Goal: Task Accomplishment & Management: Manage account settings

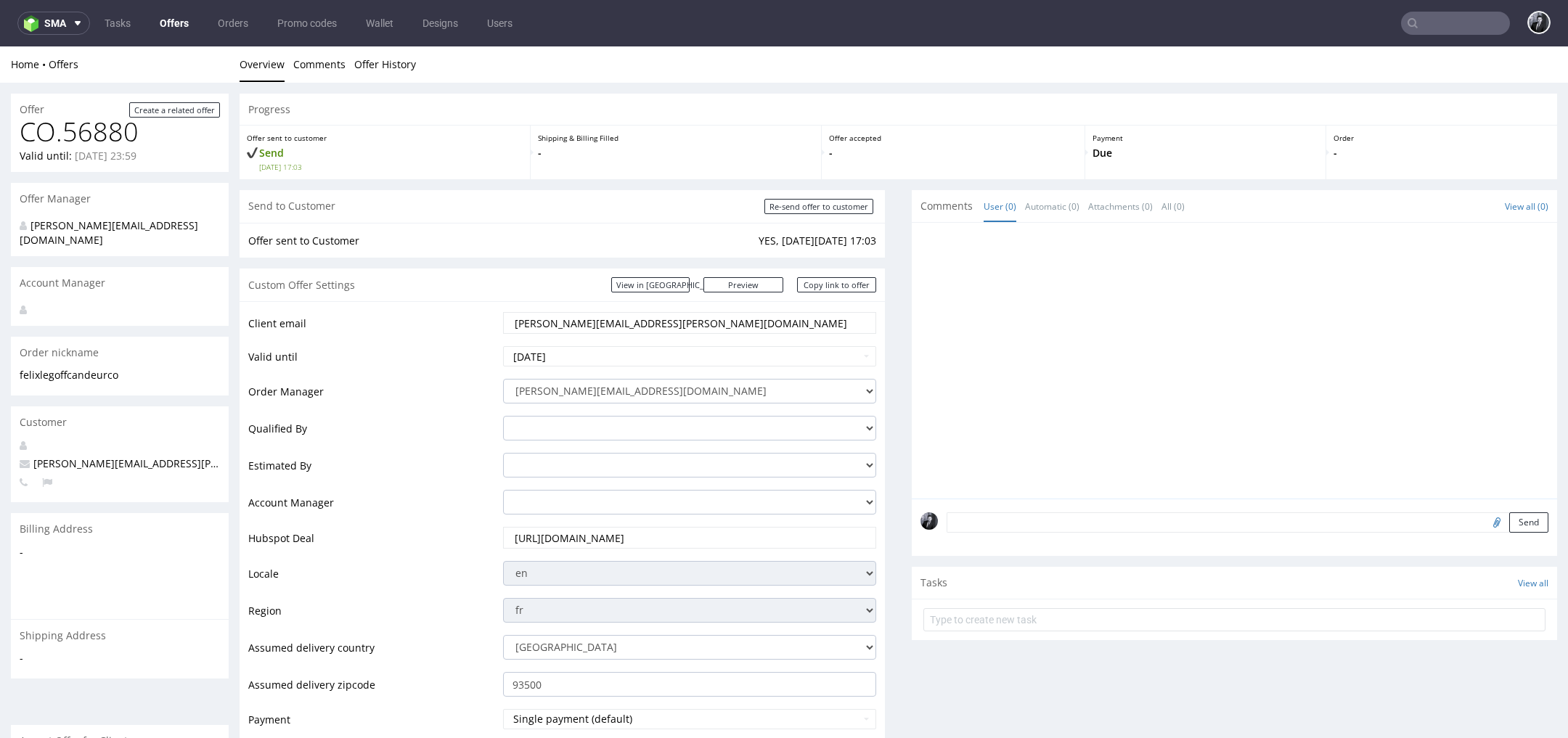
click at [183, 28] on link "Offers" at bounding box center [174, 23] width 47 height 23
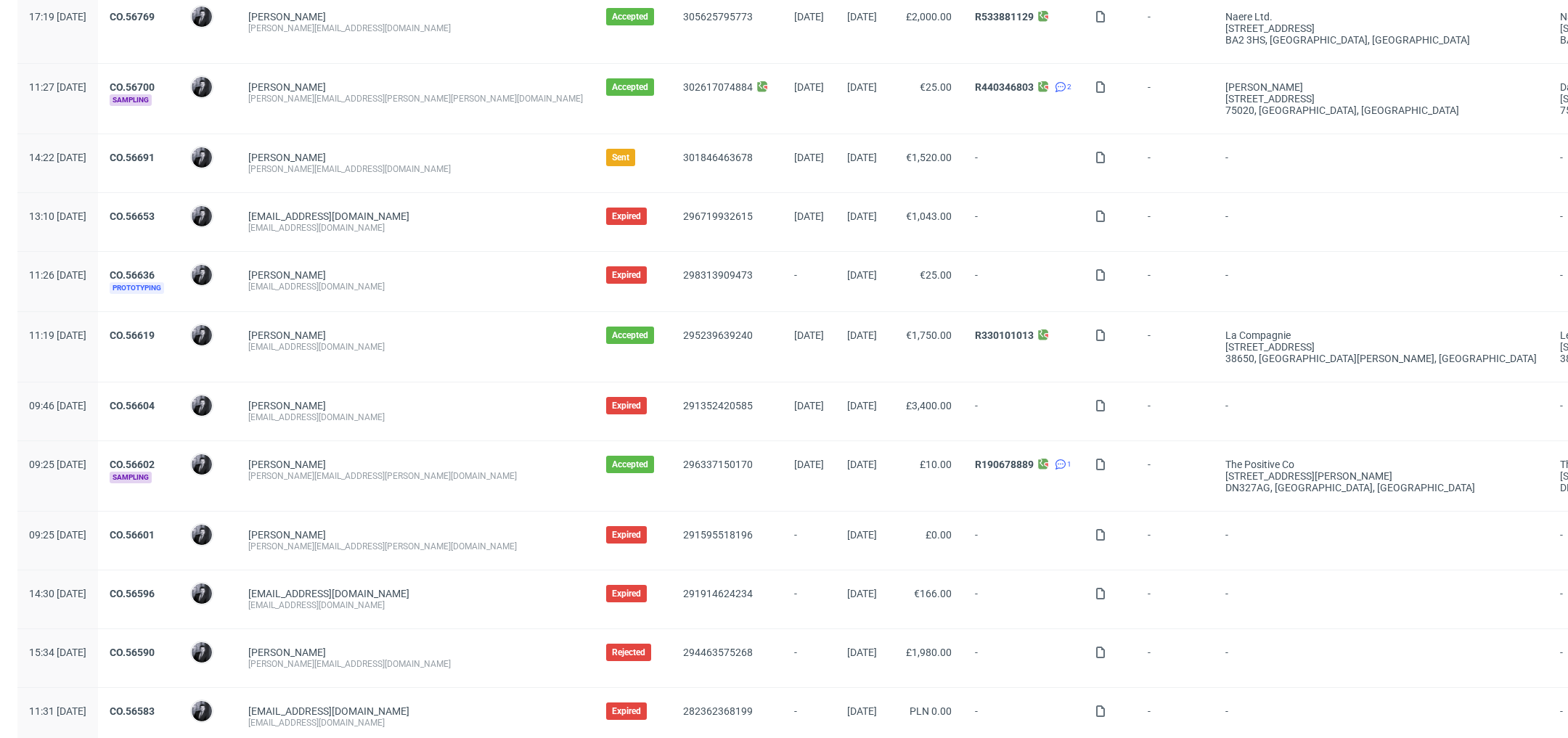
scroll to position [1296, 0]
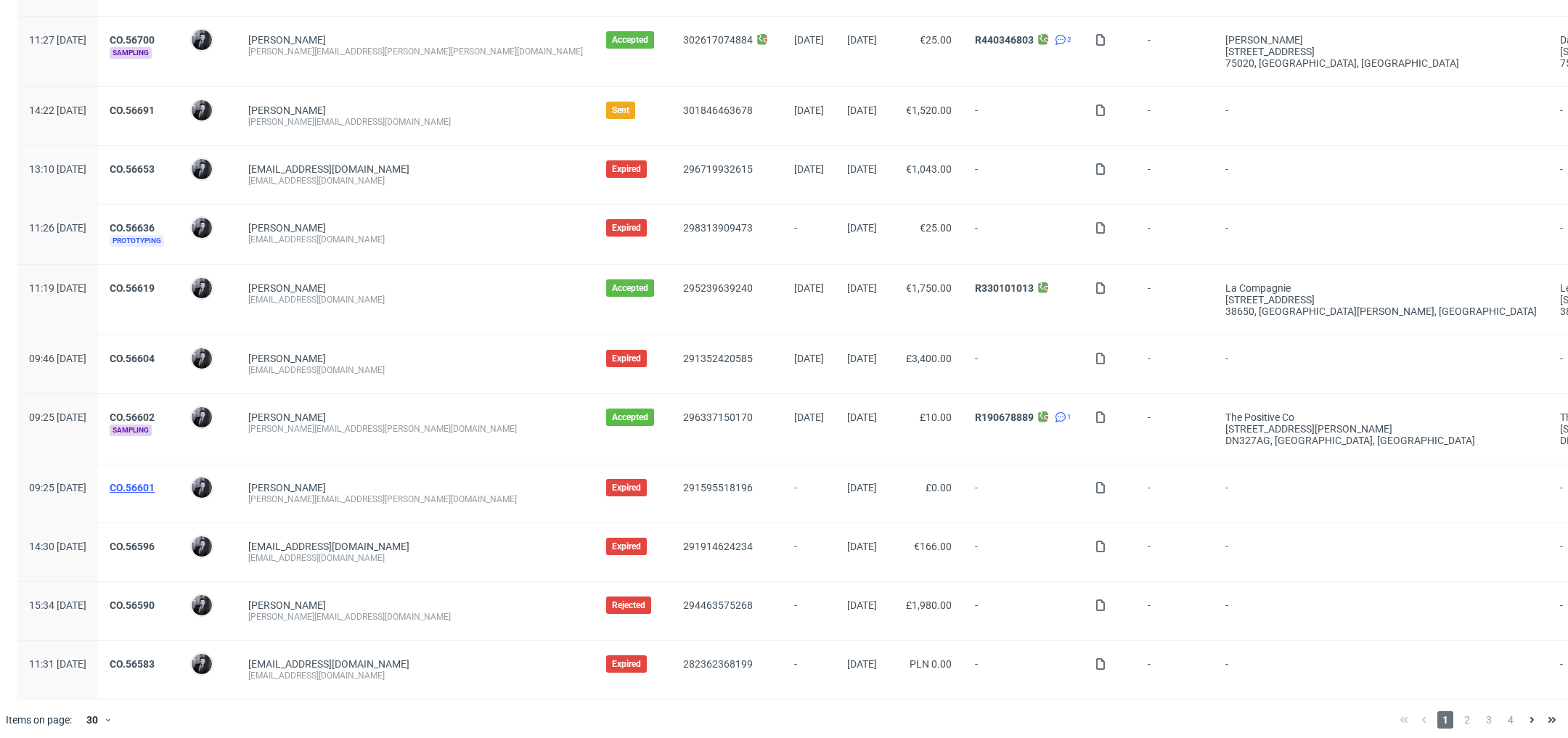
click at [155, 482] on link "CO.56601" at bounding box center [132, 488] width 45 height 12
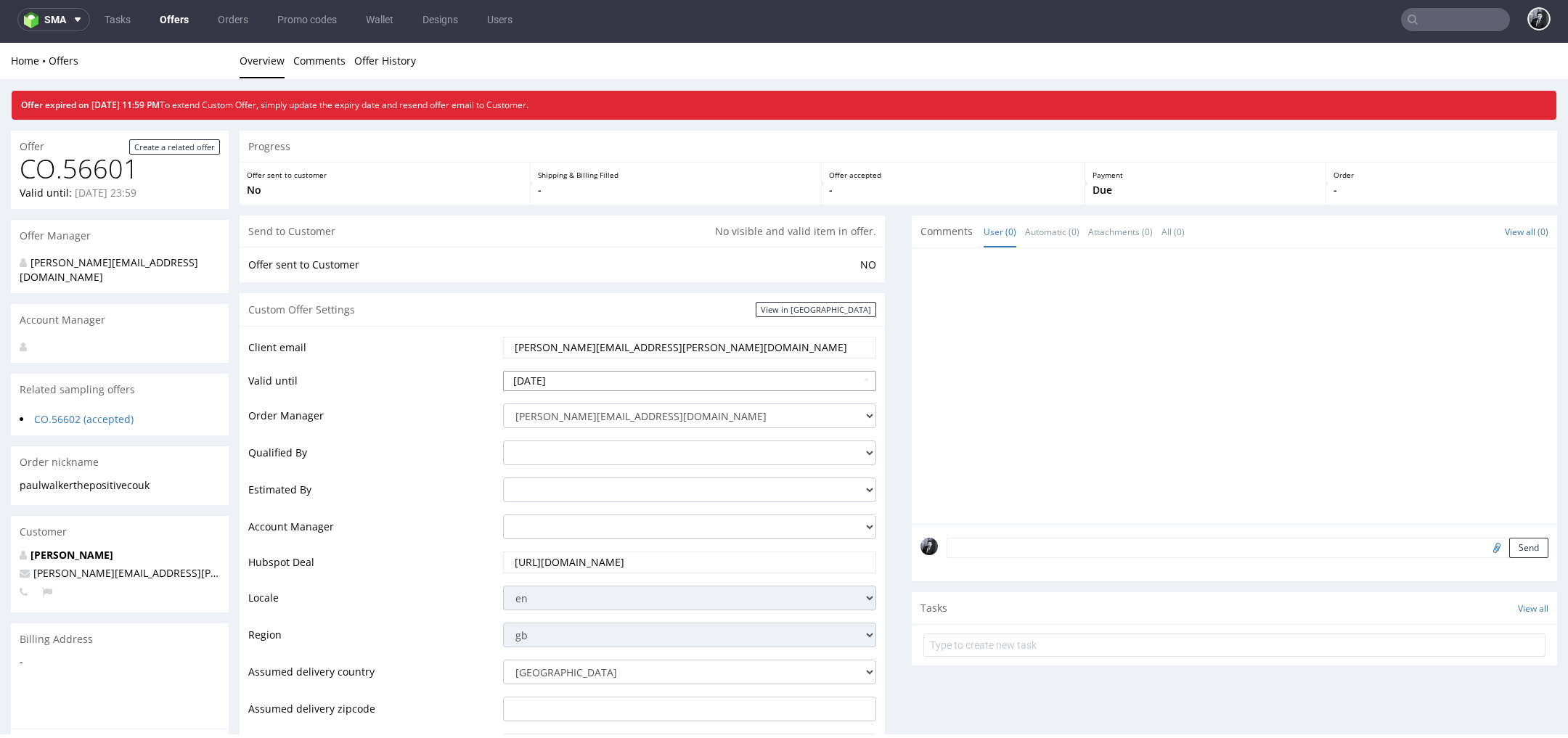
click at [592, 377] on input "2025-08-29" at bounding box center [690, 381] width 373 height 20
click at [648, 210] on icon at bounding box center [647, 206] width 4 height 10
click at [631, 273] on td "10" at bounding box center [625, 272] width 22 height 22
type input "2025-10-10"
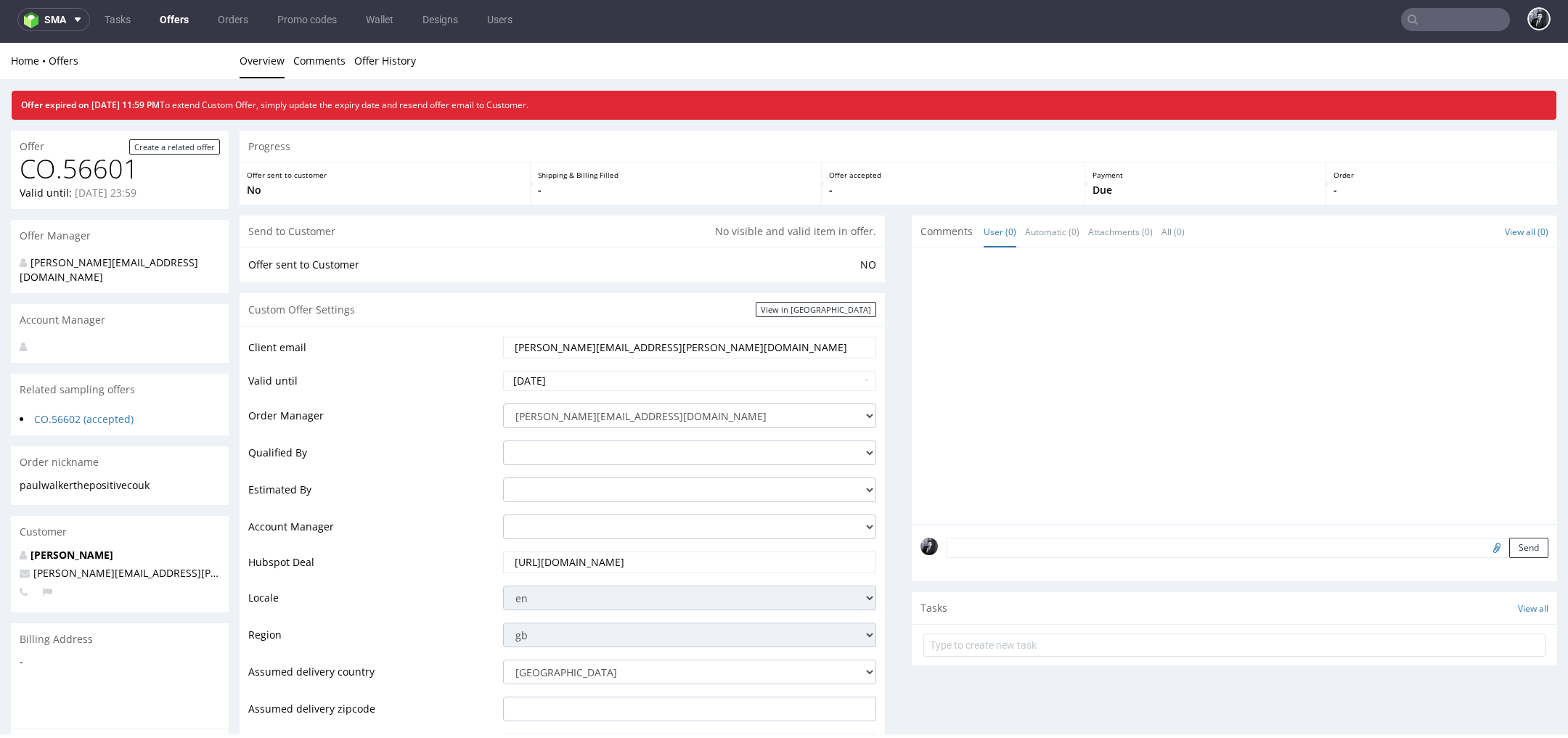
click at [474, 517] on td "Account Manager" at bounding box center [374, 532] width 251 height 37
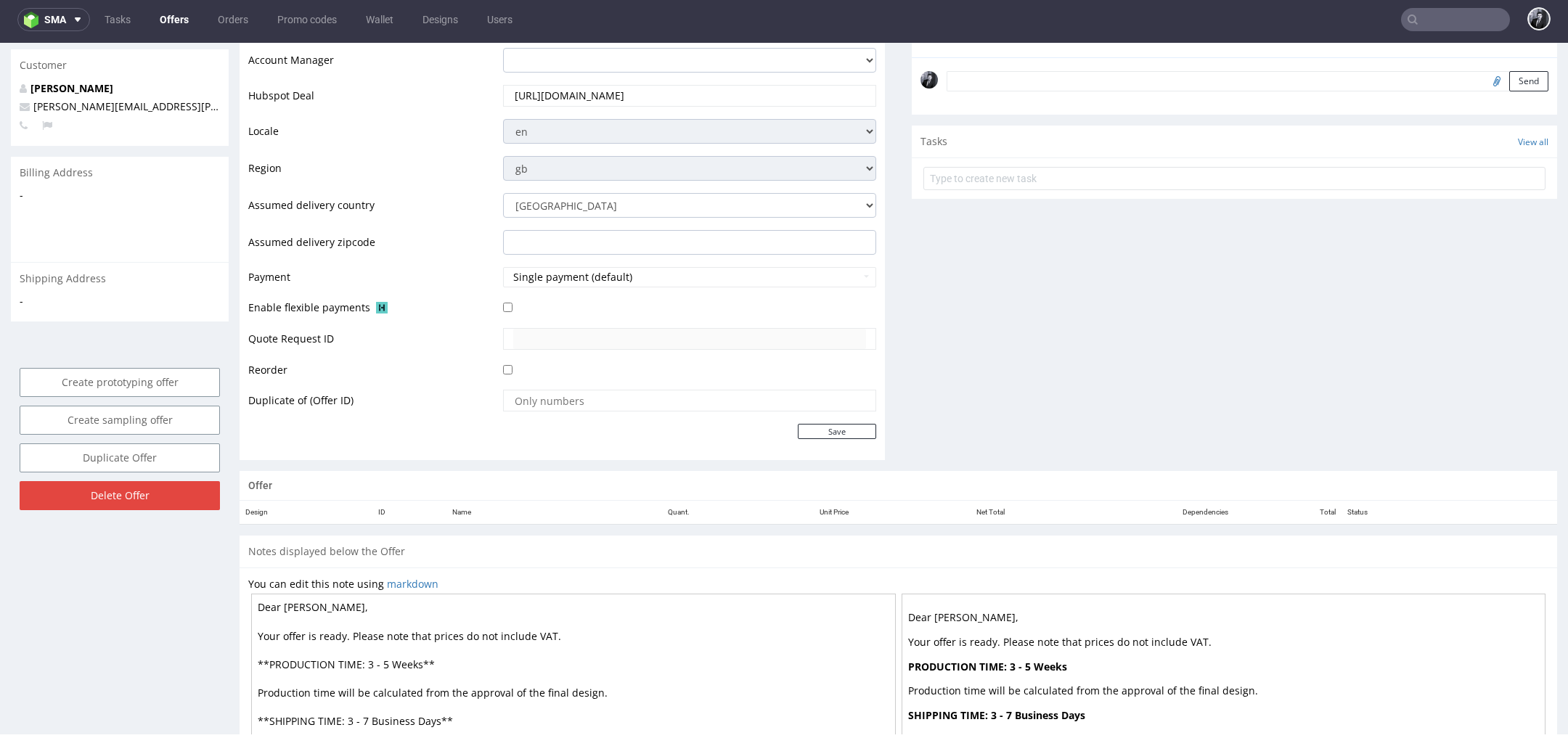
scroll to position [471, 0]
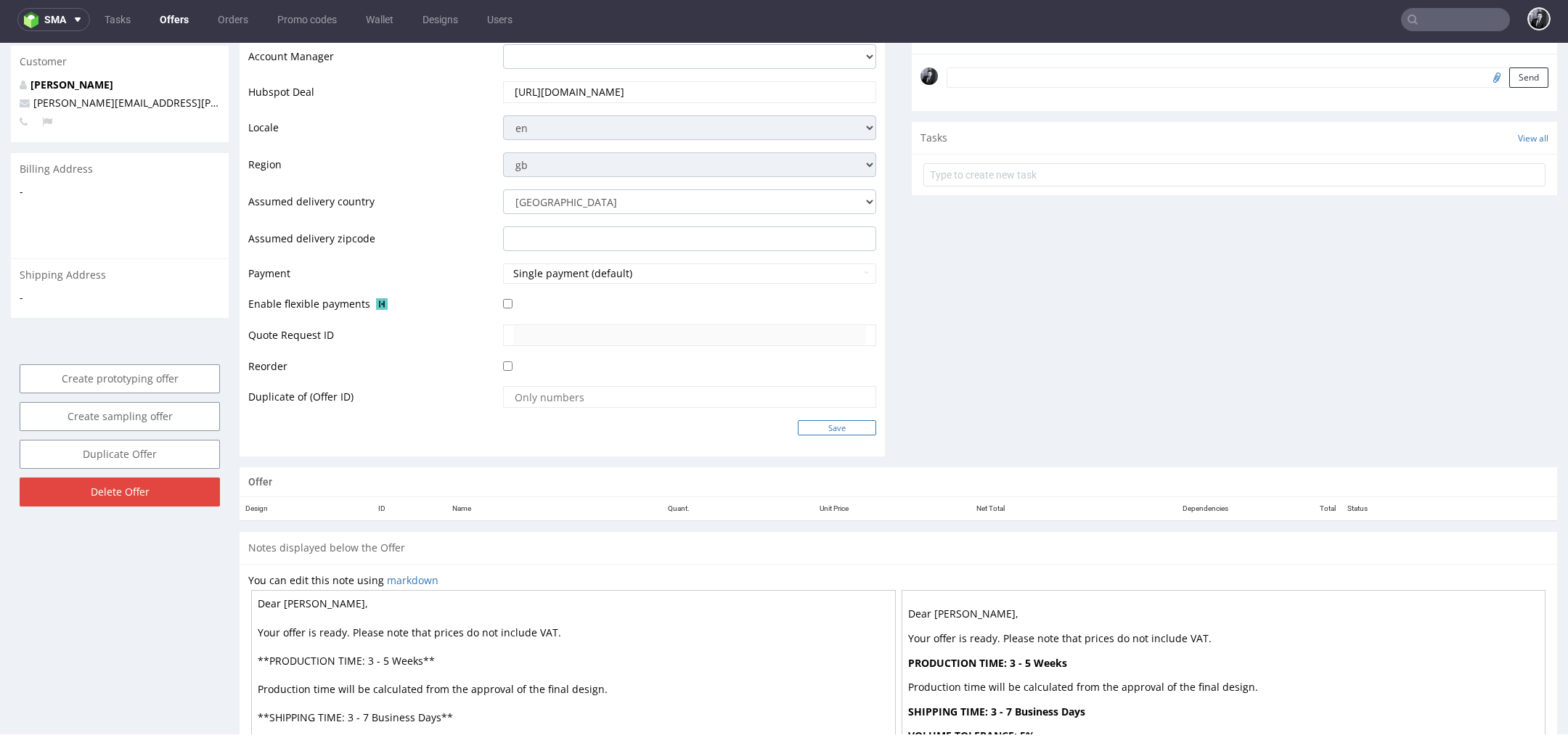
click at [826, 423] on input "Save" at bounding box center [836, 428] width 78 height 16
type input "In progress..."
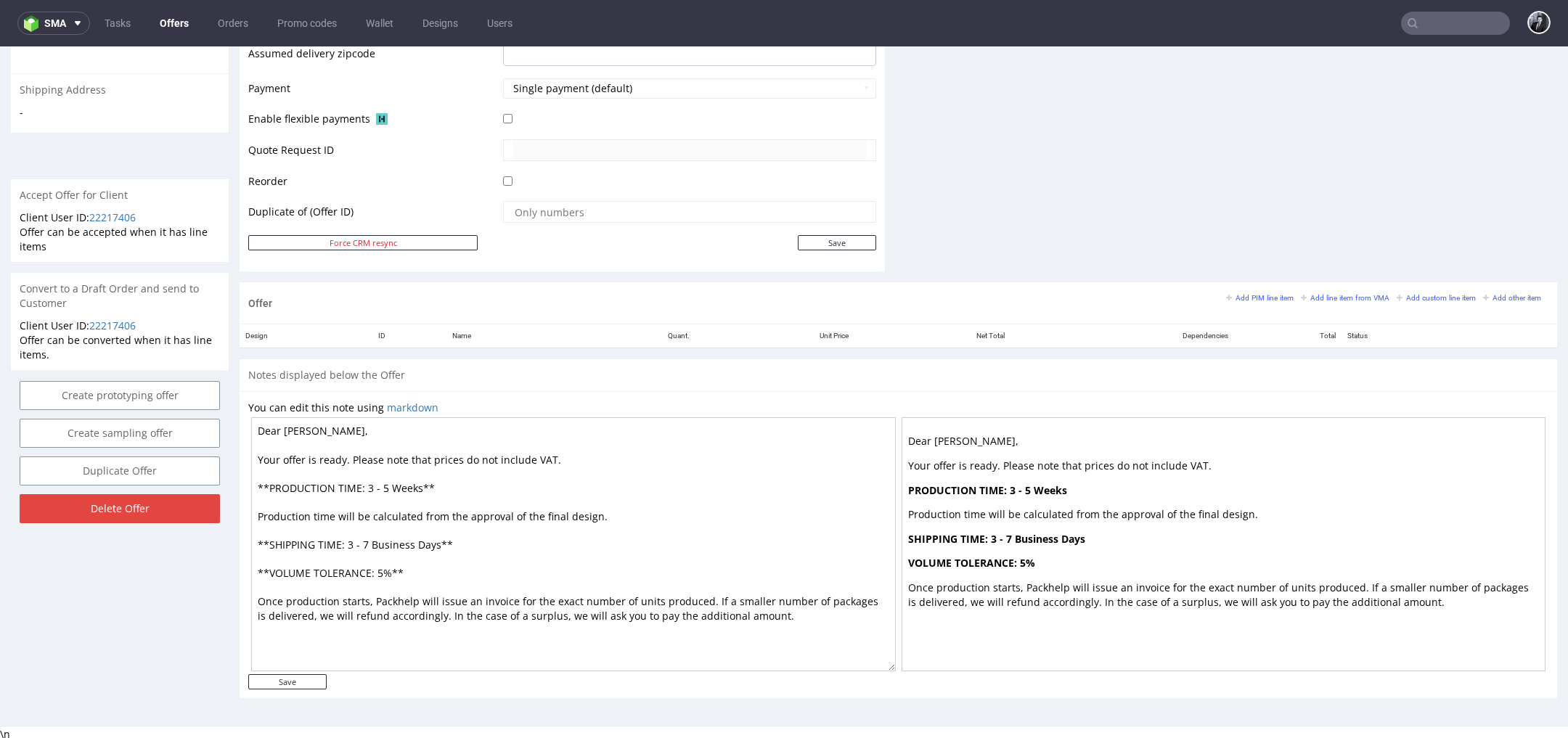
scroll to position [5, 0]
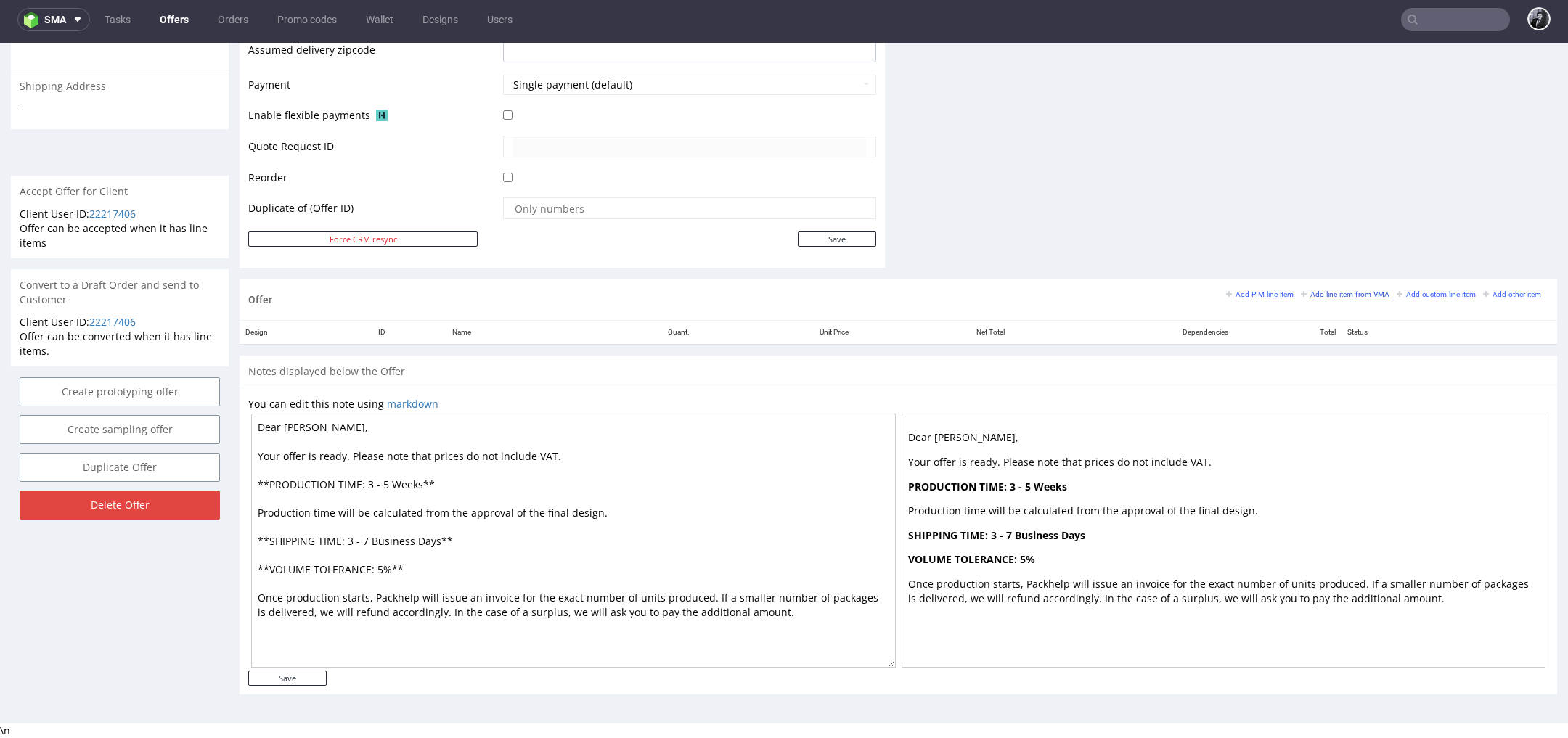
click at [1326, 291] on small "Add line item from VMA" at bounding box center [1345, 294] width 89 height 8
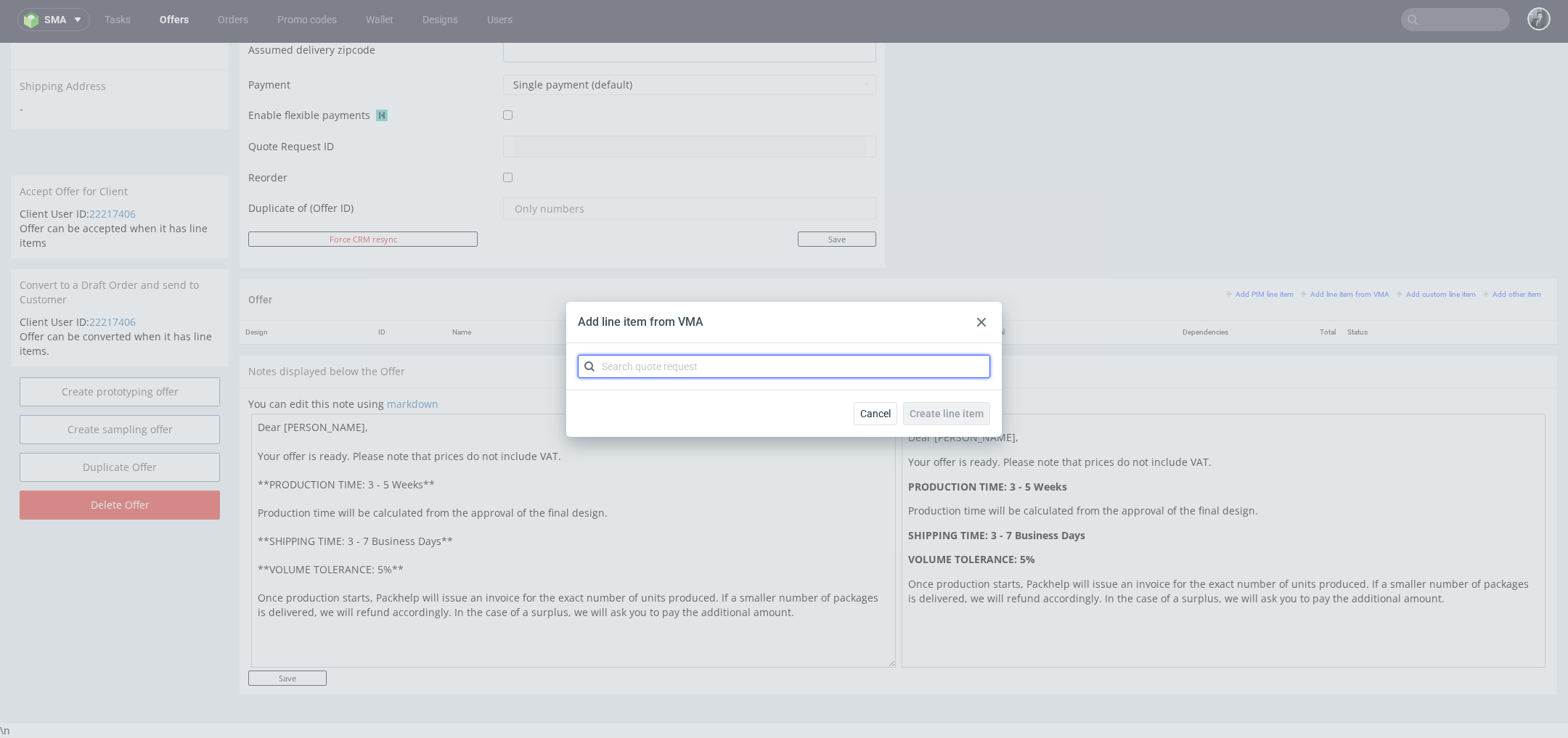
click at [857, 371] on input "text" at bounding box center [784, 367] width 412 height 23
type input "CBPT"
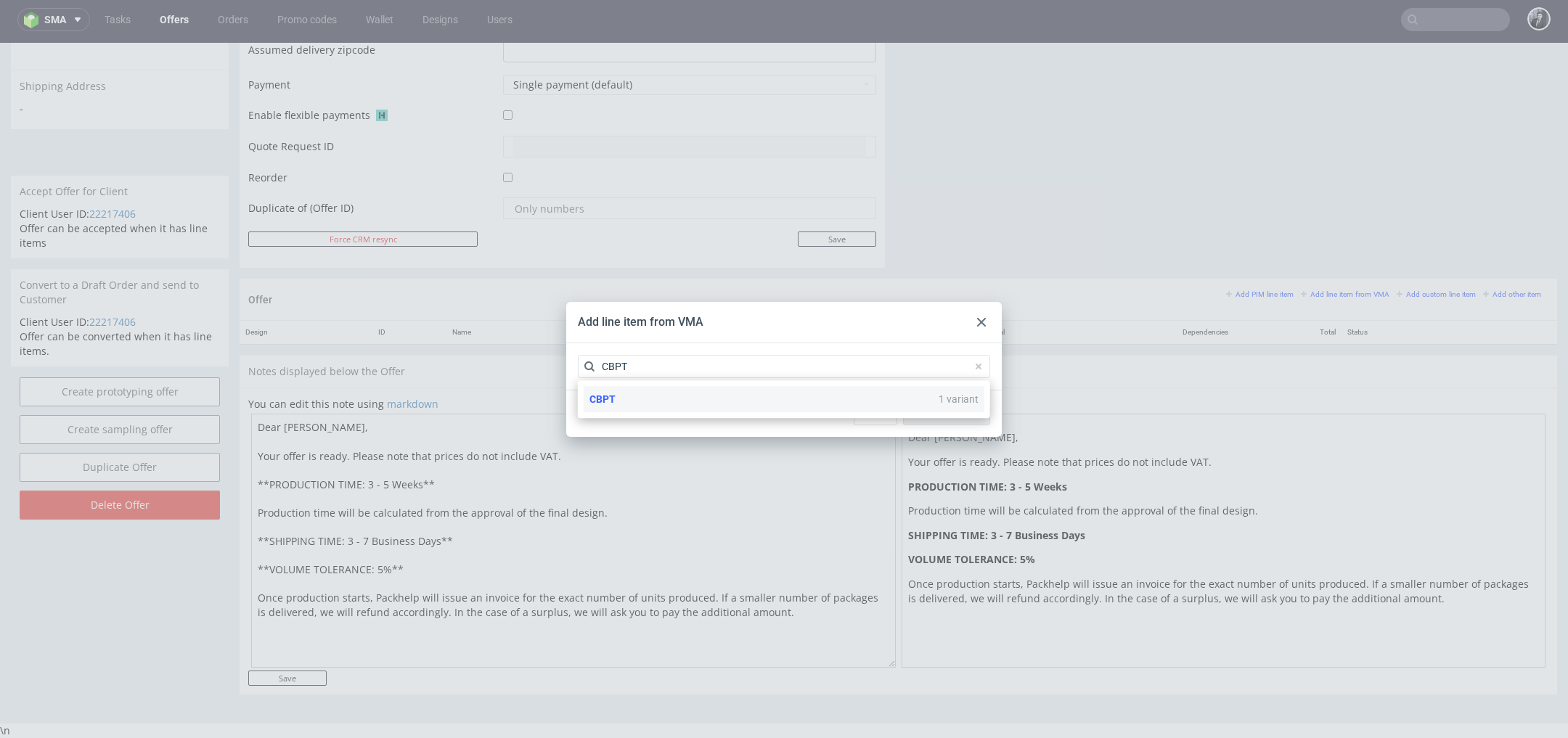
click at [719, 400] on div "CBPT 1 variant" at bounding box center [784, 399] width 401 height 26
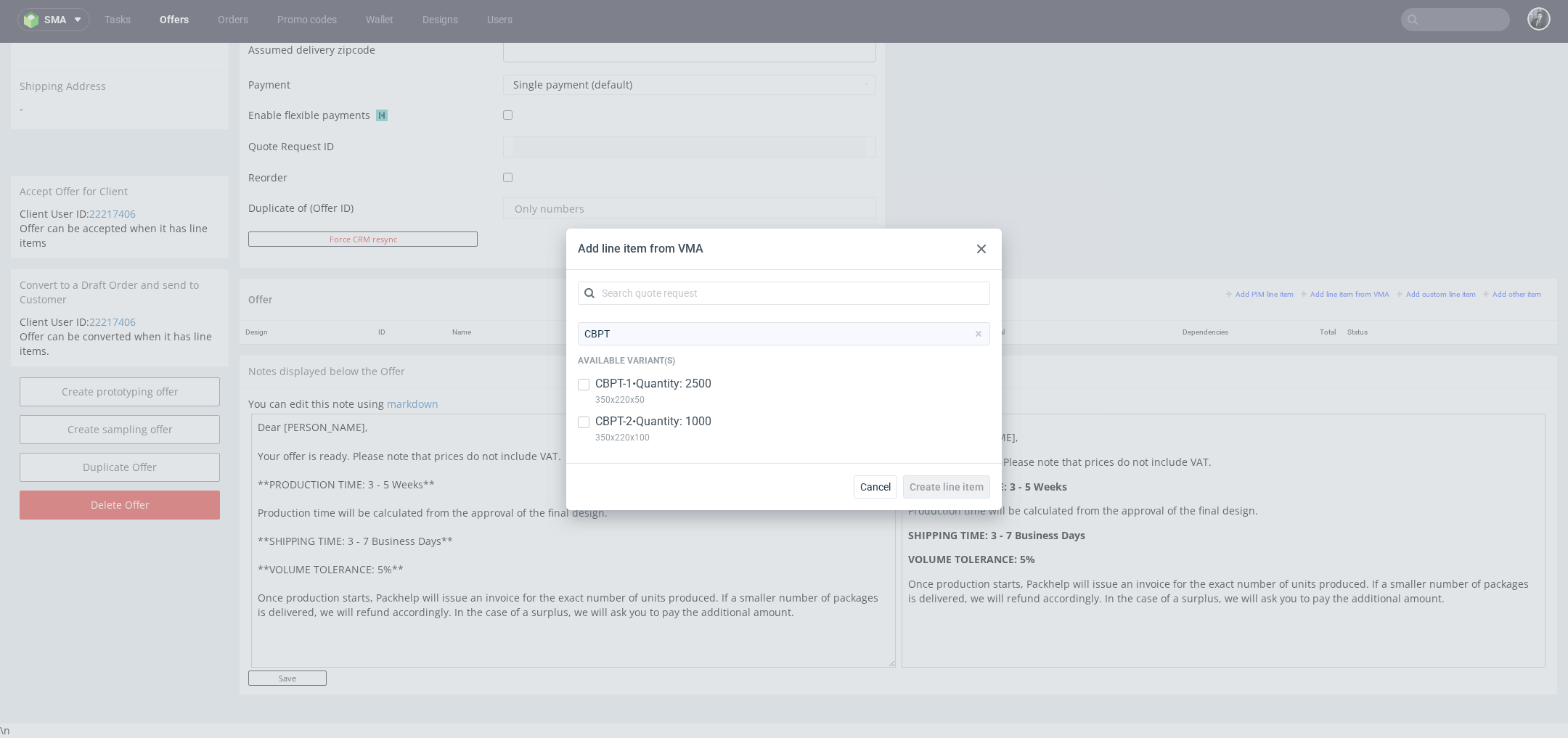
click at [656, 392] on p "350x220x50" at bounding box center [653, 400] width 116 height 16
checkbox input "true"
click at [658, 416] on p "CBPT-2 • Quantity: 1000" at bounding box center [653, 422] width 116 height 16
checkbox input "true"
click at [959, 487] on span "Create line item" at bounding box center [946, 487] width 74 height 10
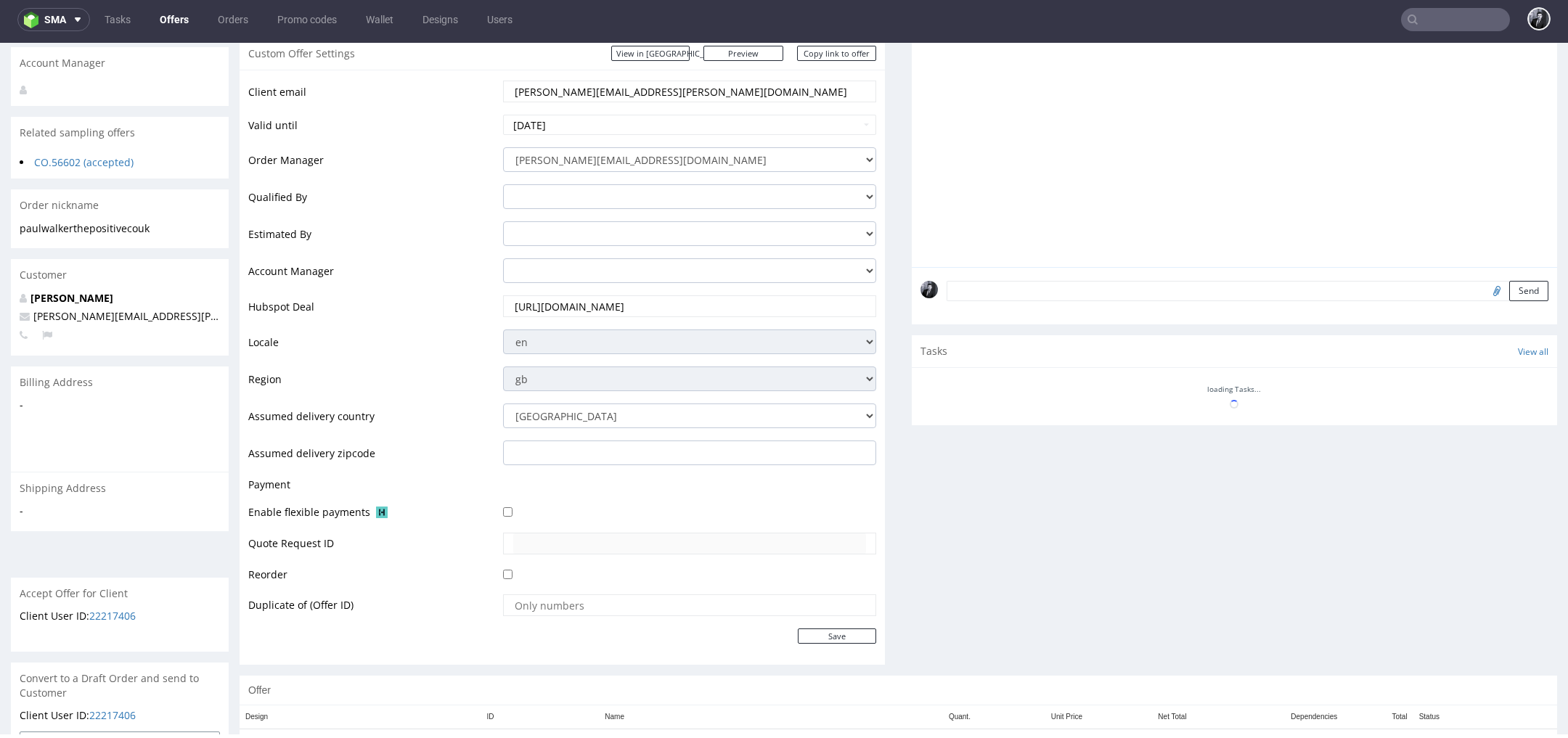
scroll to position [416, 0]
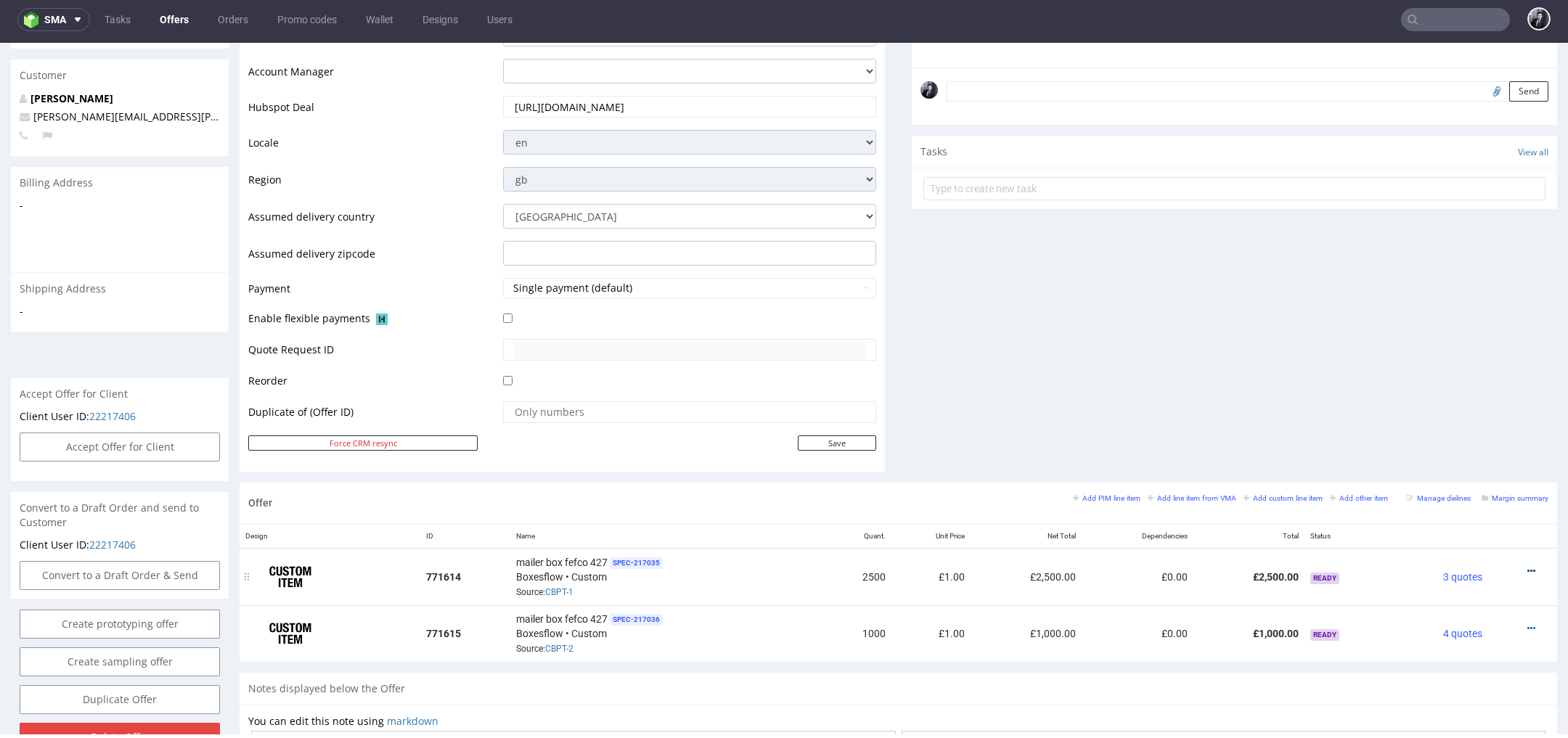
click at [1527, 566] on icon at bounding box center [1531, 571] width 8 height 10
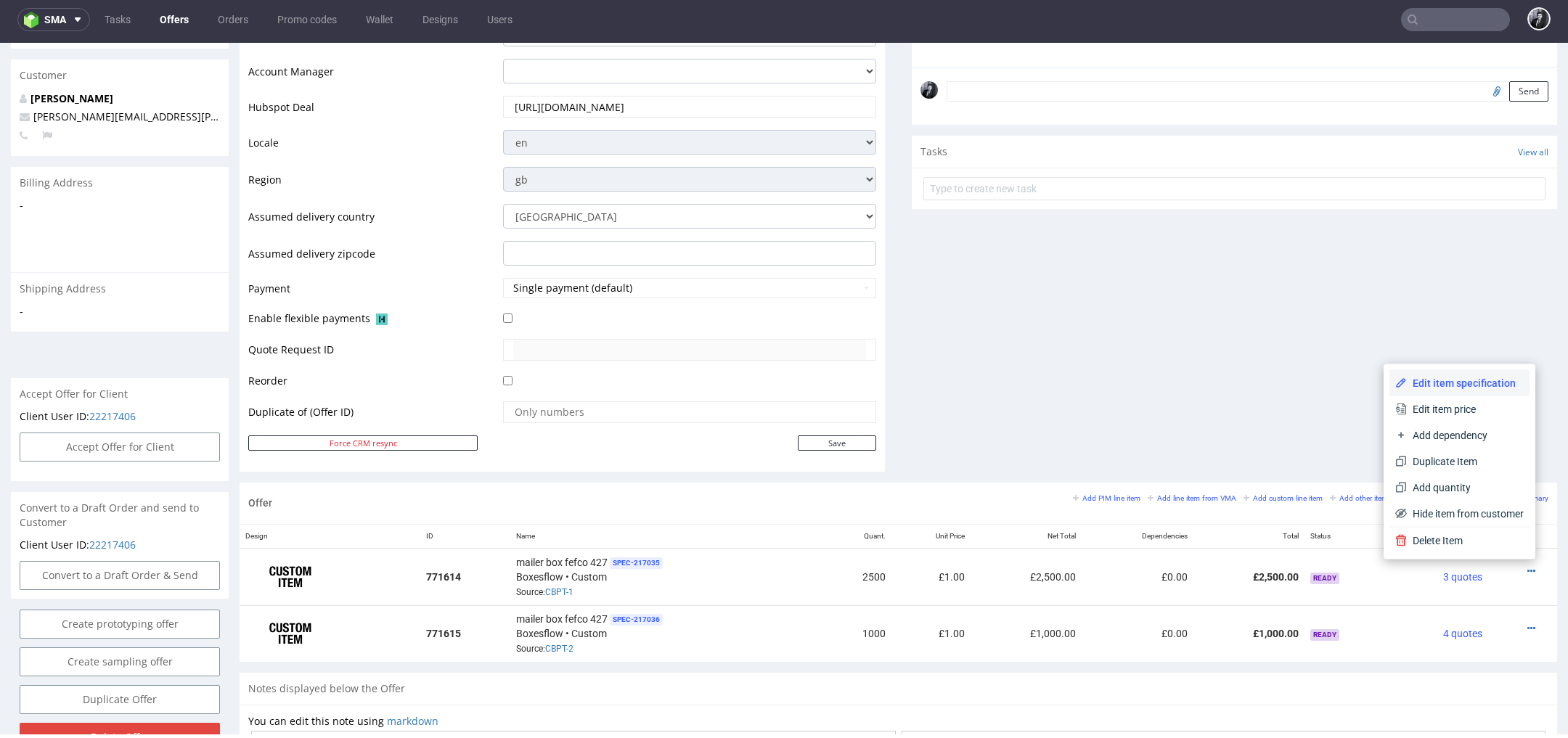
click at [1457, 388] on span "Edit item specification" at bounding box center [1465, 383] width 116 height 15
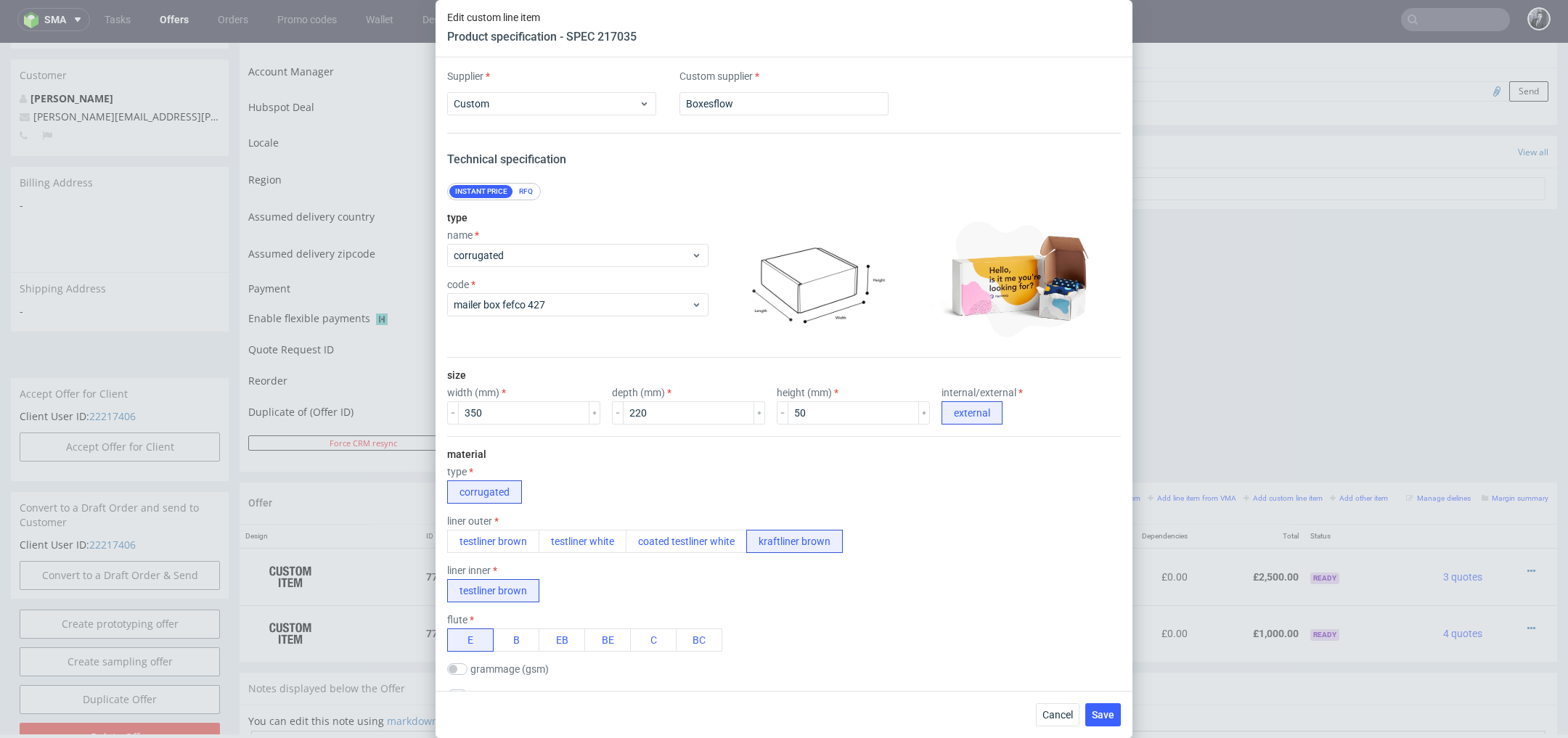
scroll to position [1238, 0]
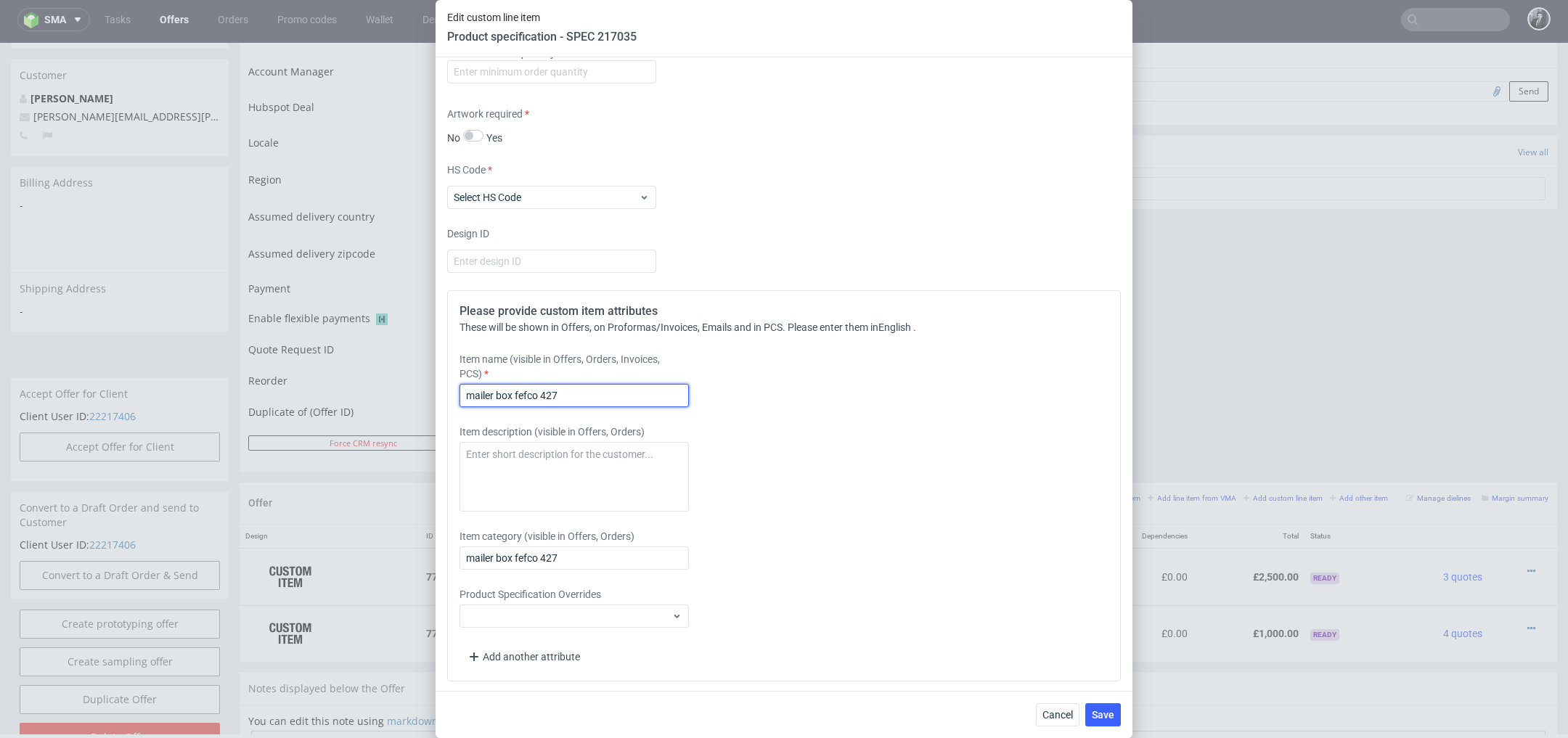
drag, startPoint x: 586, startPoint y: 392, endPoint x: 390, endPoint y: 385, distance: 196.1
click at [391, 388] on div "Edit custom line item Product specification - SPEC 217035 Supplier Custom Custo…" at bounding box center [784, 369] width 1568 height 738
paste input "Custom Mailer Box"
click at [627, 388] on input "Custom Mailer Box White on Kraft 44 x 22 x 10 cm" at bounding box center [574, 395] width 229 height 23
click at [628, 390] on input "Custom Mailer Box White on Kraft 44 x 22 x 10 cm" at bounding box center [574, 395] width 229 height 23
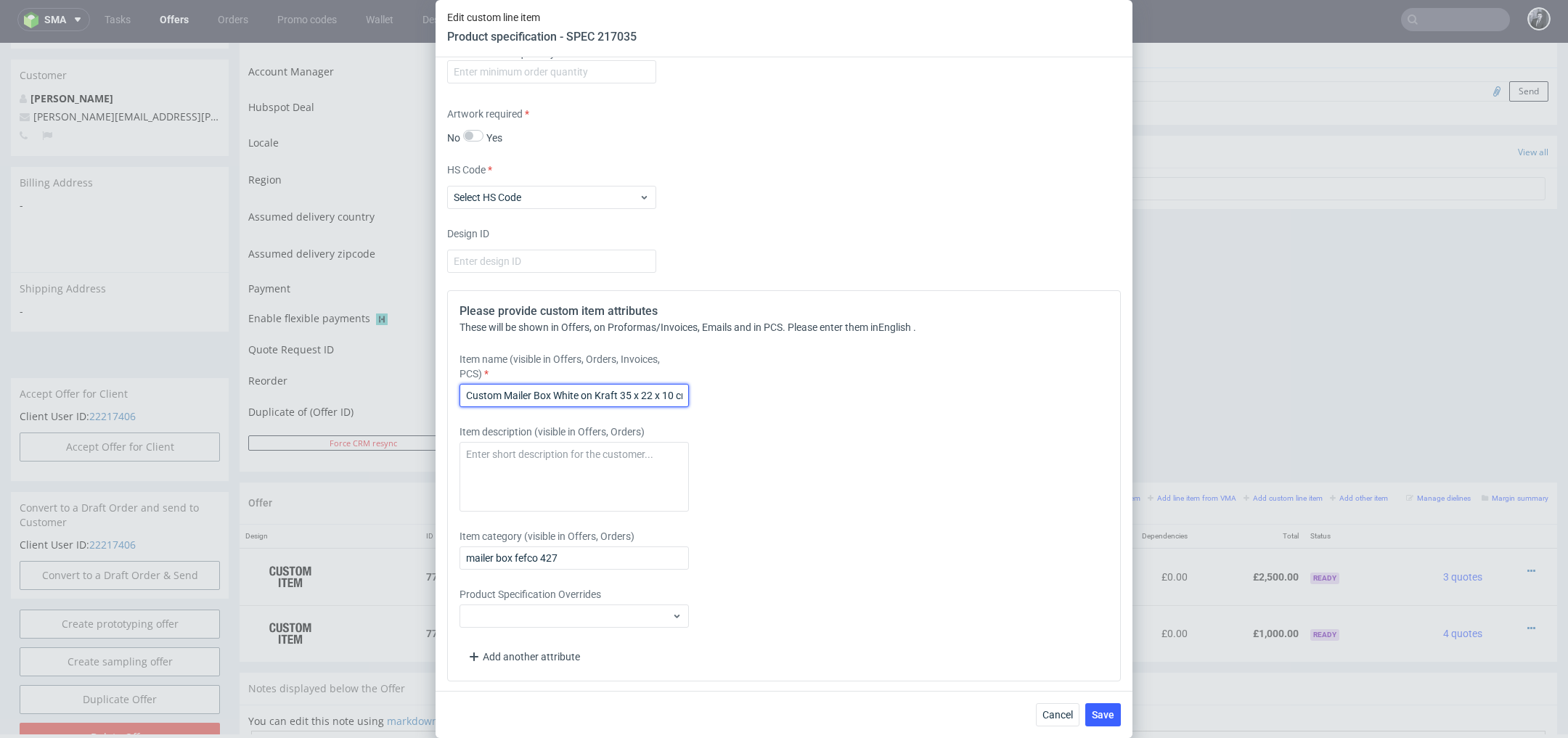
click at [675, 395] on input "Custom Mailer Box White on Kraft 35 x 22 x 10 cm" at bounding box center [574, 395] width 229 height 23
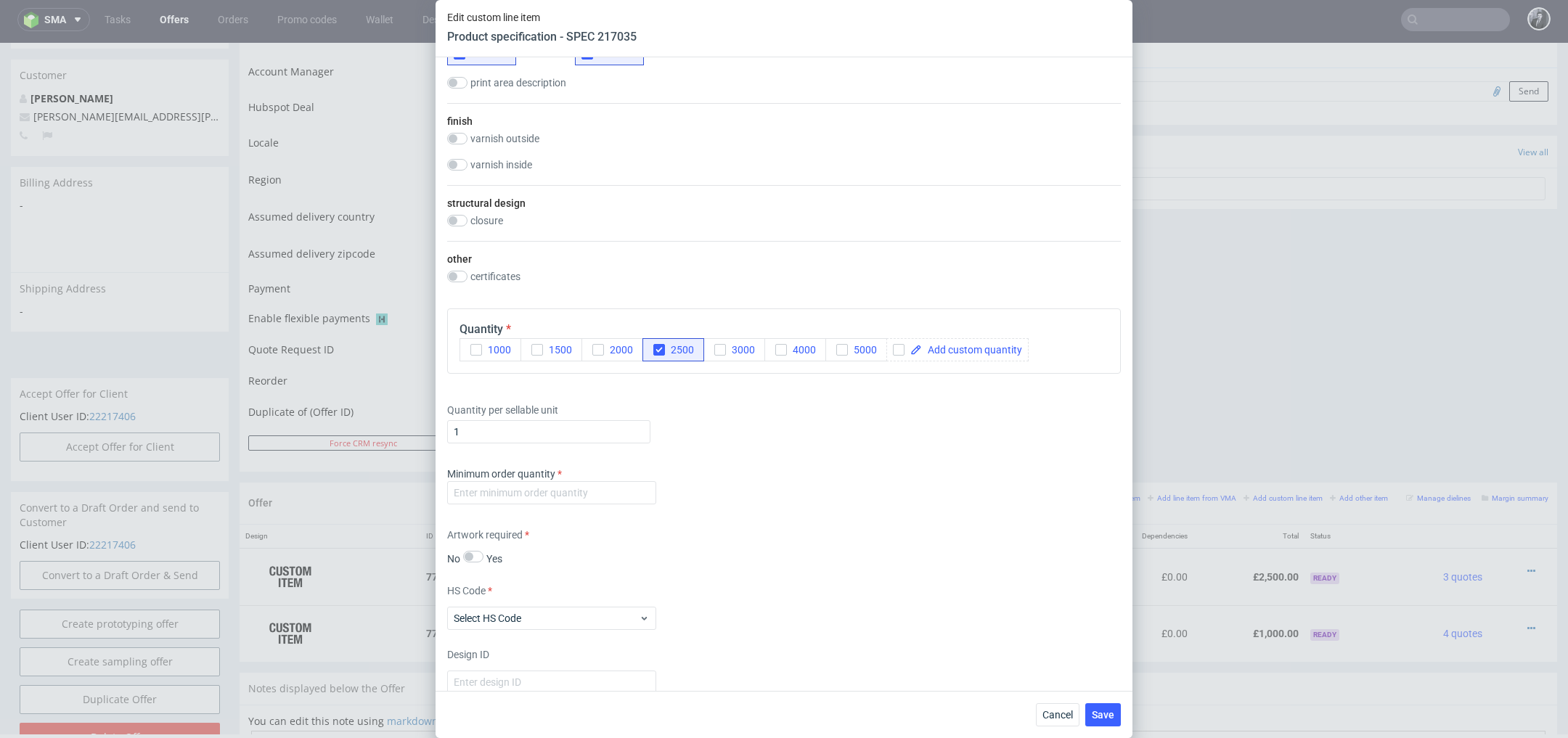
scroll to position [736, 0]
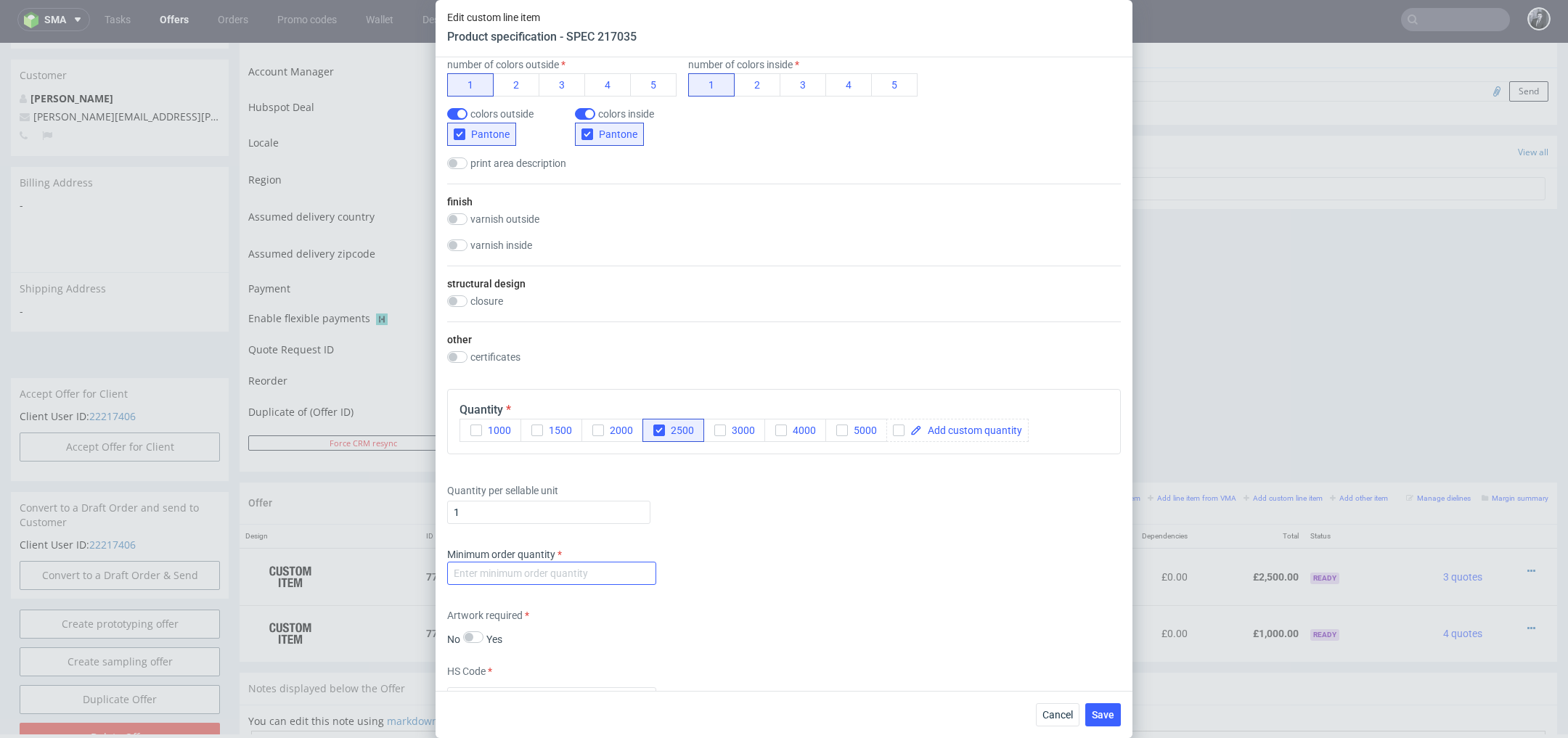
type input "Custom Mailer Box White on Kraft 35 x 22 x 5 cm"
click at [608, 572] on input "number" at bounding box center [551, 573] width 209 height 23
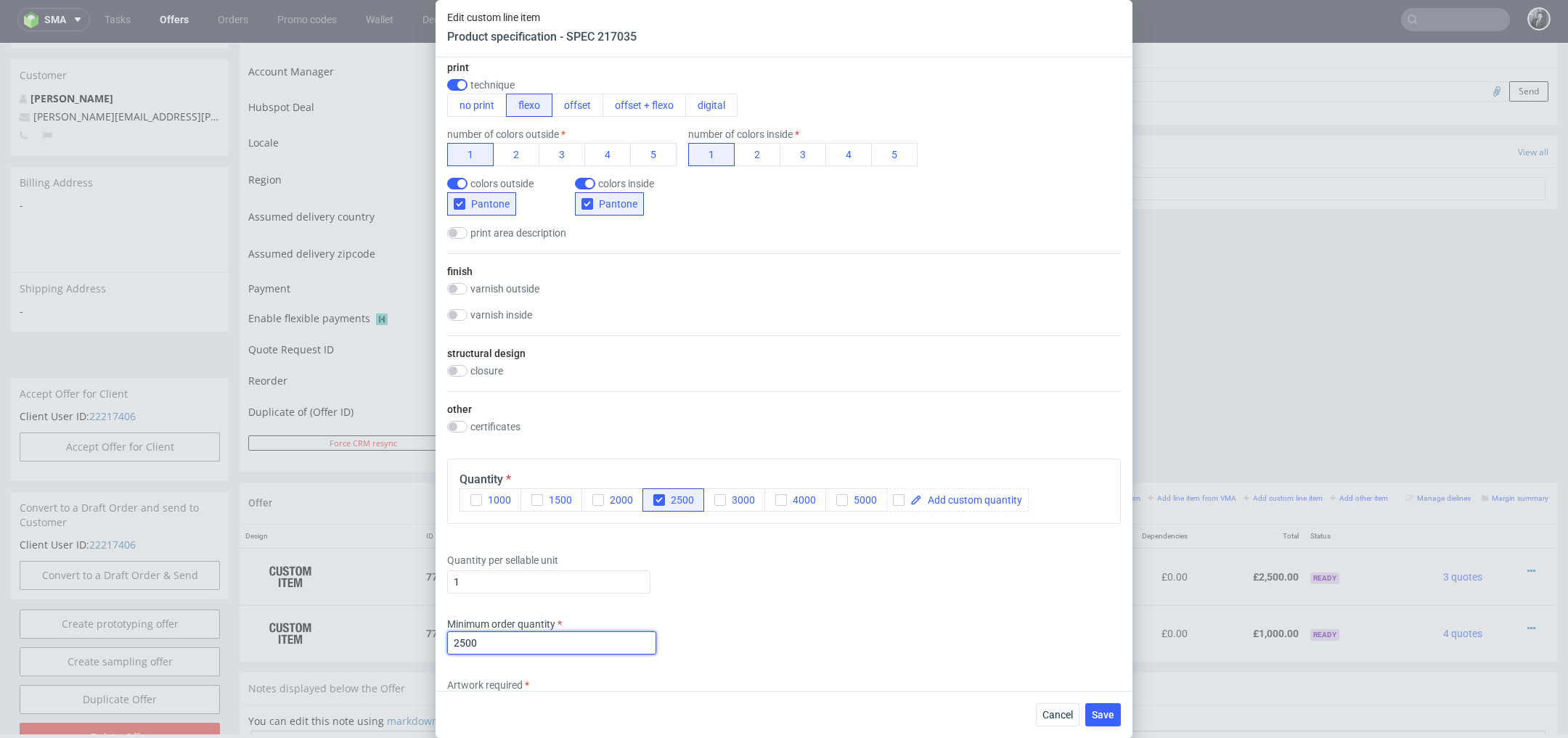
scroll to position [1238, 0]
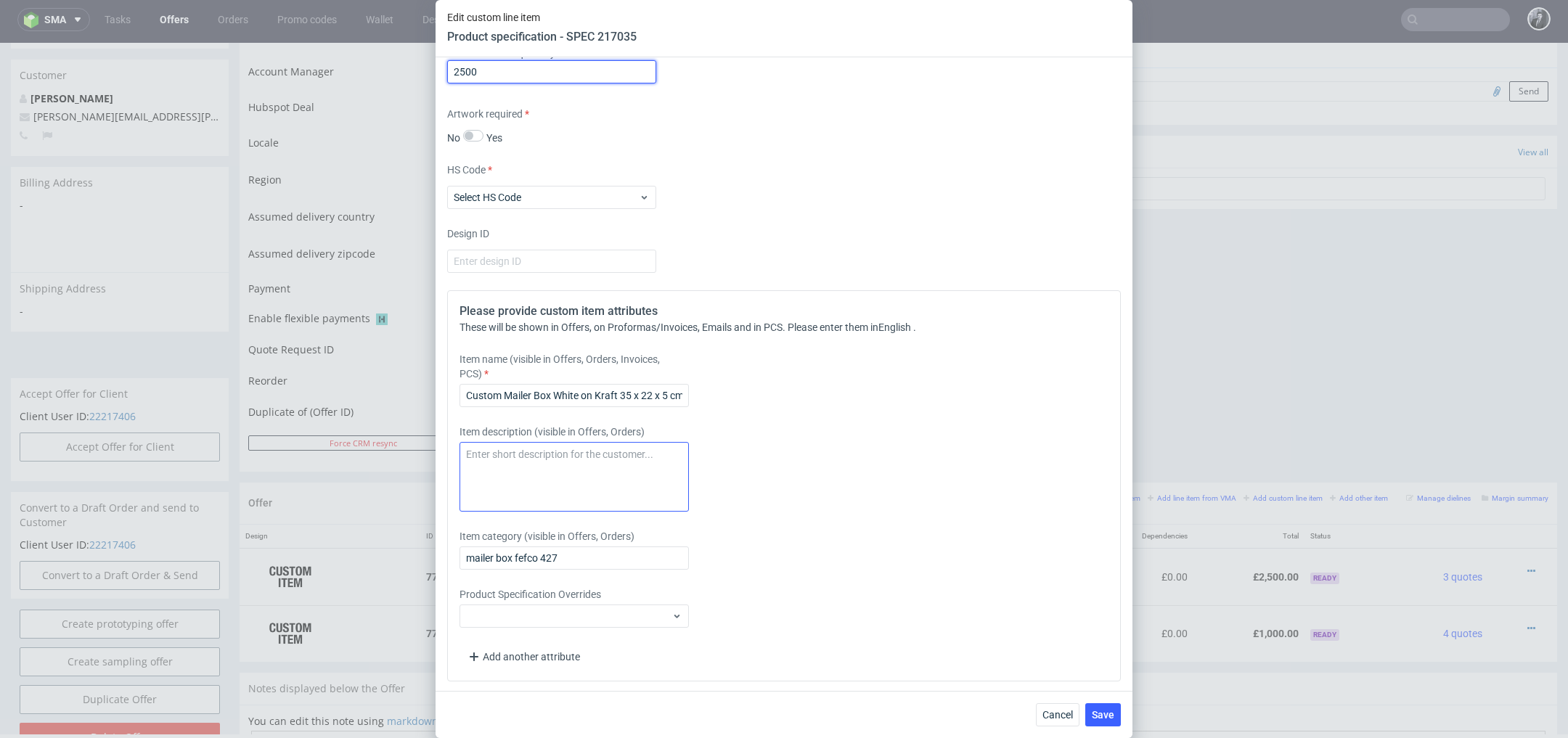
type input "2500"
click at [616, 467] on textarea at bounding box center [574, 477] width 229 height 70
type textarea "Pantone colour: White"
click at [717, 393] on div "Item name (visible in Offers, Orders, Invoices, PCS) Custom Mailer Box White on…" at bounding box center [701, 379] width 482 height 55
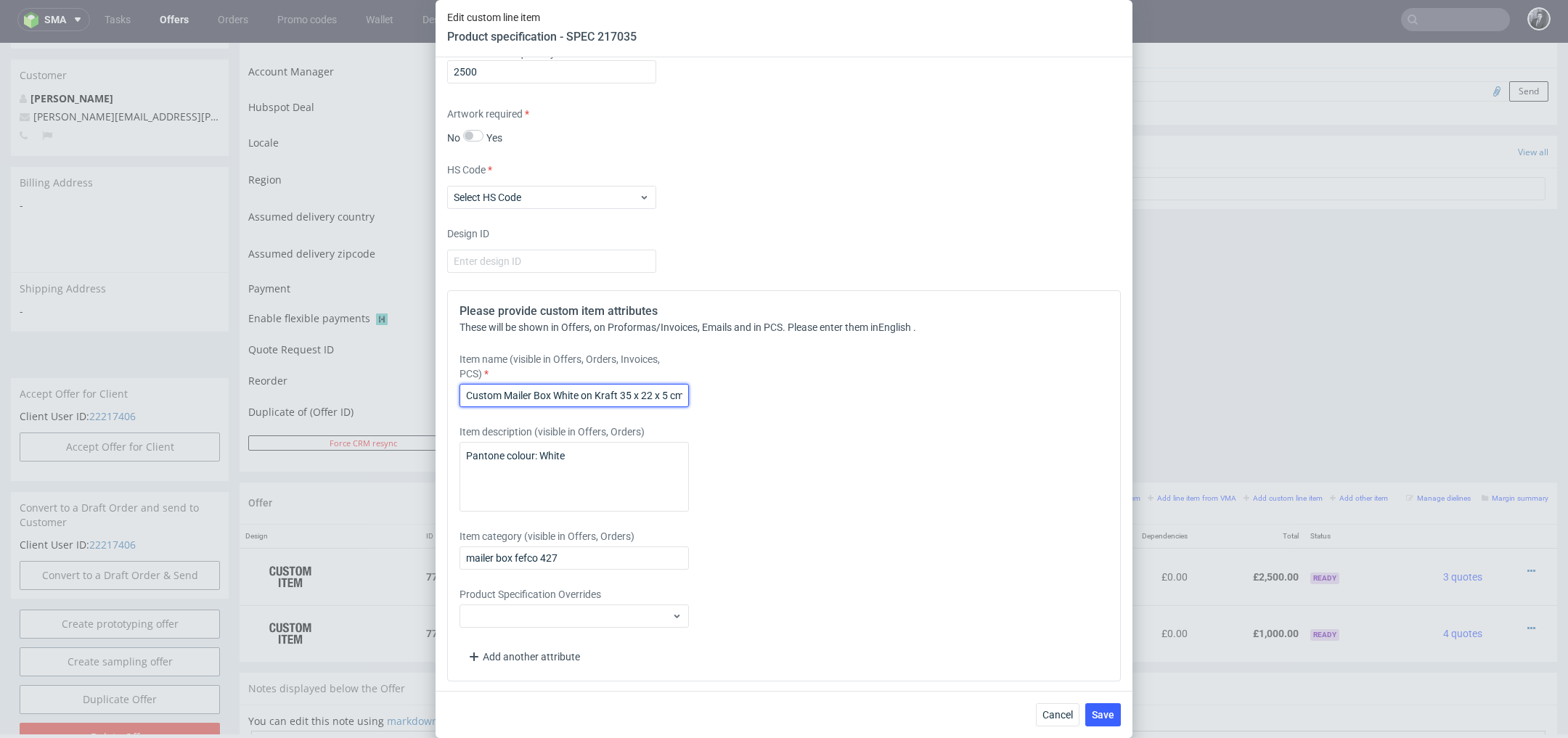
scroll to position [0, 4]
drag, startPoint x: 467, startPoint y: 392, endPoint x: 771, endPoint y: 395, distance: 304.0
click at [771, 395] on div "Item name (visible in Offers, Orders, Invoices, PCS) Custom Mailer Box White on…" at bounding box center [701, 379] width 482 height 55
click at [1104, 711] on span "Save" at bounding box center [1103, 715] width 23 height 10
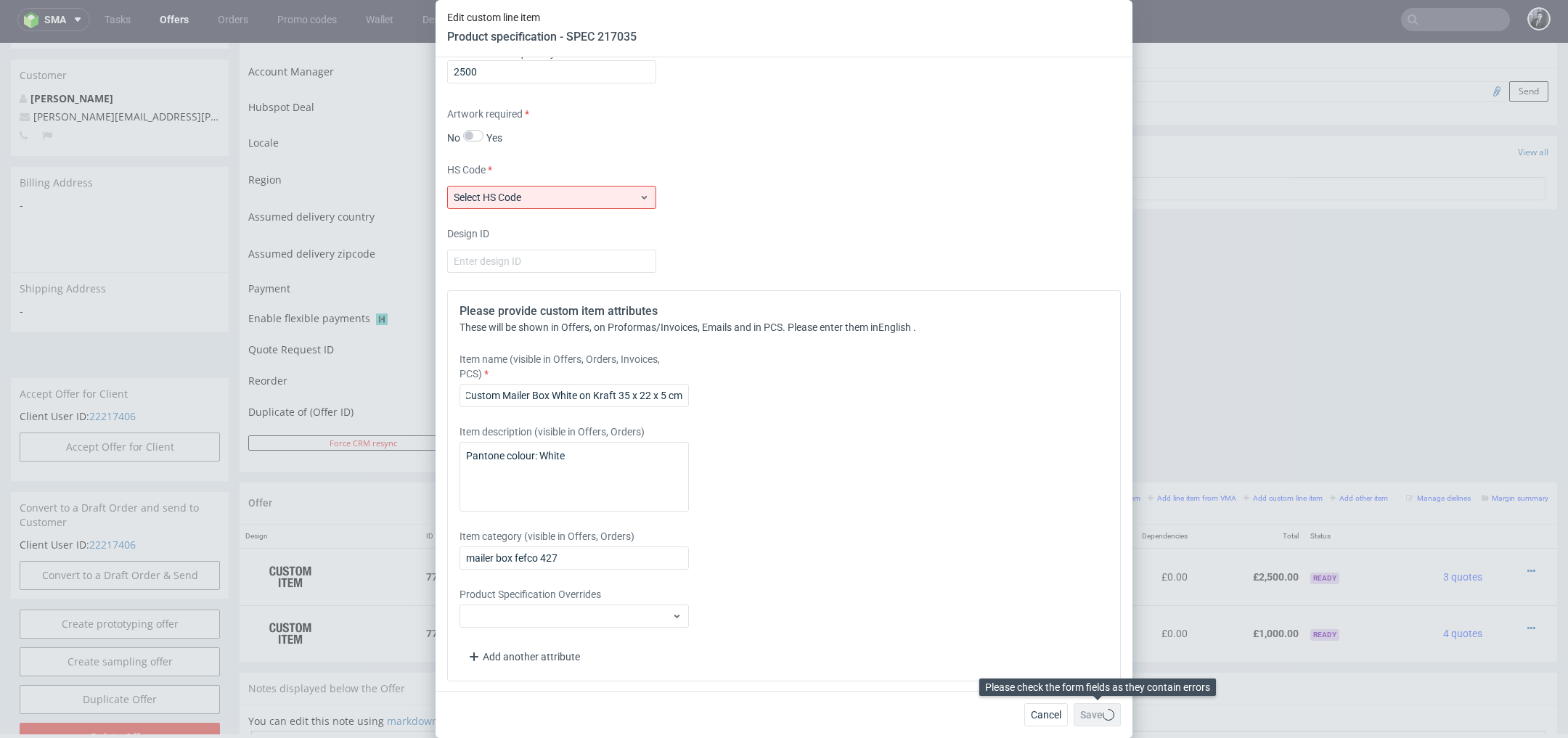
scroll to position [0, 0]
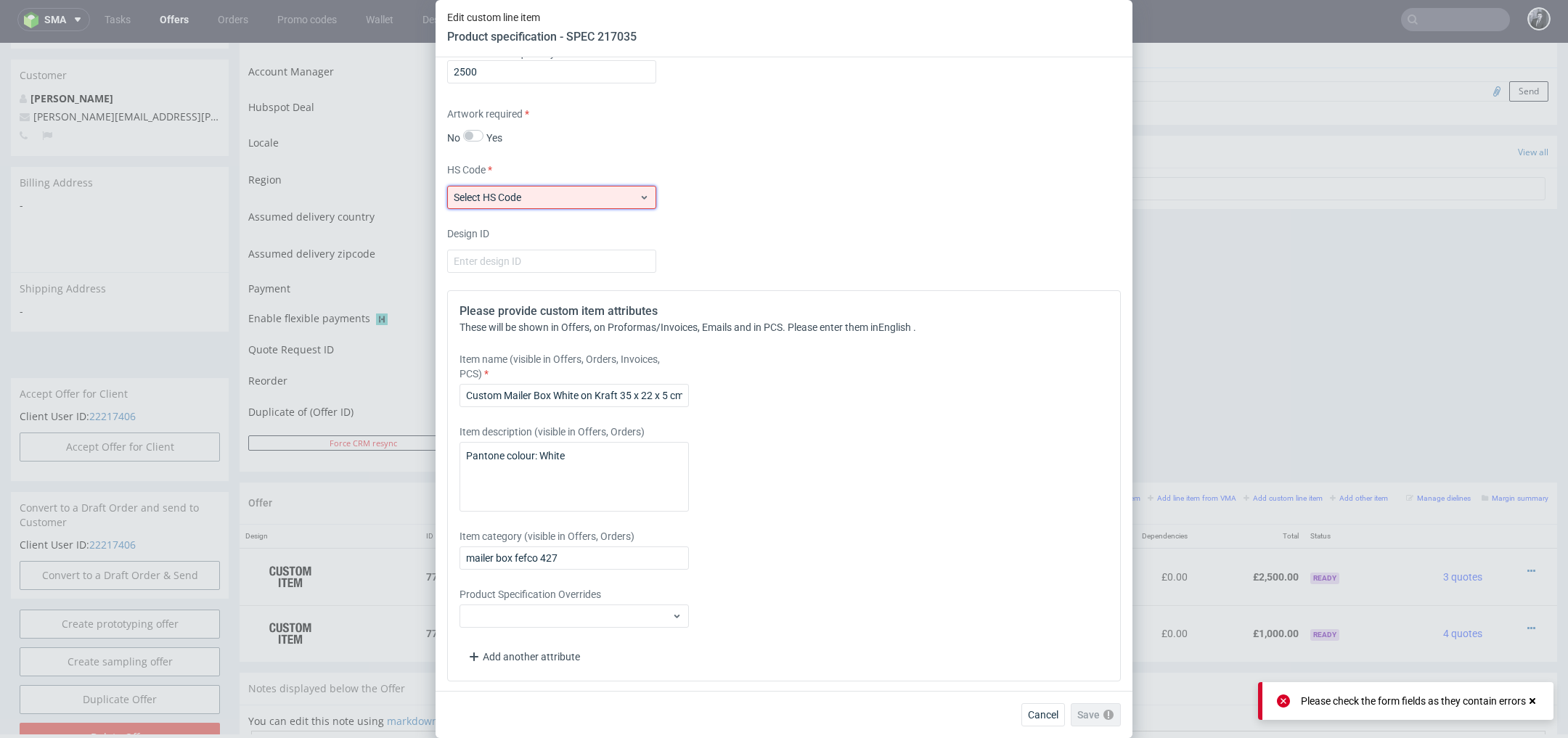
click at [628, 194] on span "Select HS Code" at bounding box center [546, 197] width 185 height 15
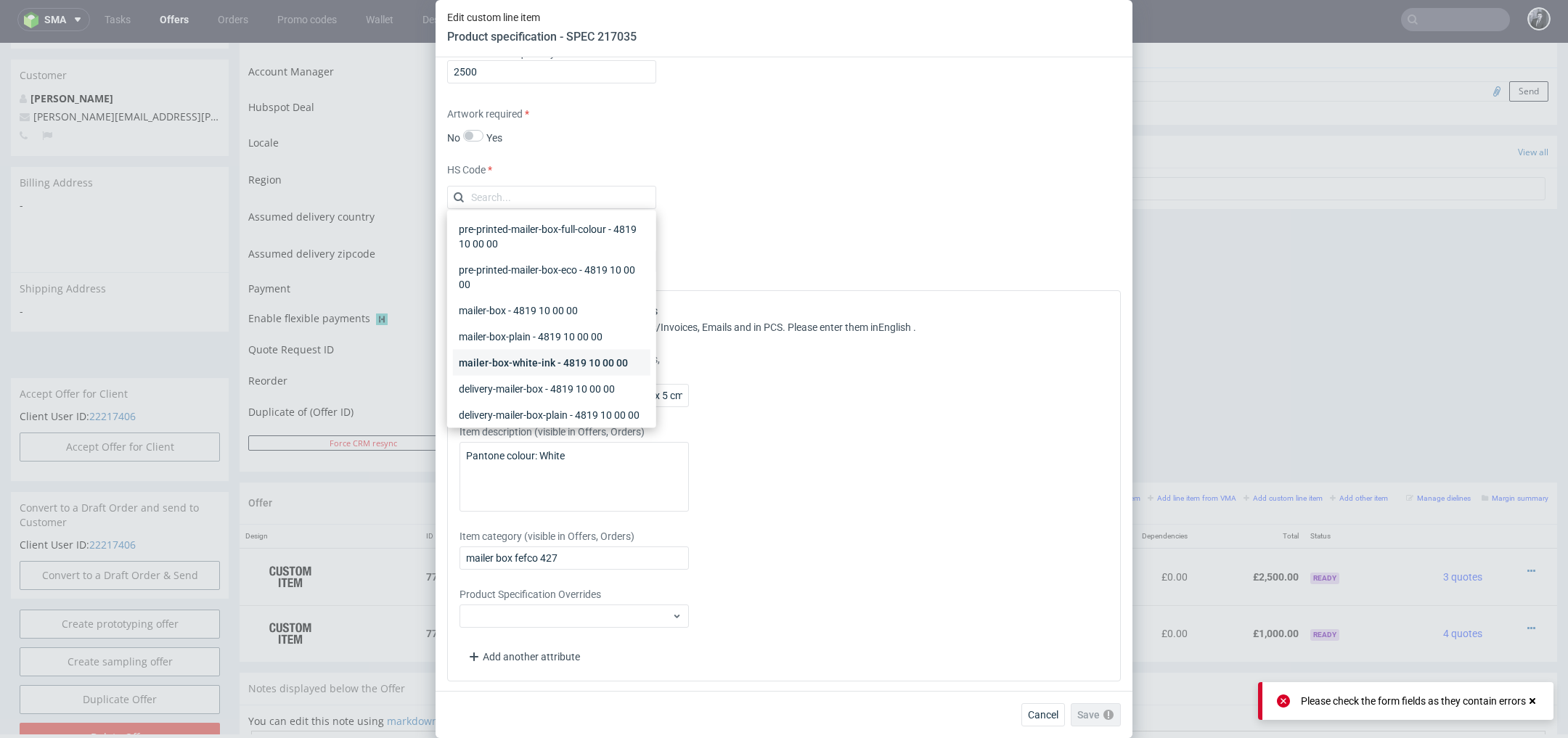
click at [618, 360] on div "mailer-box-white-ink - 4819 10 00 00" at bounding box center [551, 363] width 197 height 26
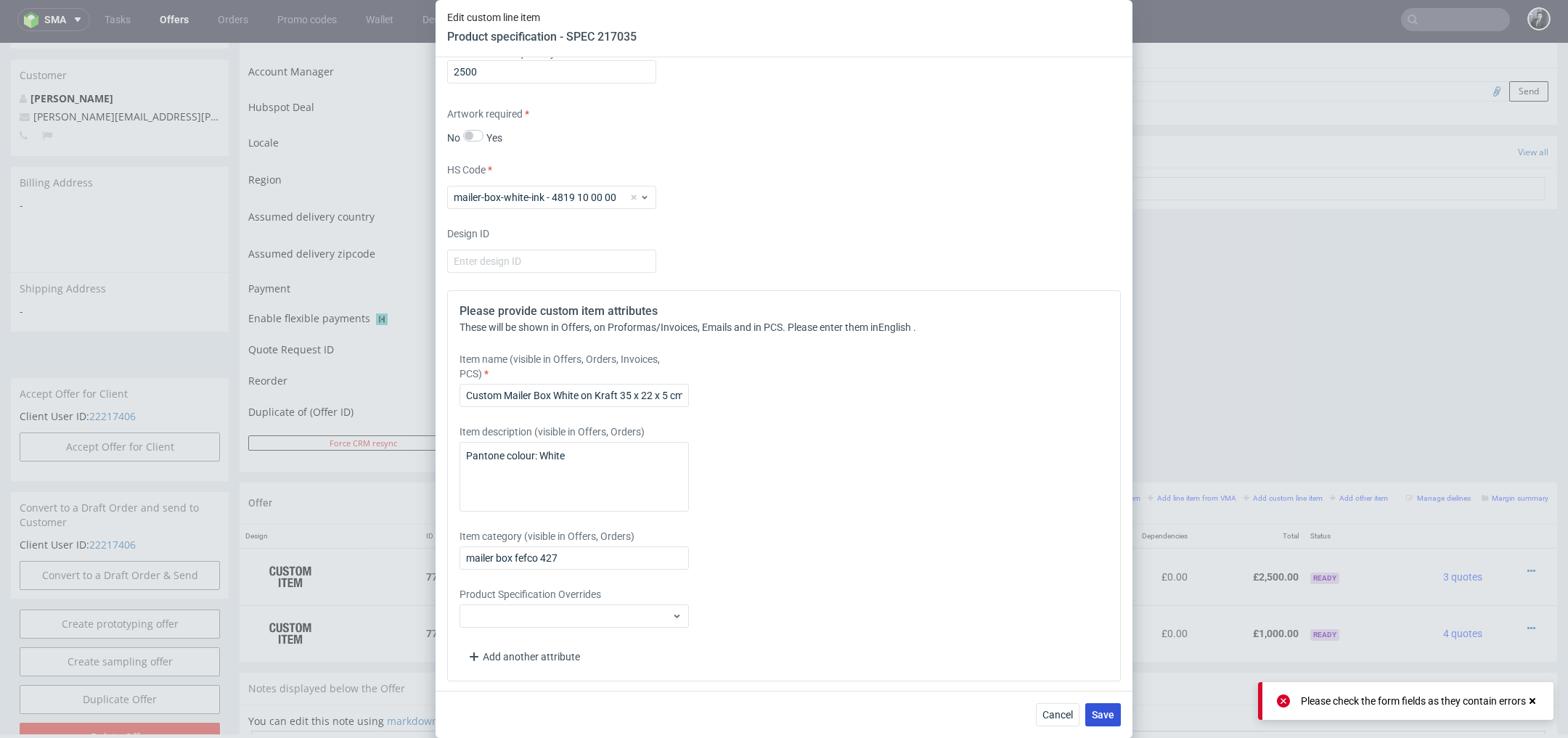
click at [1098, 705] on button "Save" at bounding box center [1103, 715] width 36 height 23
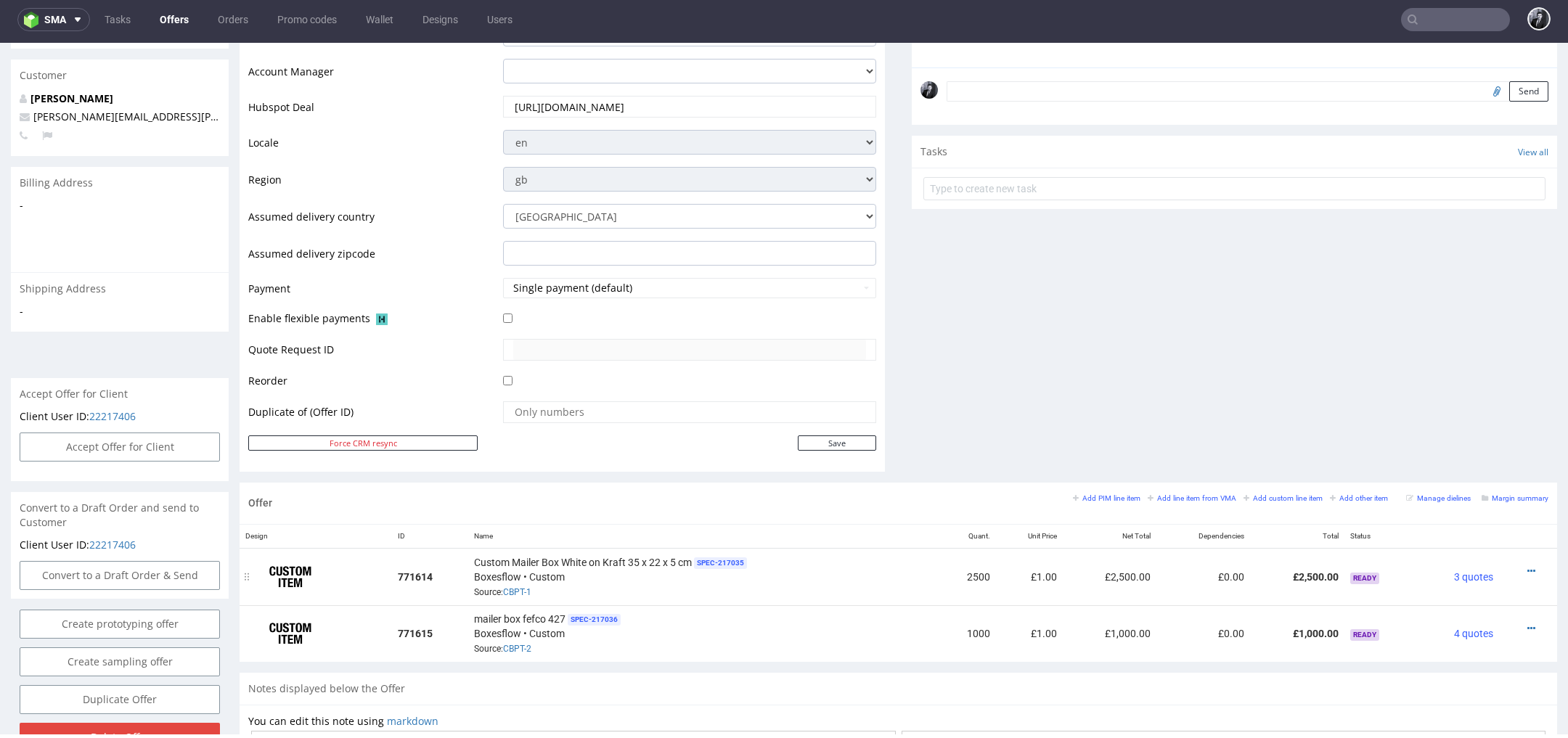
scroll to position [461, 0]
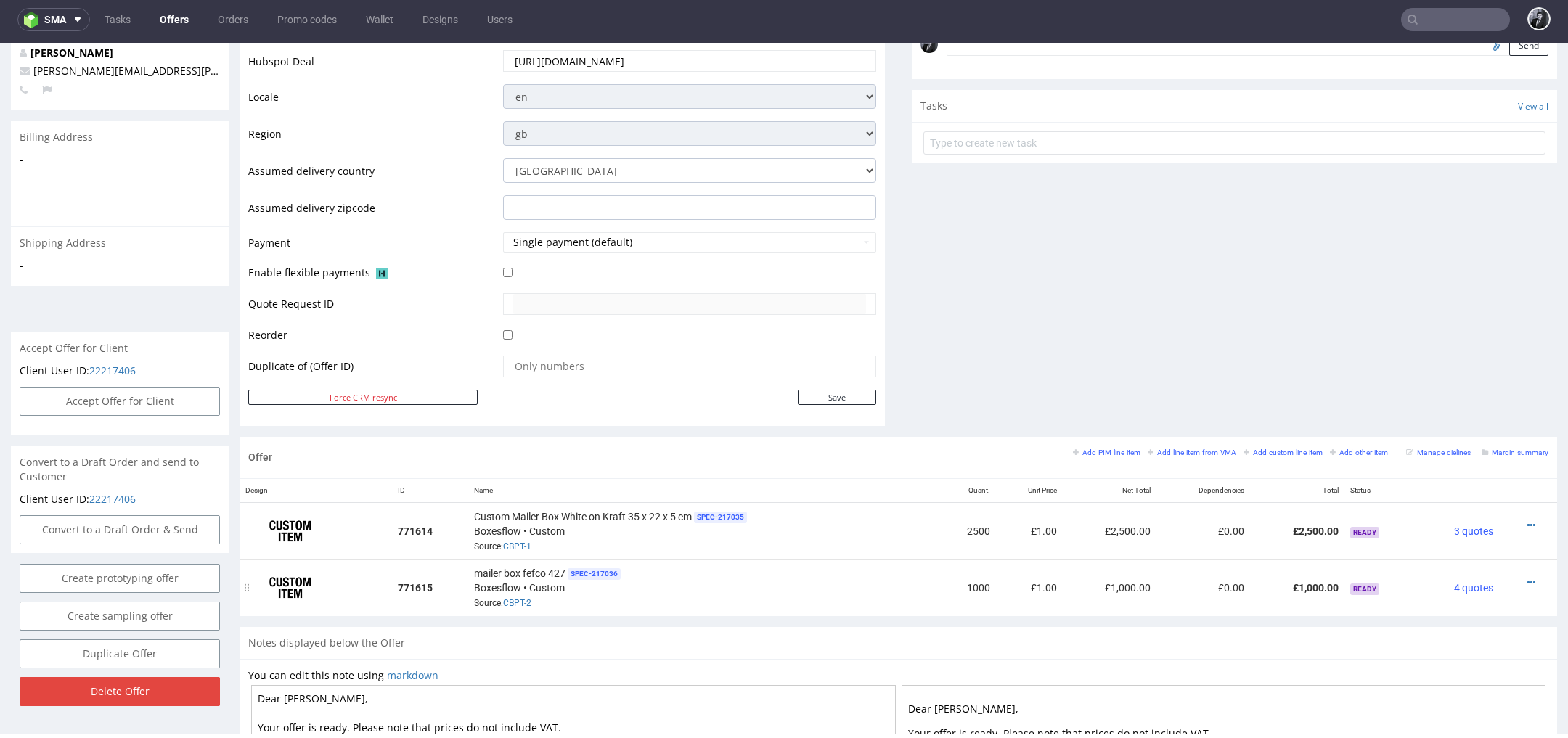
click at [1518, 577] on div at bounding box center [1523, 583] width 38 height 15
click at [1527, 578] on icon at bounding box center [1531, 583] width 8 height 10
click at [1452, 402] on li "Edit item specification" at bounding box center [1459, 394] width 140 height 26
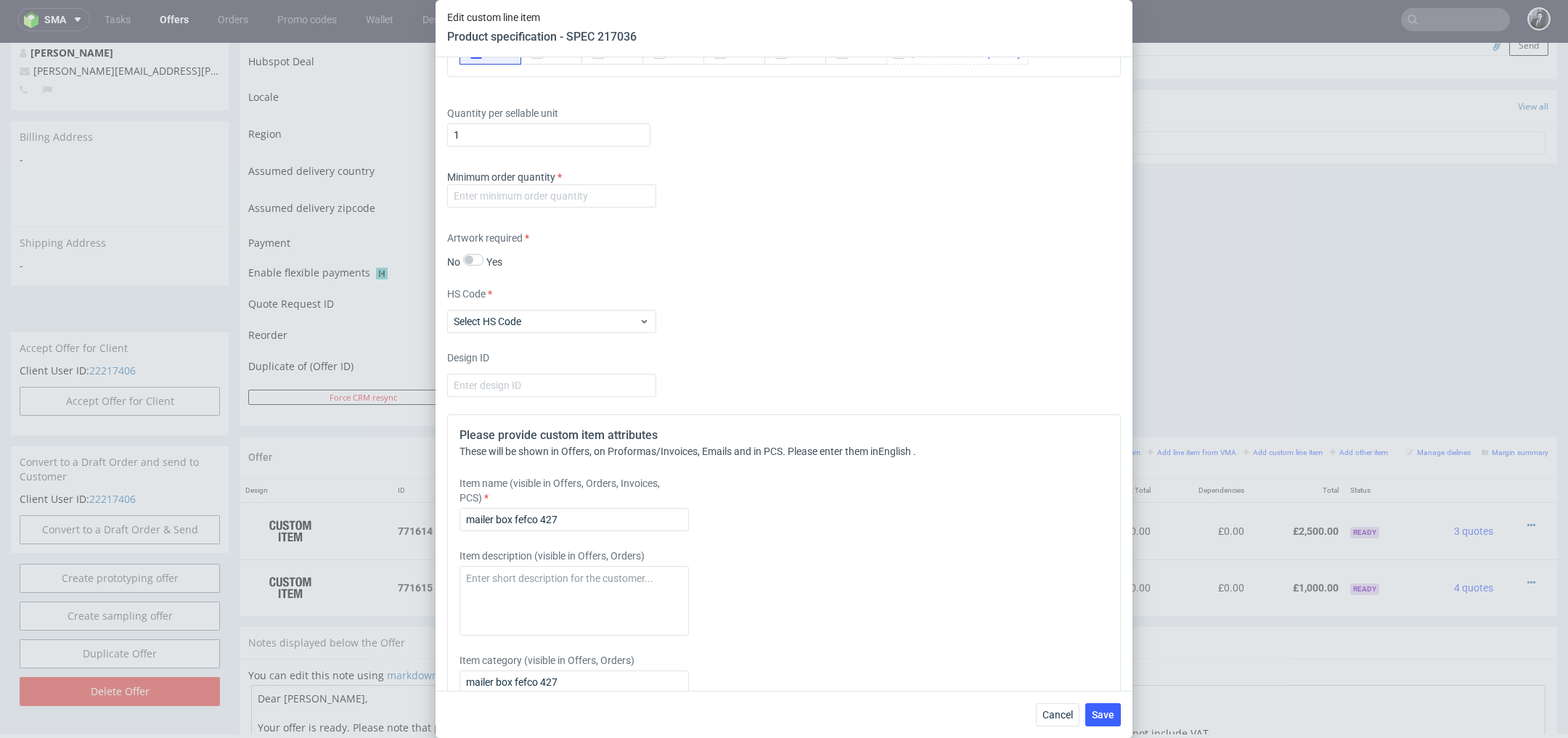
scroll to position [1238, 0]
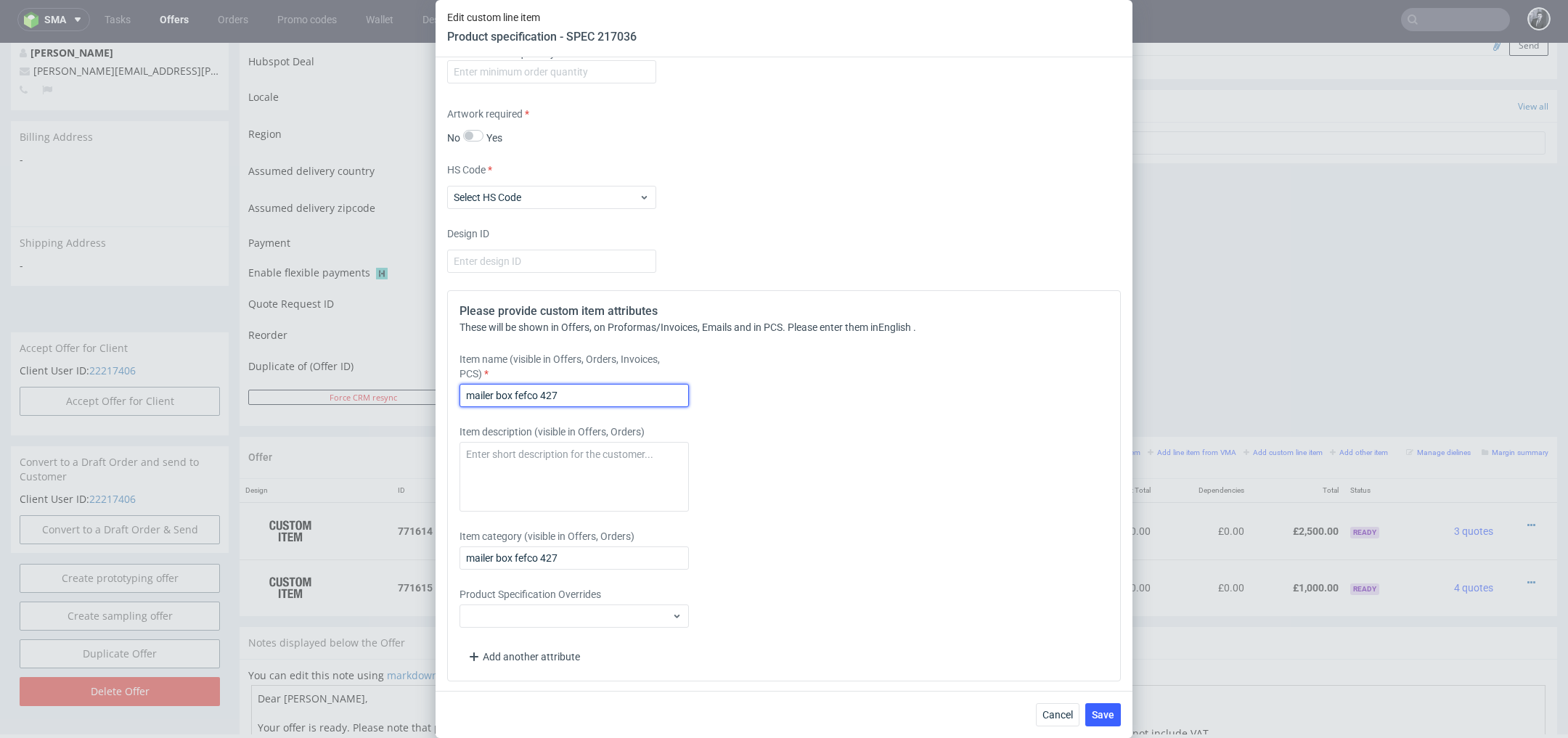
drag, startPoint x: 632, startPoint y: 399, endPoint x: 386, endPoint y: 394, distance: 246.1
click at [392, 398] on div "Edit custom line item Product specification - SPEC 217036 Supplier Custom Custo…" at bounding box center [784, 369] width 1568 height 738
paste input "Custom Mailer Box White on Kraft 35 x 22 x 5 cm"
click at [663, 391] on input "Custom Mailer Box White on Kraft 35 x 22 x 5 cm" at bounding box center [574, 395] width 229 height 23
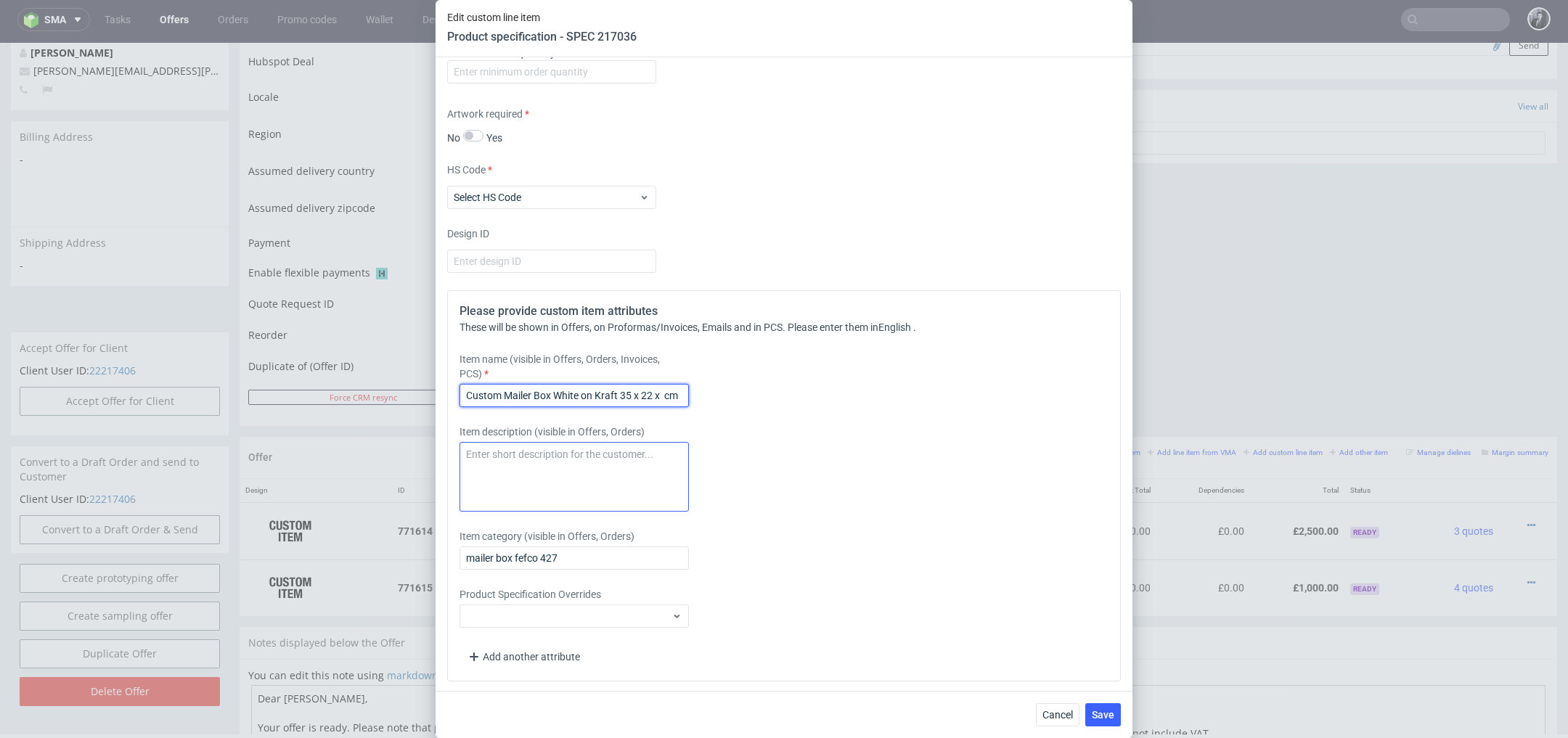
scroll to position [0, 0]
type input "Custom Mailer Box White on Kraft 35 x 22 x 10 cm"
click at [645, 466] on textarea at bounding box center [574, 477] width 229 height 70
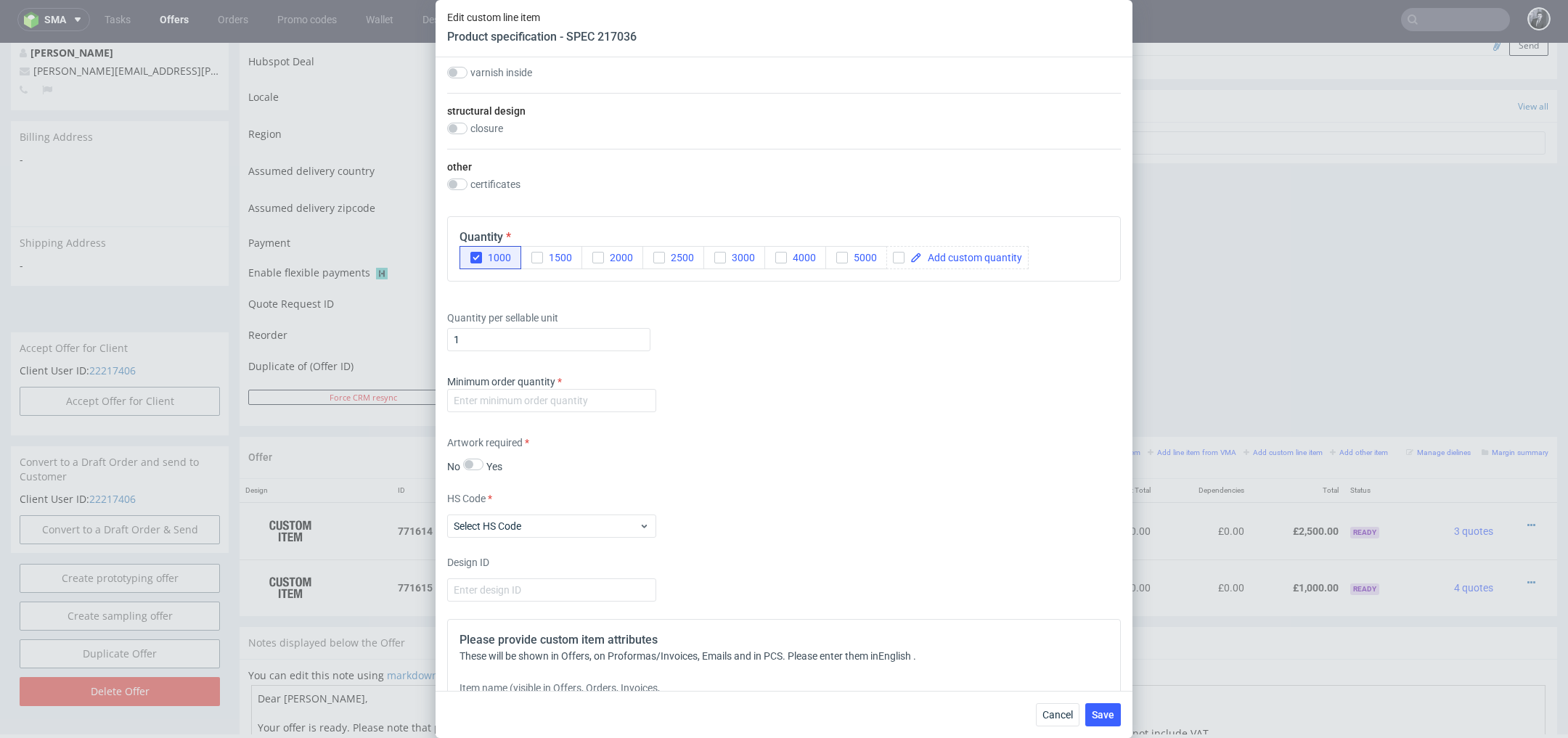
scroll to position [900, 0]
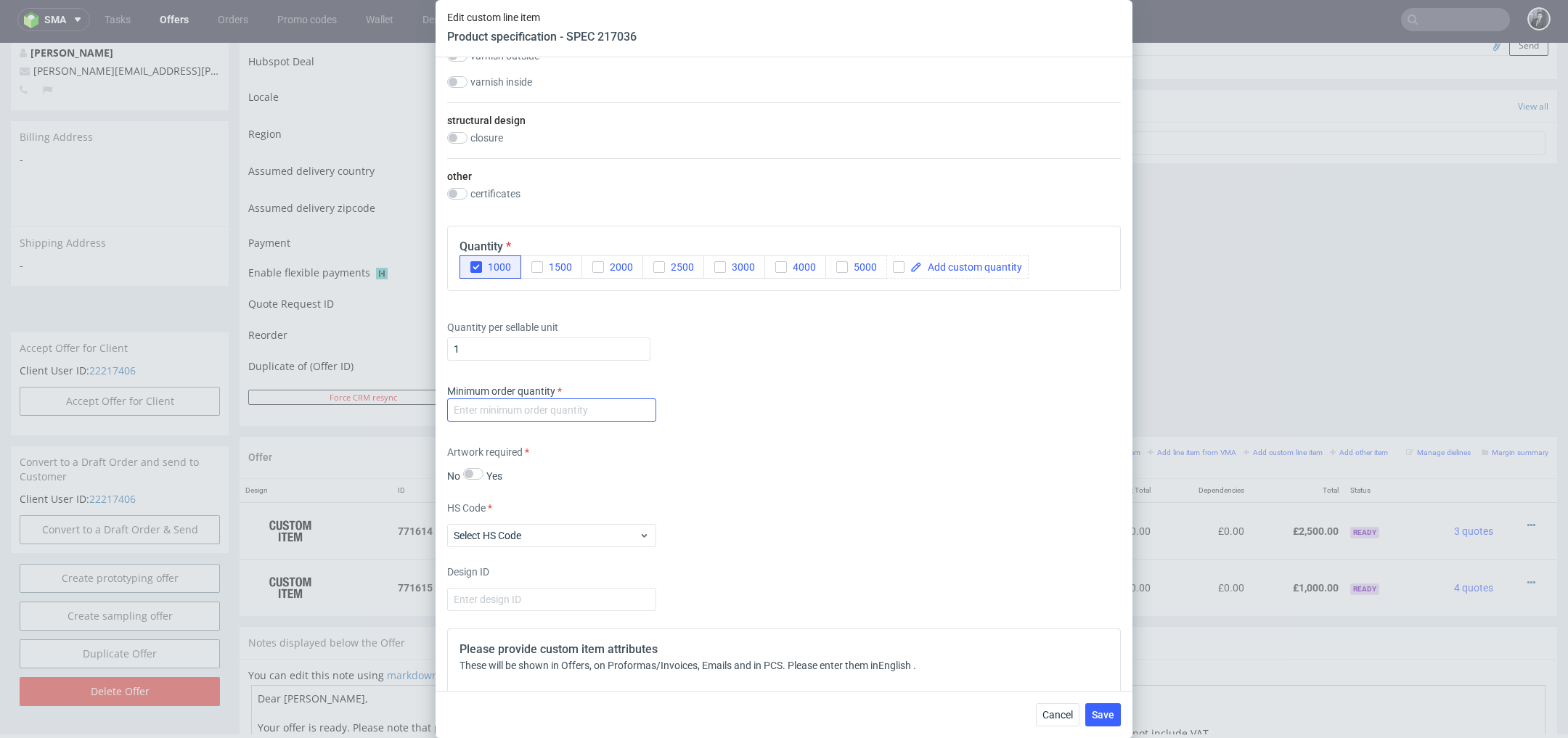
type textarea "Pantone colour: White"
click at [610, 407] on input "number" at bounding box center [551, 410] width 209 height 23
type input "1000"
click at [673, 472] on div "Artwork required No Yes" at bounding box center [784, 465] width 673 height 39
click at [628, 381] on div "Supplier Custom Custom supplier Boxesflow Technical specification Instant price…" at bounding box center [784, 374] width 697 height 634
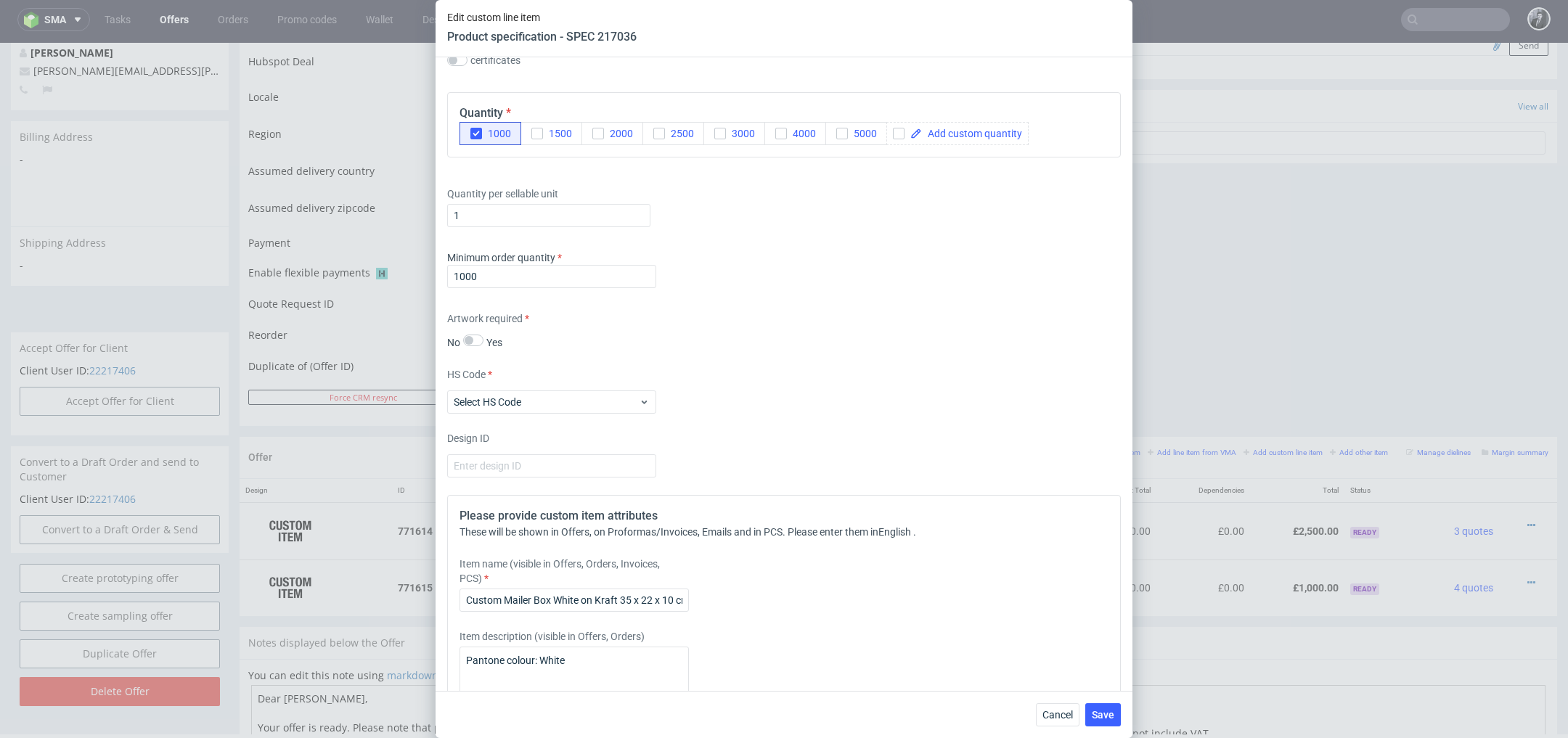
scroll to position [1037, 0]
click at [645, 587] on input "Custom Mailer Box White on Kraft 35 x 22 x 10 cm" at bounding box center [574, 597] width 229 height 23
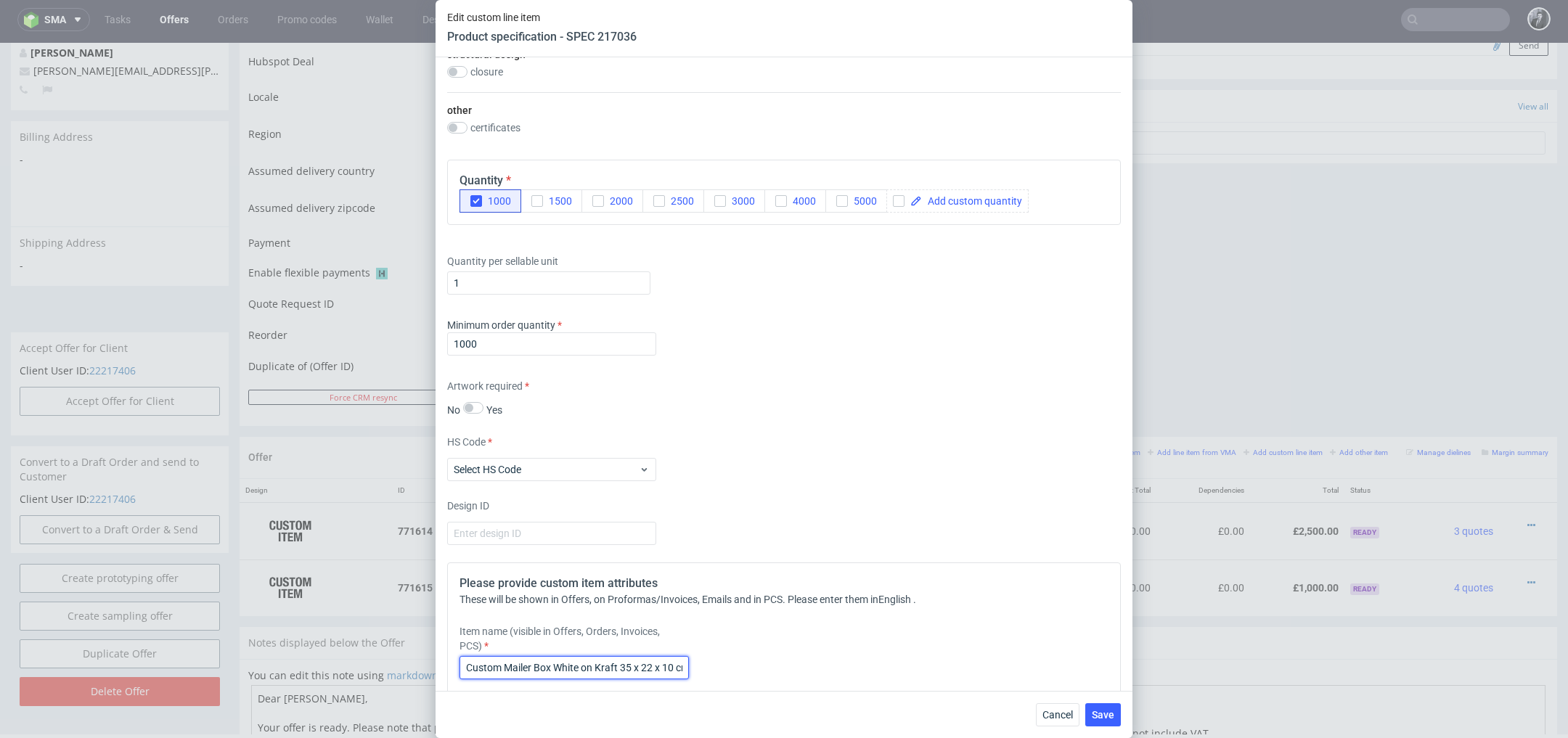
scroll to position [976, 0]
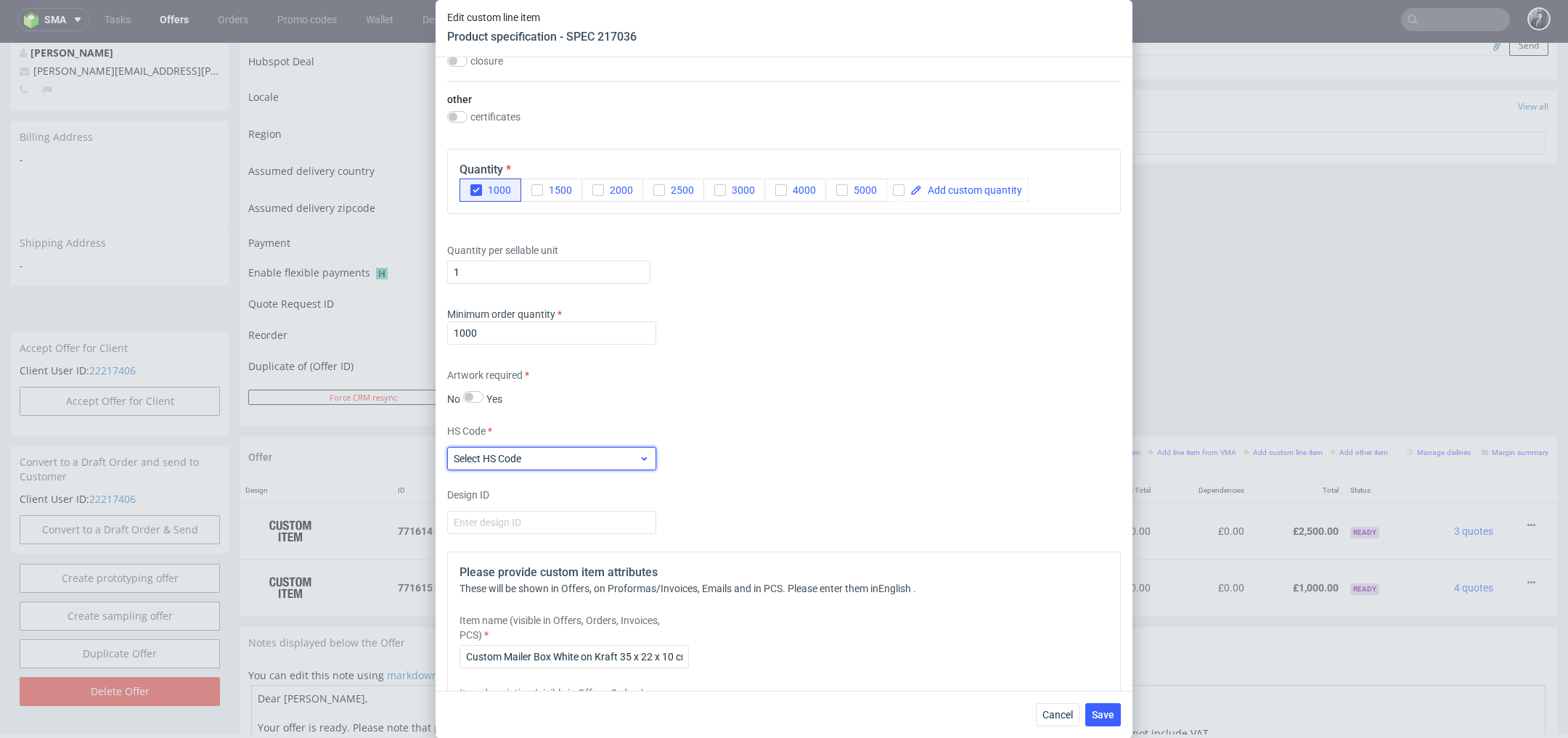
click at [612, 460] on span "Select HS Code" at bounding box center [546, 458] width 185 height 15
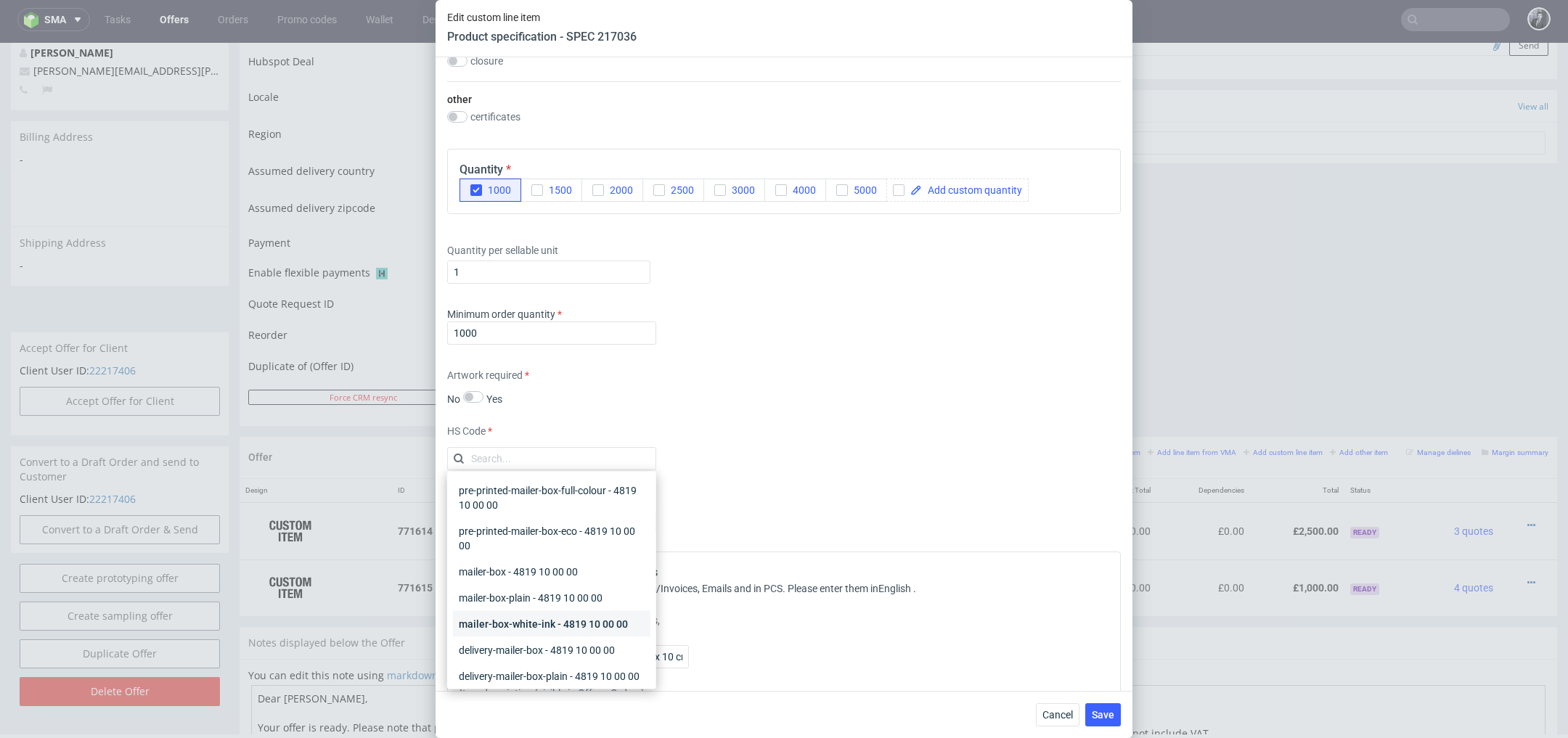
click at [615, 616] on div "mailer-box-white-ink - 4819 10 00 00" at bounding box center [551, 625] width 197 height 26
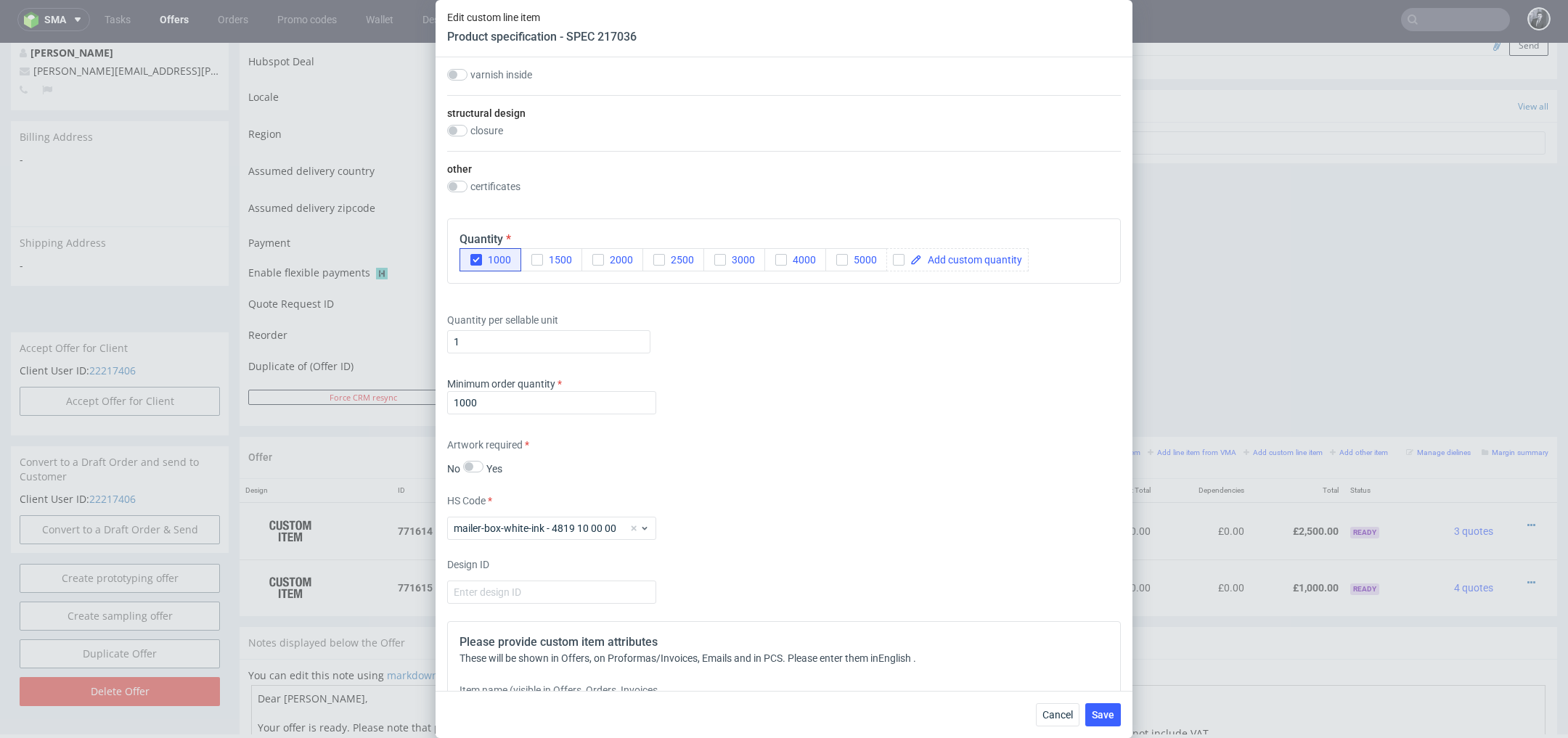
scroll to position [904, 0]
click at [1106, 716] on span "Save" at bounding box center [1103, 715] width 23 height 10
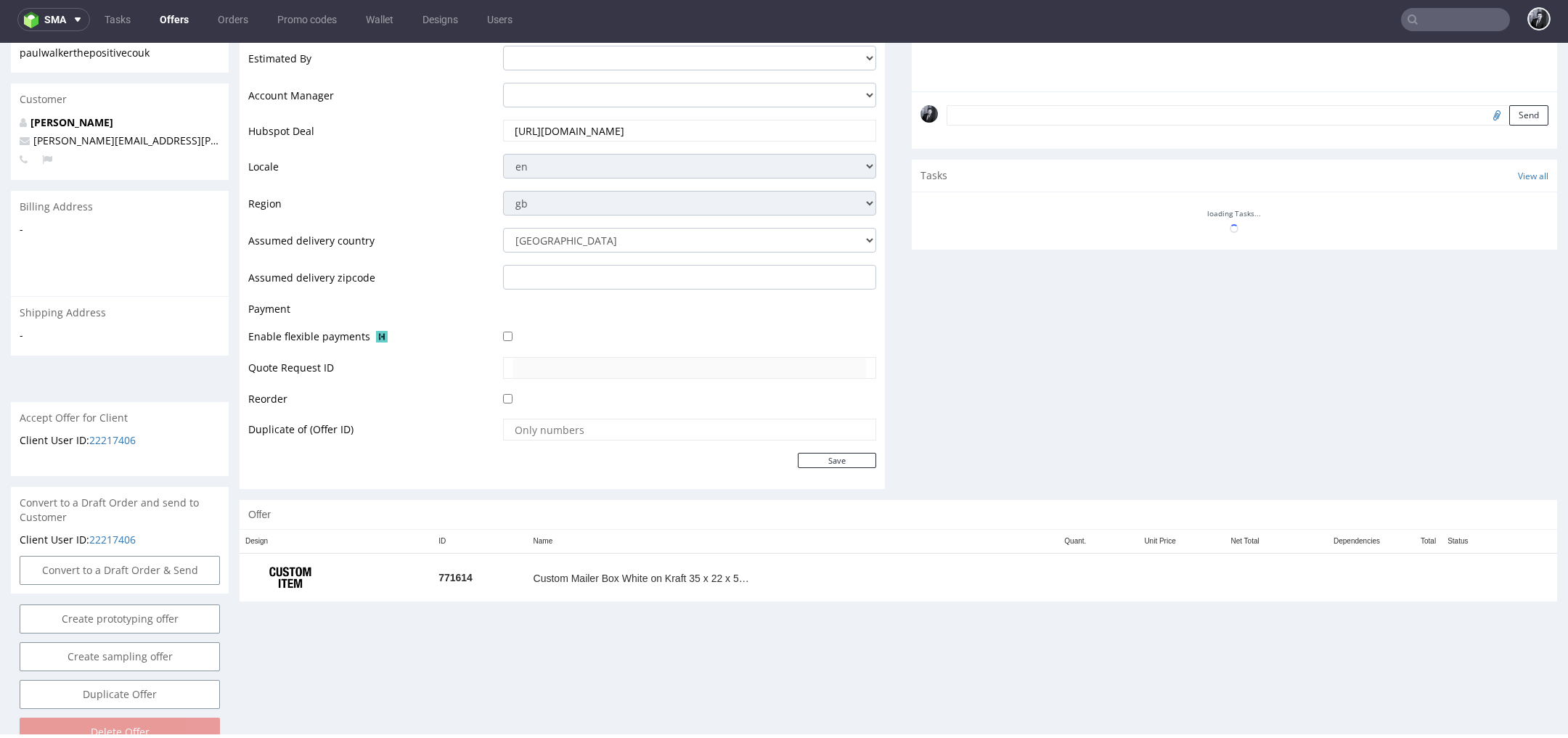
scroll to position [416, 0]
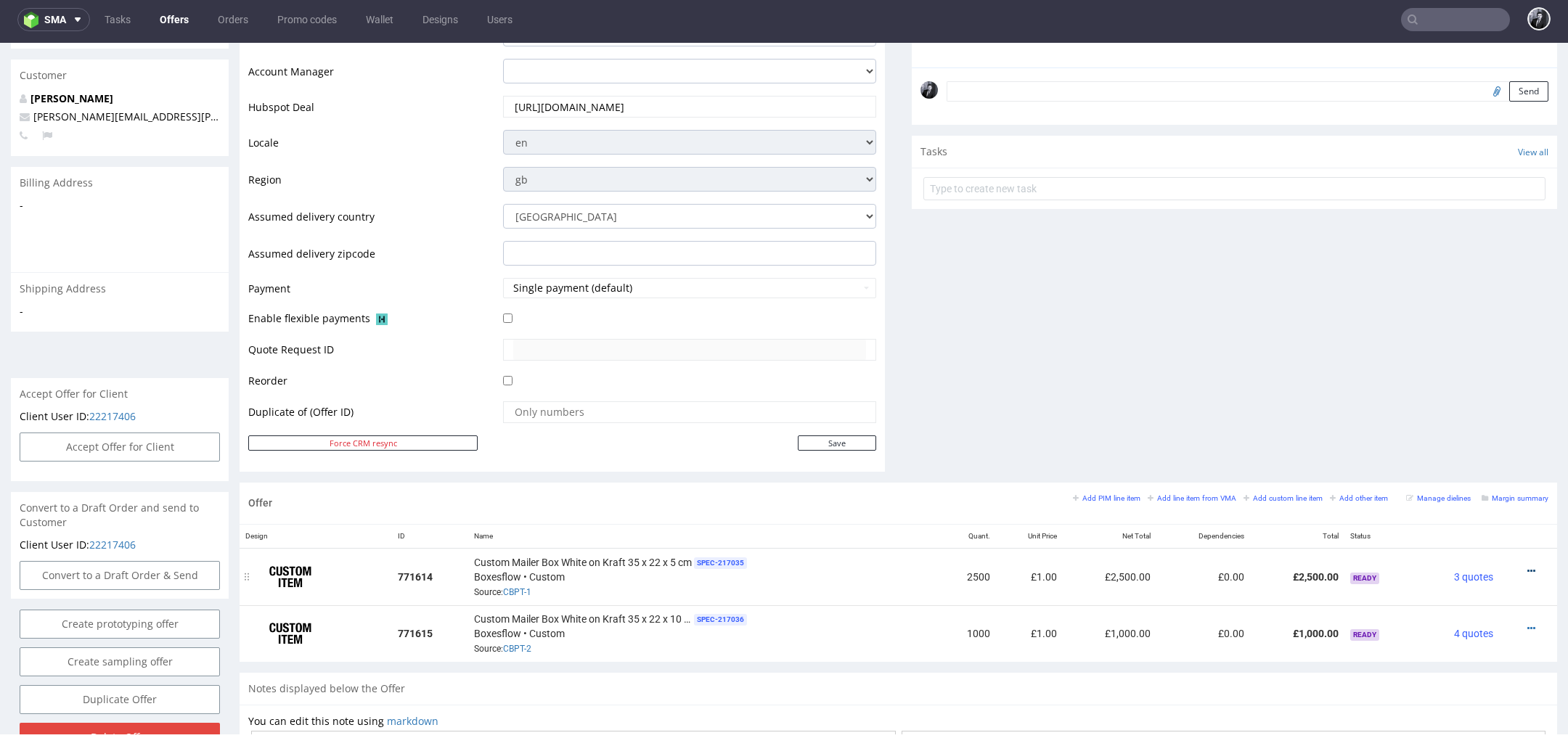
click at [1527, 566] on icon at bounding box center [1531, 571] width 8 height 10
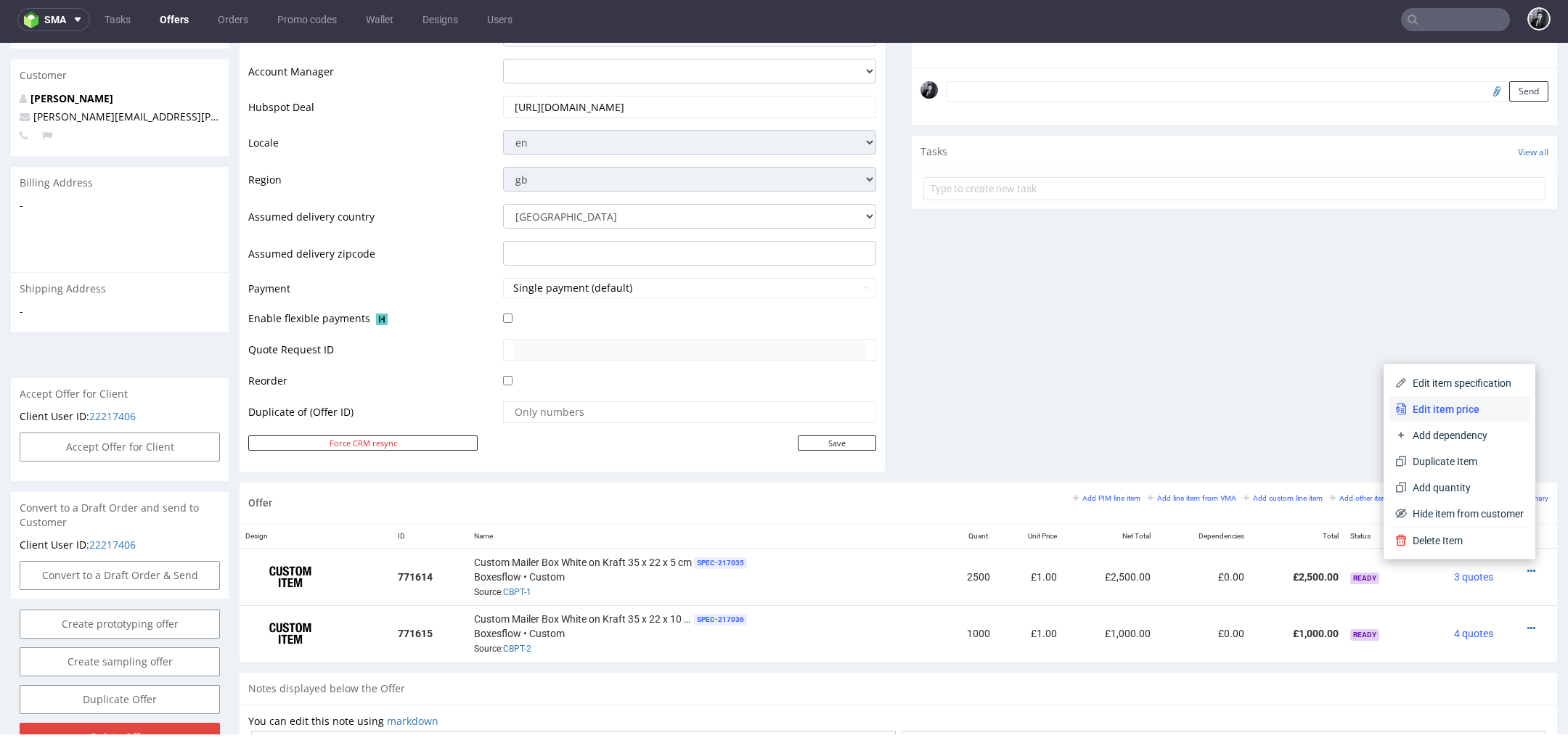
click at [1469, 416] on li "Edit item price" at bounding box center [1459, 409] width 140 height 26
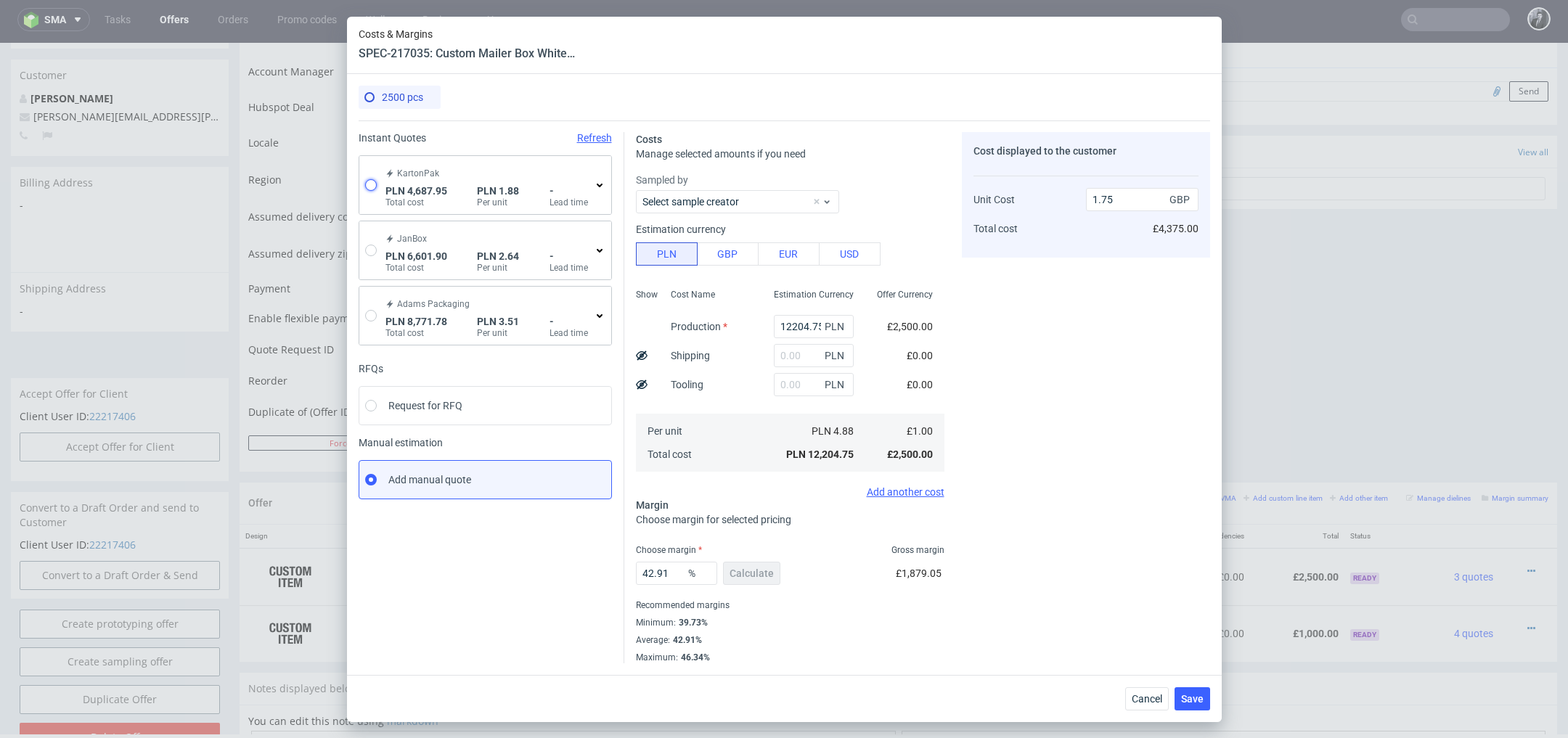
click at [371, 187] on input "radio" at bounding box center [370, 185] width 12 height 12
radio input "true"
radio input "false"
type input "3268.95"
type input "1419"
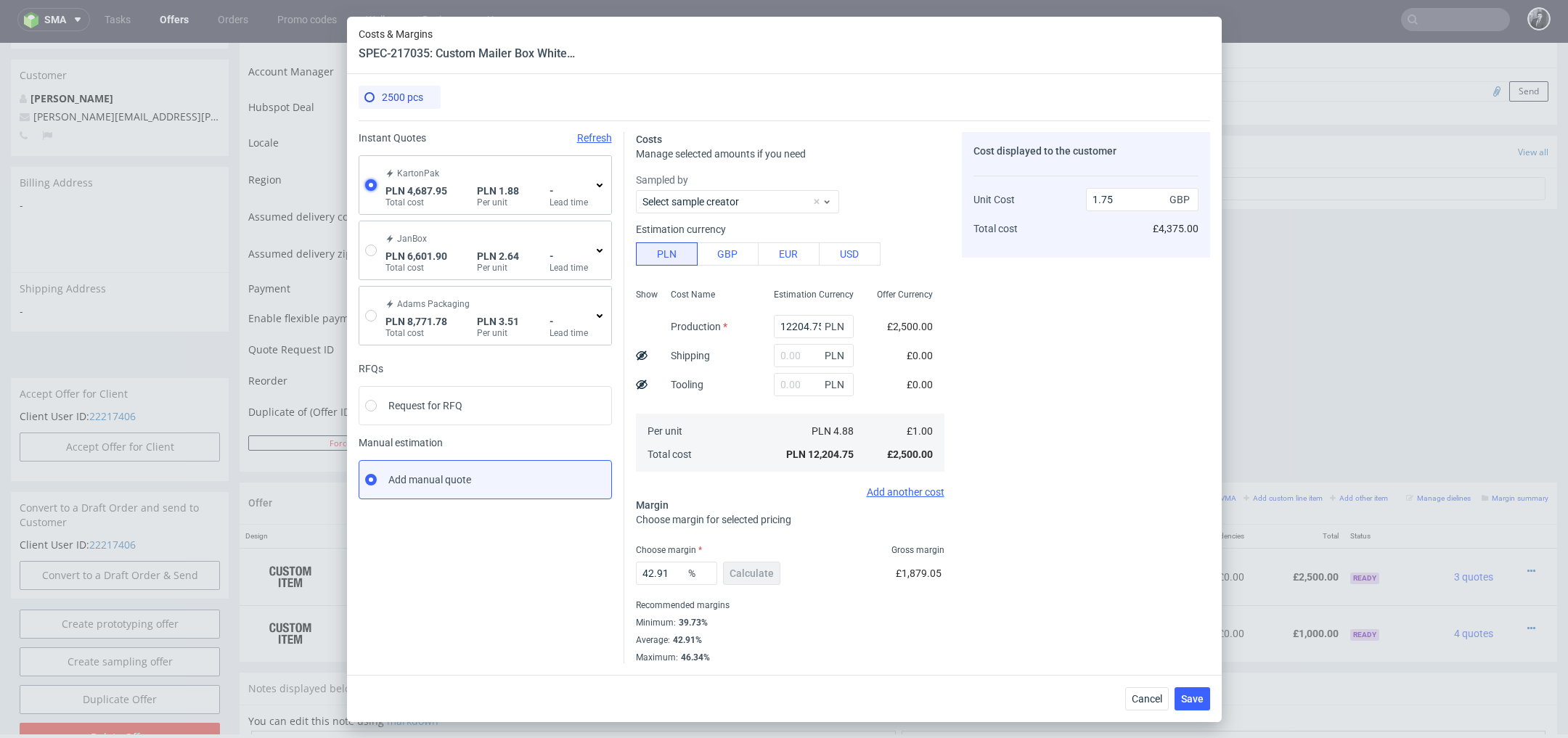
type input "0.39"
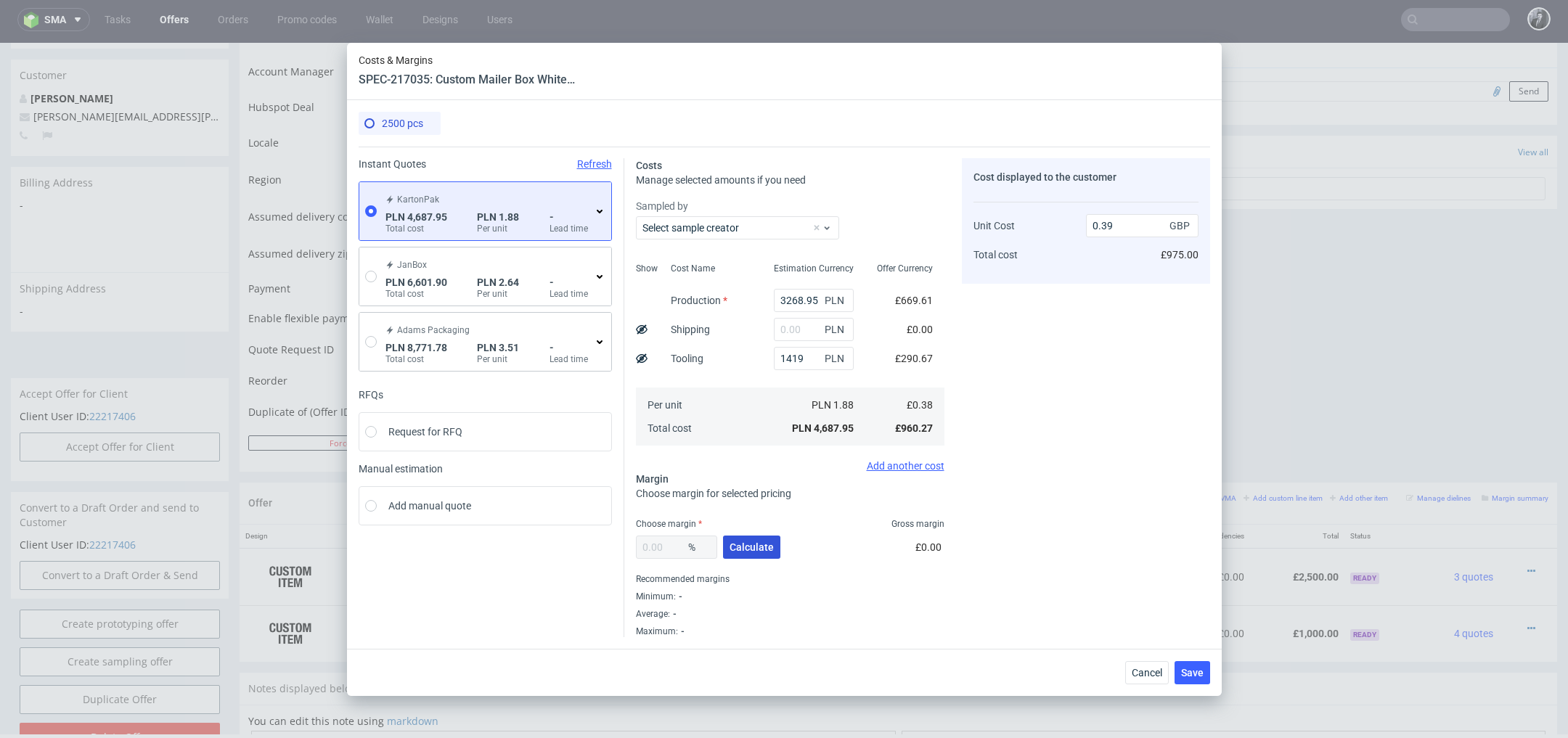
click at [758, 545] on span "Calculate" at bounding box center [751, 547] width 44 height 10
type input "38.72"
type input "0.63"
click at [1193, 671] on span "Save" at bounding box center [1192, 673] width 23 height 10
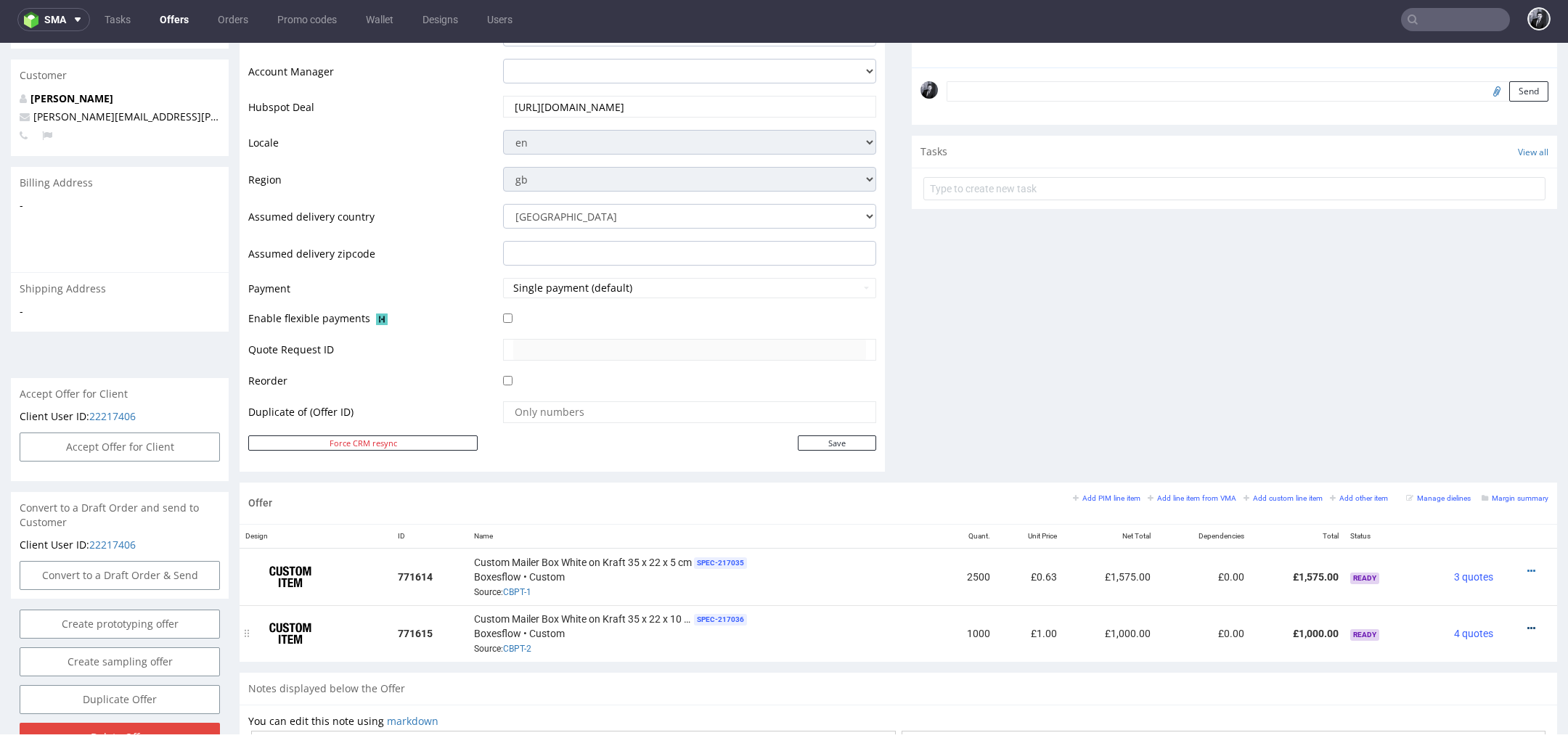
click at [1527, 625] on icon at bounding box center [1531, 628] width 8 height 10
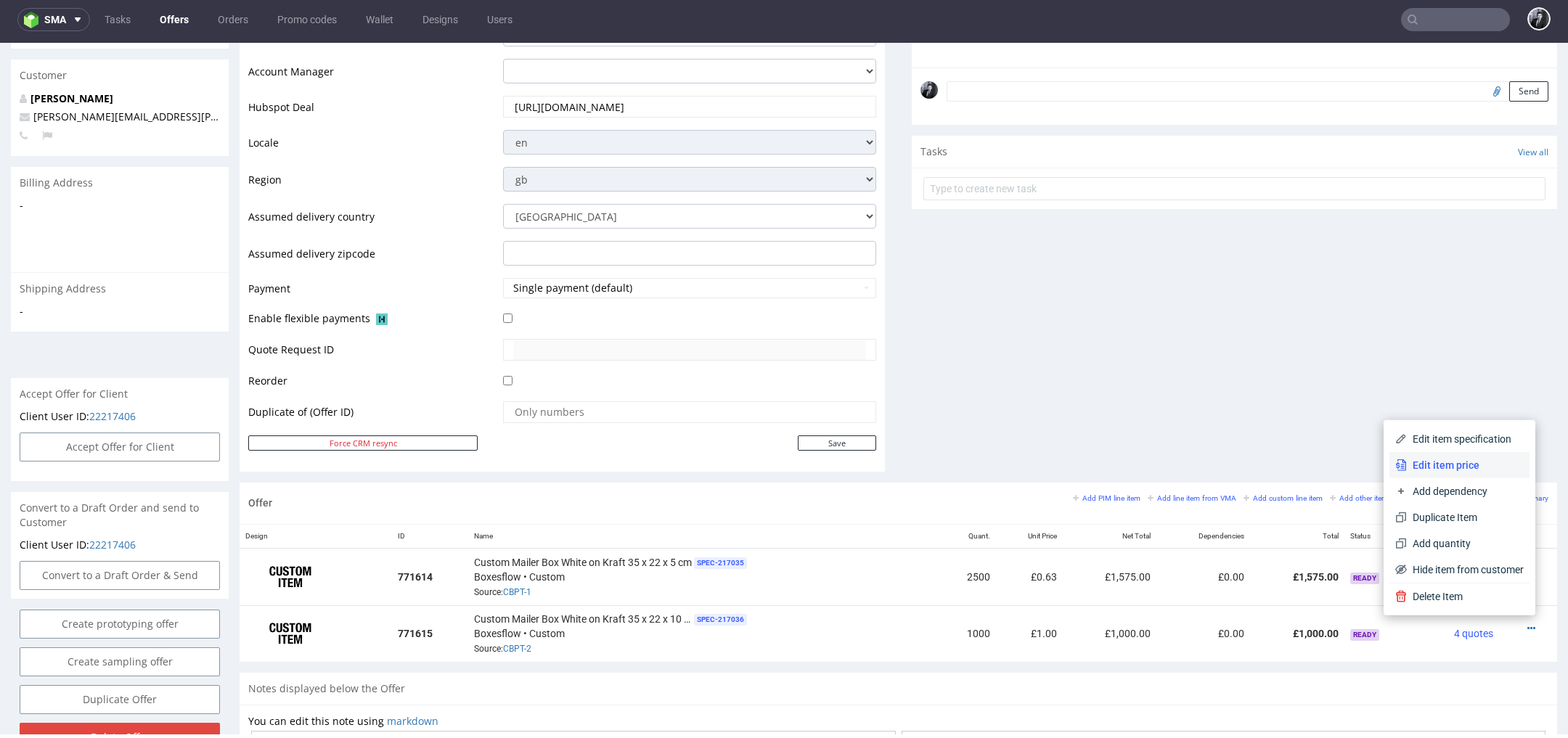
click at [1468, 472] on li "Edit item price" at bounding box center [1459, 465] width 140 height 26
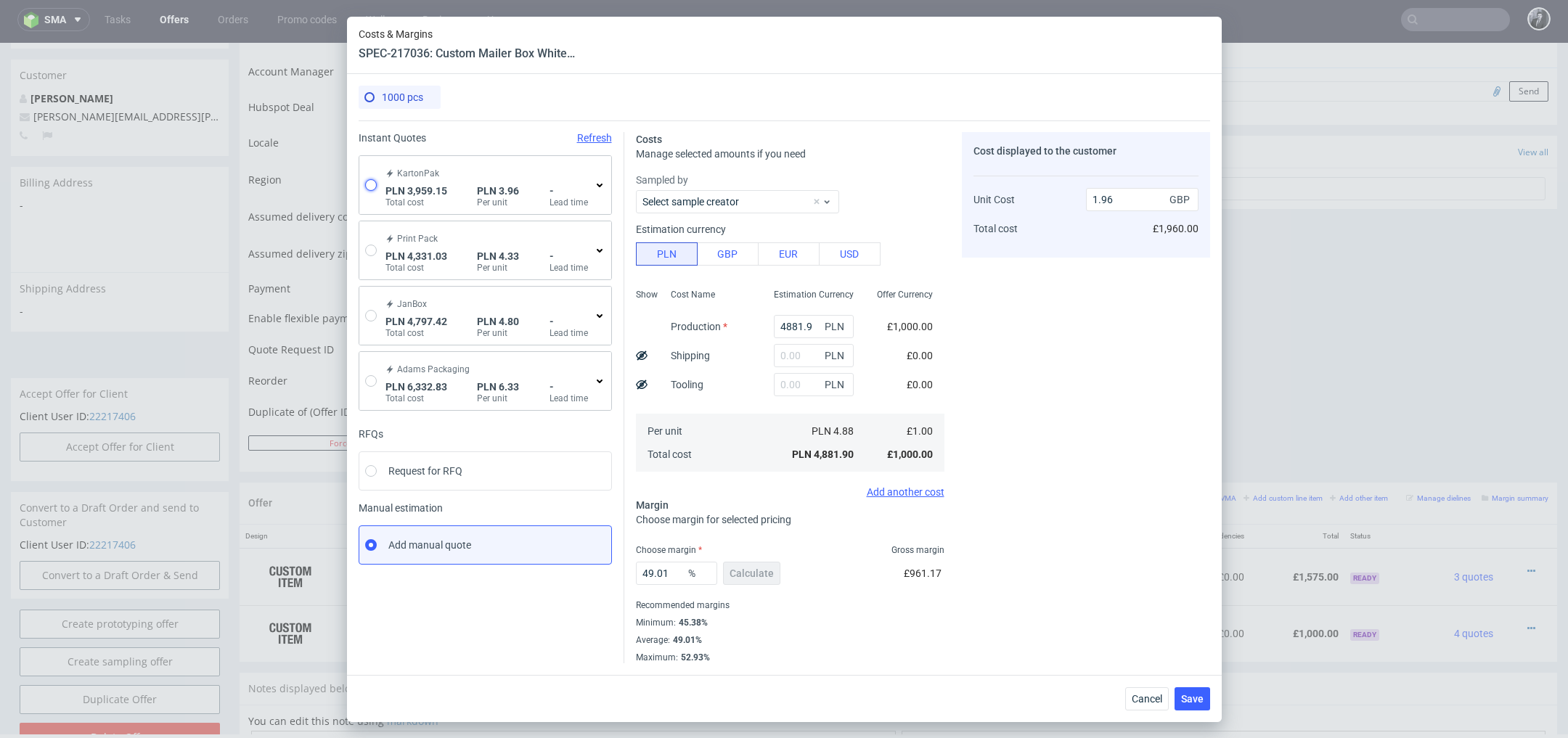
click at [371, 185] on input "radio" at bounding box center [370, 185] width 12 height 12
radio input "true"
radio input "false"
type input "1899.42"
type input "2059.73"
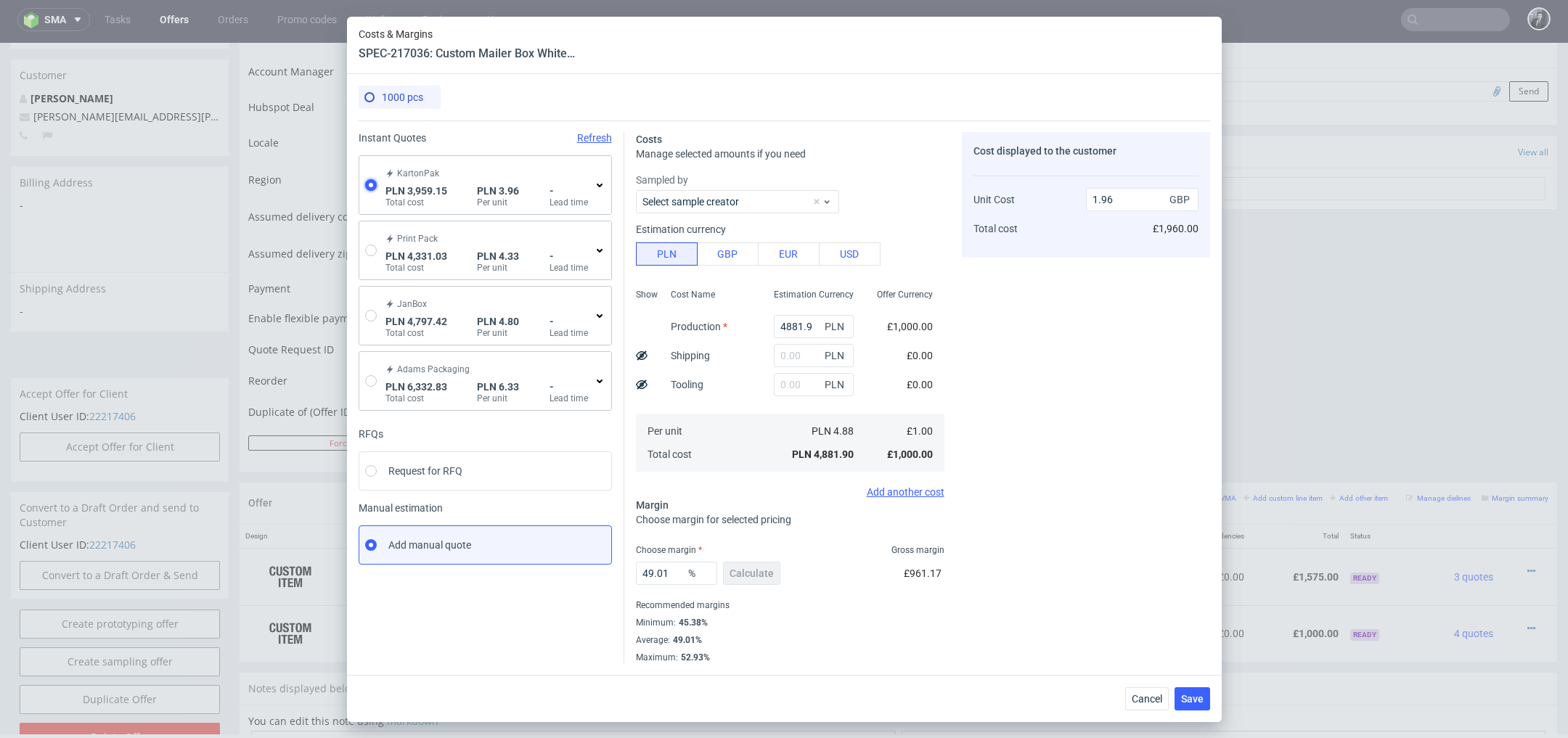
type input "0.81"
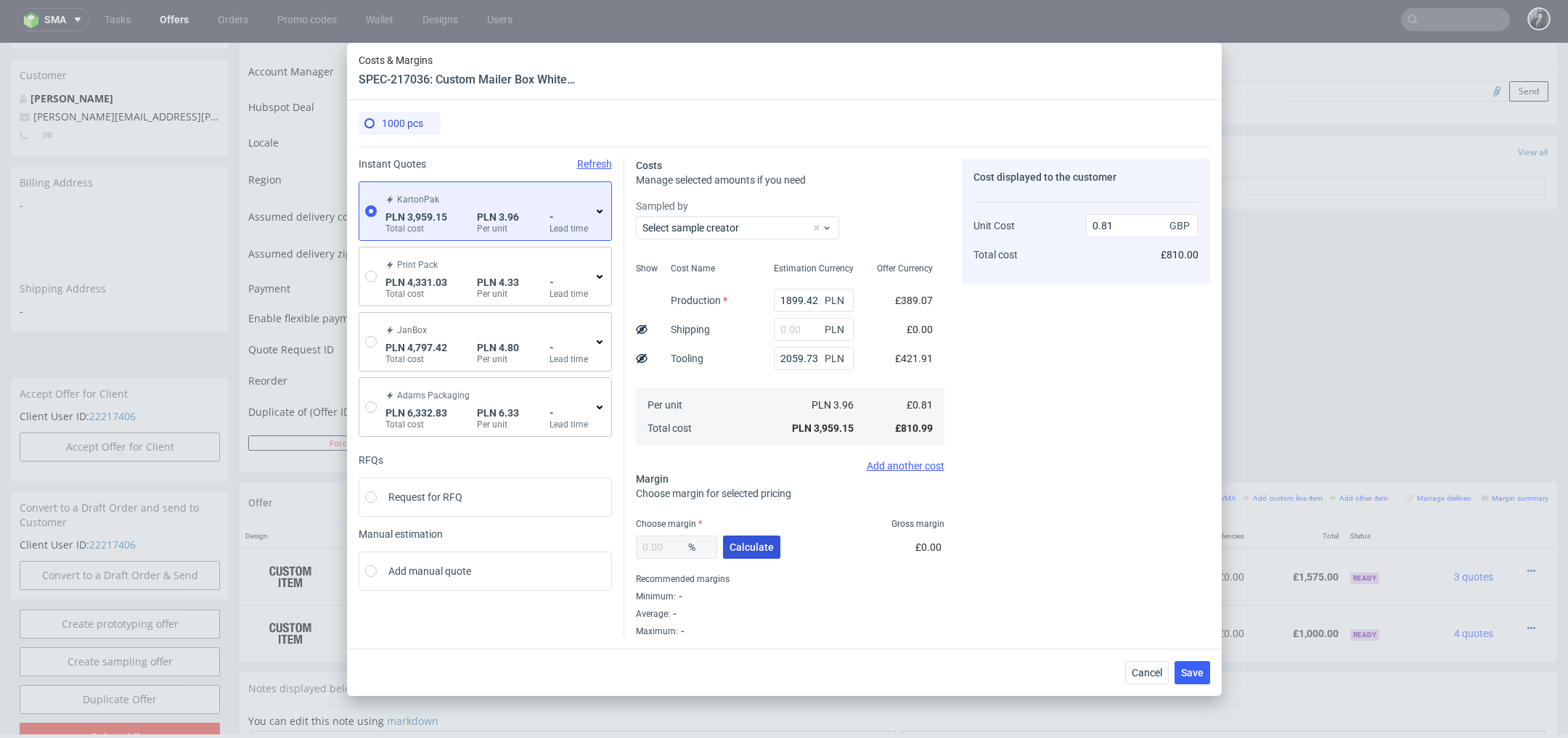
click at [753, 546] on span "Calculate" at bounding box center [751, 547] width 44 height 10
type input "39.85"
type input "1.35"
click at [1194, 675] on span "Save" at bounding box center [1192, 673] width 23 height 10
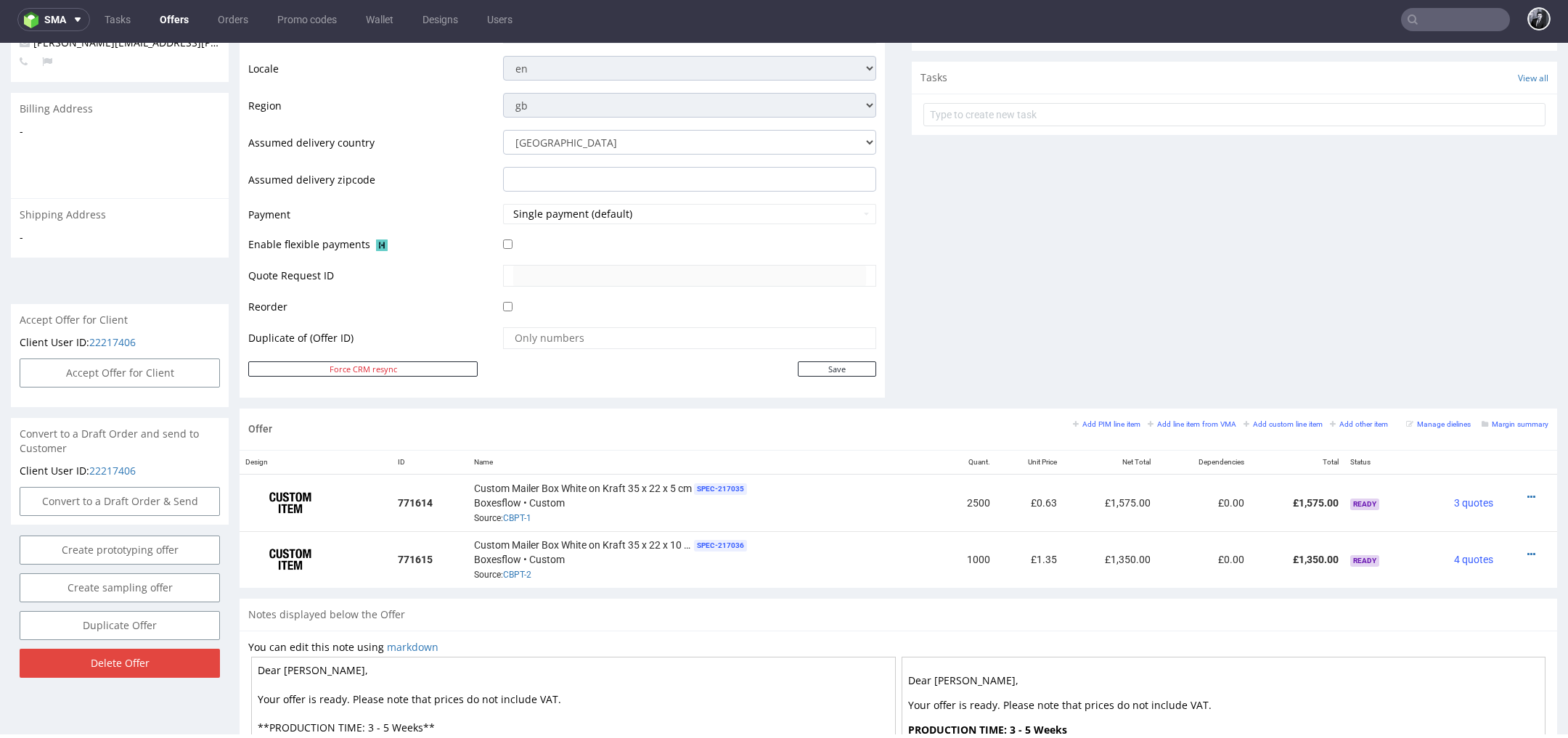
scroll to position [719, 0]
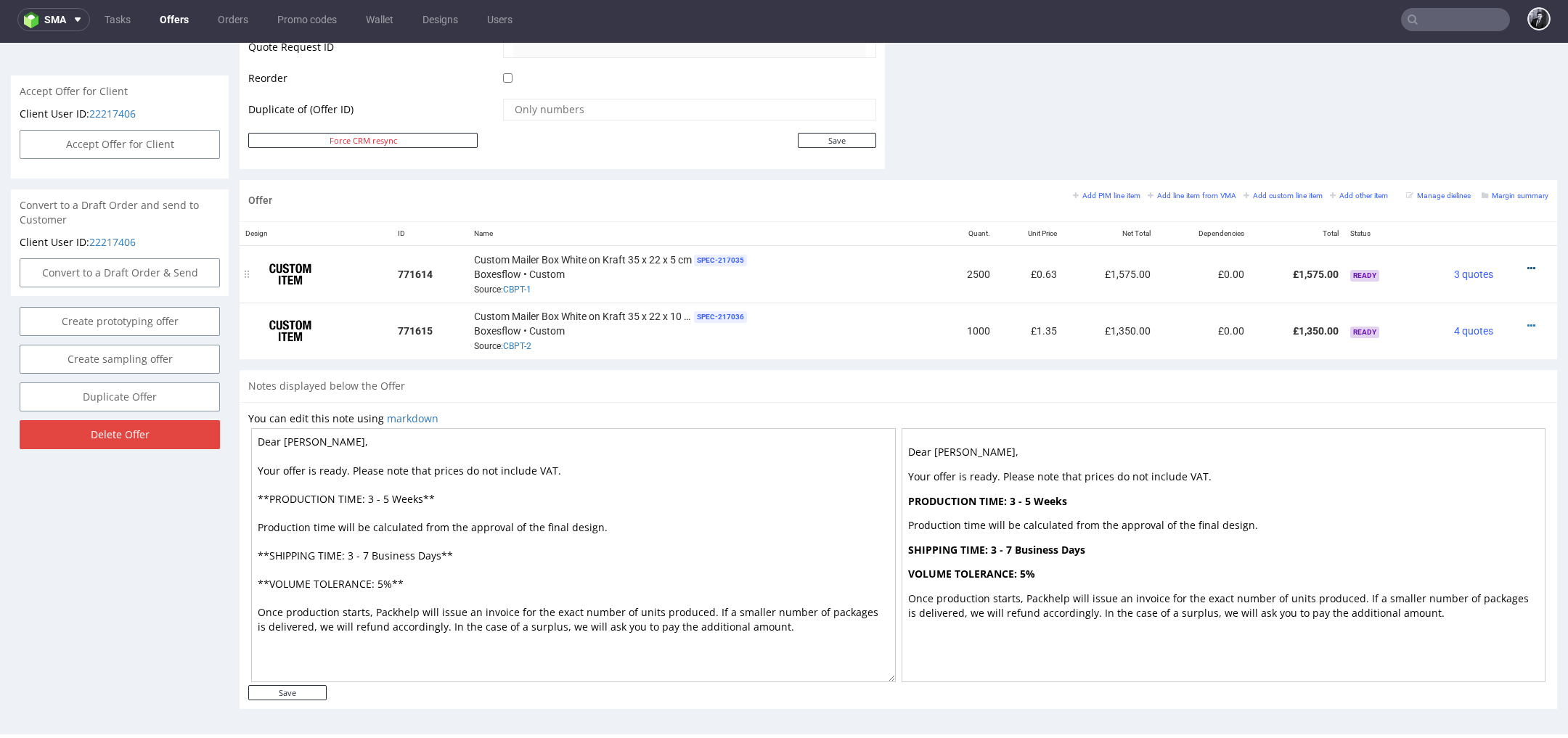
click at [1527, 264] on icon at bounding box center [1531, 268] width 8 height 10
click at [1436, 106] on span "Edit item price" at bounding box center [1465, 106] width 116 height 15
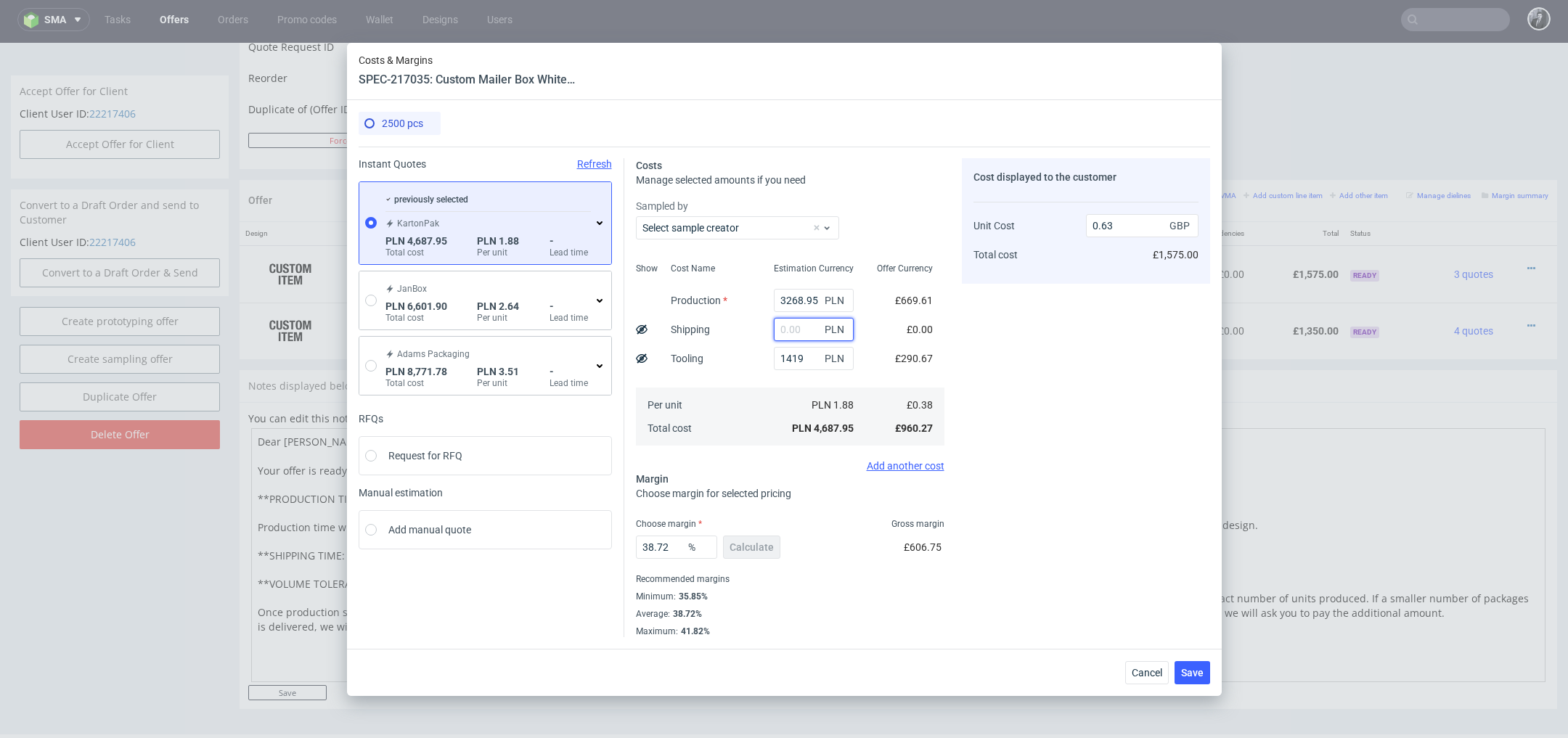
click at [803, 324] on input "text" at bounding box center [813, 329] width 80 height 23
paste input "1845.87"
type input "1845.87"
type input "0.88"
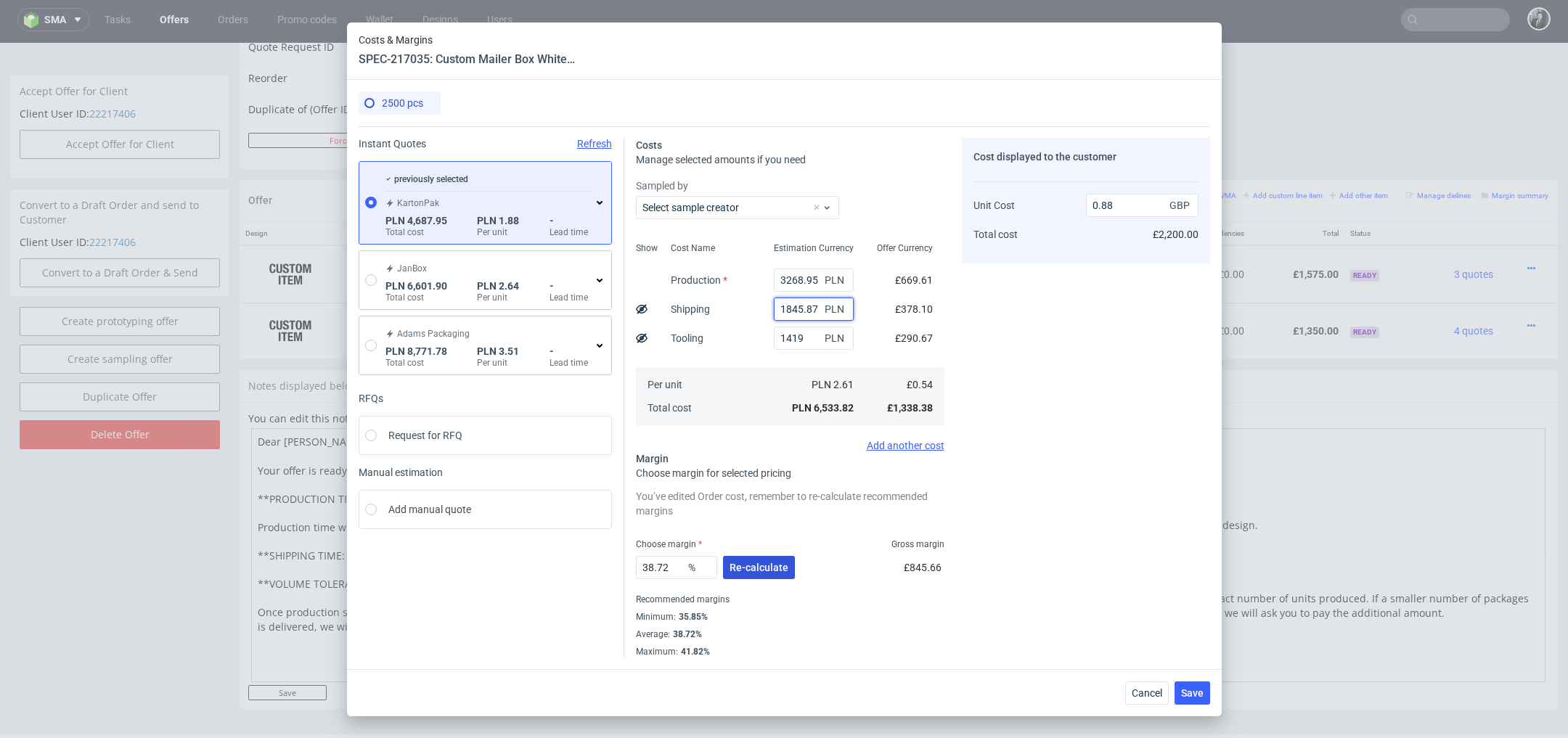
type input "1845.87"
click at [781, 568] on span "Re-calculate" at bounding box center [759, 567] width 59 height 10
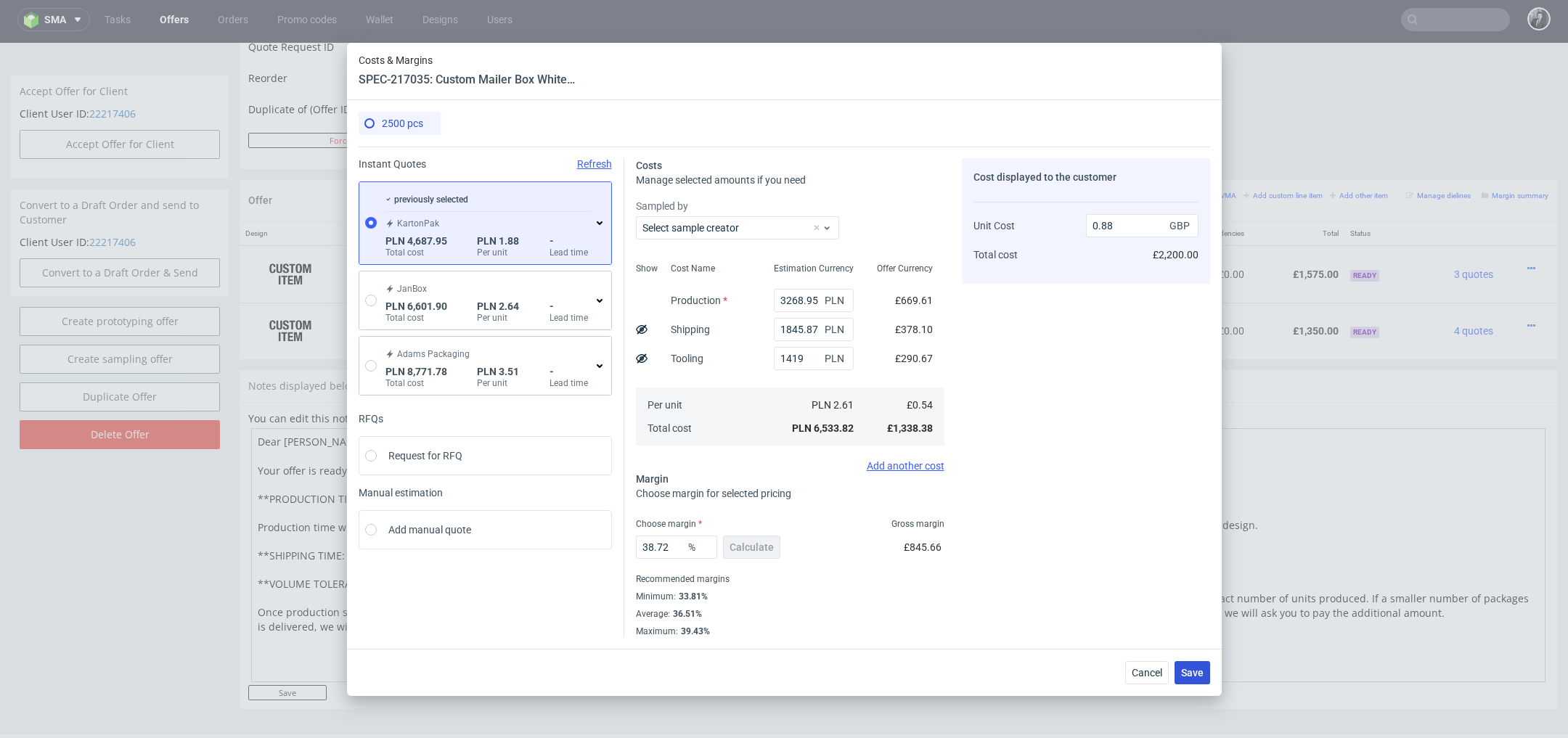
click at [1193, 668] on span "Save" at bounding box center [1192, 673] width 23 height 10
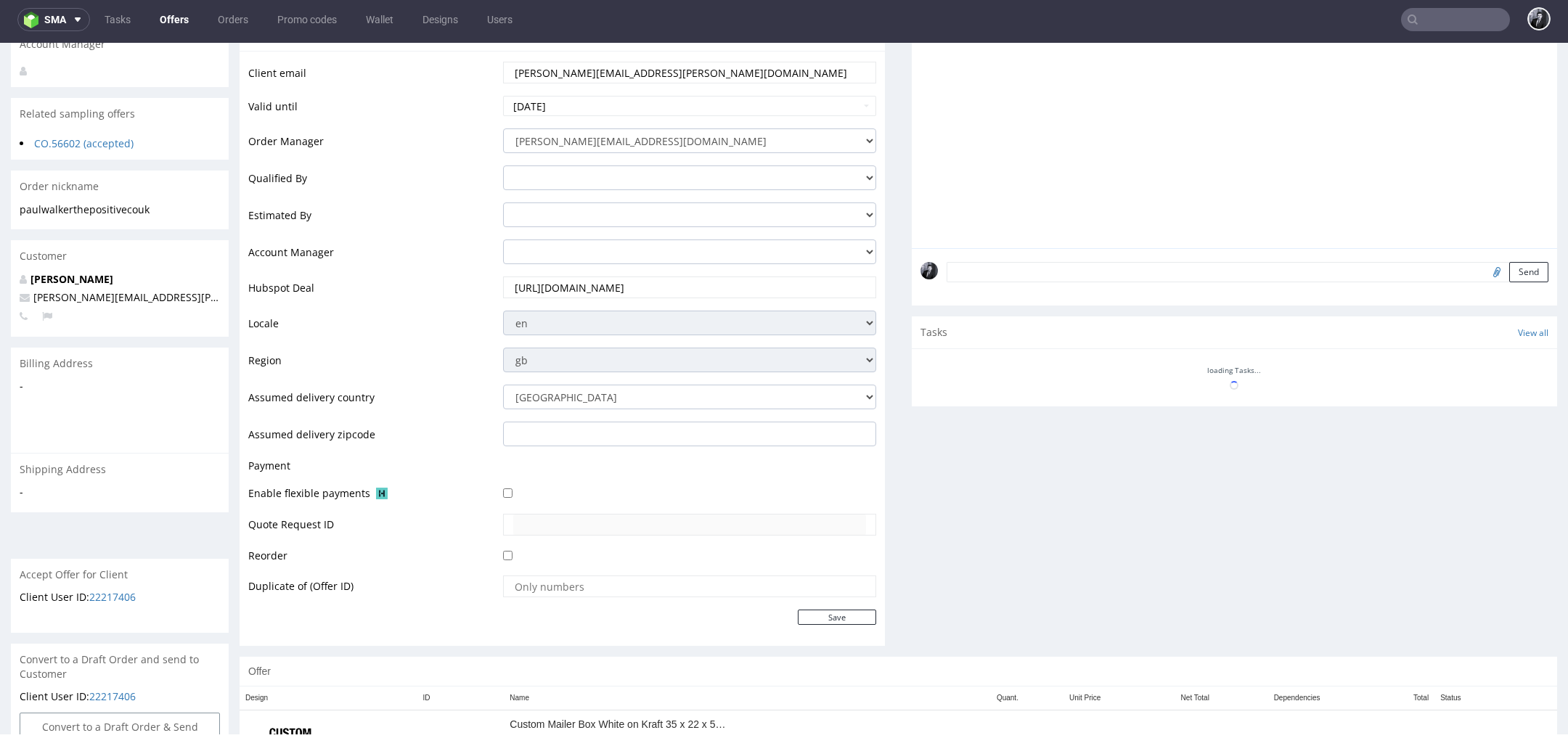
scroll to position [416, 0]
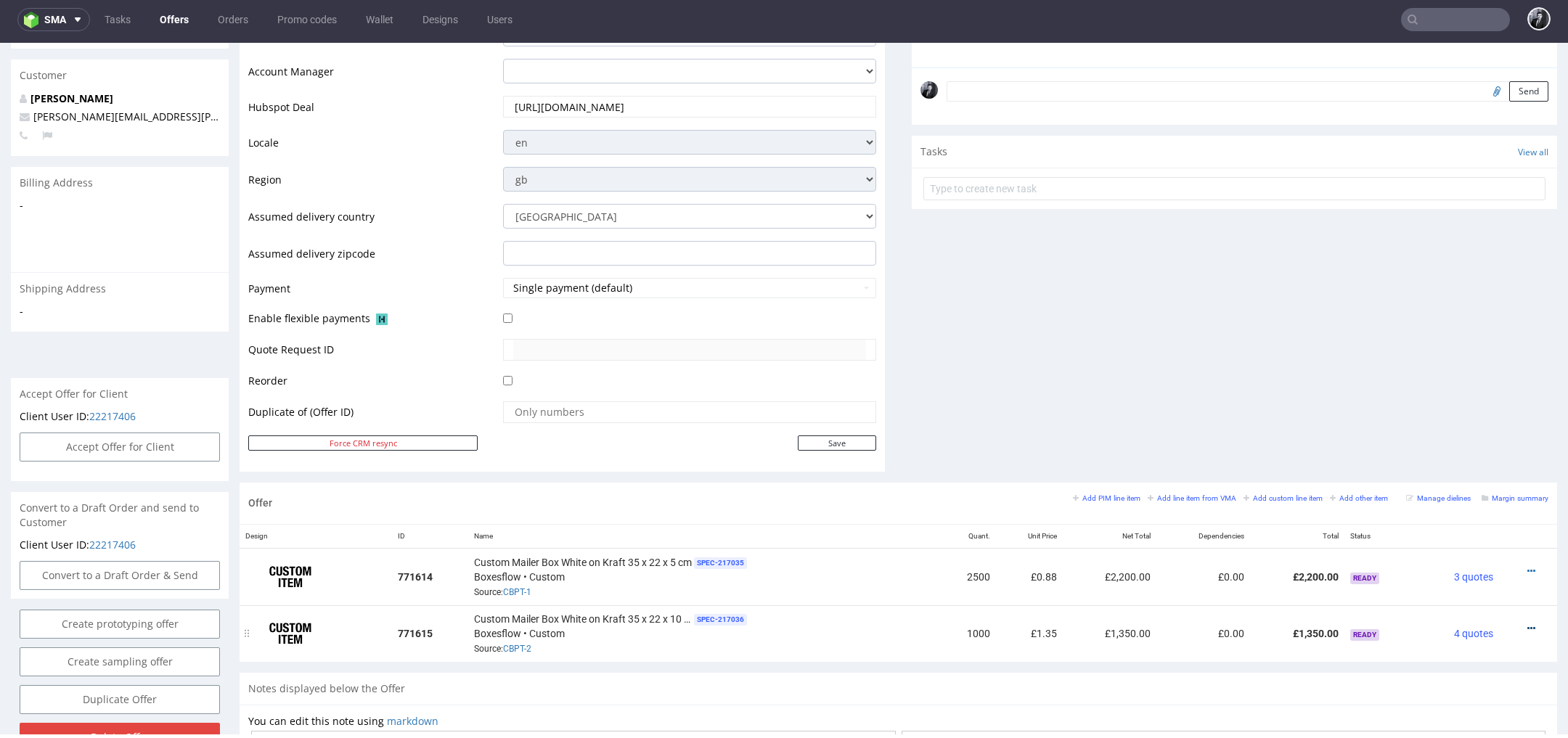
click at [1527, 624] on icon at bounding box center [1531, 628] width 8 height 10
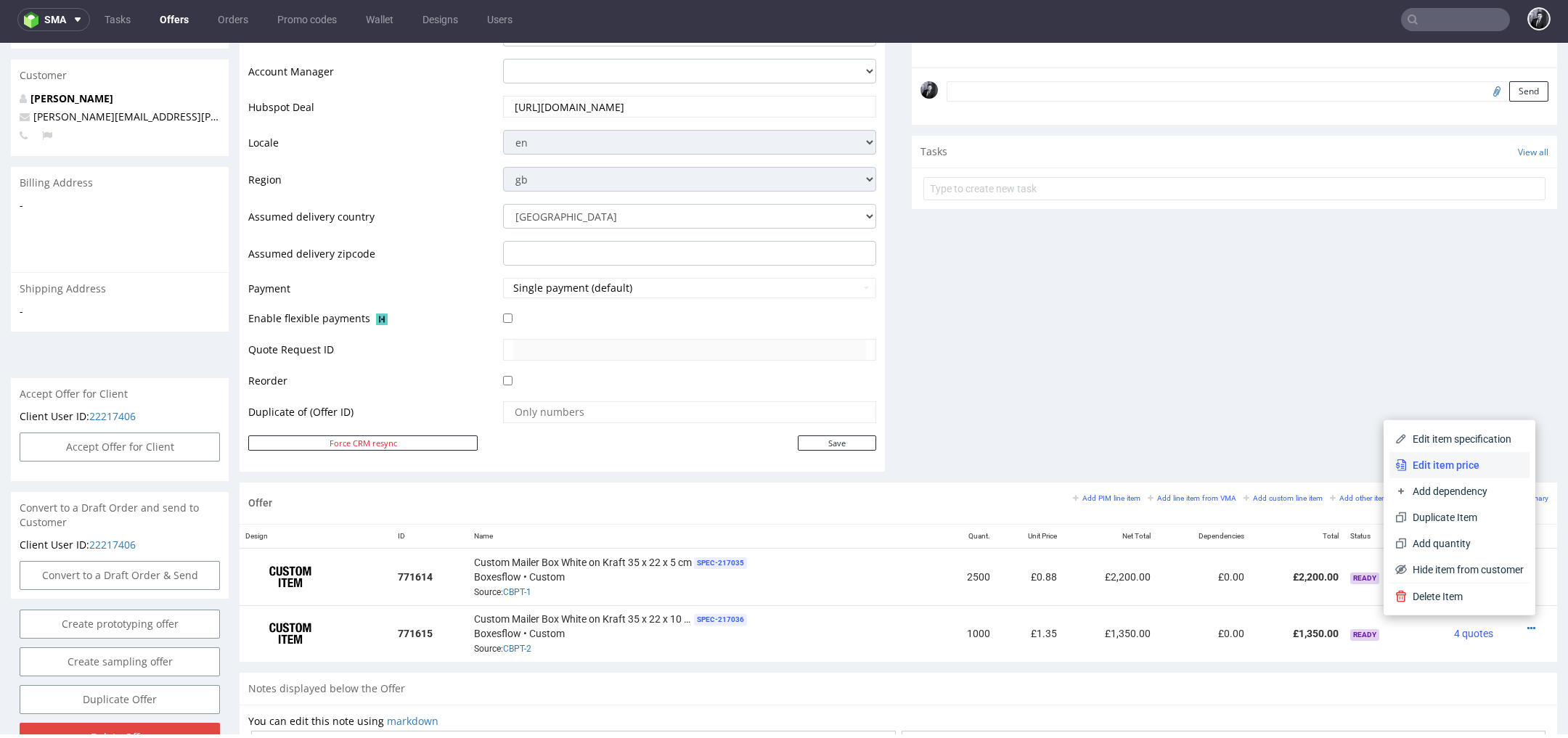
click at [1462, 468] on span "Edit item price" at bounding box center [1465, 465] width 116 height 15
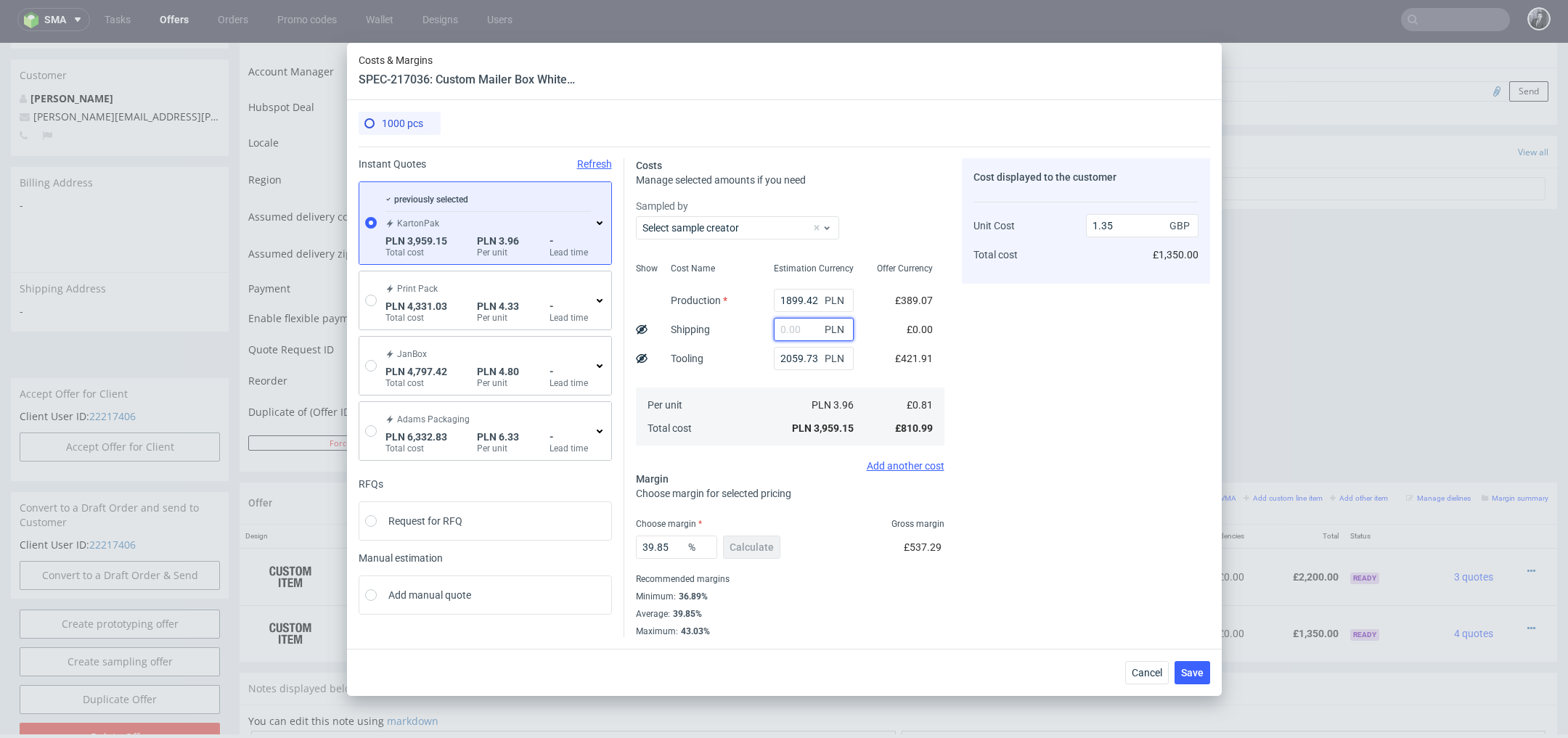
click at [812, 329] on input "text" at bounding box center [813, 329] width 80 height 23
paste input "1845.87"
type input "1845.87"
type input "1.98"
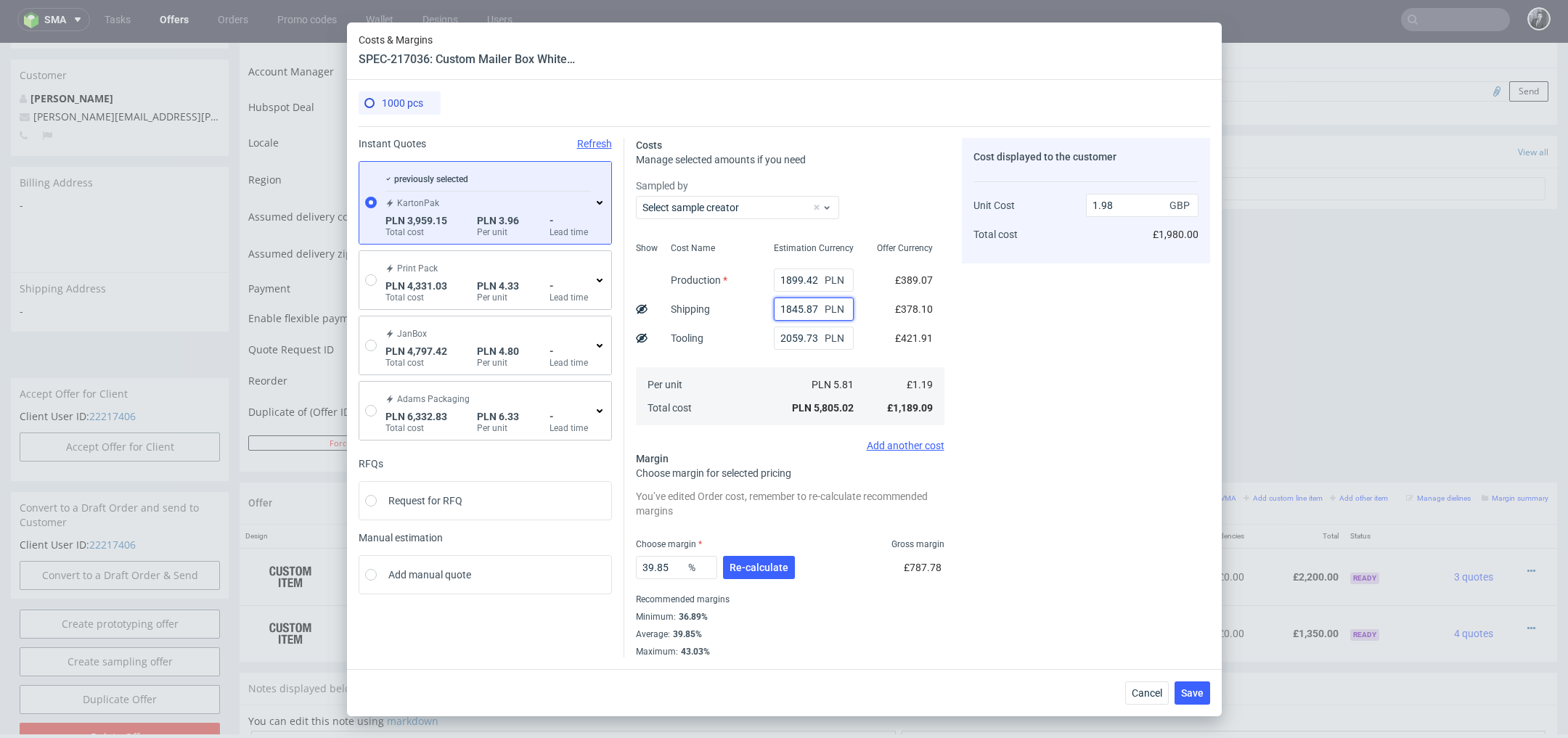
type input "1845.87"
click at [1010, 377] on div "Cost displayed to the customer Unit Cost Total cost 1.98 GBP £1,980.00" at bounding box center [1086, 398] width 249 height 520
click at [771, 568] on span "Re-calculate" at bounding box center [759, 567] width 59 height 10
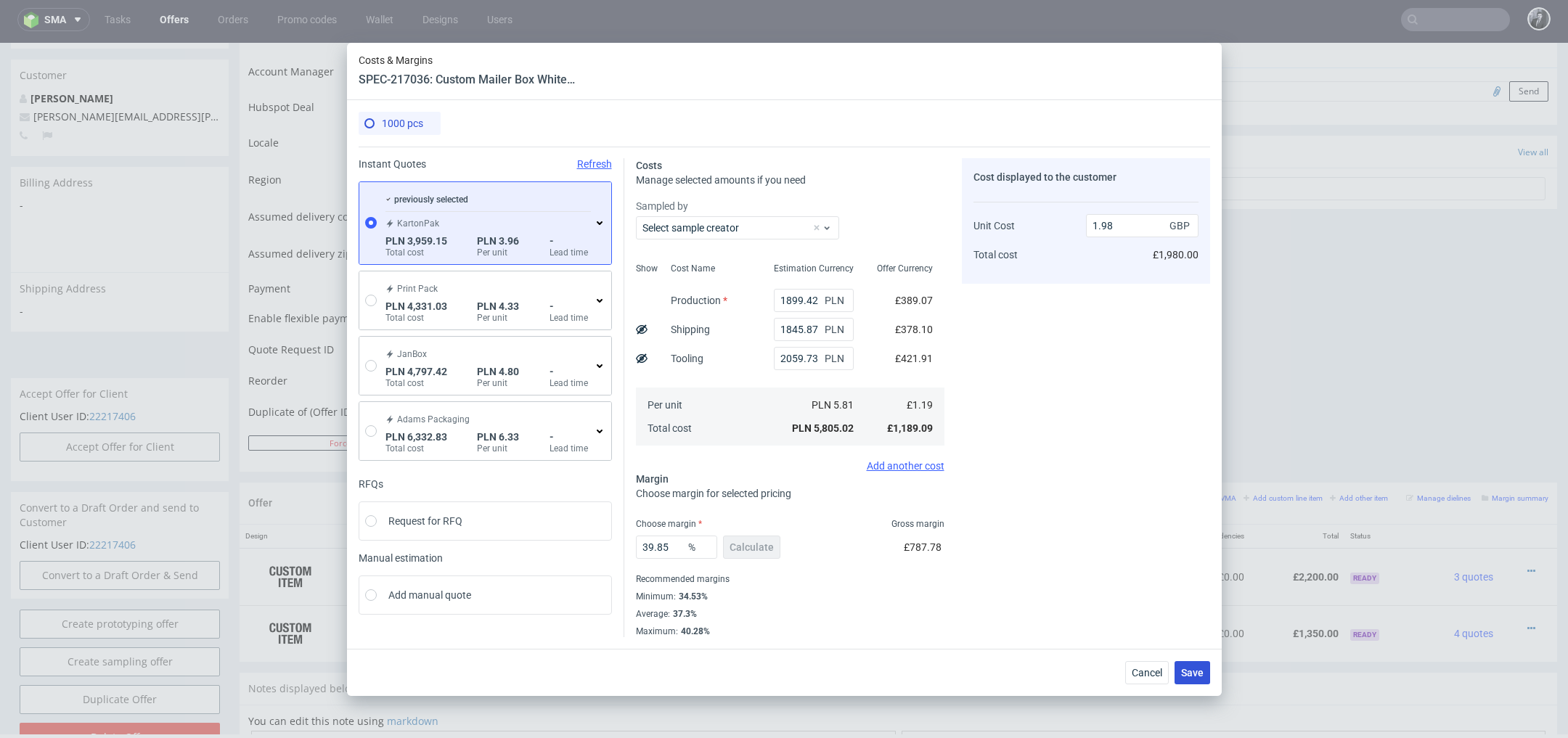
click at [1193, 673] on span "Save" at bounding box center [1192, 673] width 23 height 10
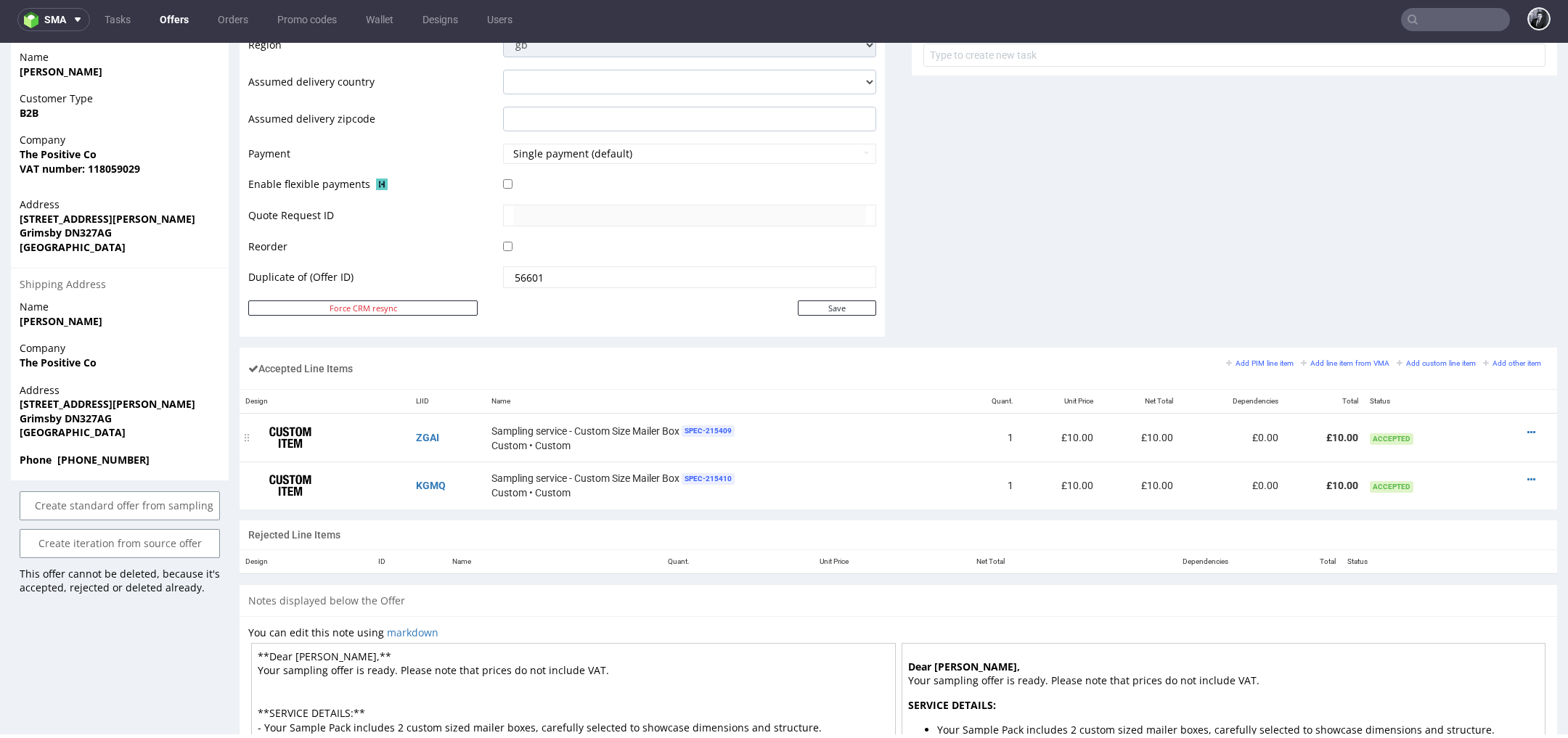
scroll to position [644, 0]
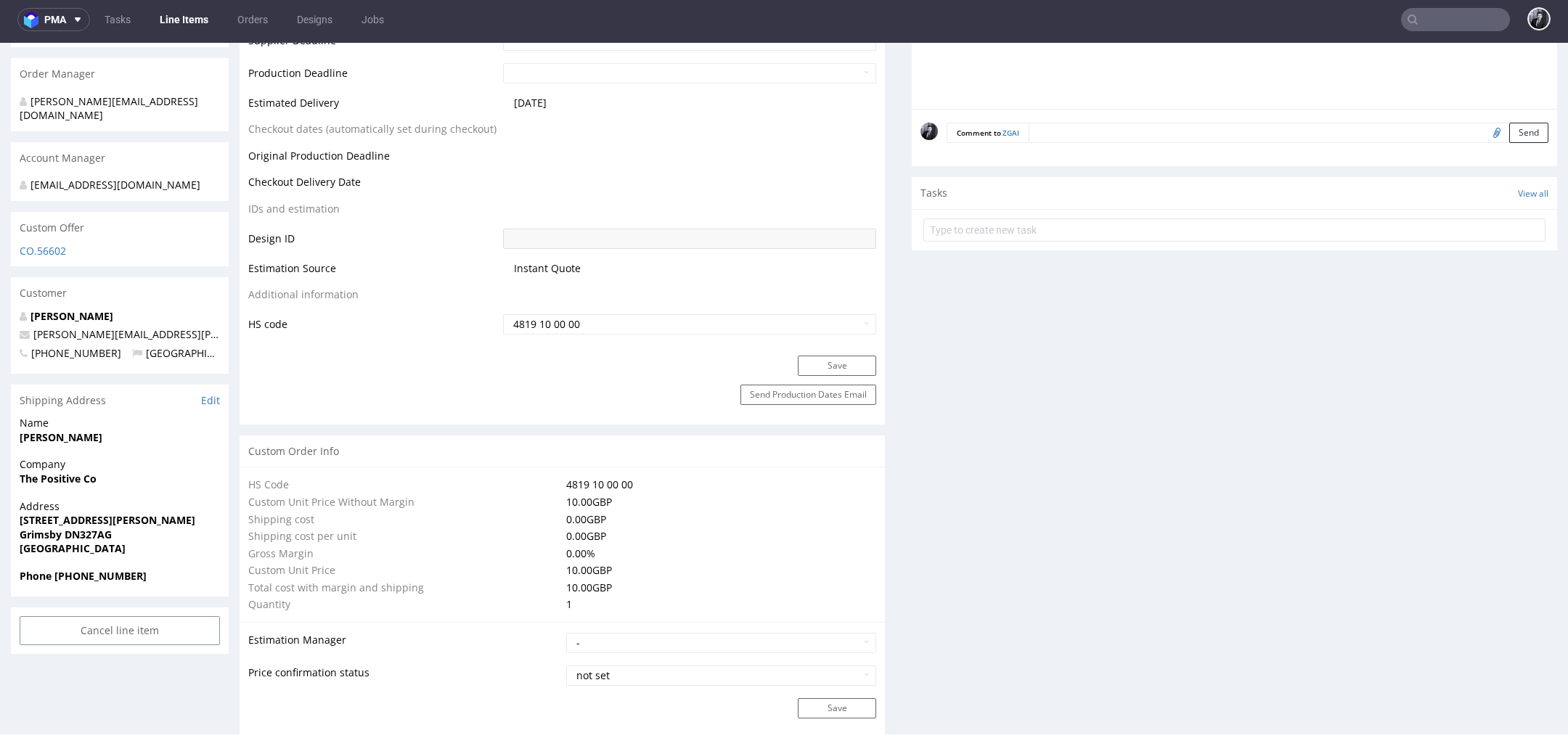
scroll to position [693, 0]
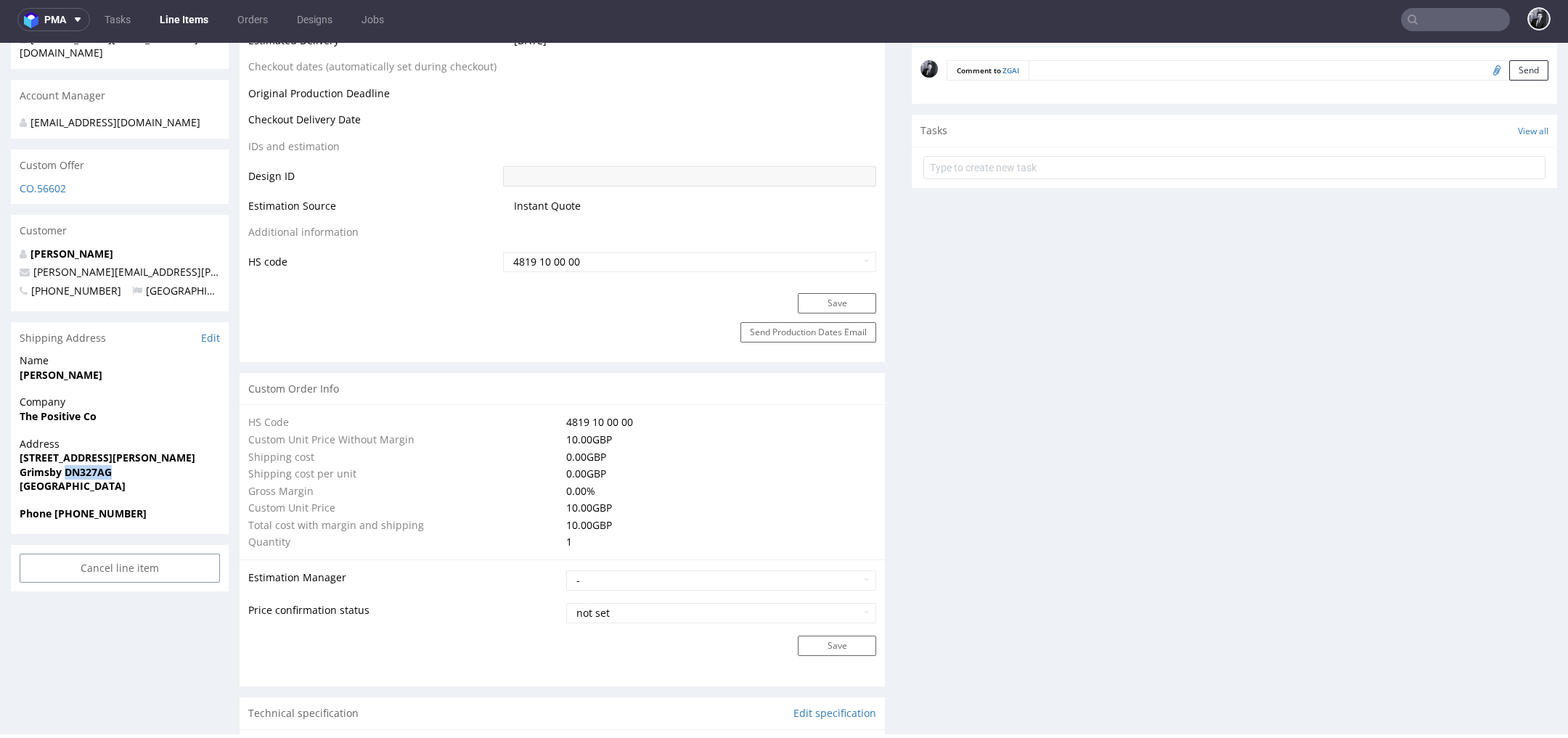
drag, startPoint x: 116, startPoint y: 456, endPoint x: 64, endPoint y: 456, distance: 52.0
click at [64, 465] on span "Grimsby DN327AG" at bounding box center [120, 472] width 200 height 15
copy strong "DN327AG"
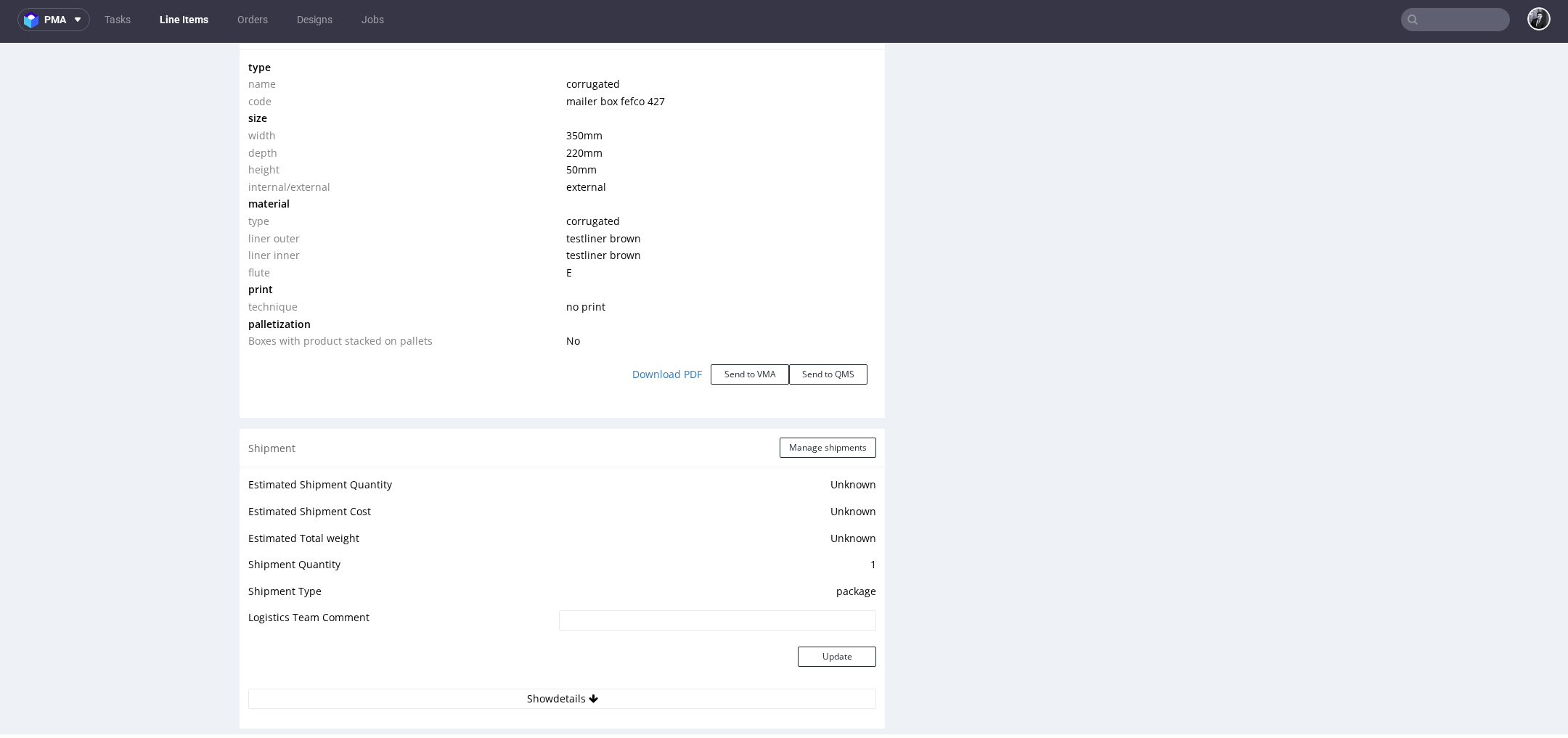
scroll to position [1374, 0]
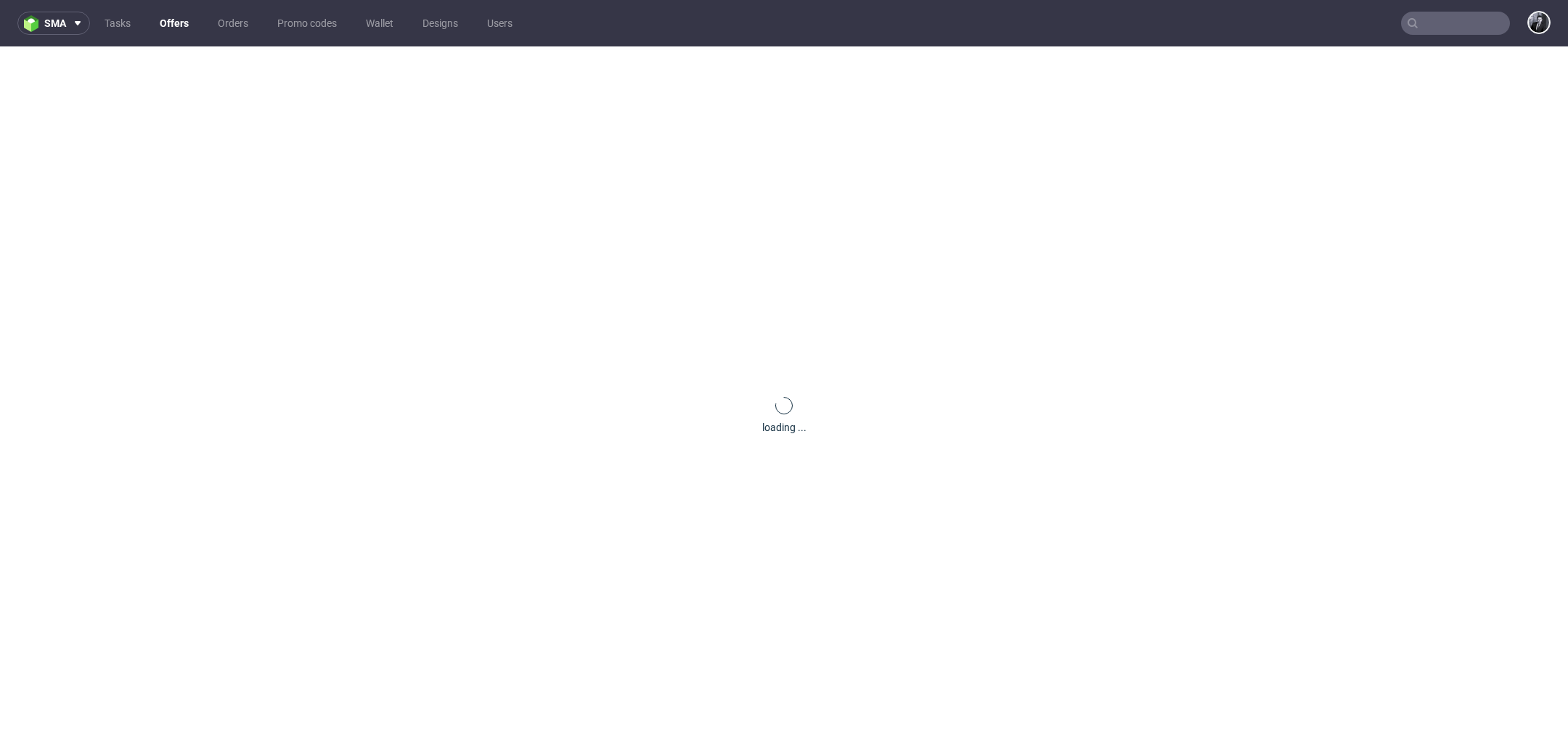
click at [179, 23] on link "Offers" at bounding box center [174, 23] width 47 height 23
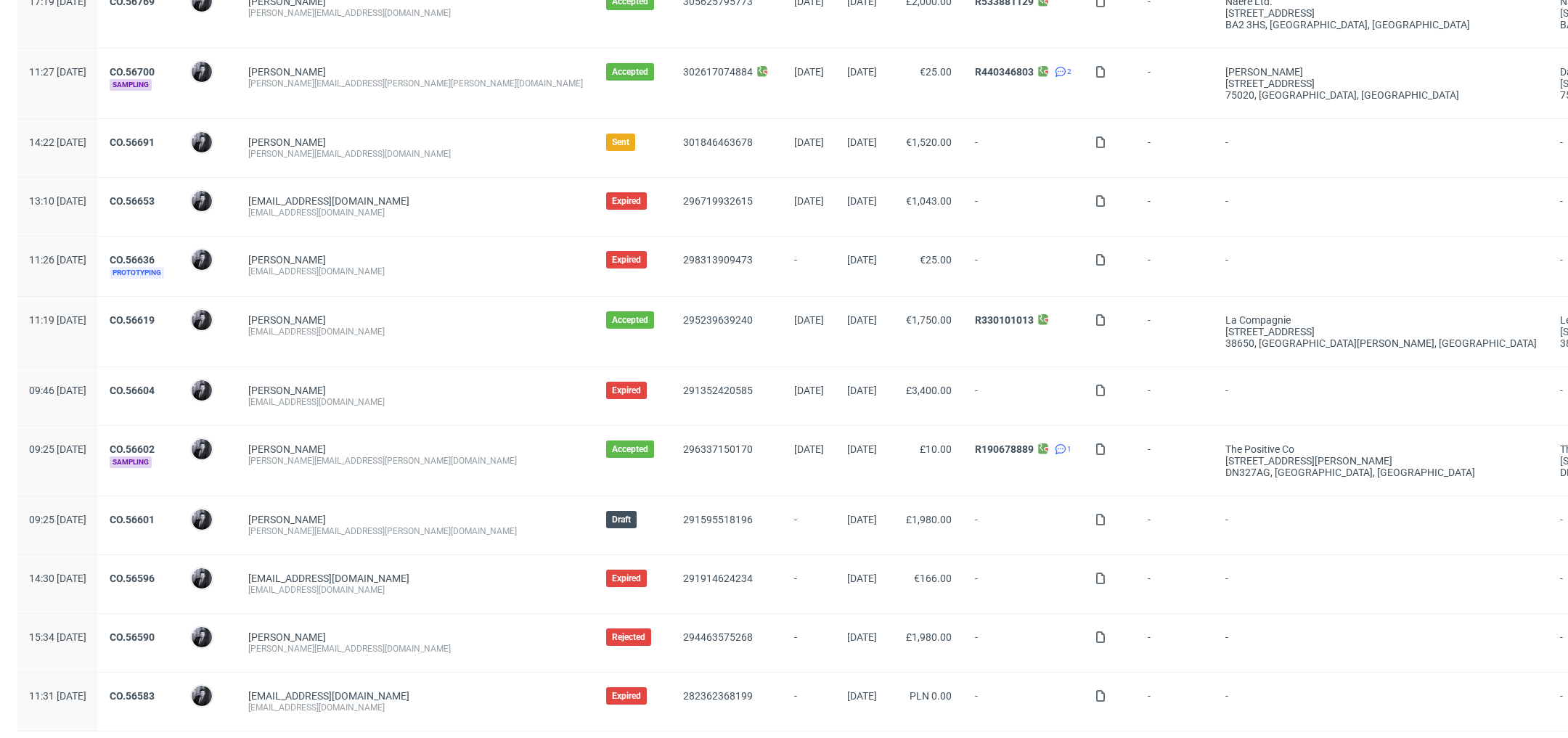
scroll to position [1296, 0]
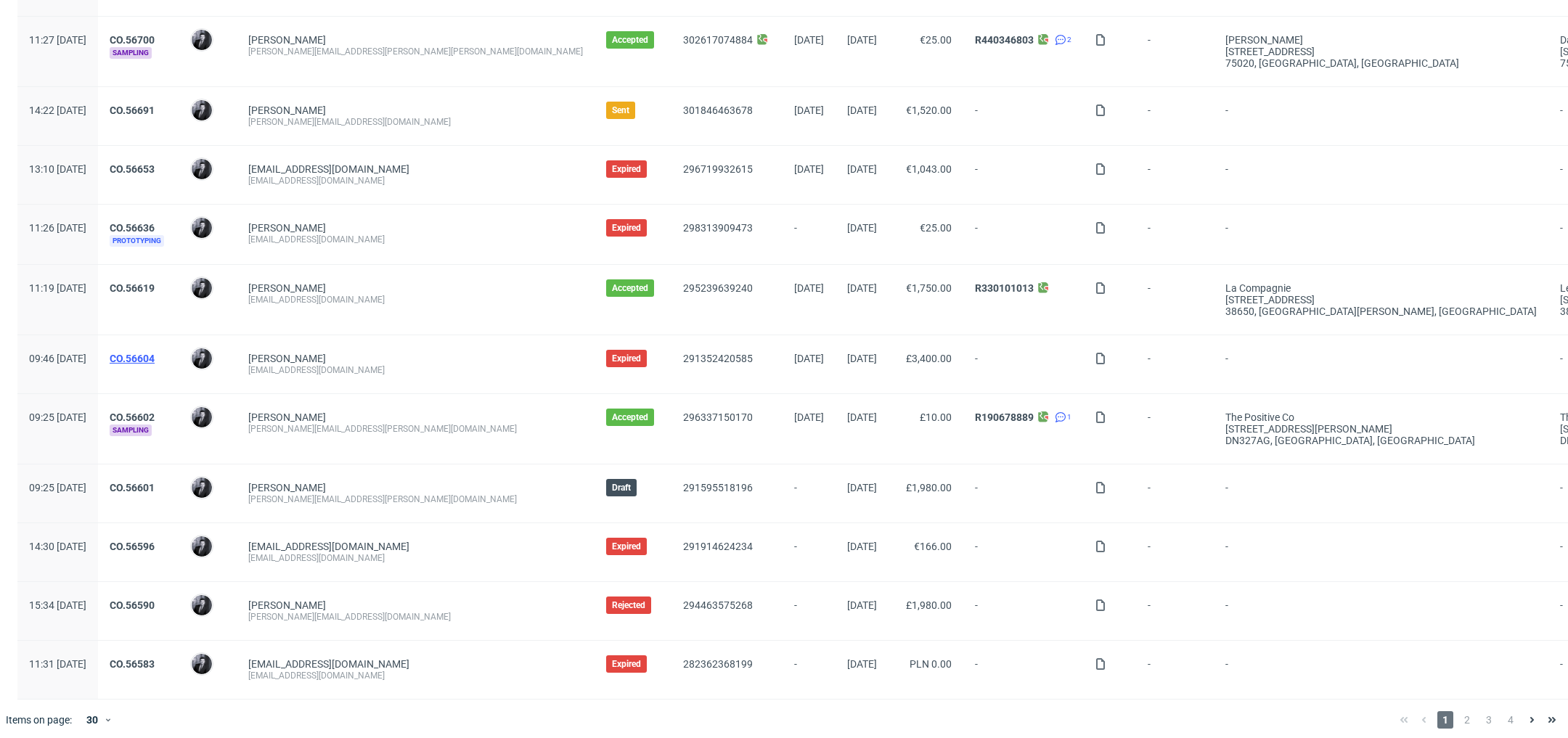
click at [155, 353] on link "CO.56604" at bounding box center [132, 358] width 45 height 12
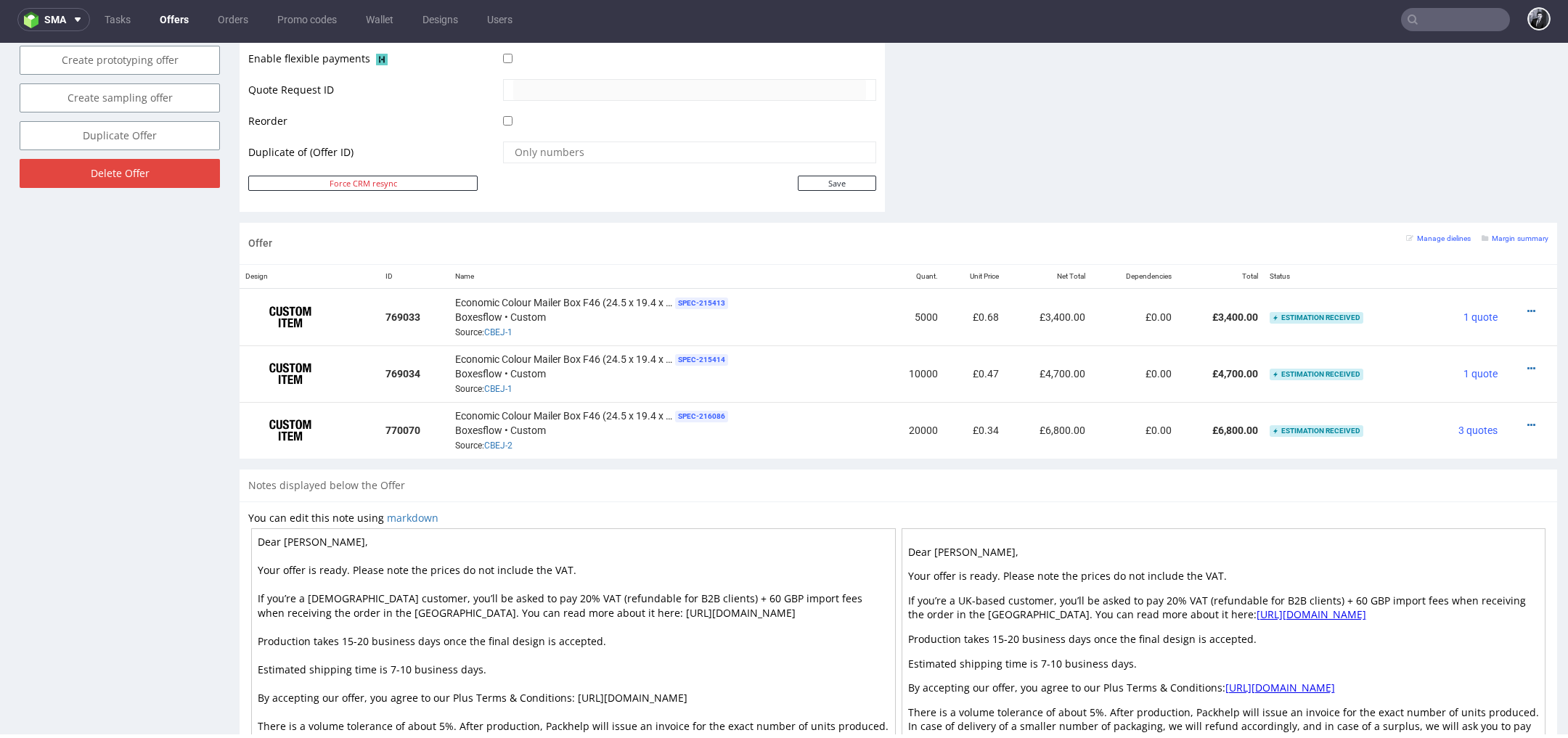
scroll to position [815, 0]
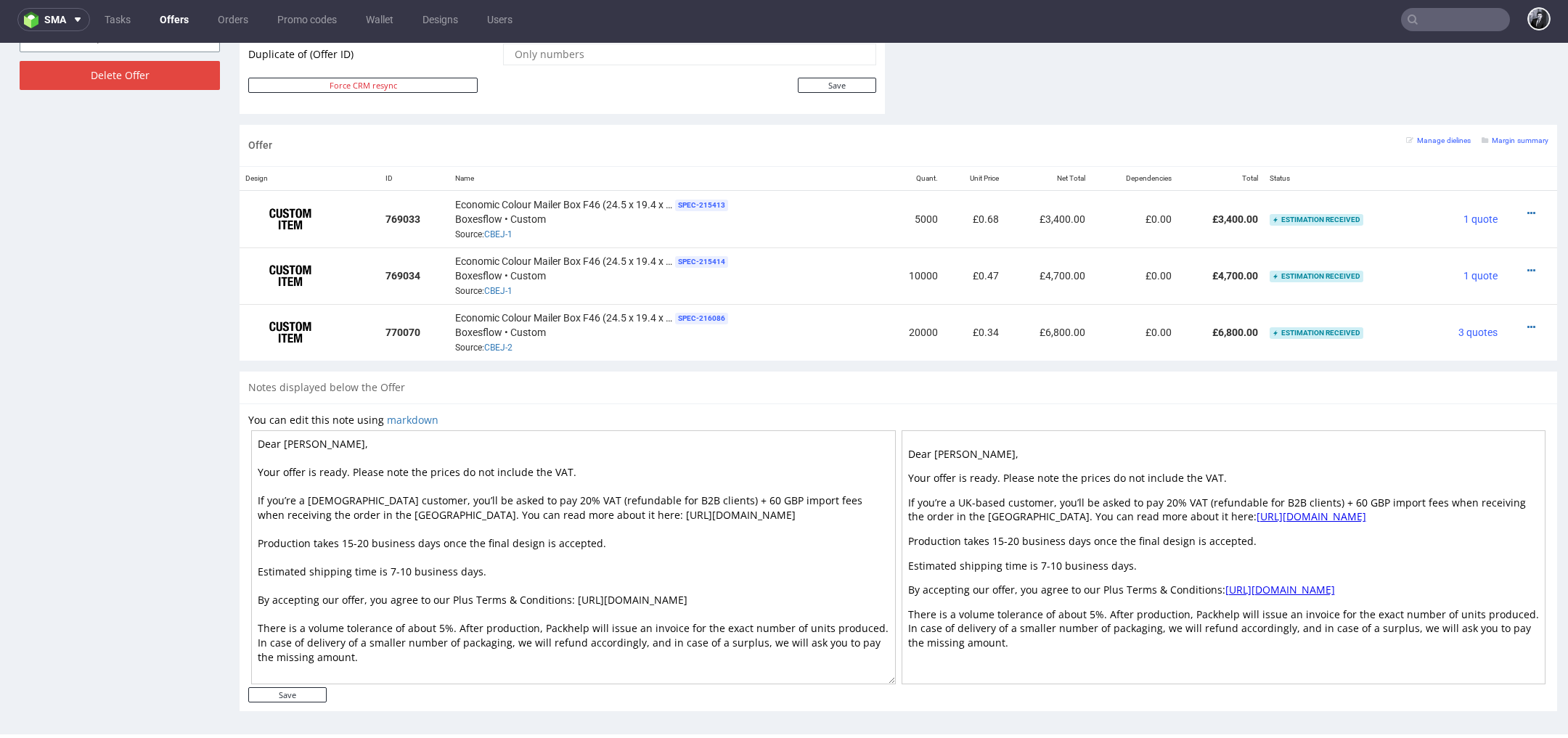
drag, startPoint x: 374, startPoint y: 652, endPoint x: 245, endPoint y: 464, distance: 228.0
click at [245, 464] on div "You can edit this note using markdown Dear Elle, Your offer is ready. Please no…" at bounding box center [898, 558] width 1317 height 308
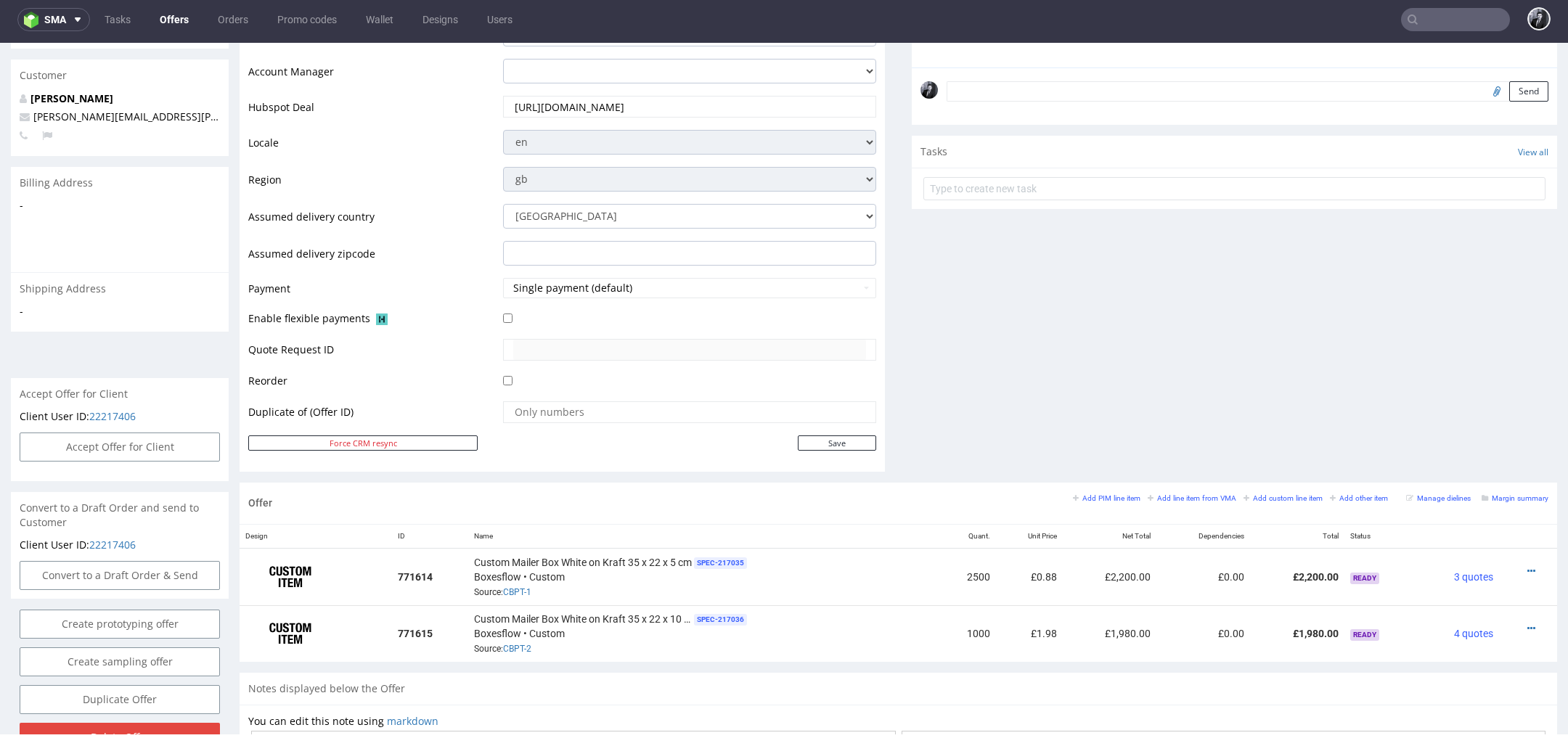
scroll to position [719, 0]
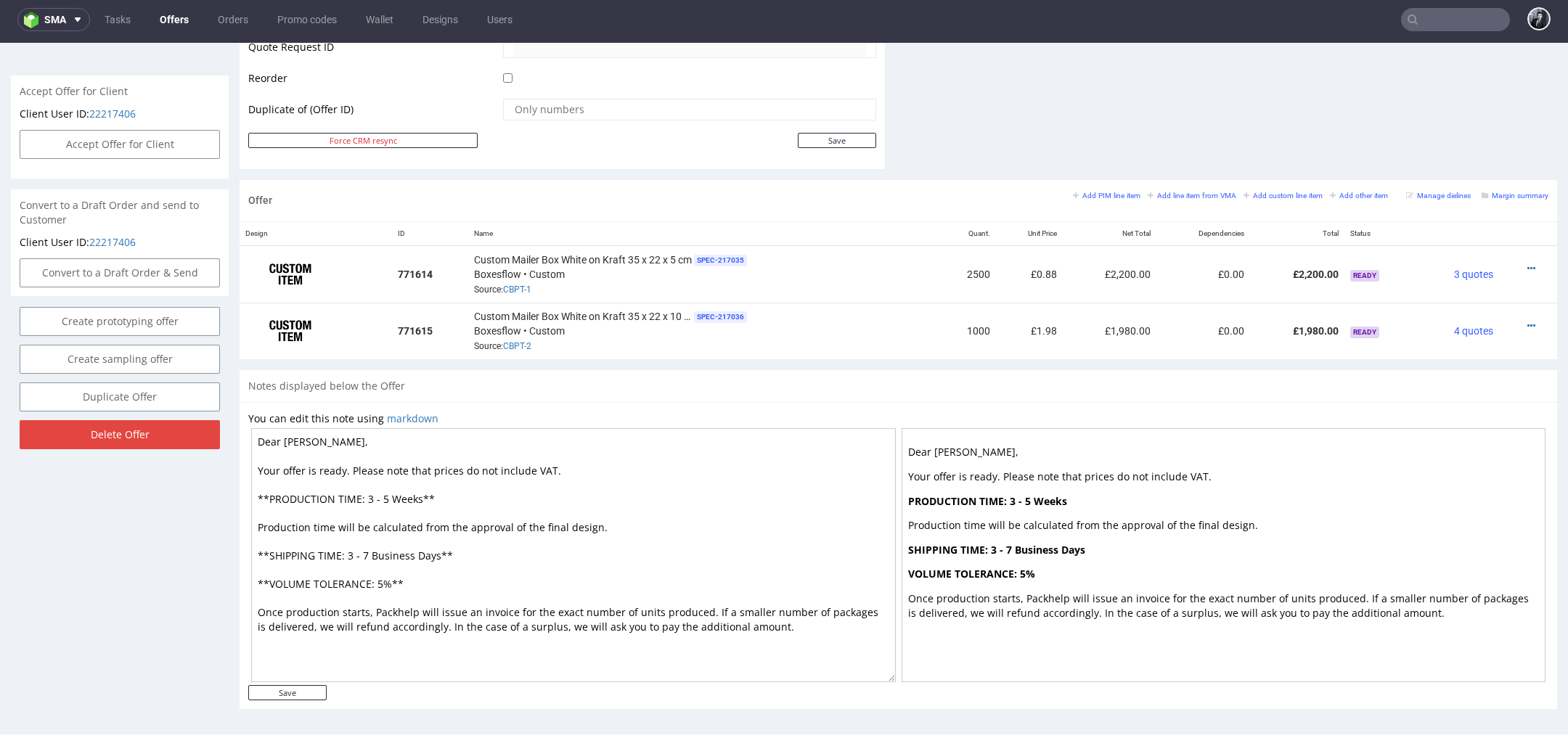
click at [538, 538] on textarea "Dear [PERSON_NAME], Your offer is ready. Please note that prices do not include…" at bounding box center [573, 555] width 645 height 254
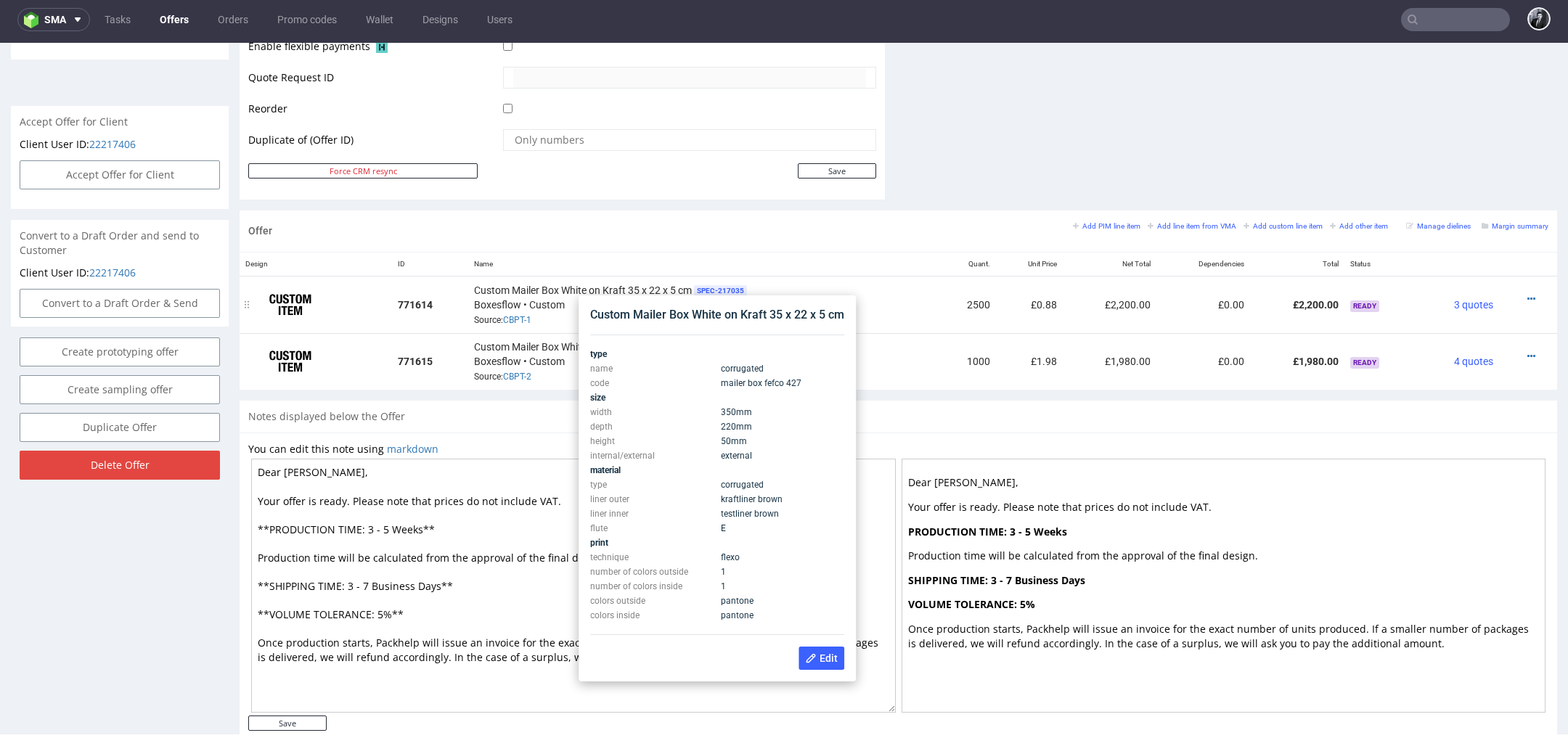
scroll to position [691, 0]
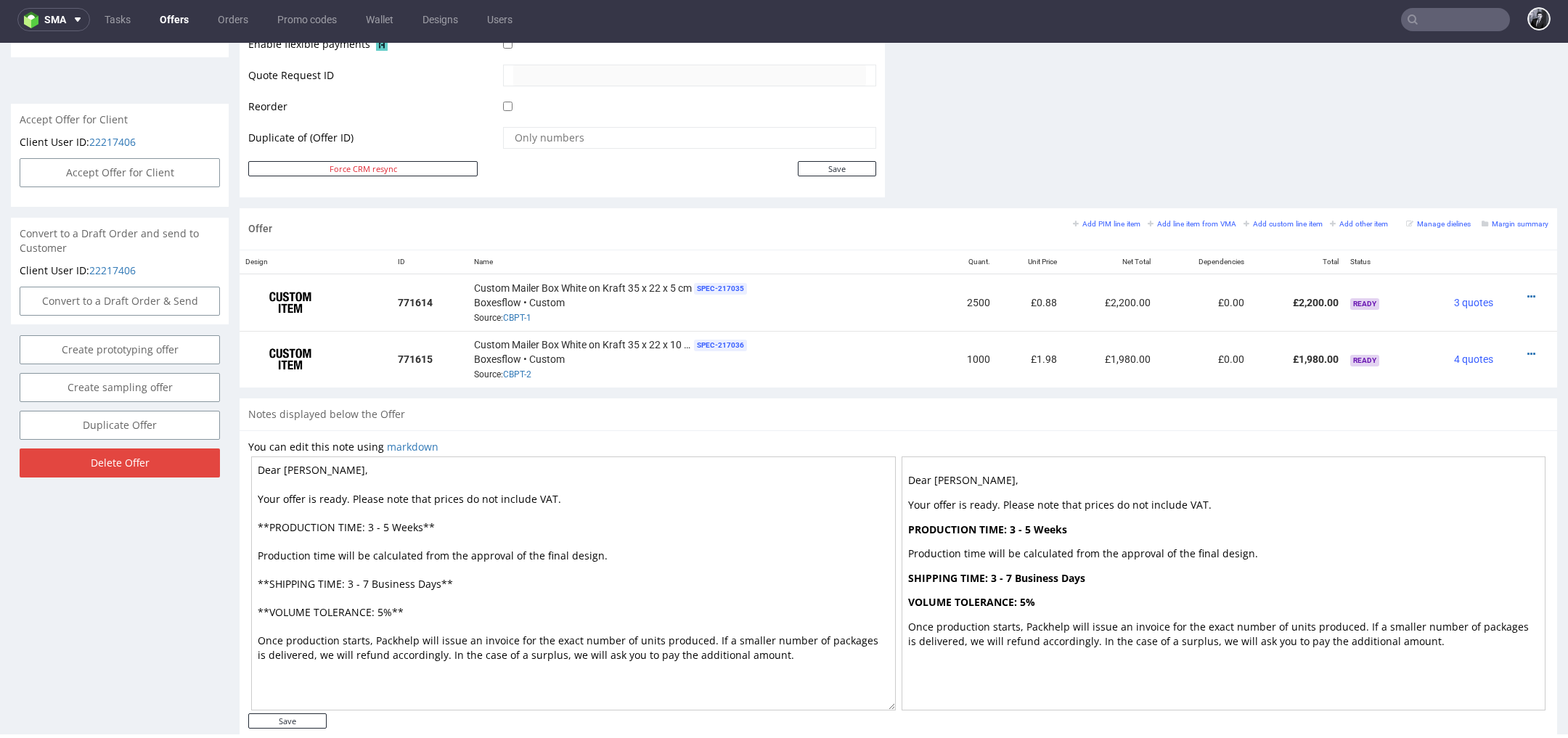
click at [579, 640] on textarea "Dear [PERSON_NAME], Your offer is ready. Please note that prices do not include…" at bounding box center [573, 583] width 645 height 254
drag, startPoint x: 776, startPoint y: 653, endPoint x: 240, endPoint y: 512, distance: 554.2
click at [240, 512] on div "You can edit this note using markdown Dear Paul, Your offer is ready. Please no…" at bounding box center [898, 584] width 1317 height 308
paste textarea "Your offer is ready. Please note the prices do not include the VAT. If you’re a…"
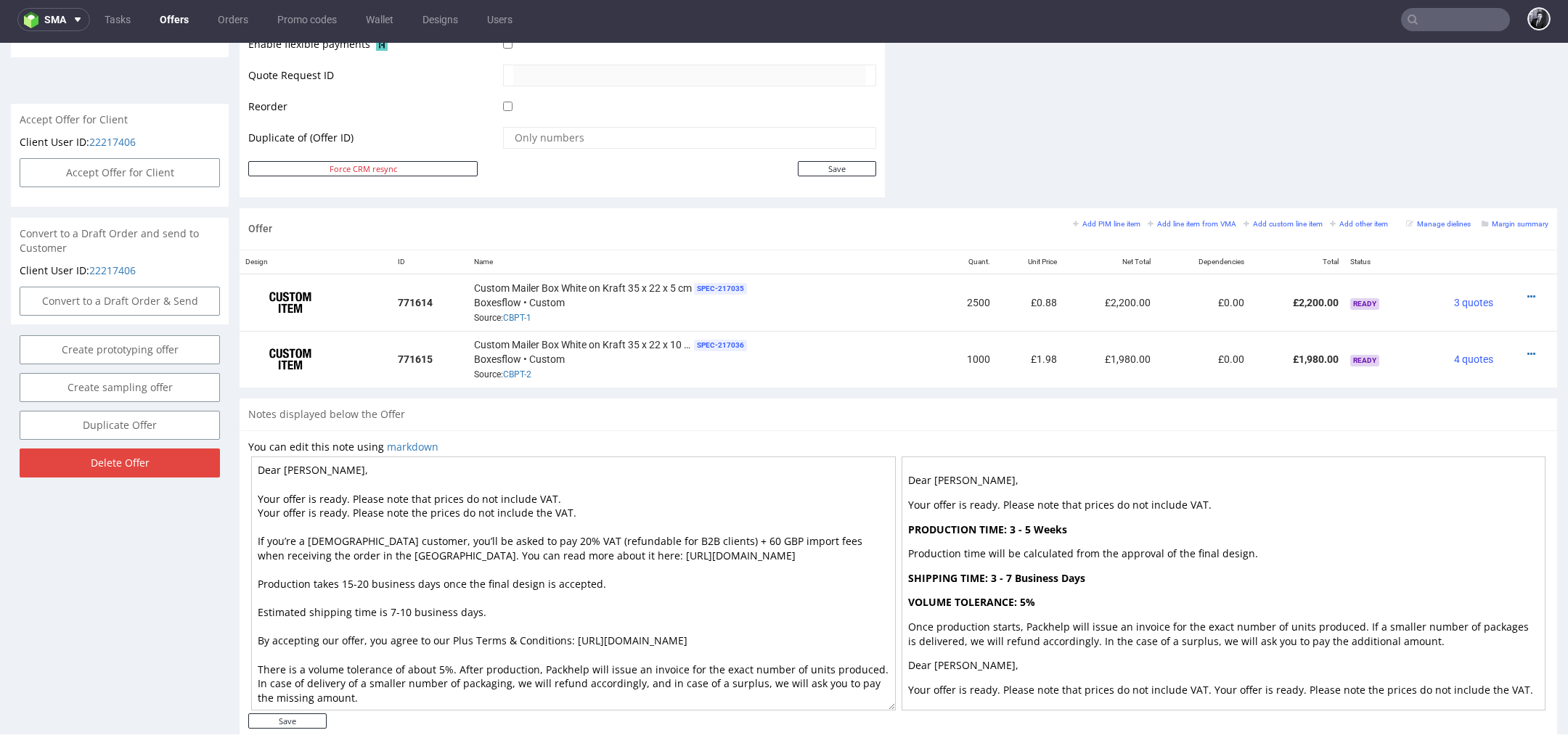
drag, startPoint x: 572, startPoint y: 493, endPoint x: 193, endPoint y: 493, distance: 379.0
click at [193, 493] on div "Offer Create a related offer CO.56601 Valid until: October 10, 2025 23:59 Offer…" at bounding box center [784, 74] width 1568 height 1371
click at [584, 517] on textarea "Dear Paul, Your offer is ready. Please note that prices do not include VAT. You…" at bounding box center [573, 583] width 645 height 254
drag, startPoint x: 576, startPoint y: 510, endPoint x: 200, endPoint y: 505, distance: 376.0
click at [200, 505] on div "Offer Create a related offer CO.56601 Valid until: October 10, 2025 23:59 Offer…" at bounding box center [784, 74] width 1568 height 1371
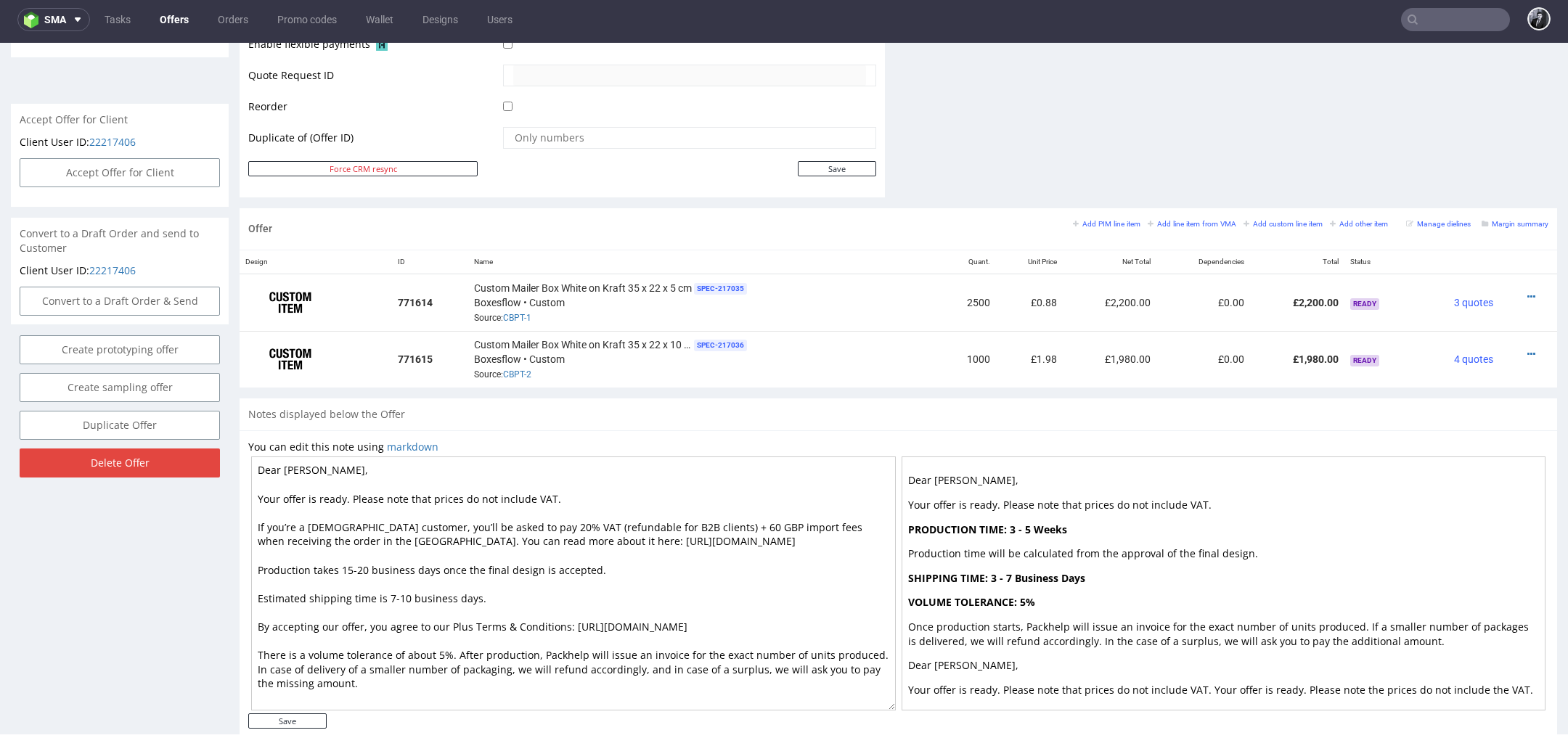
click at [561, 597] on textarea "Dear Paul, Your offer is ready. Please note that prices do not include VAT. If …" at bounding box center [573, 583] width 645 height 254
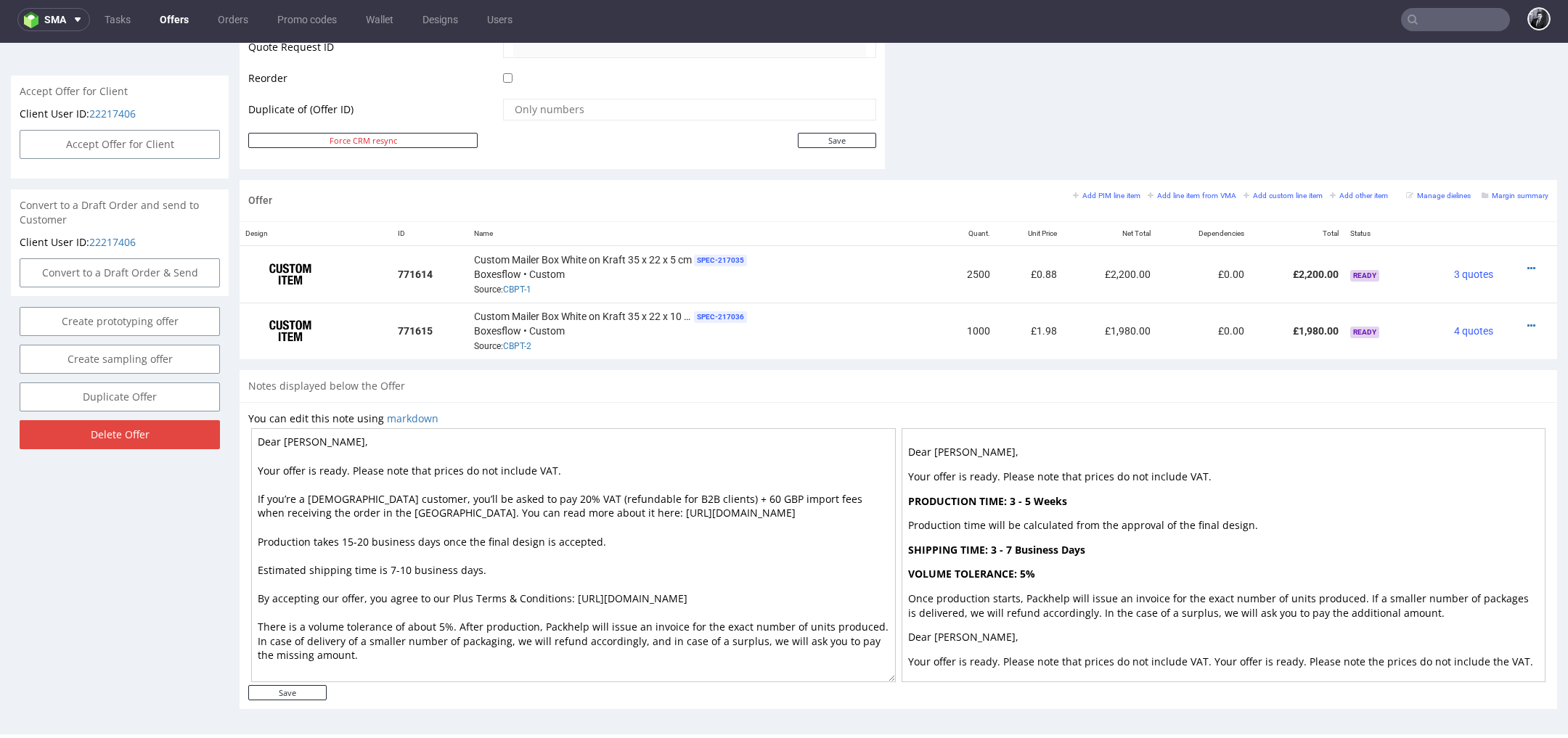
click at [378, 566] on textarea "Dear [PERSON_NAME], Your offer is ready. Please note that prices do not include…" at bounding box center [573, 555] width 645 height 254
type textarea "Dear [PERSON_NAME], Your offer is ready. Please note that prices do not include…"
click at [304, 691] on input "Save" at bounding box center [287, 693] width 78 height 16
type input "In progress..."
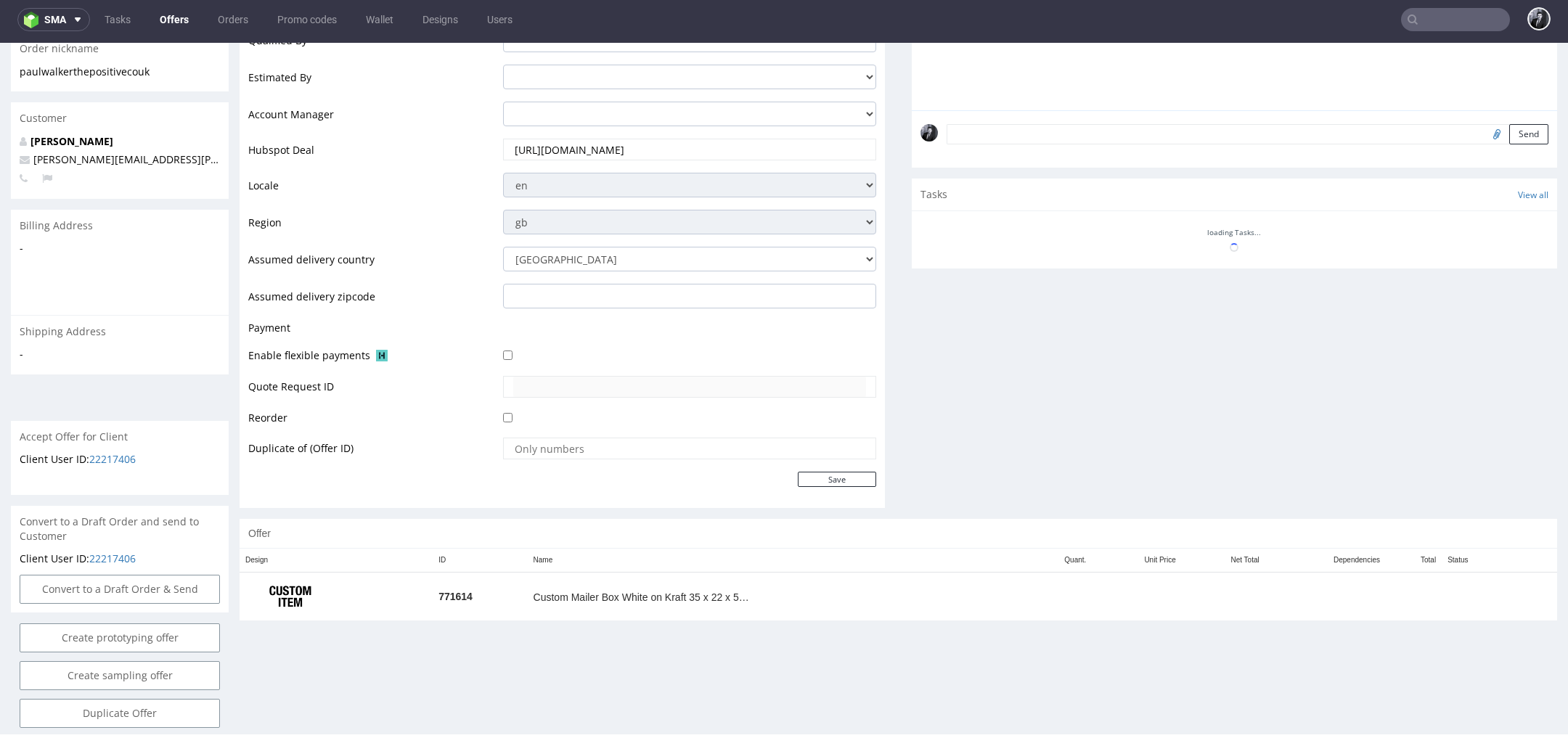
scroll to position [416, 0]
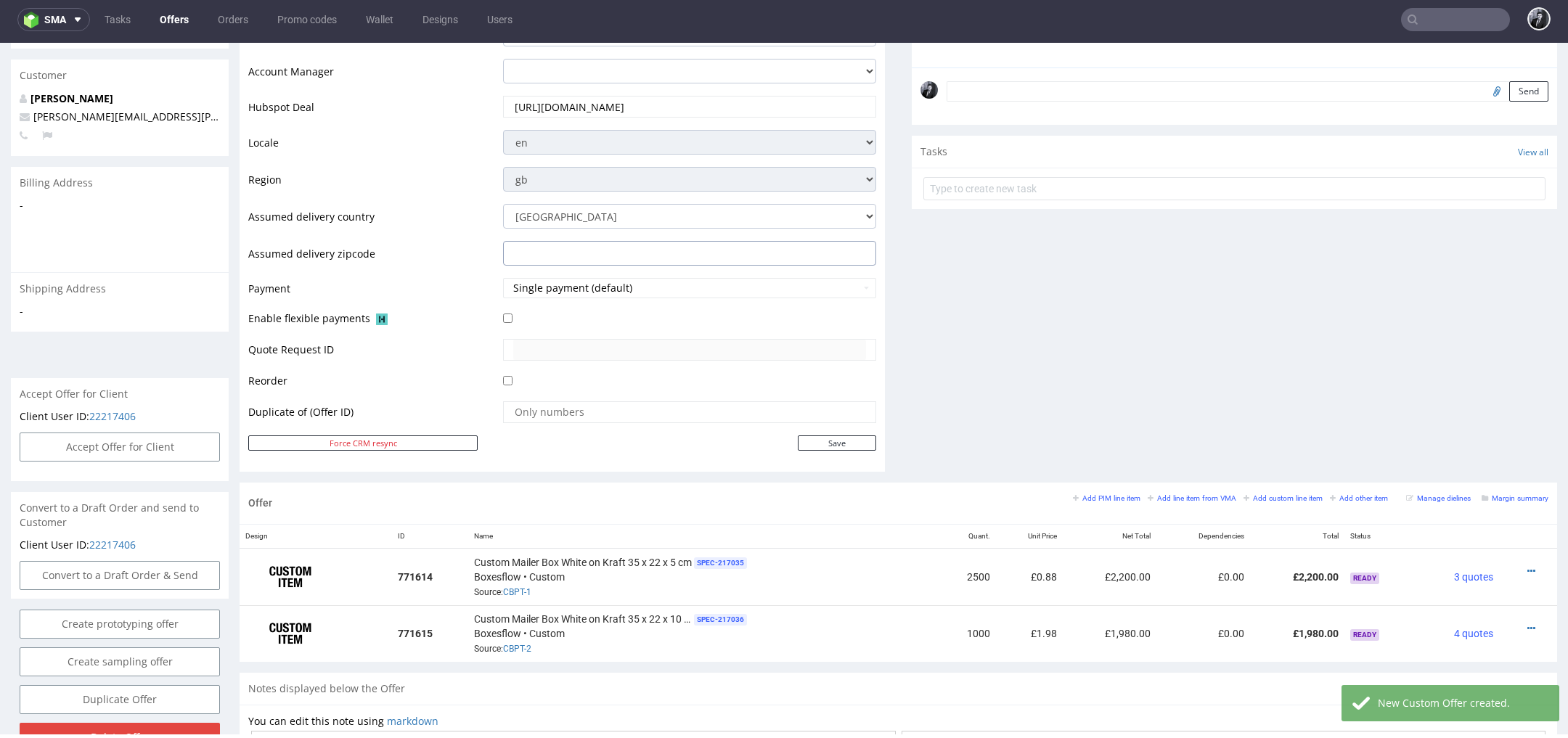
click at [757, 258] on input "text" at bounding box center [690, 253] width 373 height 25
paste input "DN327AG"
type input "DN327AG"
click at [839, 447] on input "Save" at bounding box center [836, 444] width 78 height 16
type input "In progress..."
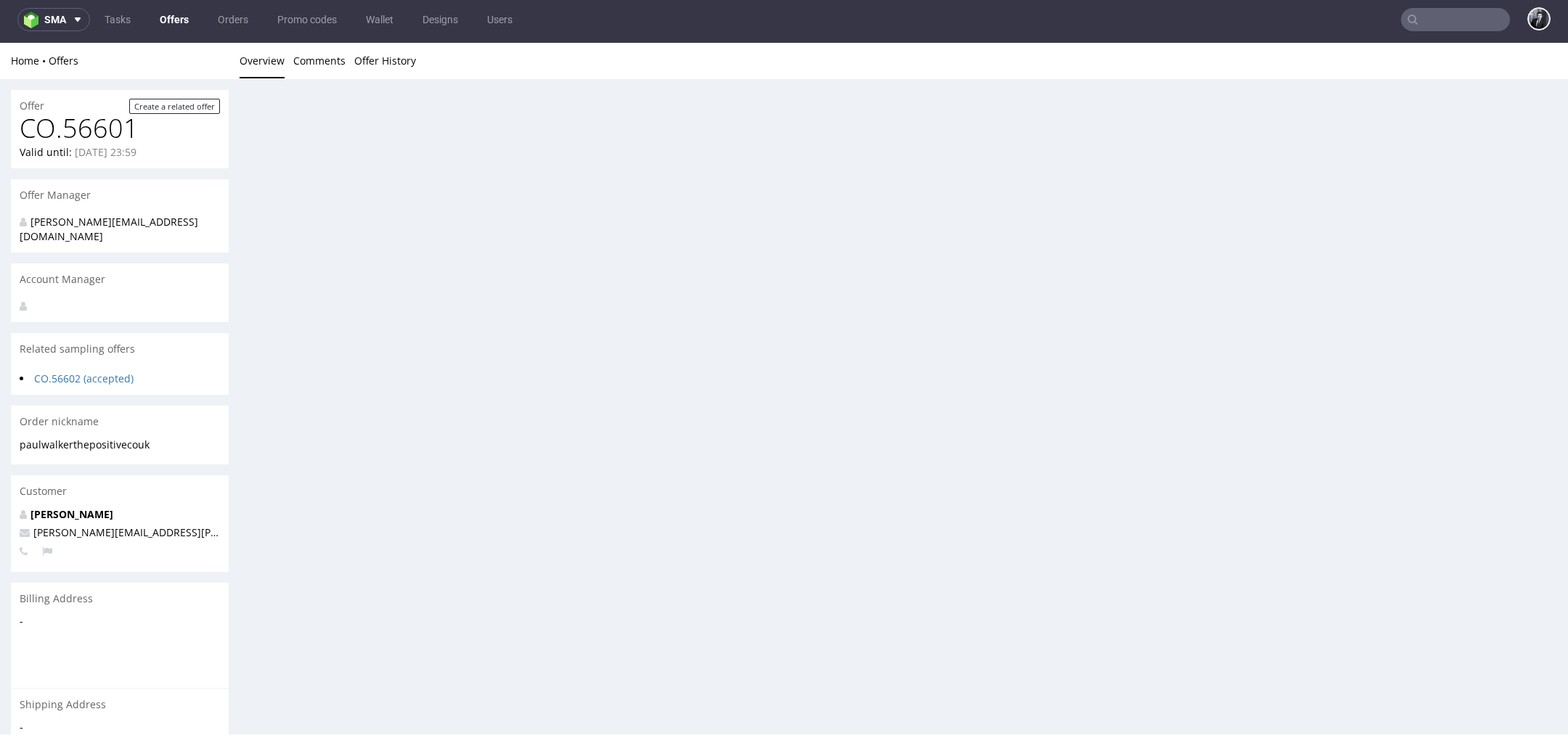
scroll to position [0, 0]
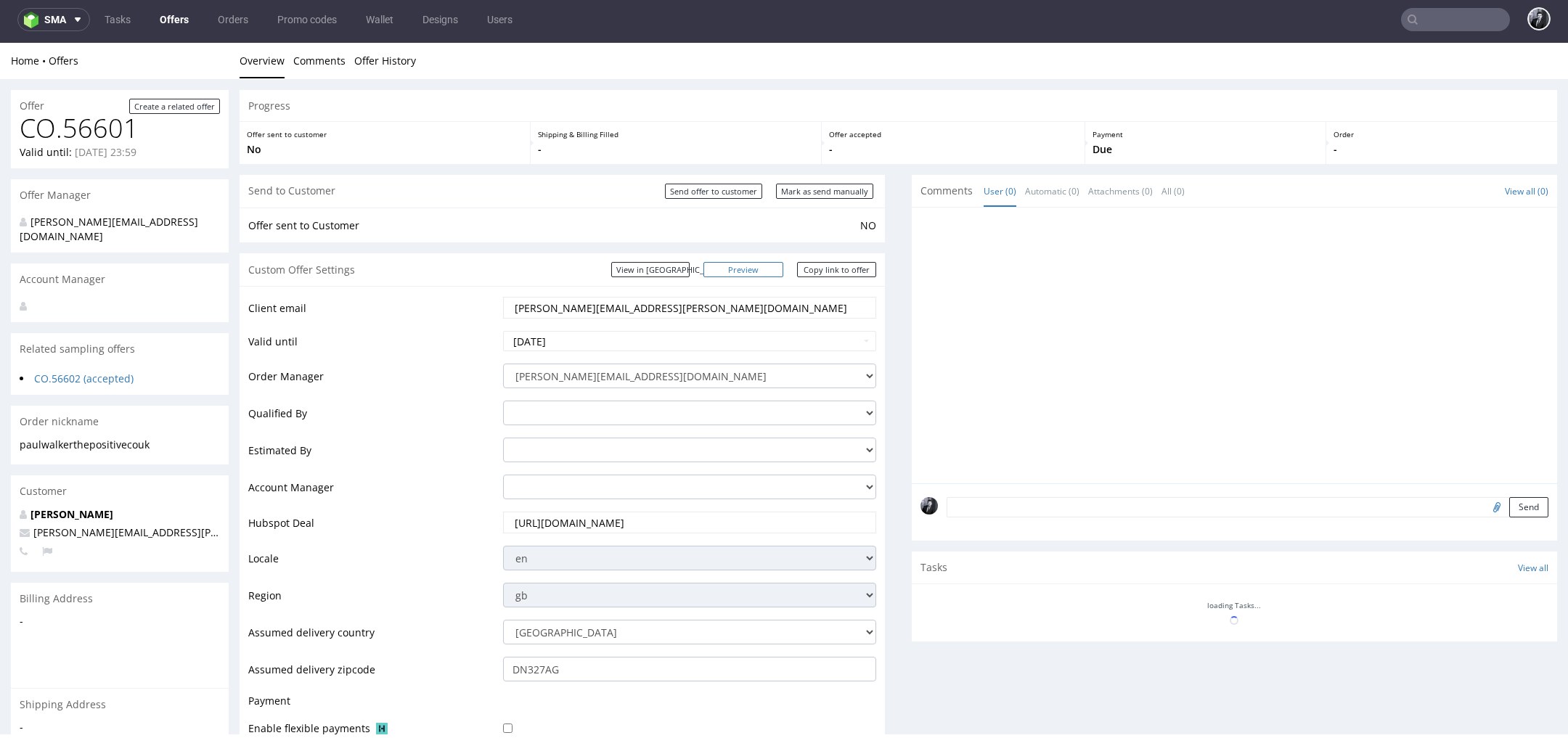
click at [763, 271] on link "Preview" at bounding box center [743, 270] width 80 height 16
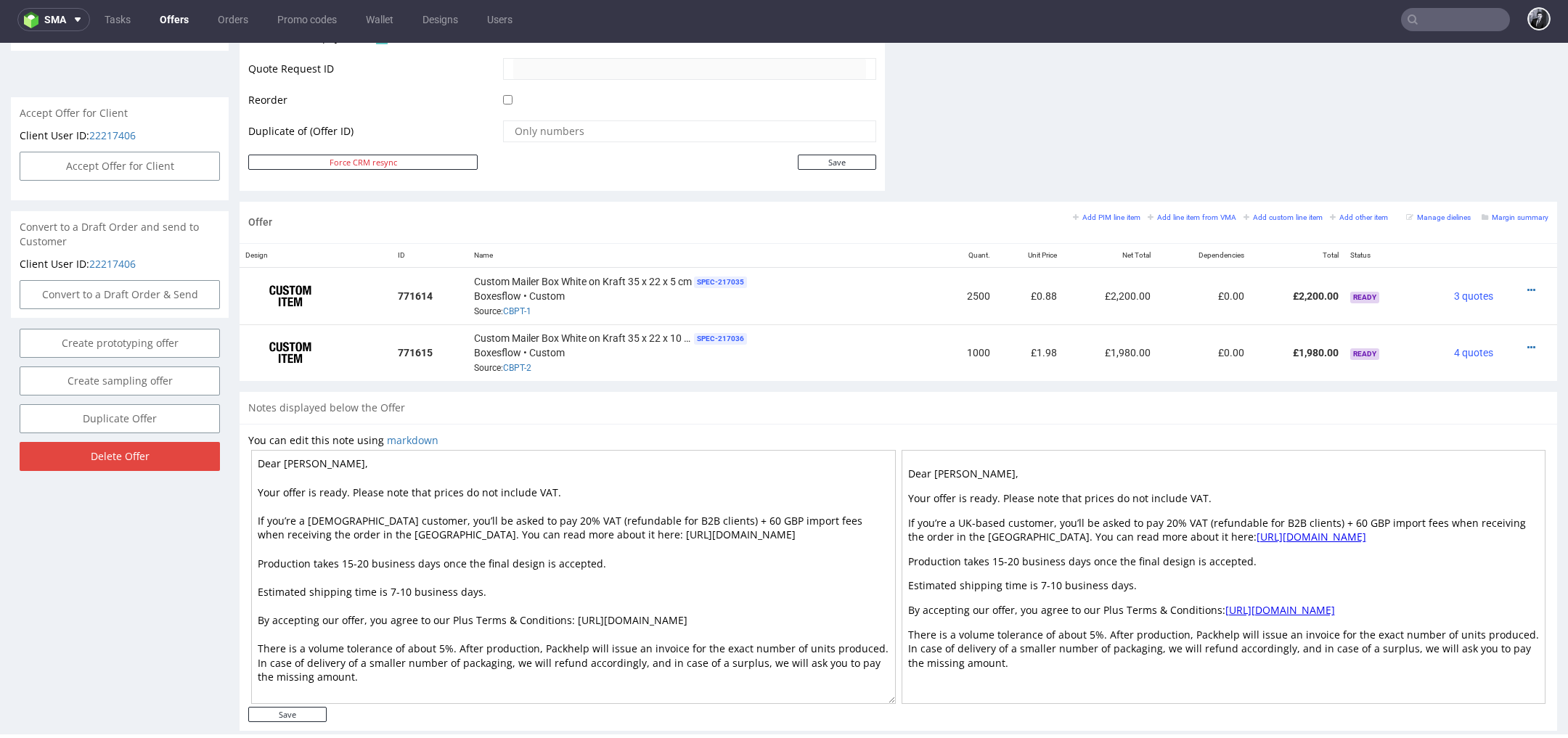
scroll to position [695, 0]
click at [1527, 289] on icon at bounding box center [1531, 291] width 8 height 10
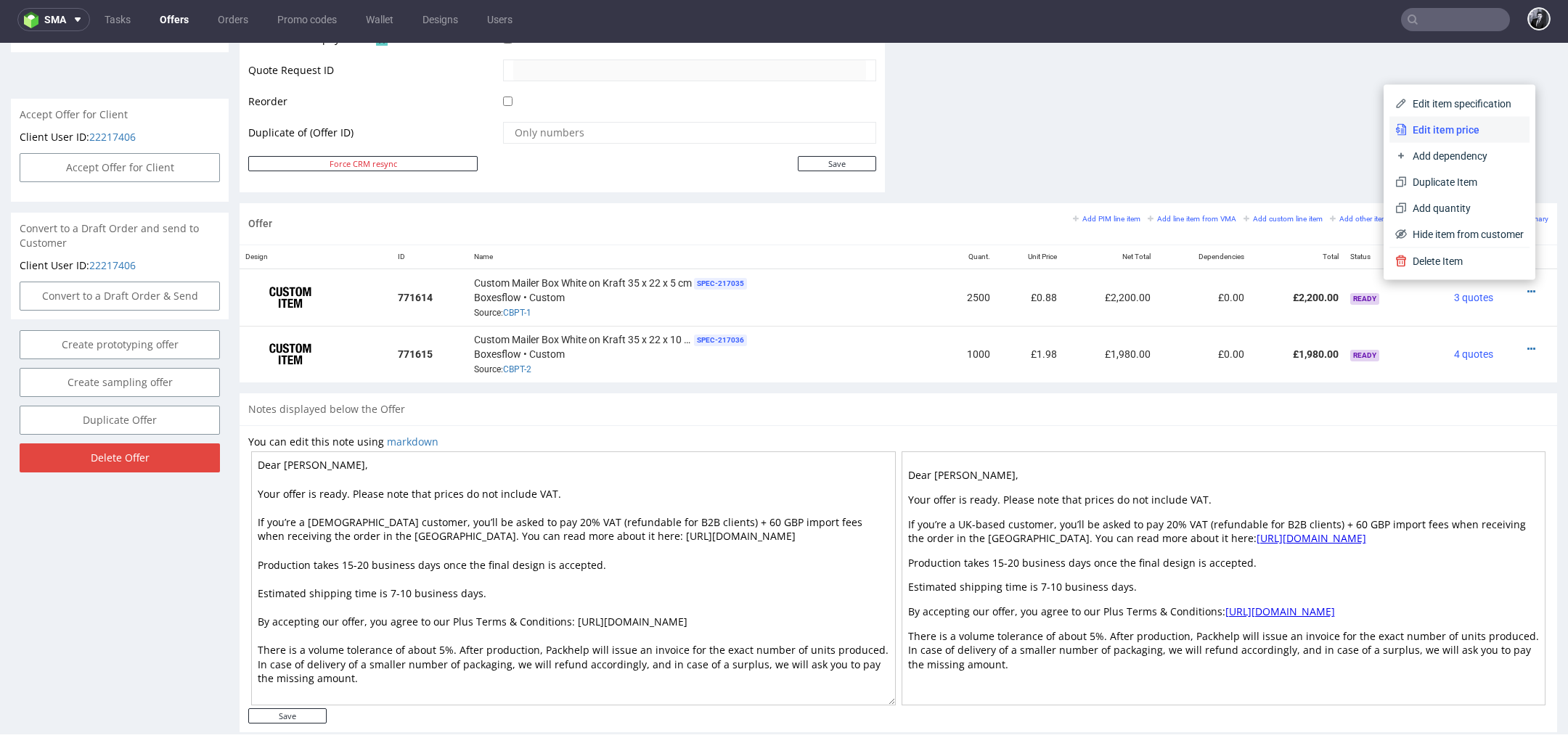
click at [1445, 136] on span "Edit item price" at bounding box center [1465, 130] width 116 height 15
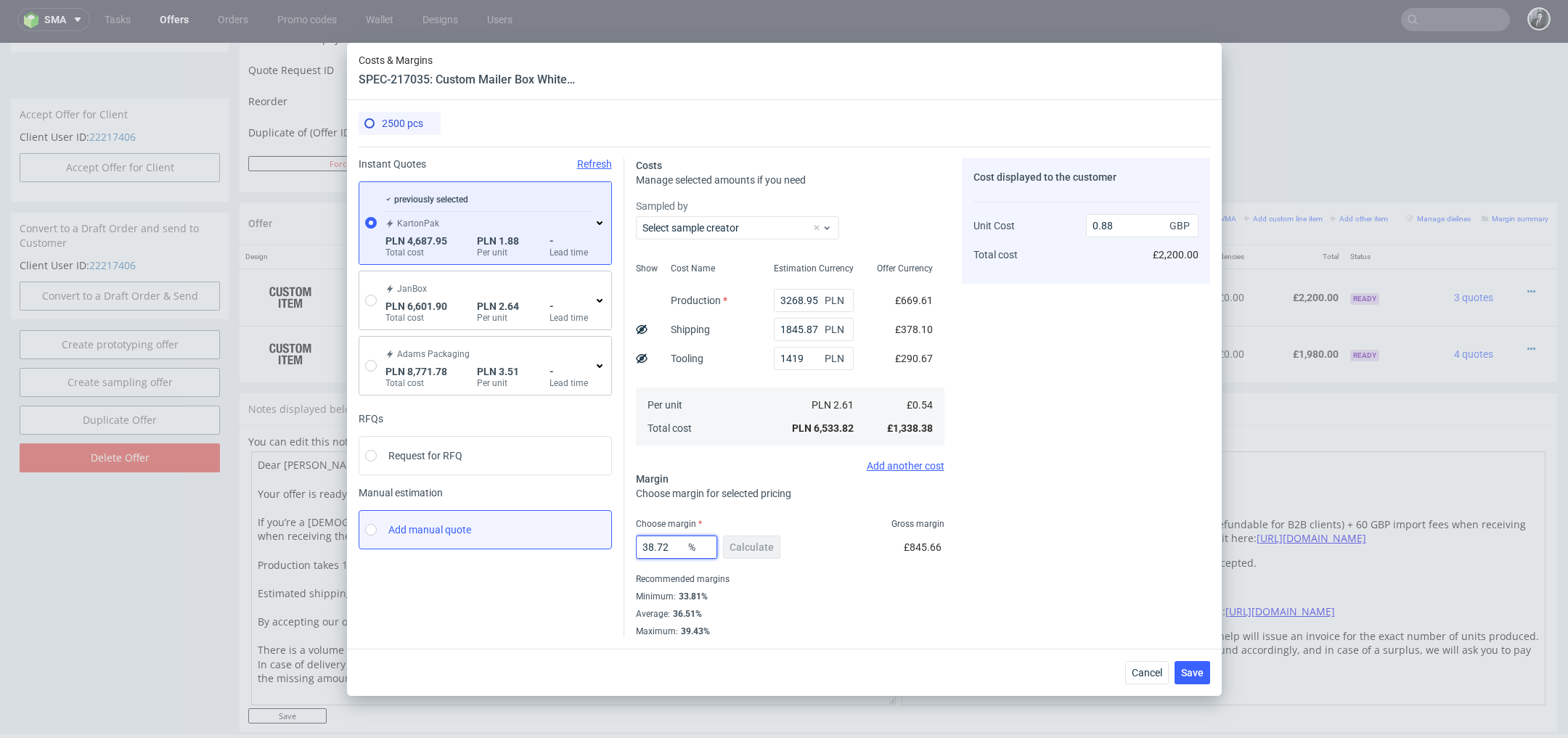
drag, startPoint x: 679, startPoint y: 545, endPoint x: 588, endPoint y: 543, distance: 91.0
click at [589, 543] on div "Instant Quotes Refresh previously selected KartonPak PLN 4,687.95 Total cost PL…" at bounding box center [784, 392] width 851 height 491
type input "3"
type input "0.55"
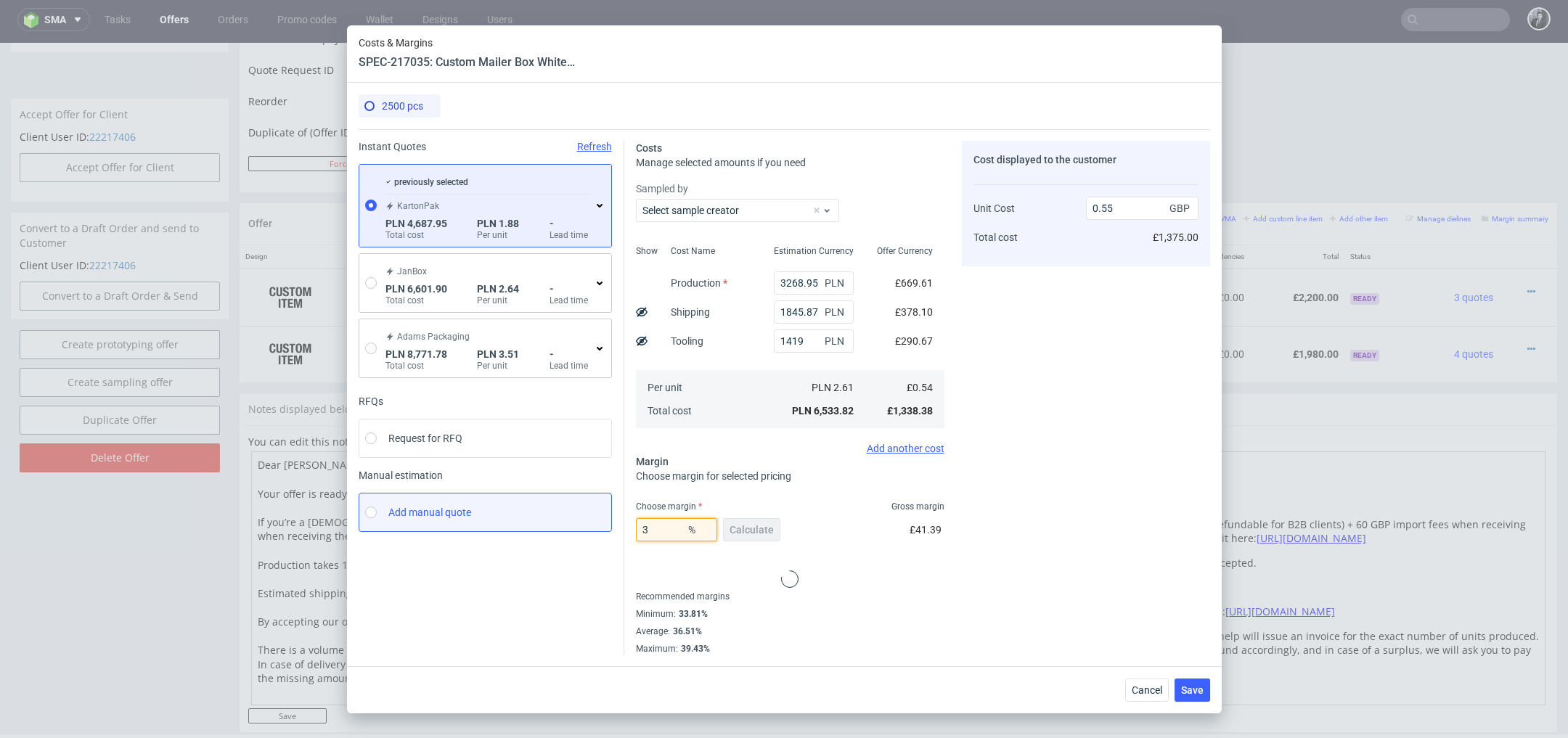
type input "33"
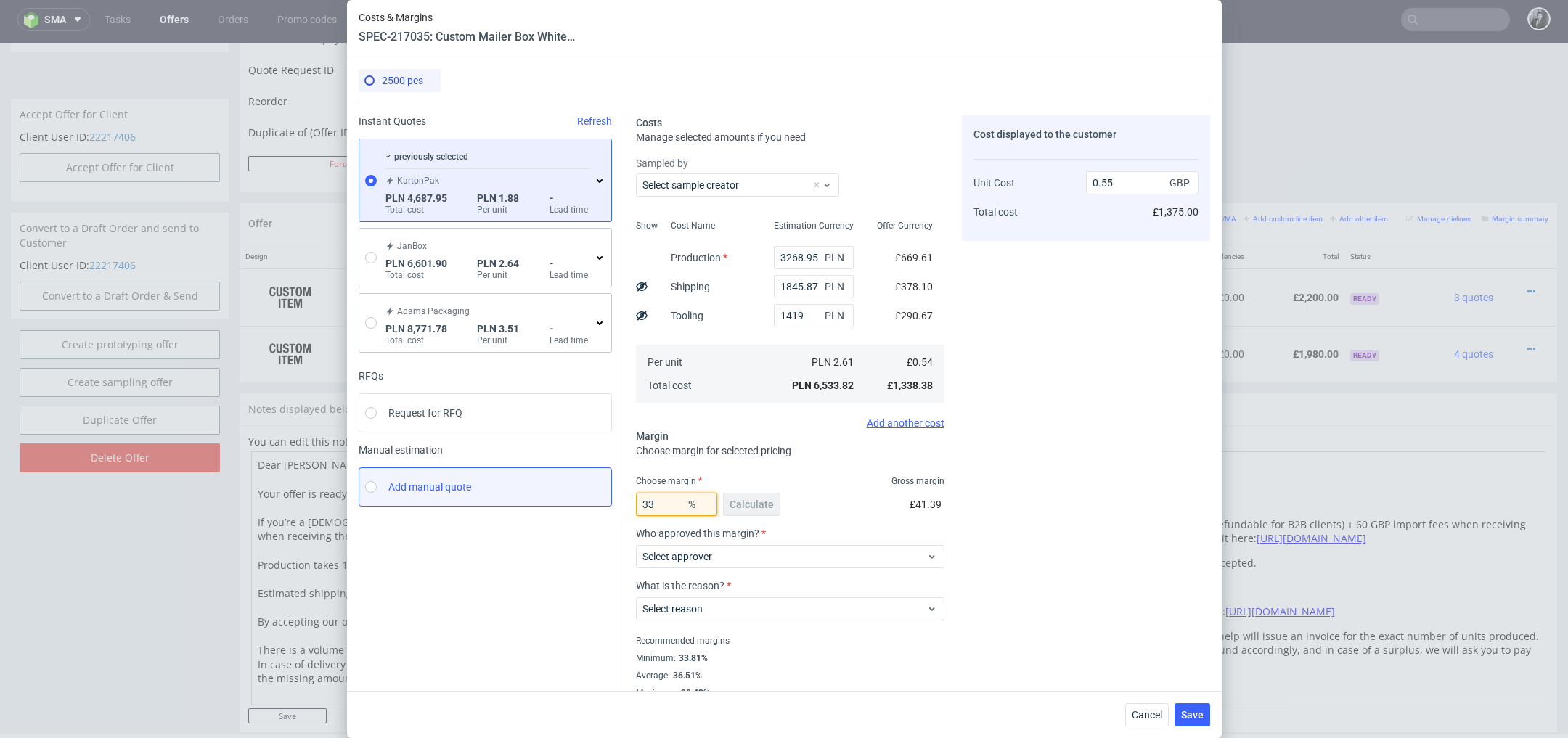
type input "0.8"
click at [842, 525] on div "33 % Calculate £659.20" at bounding box center [790, 507] width 308 height 40
click at [673, 500] on input "33" at bounding box center [676, 505] width 82 height 23
type input "NaN"
type input "0.54"
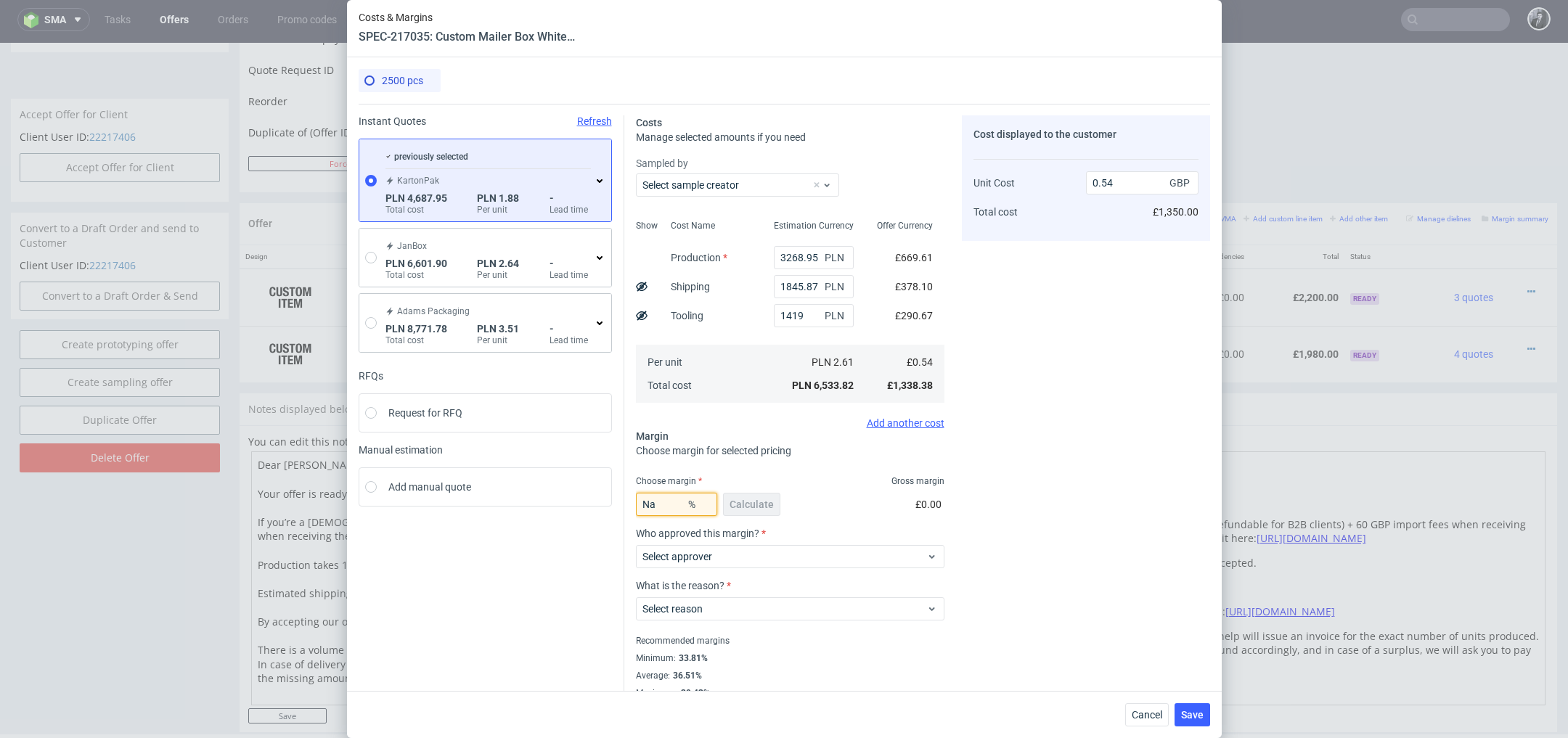
type input "N"
type input "33"
type input "0.8"
type input "33.5"
type input "0.81"
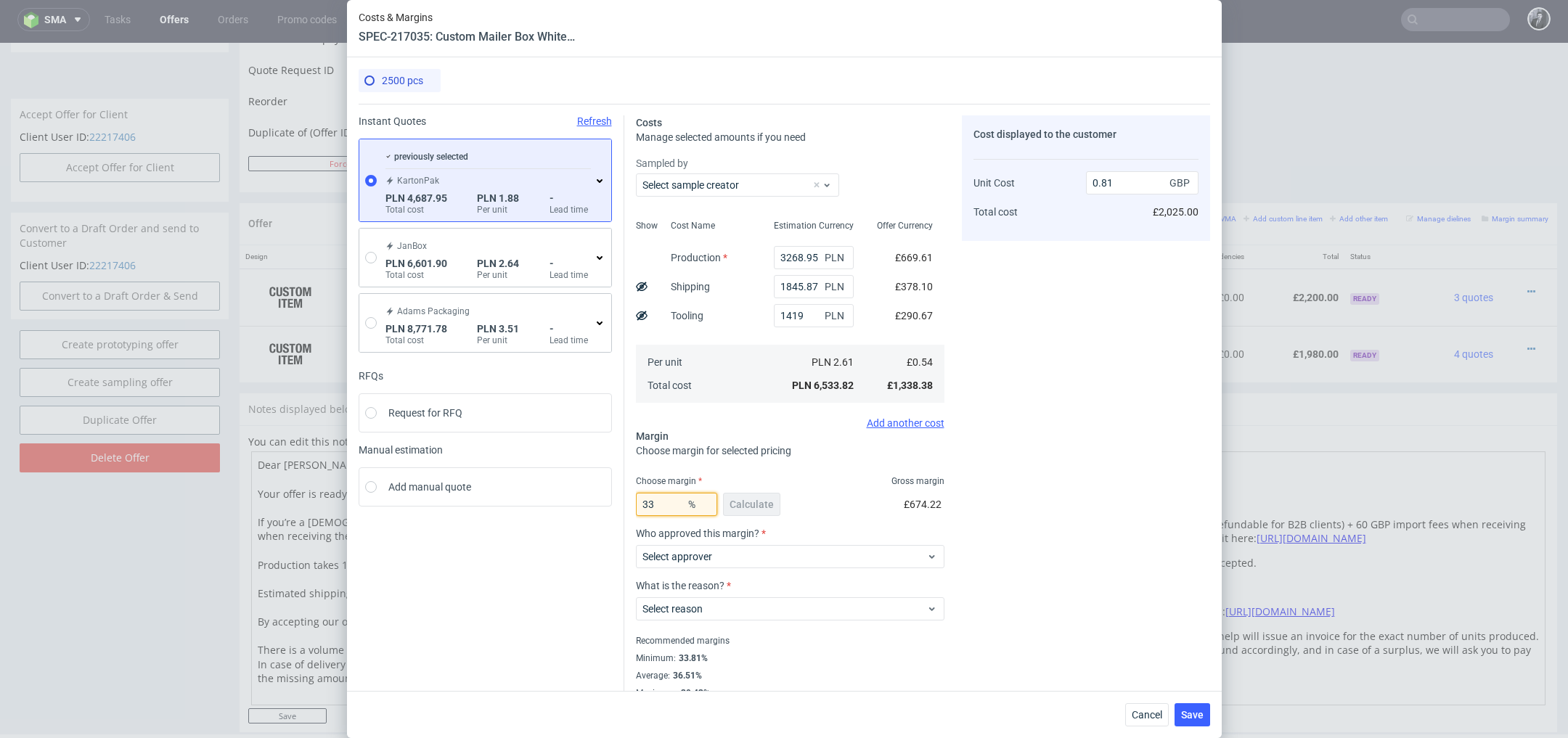
type input "336"
type input "-0.22"
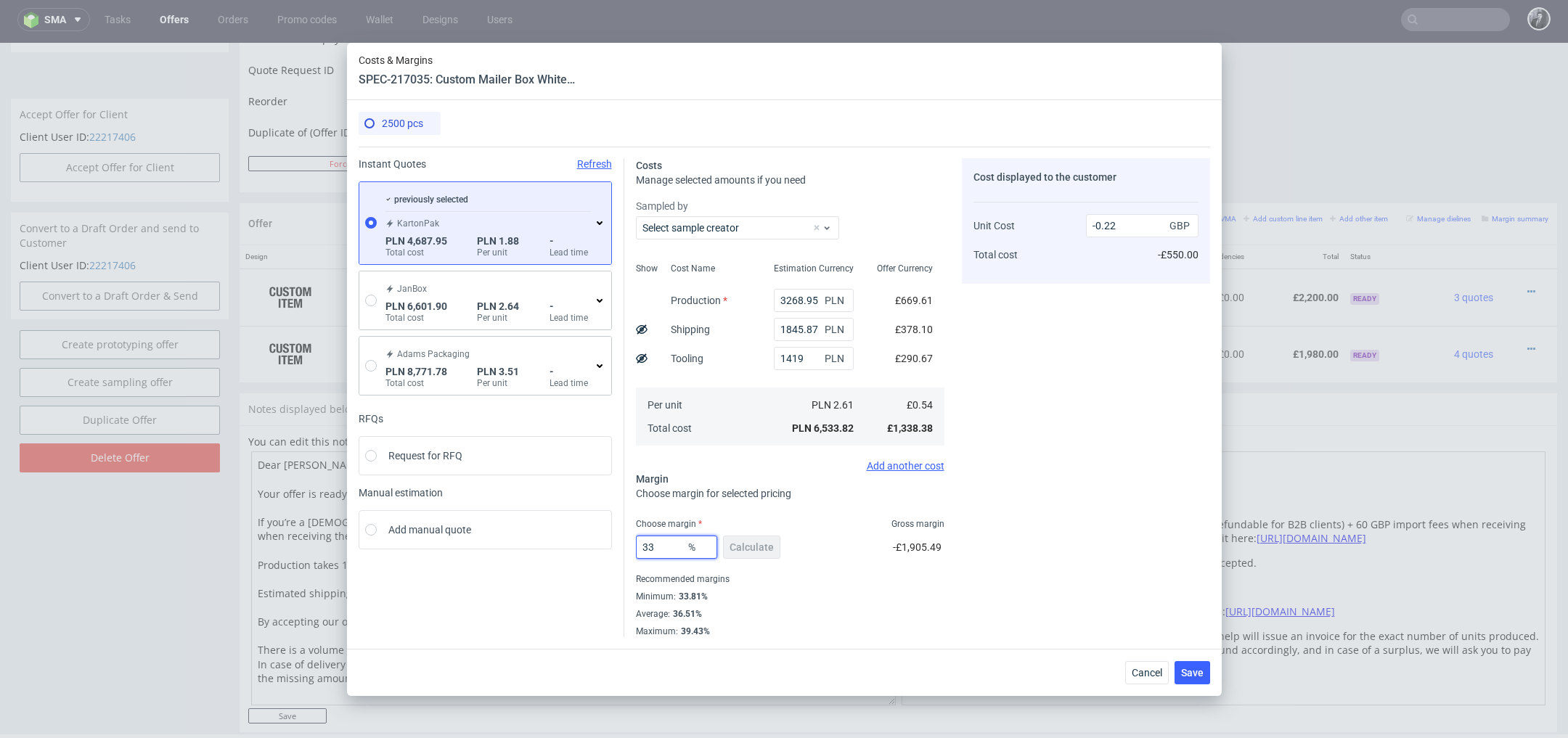
type input "33?"
type input "0.8"
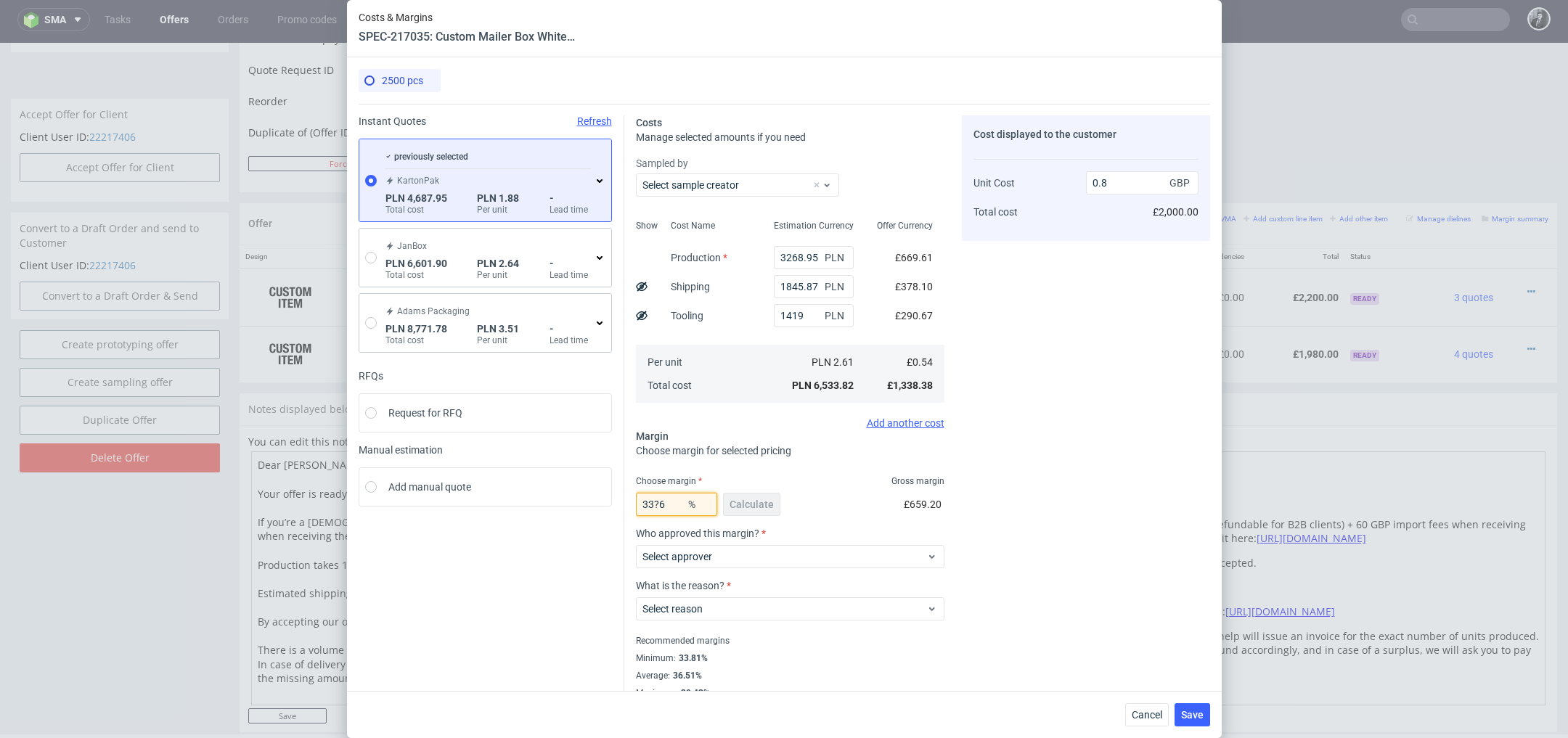
type input "NaN"
type input "0.54"
type input "N"
type input "2"
type input "0.69"
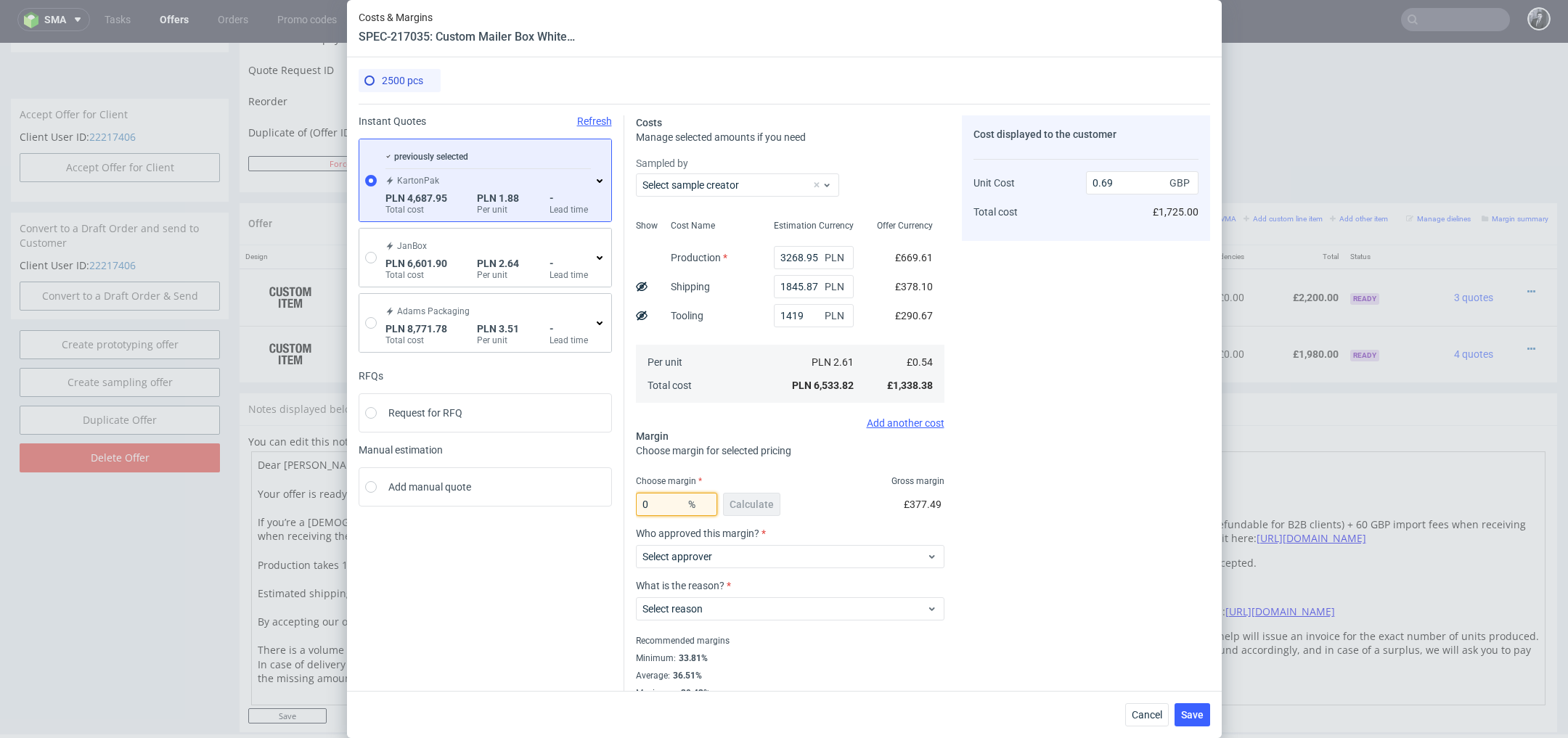
type input "03"
type input "0.54"
type input "N"
type input "0"
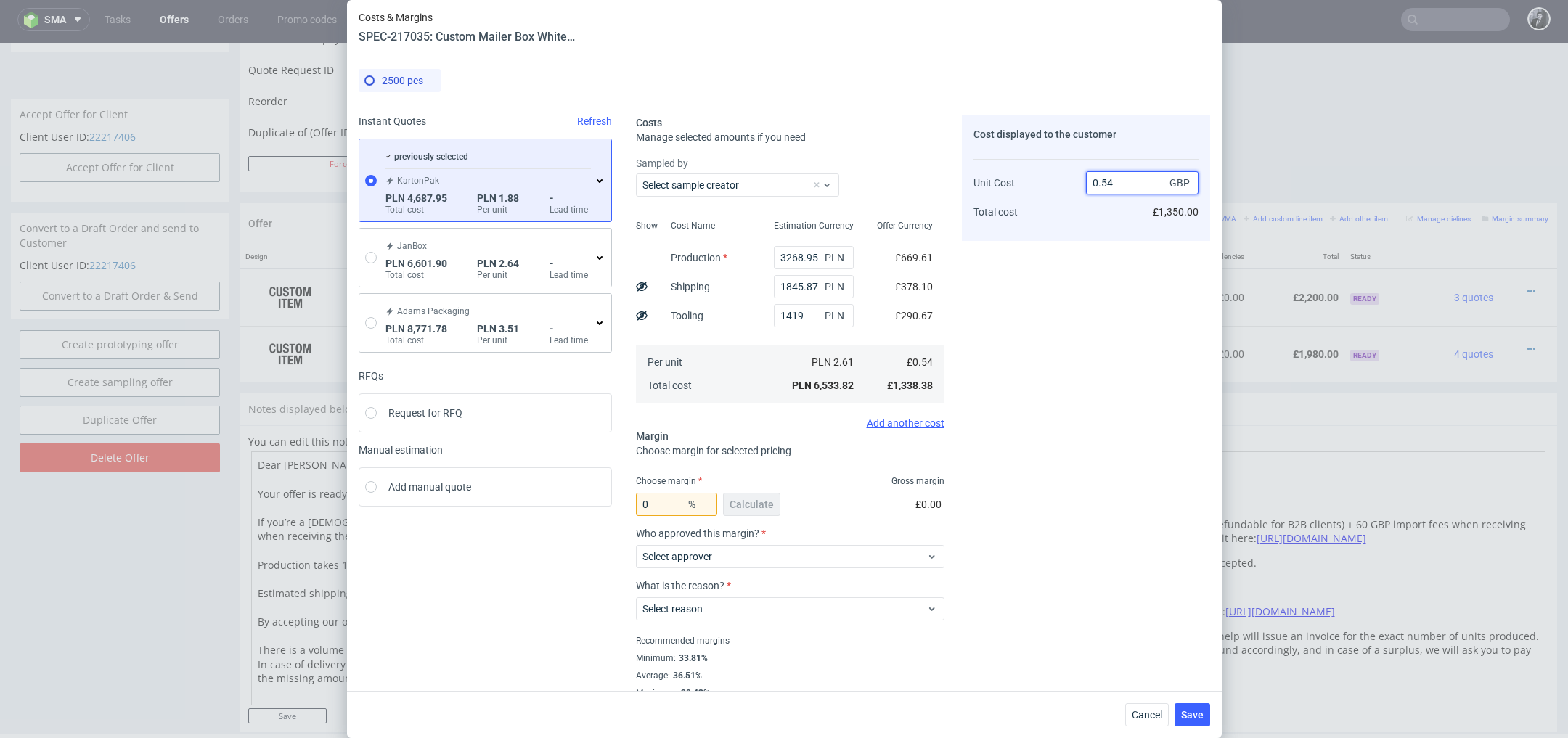
click at [1117, 189] on input "0.54" at bounding box center [1142, 183] width 113 height 23
type input "0."
type input "-Infinity"
type input "0.65"
type input "16.923076923076923"
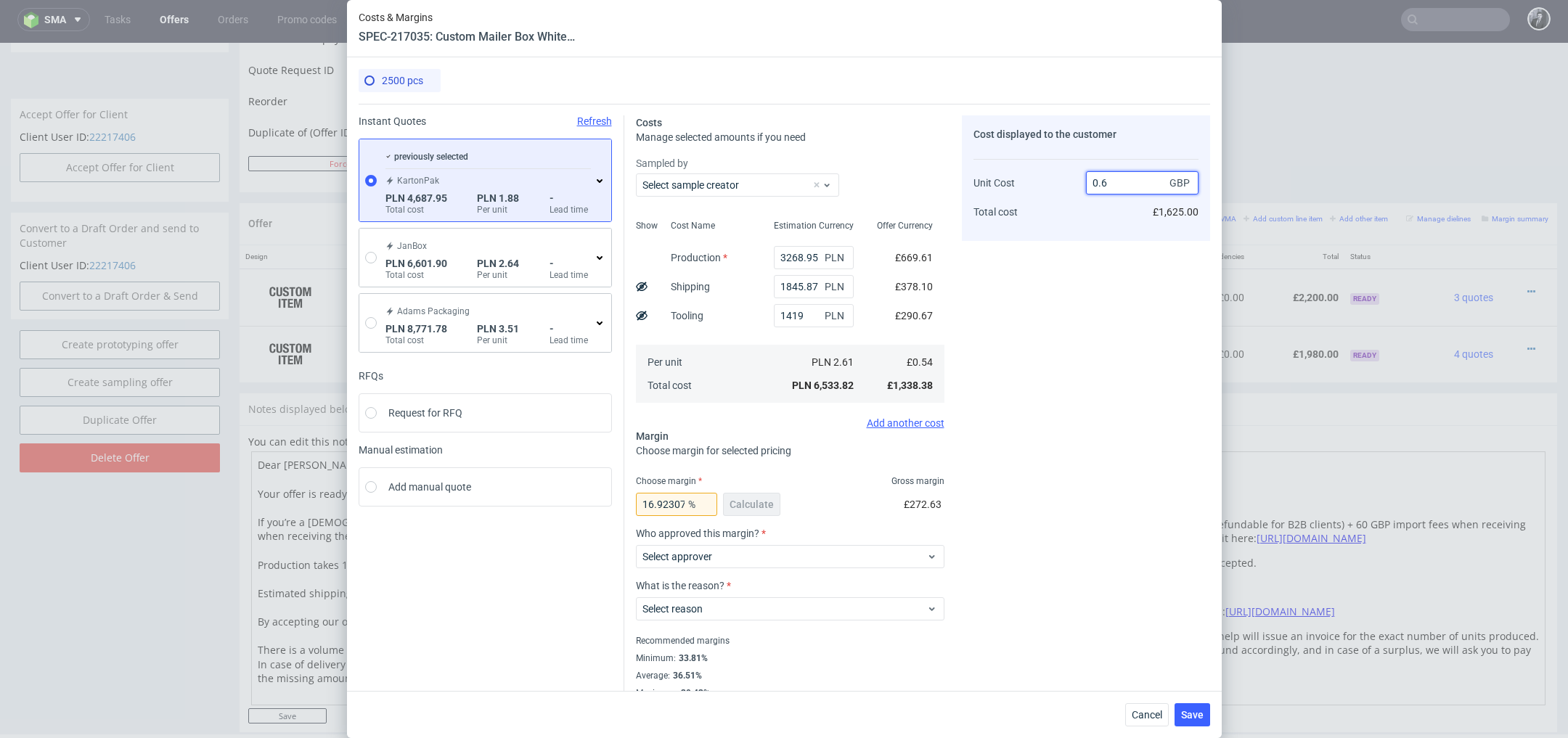
type input "0."
type input "-Infinity"
type input "0.5475"
type input "1.36986301369863"
type input "0.54"
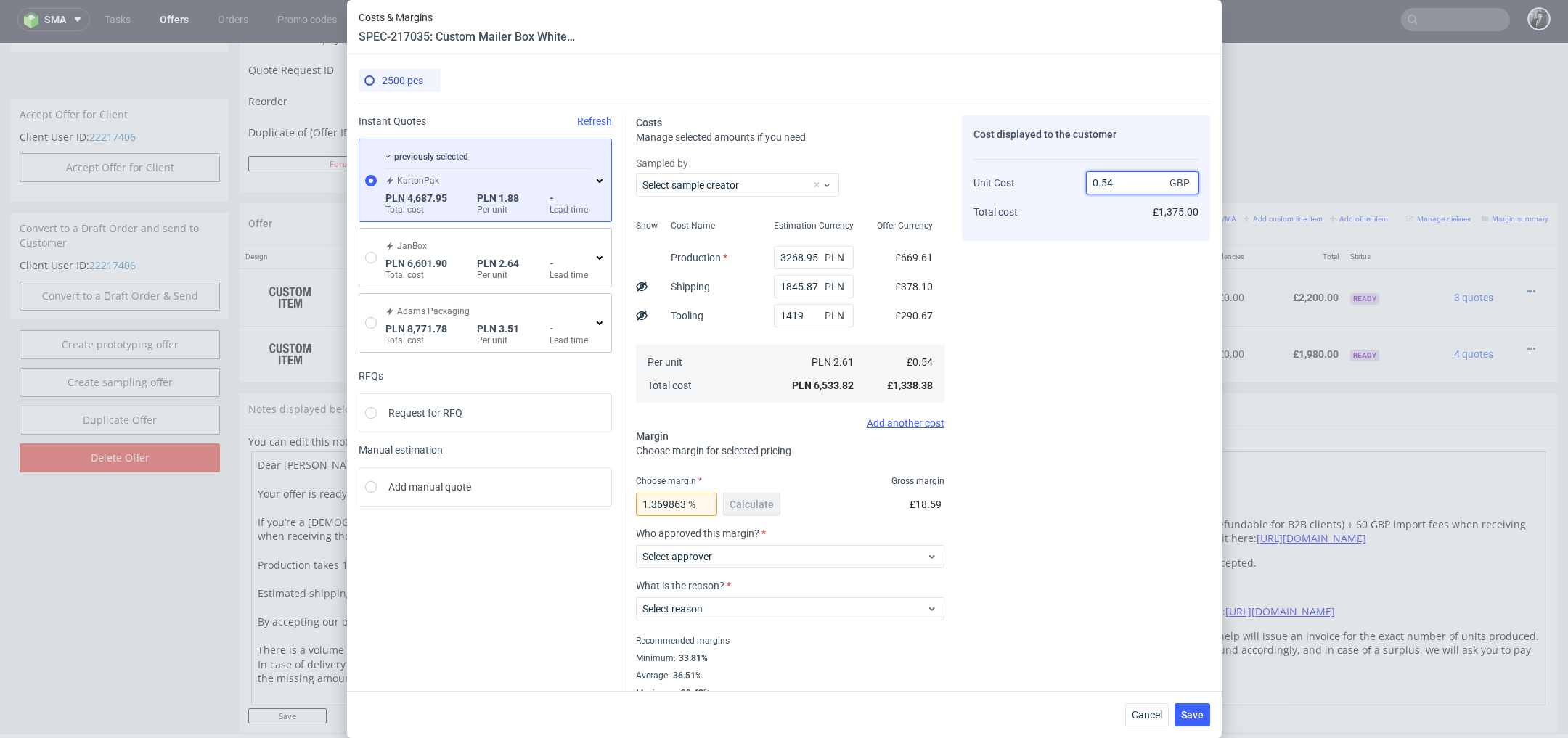
type input "-Infinity"
type input "0.5475"
type input "1.36986301369863"
type input "0.75"
type input "28.000000000000004"
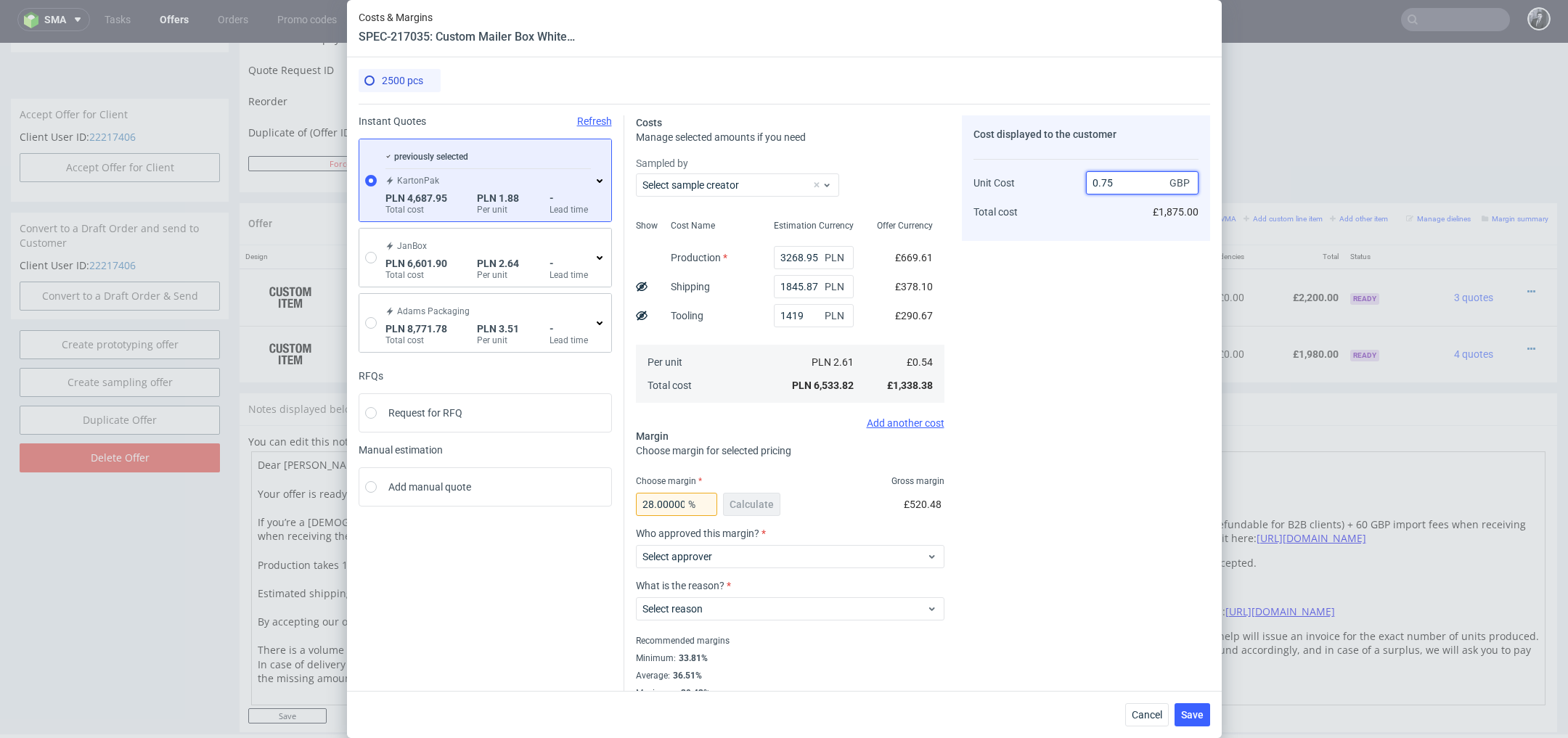
type input "0.75"
click at [1132, 281] on div "Cost displayed to the customer Unit Cost Total cost 0.75 GBP £1,875.00" at bounding box center [1086, 407] width 249 height 583
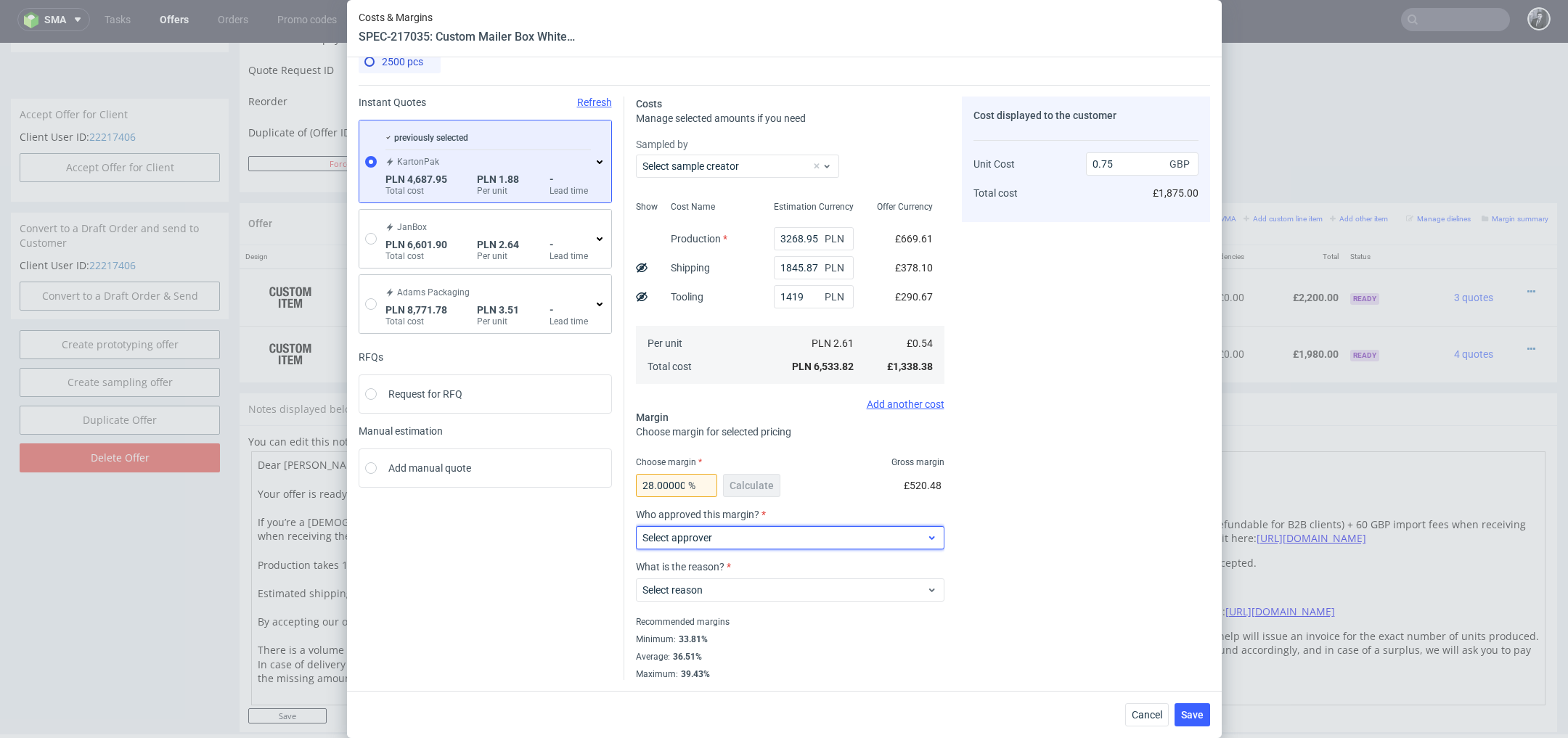
click at [831, 531] on span "Select approver" at bounding box center [784, 538] width 284 height 15
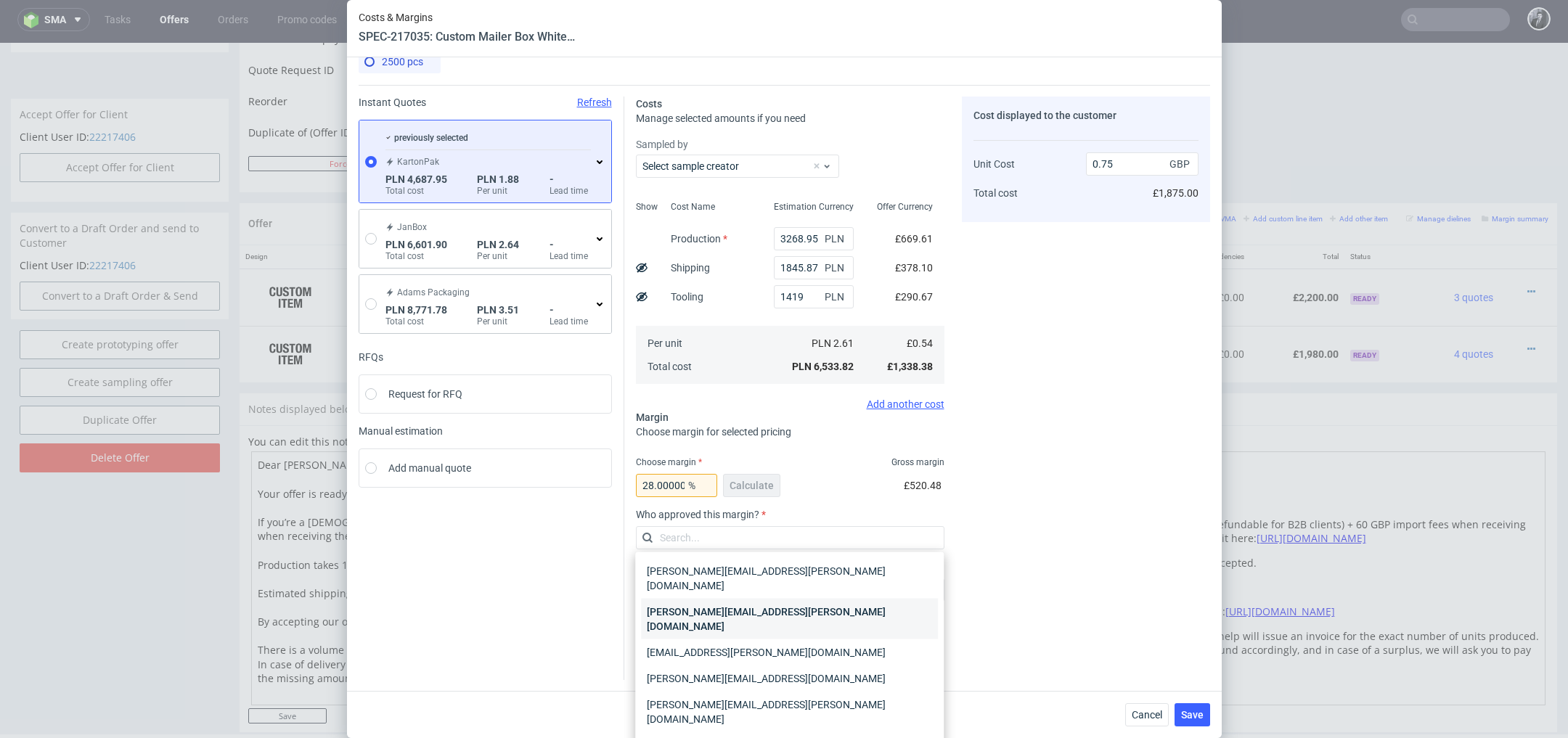
click at [824, 599] on div "[PERSON_NAME][EMAIL_ADDRESS][PERSON_NAME][DOMAIN_NAME]" at bounding box center [789, 619] width 297 height 40
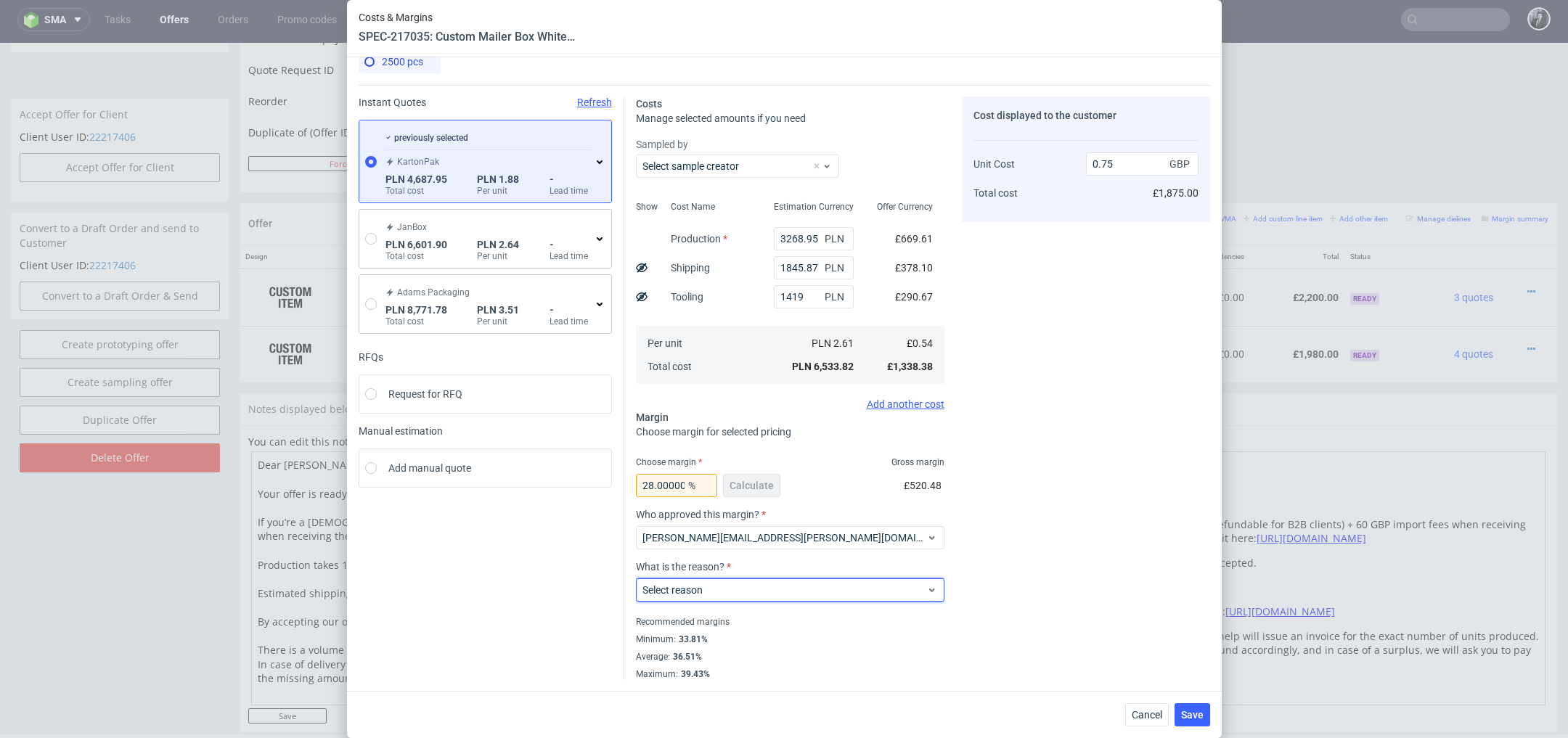
click at [824, 596] on span "Select reason" at bounding box center [784, 590] width 284 height 15
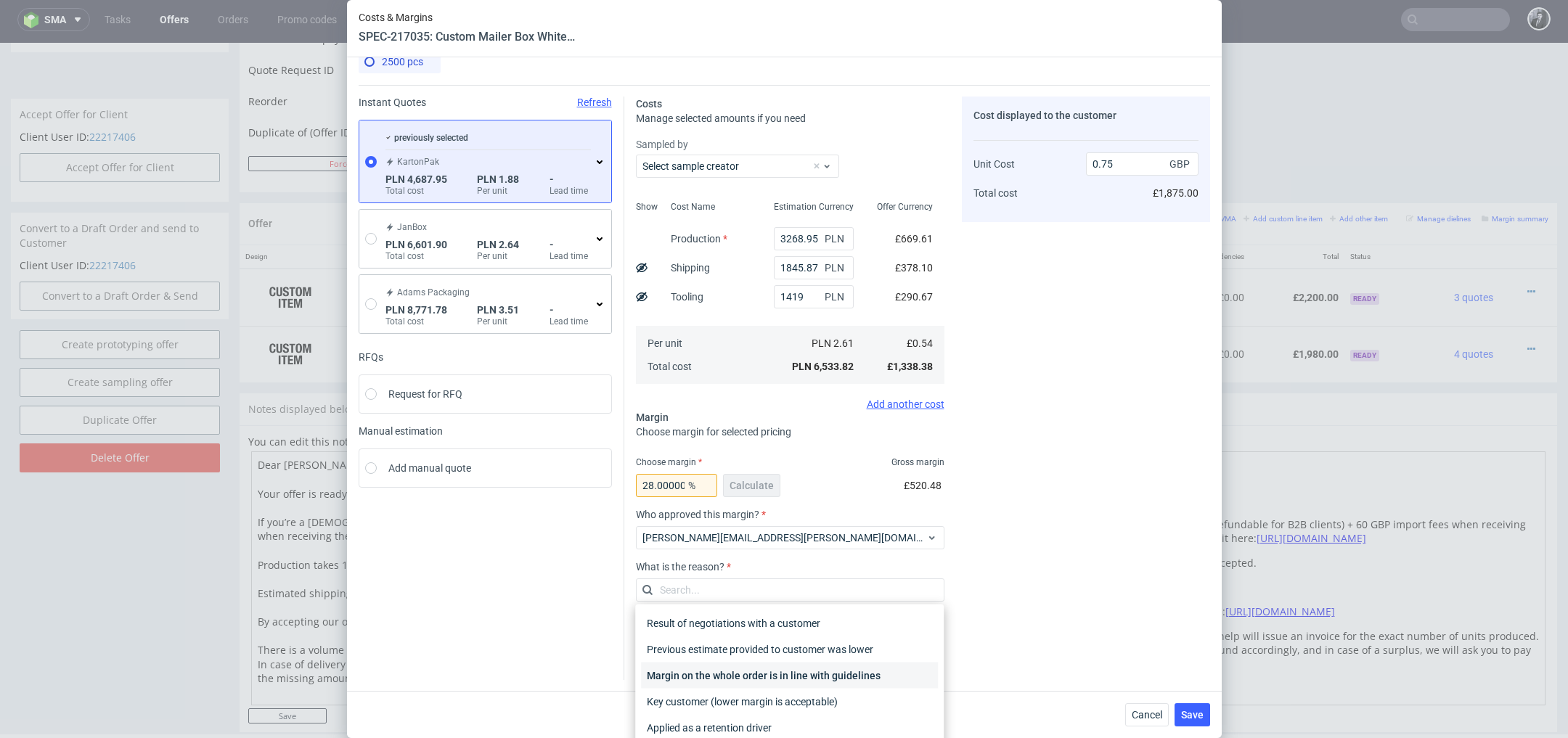
click at [822, 674] on div "Margin on the whole order is in line with guidelines" at bounding box center [789, 676] width 297 height 26
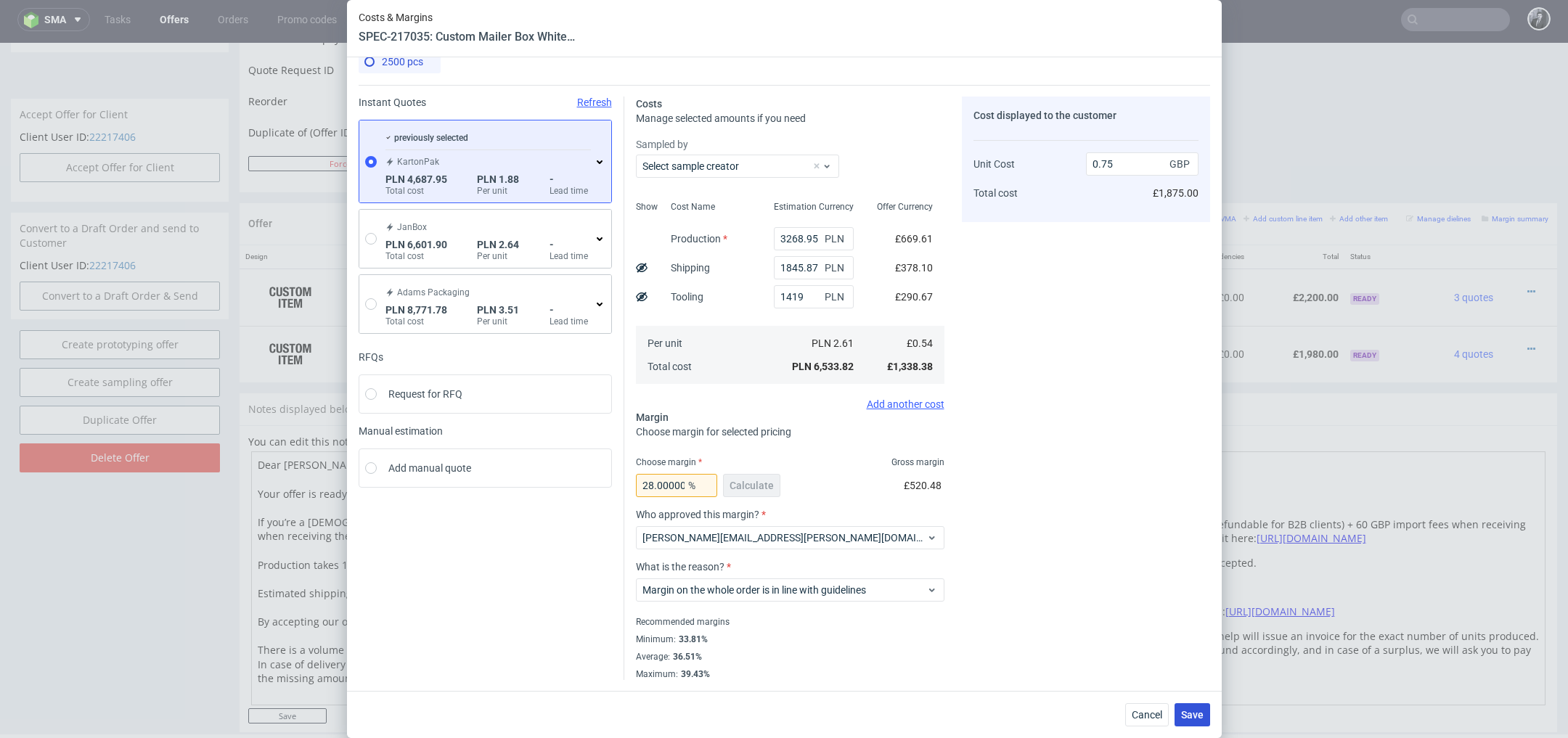
click at [1193, 715] on span "Save" at bounding box center [1192, 715] width 23 height 10
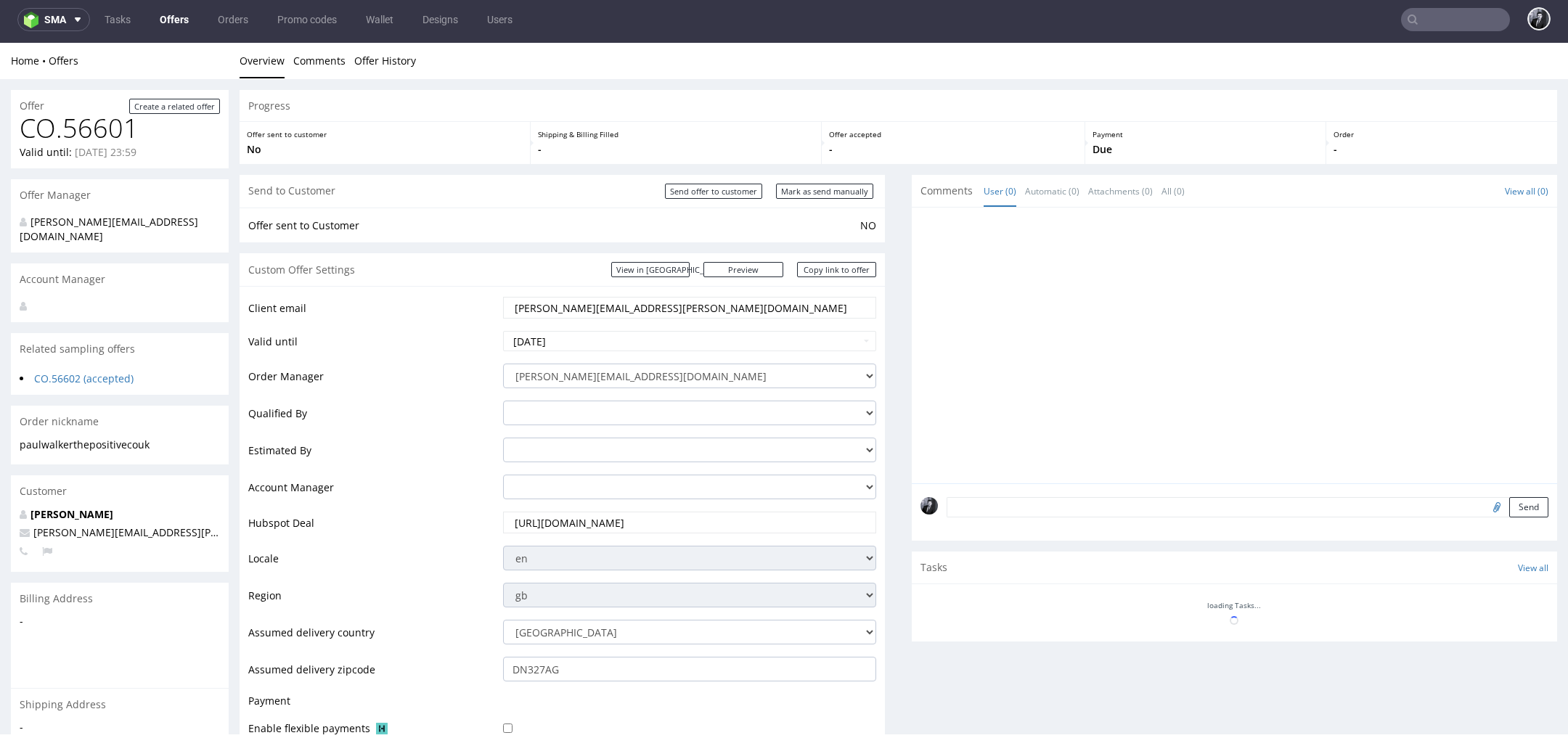
scroll to position [416, 0]
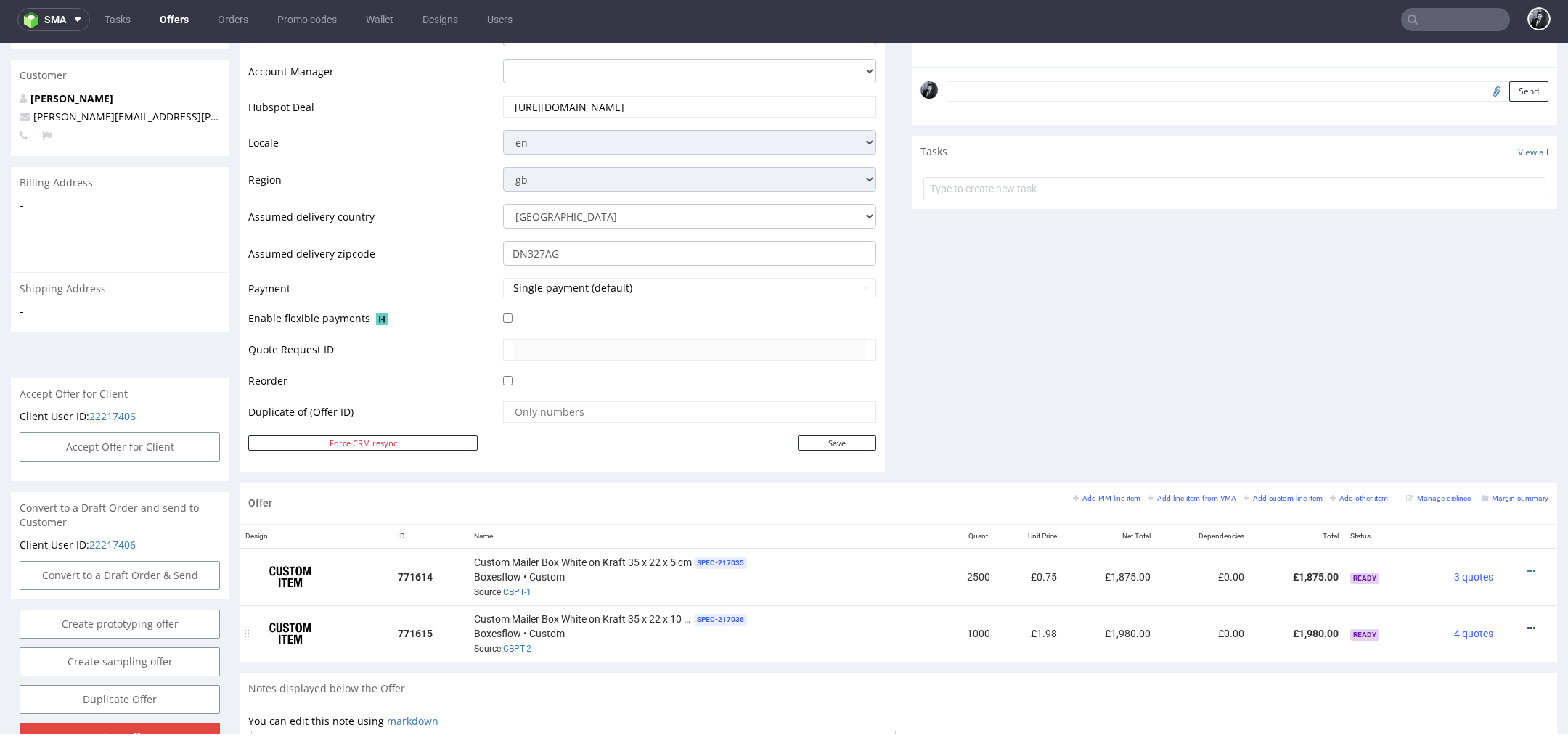
click at [1527, 624] on icon at bounding box center [1531, 628] width 8 height 10
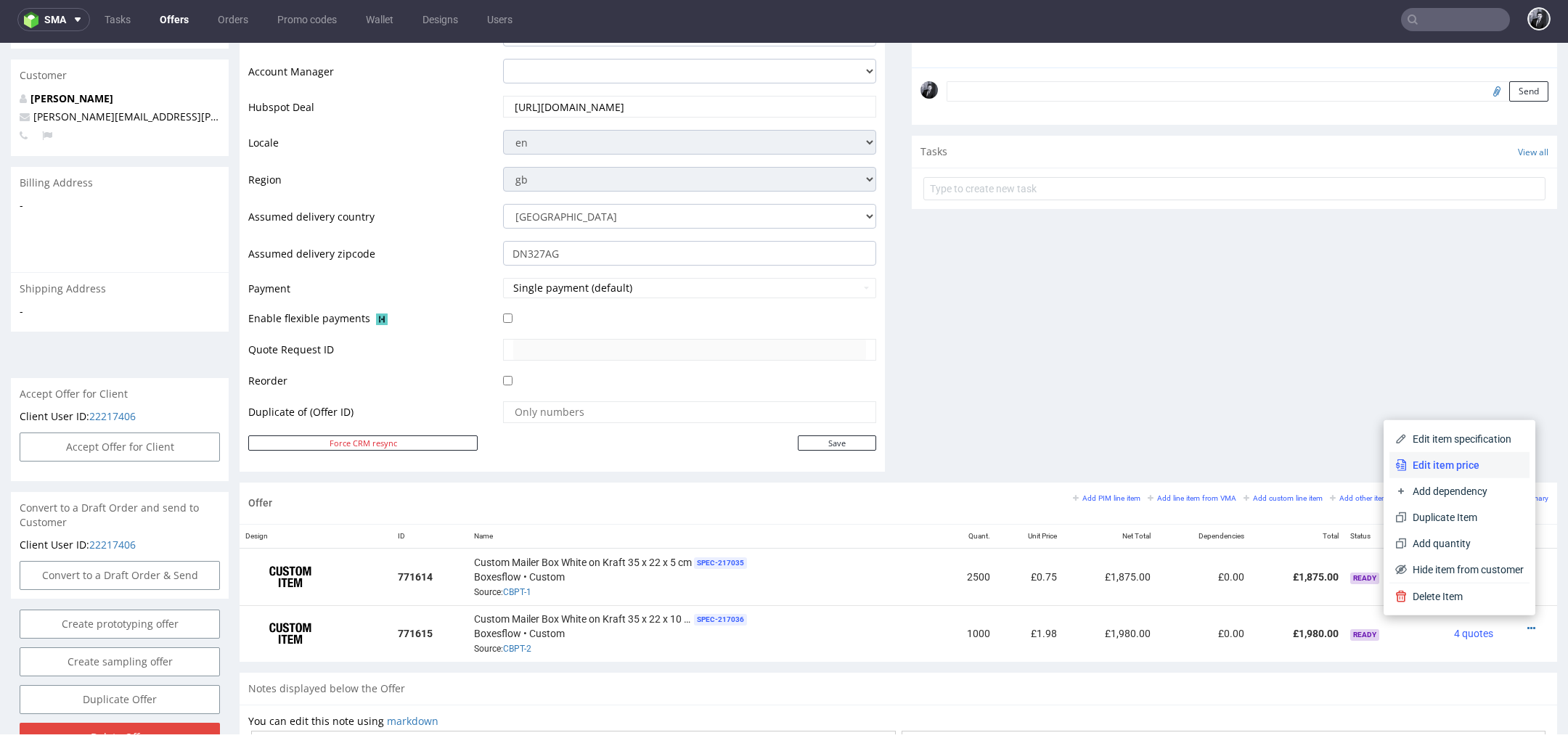
click at [1469, 472] on span "Edit item price" at bounding box center [1465, 465] width 116 height 15
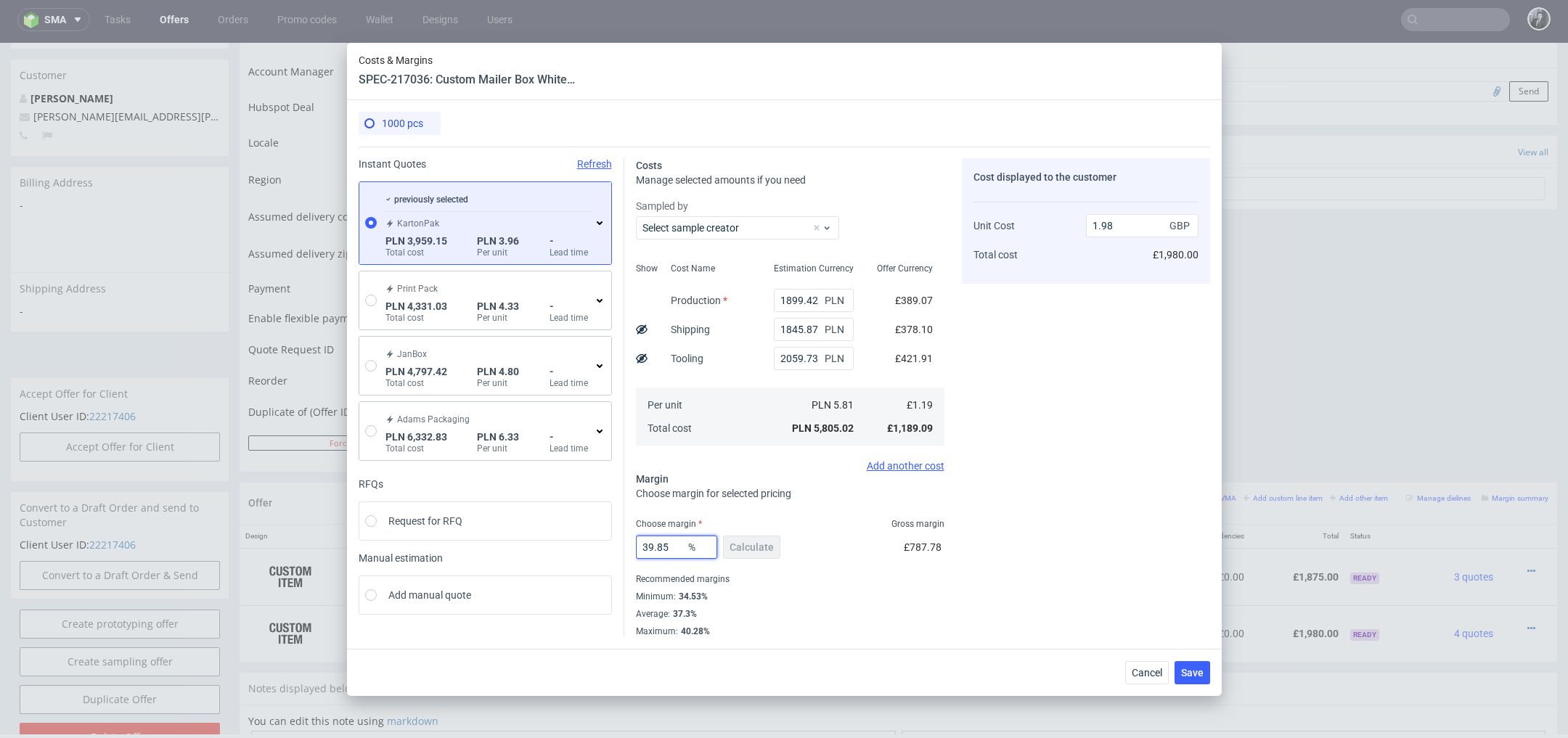
drag, startPoint x: 676, startPoint y: 546, endPoint x: 621, endPoint y: 541, distance: 55.2
click at [621, 541] on div "Instant Quotes Refresh previously selected KartonPak PLN 3,959.15 Total cost PL…" at bounding box center [784, 392] width 851 height 491
type input "28"
type input "1.65"
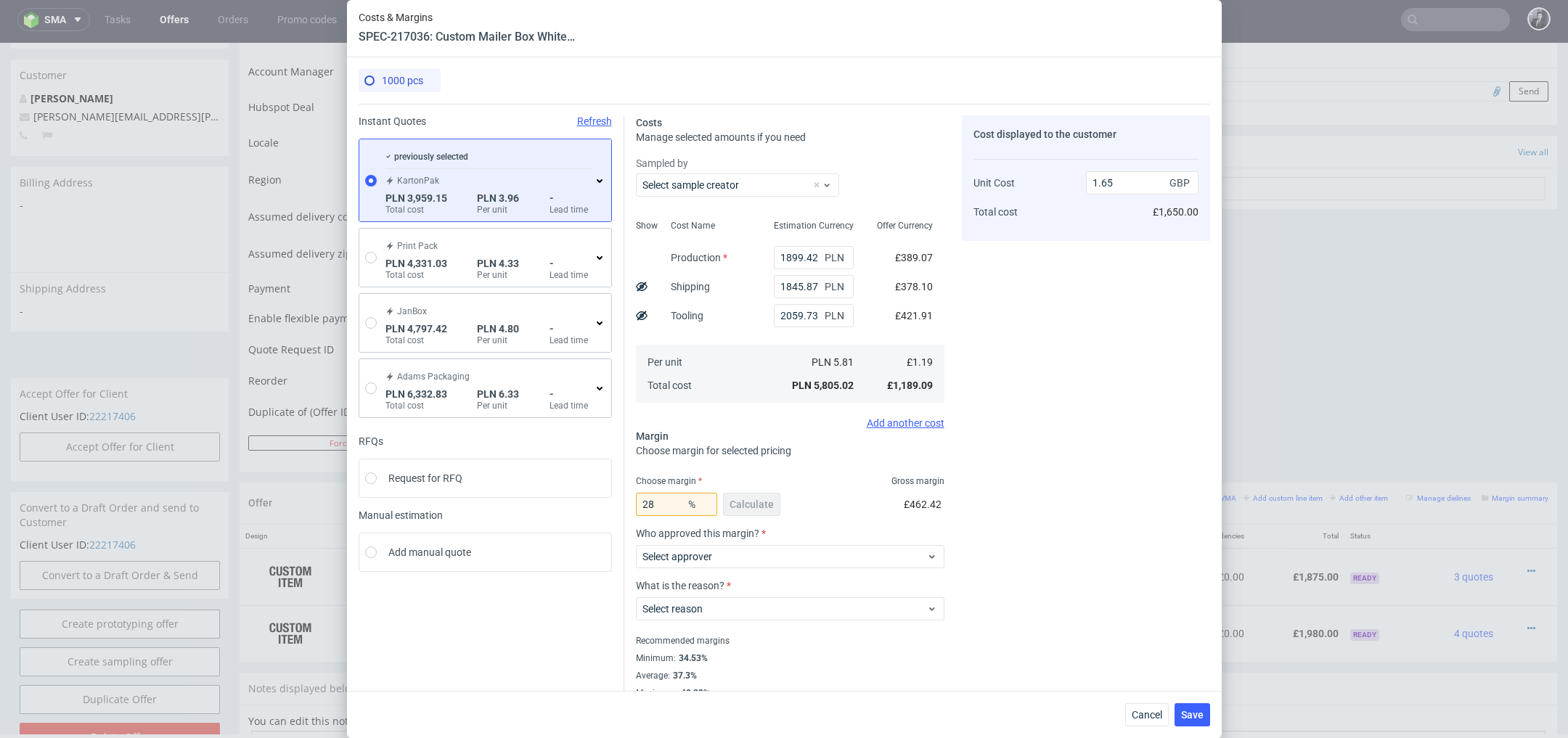
click at [976, 556] on div "Cost displayed to the customer Unit Cost Total cost 1.65 GBP £1,650.00" at bounding box center [1086, 407] width 249 height 583
click at [661, 513] on input "28" at bounding box center [676, 505] width 82 height 23
type input "24"
type input "1.56"
type input "24"
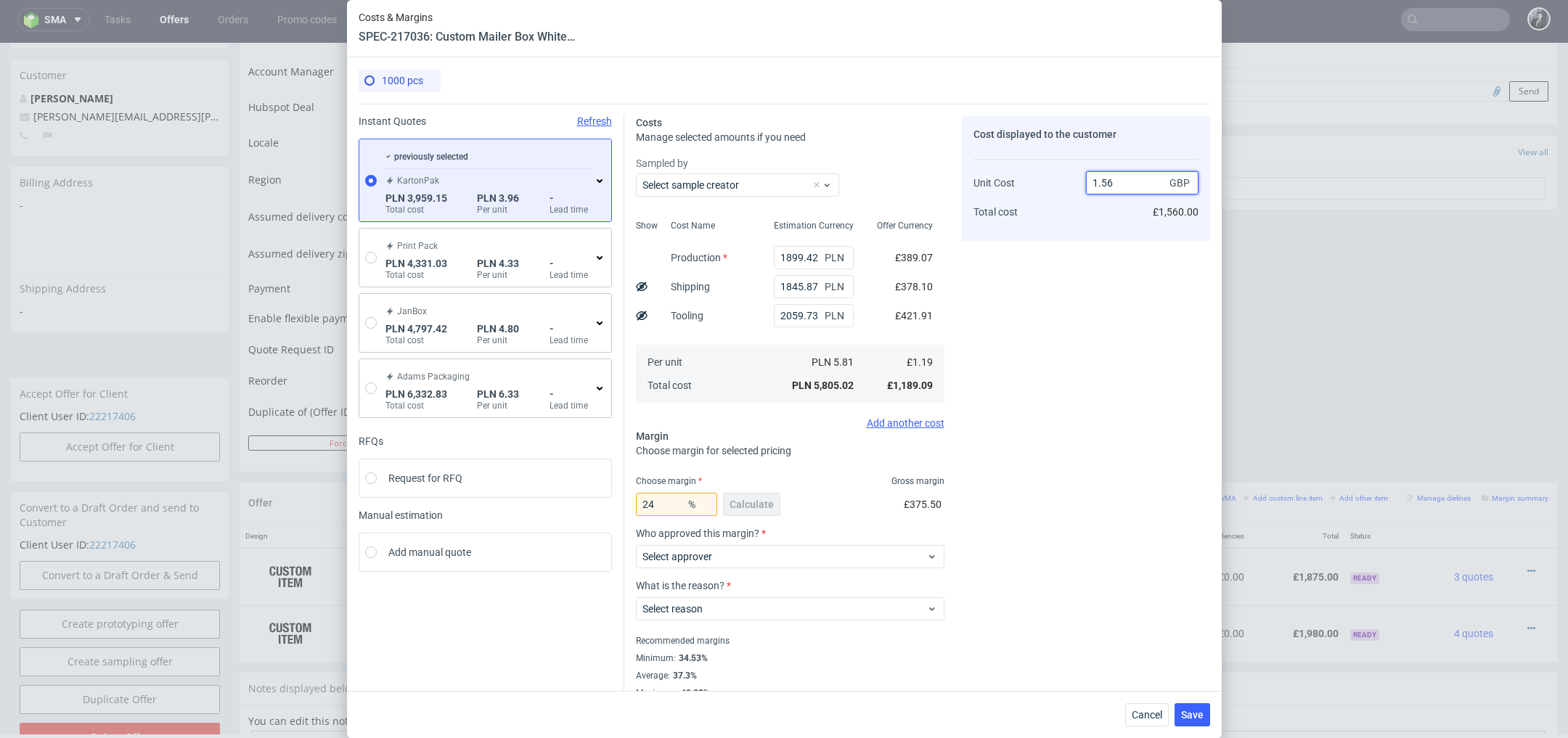
click at [1121, 183] on input "1.56" at bounding box center [1142, 183] width 113 height 23
type input "1.55"
type input "23.225806451612904"
type input "1.55"
click at [1110, 328] on div "Cost displayed to the customer Unit Cost Total cost 1.55 GBP £1,550.00" at bounding box center [1086, 407] width 249 height 583
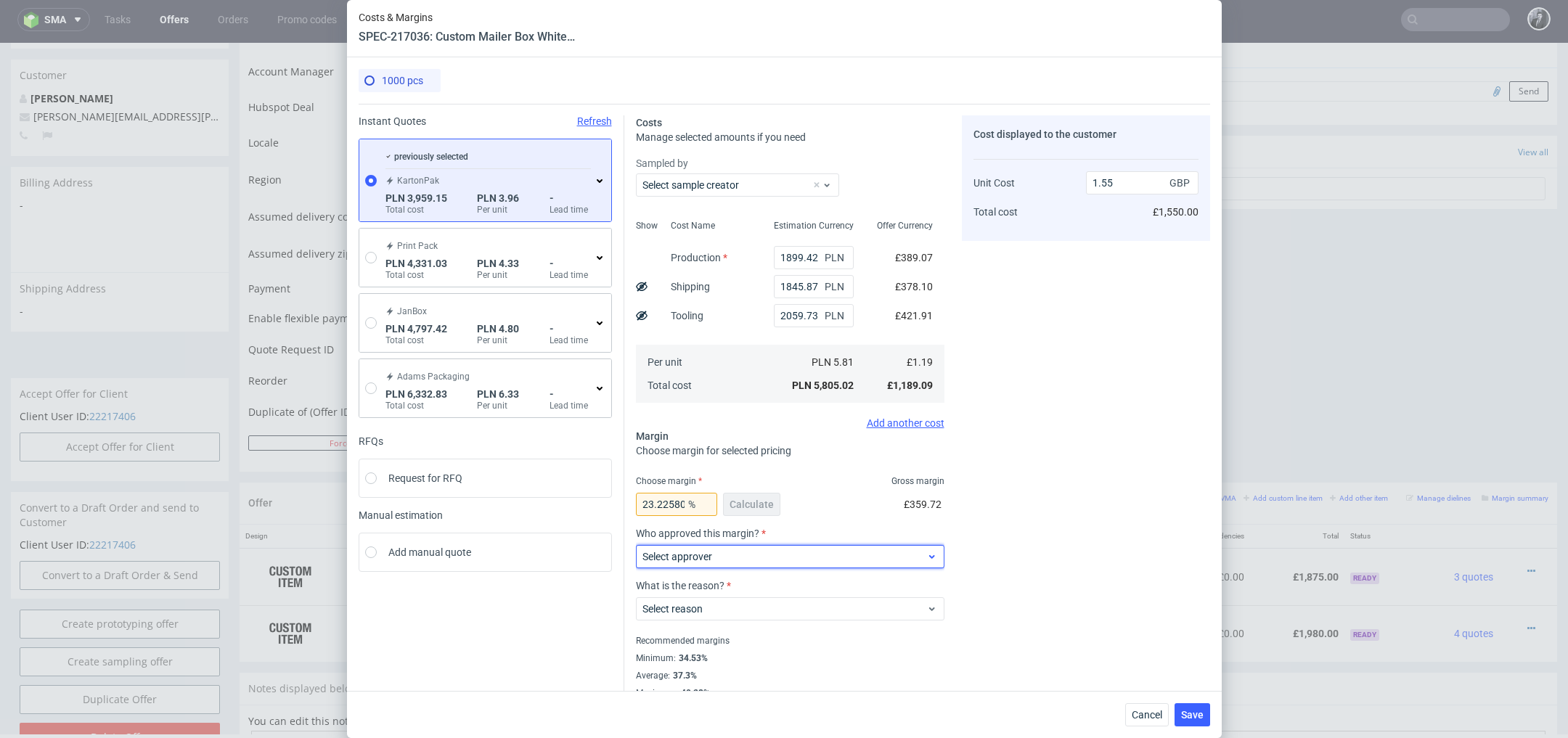
click at [914, 560] on span "Select approver" at bounding box center [784, 556] width 284 height 15
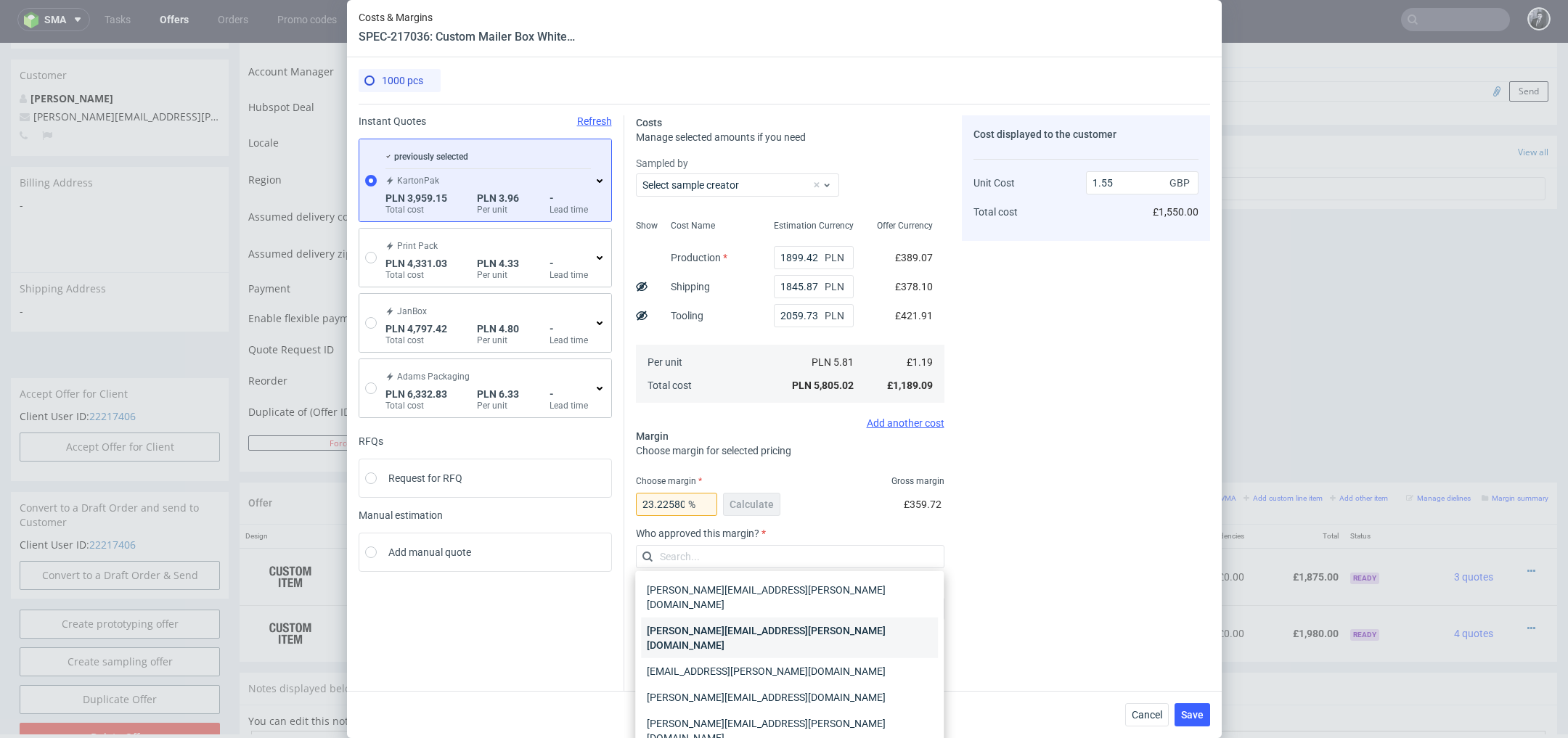
click at [878, 627] on div "[PERSON_NAME][EMAIL_ADDRESS][DOMAIN_NAME]" at bounding box center [789, 638] width 297 height 40
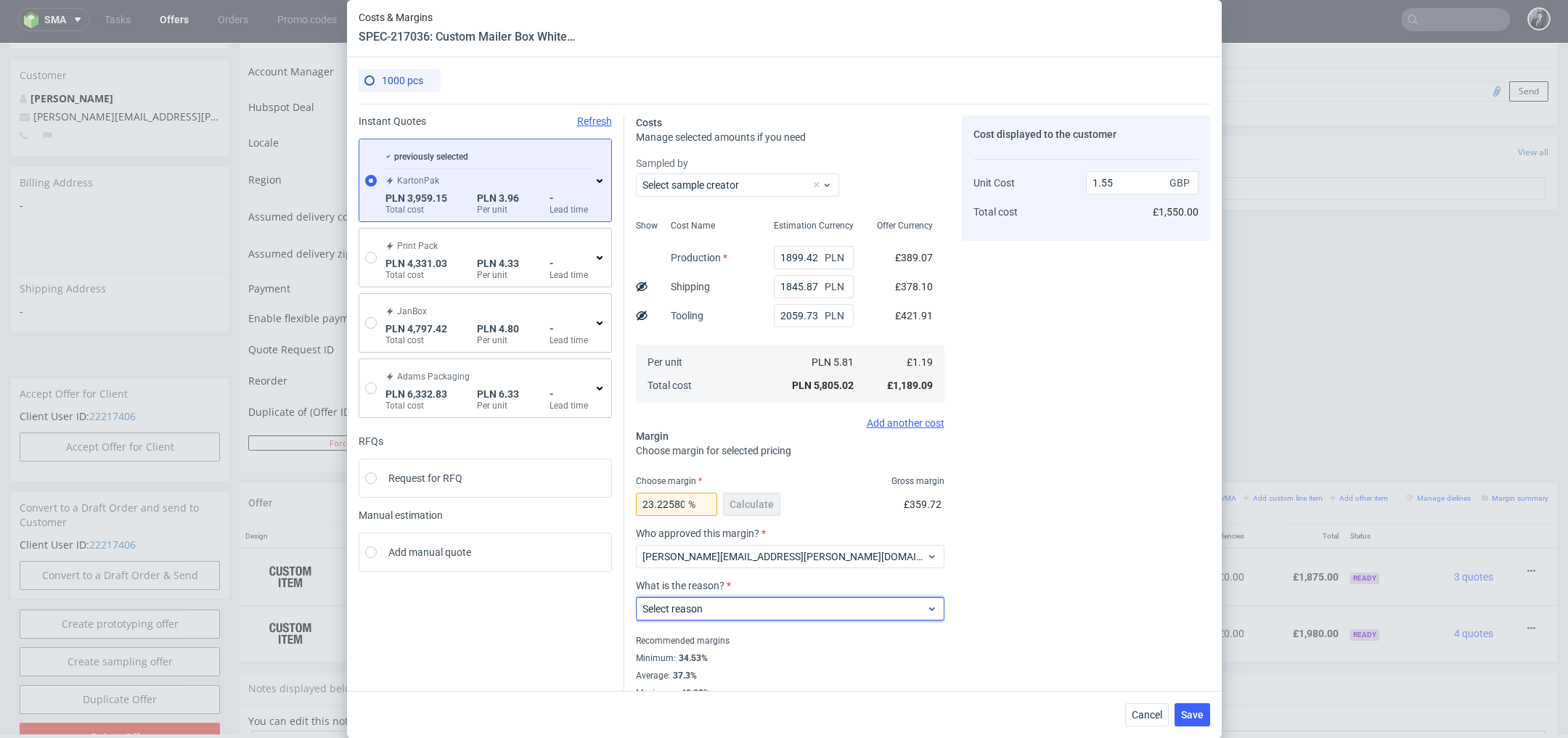
click at [863, 619] on div "Select reason" at bounding box center [790, 609] width 308 height 23
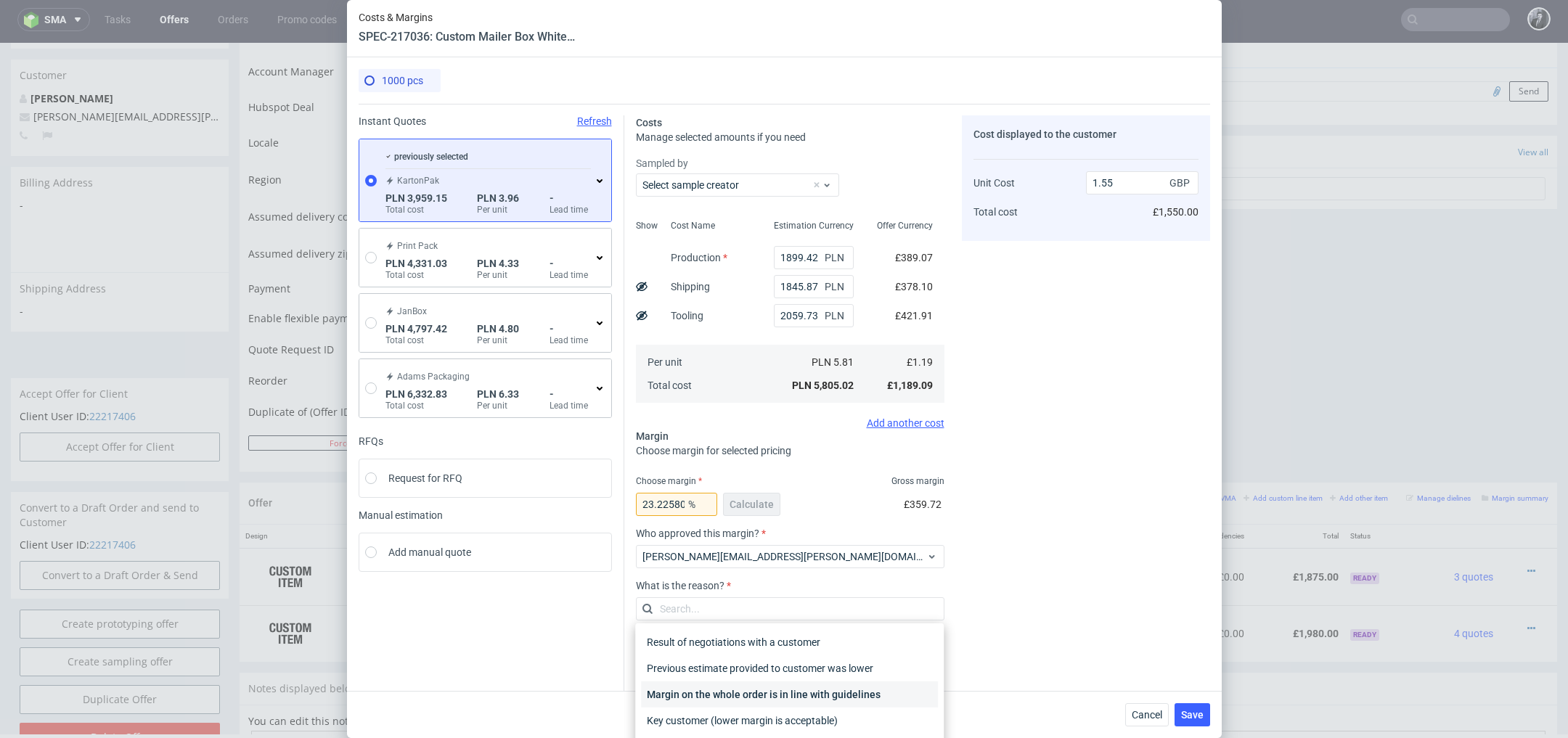
click at [867, 705] on div "Margin on the whole order is in line with guidelines" at bounding box center [789, 695] width 297 height 26
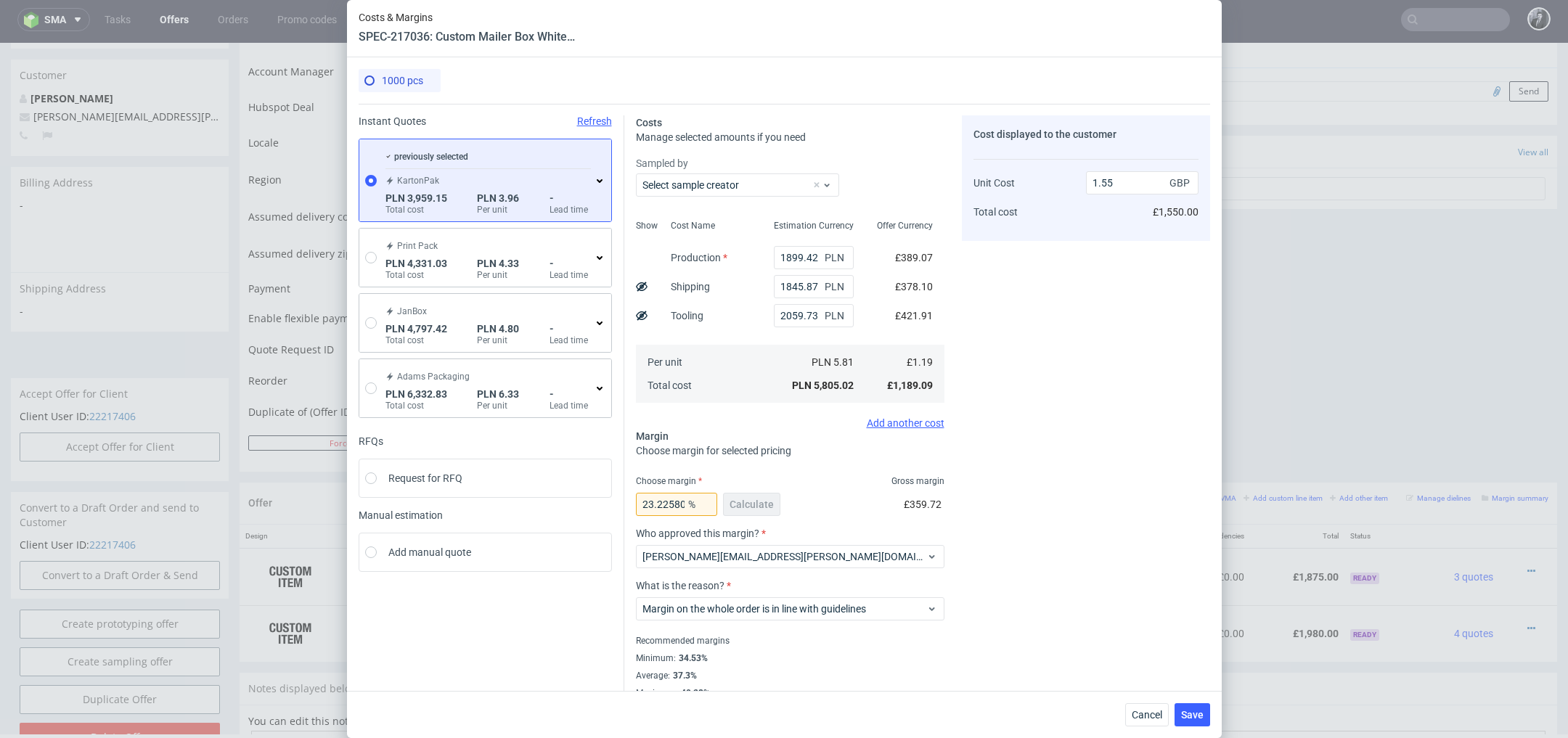
scroll to position [19, 0]
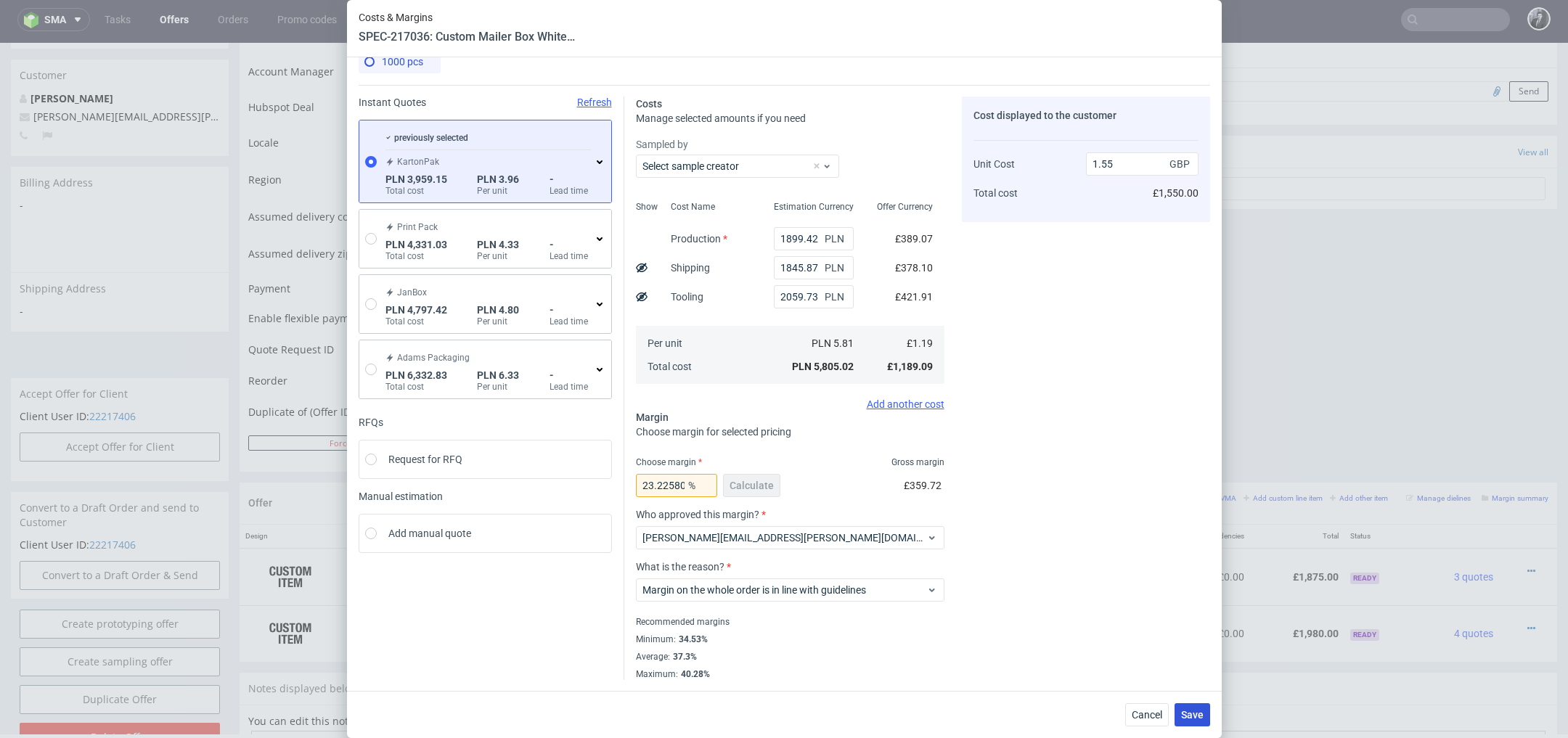
click at [1201, 717] on span "Save" at bounding box center [1192, 715] width 23 height 10
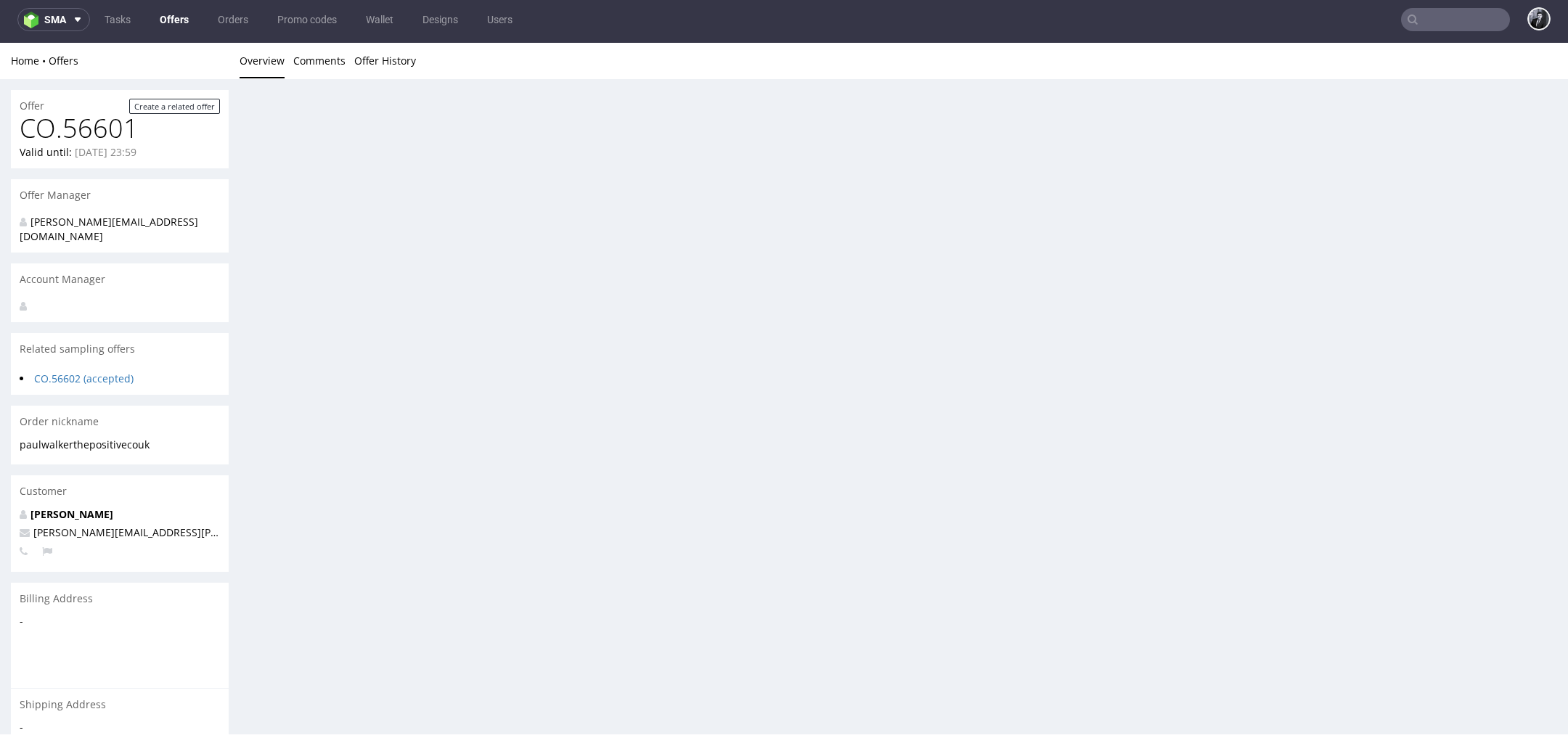
scroll to position [0, 0]
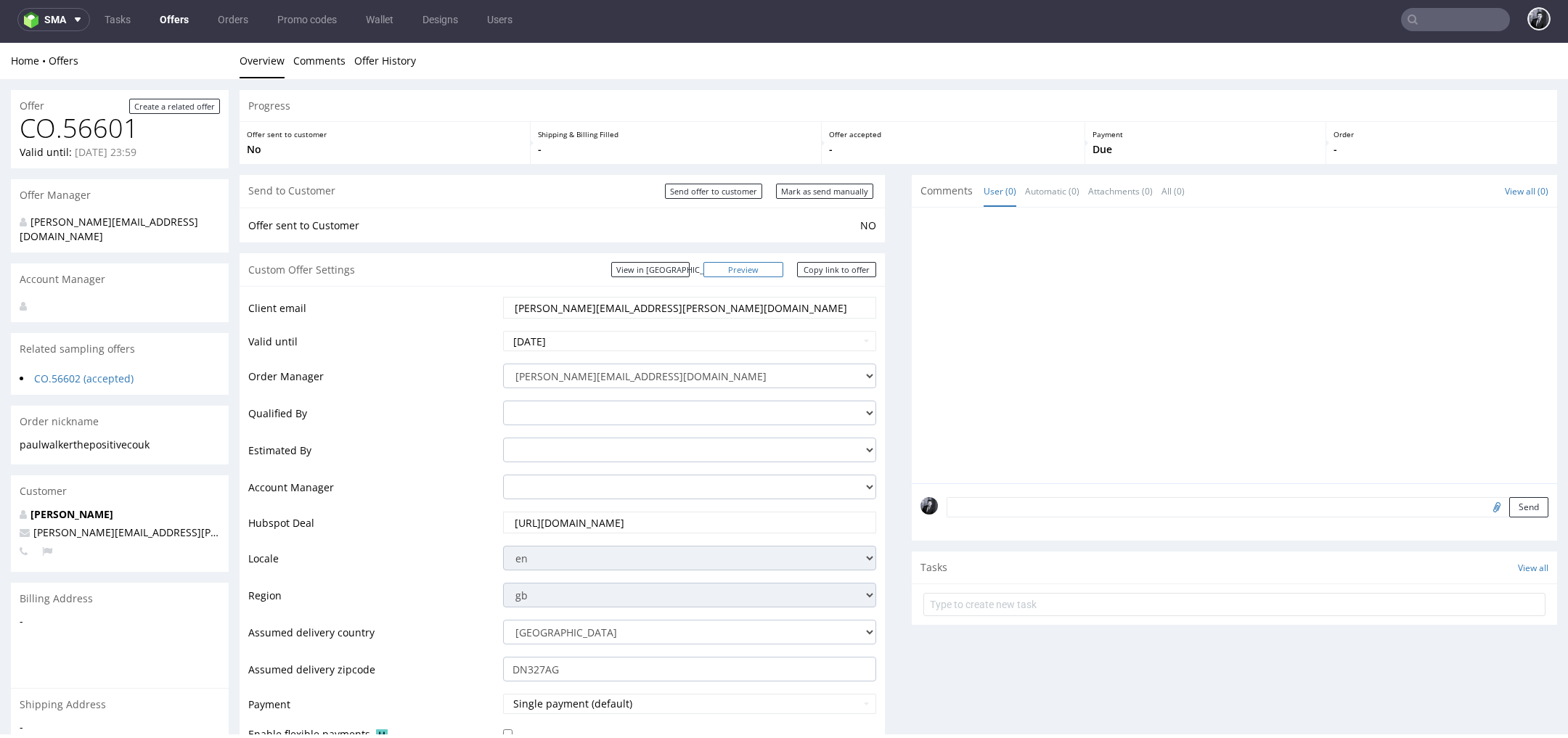
click at [771, 270] on link "Preview" at bounding box center [743, 270] width 80 height 16
click at [826, 263] on link "Copy link to offer" at bounding box center [836, 270] width 80 height 16
click at [832, 268] on link "Copy link to offer" at bounding box center [836, 270] width 80 height 16
click at [725, 193] on input "Send offer to customer" at bounding box center [713, 191] width 97 height 16
type input "In progress..."
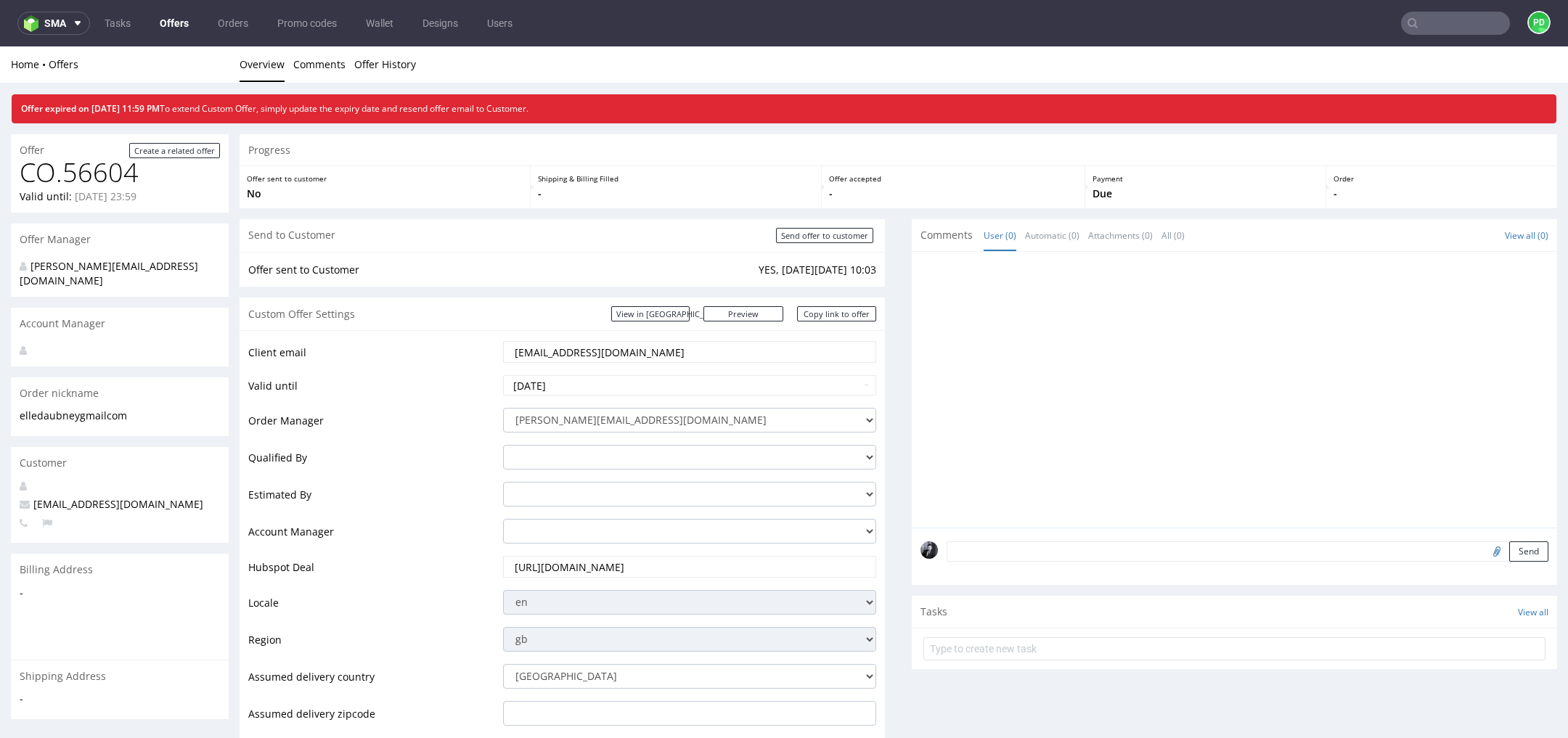
click at [179, 32] on link "Offers" at bounding box center [174, 23] width 47 height 23
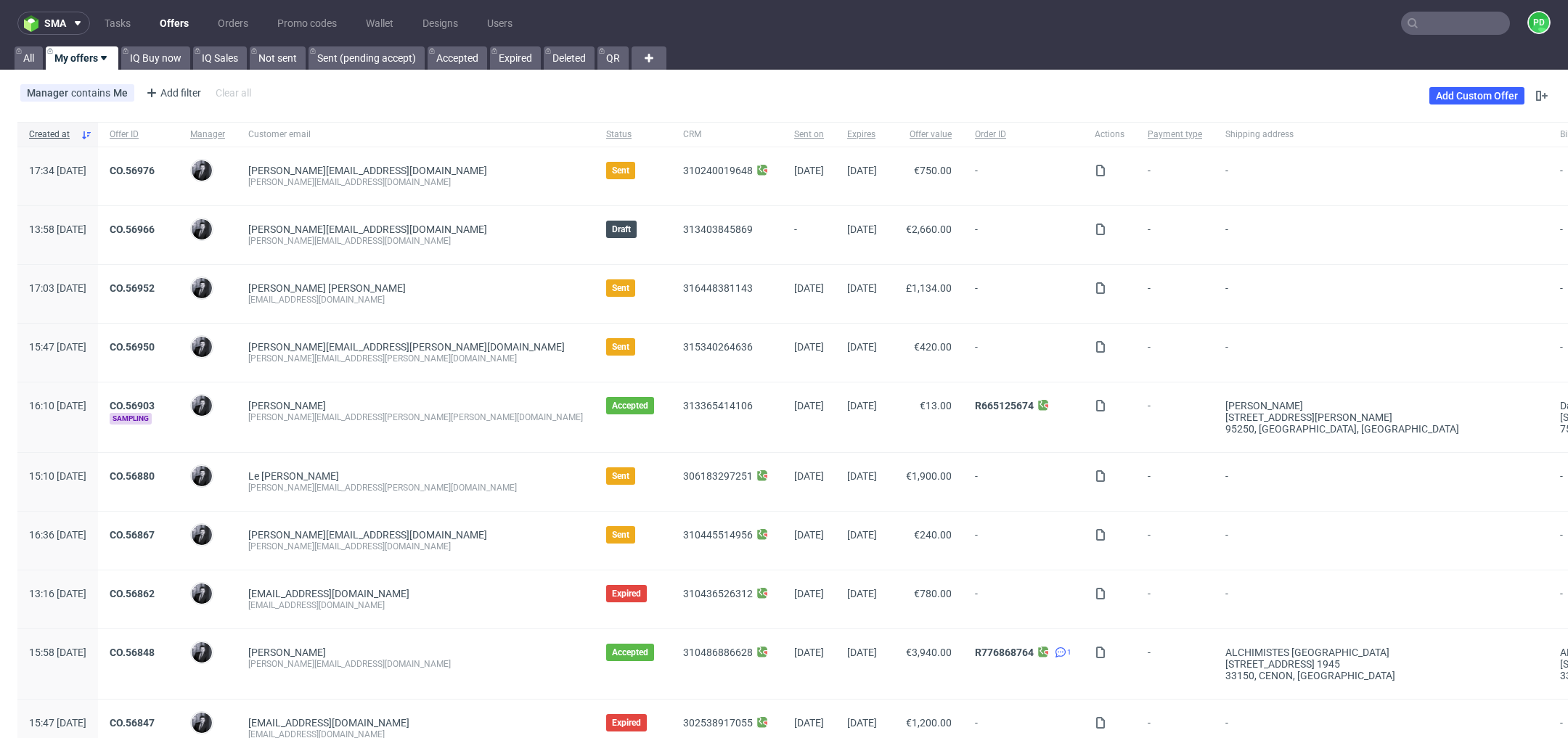
click at [1430, 37] on nav "sma Tasks Offers Orders Promo codes Wallet Designs Users PD" at bounding box center [784, 23] width 1568 height 47
click at [1438, 32] on input "text" at bounding box center [1455, 23] width 109 height 23
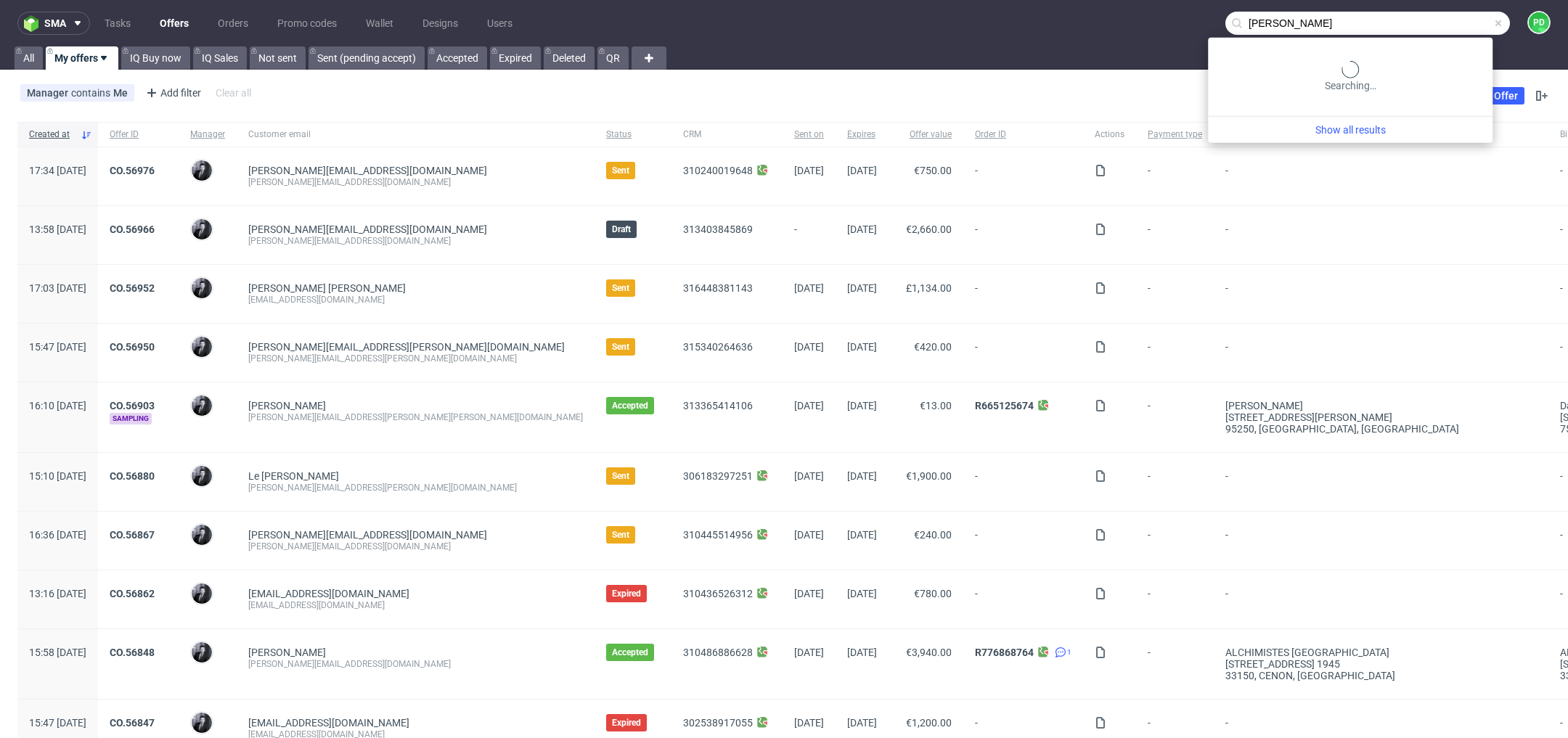
type input "[PERSON_NAME]"
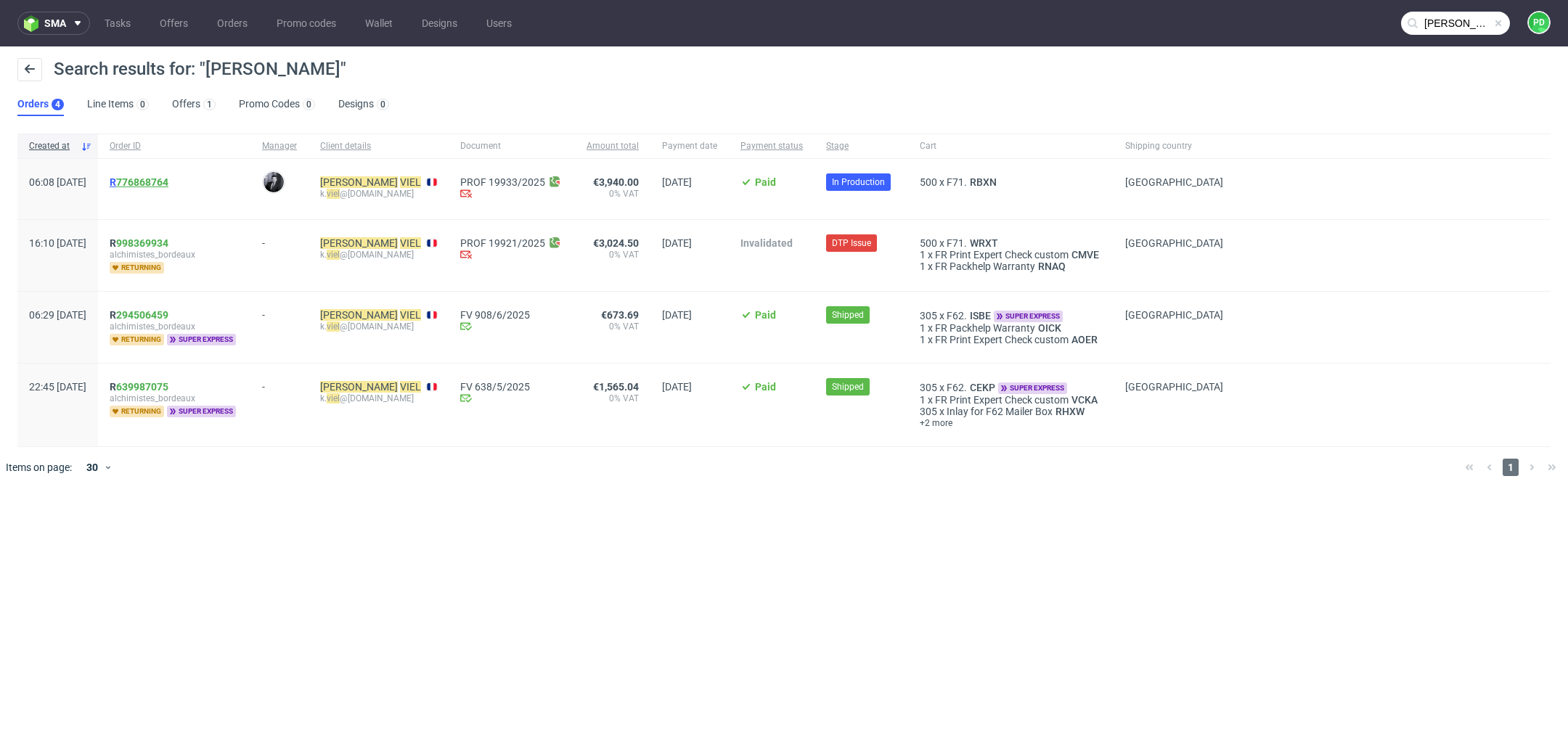
click at [169, 183] on link "776868764" at bounding box center [142, 182] width 52 height 12
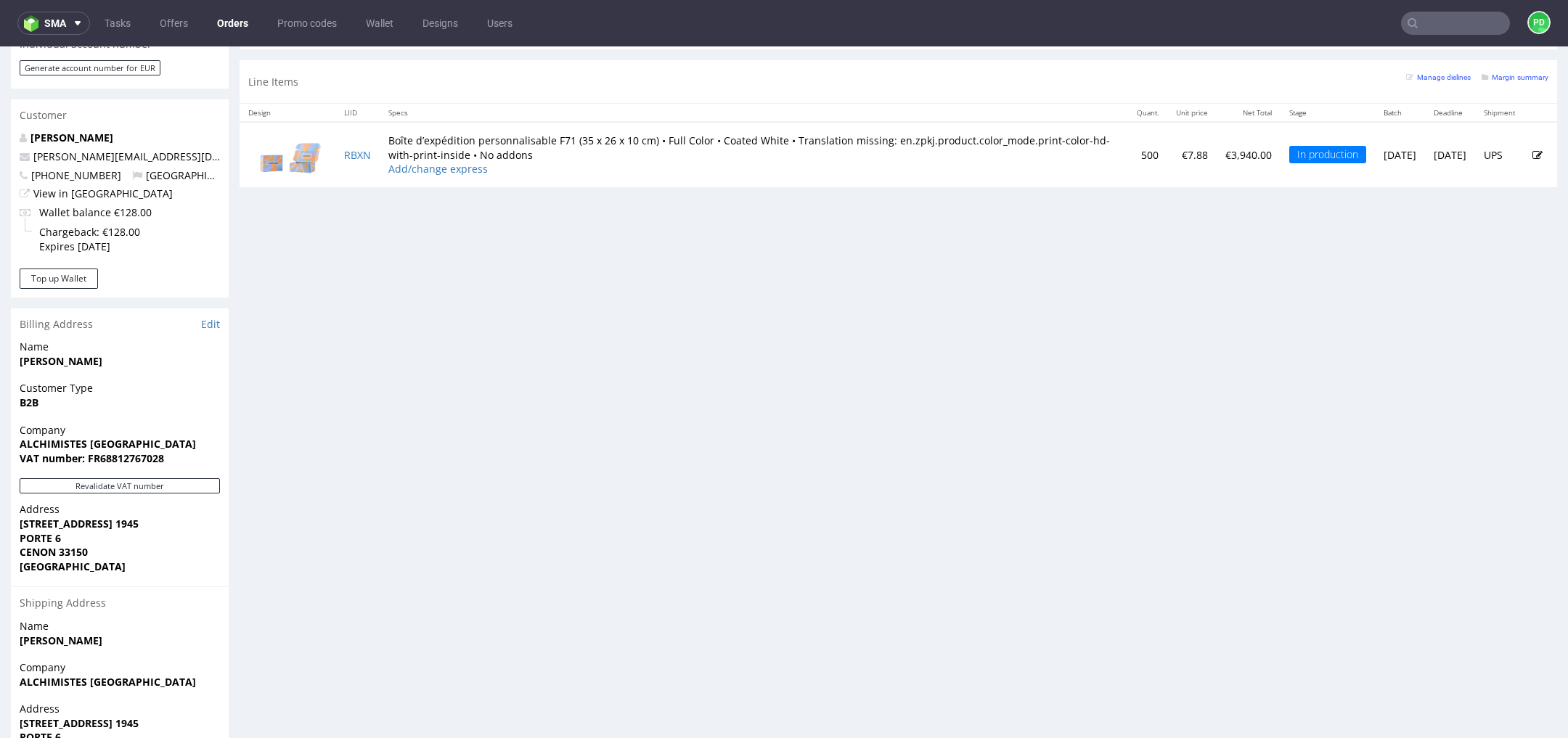
scroll to position [525, 0]
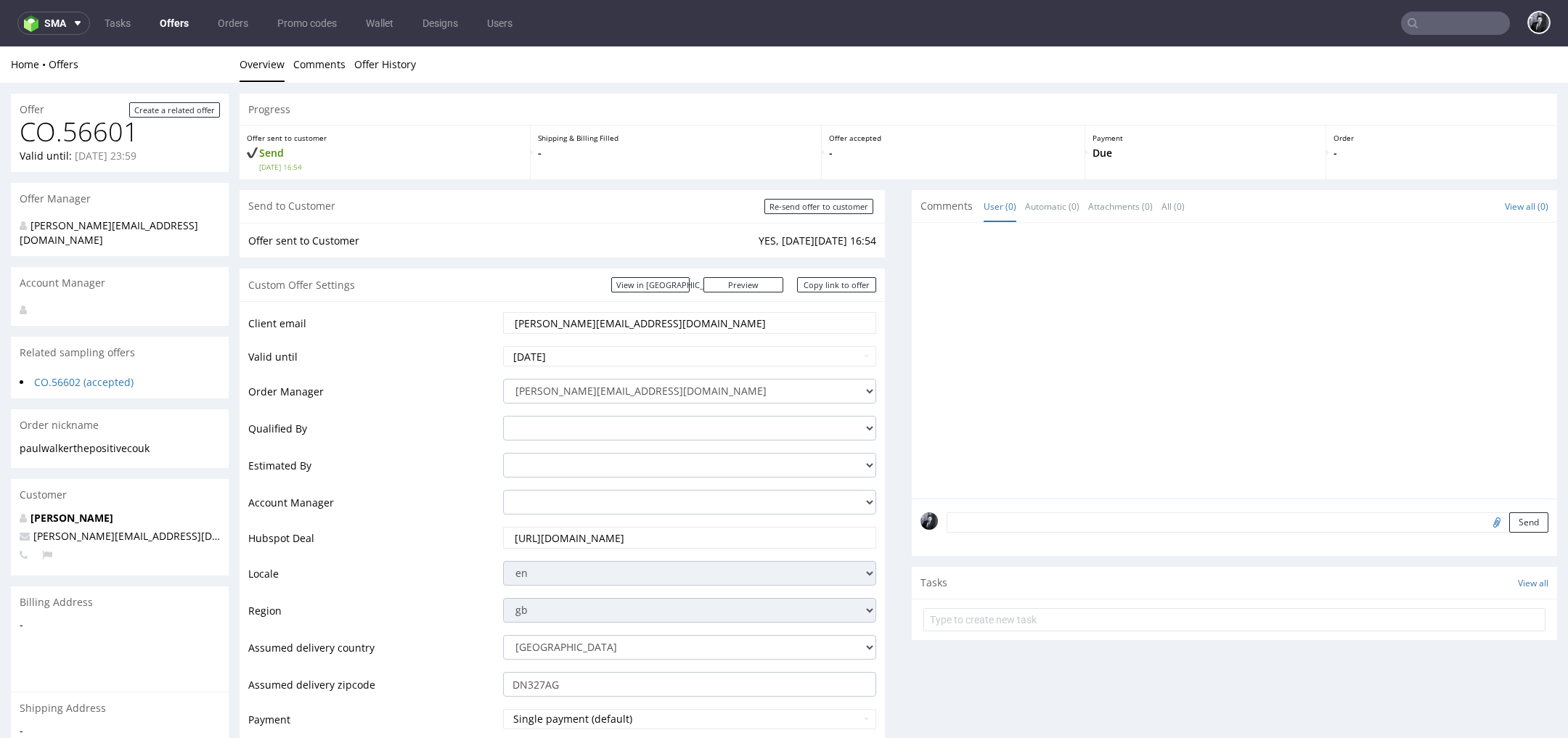
click at [177, 21] on link "Offers" at bounding box center [174, 23] width 47 height 23
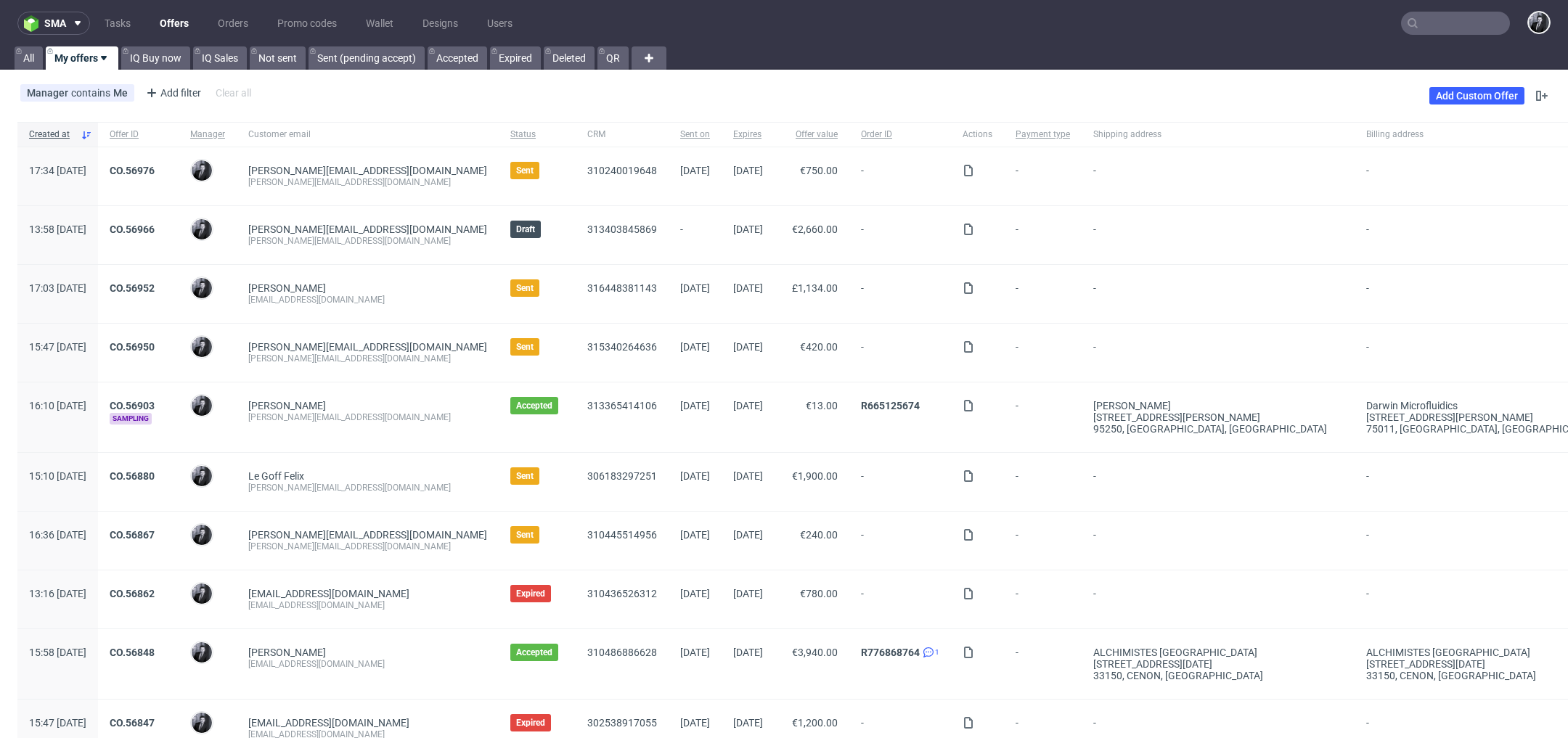
click at [1435, 32] on input "text" at bounding box center [1455, 23] width 109 height 23
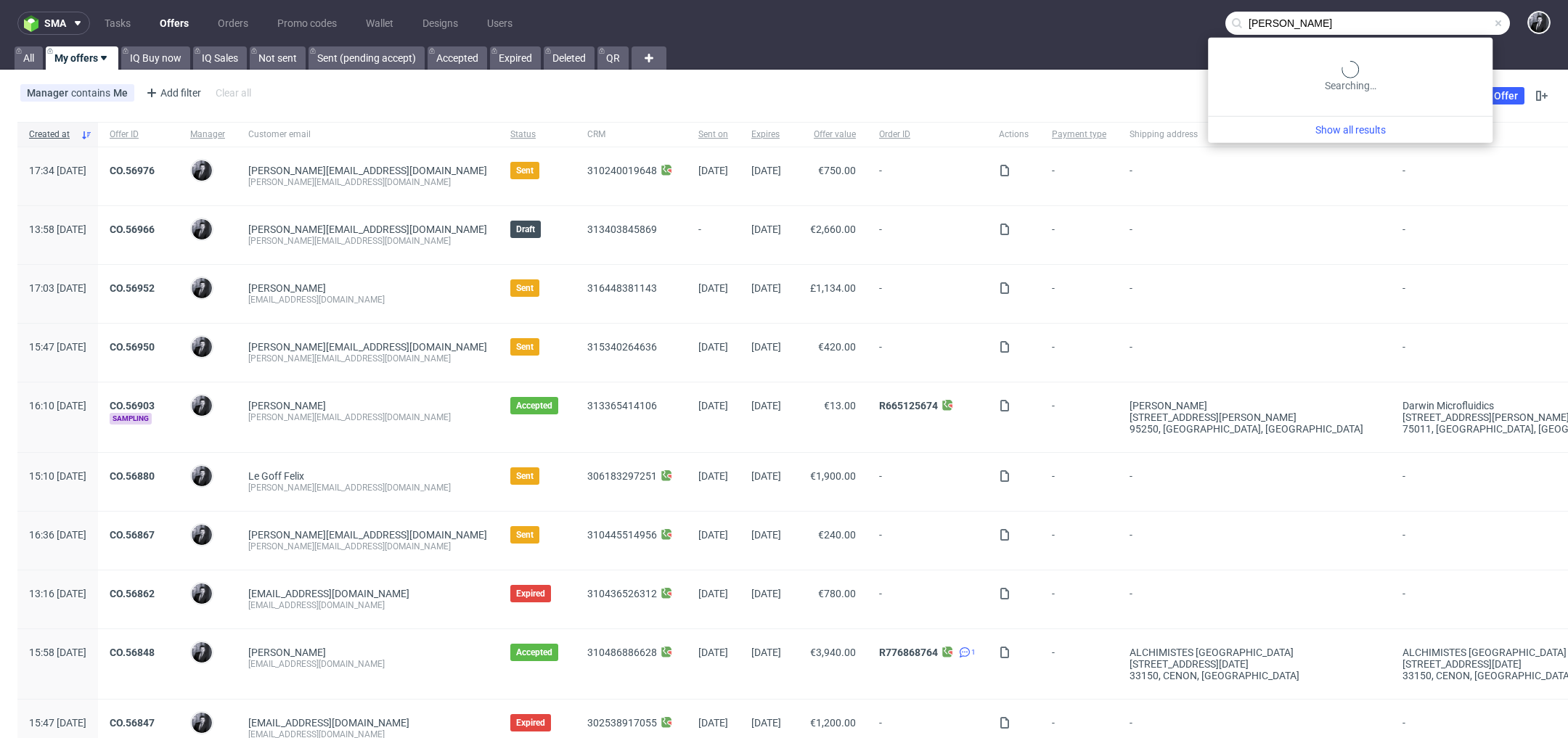
type input "[PERSON_NAME]"
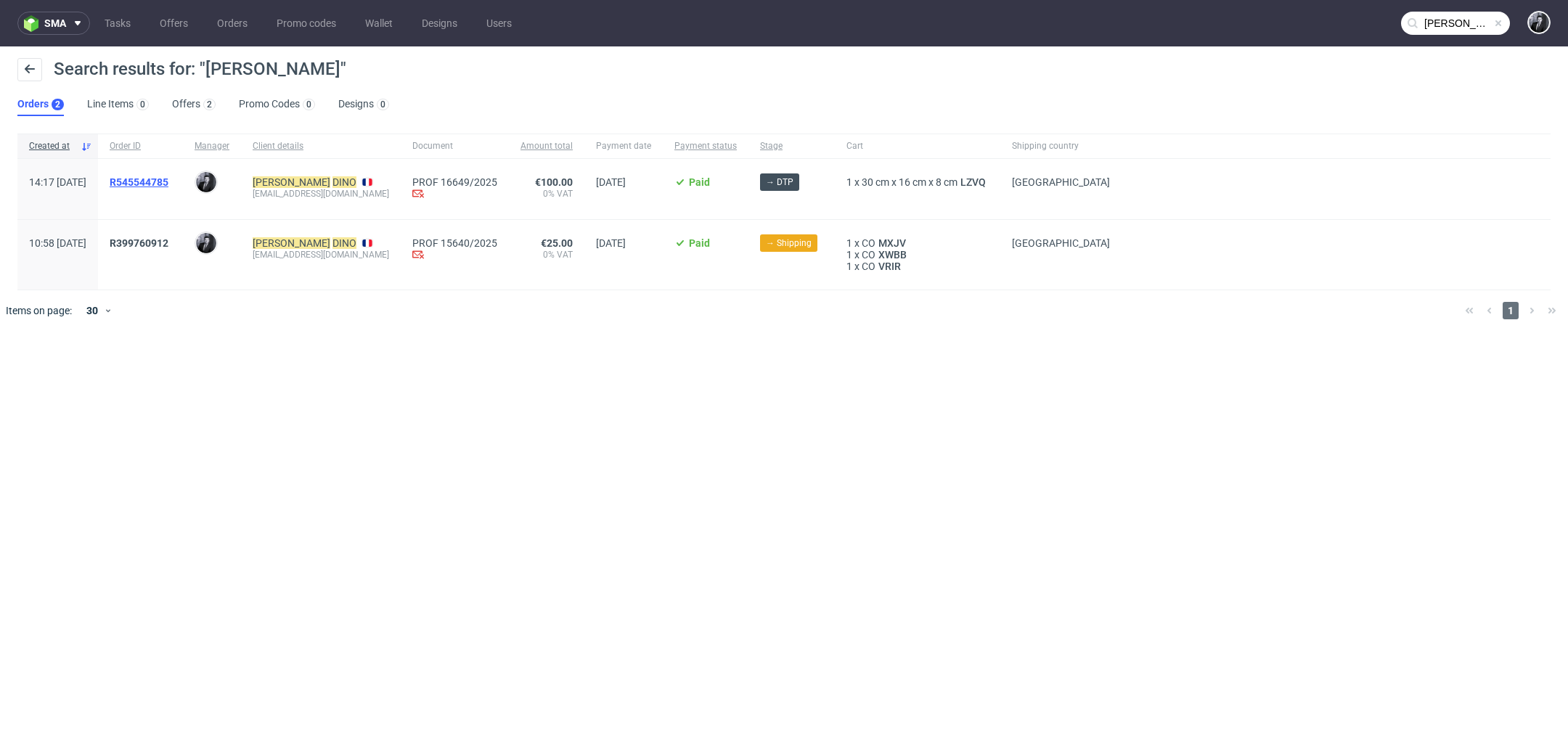
click at [169, 181] on span "R545544785" at bounding box center [139, 182] width 59 height 12
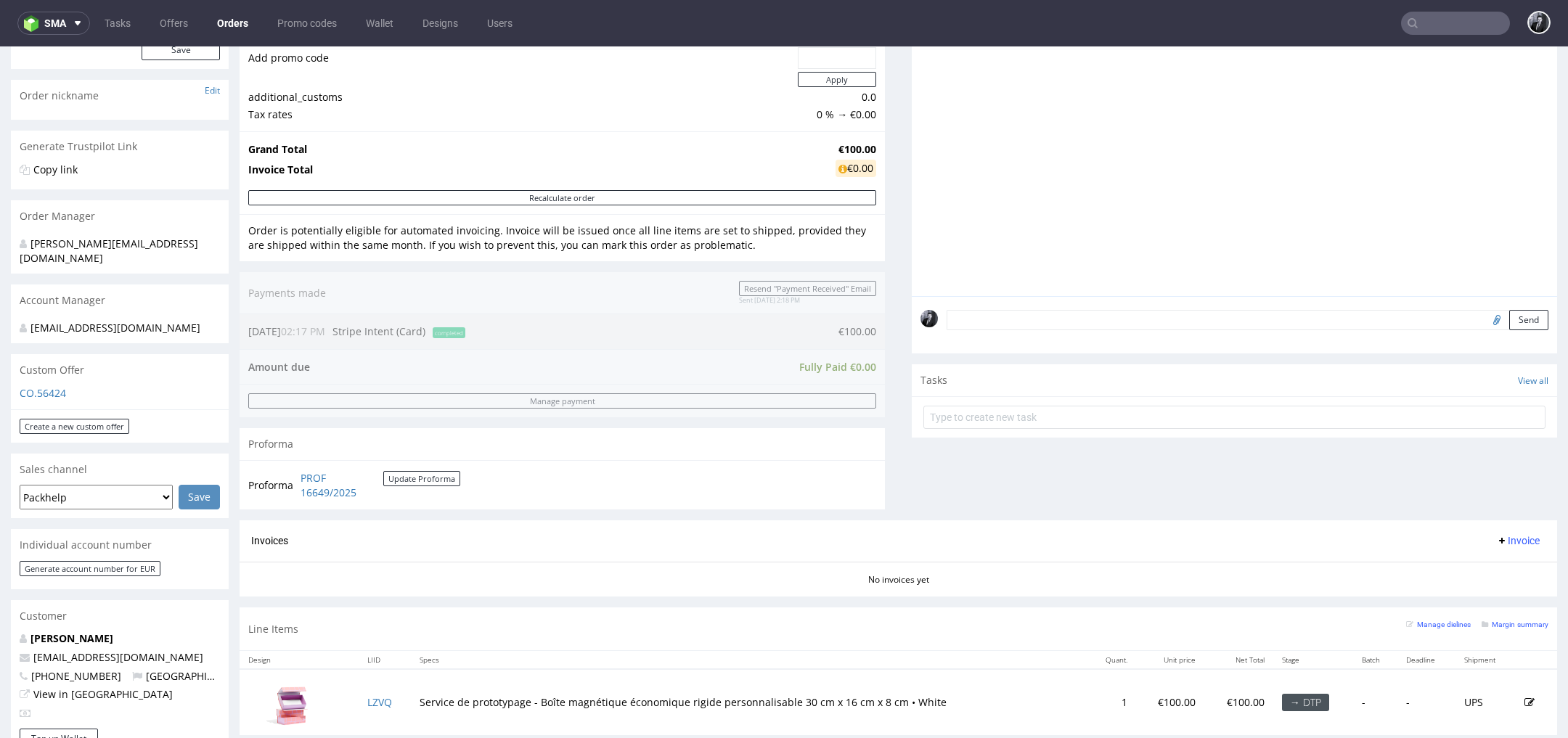
scroll to position [205, 0]
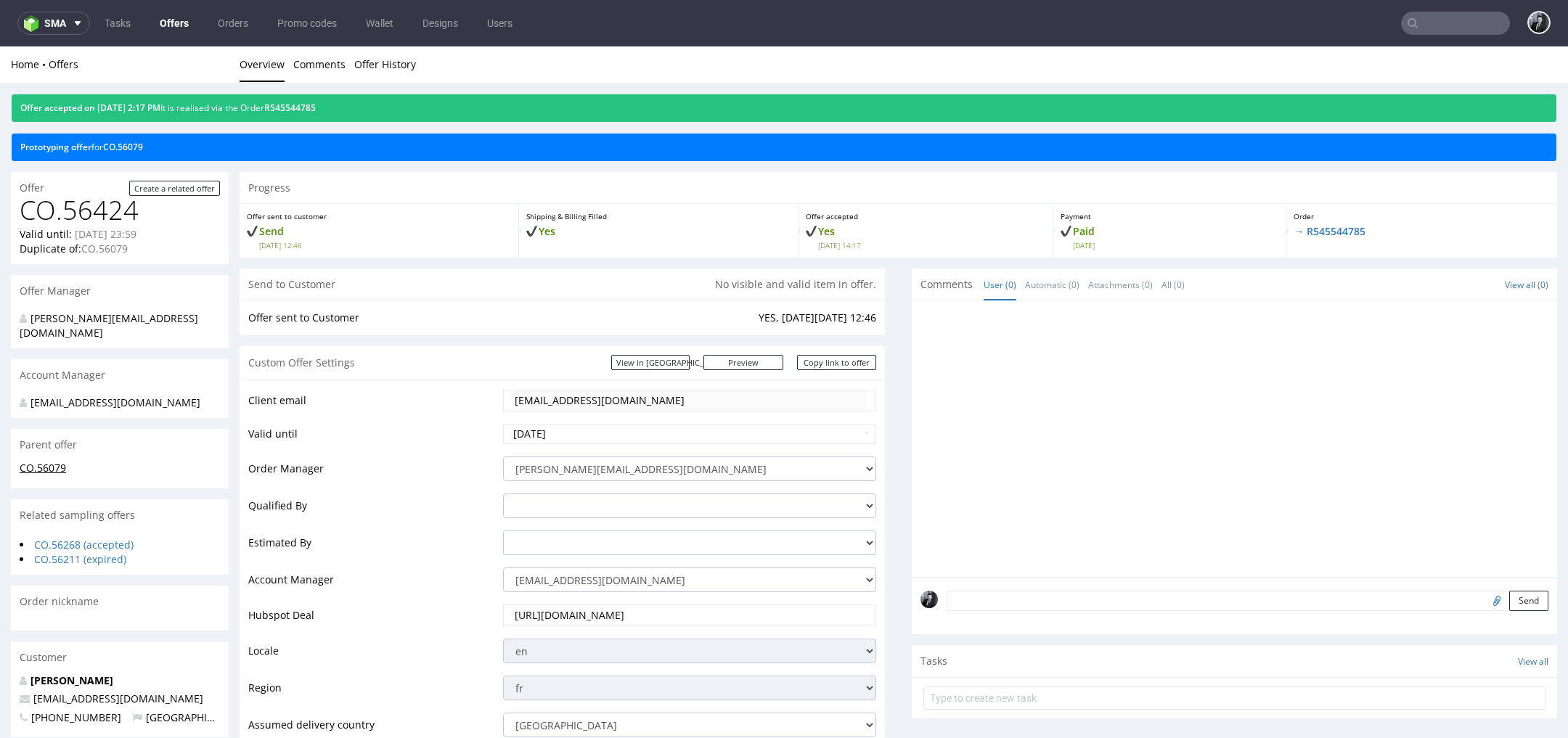
click at [44, 461] on link "CO.56079" at bounding box center [43, 468] width 47 height 14
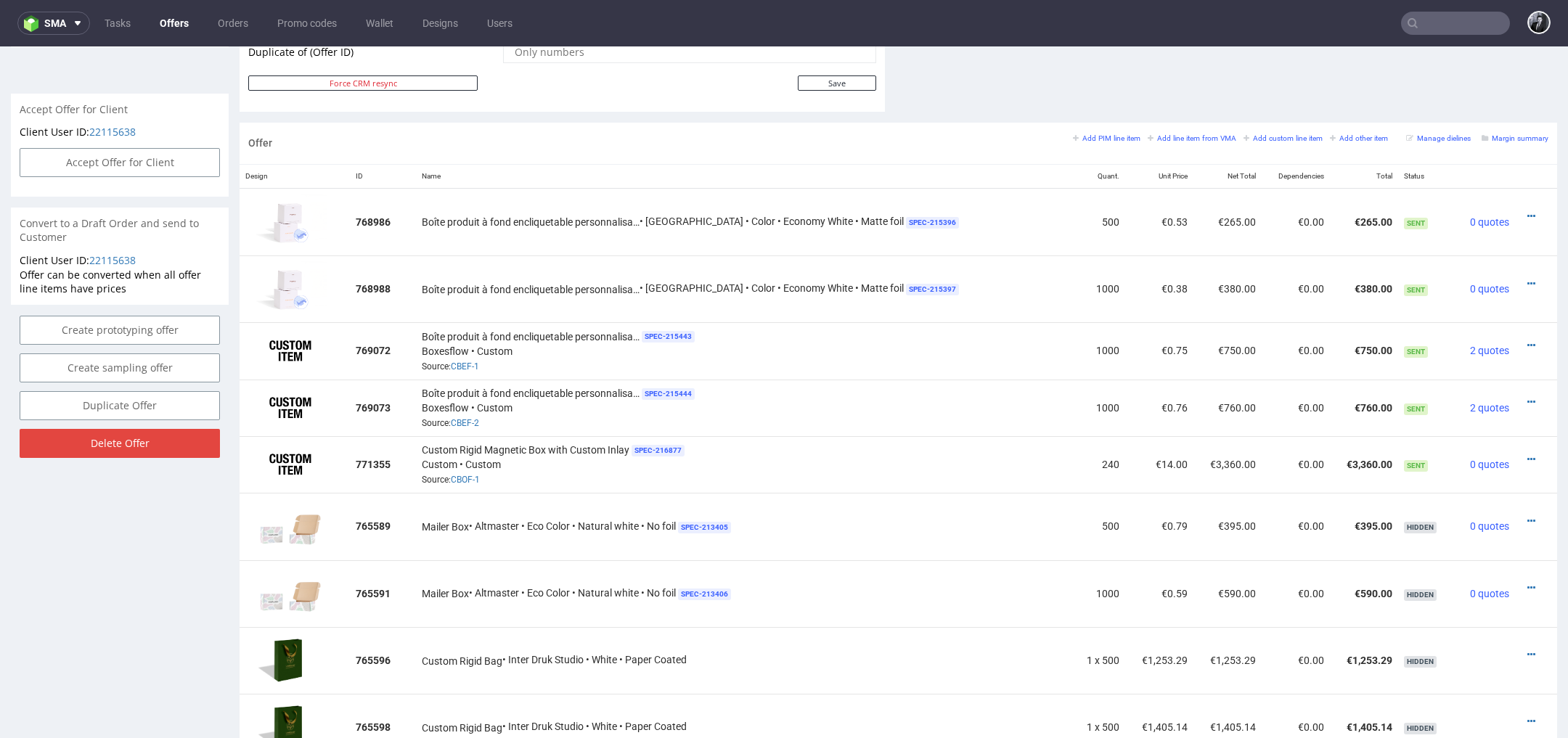
scroll to position [768, 0]
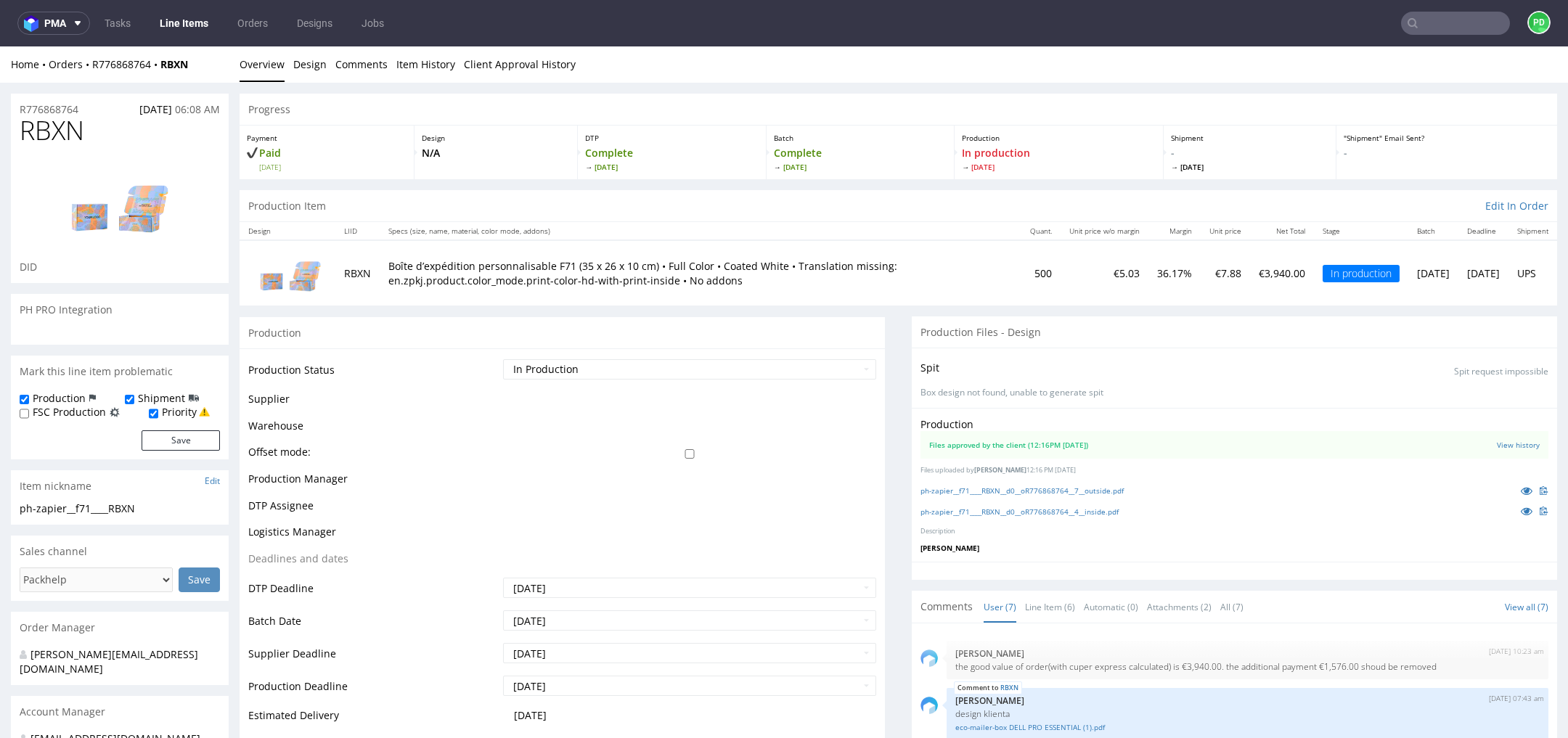
scroll to position [99, 0]
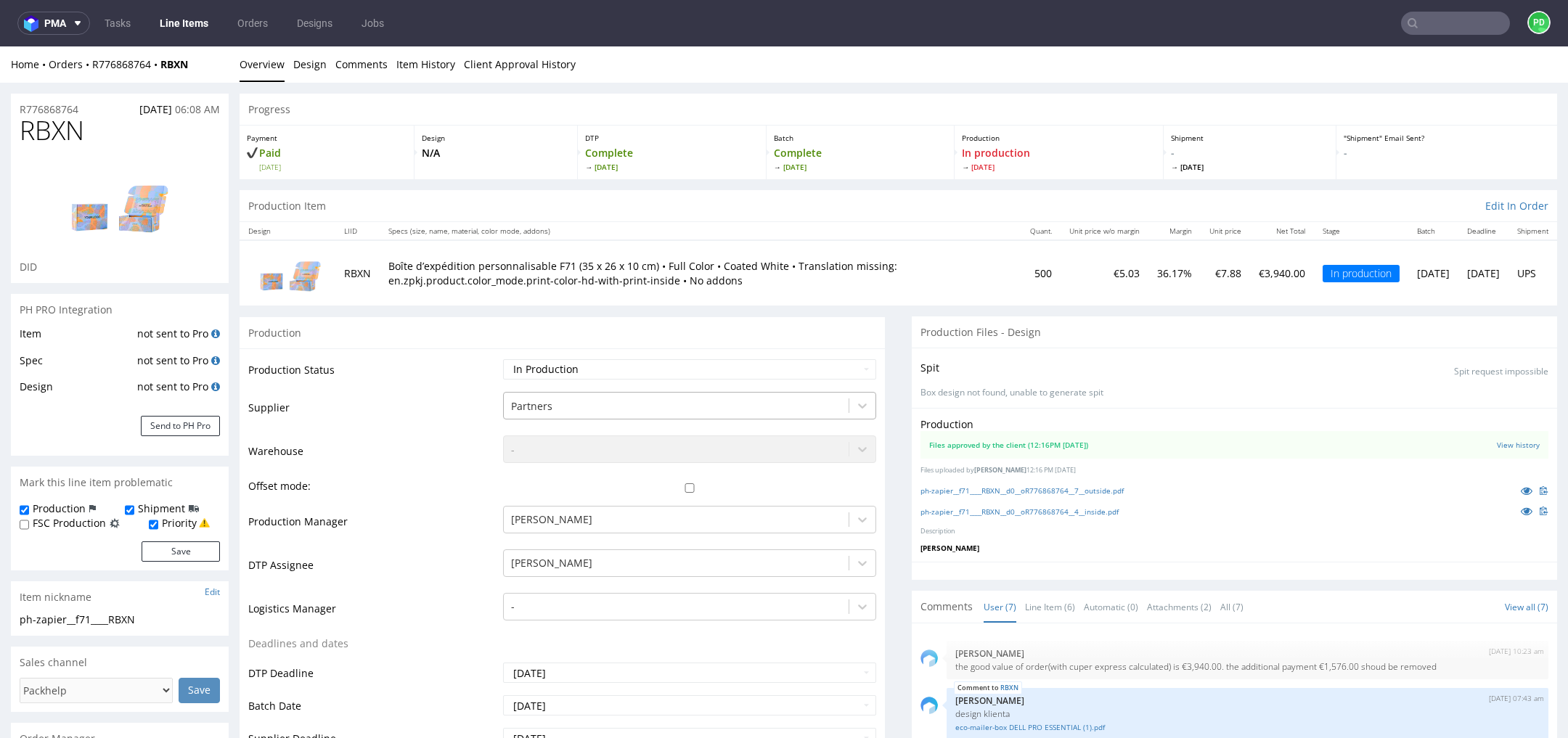
scroll to position [99, 0]
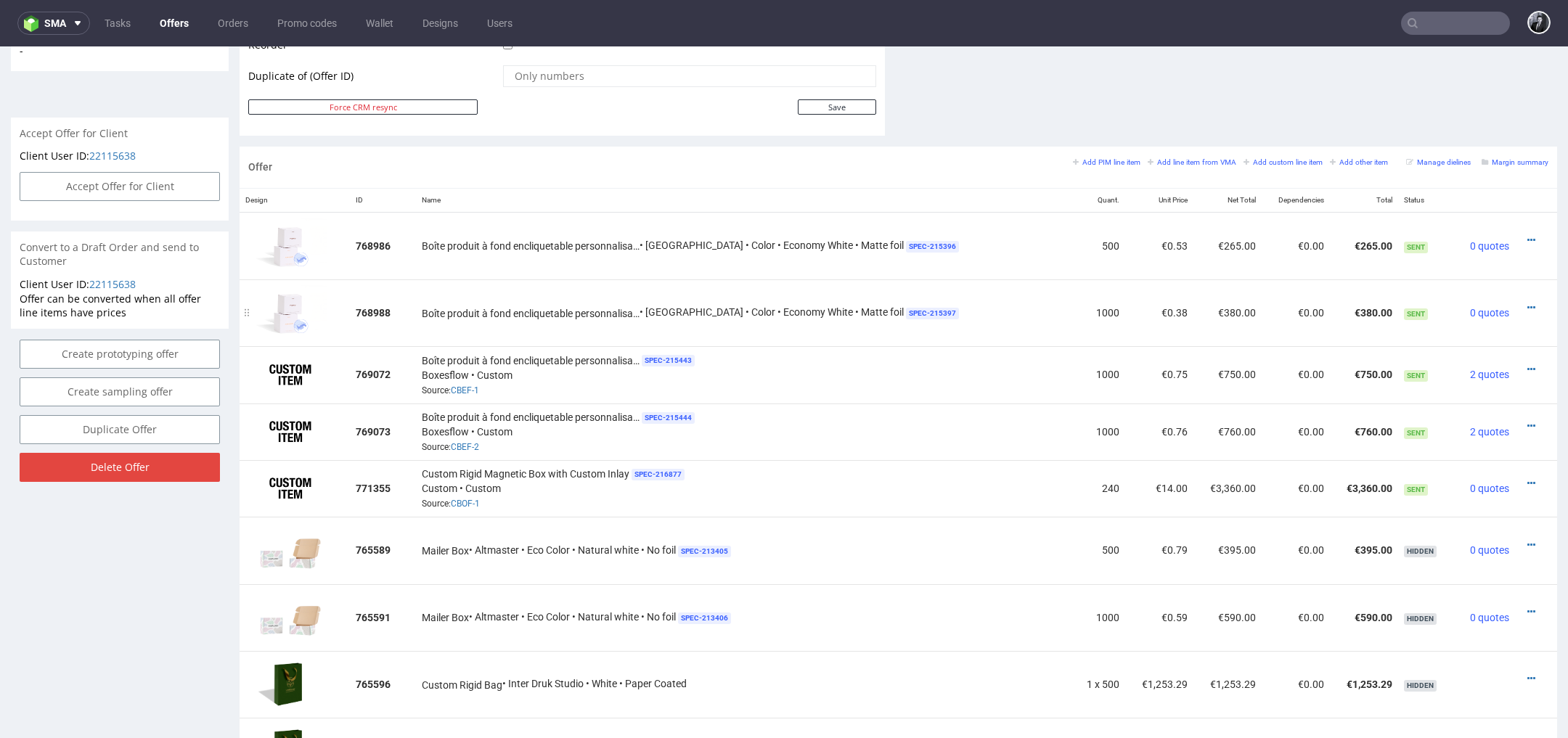
scroll to position [768, 0]
click at [1097, 162] on small "Add PIM line item" at bounding box center [1106, 162] width 68 height 8
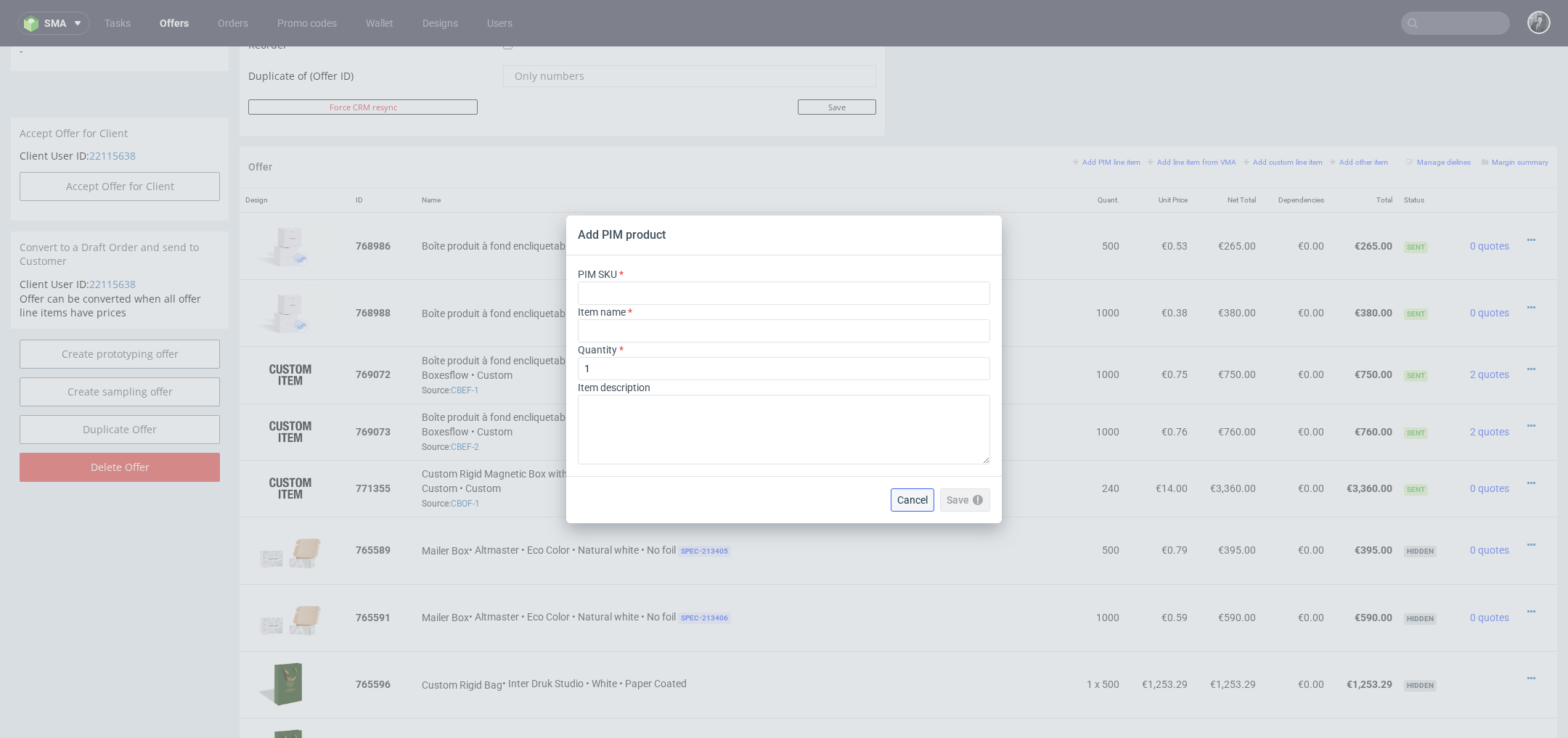
click at [914, 507] on button "Cancel" at bounding box center [913, 500] width 43 height 23
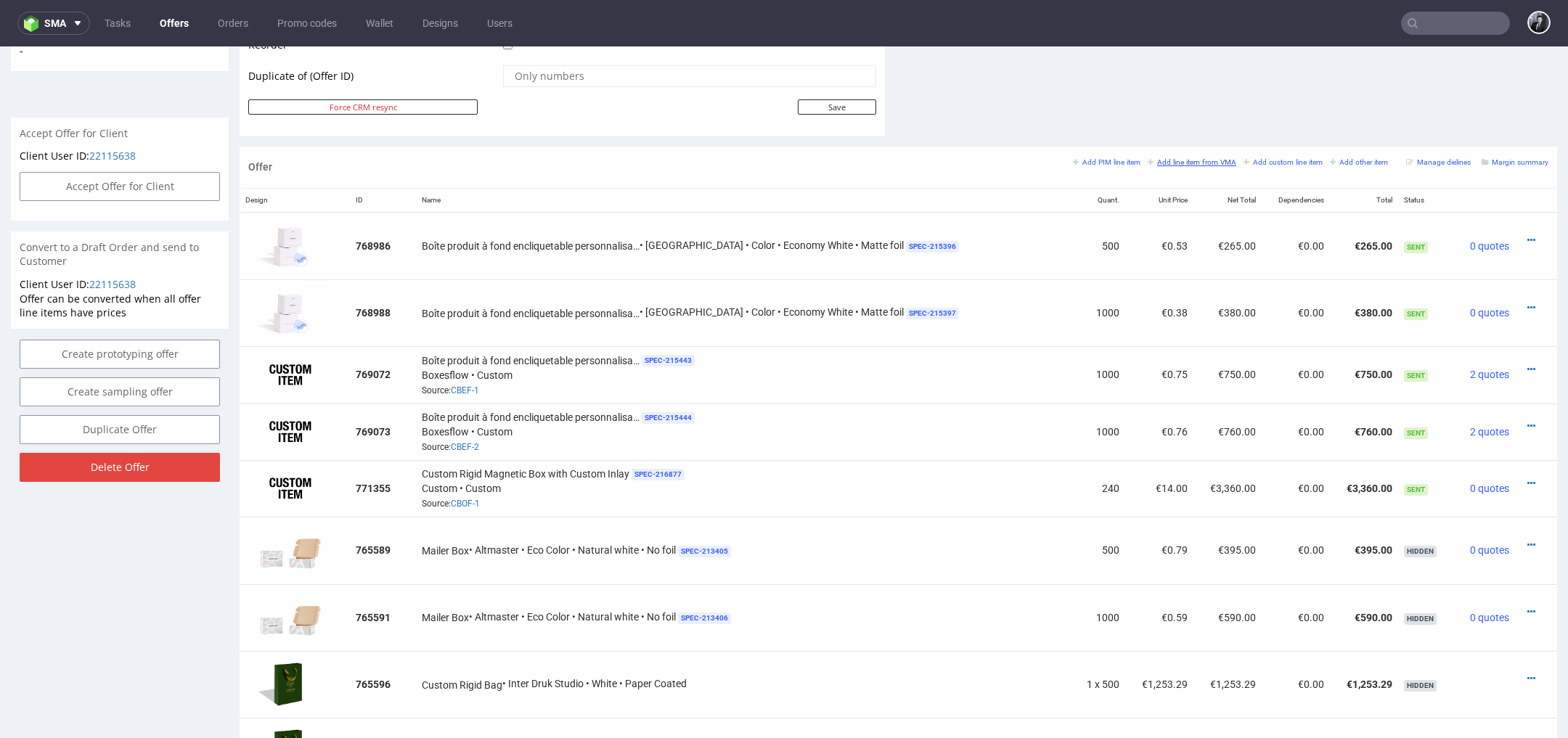
click at [1178, 161] on small "Add line item from VMA" at bounding box center [1192, 162] width 89 height 8
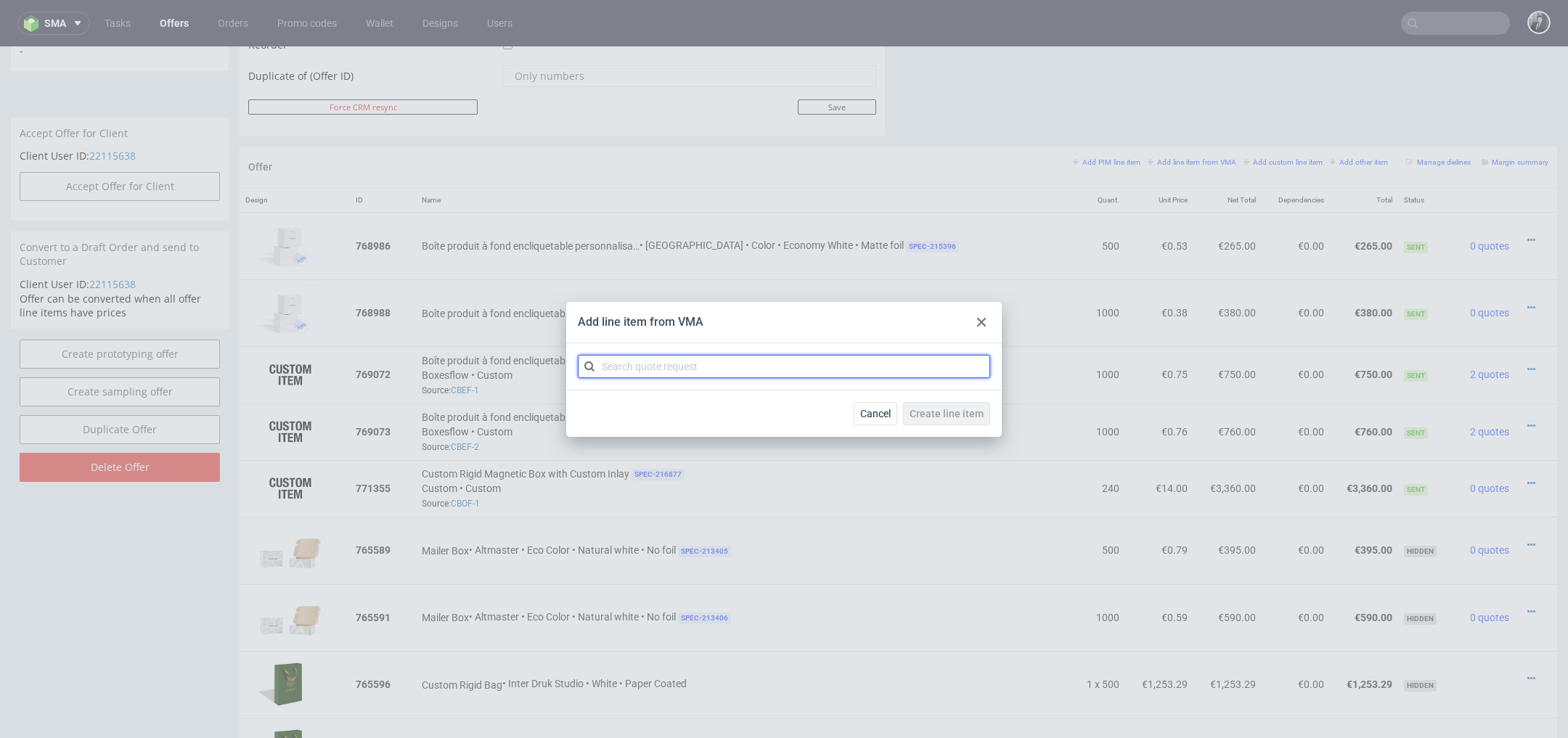
click at [788, 358] on input "text" at bounding box center [784, 367] width 412 height 23
type input "CBPD"
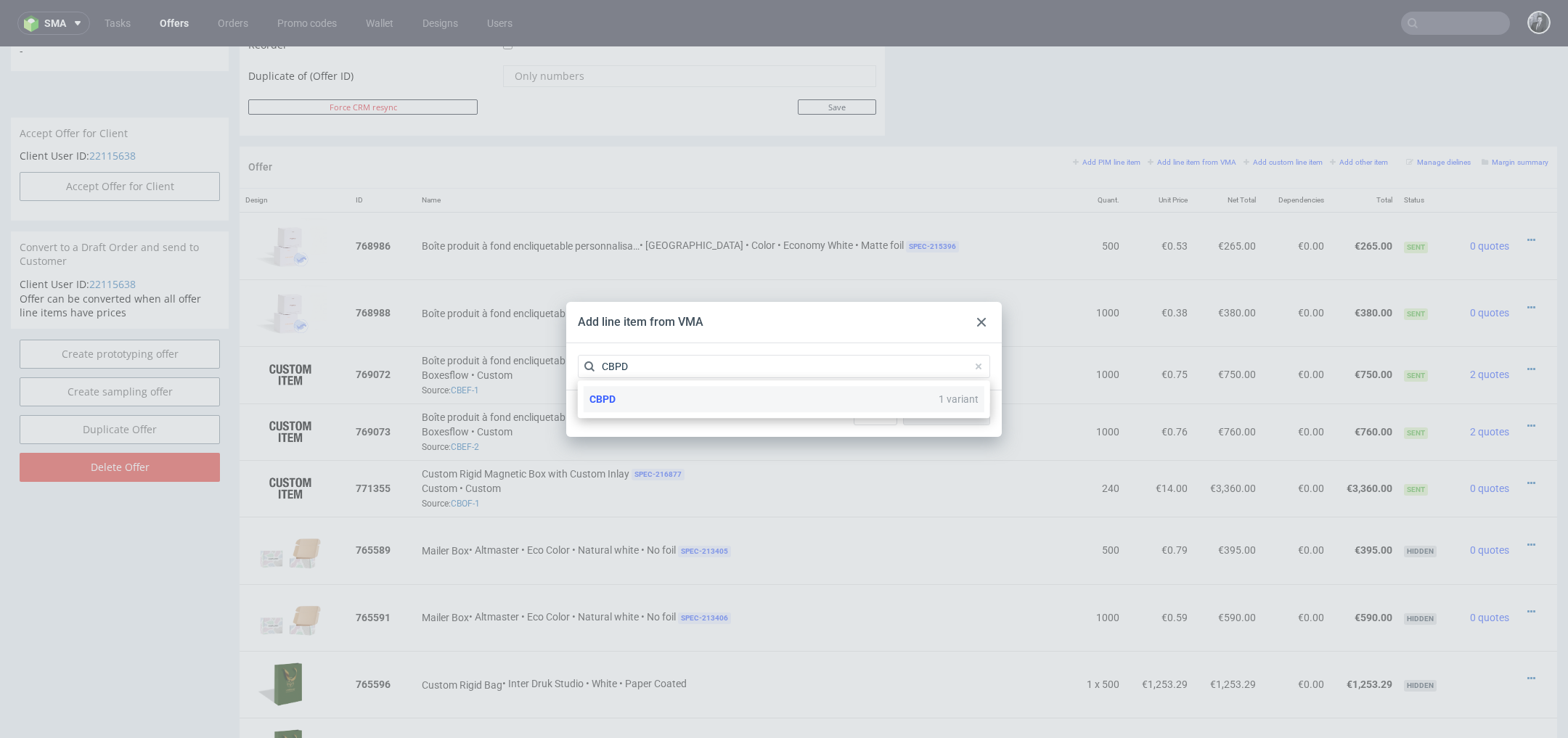
click at [701, 402] on div "CBPD 1 variant" at bounding box center [784, 399] width 401 height 26
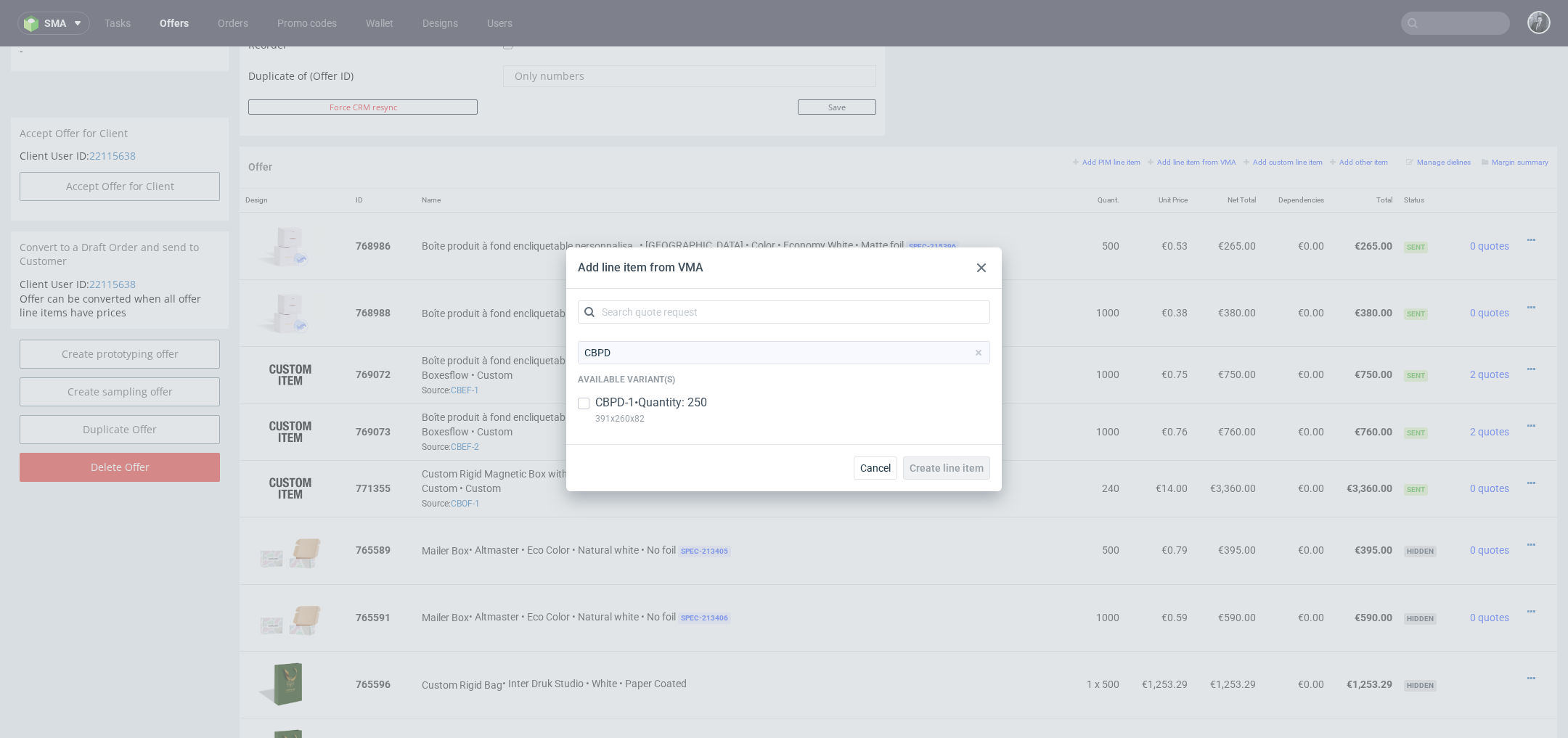
click at [652, 416] on p "391x260x82" at bounding box center [651, 419] width 112 height 16
checkbox input "true"
click at [973, 466] on span "Create line item" at bounding box center [946, 468] width 74 height 10
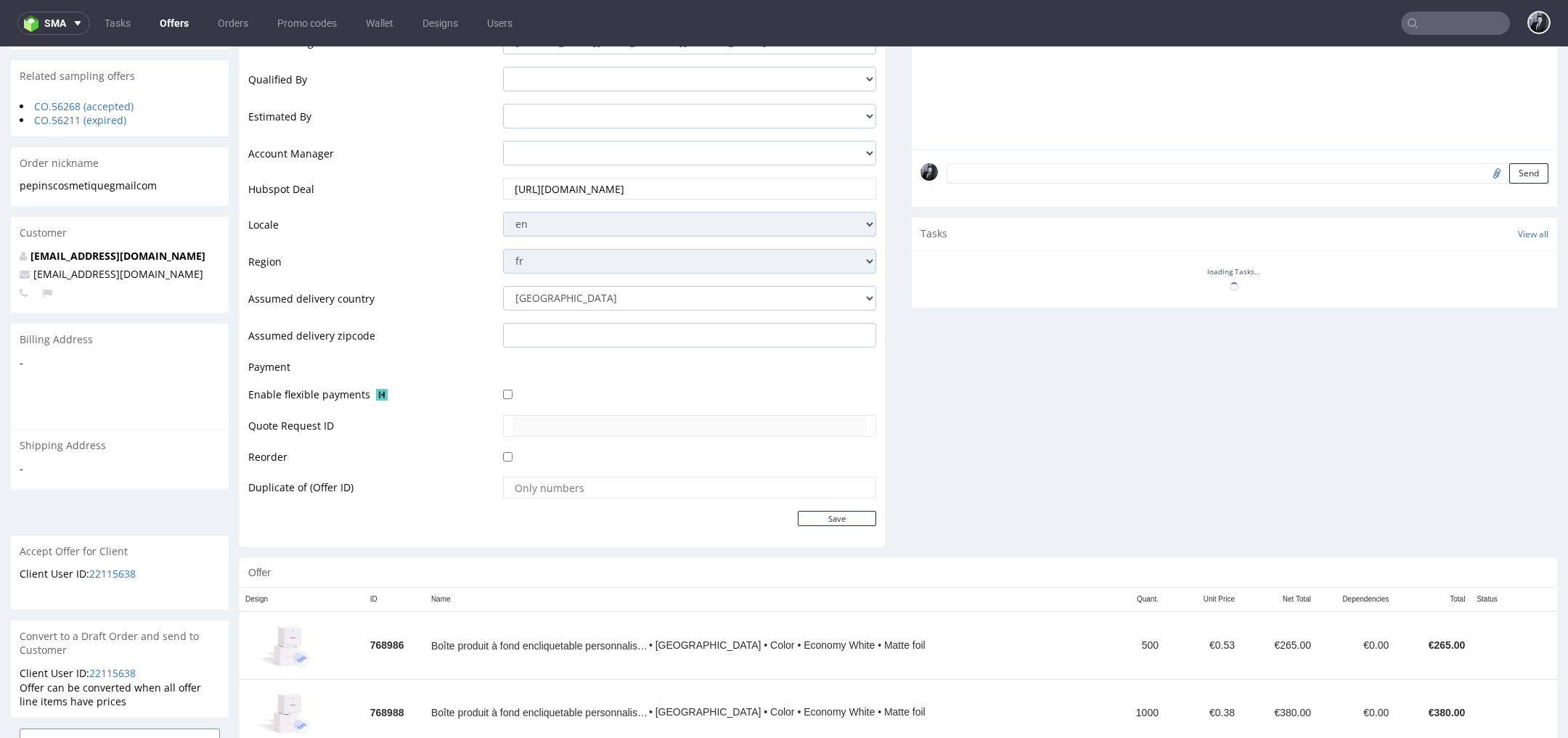
scroll to position [0, 0]
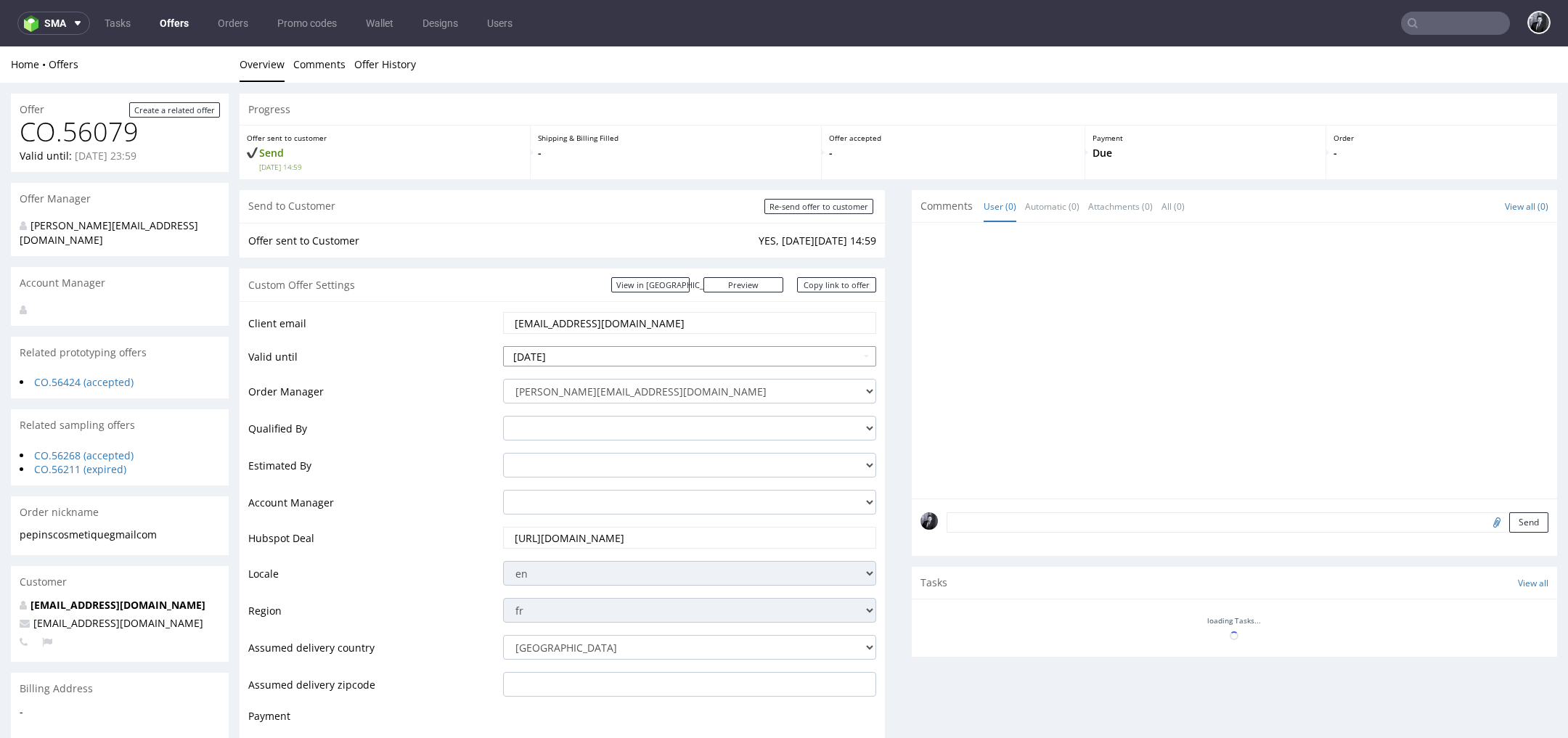
click at [730, 354] on input "2025-10-03" at bounding box center [690, 357] width 373 height 20
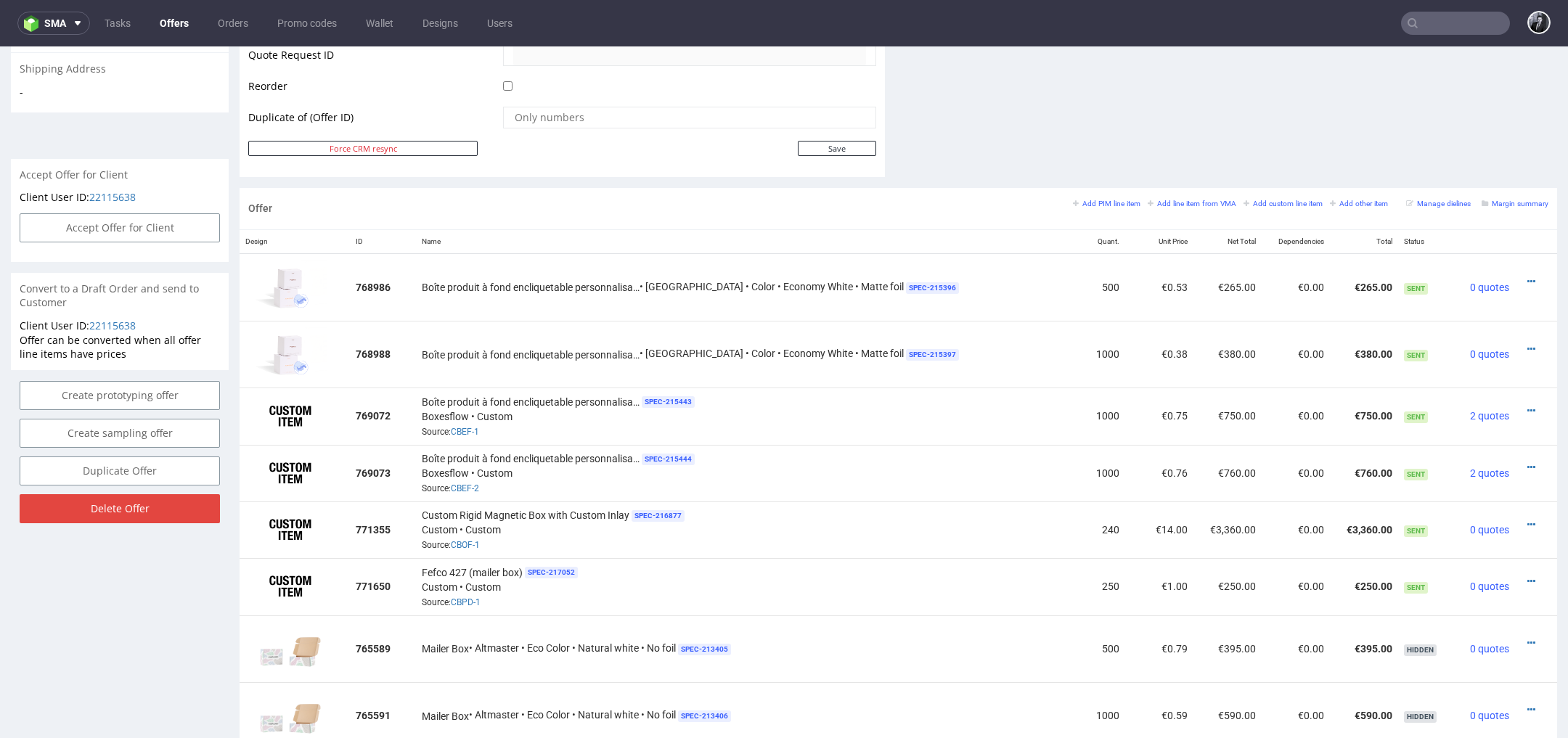
scroll to position [730, 0]
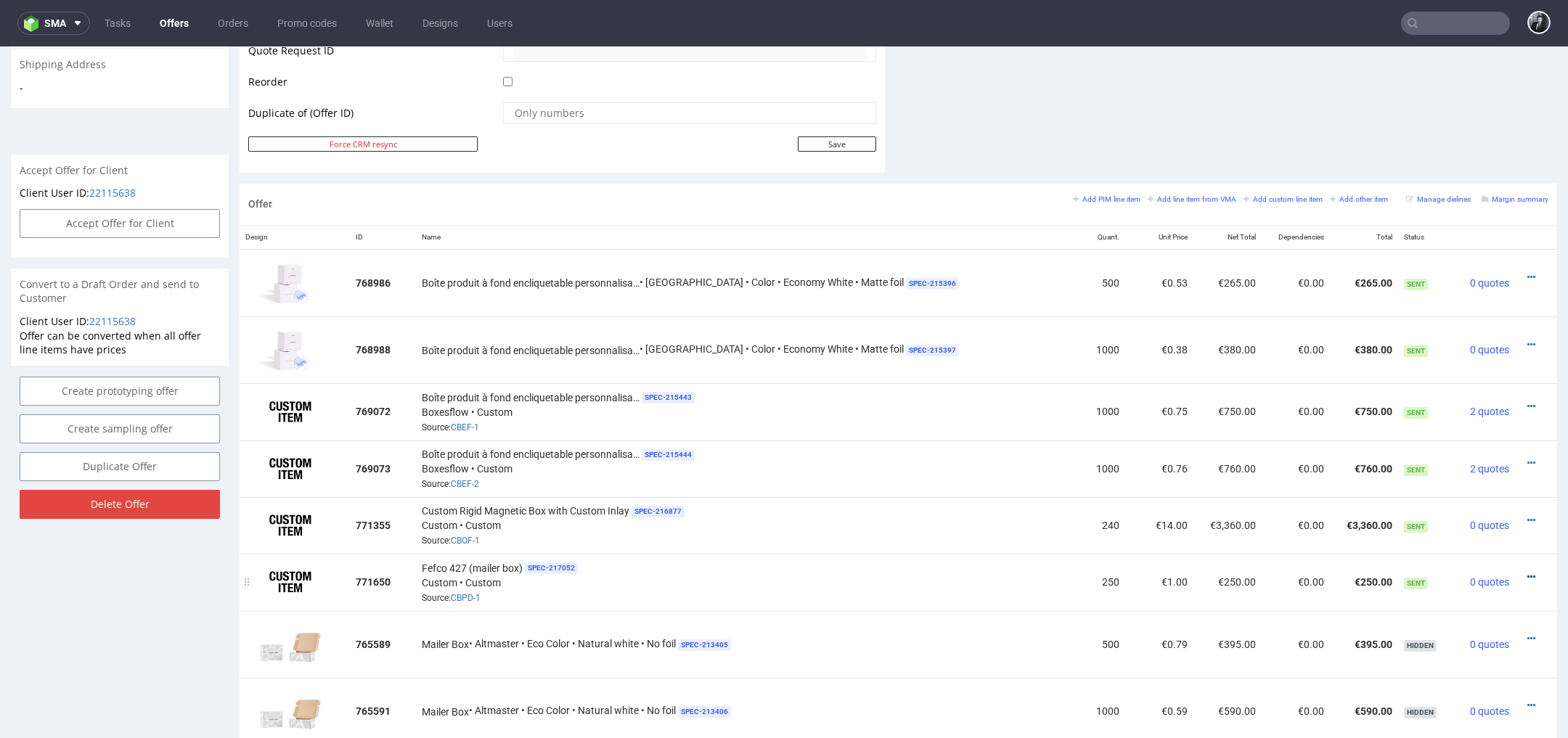
click at [1527, 572] on icon at bounding box center [1531, 576] width 8 height 10
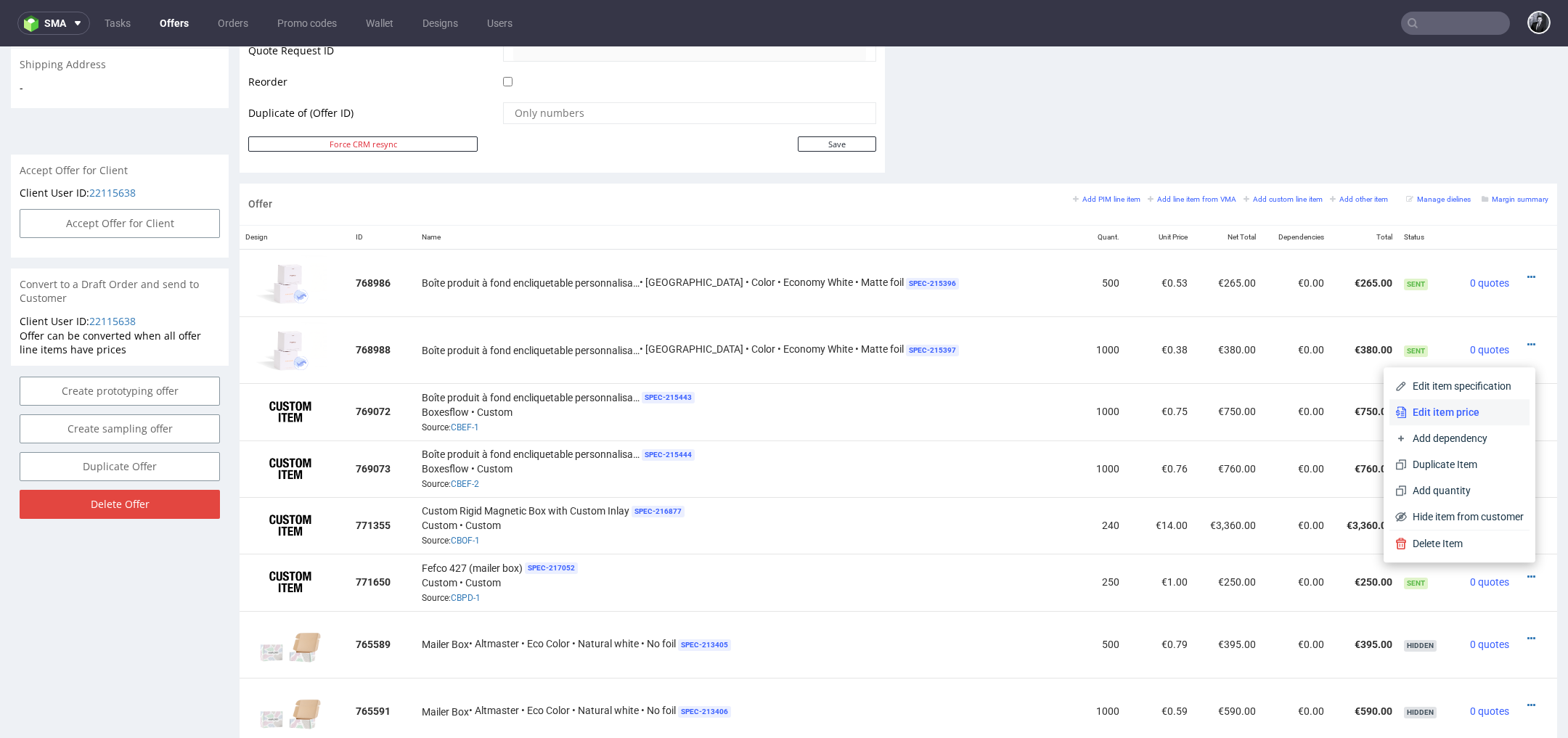
click at [1463, 412] on span "Edit item price" at bounding box center [1465, 412] width 116 height 15
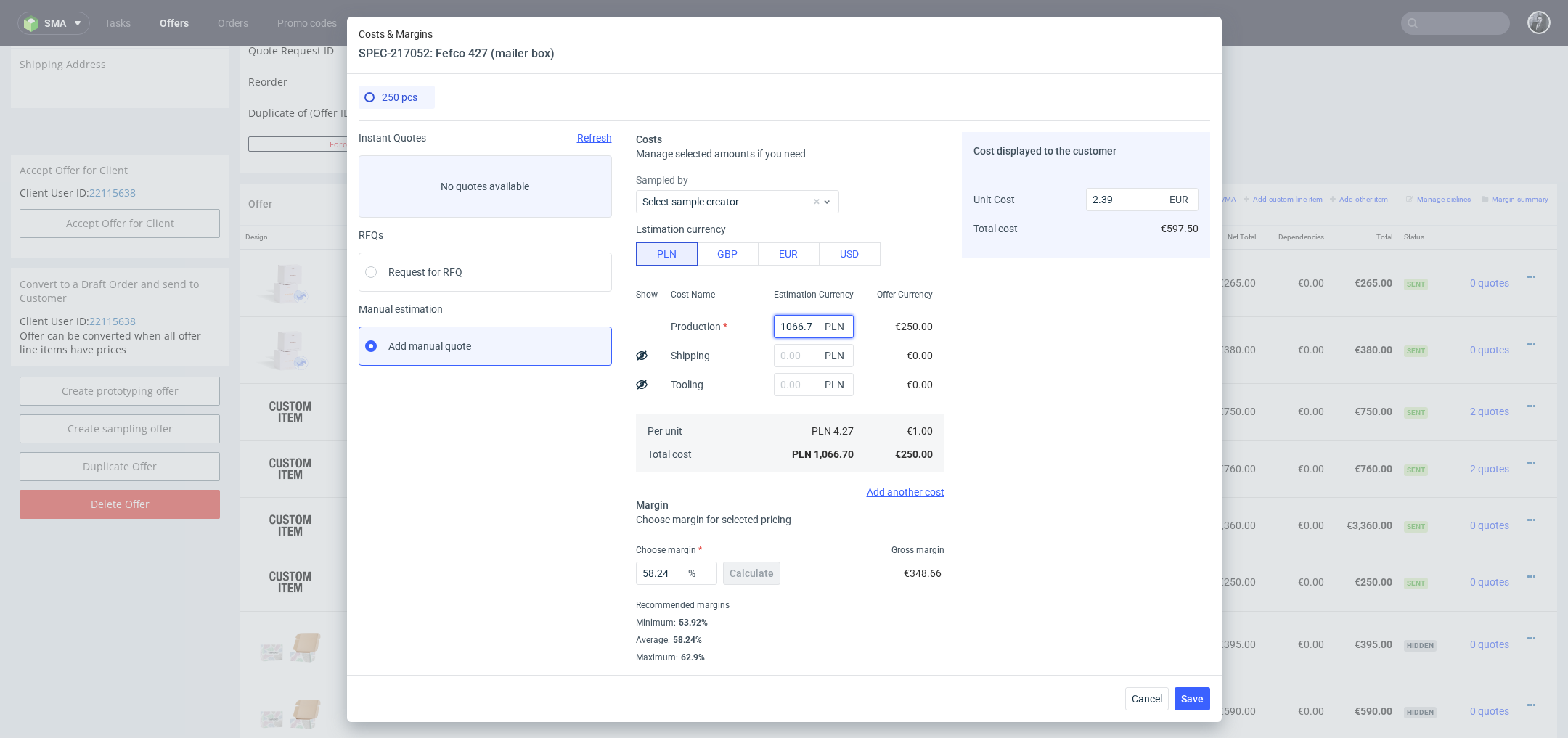
drag, startPoint x: 817, startPoint y: 328, endPoint x: 762, endPoint y: 327, distance: 55.0
click at [762, 327] on div "1066.7 PLN" at bounding box center [813, 326] width 103 height 29
paste input "543"
type input "543"
type input "1.22"
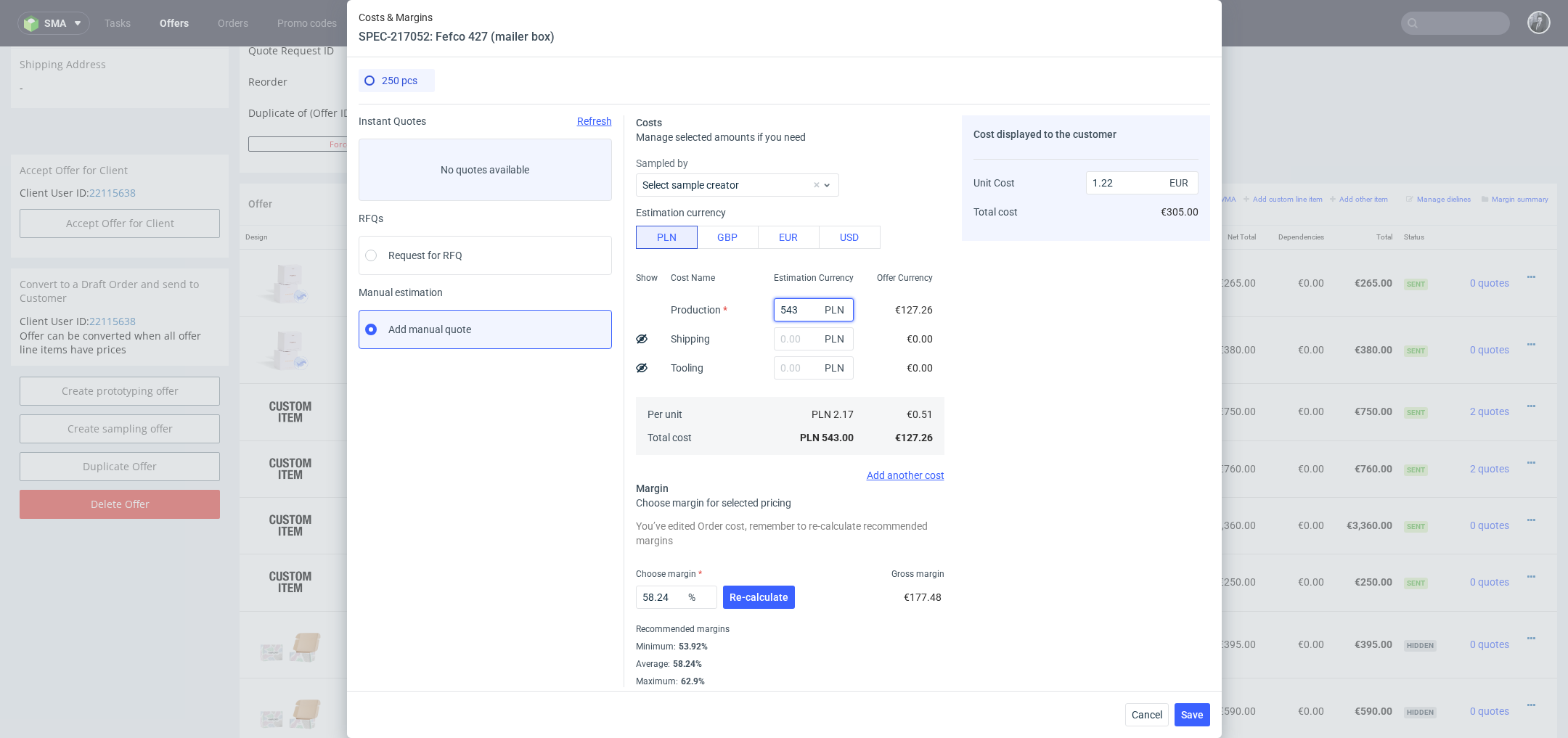
type input "543"
click at [807, 371] on input "text" at bounding box center [813, 368] width 80 height 23
paste input "750"
type input "750"
type input "2.9"
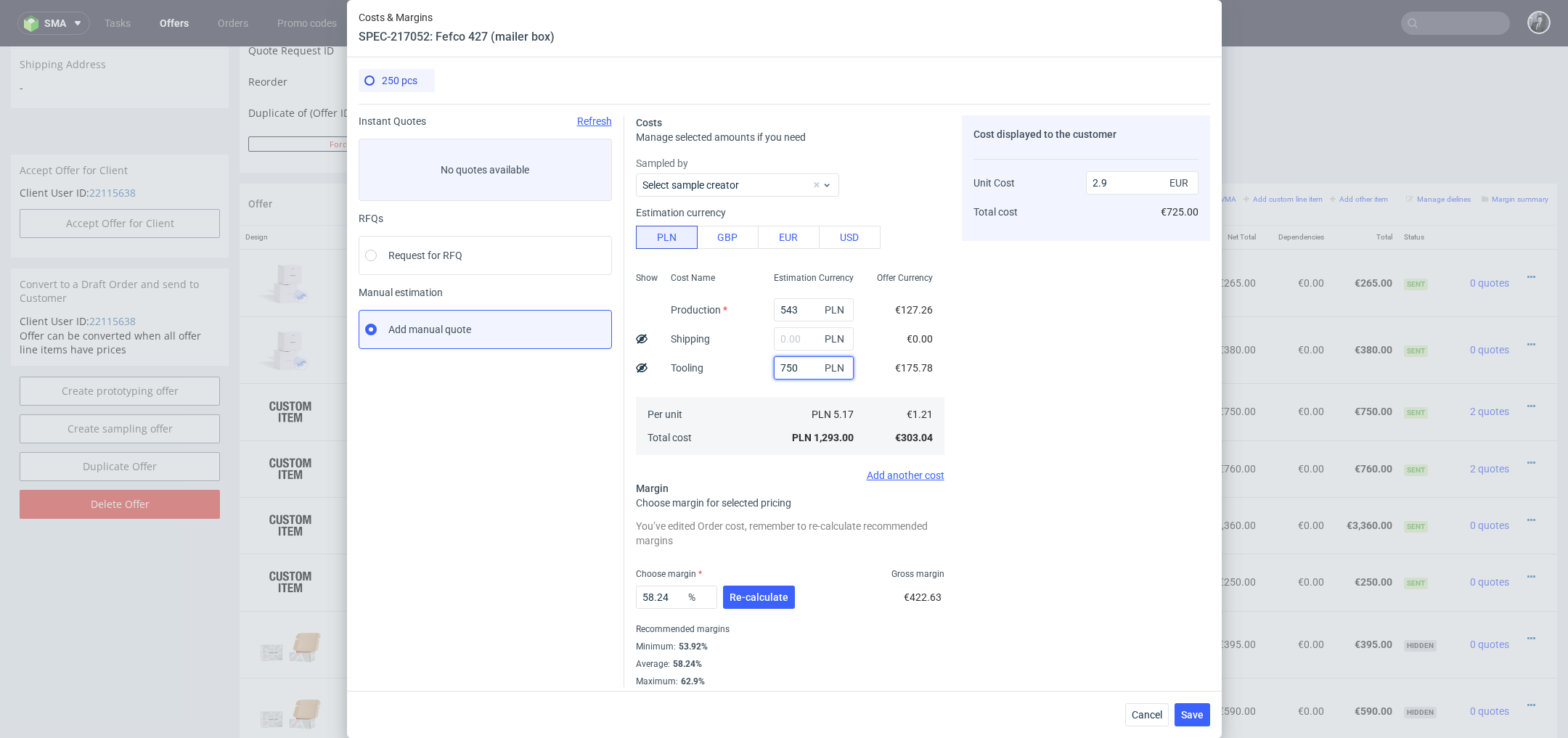
type input "750"
click at [813, 344] on input "text" at bounding box center [813, 339] width 80 height 23
type input "800"
type input "4.7"
type input "800"
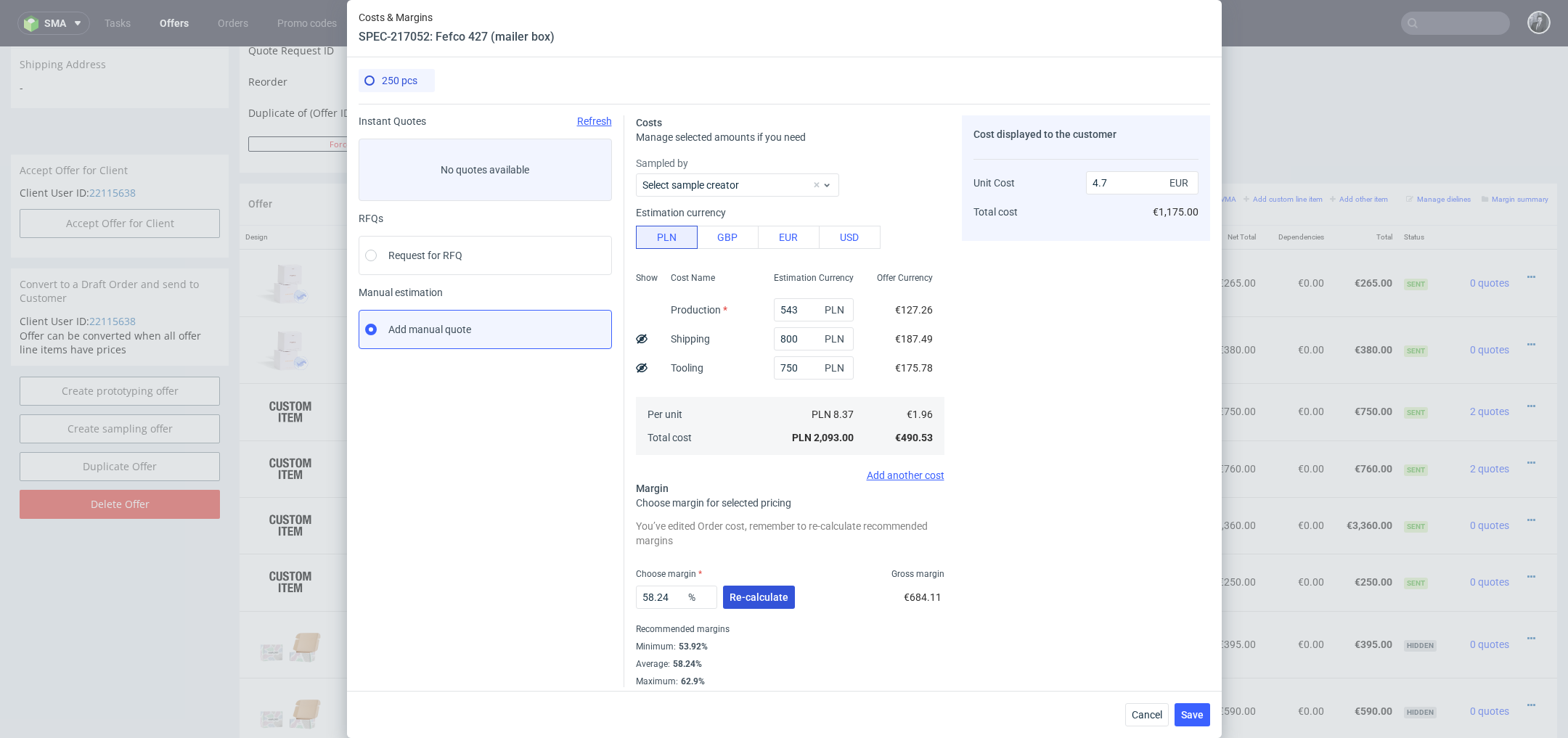
click at [771, 605] on button "Re-calculate" at bounding box center [759, 597] width 72 height 23
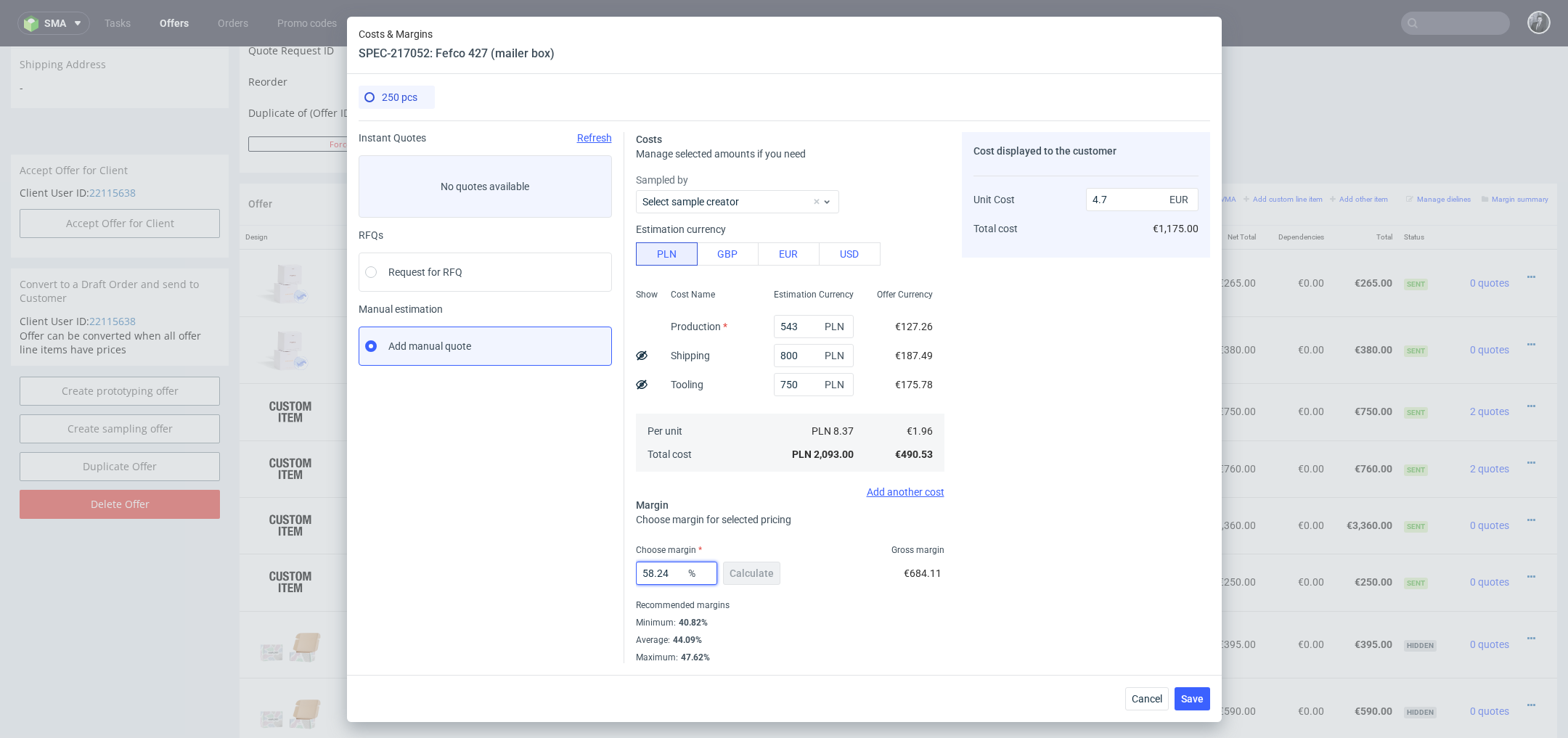
drag, startPoint x: 667, startPoint y: 573, endPoint x: 613, endPoint y: 572, distance: 54.0
click at [613, 572] on div "Instant Quotes Refresh No quotes available RFQs Request for RFQ Manual estimati…" at bounding box center [784, 392] width 851 height 543
type input "20"
type input "2.45"
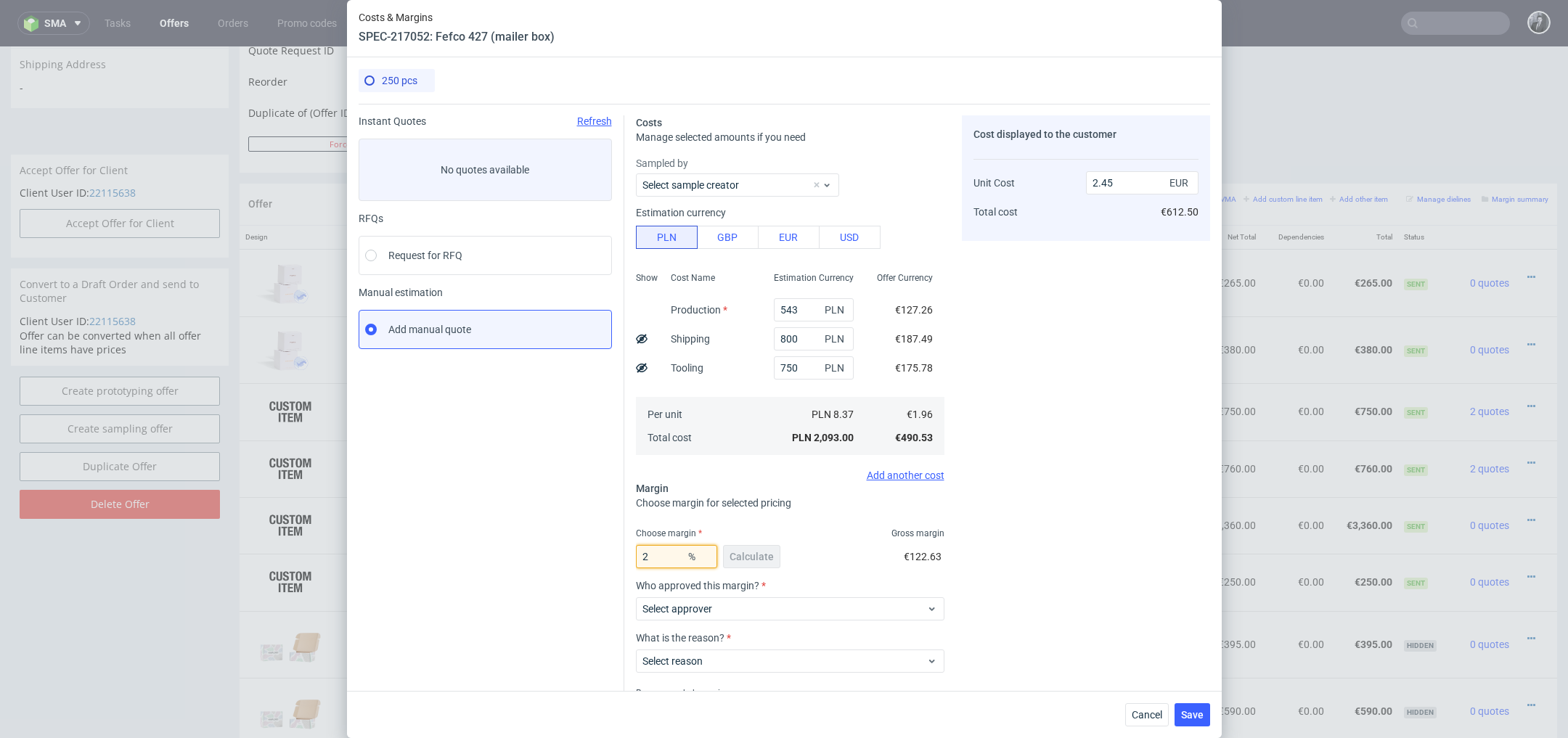
type input "25"
type input "2.61"
type input "25"
click at [1149, 183] on input "2.61" at bounding box center [1142, 183] width 113 height 23
type input "2.5"
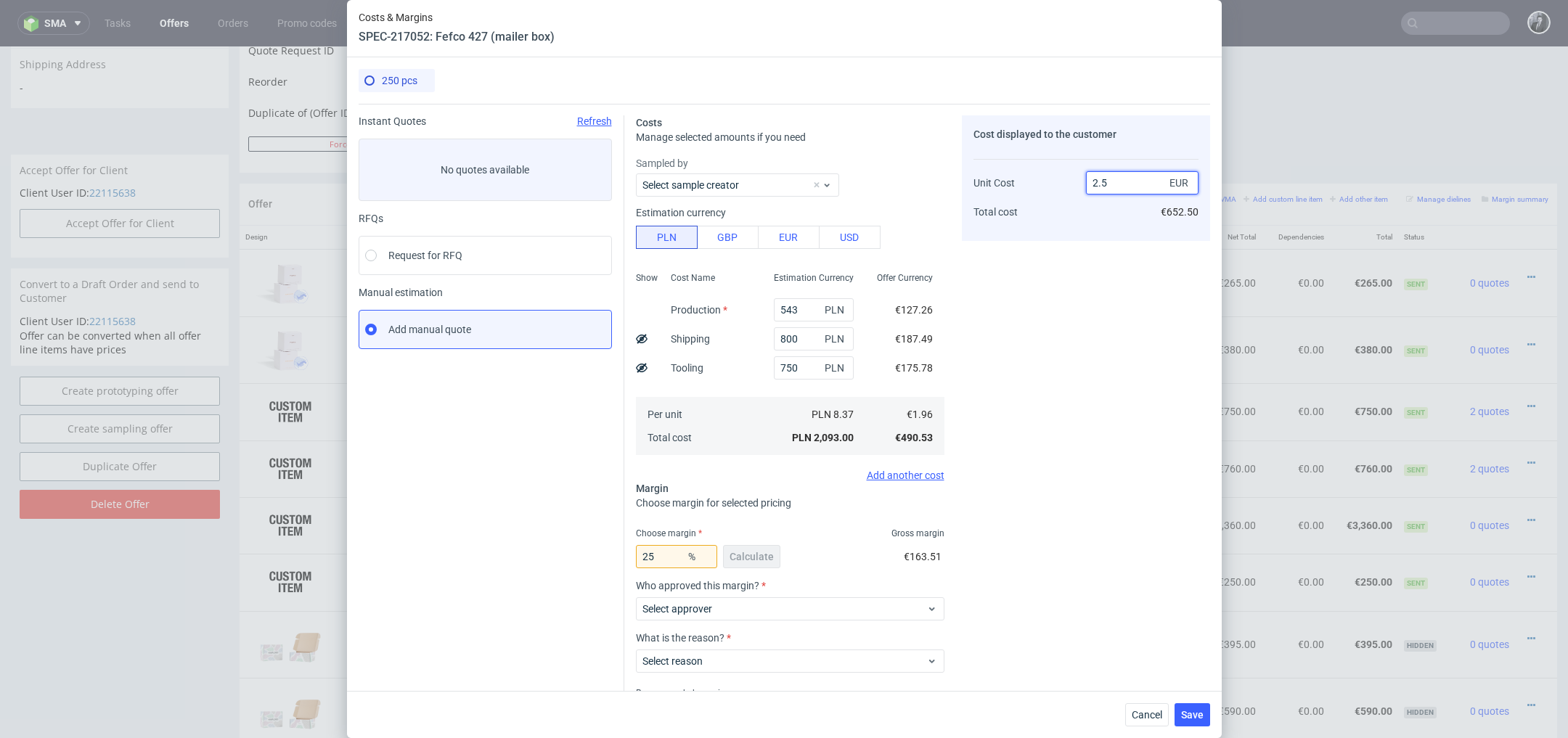
type input "21.6"
type input "2.5"
click at [1091, 279] on div "Cost displayed to the customer Unit Cost Total cost 2.5 EUR €625.00" at bounding box center [1086, 433] width 249 height 636
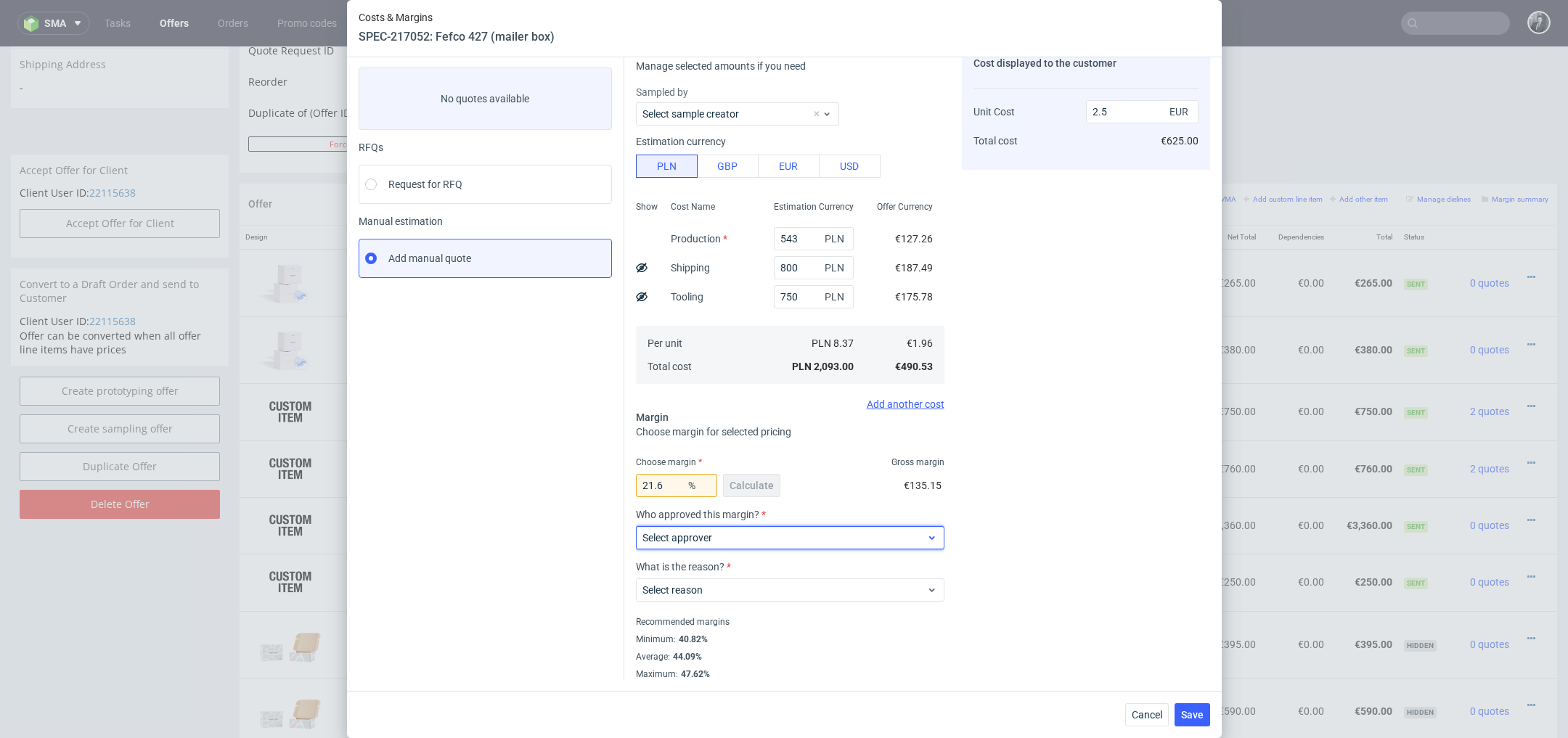
click at [828, 529] on div "Select approver" at bounding box center [790, 538] width 308 height 23
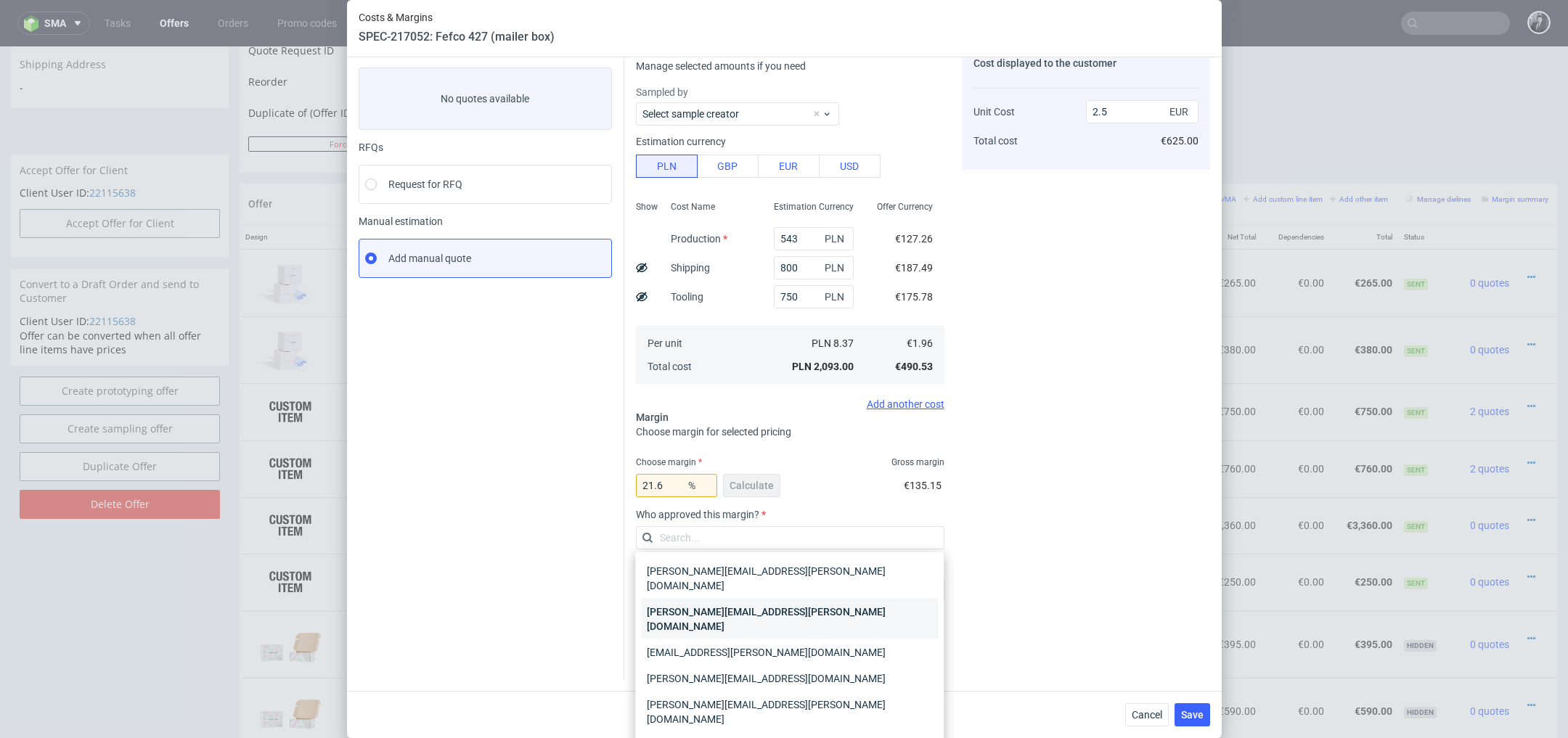
click at [824, 600] on div "[PERSON_NAME][EMAIL_ADDRESS][PERSON_NAME][DOMAIN_NAME]" at bounding box center [789, 619] width 297 height 40
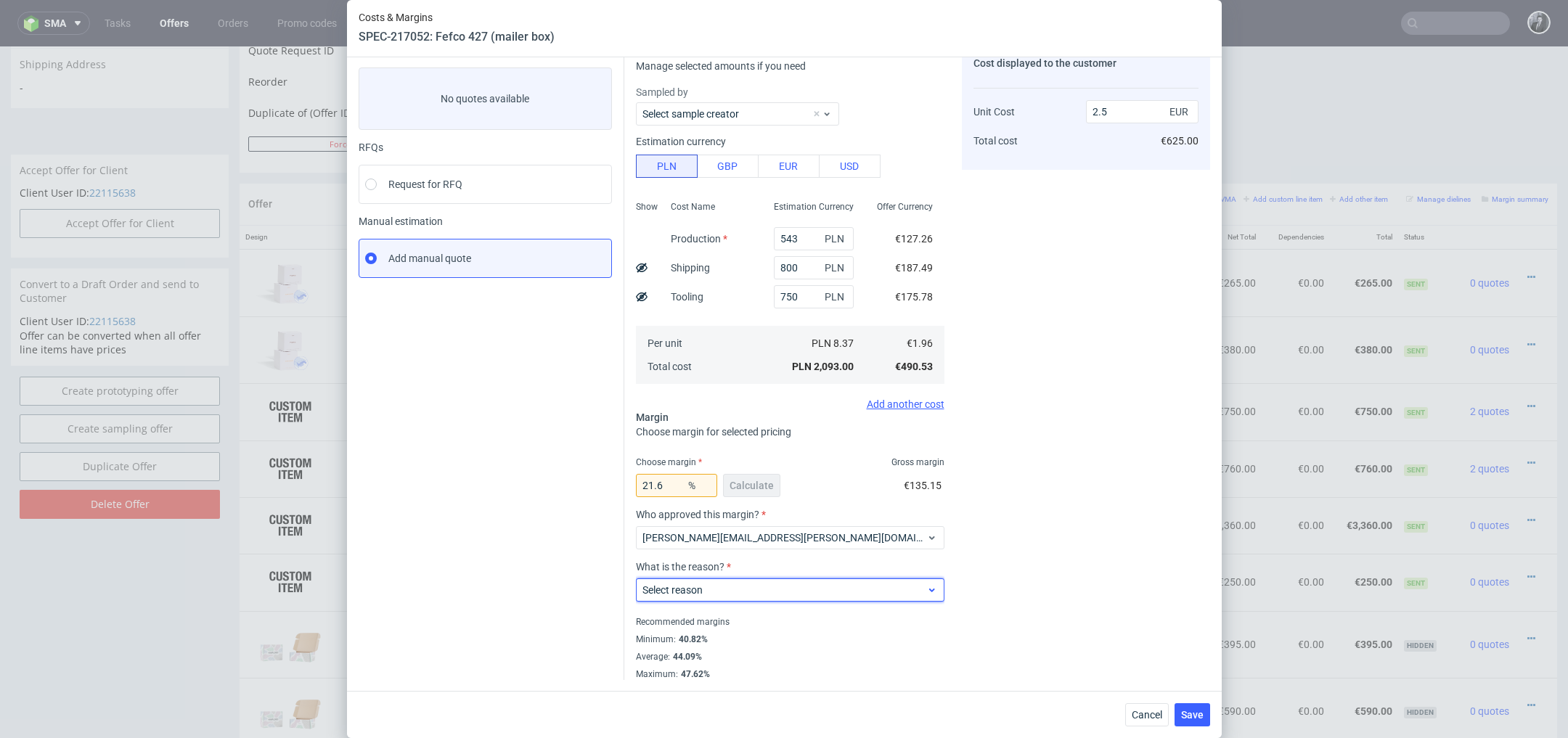
click at [822, 600] on div "Select reason" at bounding box center [790, 590] width 308 height 23
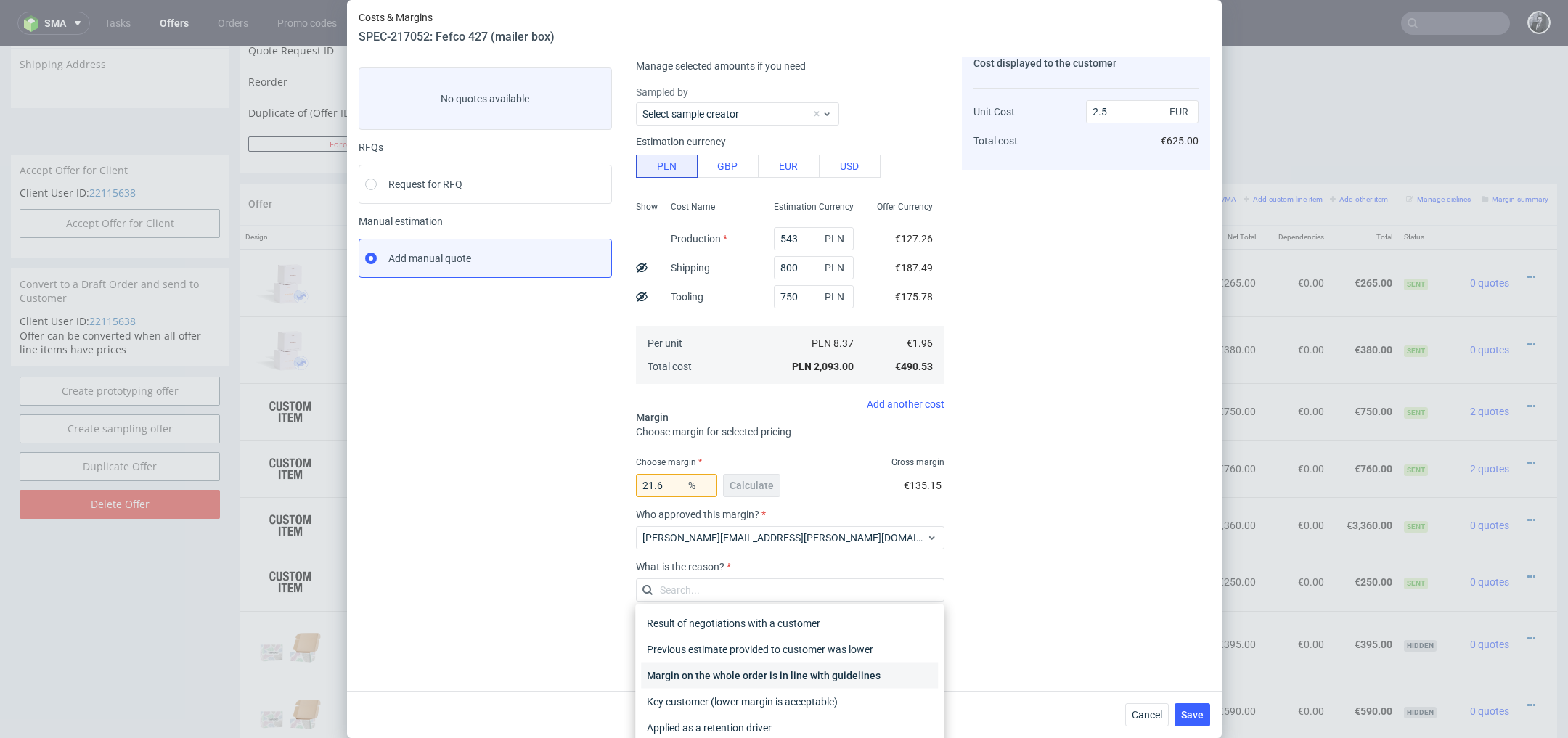
click at [816, 683] on div "Margin on the whole order is in line with guidelines" at bounding box center [789, 676] width 297 height 26
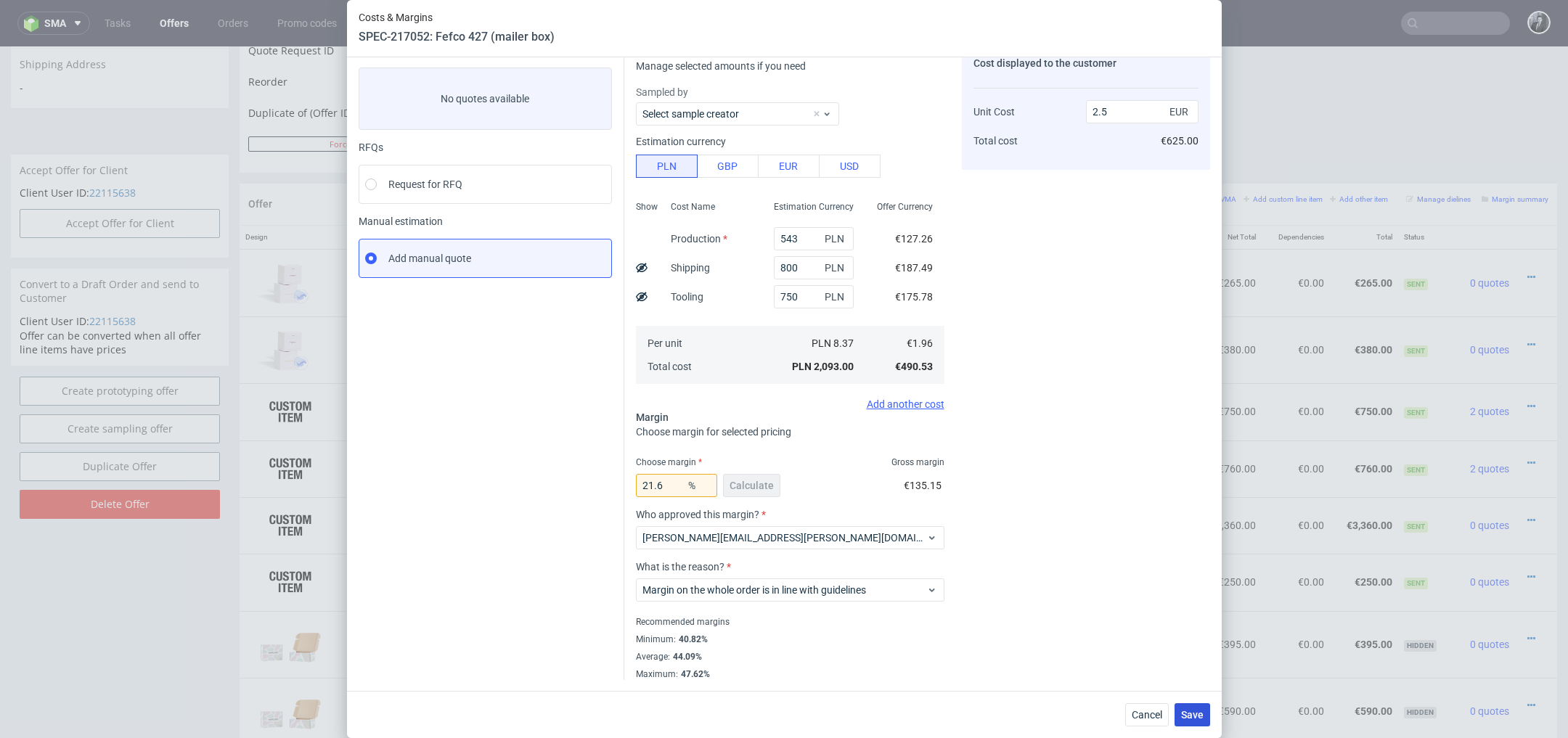
click at [1196, 715] on span "Save" at bounding box center [1192, 715] width 23 height 10
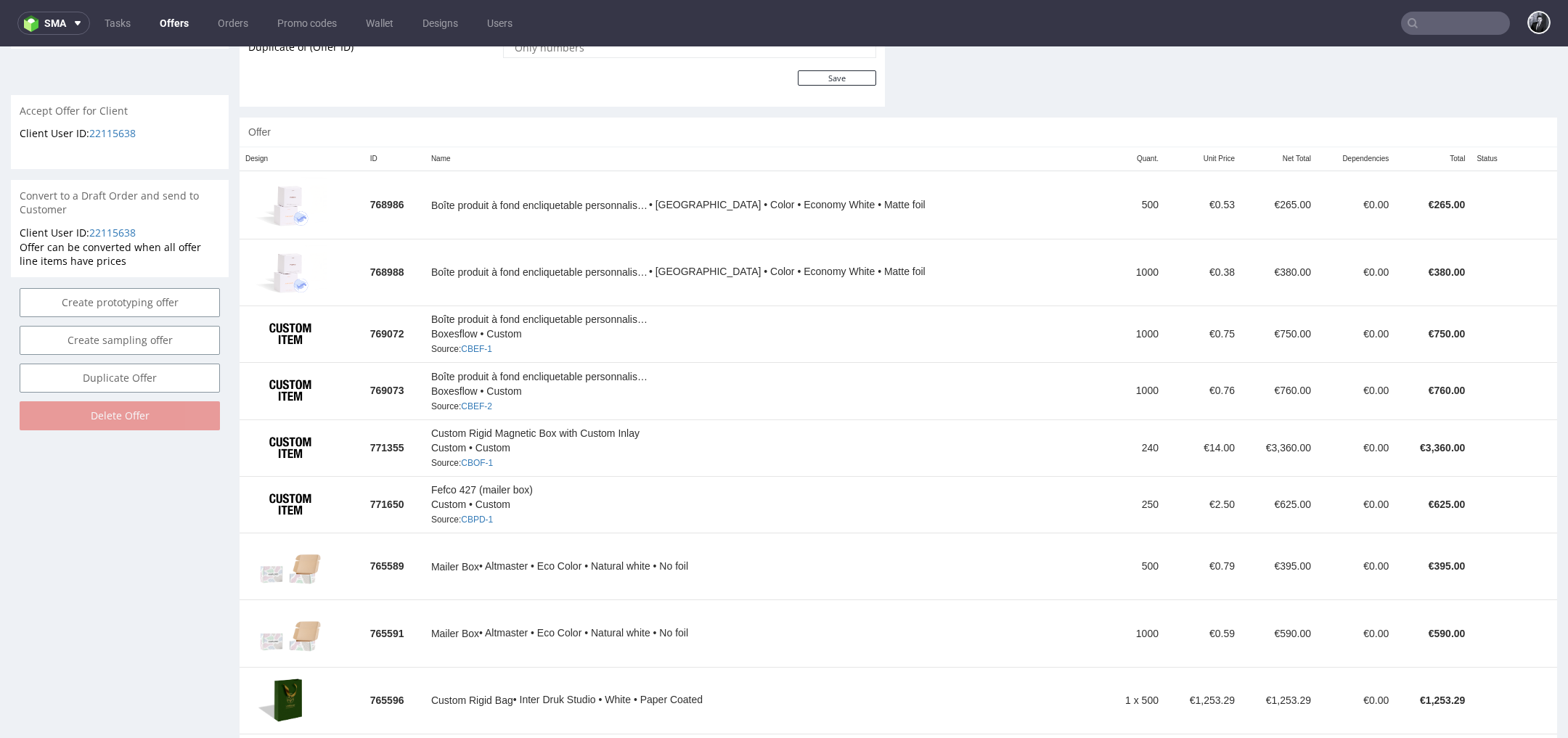
scroll to position [812, 0]
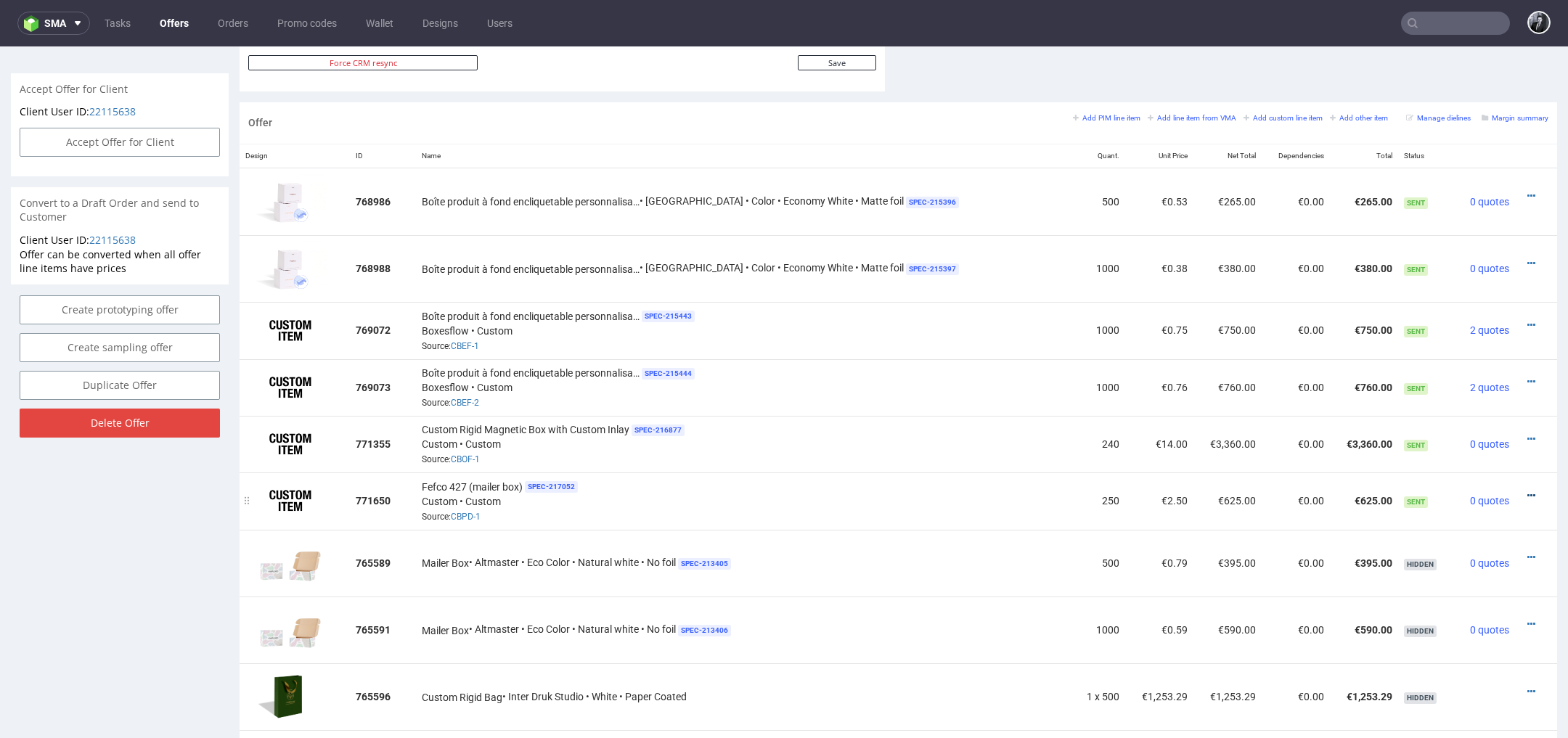
click at [1527, 491] on icon at bounding box center [1531, 496] width 8 height 10
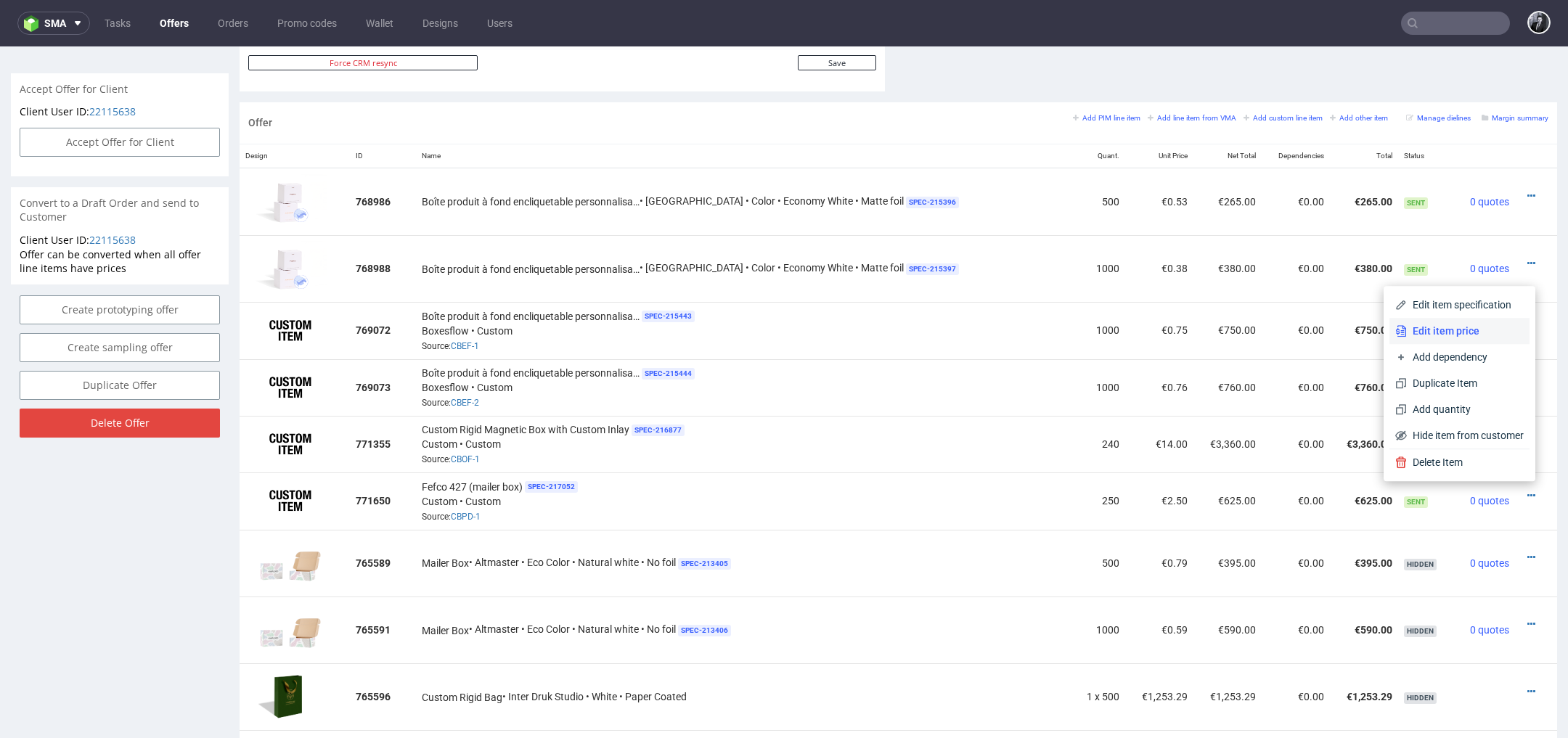
click at [1450, 331] on span "Edit item price" at bounding box center [1465, 331] width 116 height 15
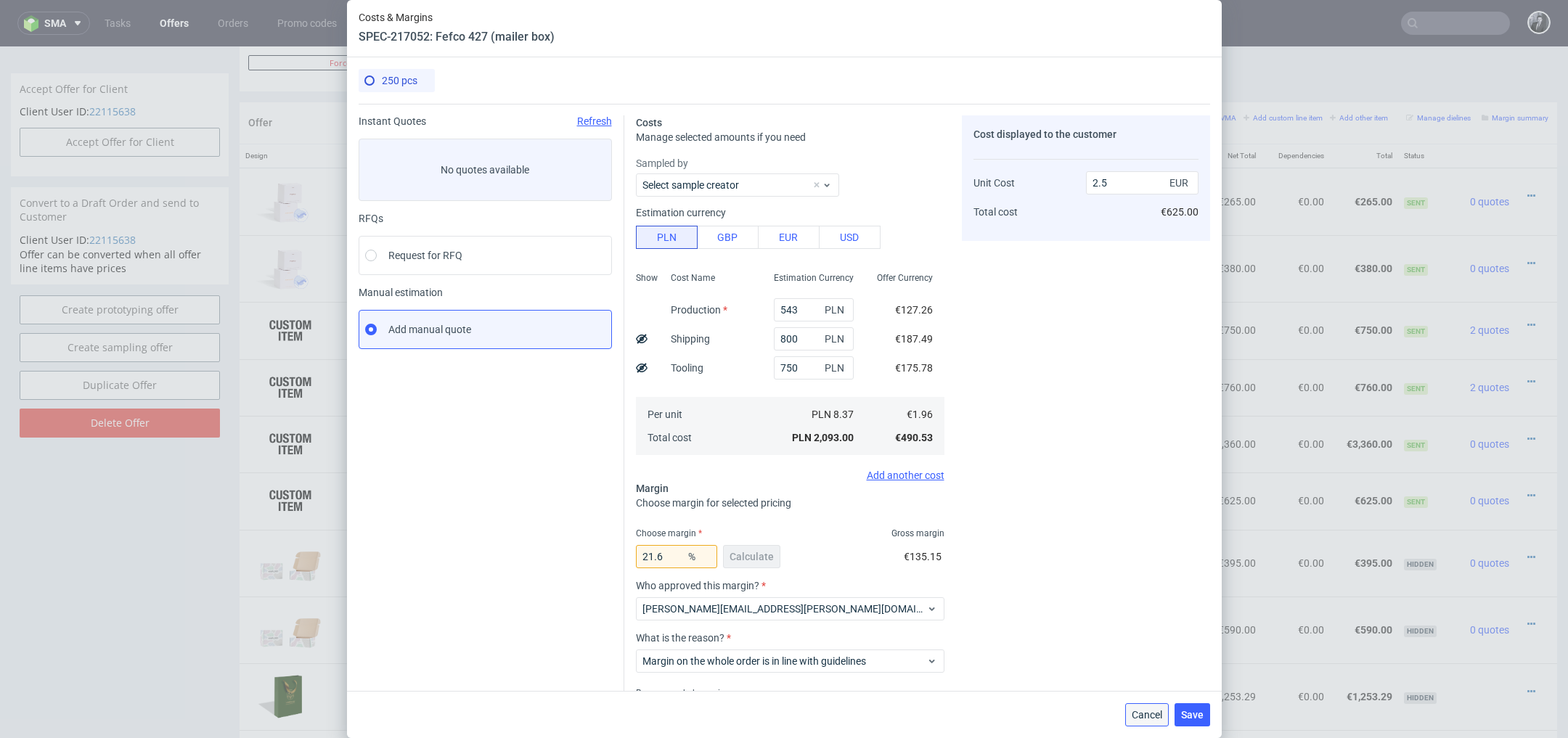
click at [1150, 715] on span "Cancel" at bounding box center [1146, 715] width 30 height 10
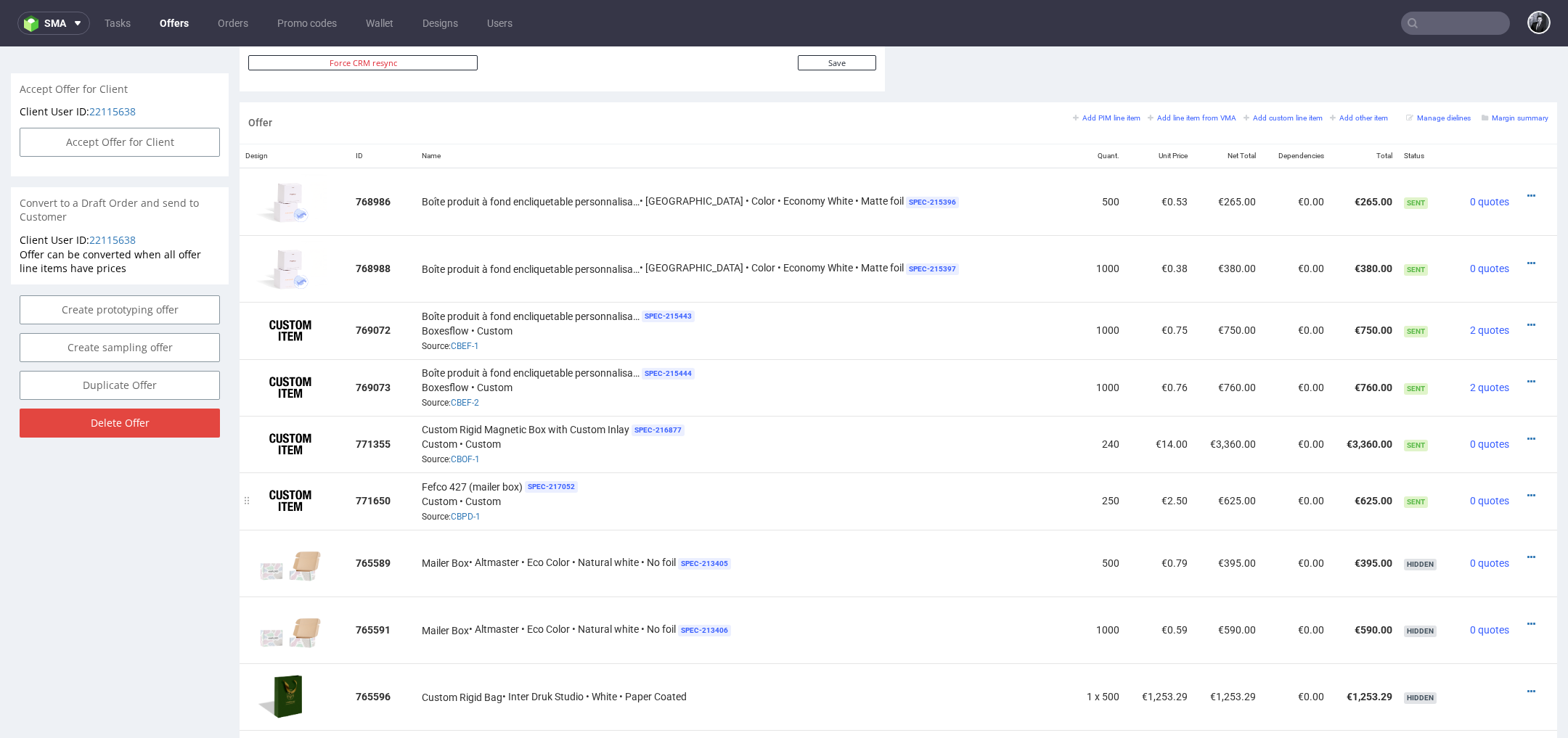
click at [1521, 489] on div at bounding box center [1531, 496] width 22 height 15
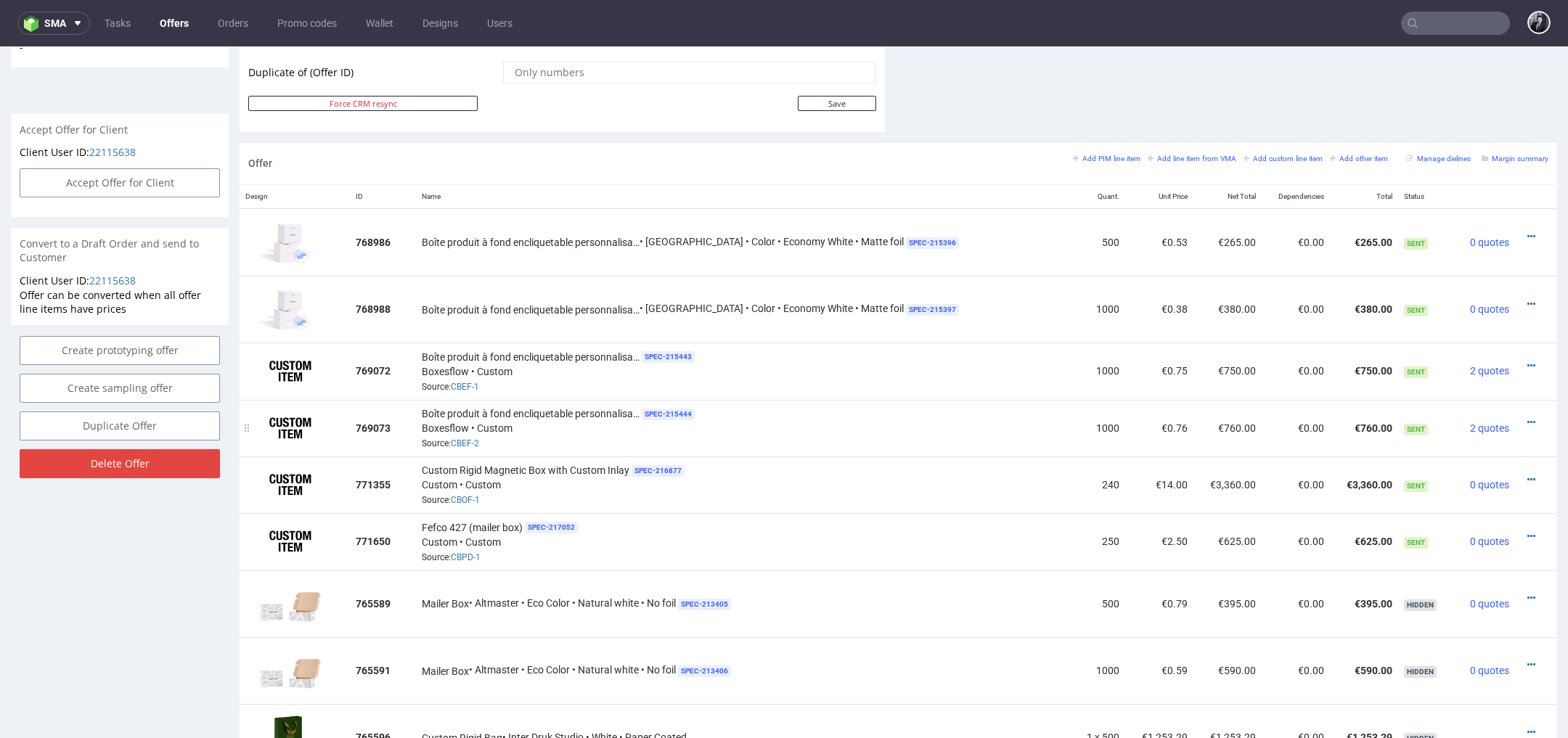
scroll to position [757, 0]
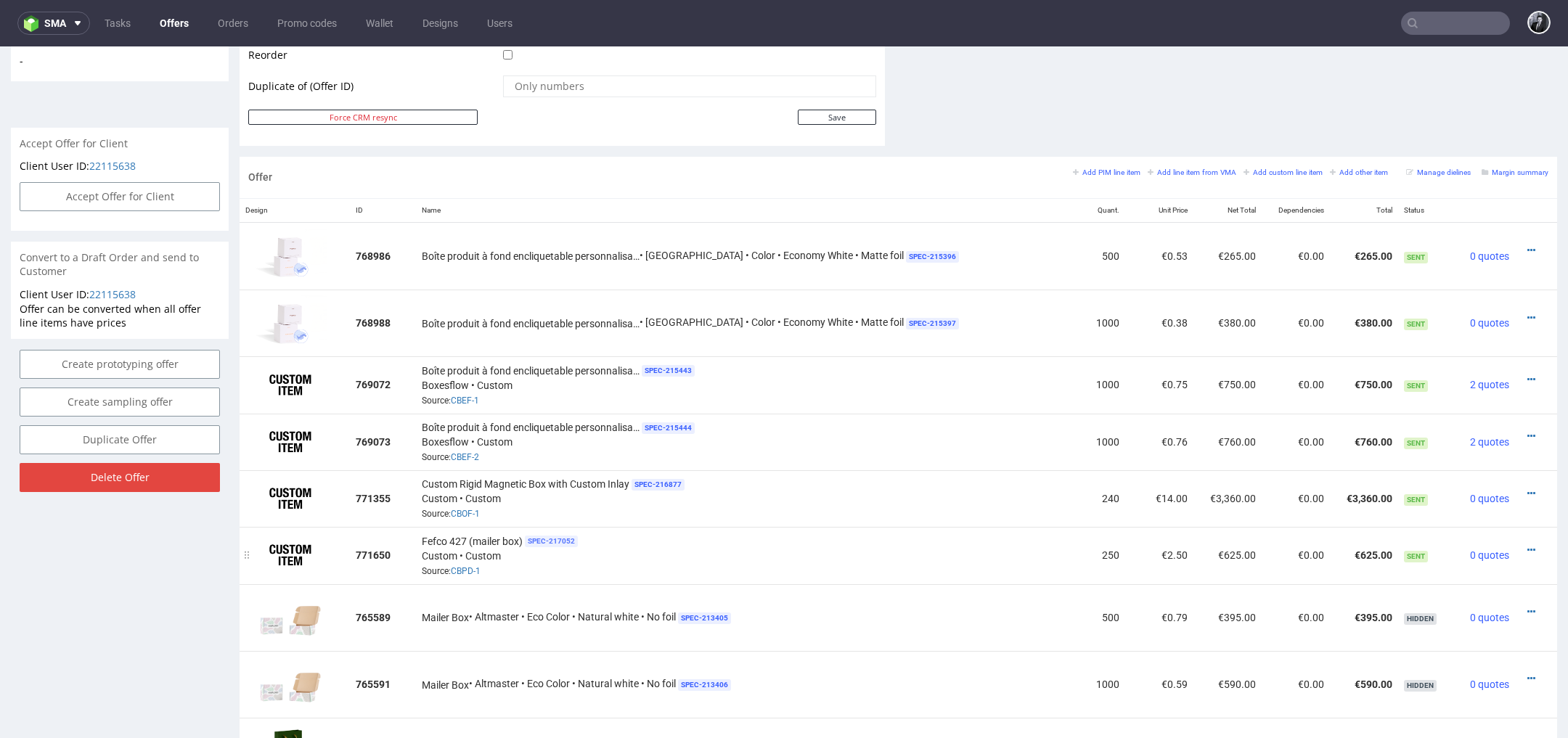
click at [551, 537] on span "SPEC- 217052" at bounding box center [551, 541] width 53 height 12
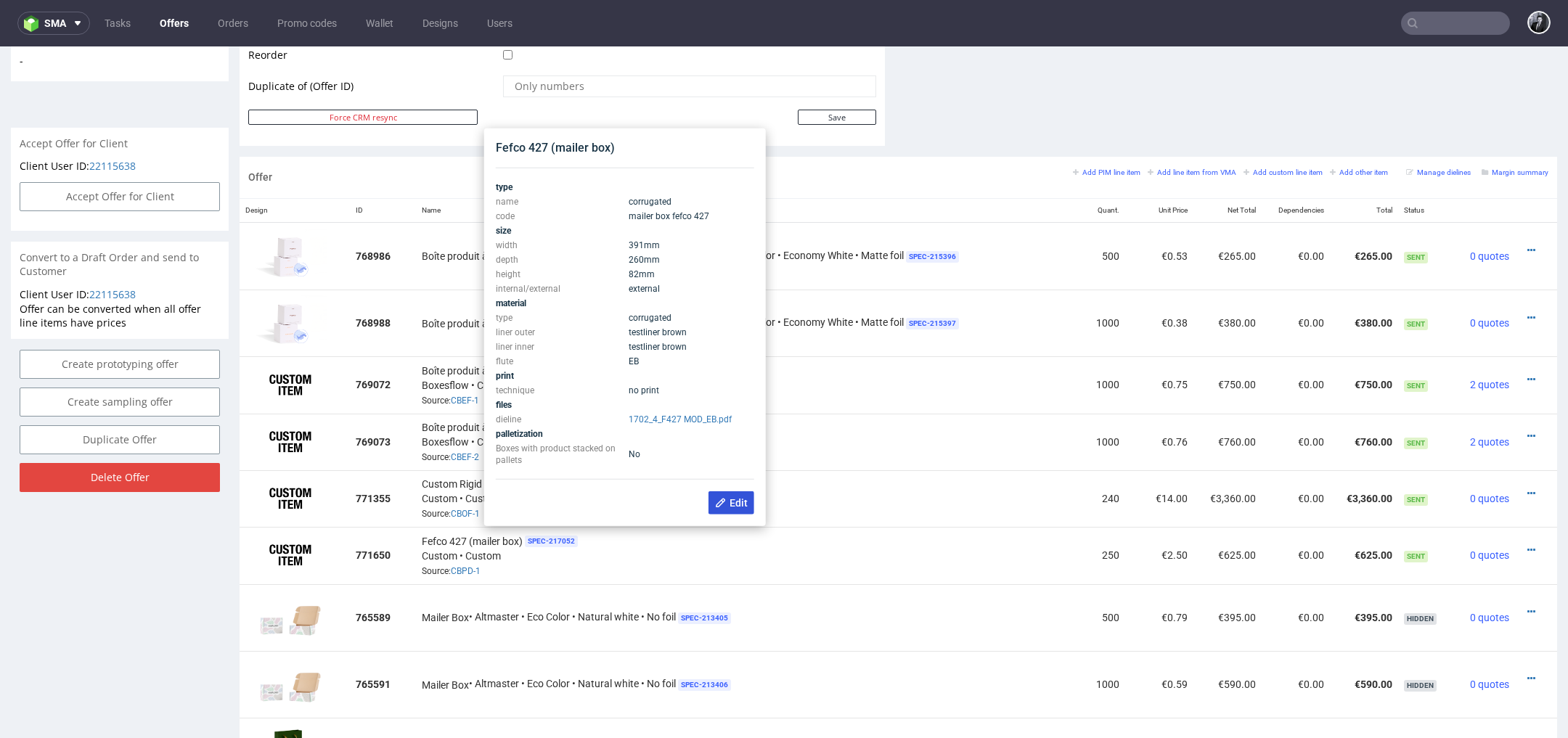
click at [719, 501] on use at bounding box center [720, 503] width 9 height 9
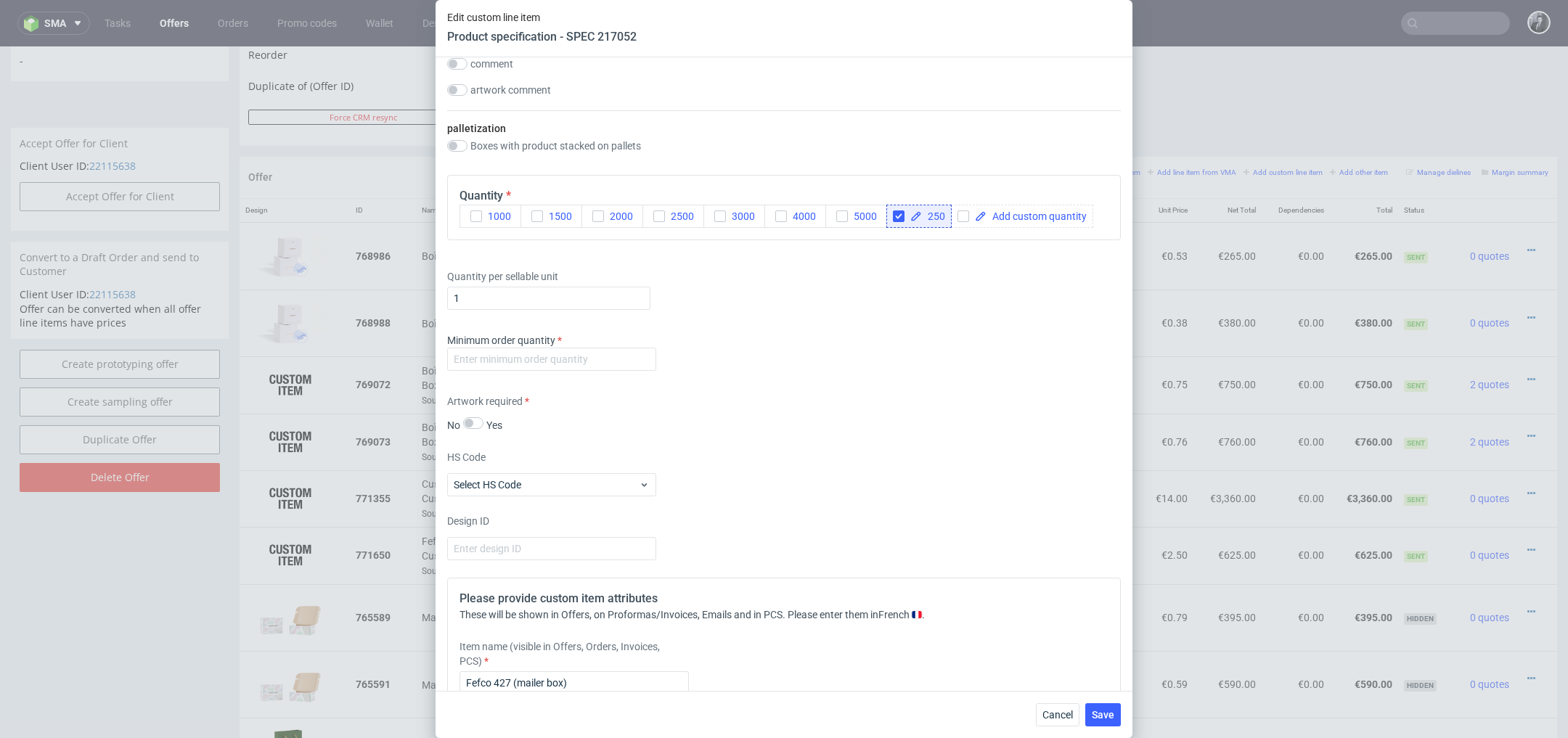
scroll to position [1448, 0]
click at [606, 357] on input "number" at bounding box center [551, 360] width 209 height 23
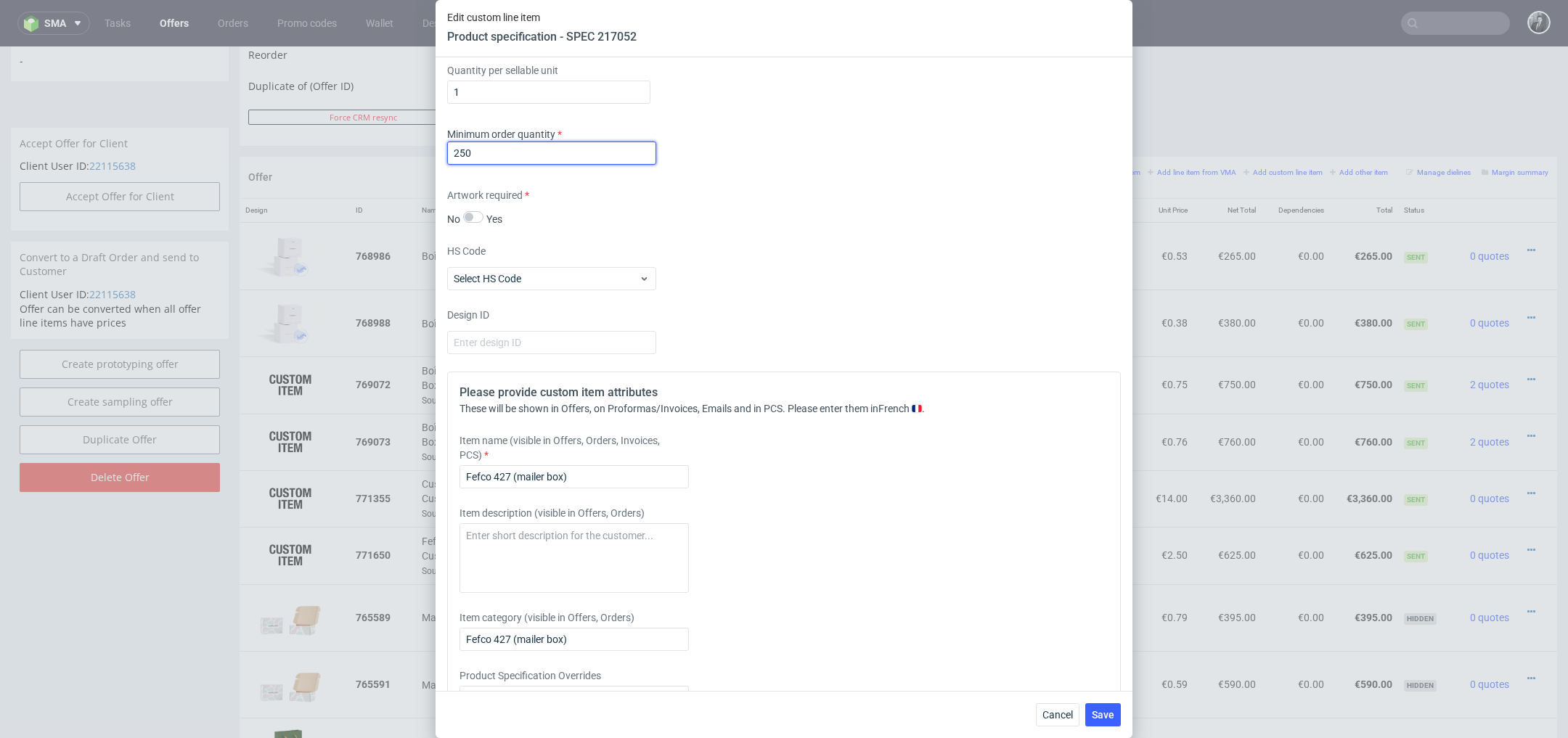
scroll to position [1736, 0]
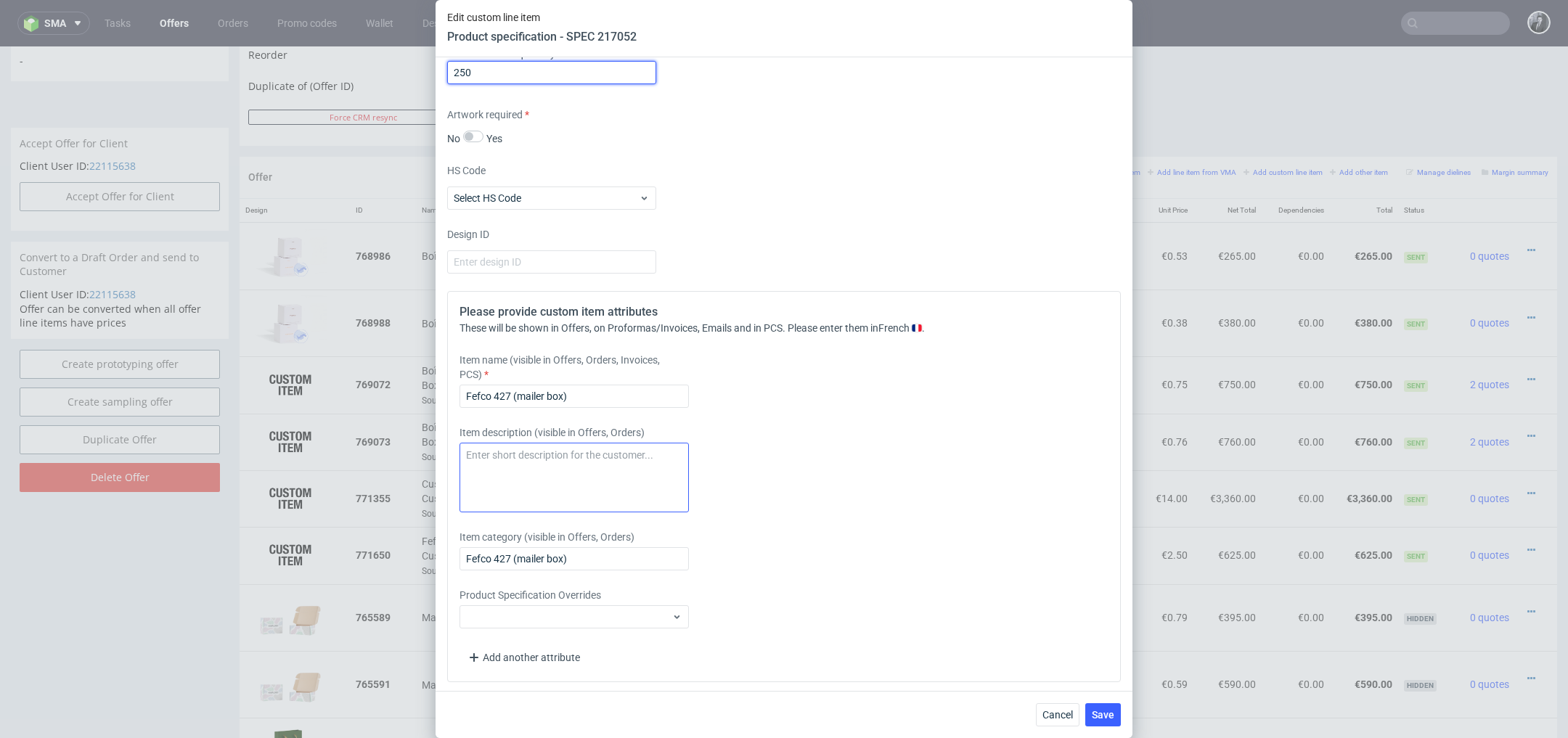
type input "250"
click at [575, 453] on textarea at bounding box center [574, 478] width 229 height 70
drag, startPoint x: 609, startPoint y: 392, endPoint x: 363, endPoint y: 385, distance: 246.1
click at [364, 386] on div "Edit custom line item Product specification - SPEC 217052 Supplier Marex Techni…" at bounding box center [784, 369] width 1568 height 738
click at [492, 390] on input "MailerBox" at bounding box center [574, 396] width 229 height 23
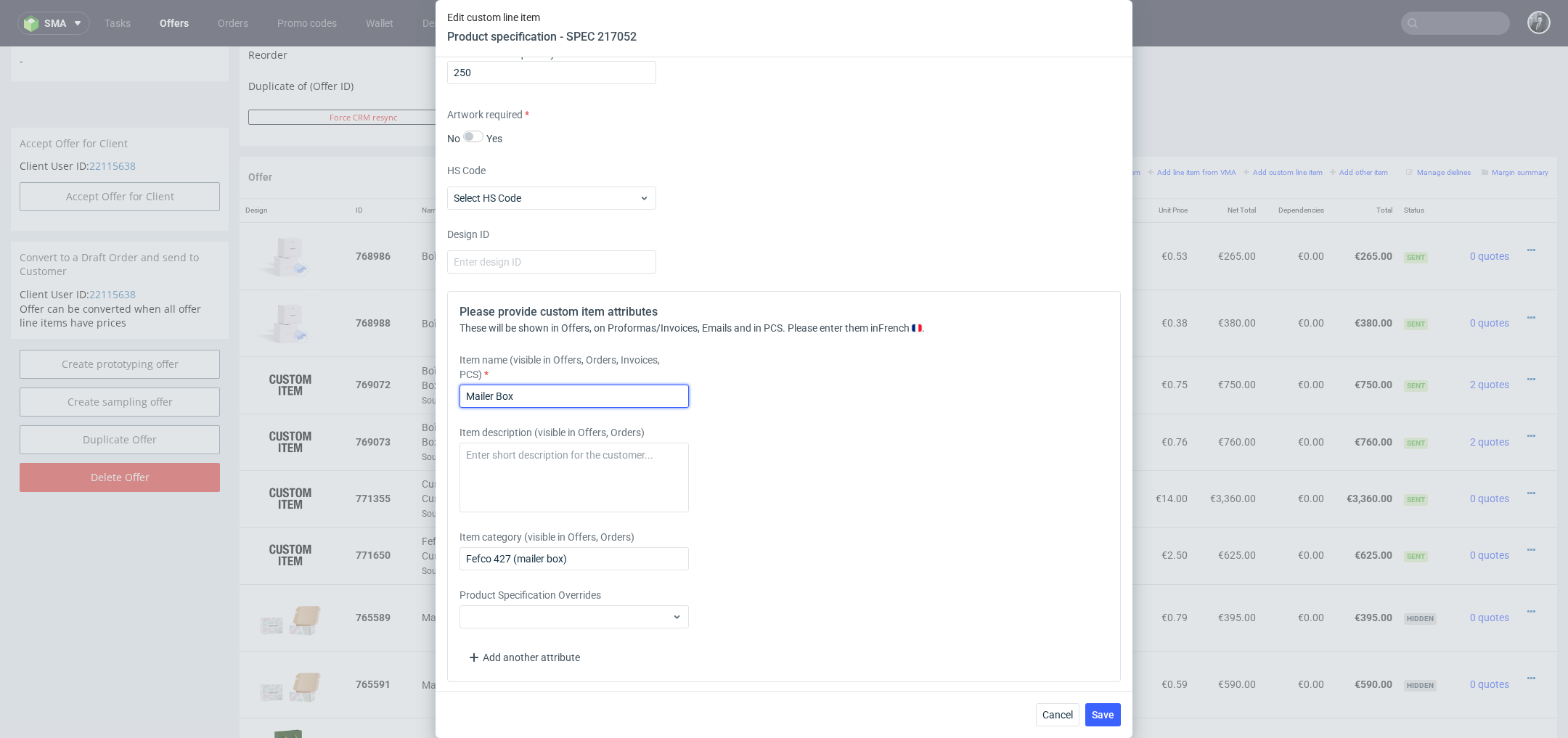
click at [541, 393] on input "Mailer Box" at bounding box center [574, 396] width 229 height 23
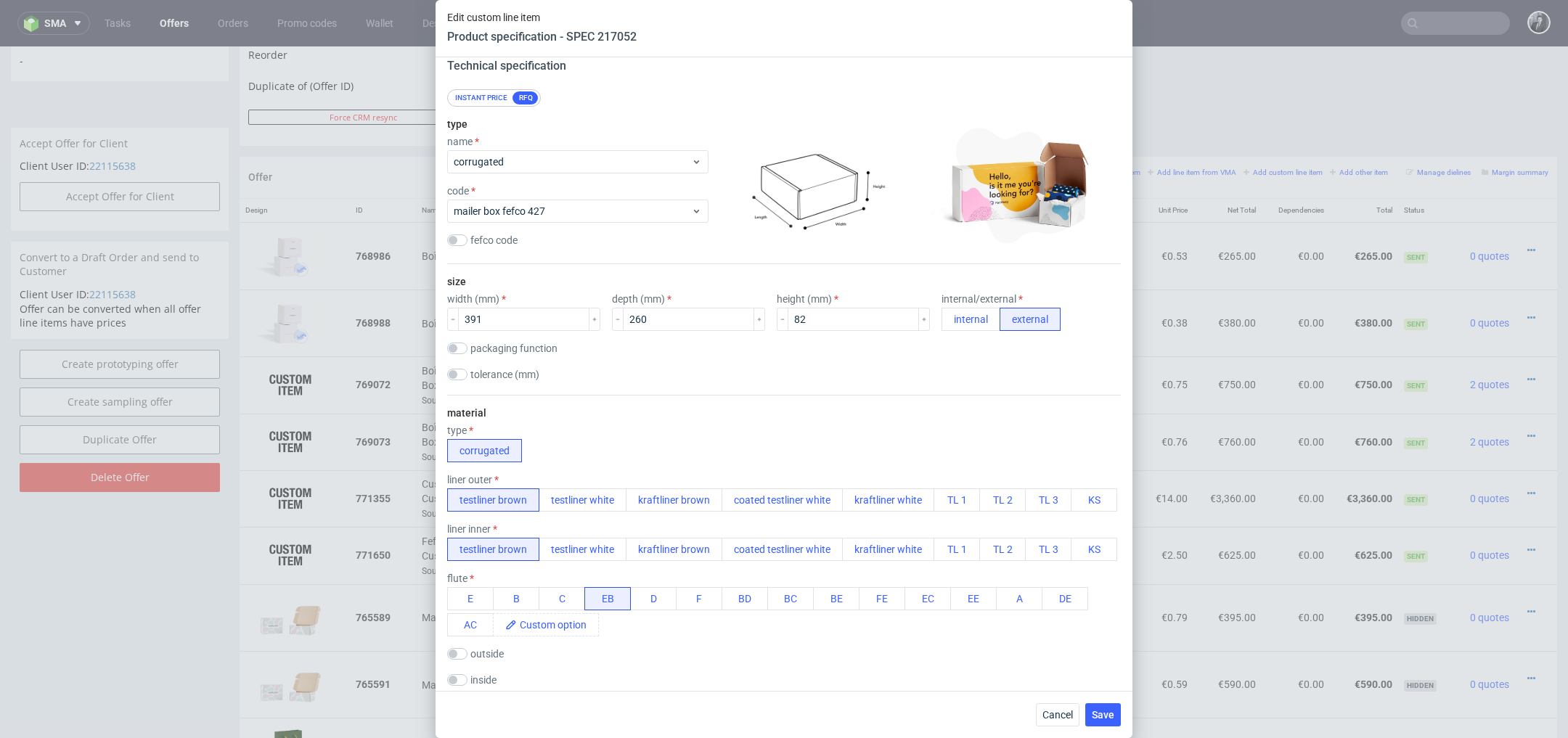
scroll to position [0, 0]
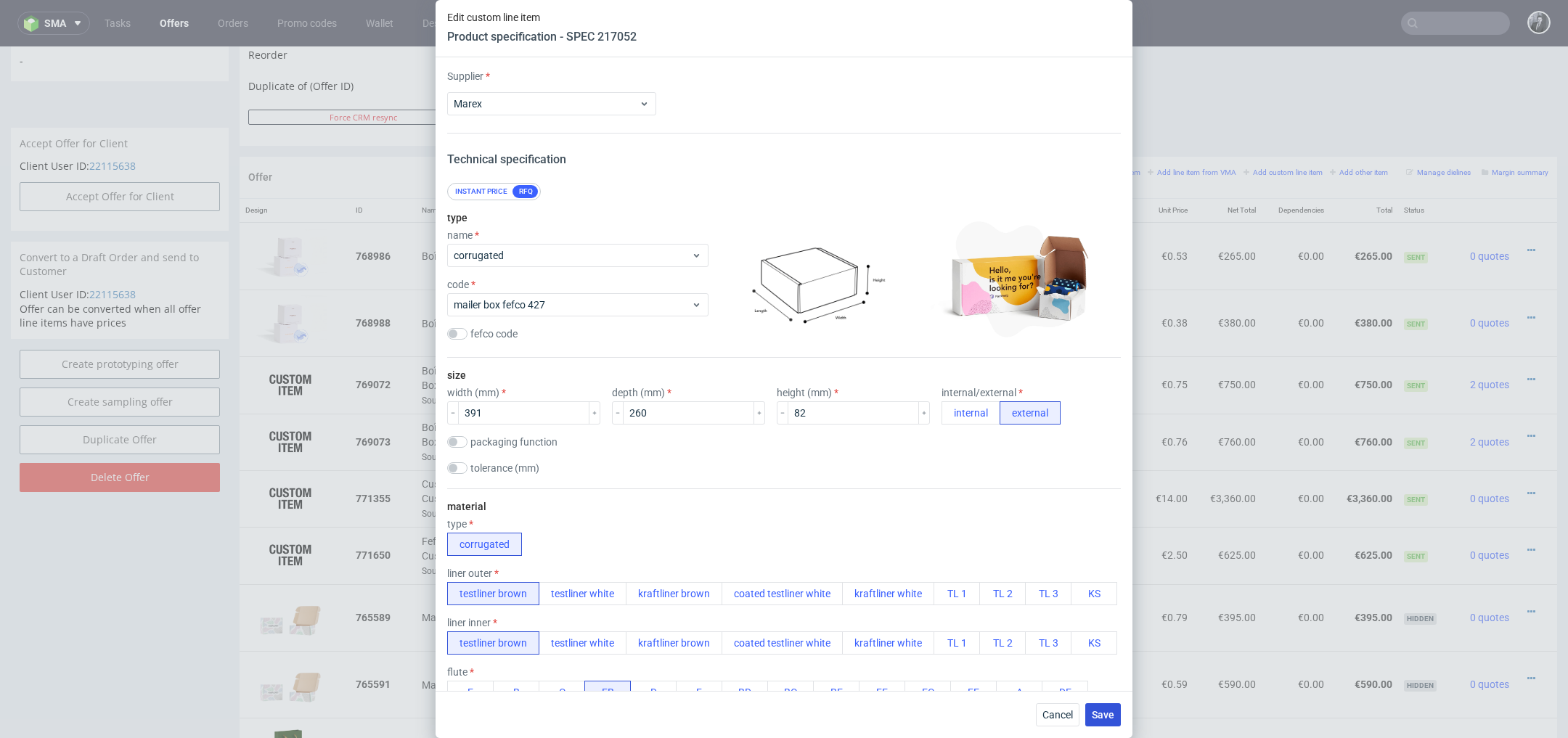
type input "Mailer Box adaptée à la Rigid Box, cannelure EB"
click at [1103, 716] on span "Save" at bounding box center [1103, 715] width 23 height 10
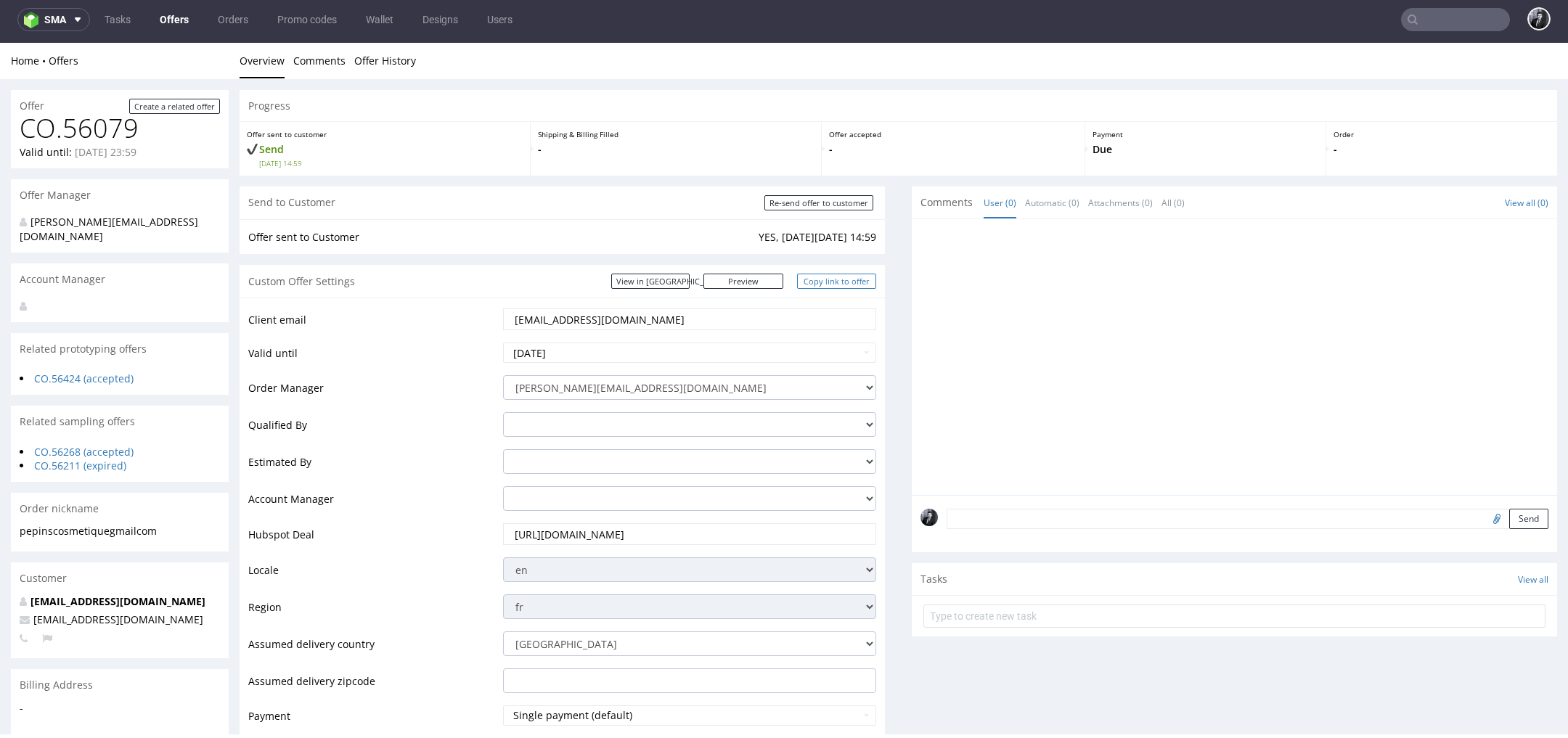
click at [829, 286] on link "Copy link to offer" at bounding box center [836, 281] width 80 height 16
click at [181, 16] on link "Offers" at bounding box center [174, 19] width 47 height 23
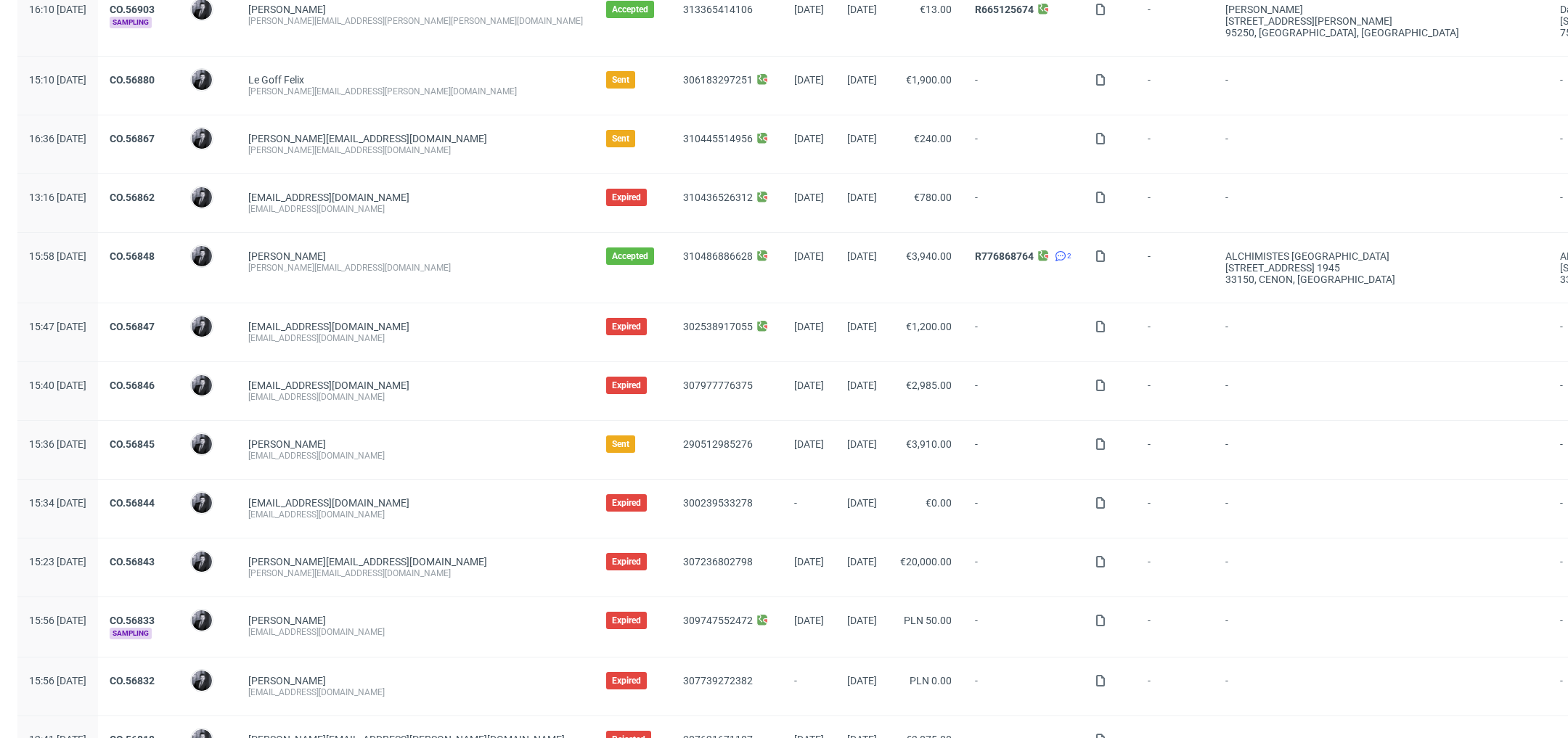
scroll to position [619, 0]
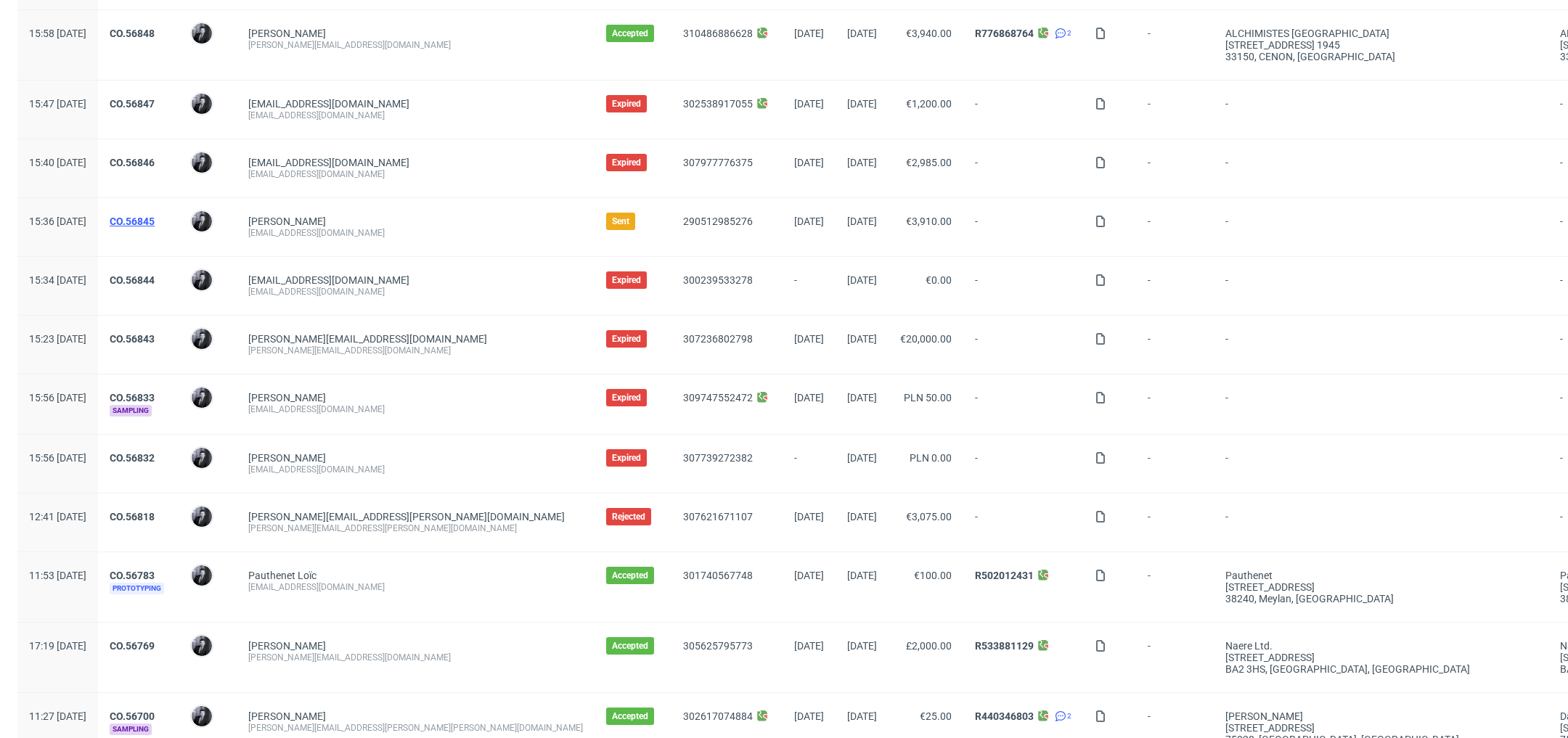
click at [155, 218] on link "CO.56845" at bounding box center [132, 221] width 45 height 12
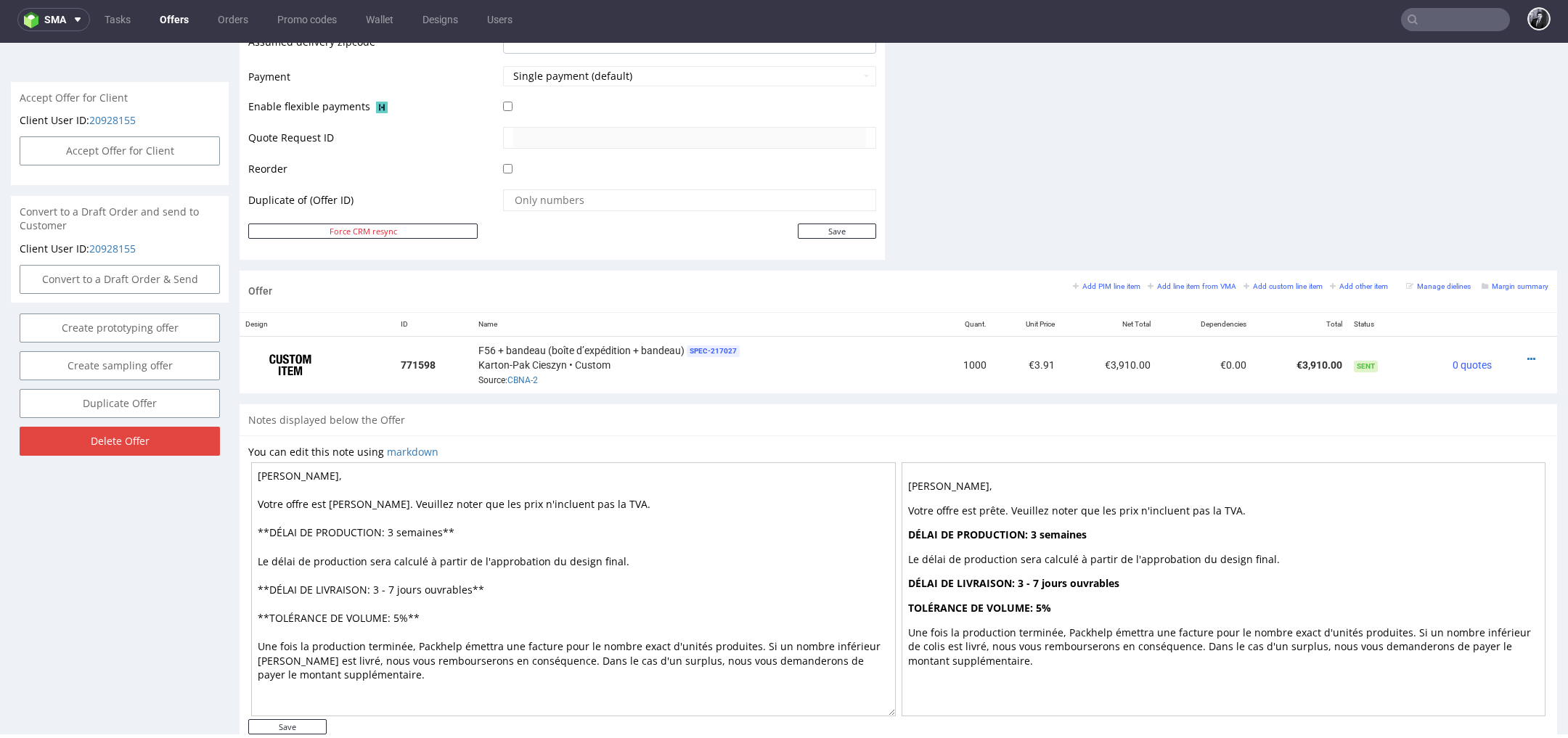
scroll to position [673, 0]
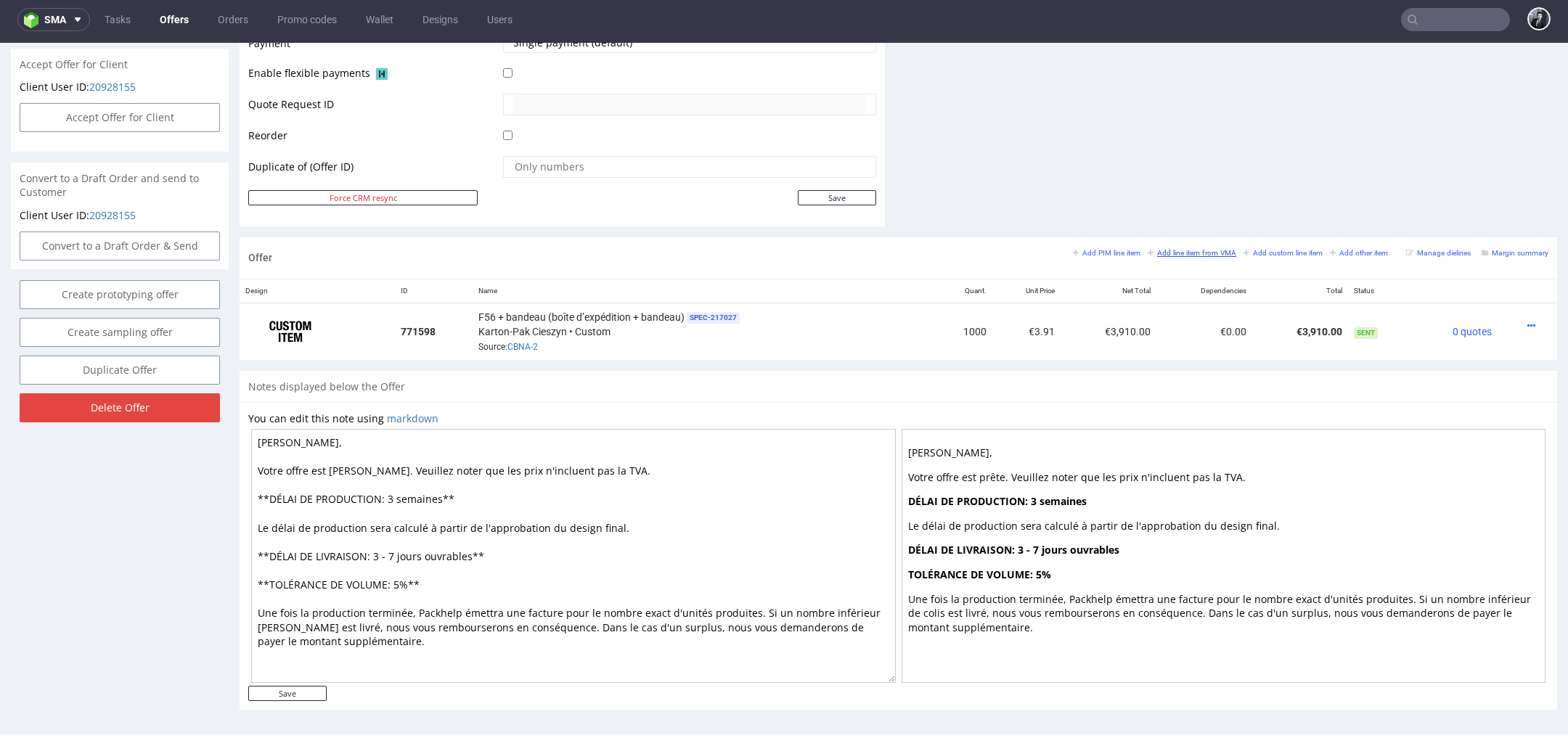
click at [1191, 250] on small "Add line item from VMA" at bounding box center [1192, 253] width 89 height 8
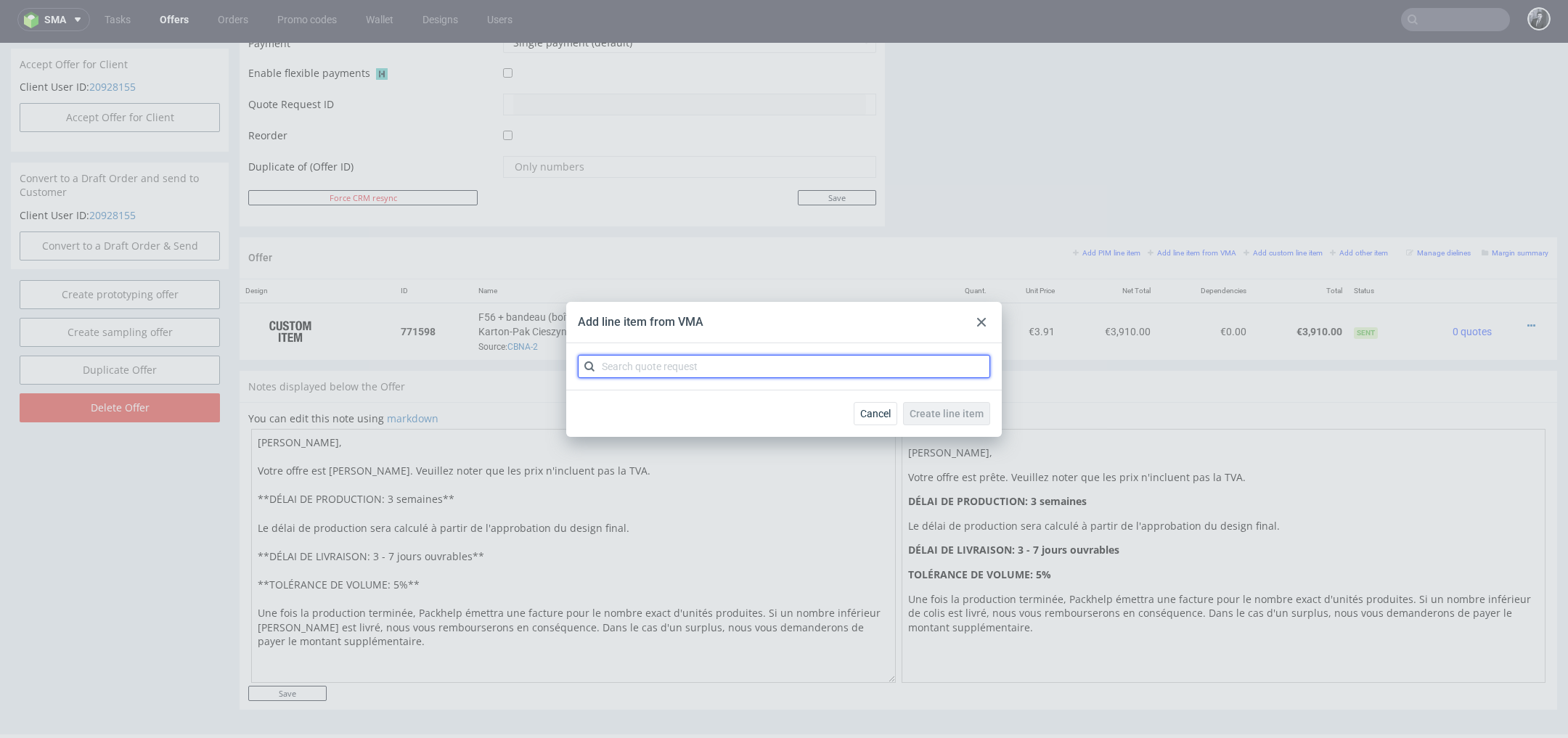
click at [761, 371] on input "text" at bounding box center [784, 367] width 412 height 23
type input "CBNA"
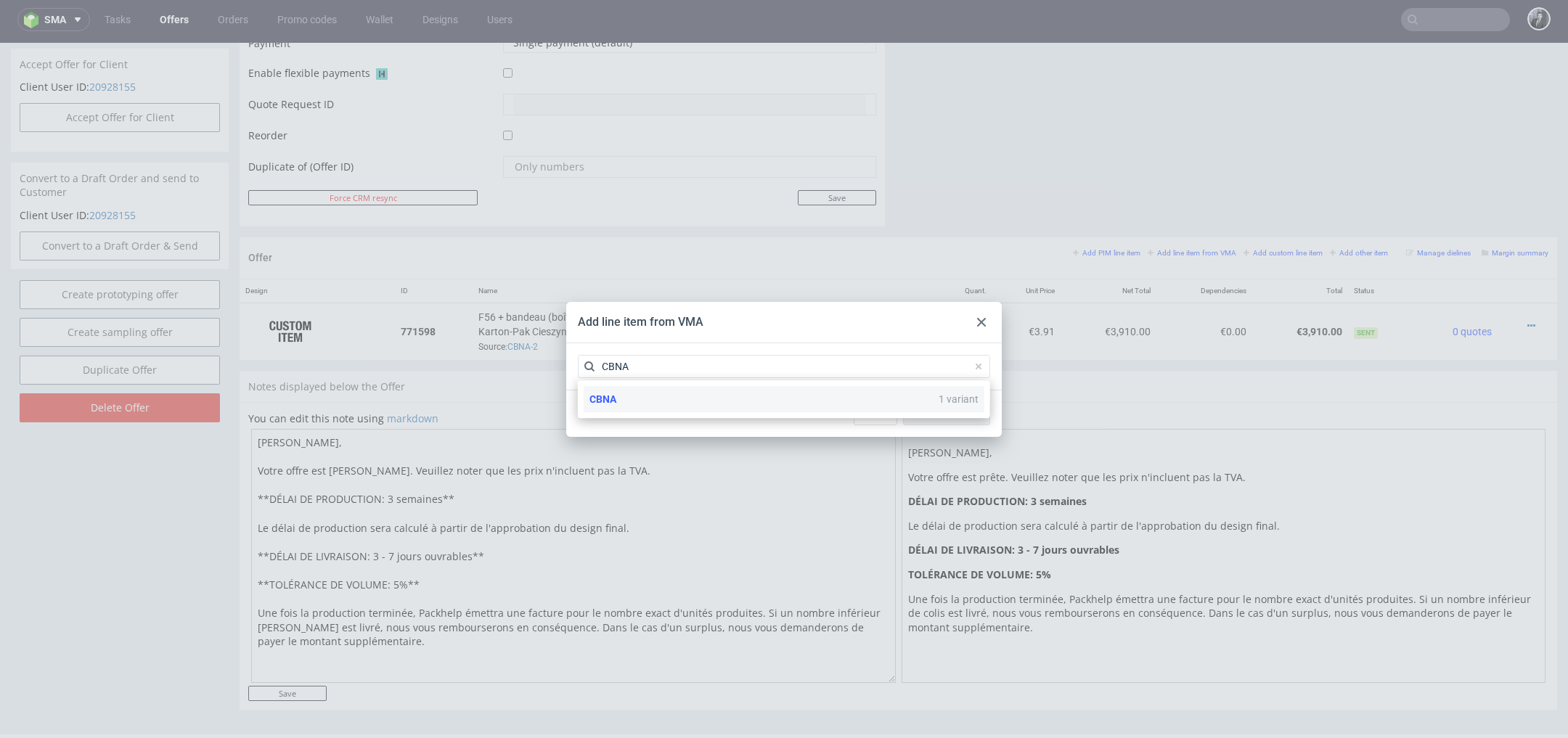
click at [735, 403] on div "CBNA 1 variant" at bounding box center [784, 399] width 401 height 26
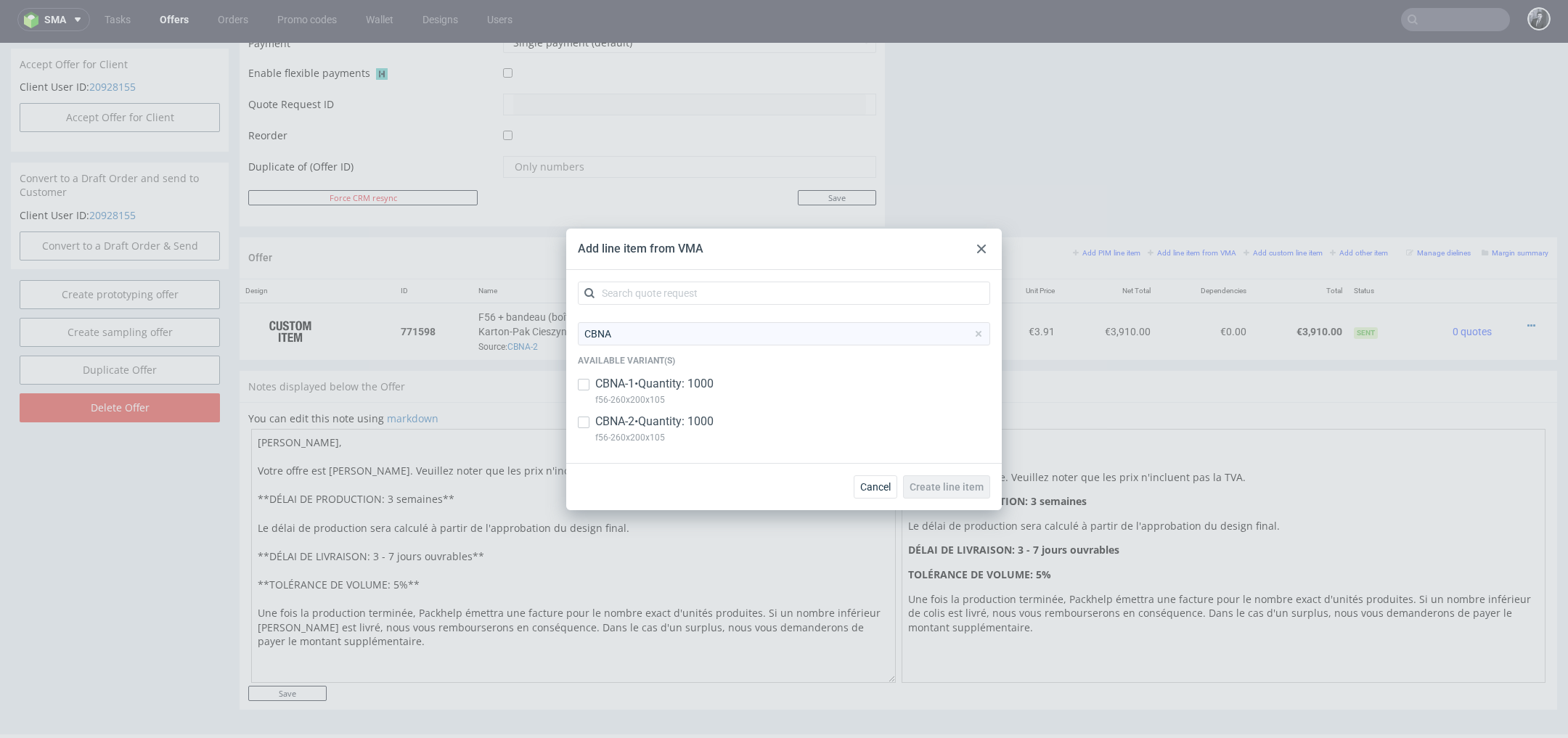
click at [714, 433] on p "f56-260x200x105" at bounding box center [654, 437] width 118 height 16
checkbox input "true"
click at [953, 489] on span "Create line item" at bounding box center [946, 487] width 74 height 10
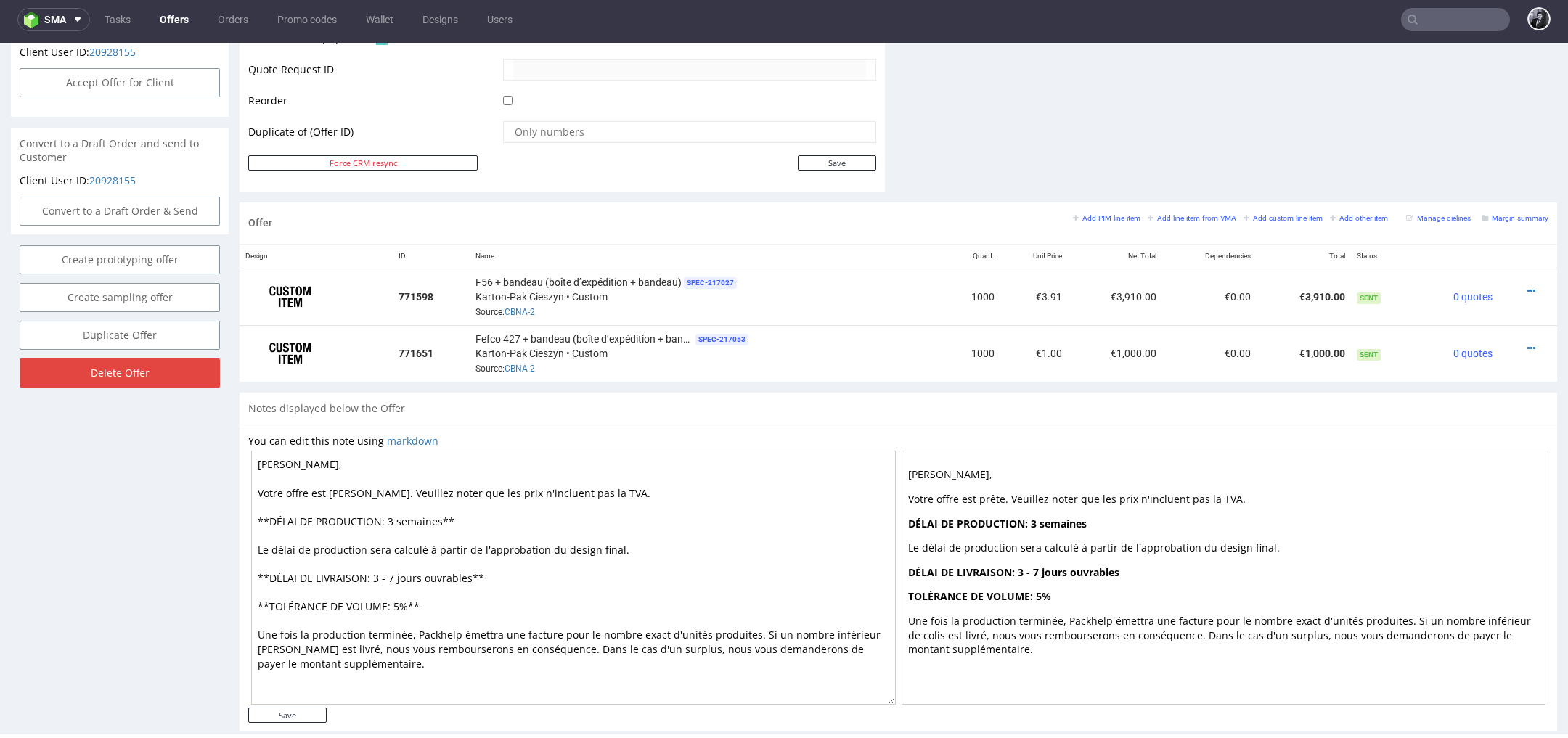
scroll to position [707, 0]
click at [714, 335] on span "SPEC- 217053" at bounding box center [721, 340] width 53 height 12
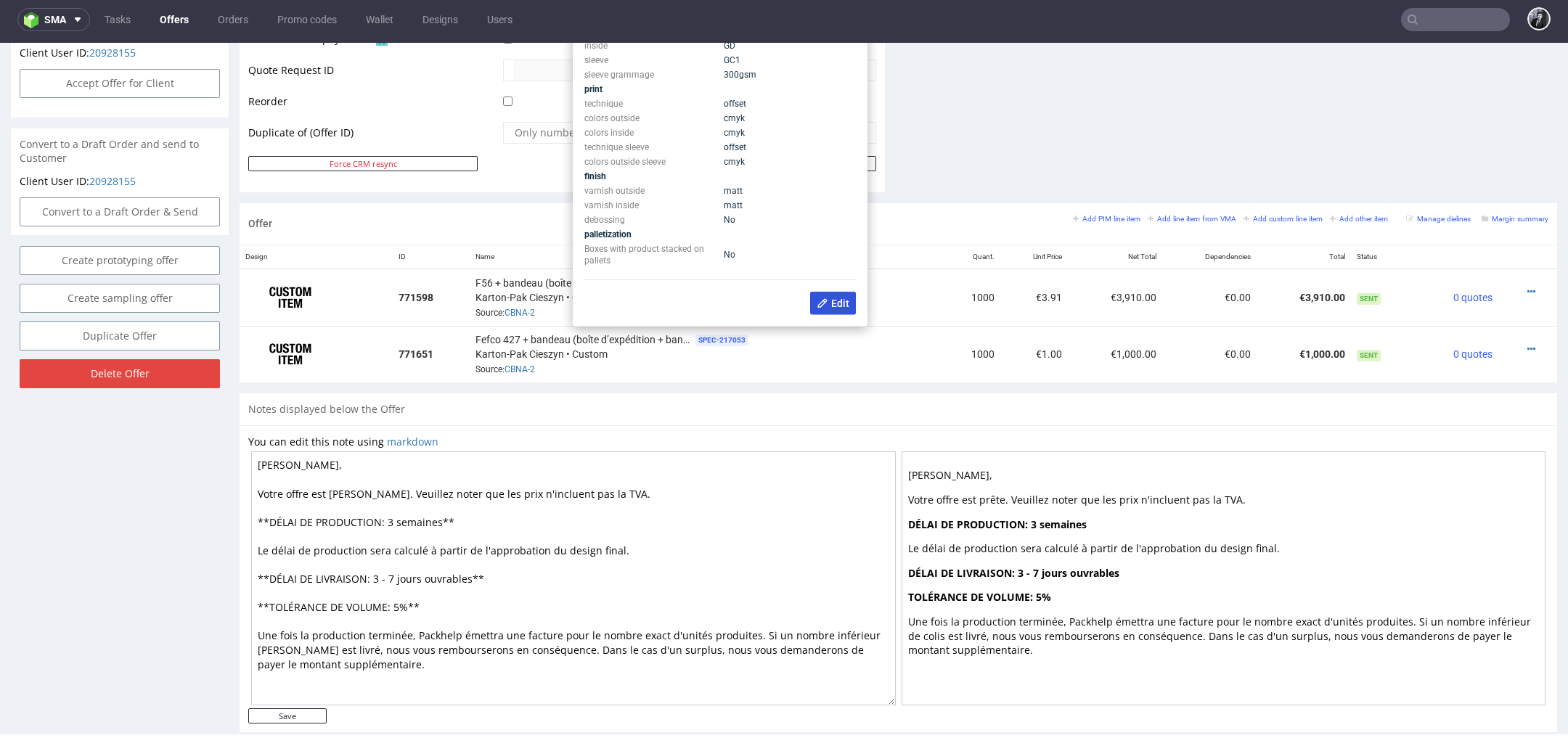
click at [821, 298] on icon at bounding box center [822, 303] width 12 height 12
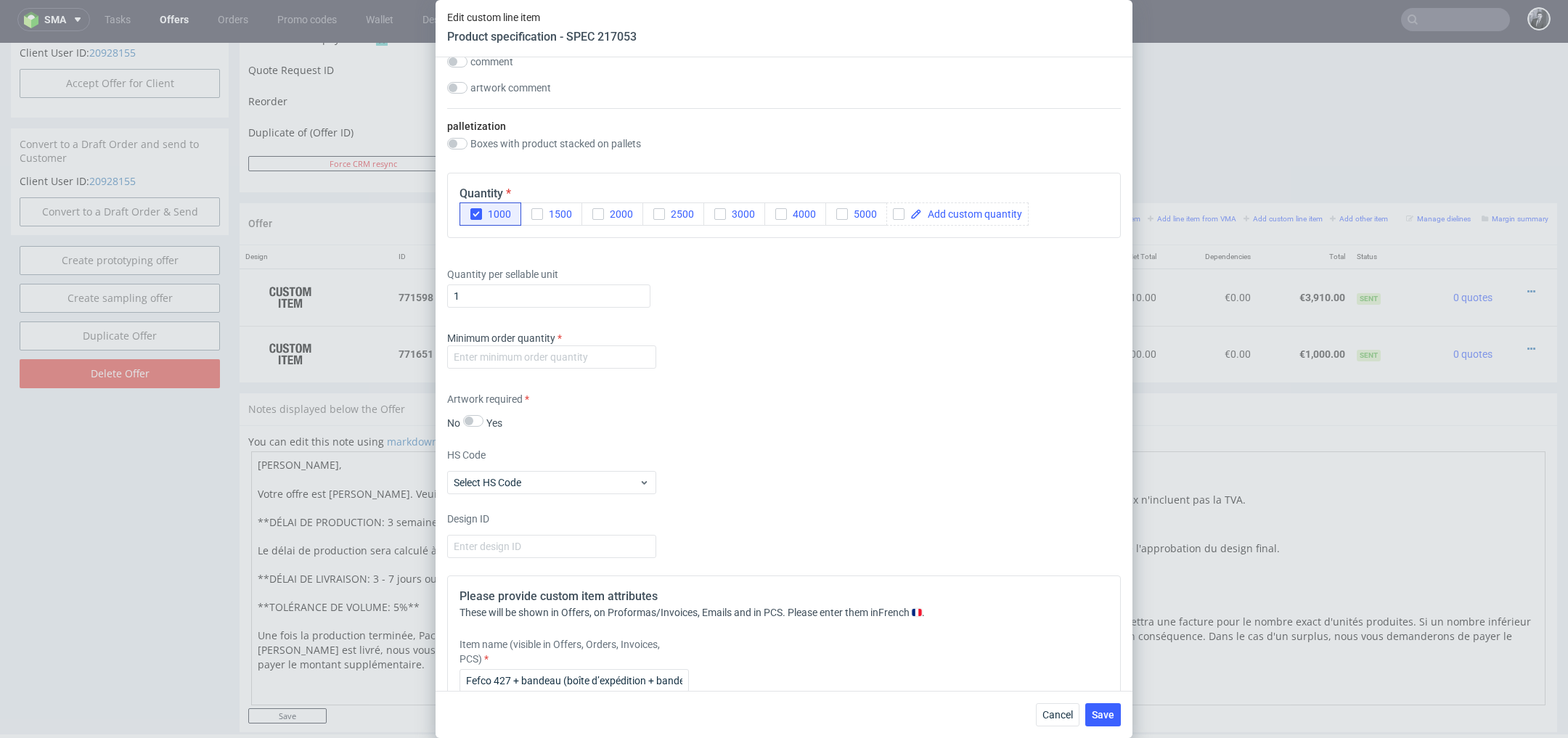
scroll to position [2494, 0]
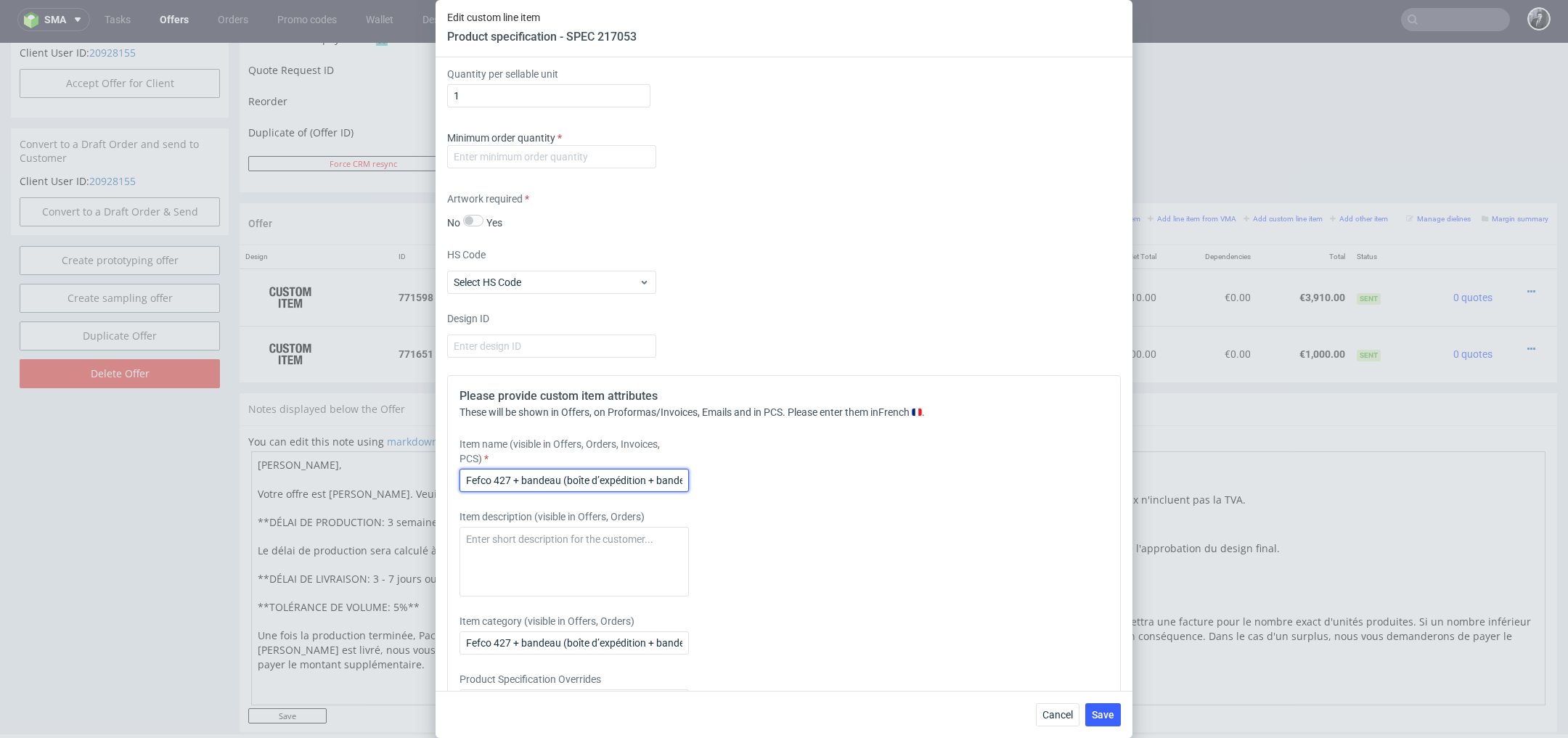
drag, startPoint x: 508, startPoint y: 475, endPoint x: 444, endPoint y: 472, distance: 64.1
click at [444, 472] on div "Supplier Custom Custom supplier Karton-Pak Cieszyn Technical specification Inst…" at bounding box center [784, 374] width 697 height 634
type input "F56 + bandeau (boîte d’expédition + bandeau)"
click at [605, 550] on textarea at bounding box center [574, 562] width 229 height 70
drag, startPoint x: 624, startPoint y: 536, endPoint x: 525, endPoint y: 532, distance: 99.1
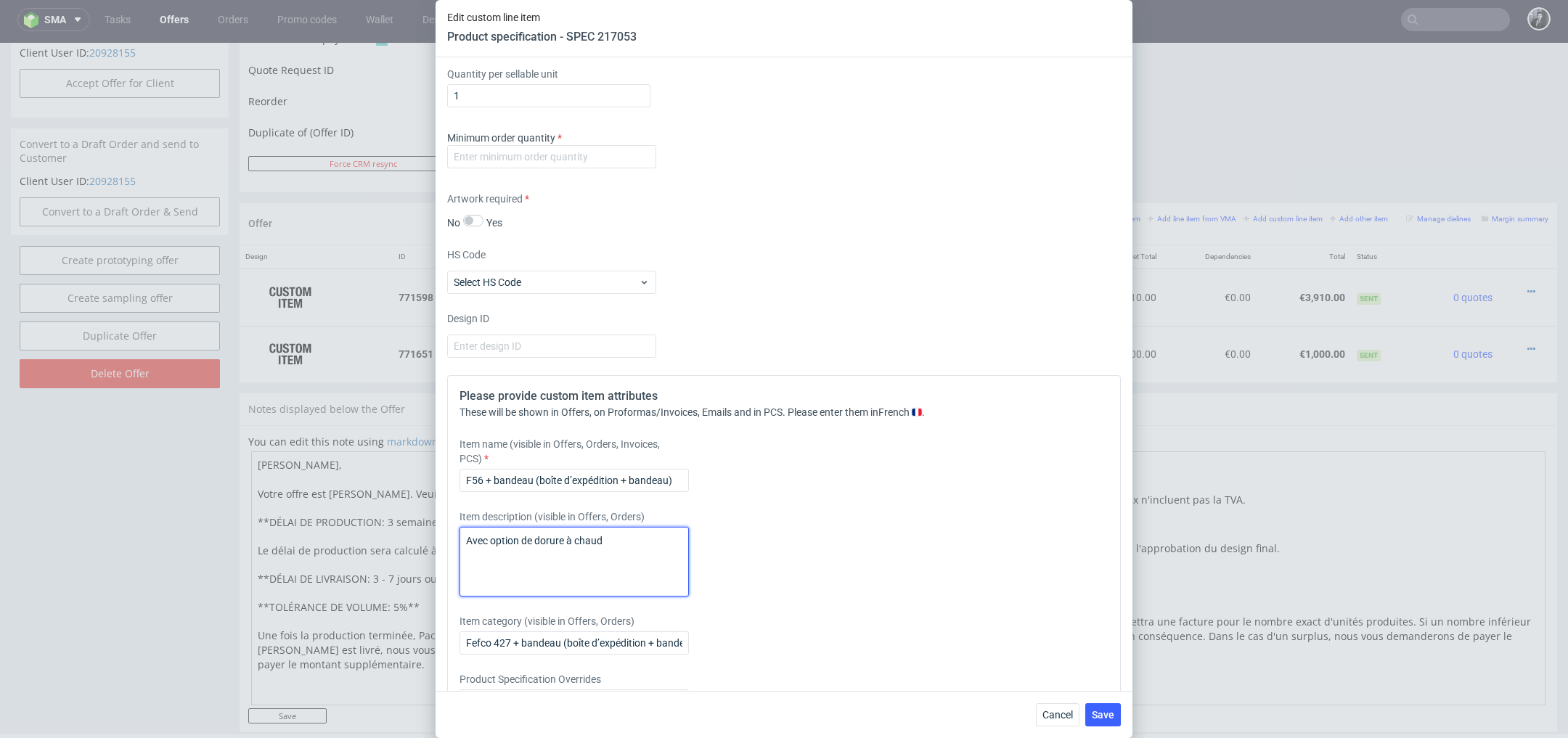
click at [525, 532] on textarea "Avec option de dorure à chaud" at bounding box center [574, 562] width 229 height 70
type textarea "Avec option de scodix doré"
click at [1070, 713] on span "Cancel" at bounding box center [1057, 715] width 30 height 10
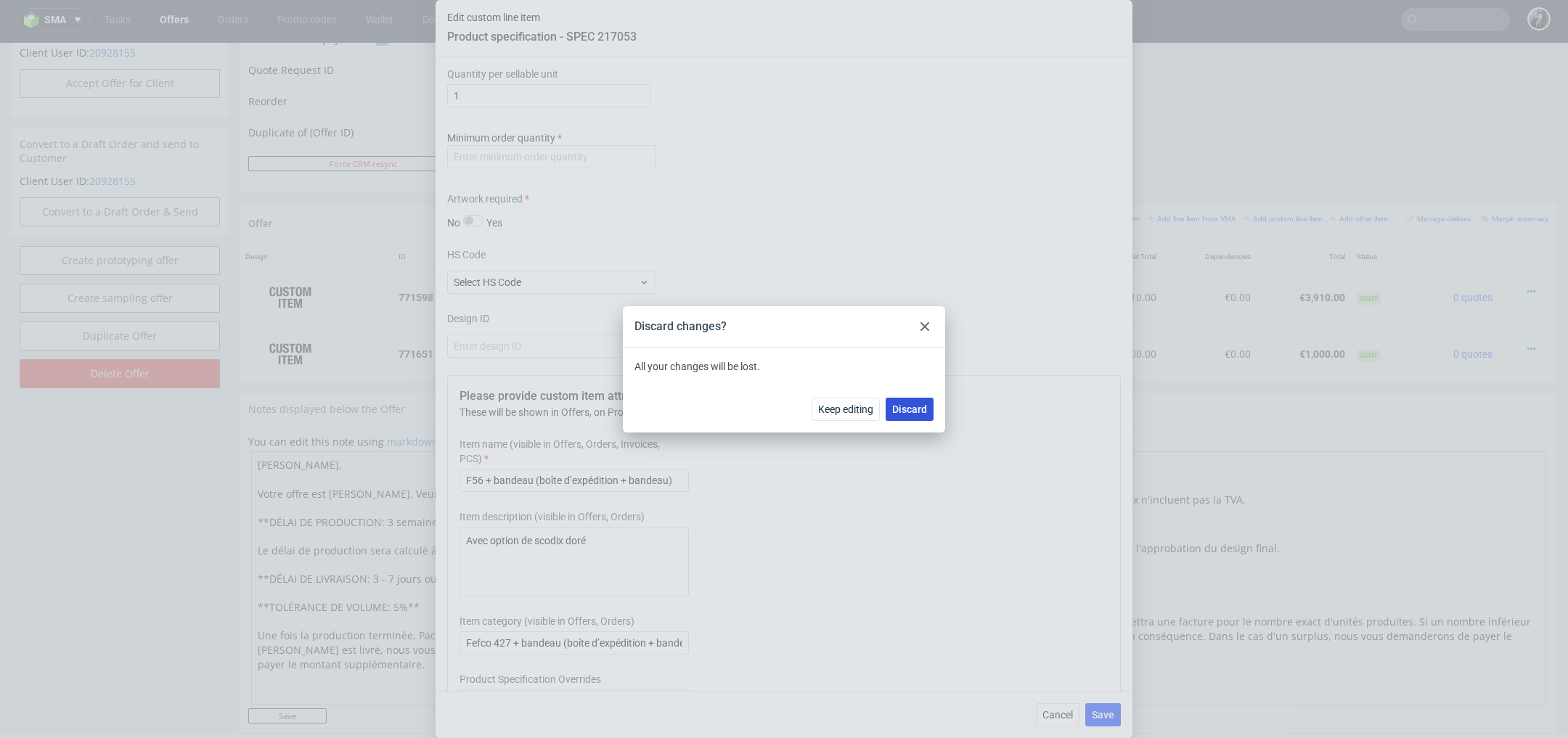
click at [901, 405] on span "Discard" at bounding box center [909, 409] width 35 height 10
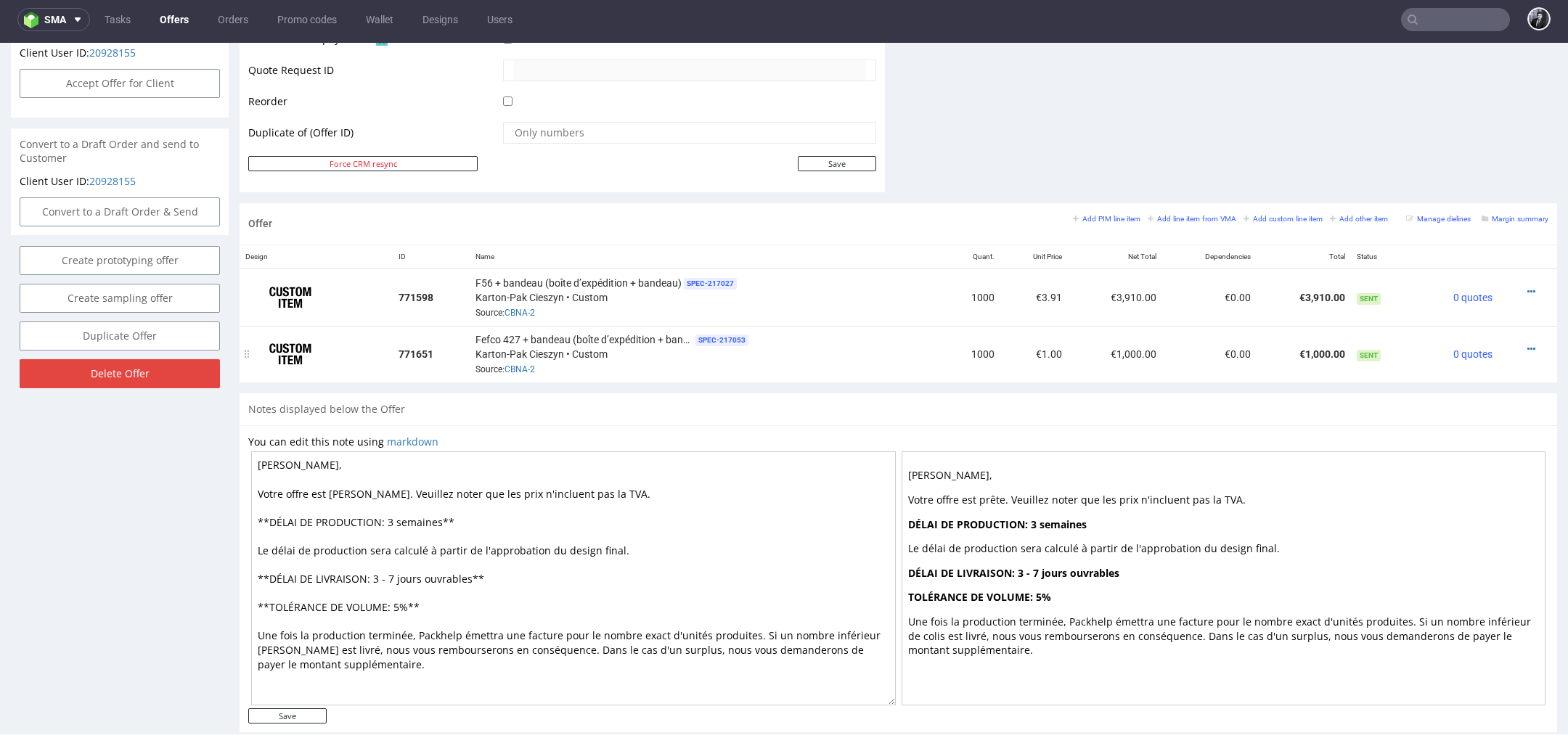
click at [1507, 342] on div at bounding box center [1523, 349] width 39 height 15
click at [1527, 344] on icon at bounding box center [1531, 349] width 8 height 10
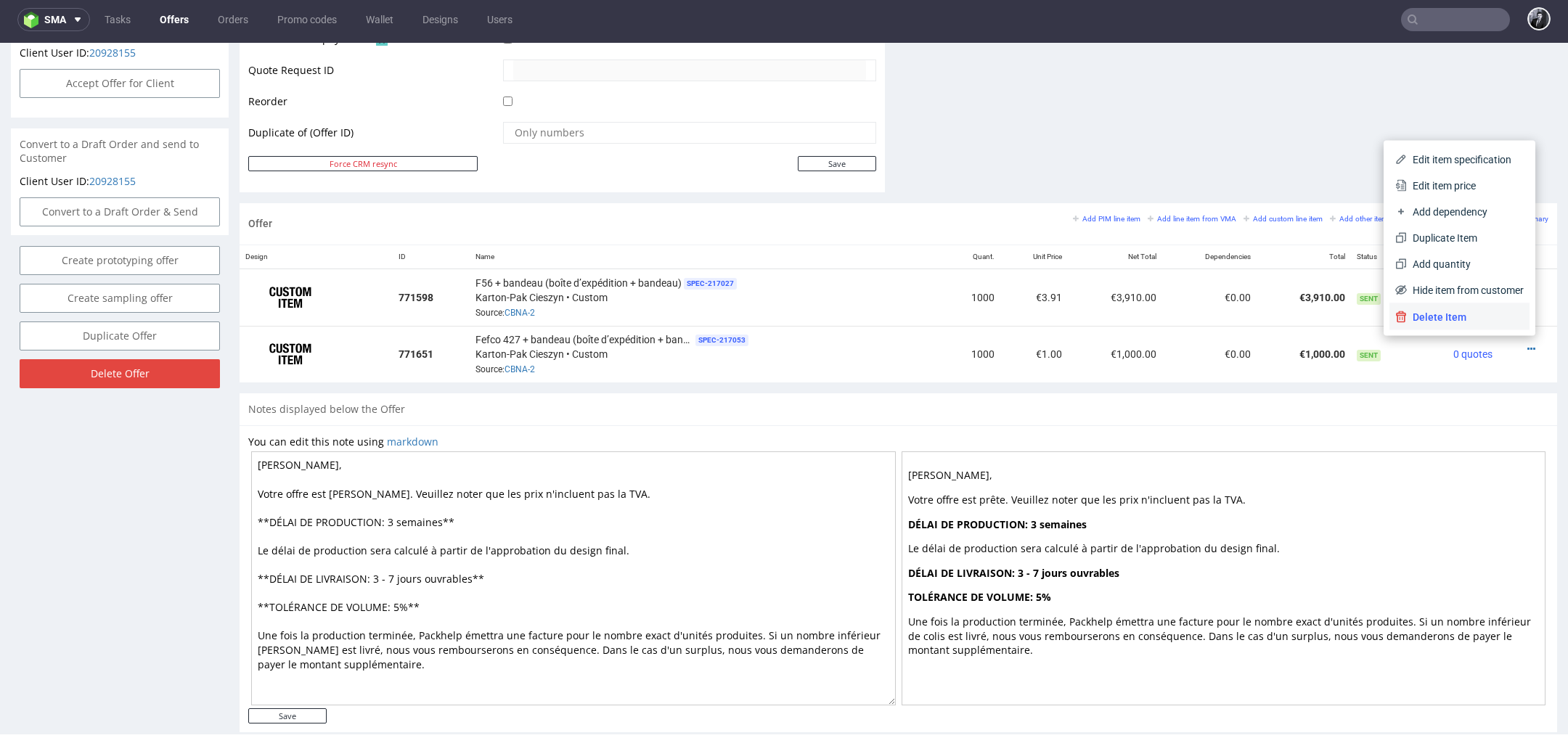
click at [1459, 319] on span "Delete Item" at bounding box center [1465, 317] width 116 height 15
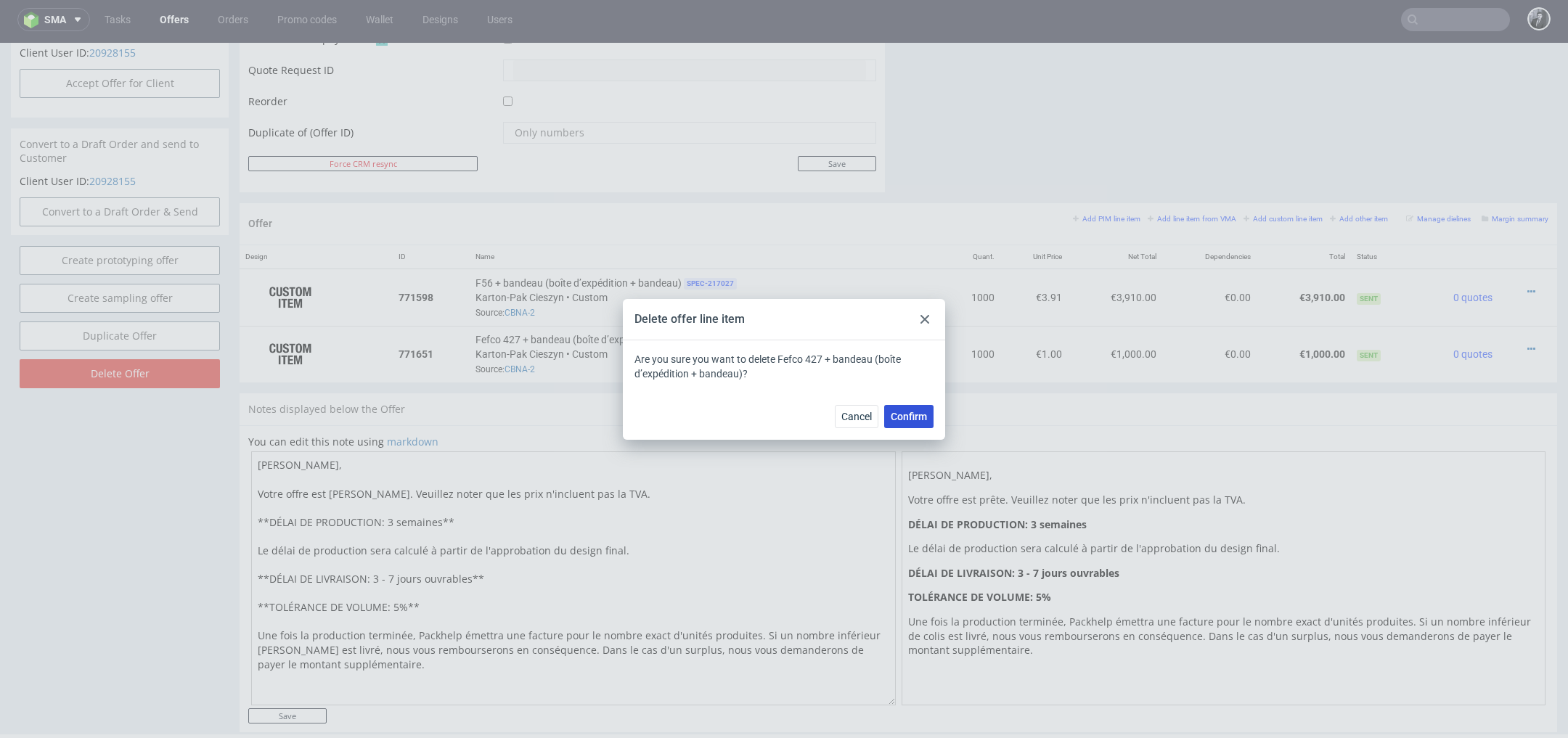
click at [920, 416] on span "Confirm" at bounding box center [909, 416] width 37 height 10
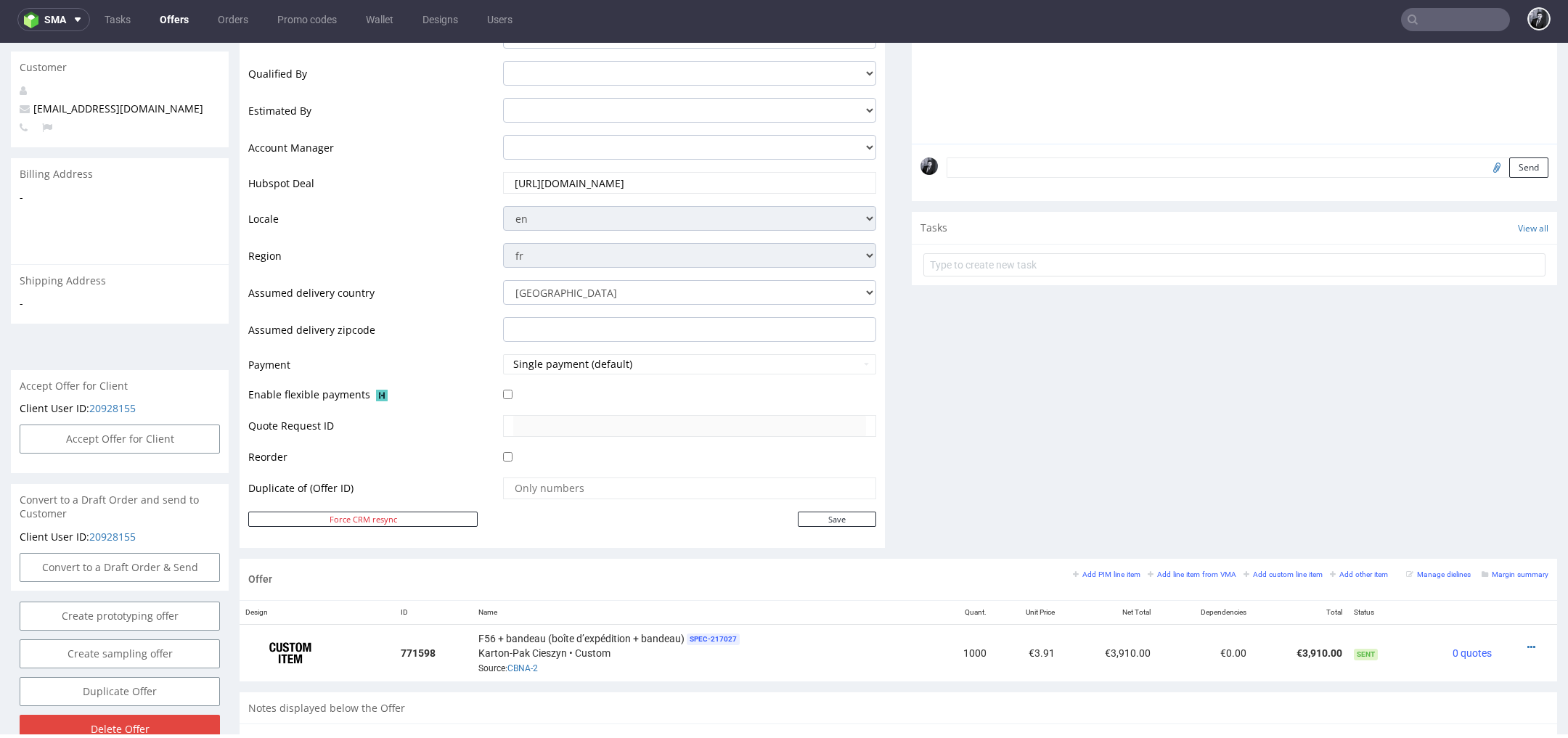
scroll to position [674, 0]
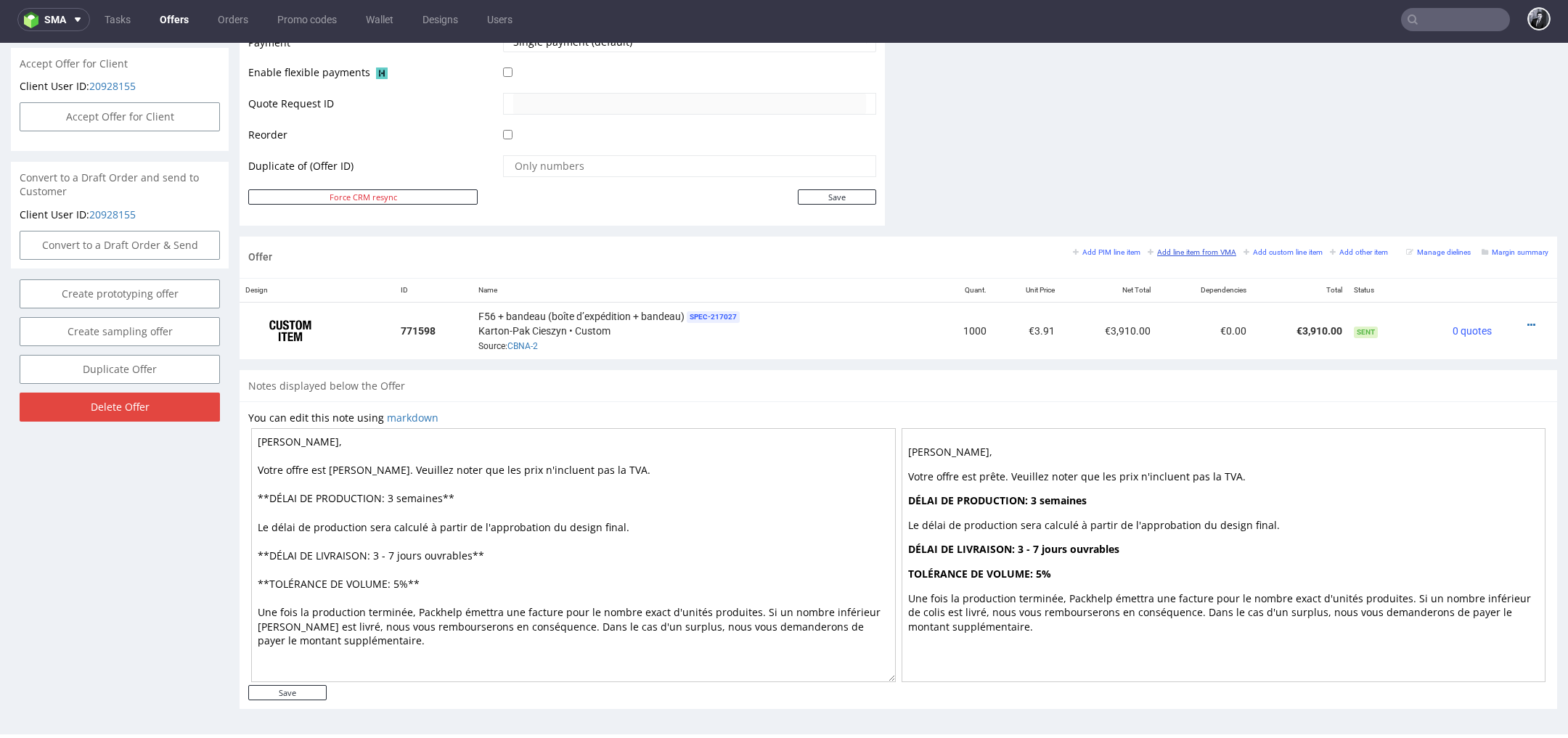
click at [1186, 252] on small "Add line item from VMA" at bounding box center [1192, 252] width 89 height 8
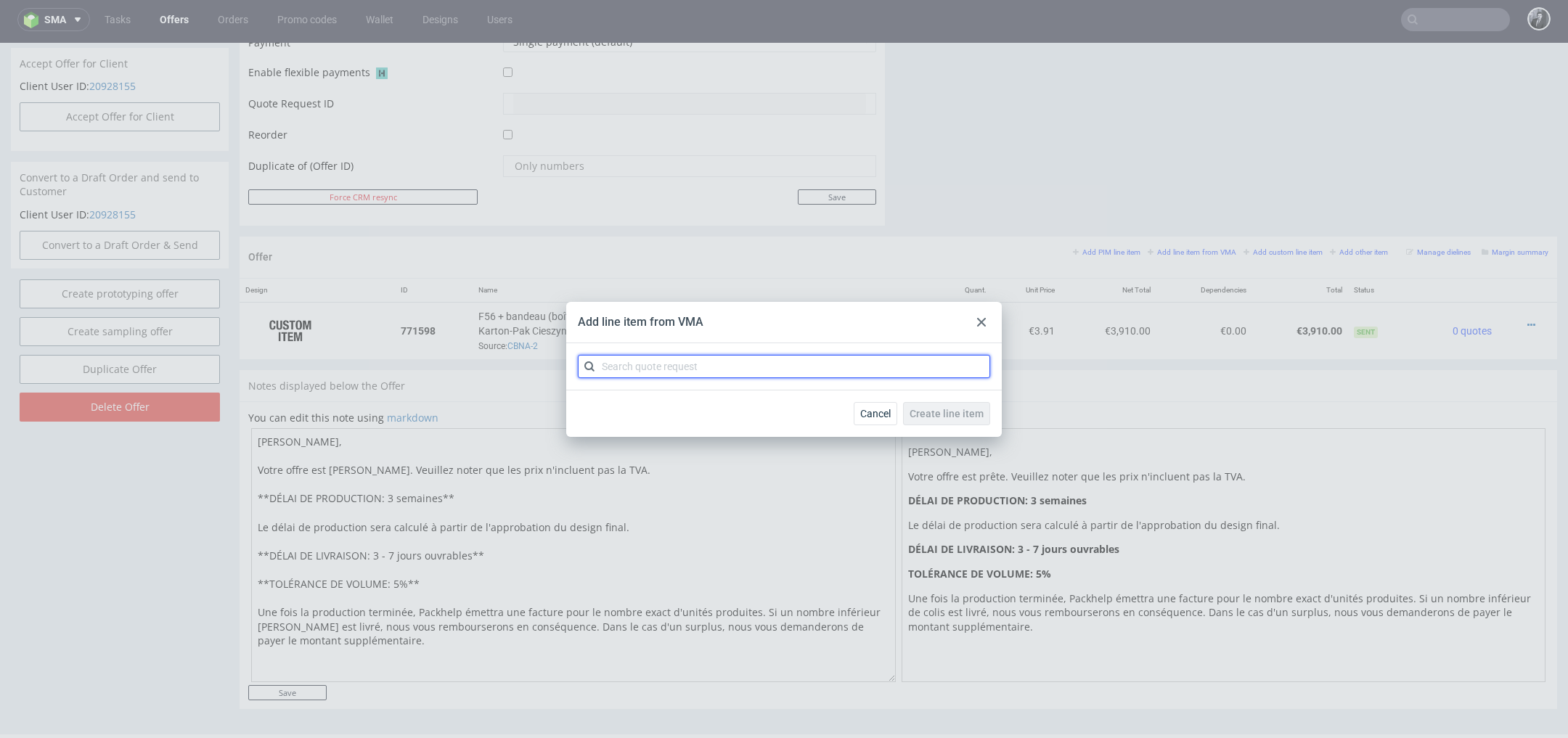
click at [921, 370] on input "text" at bounding box center [784, 367] width 412 height 23
type input "CBNA"
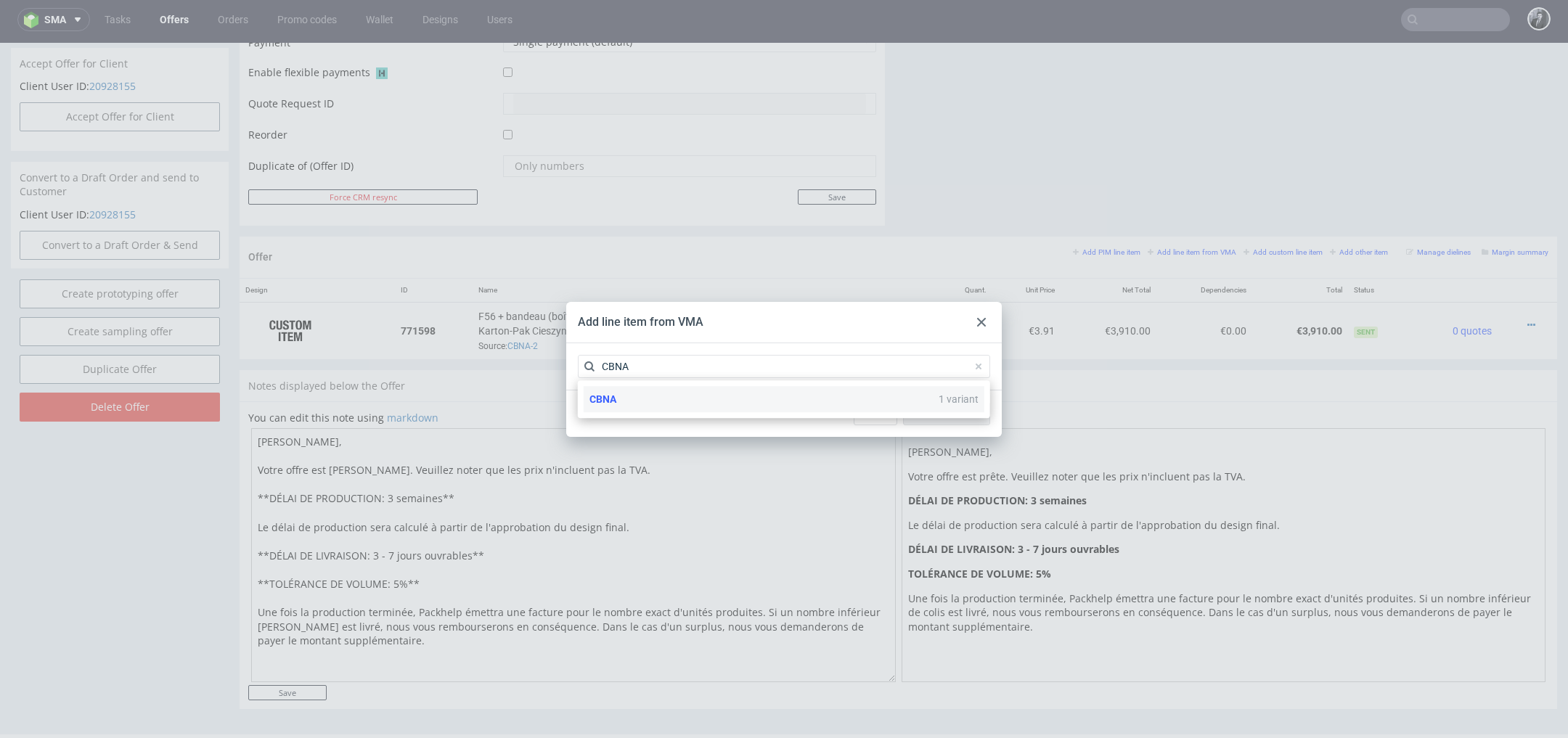
click at [750, 400] on div "CBNA 1 variant" at bounding box center [784, 399] width 401 height 26
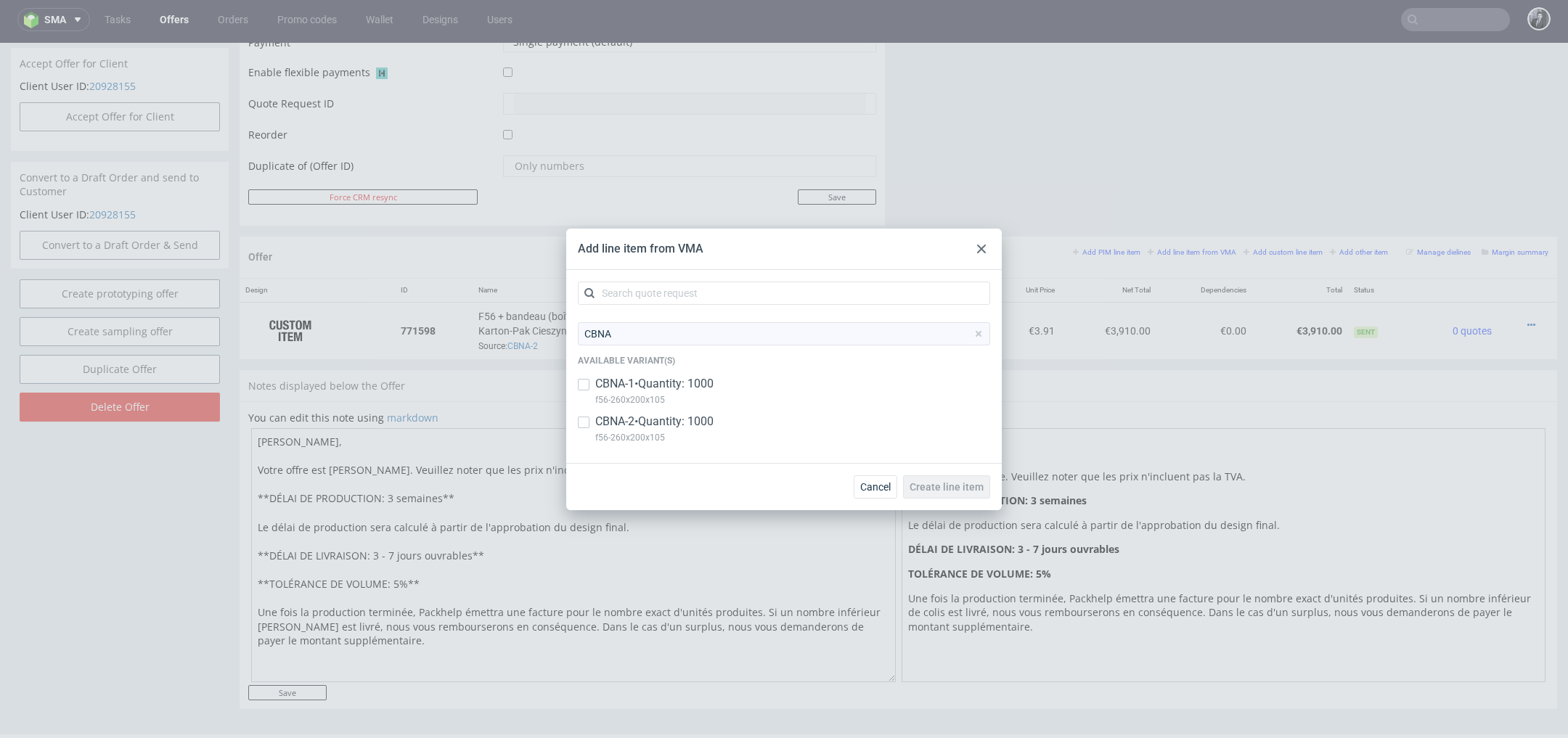
click at [708, 392] on p "f56-260x200x105" at bounding box center [654, 400] width 118 height 16
checkbox input "true"
click at [948, 482] on span "Create line item" at bounding box center [946, 487] width 74 height 10
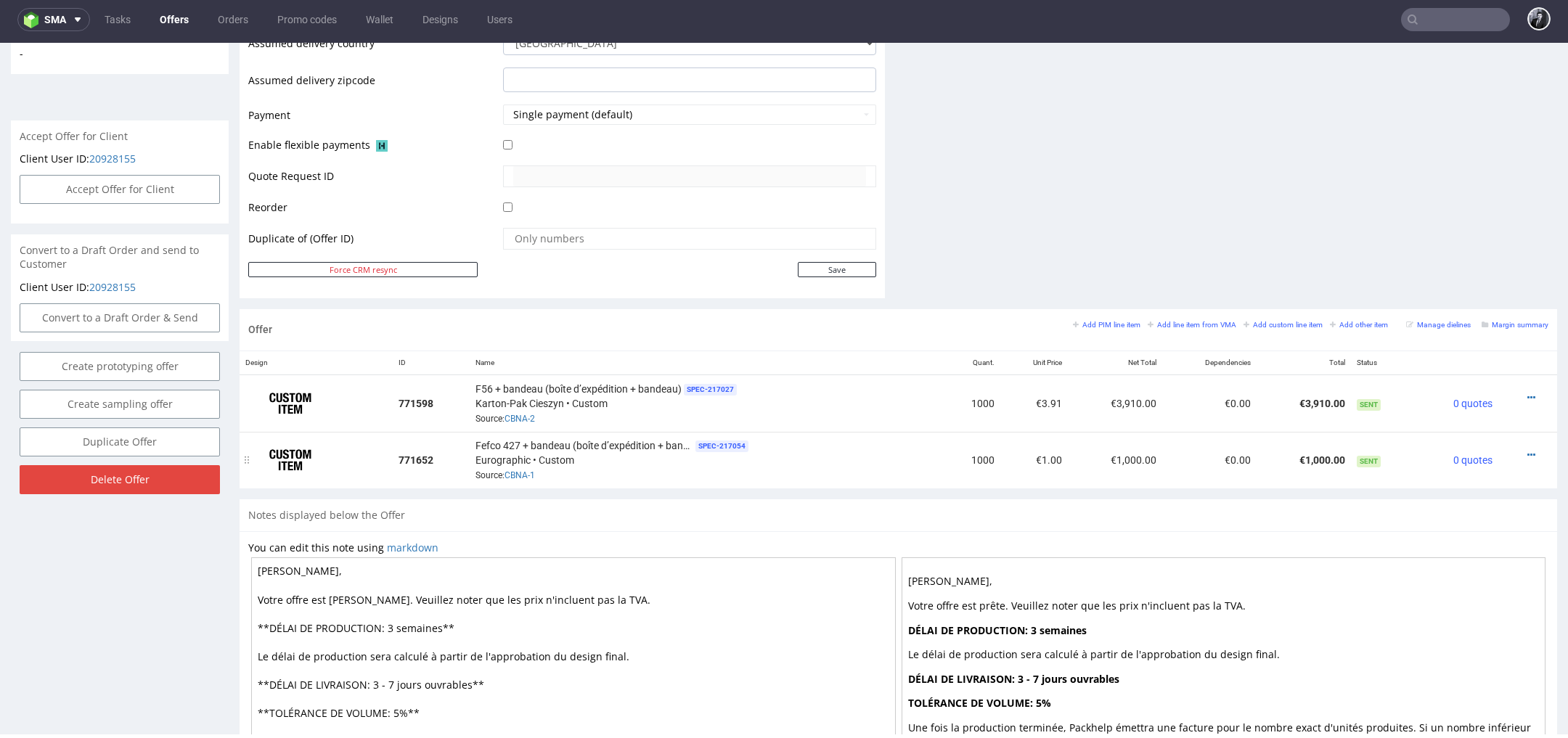
scroll to position [596, 0]
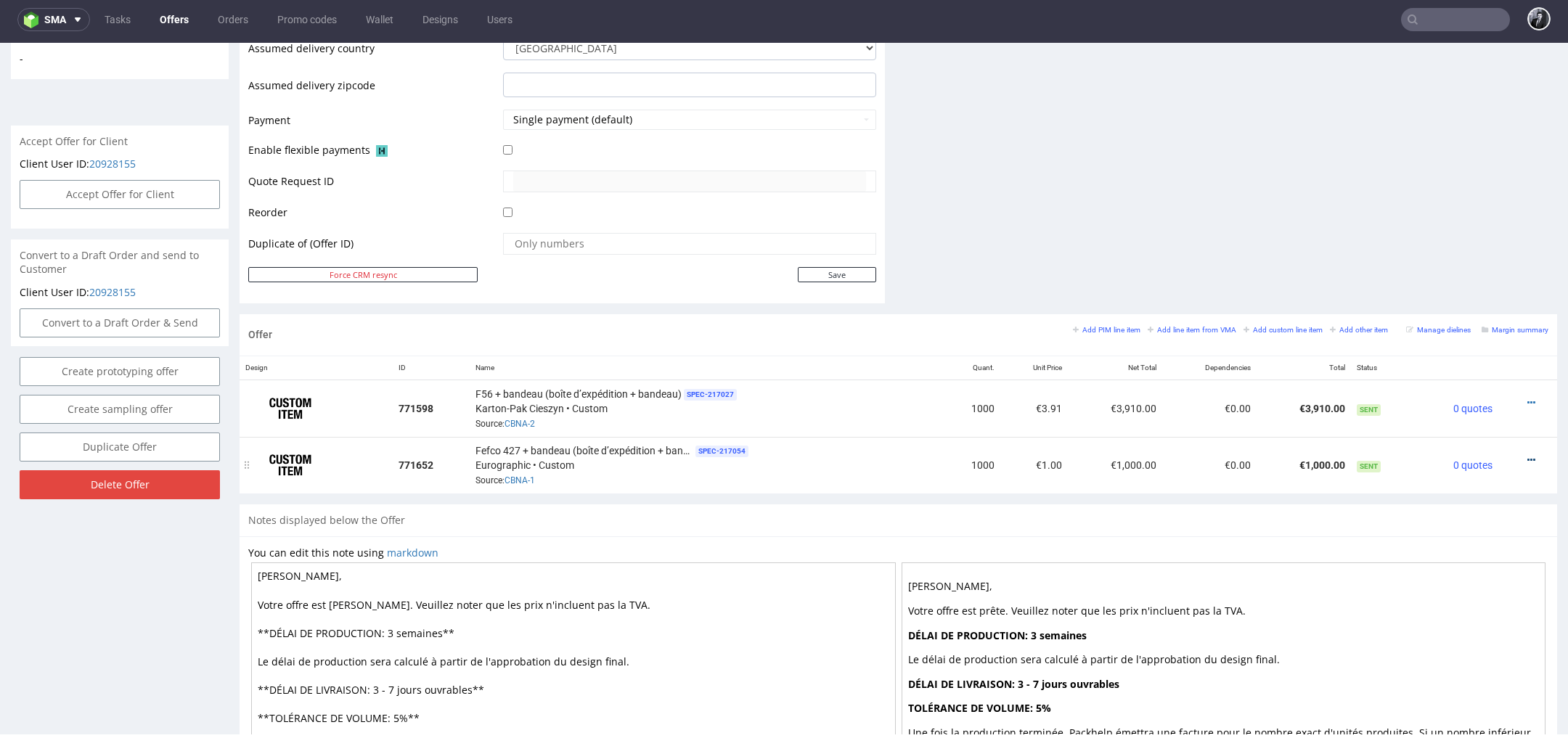
click at [1527, 455] on icon at bounding box center [1531, 460] width 8 height 10
click at [1440, 301] on span "Edit item price" at bounding box center [1465, 297] width 116 height 15
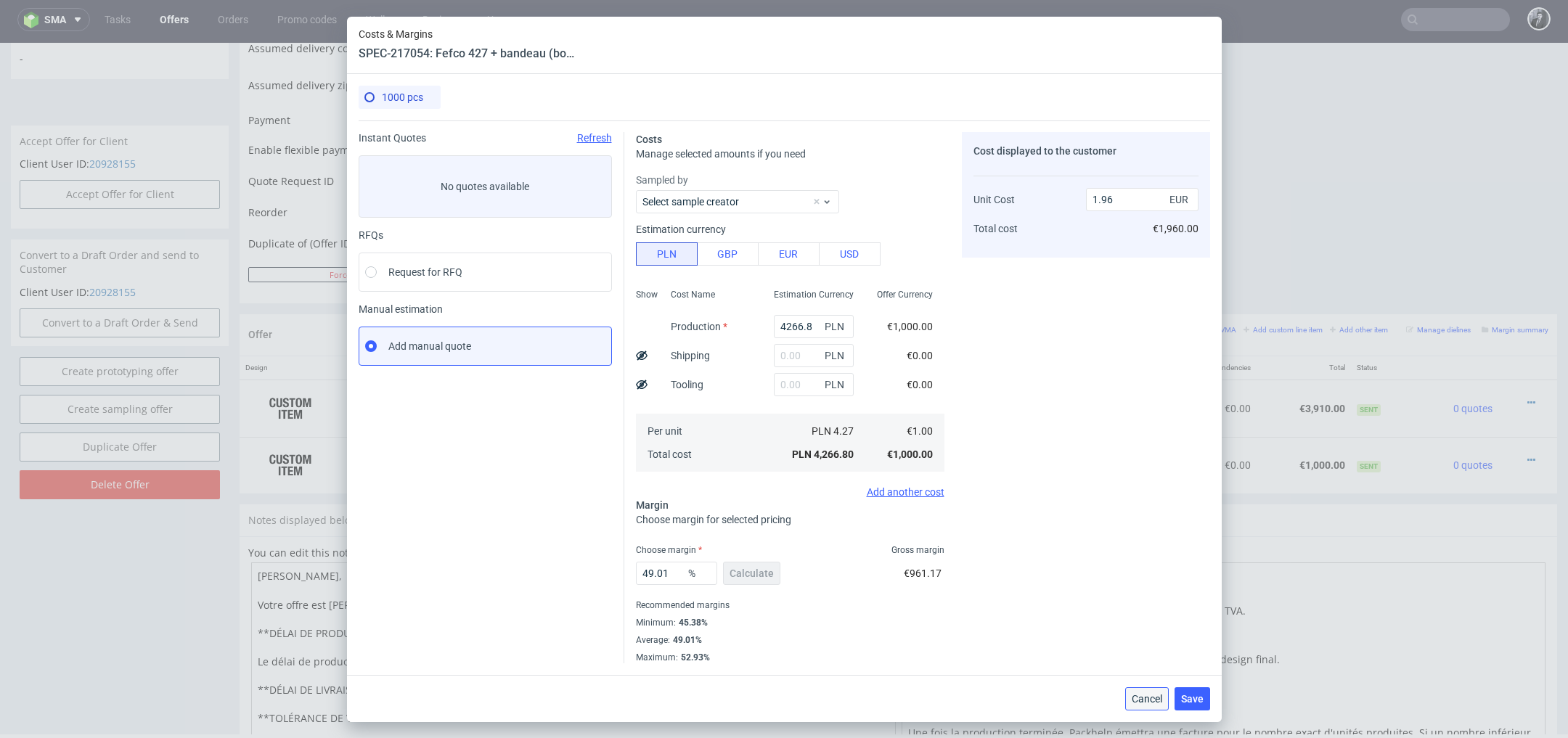
click at [1148, 701] on span "Cancel" at bounding box center [1146, 698] width 30 height 10
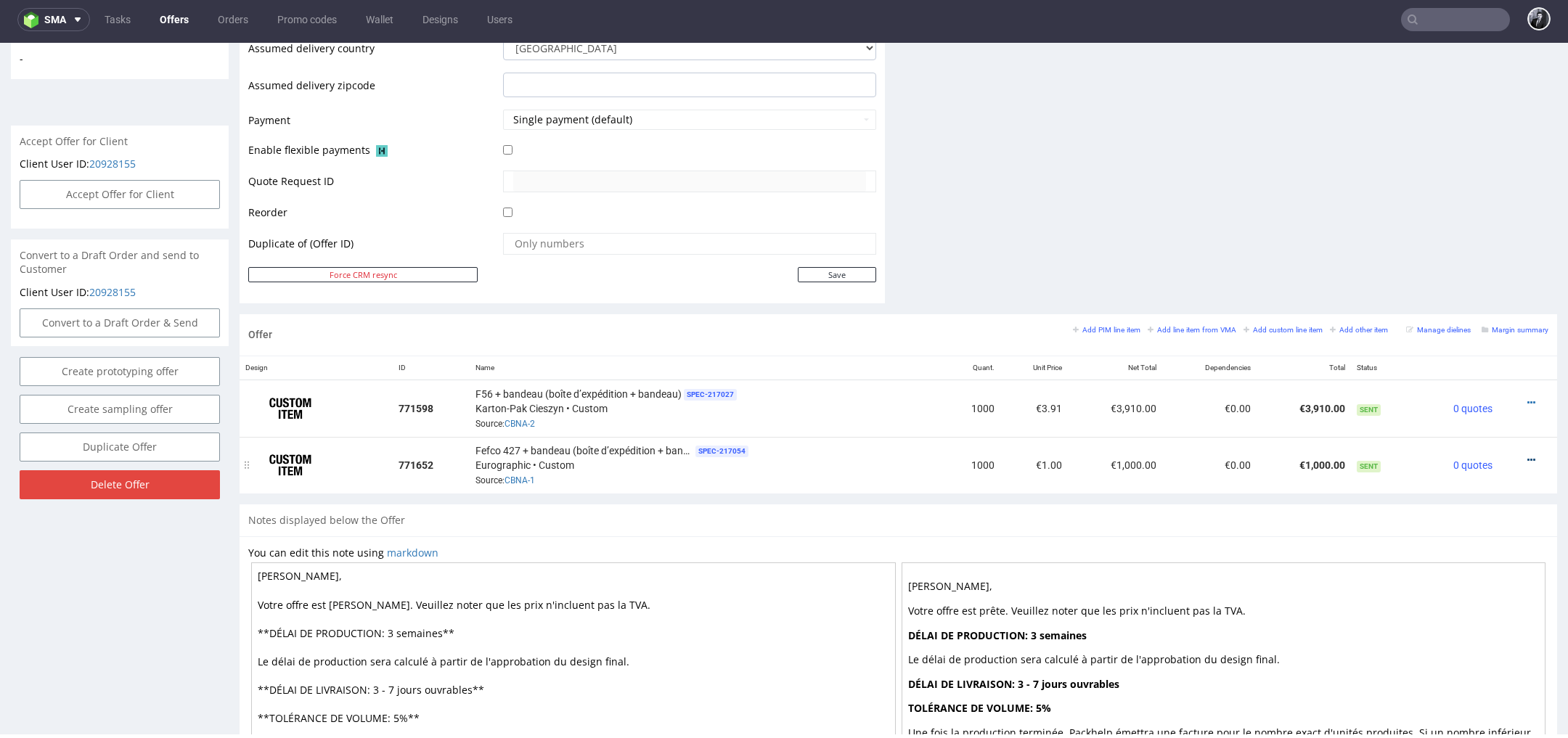
click at [1527, 455] on icon at bounding box center [1531, 460] width 8 height 10
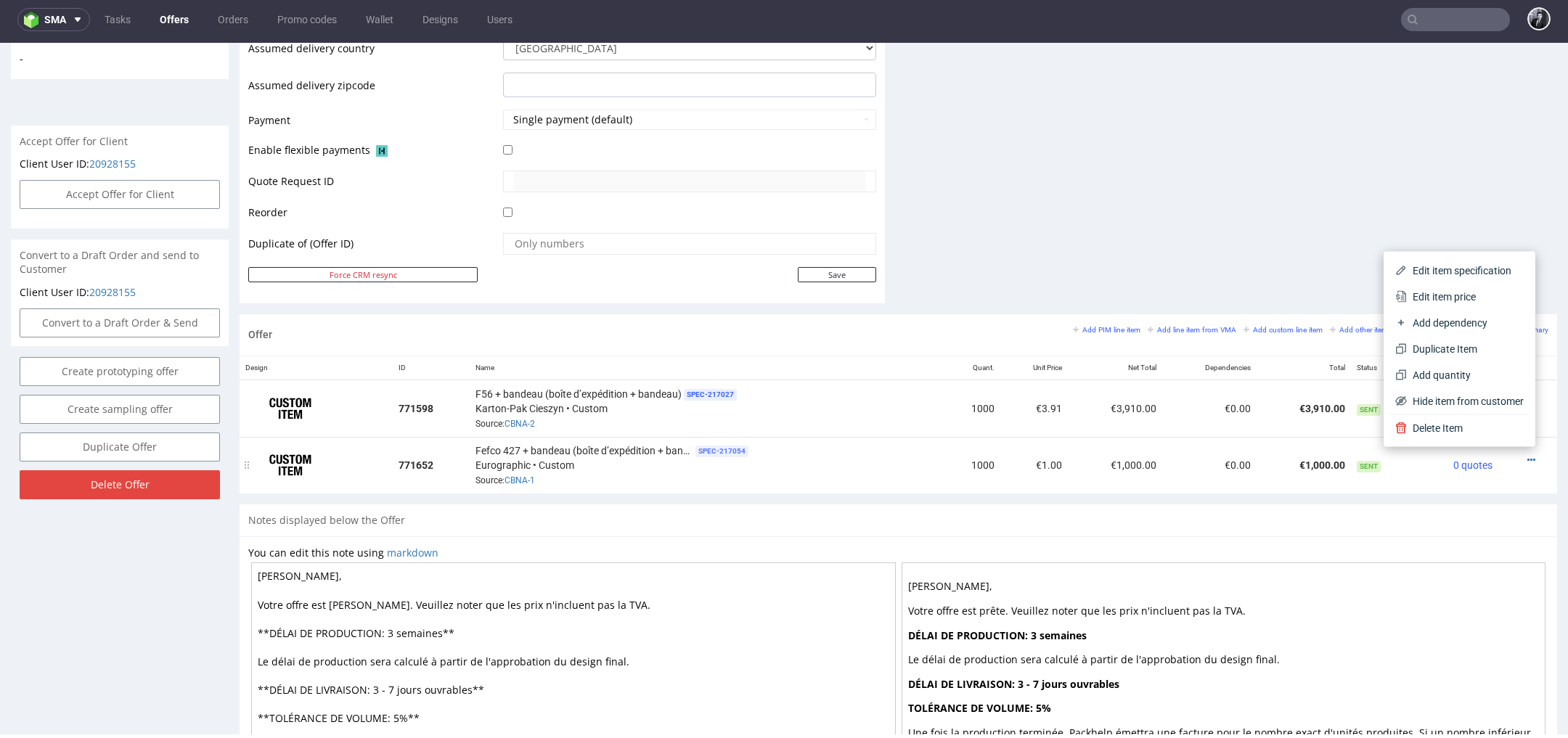
click at [732, 446] on span "SPEC- 217054" at bounding box center [721, 451] width 53 height 12
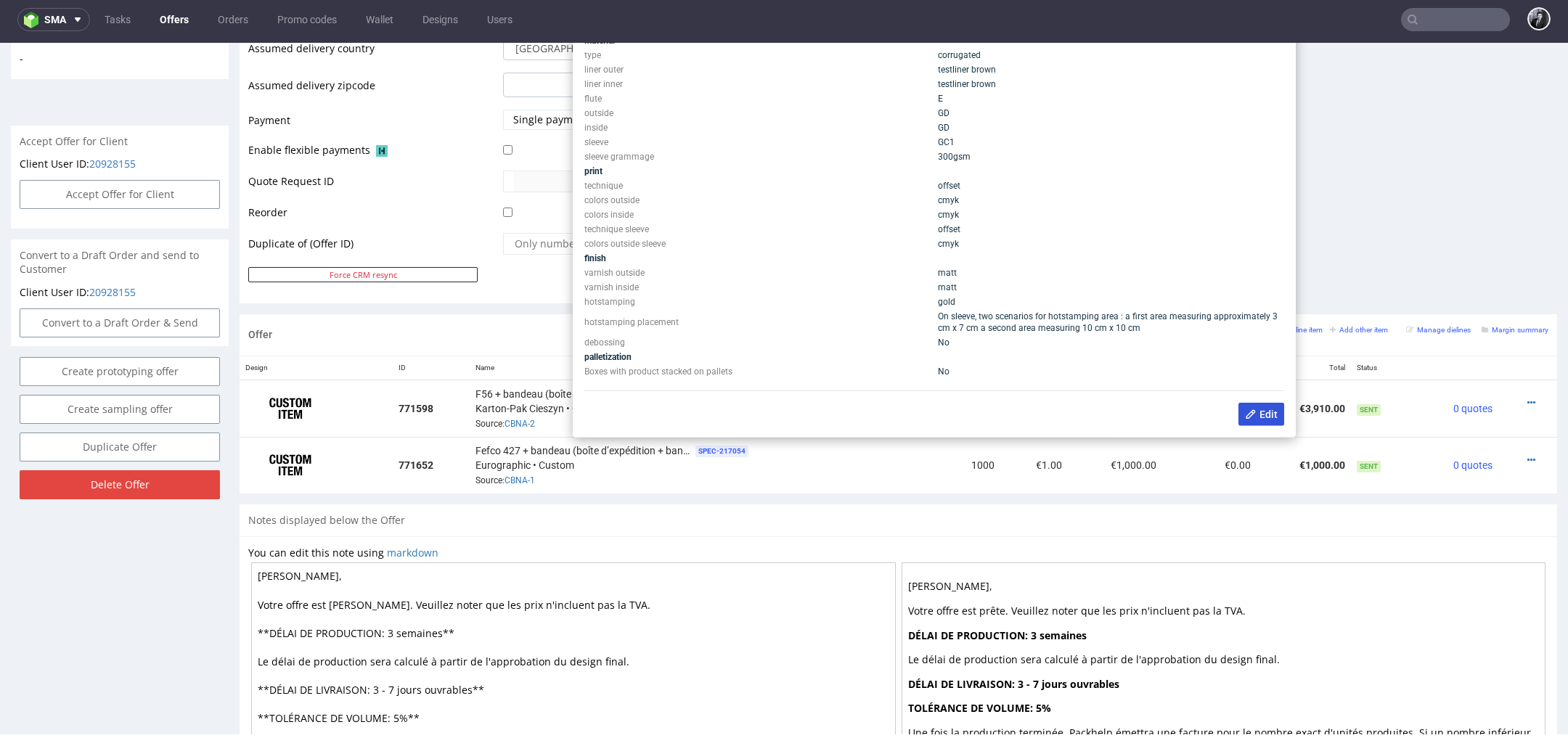
click at [1249, 417] on span "Edit" at bounding box center [1261, 414] width 33 height 12
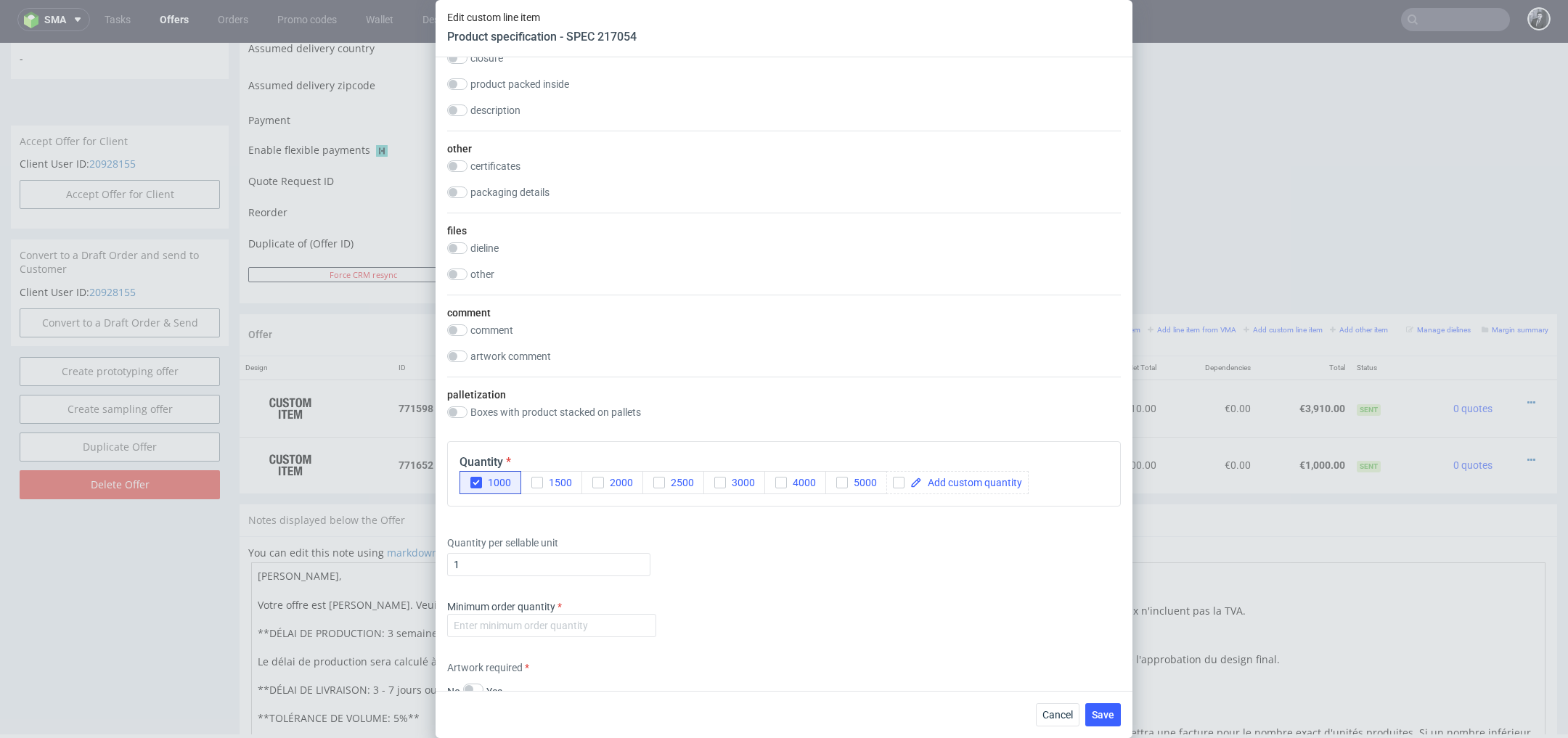
scroll to position [2677, 0]
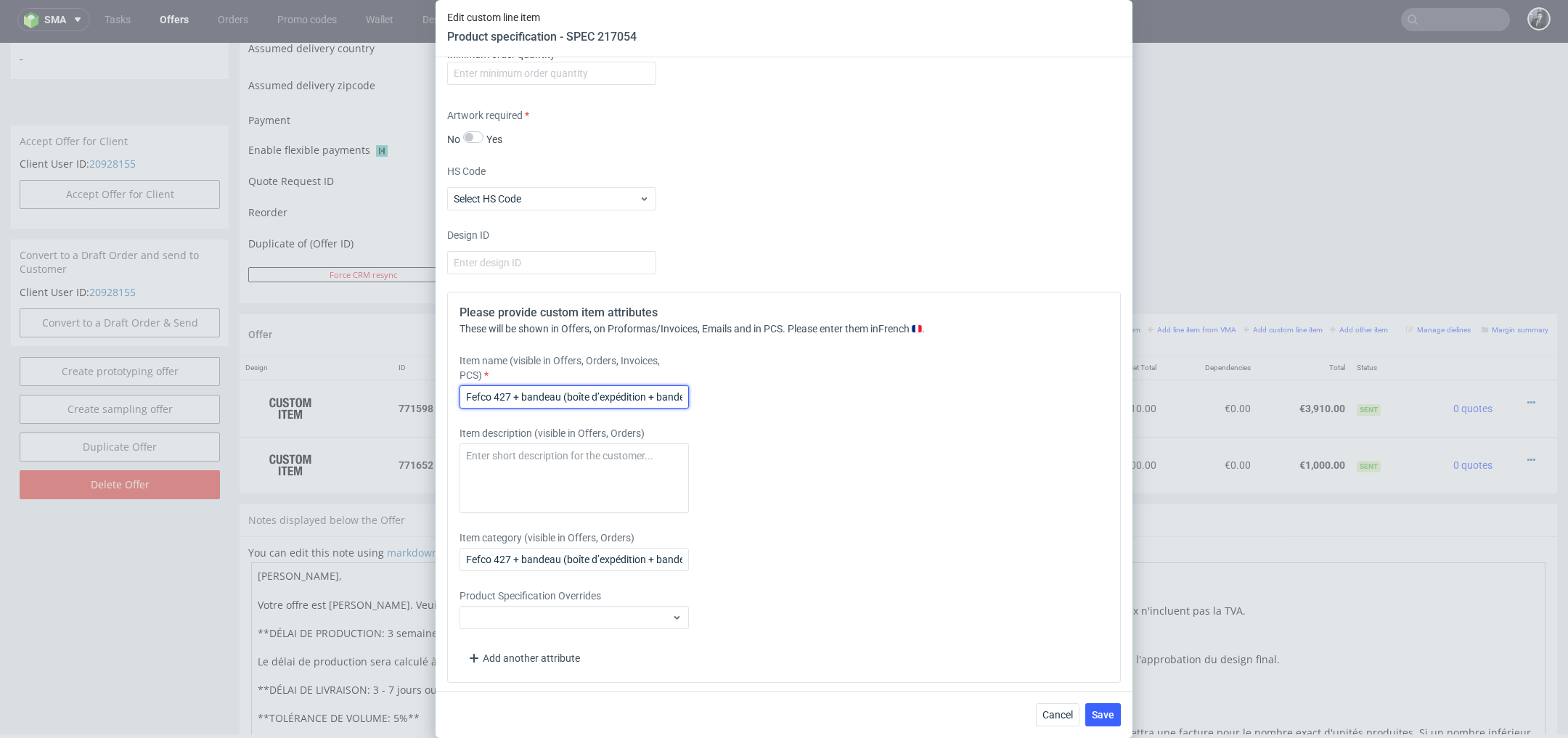
drag, startPoint x: 512, startPoint y: 392, endPoint x: 415, endPoint y: 390, distance: 97.0
click at [415, 390] on div "Edit custom line item Product specification - SPEC 217054 Supplier Custom Custo…" at bounding box center [784, 369] width 1568 height 738
type input "F56 + bandeau (boîte d’expédition + bandeau)"
click at [550, 472] on textarea at bounding box center [574, 479] width 229 height 70
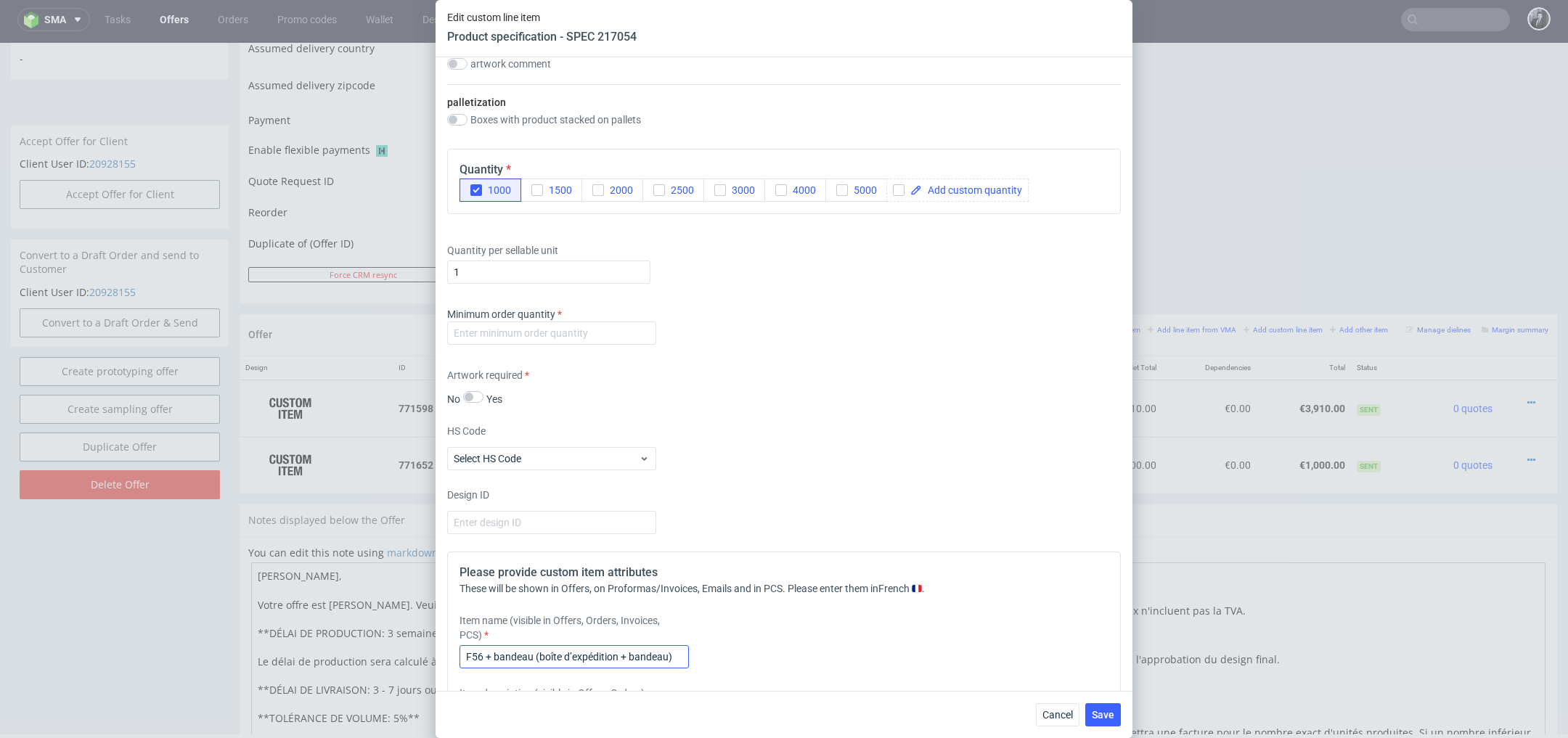
scroll to position [2382, 0]
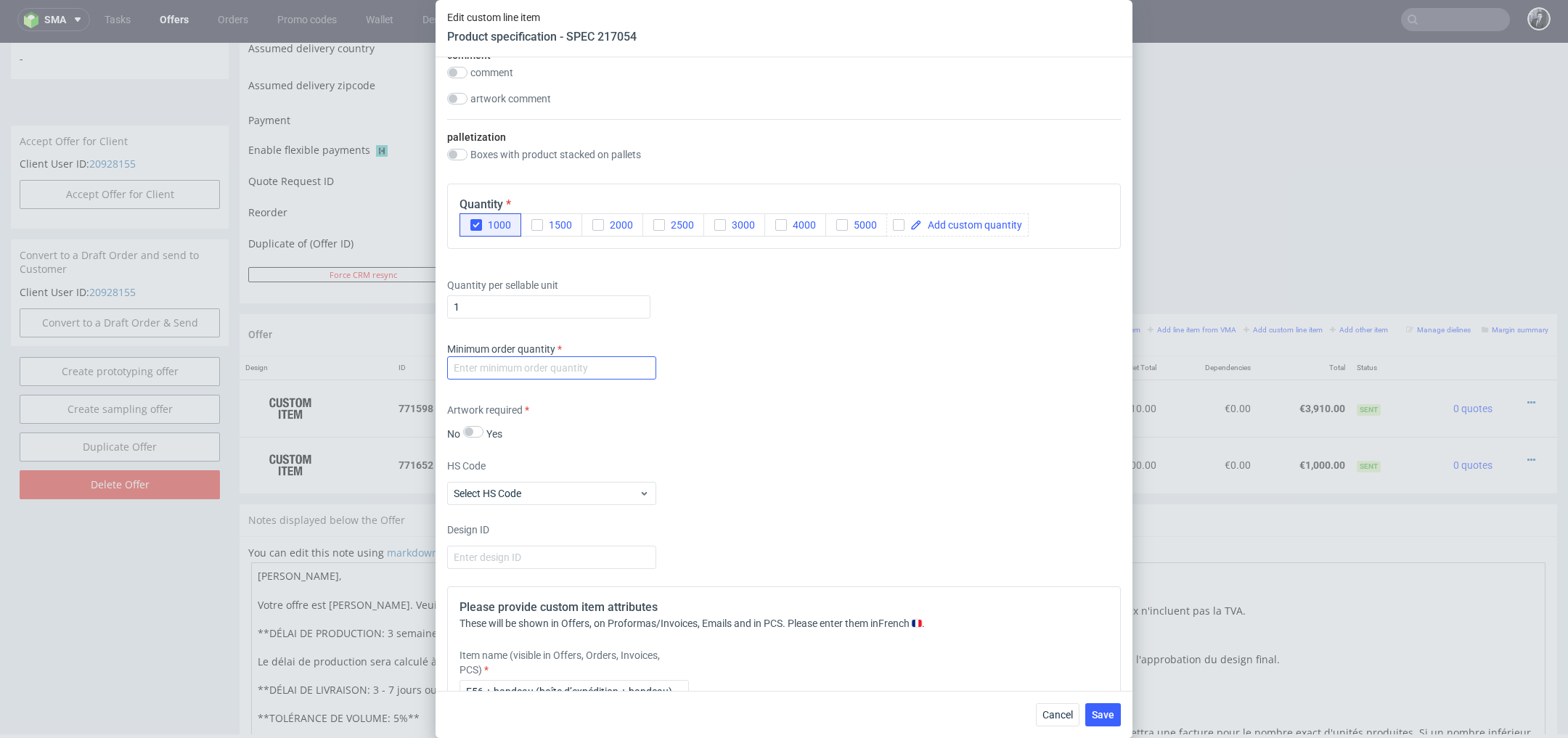
type textarea "Avec option scodix doré"
click at [593, 371] on input "number" at bounding box center [551, 368] width 209 height 23
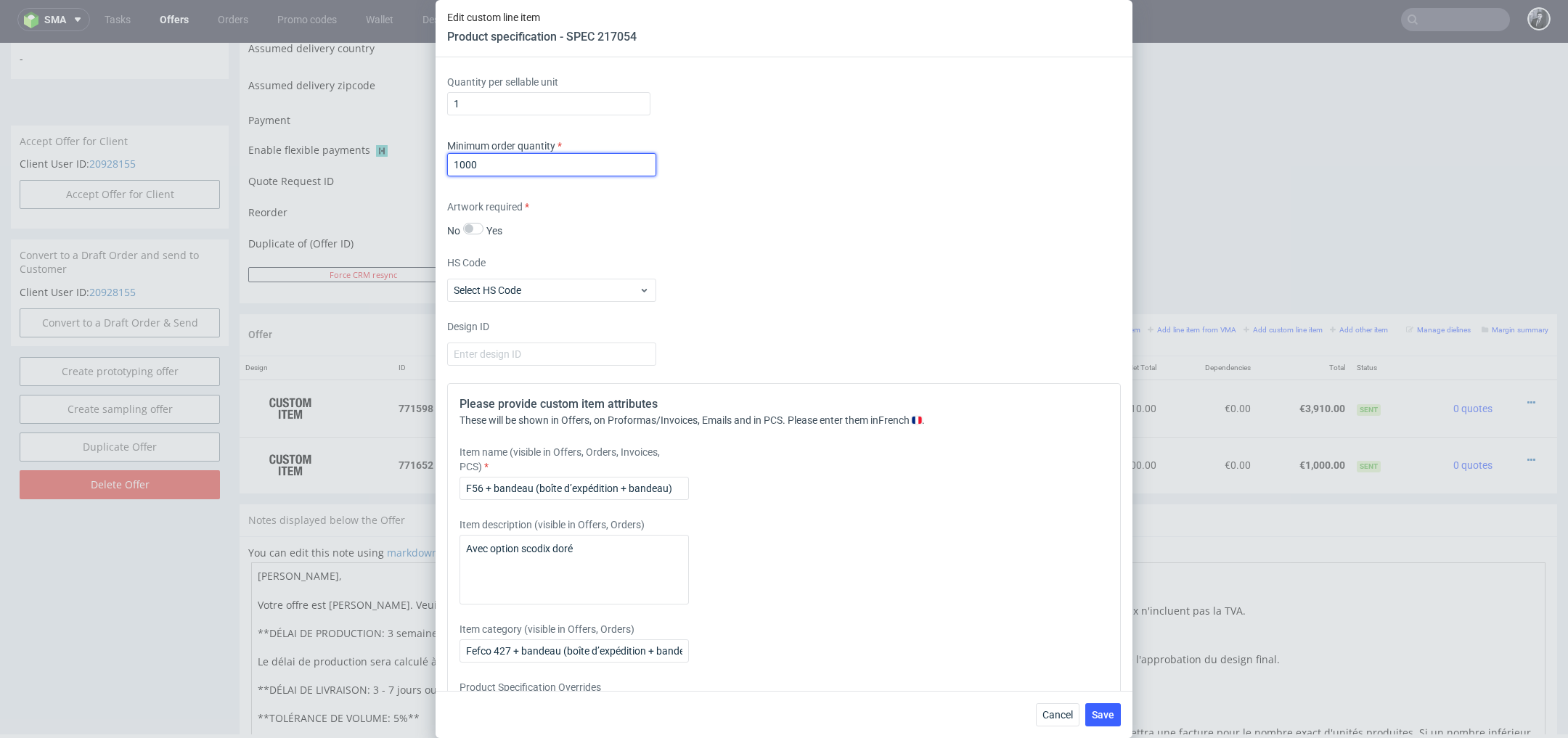
scroll to position [2587, 0]
type input "1000"
click at [638, 551] on textarea "Avec option scodix doré" at bounding box center [574, 569] width 229 height 70
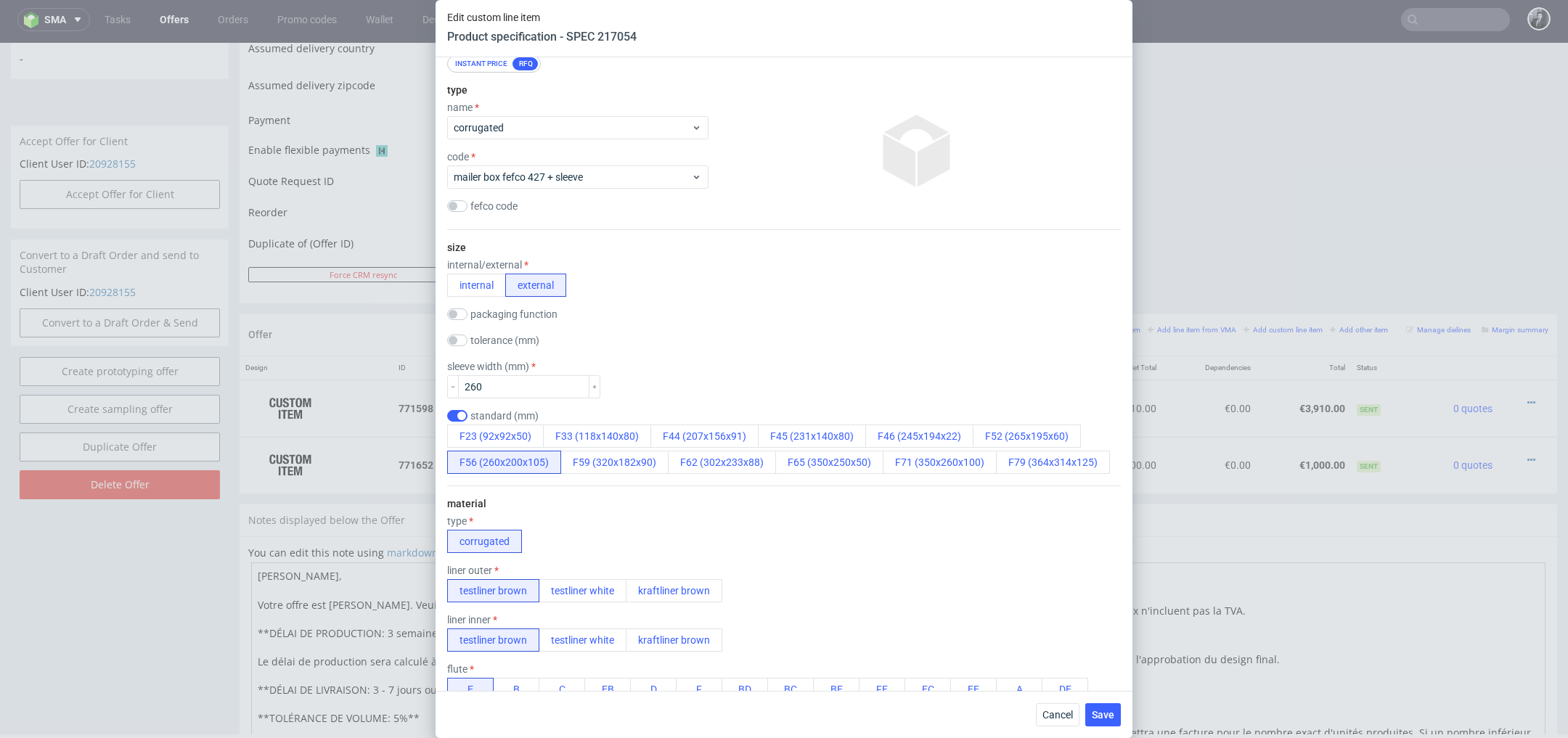
scroll to position [0, 0]
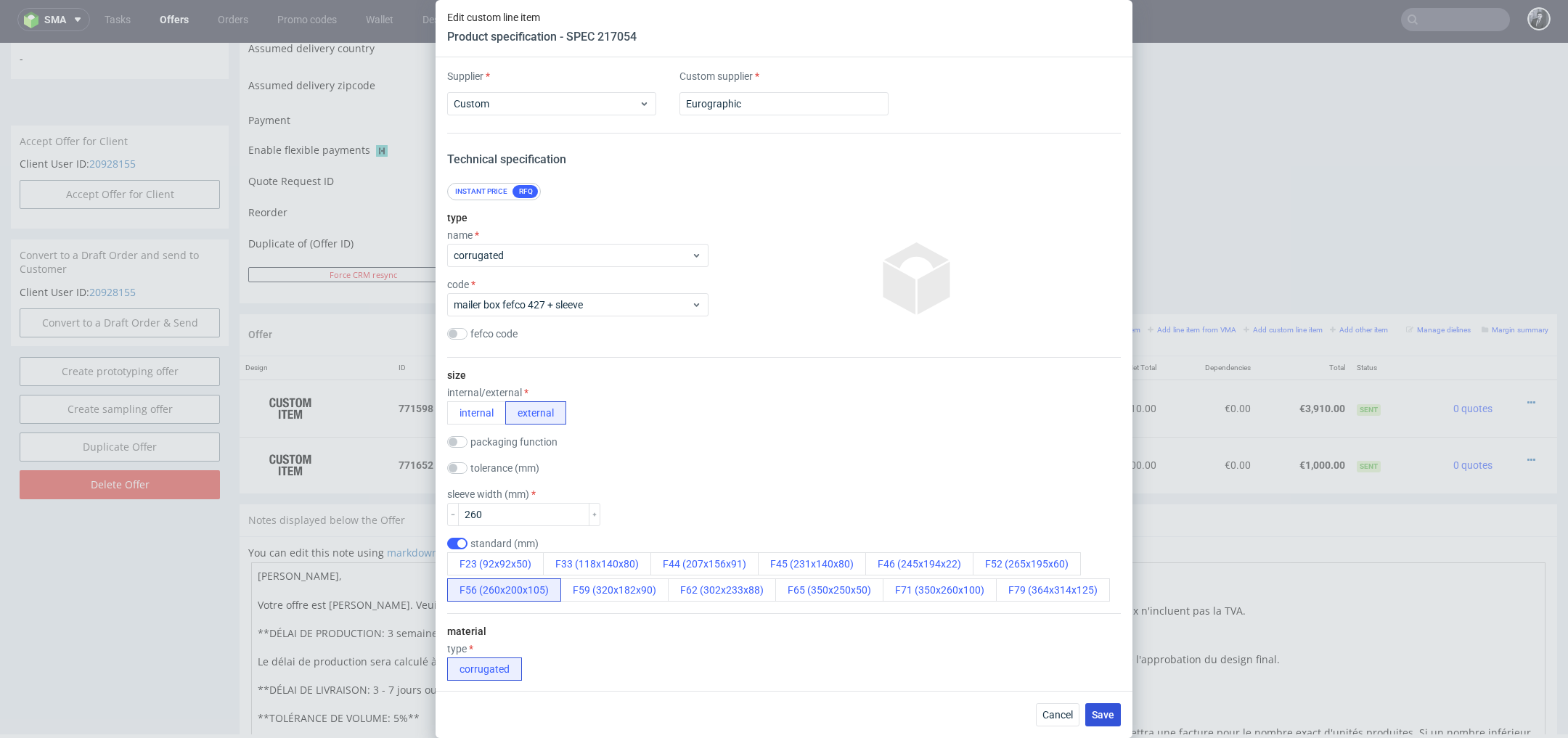
type textarea "Avec option scodix doré"
click at [1104, 715] on span "Save" at bounding box center [1103, 715] width 23 height 10
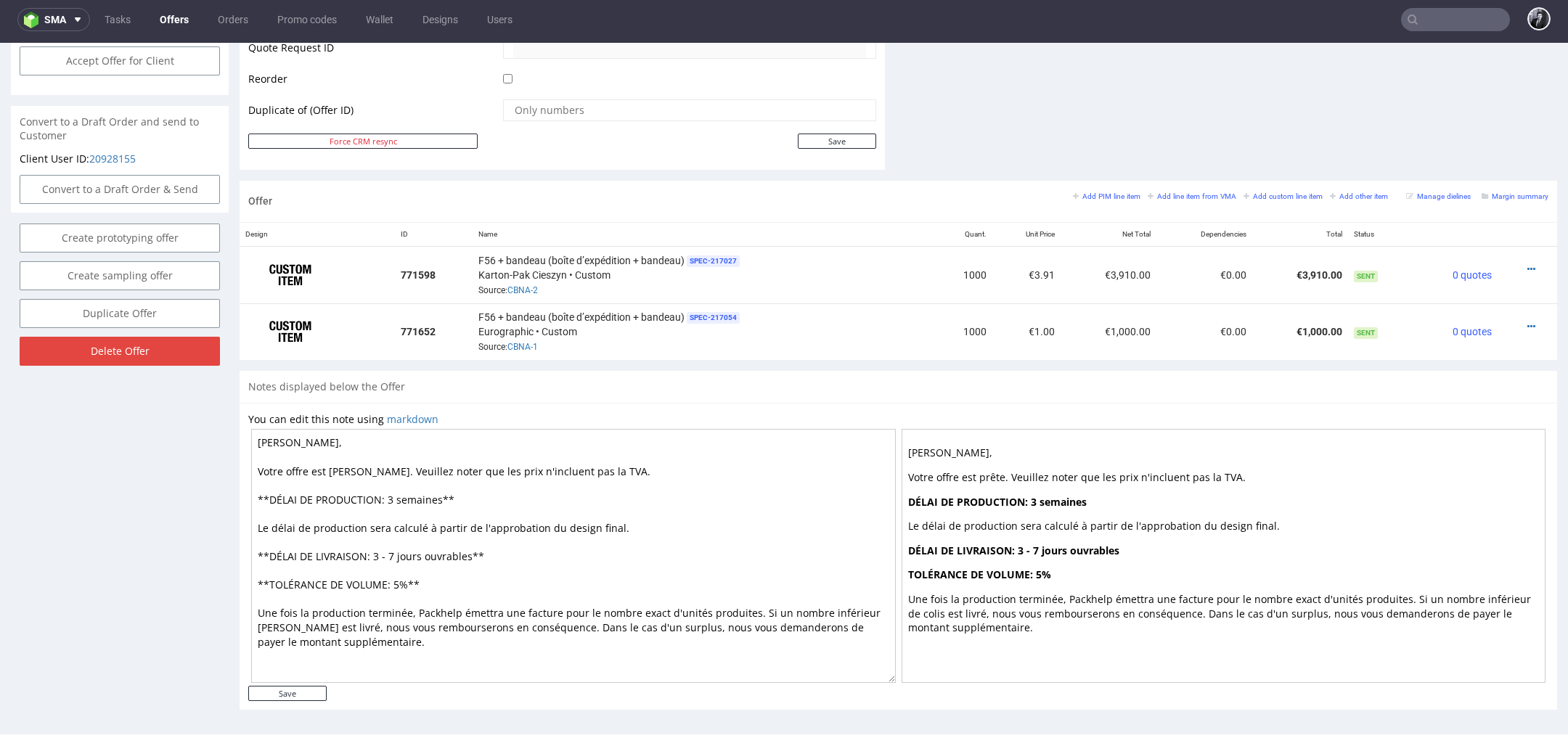
scroll to position [698, 0]
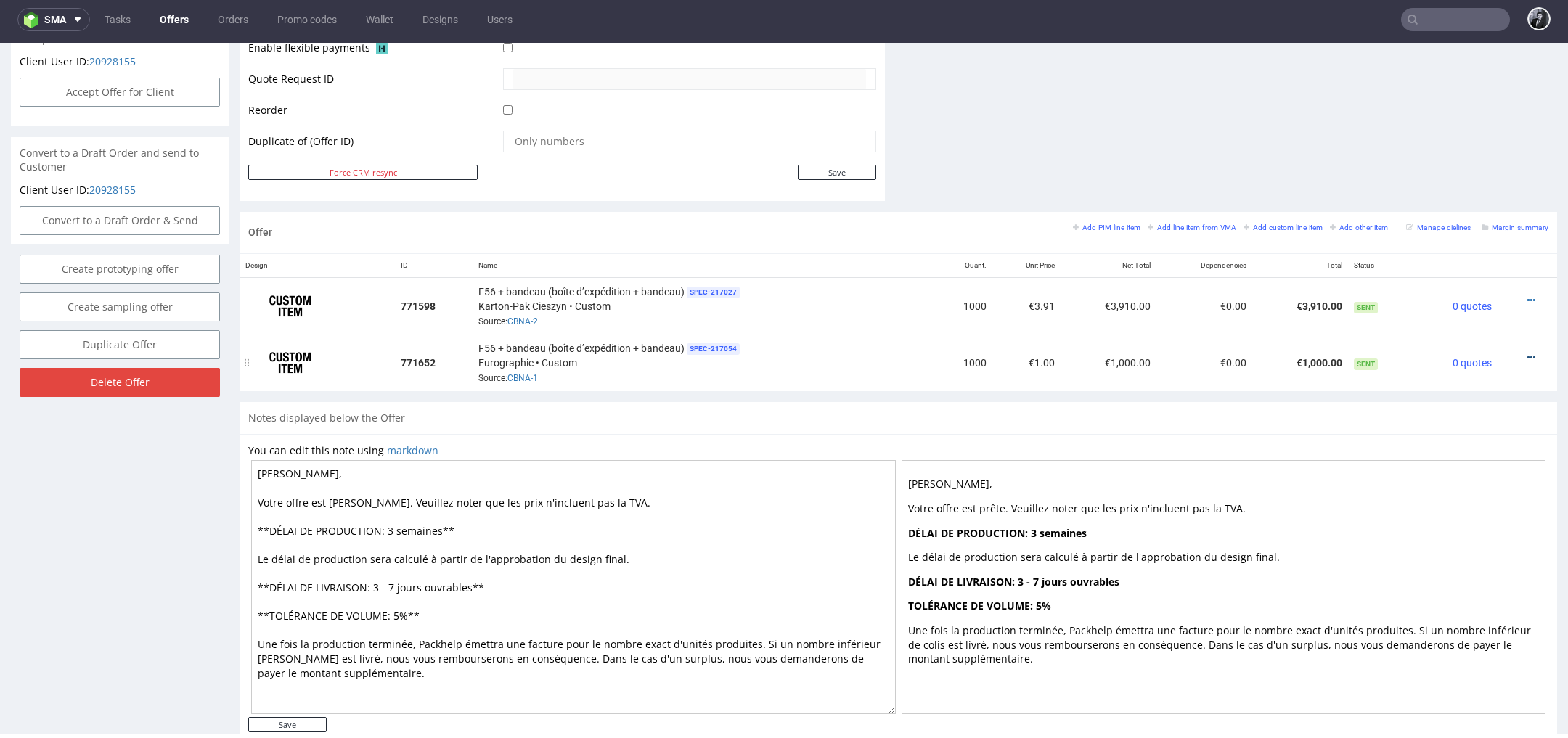
click at [1527, 353] on icon at bounding box center [1531, 357] width 8 height 10
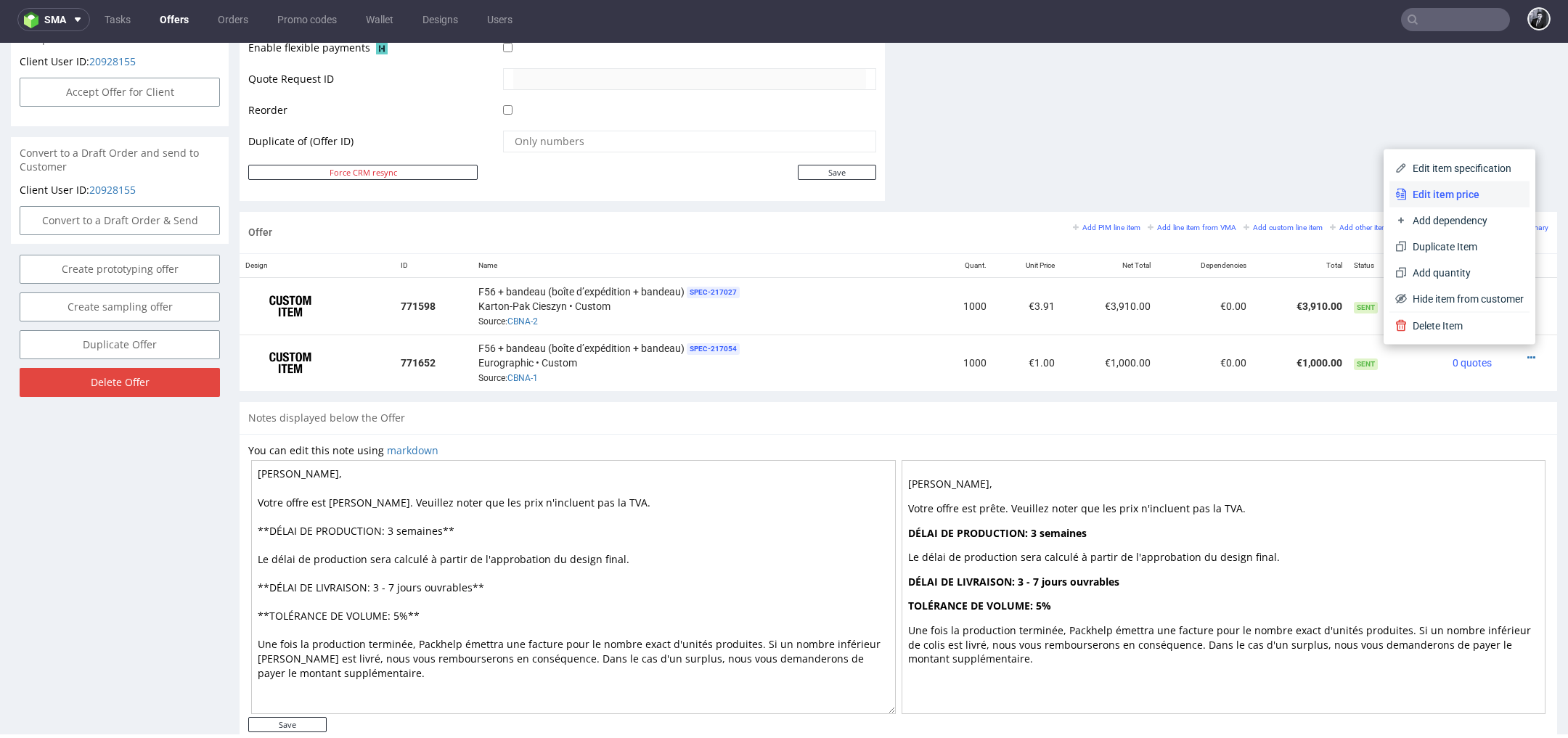
click at [1452, 196] on span "Edit item price" at bounding box center [1465, 194] width 116 height 15
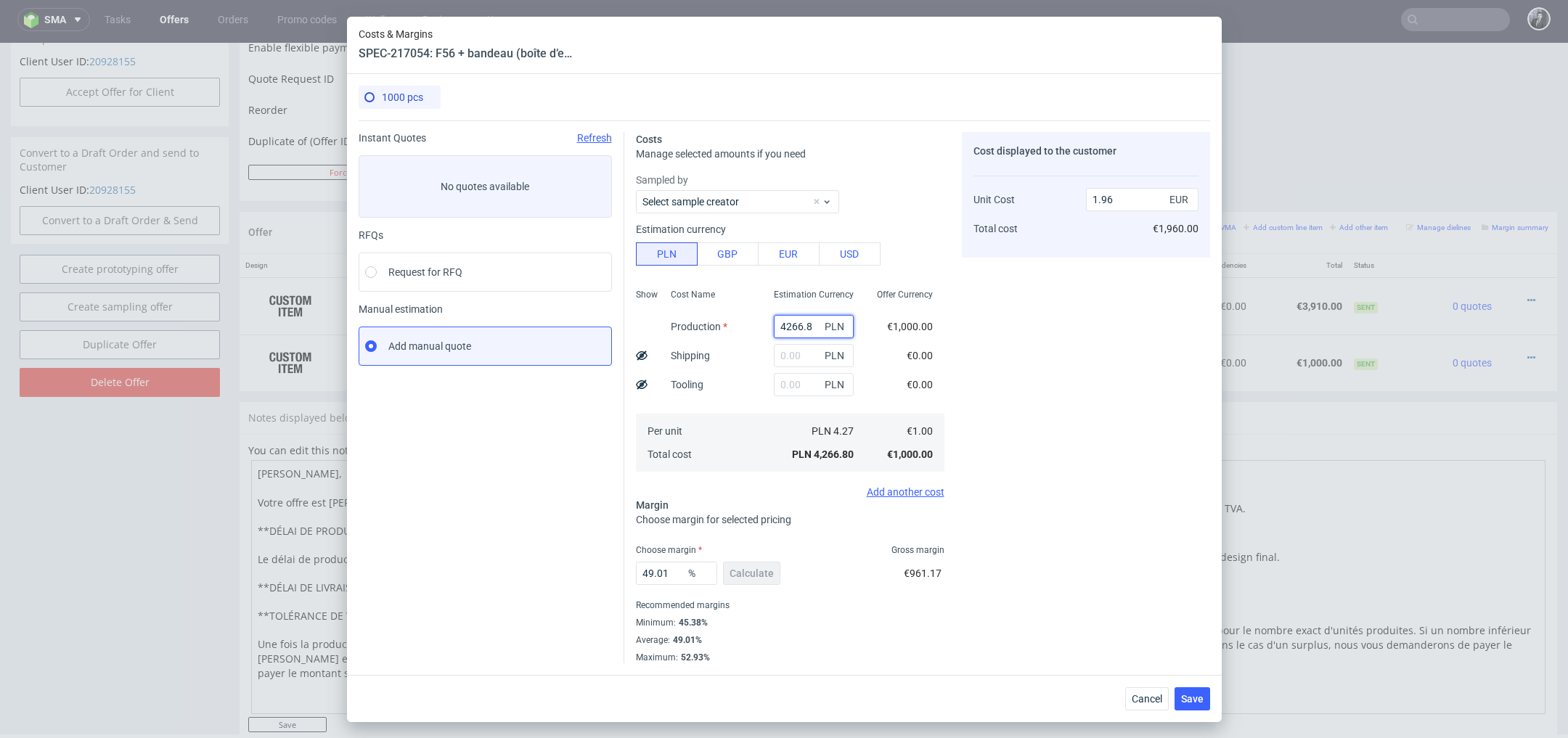
drag, startPoint x: 813, startPoint y: 322, endPoint x: 719, endPoint y: 322, distance: 94.0
click at [720, 322] on div "Show Cost Name Production Shipping Tooling Per unit Total cost Estimation Curre…" at bounding box center [790, 378] width 308 height 192
paste input "8845"
type input "8845"
type input "4.07"
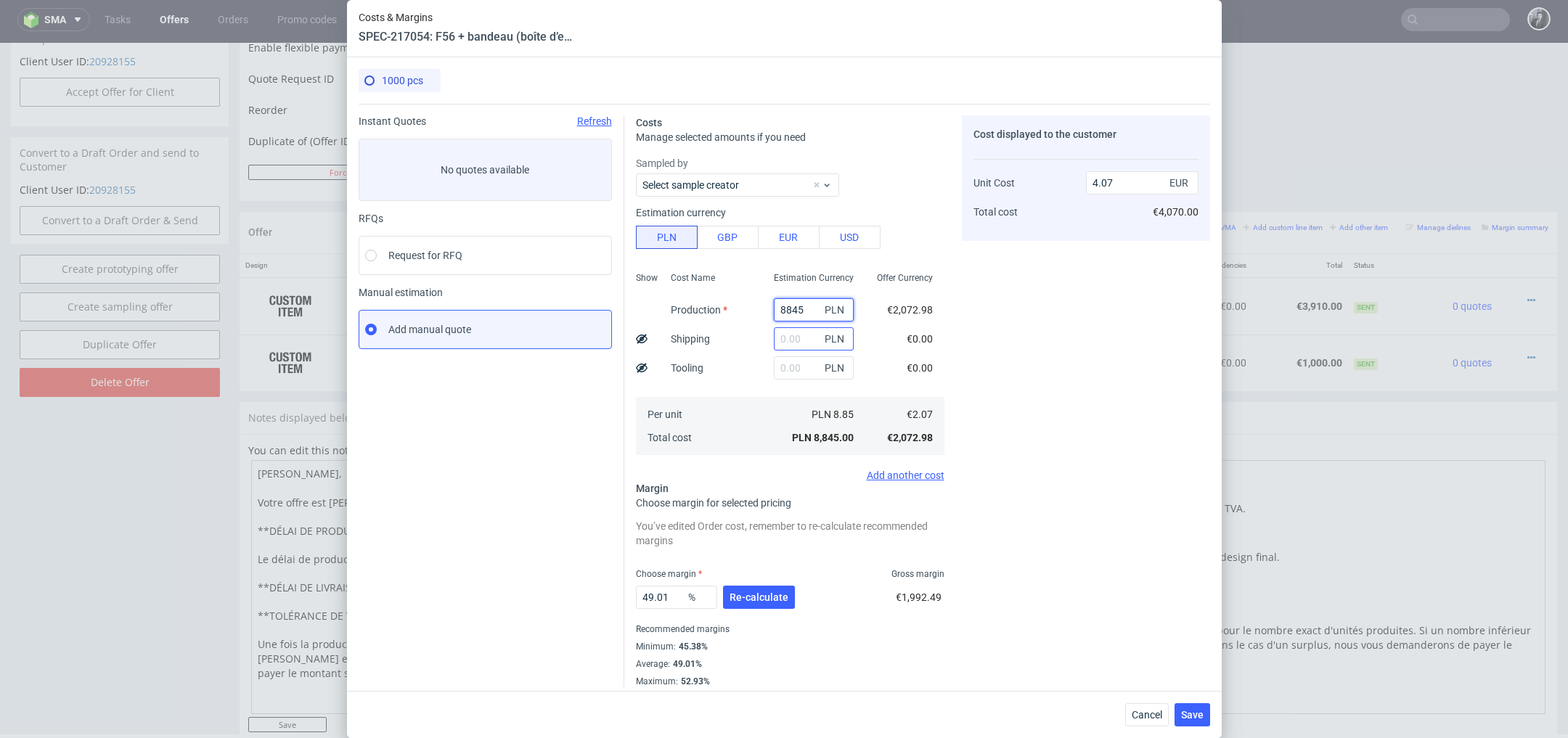
type input "8845"
click at [798, 336] on input "text" at bounding box center [813, 339] width 80 height 23
click at [1191, 710] on span "Save" at bounding box center [1192, 715] width 23 height 10
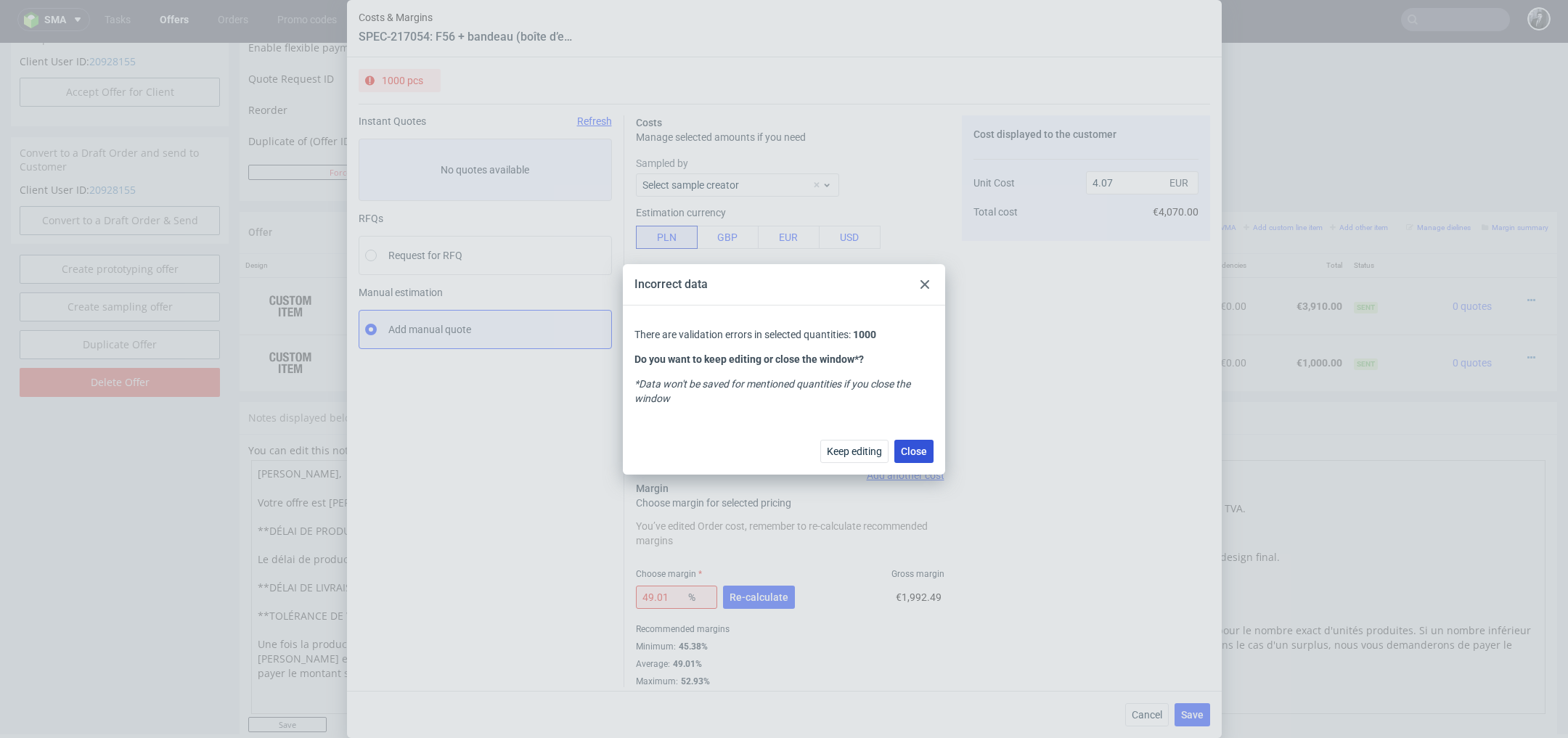
click at [908, 447] on span "Close" at bounding box center [914, 451] width 26 height 10
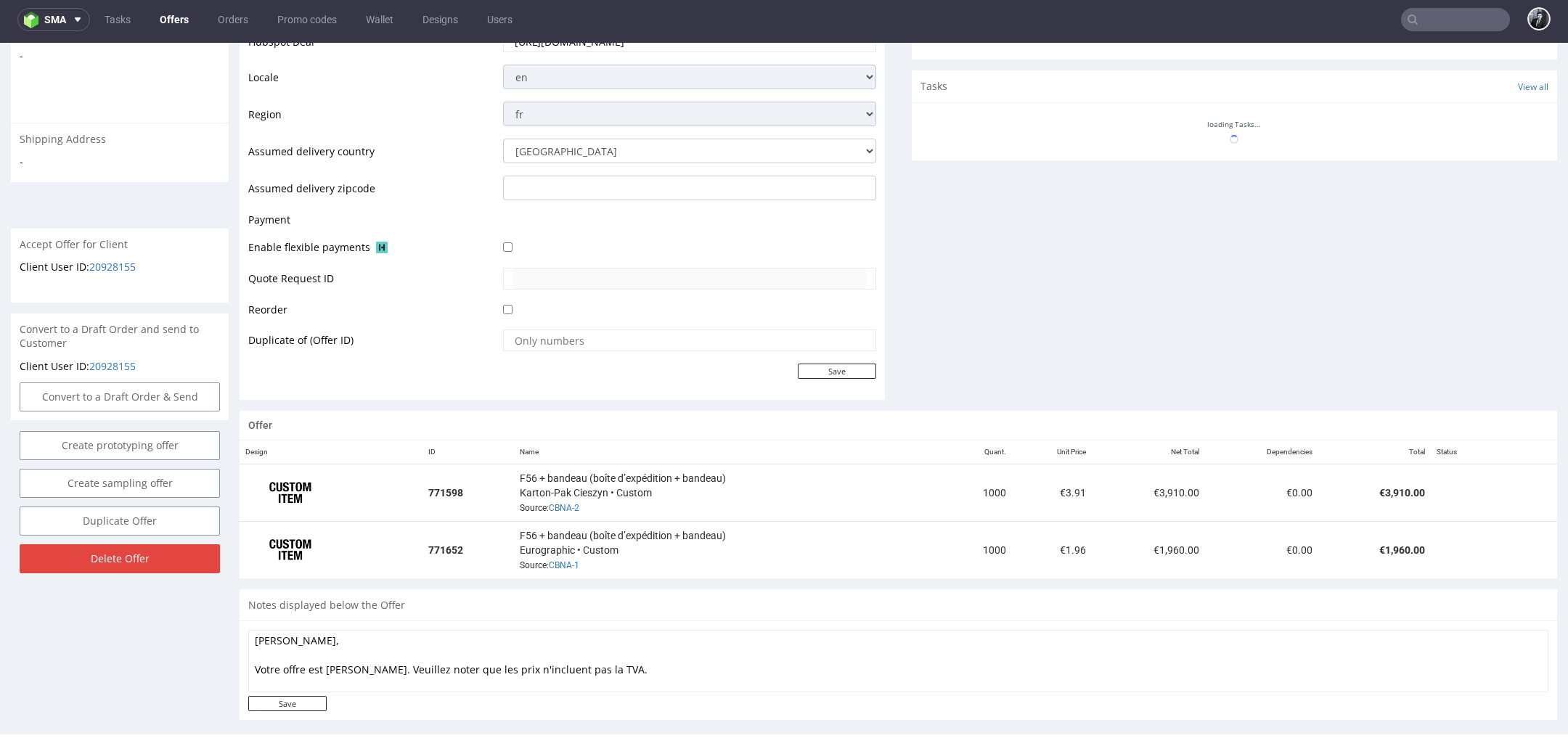
scroll to position [508, 0]
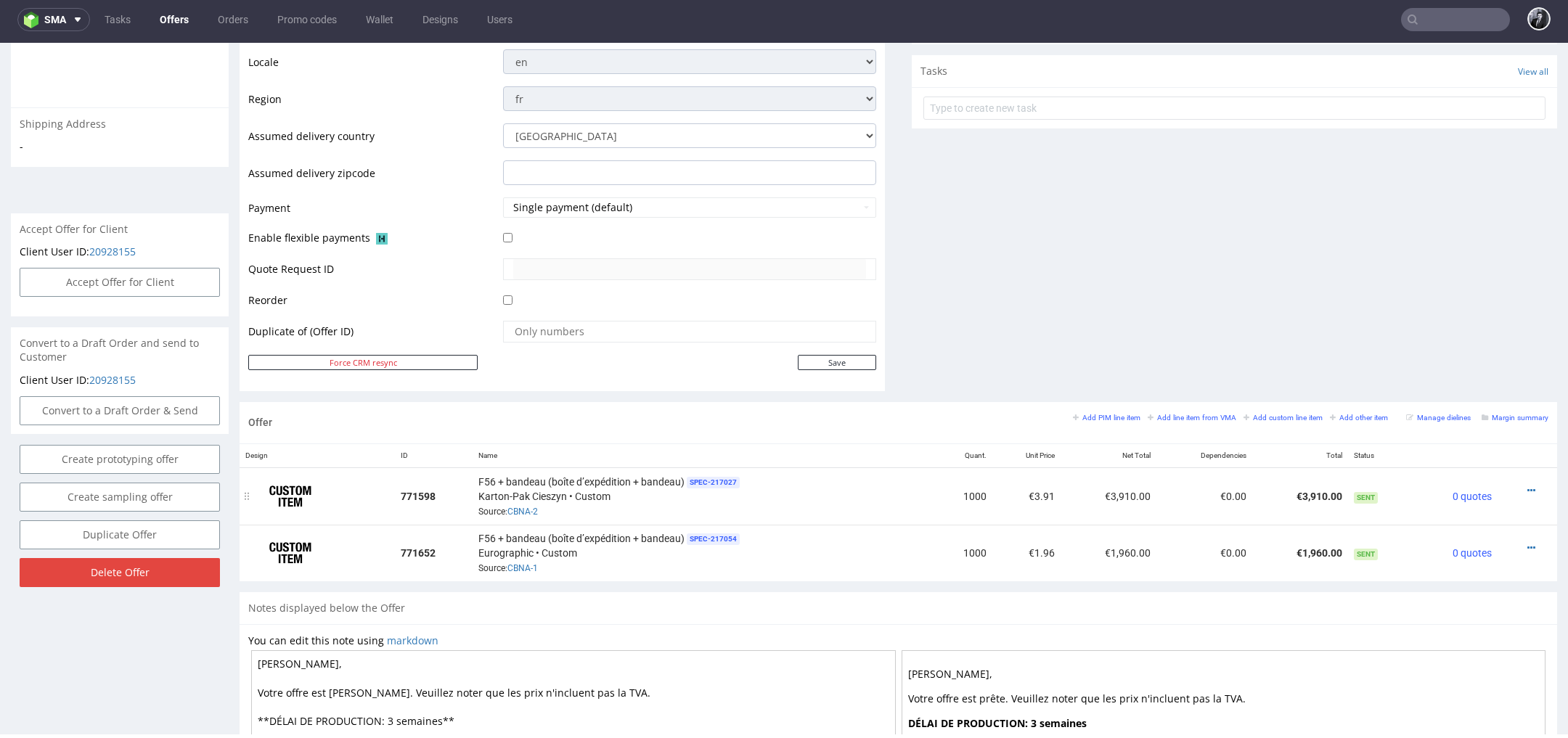
click at [1521, 483] on div at bounding box center [1523, 490] width 39 height 15
click at [1527, 486] on icon at bounding box center [1531, 490] width 8 height 10
click at [1443, 331] on span "Edit item price" at bounding box center [1465, 328] width 116 height 15
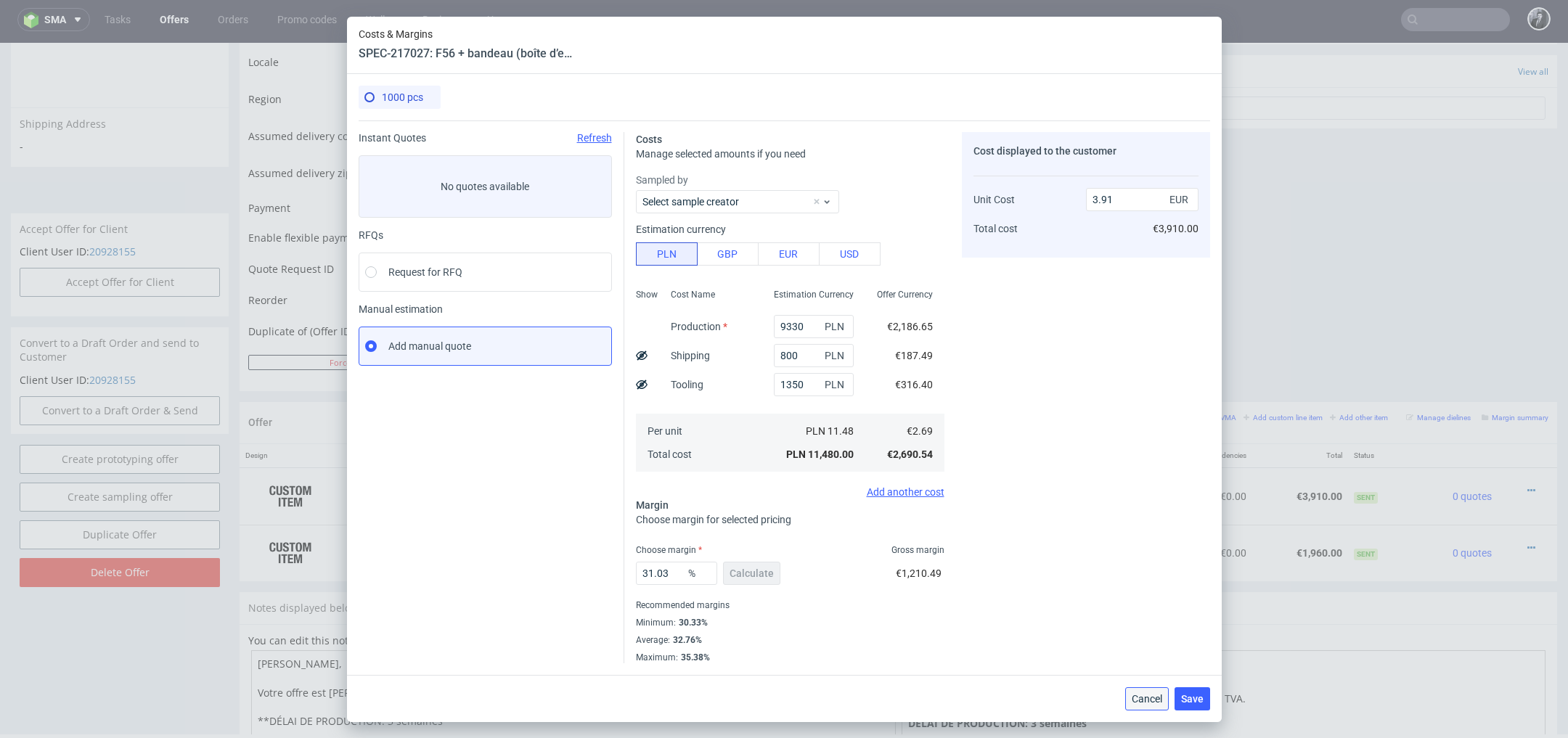
click at [1145, 697] on span "Cancel" at bounding box center [1146, 698] width 30 height 10
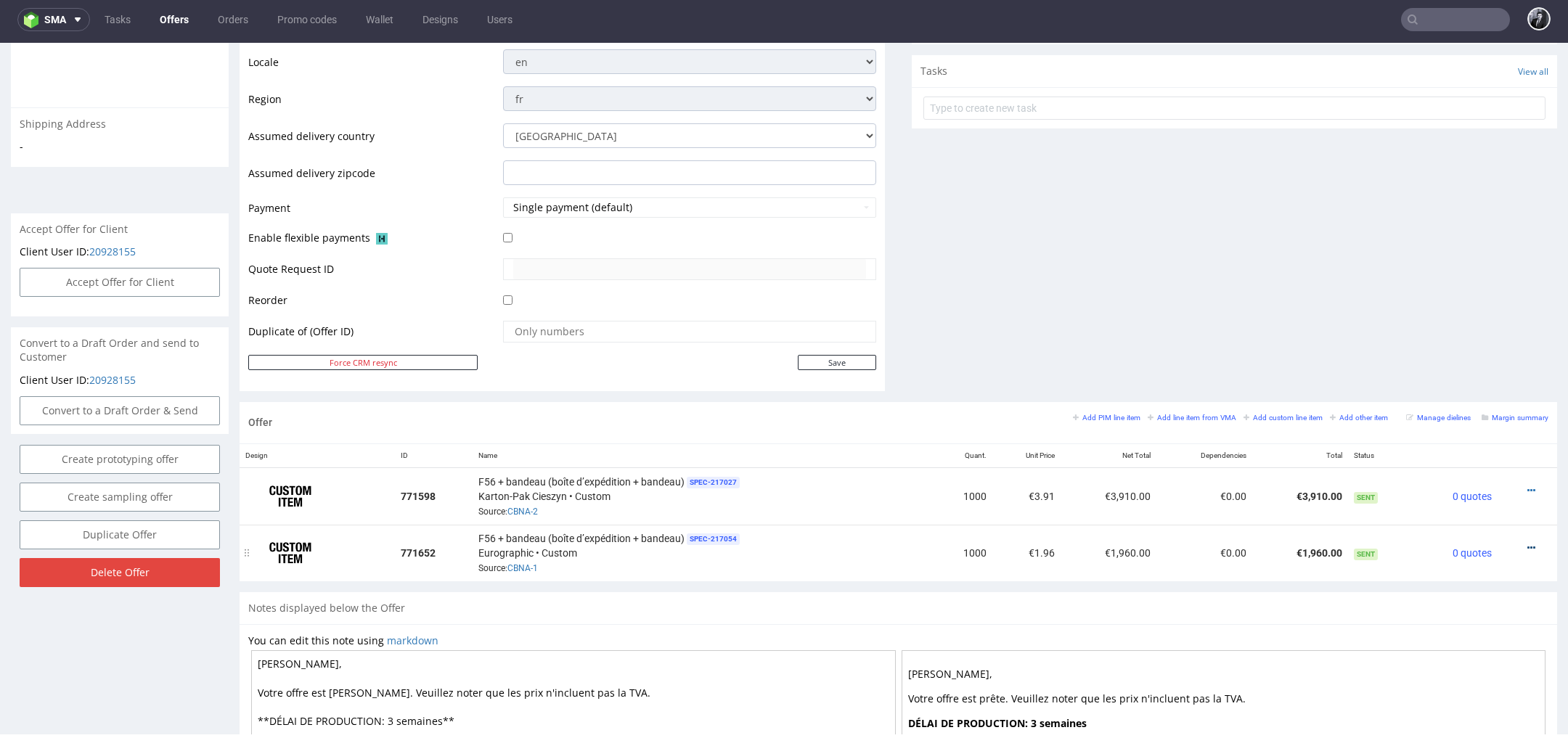
click at [1527, 543] on icon at bounding box center [1531, 548] width 8 height 10
click at [1441, 383] on span "Edit item price" at bounding box center [1465, 385] width 116 height 15
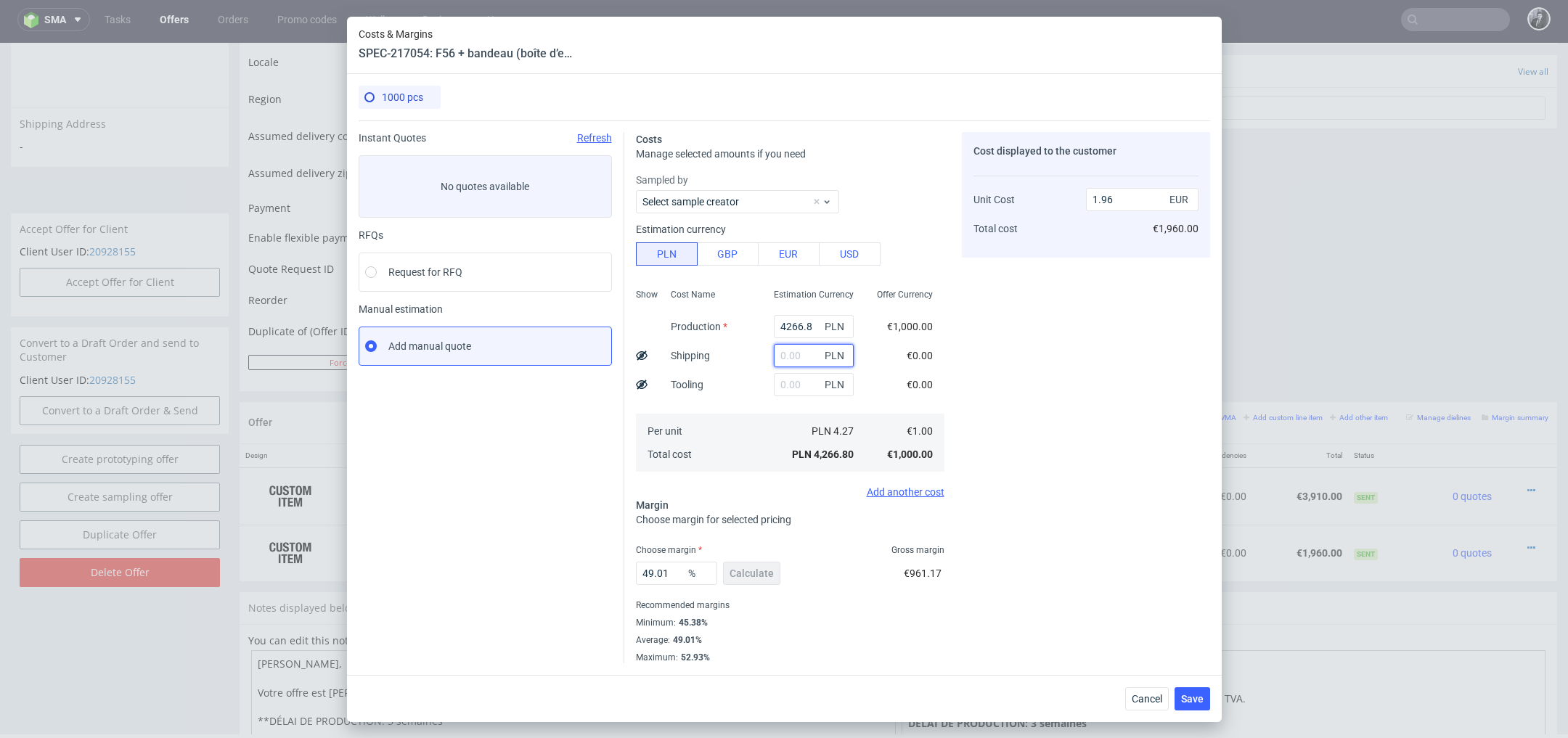
click at [800, 356] on input "text" at bounding box center [813, 356] width 80 height 23
type input "800"
type input "2.33"
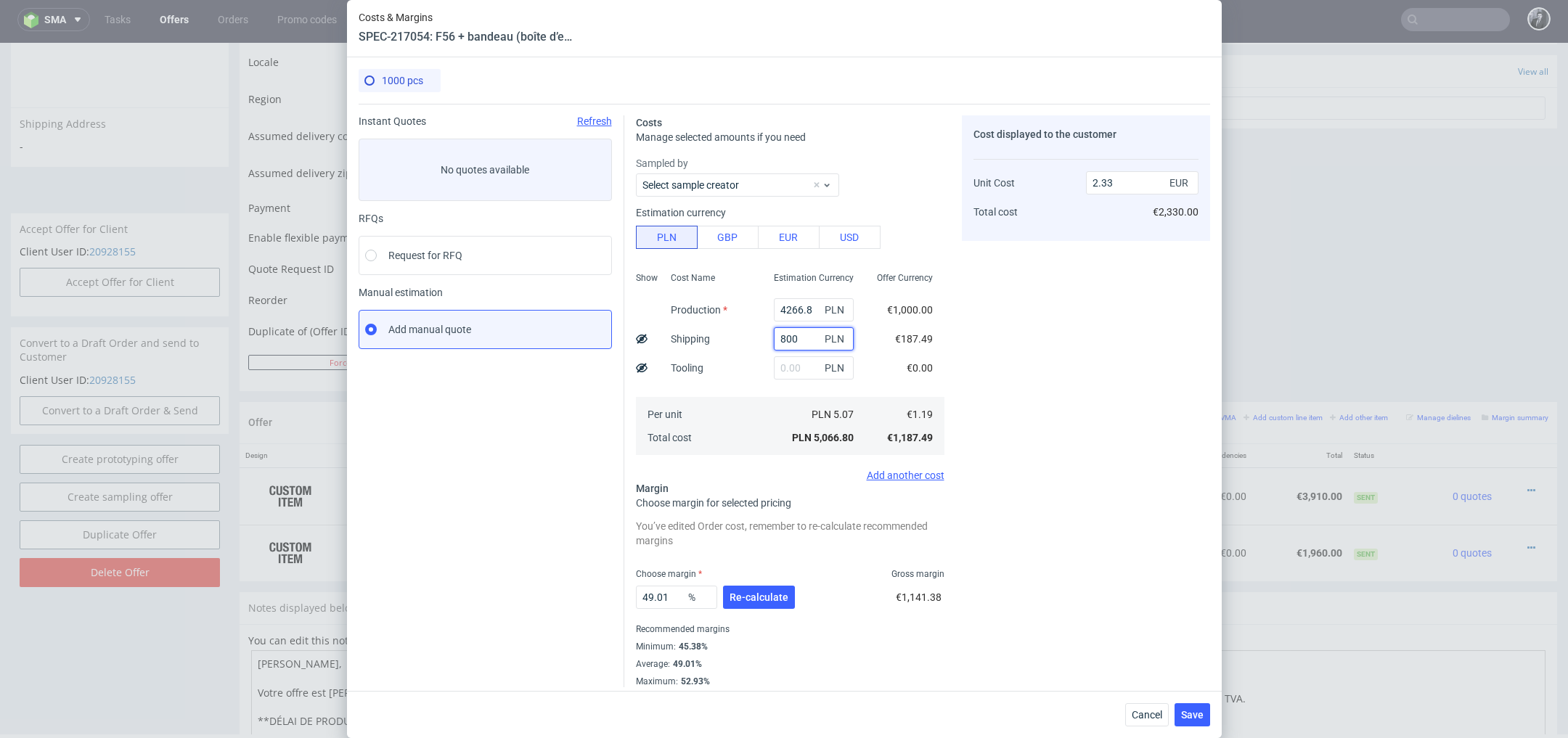
type input "800"
drag, startPoint x: 820, startPoint y: 305, endPoint x: 752, endPoint y: 305, distance: 68.0
click at [752, 305] on div "Show Cost Name Production Shipping Tooling Per unit Total cost Estimation Curre…" at bounding box center [790, 362] width 308 height 192
paste input "8845"
type input "8845"
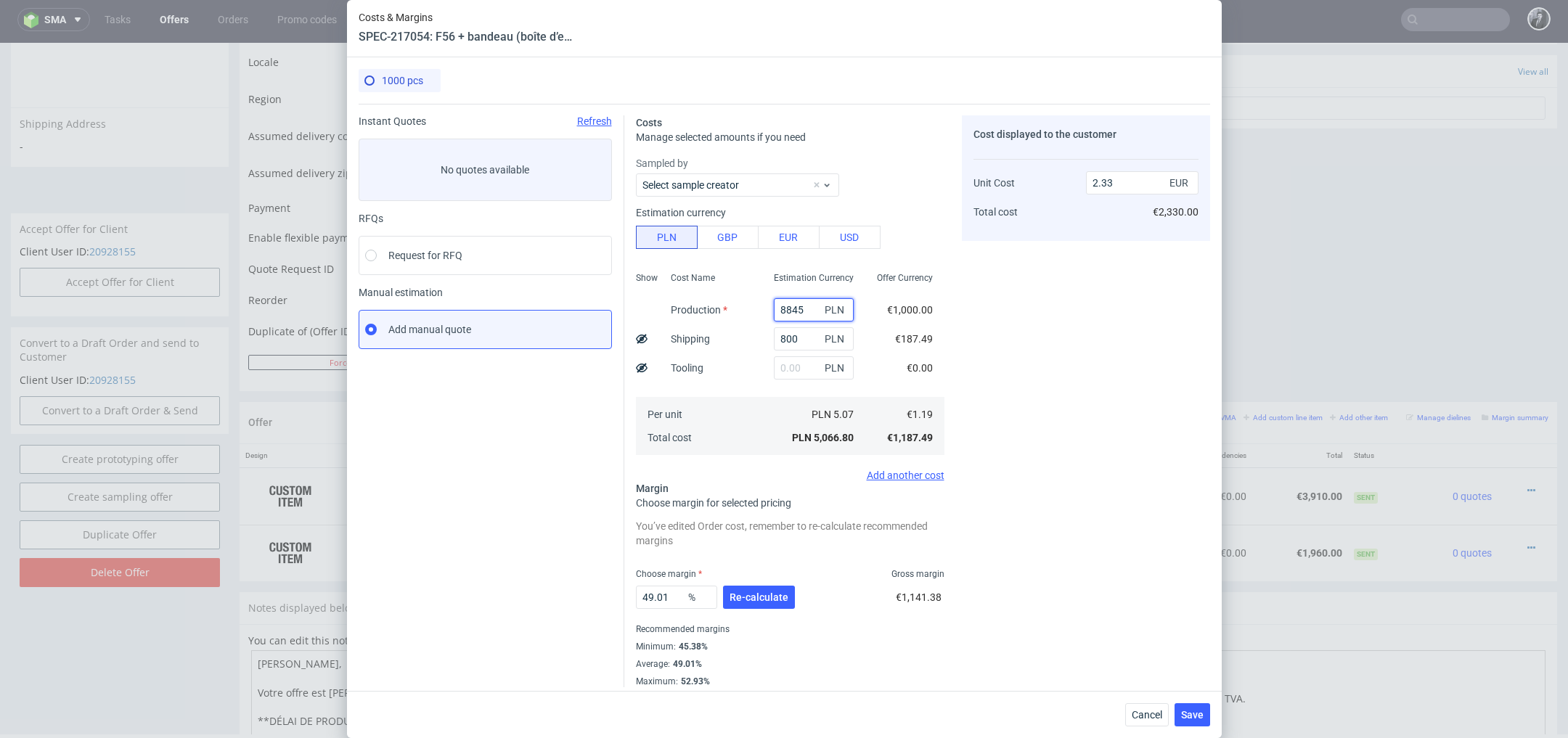
type input "4.44"
type input "8845"
click at [771, 597] on span "Re-calculate" at bounding box center [759, 597] width 59 height 10
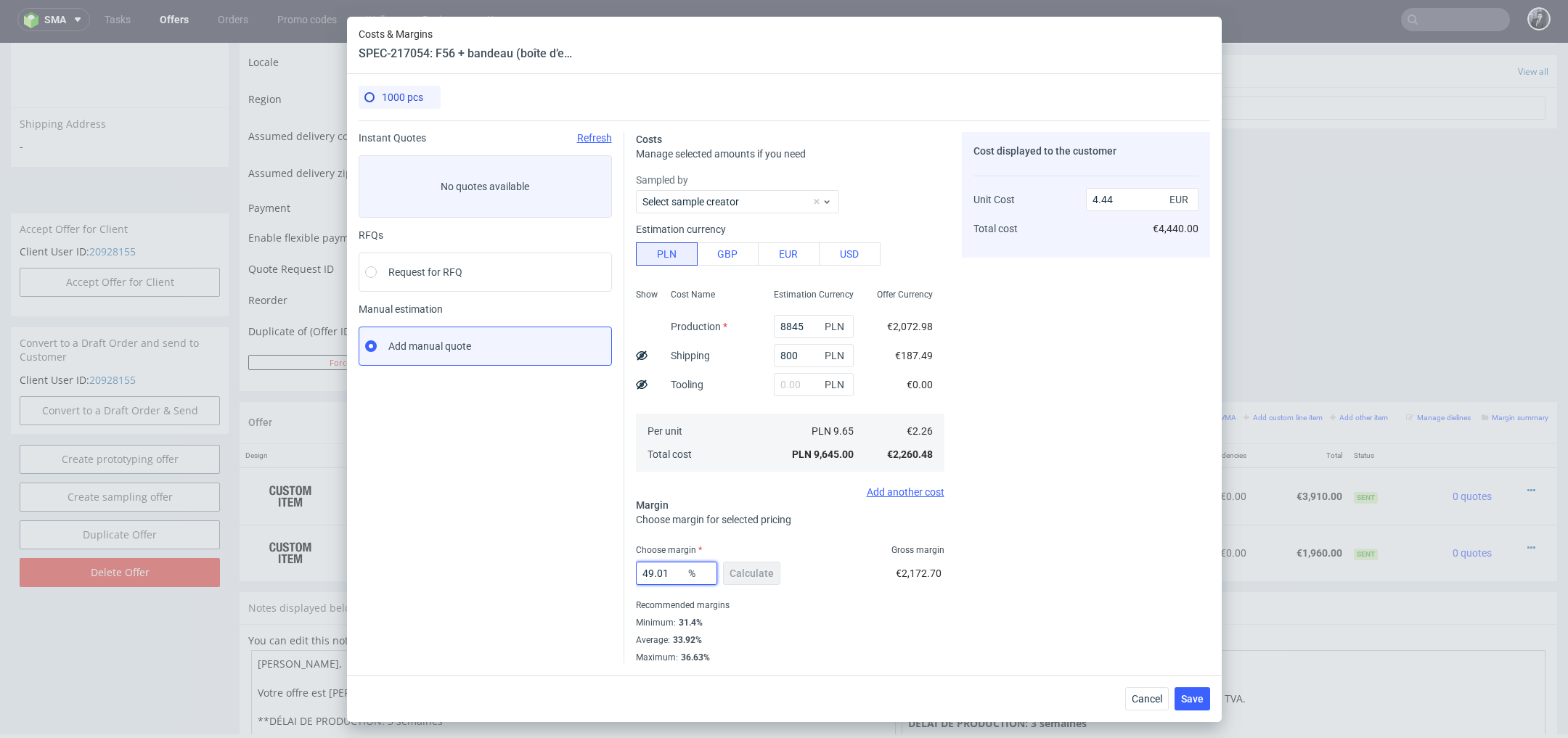
drag, startPoint x: 676, startPoint y: 576, endPoint x: 610, endPoint y: 576, distance: 66.0
click at [611, 576] on div "Instant Quotes Refresh No quotes available RFQs Request for RFQ Manual estimati…" at bounding box center [784, 392] width 851 height 543
type input "30"
type input "3.23"
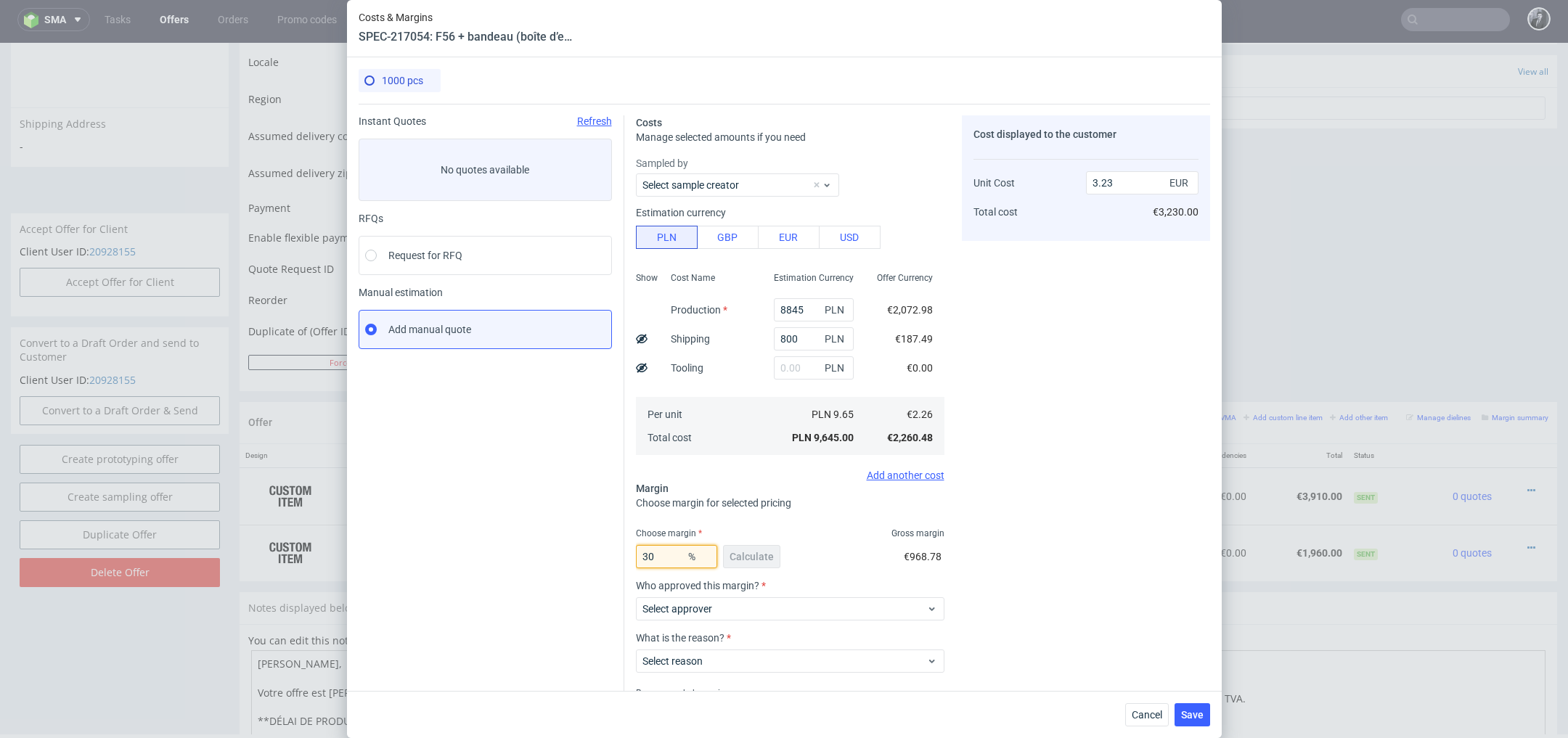
drag, startPoint x: 655, startPoint y: 560, endPoint x: 622, endPoint y: 555, distance: 33.4
click at [622, 555] on div "Instant Quotes Refresh No quotes available RFQs Request for RFQ Manual estimati…" at bounding box center [784, 428] width 851 height 648
type input "25"
type input "3.02"
type input "25"
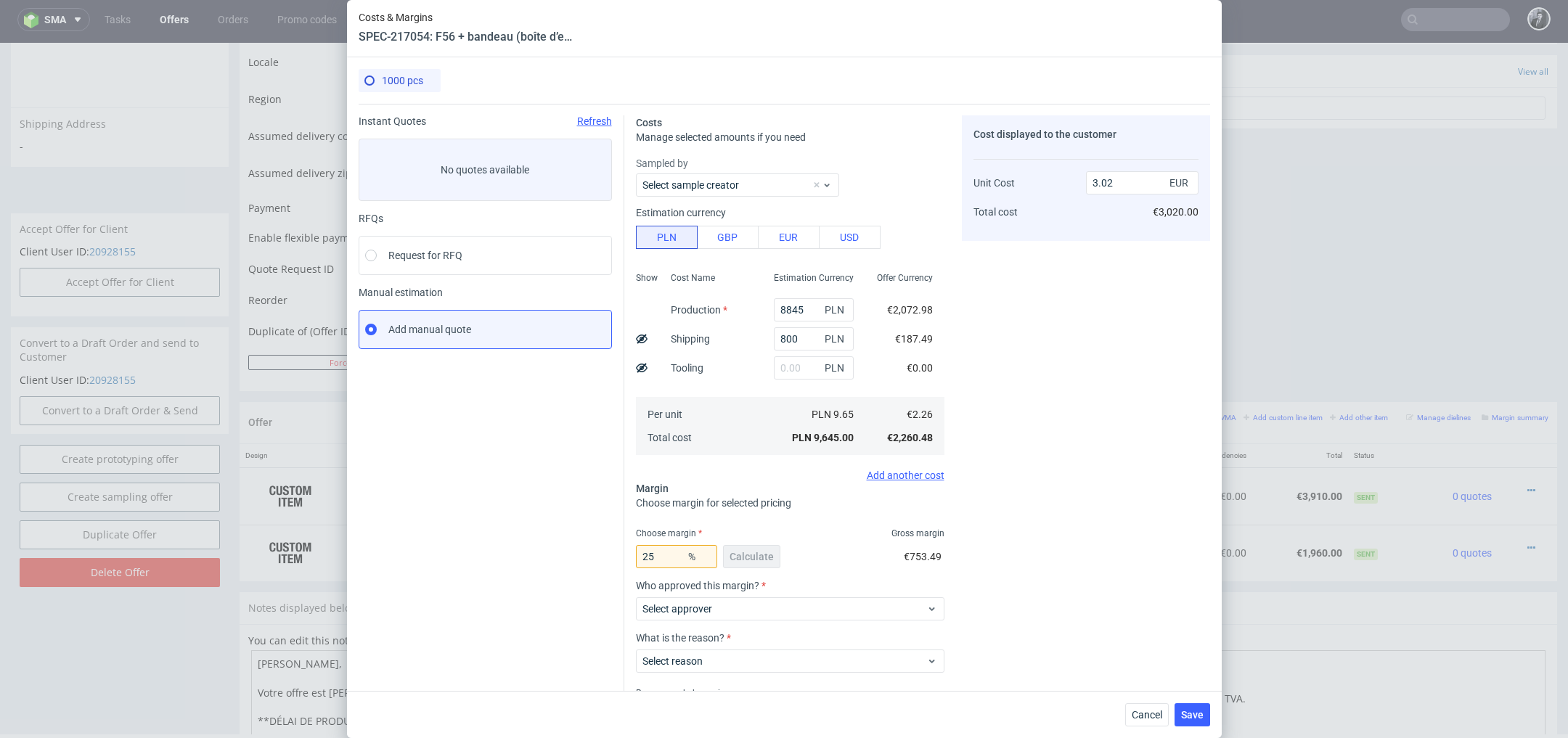
click at [806, 568] on div "25 % Calculate €753.49" at bounding box center [790, 559] width 308 height 40
click at [1140, 178] on input "3.02" at bounding box center [1142, 183] width 113 height 23
type input "3"
type input "24.666666666666668"
type input "3"
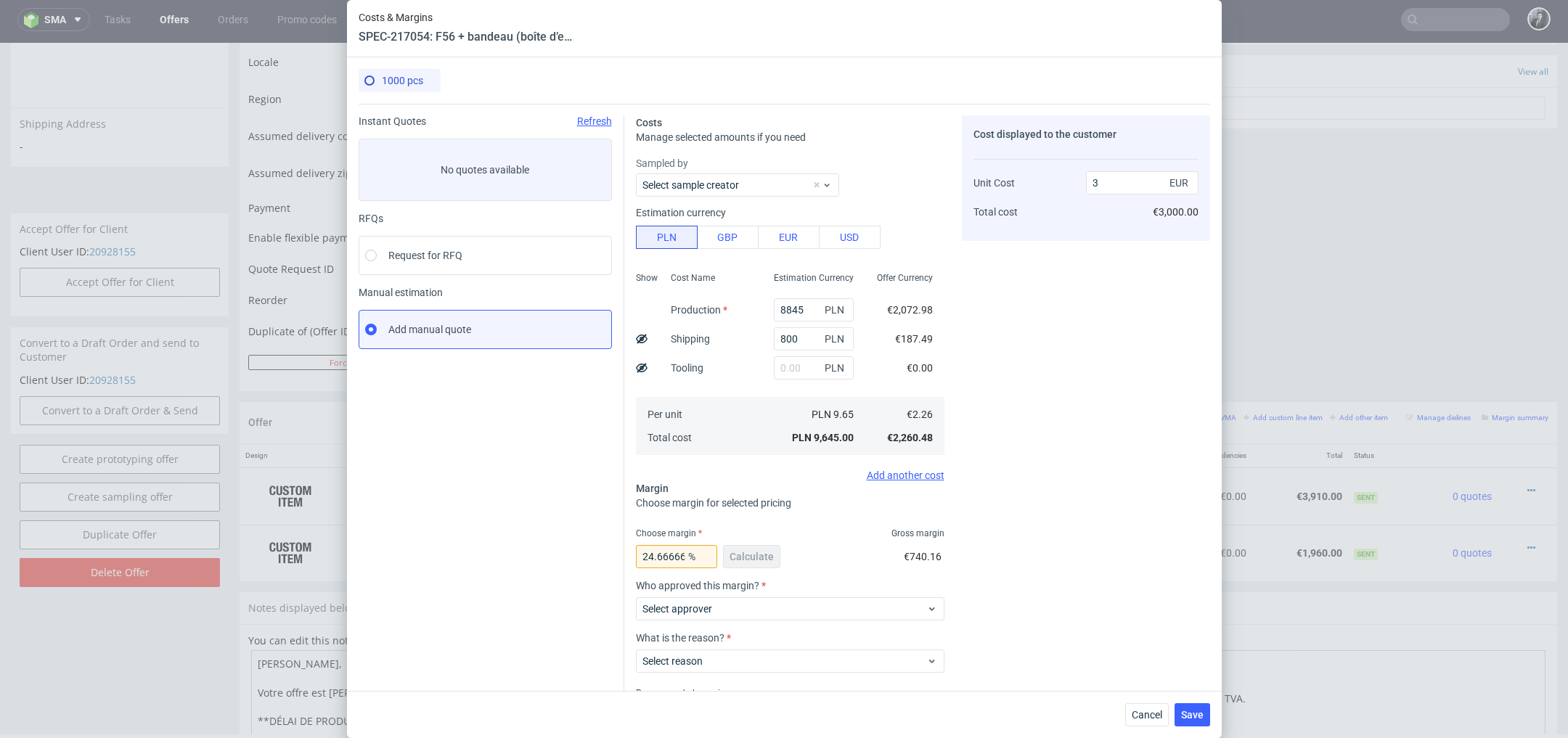
click at [1059, 322] on div "Cost displayed to the customer Unit Cost Total cost 3 EUR €3,000.00" at bounding box center [1086, 433] width 249 height 636
click at [783, 602] on span "Select approver" at bounding box center [784, 609] width 284 height 15
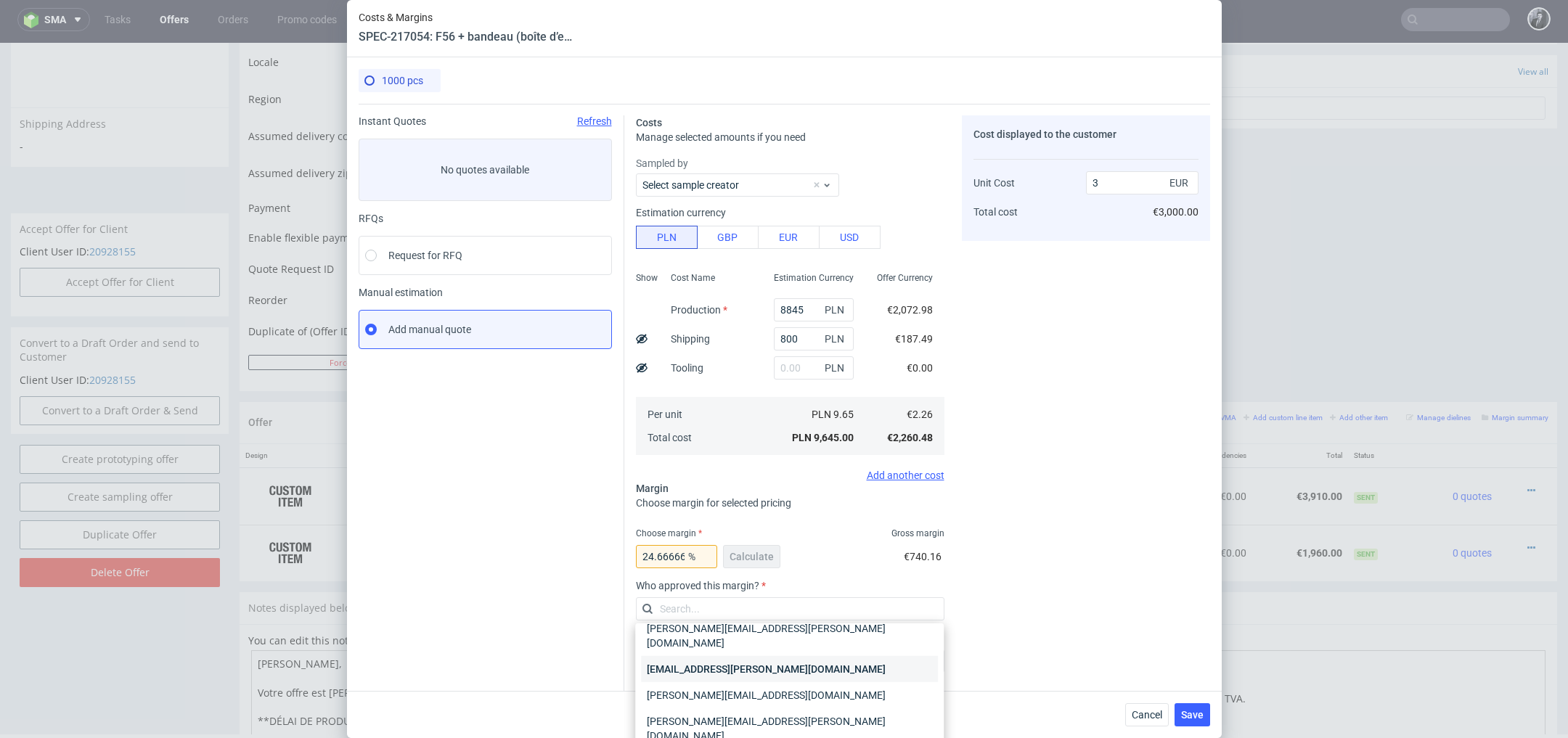
scroll to position [26, 0]
click at [781, 648] on div "[PERSON_NAME][EMAIL_ADDRESS][PERSON_NAME][DOMAIN_NAME]" at bounding box center [789, 665] width 297 height 40
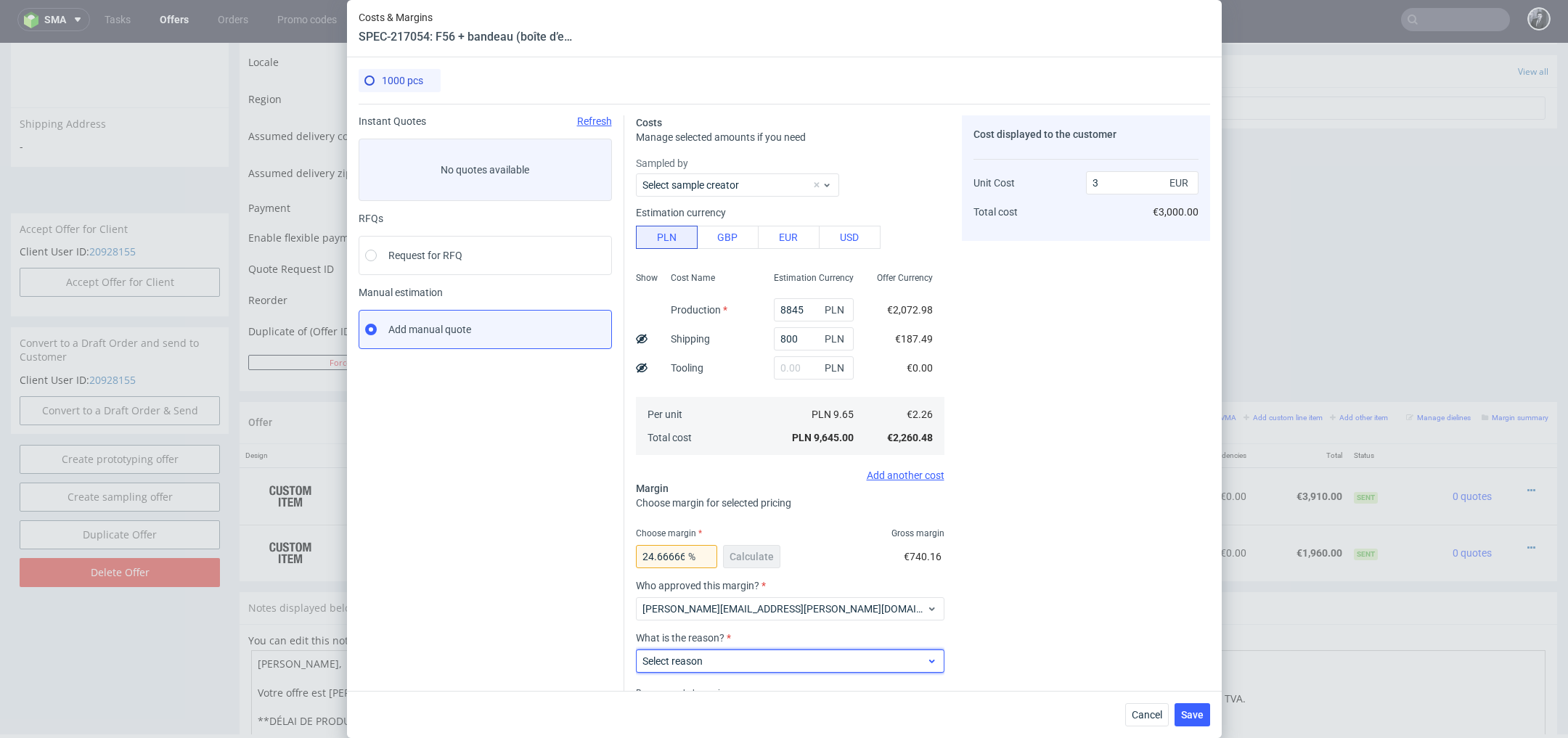
click at [776, 656] on span "Select reason" at bounding box center [784, 661] width 284 height 15
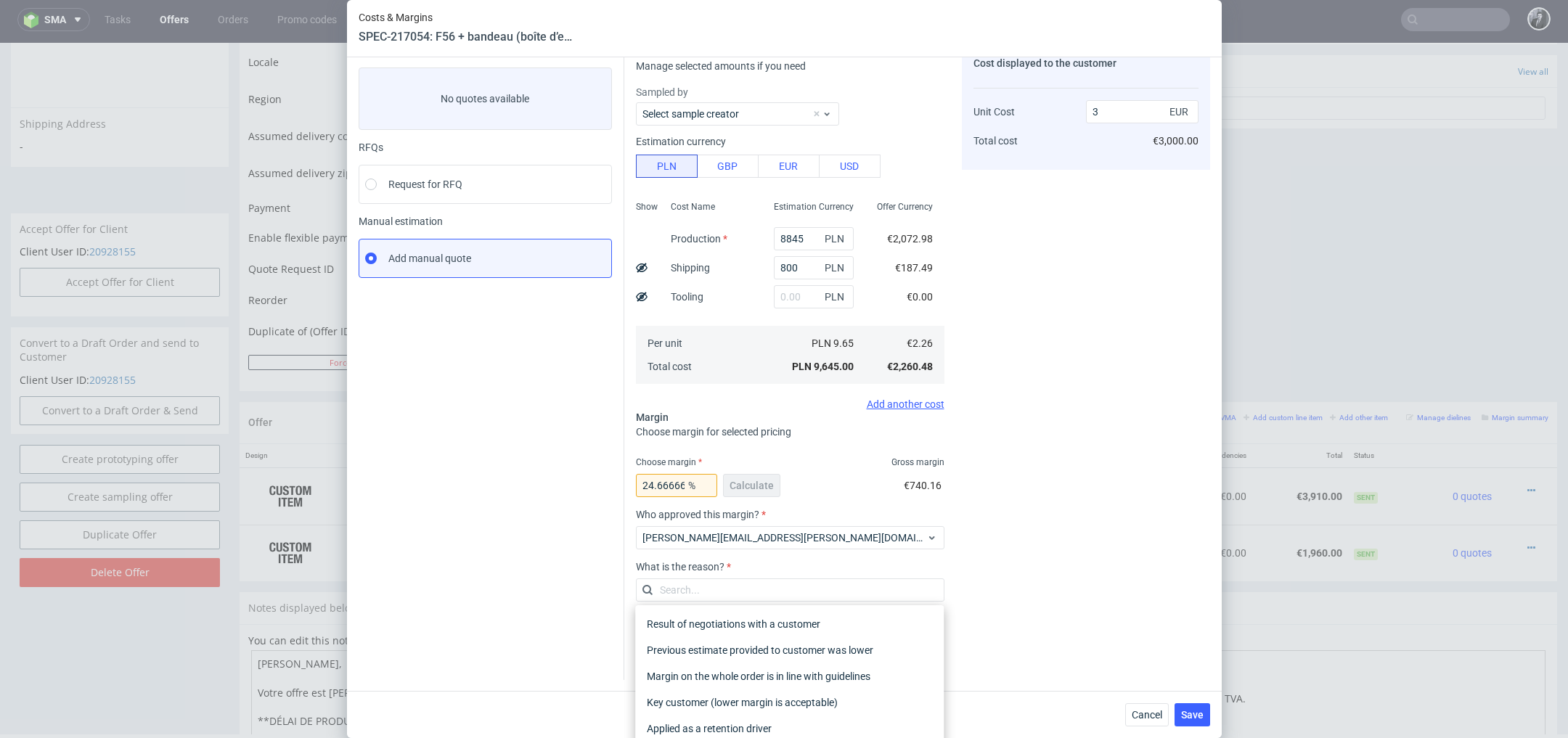
scroll to position [70, 0]
click at [917, 670] on div "Margin on the whole order is in line with guidelines" at bounding box center [789, 677] width 297 height 26
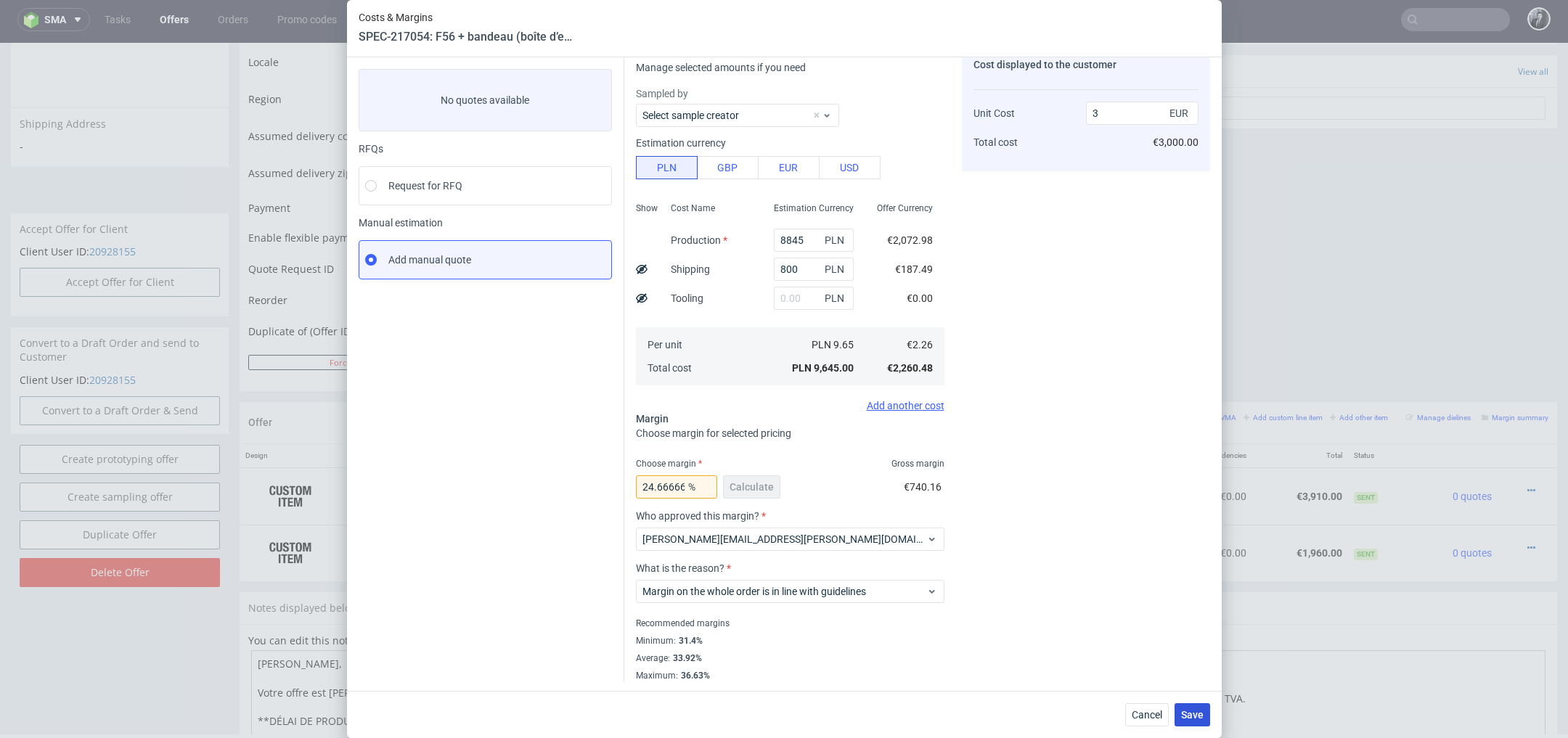
click at [1180, 711] on button "Save" at bounding box center [1192, 715] width 36 height 23
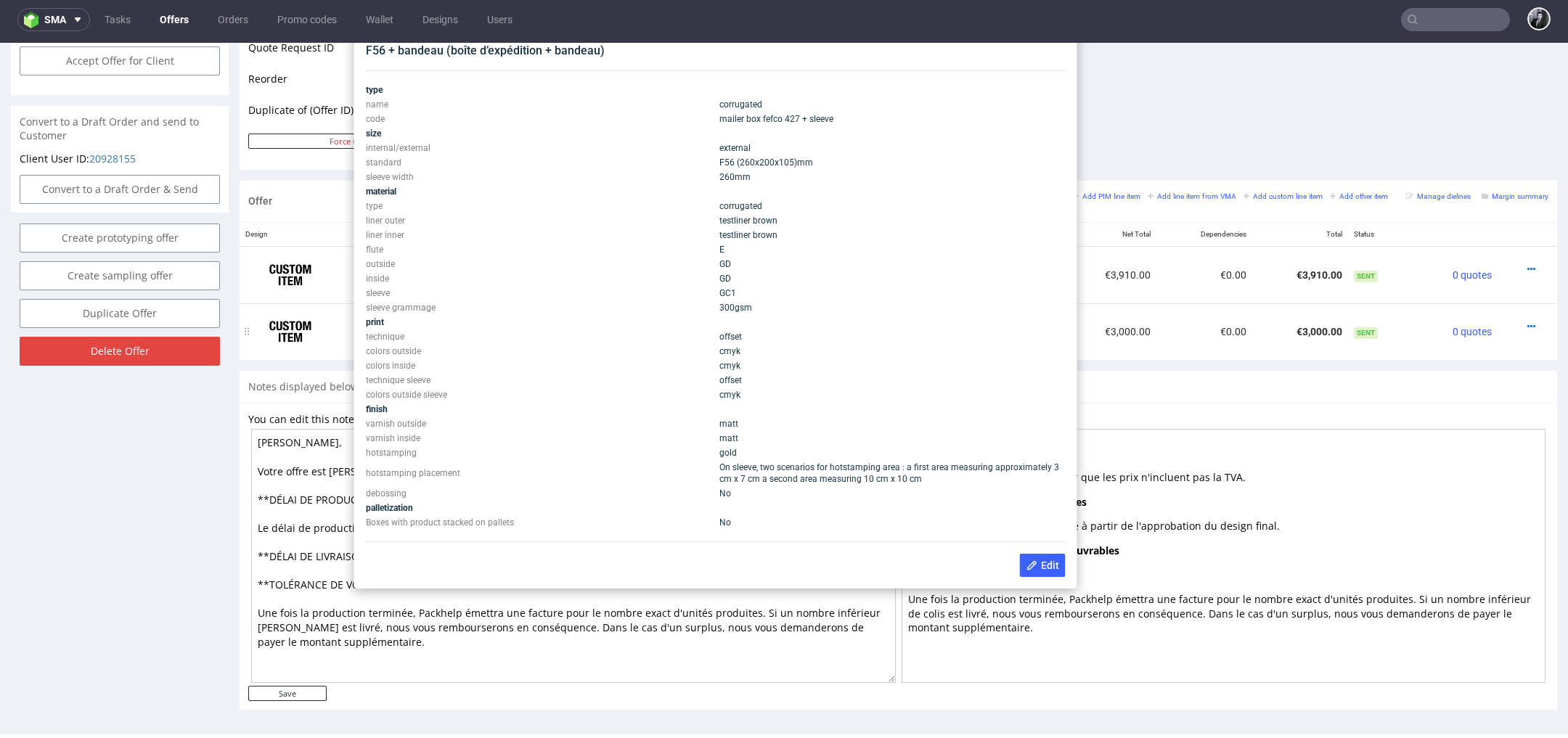
scroll to position [677, 0]
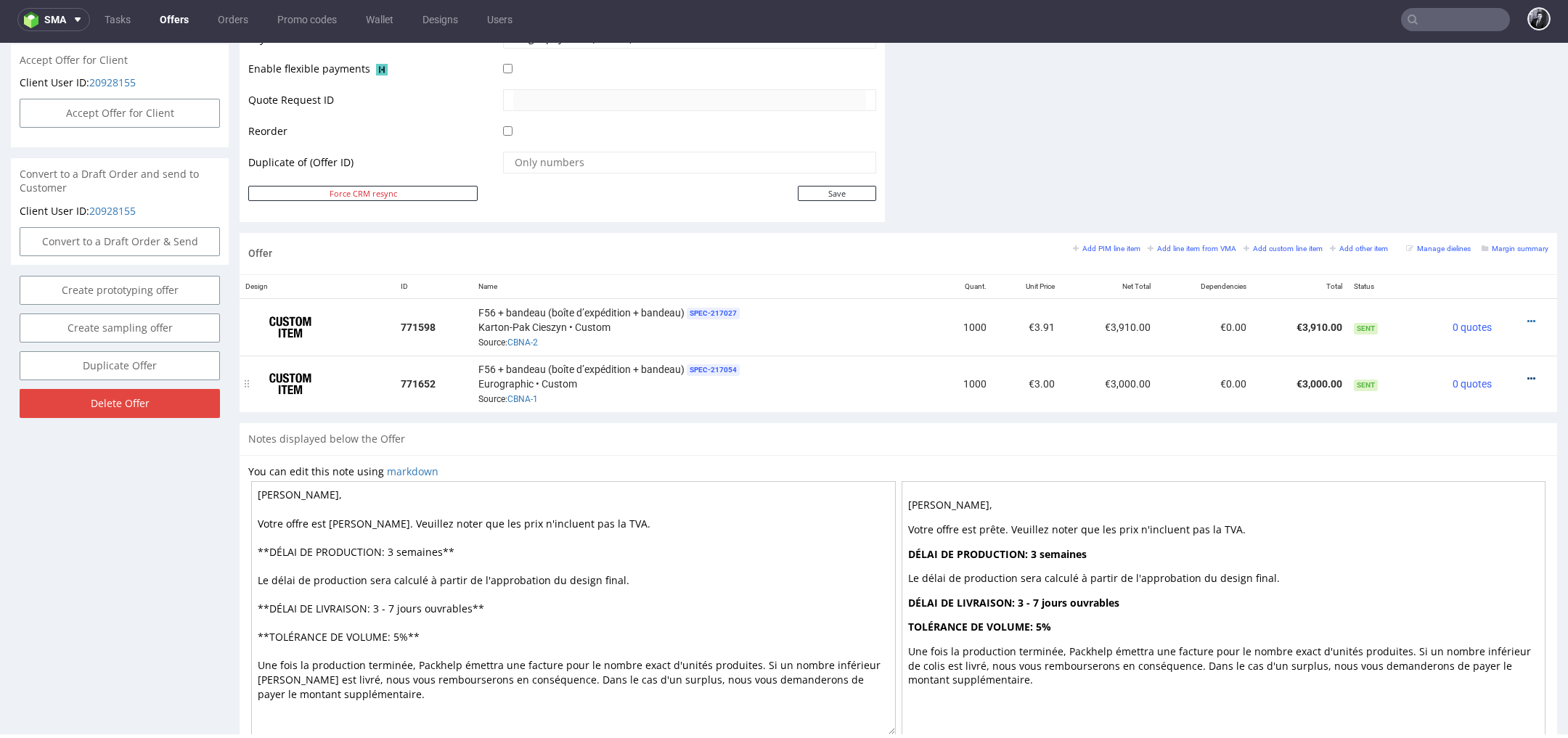
click at [1527, 374] on icon at bounding box center [1531, 378] width 8 height 10
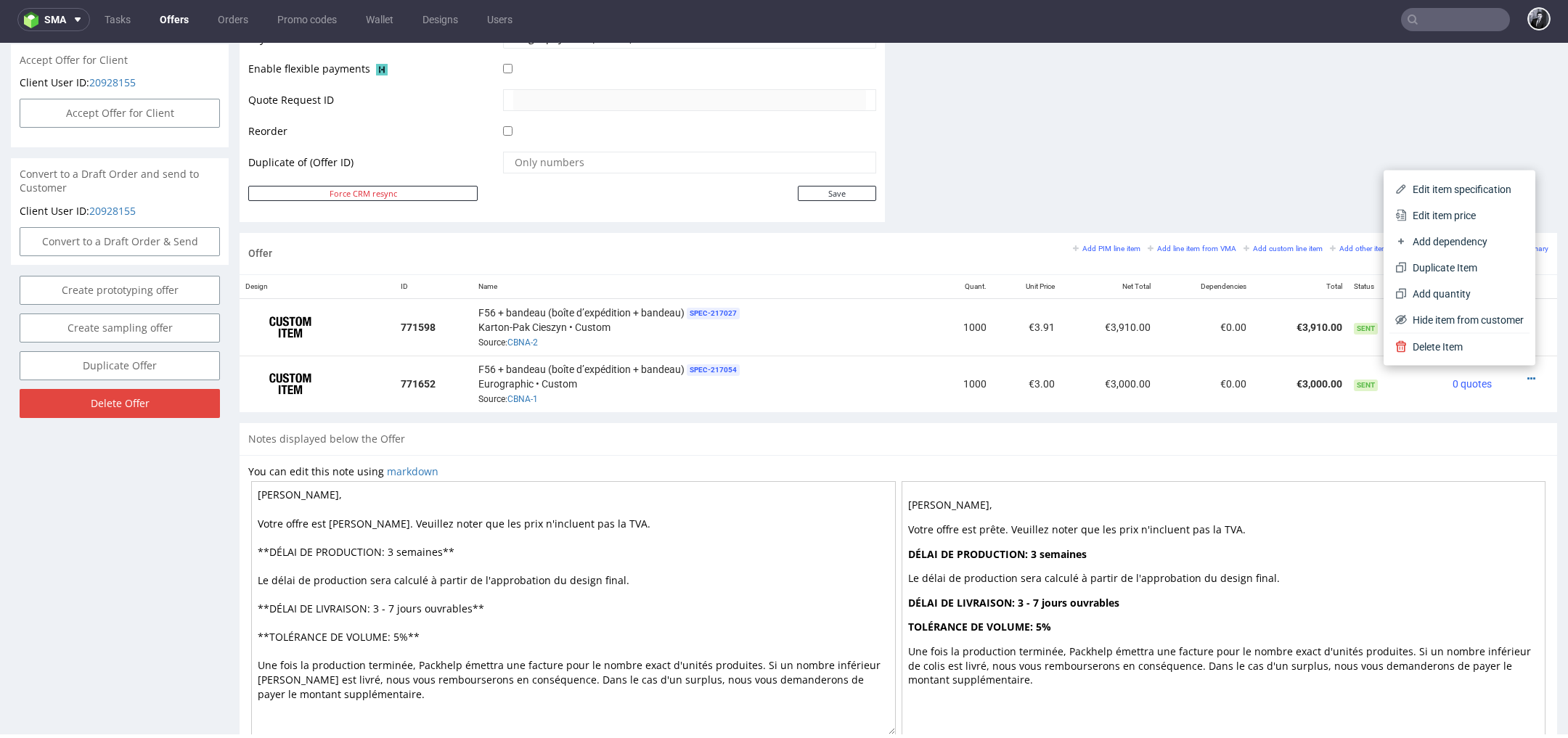
click at [853, 424] on div "Notes displayed below the Offer" at bounding box center [898, 439] width 1317 height 32
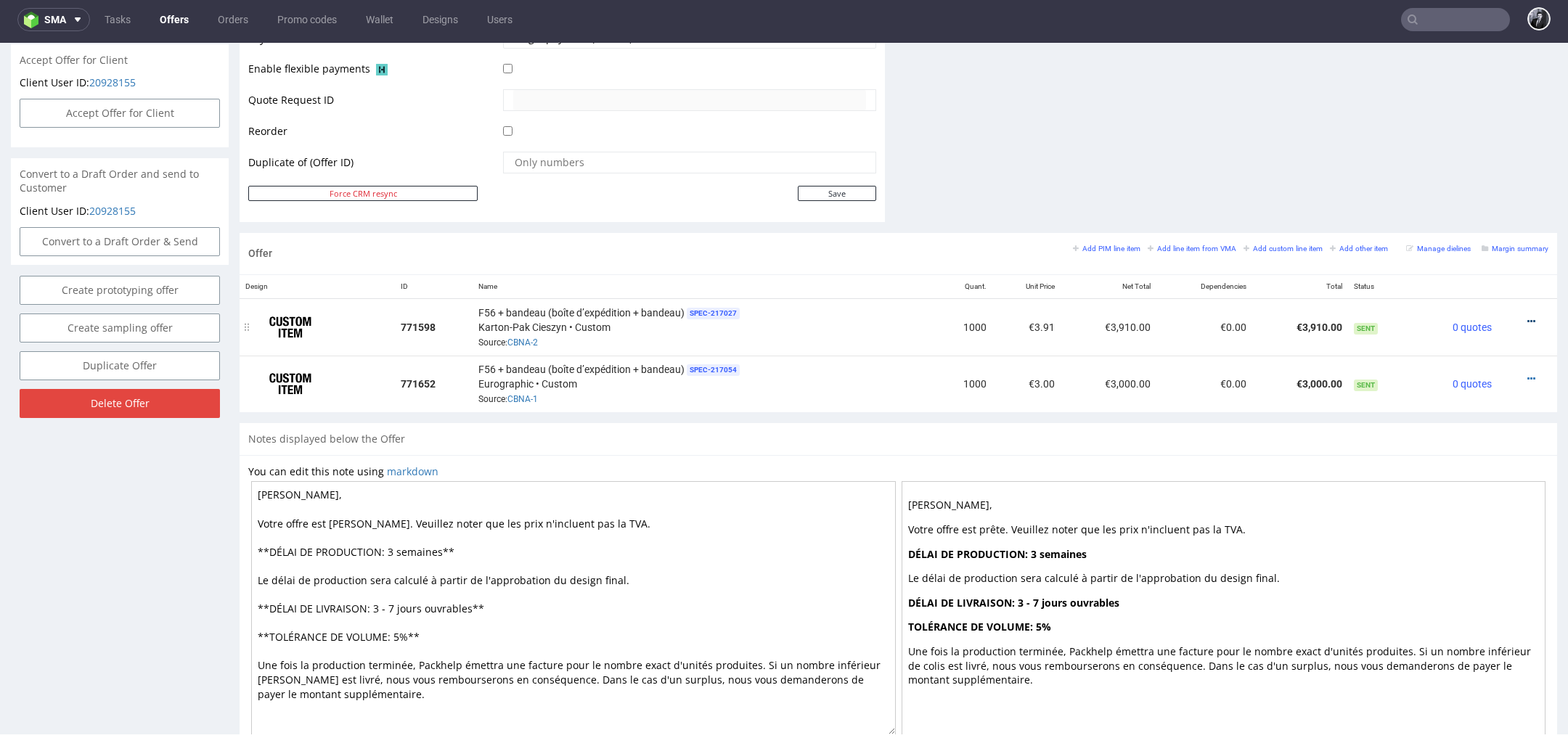
click at [1527, 316] on icon at bounding box center [1531, 321] width 8 height 10
click at [1455, 162] on span "Edit item price" at bounding box center [1465, 158] width 116 height 15
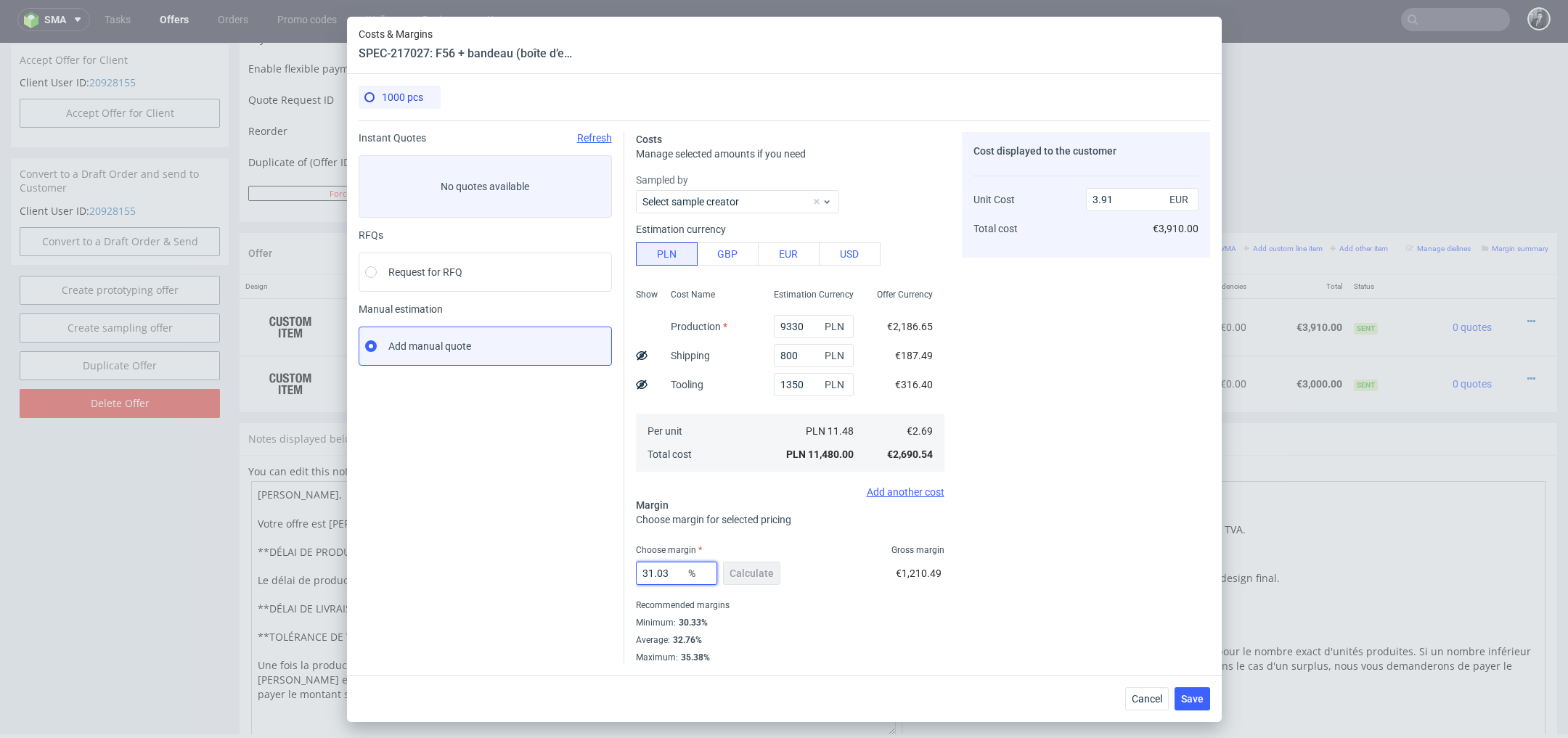
drag, startPoint x: 673, startPoint y: 572, endPoint x: 607, endPoint y: 569, distance: 66.1
click at [608, 570] on div "Instant Quotes Refresh No quotes available RFQs Request for RFQ Manual estimati…" at bounding box center [784, 392] width 851 height 543
type input "25"
type input "3.59"
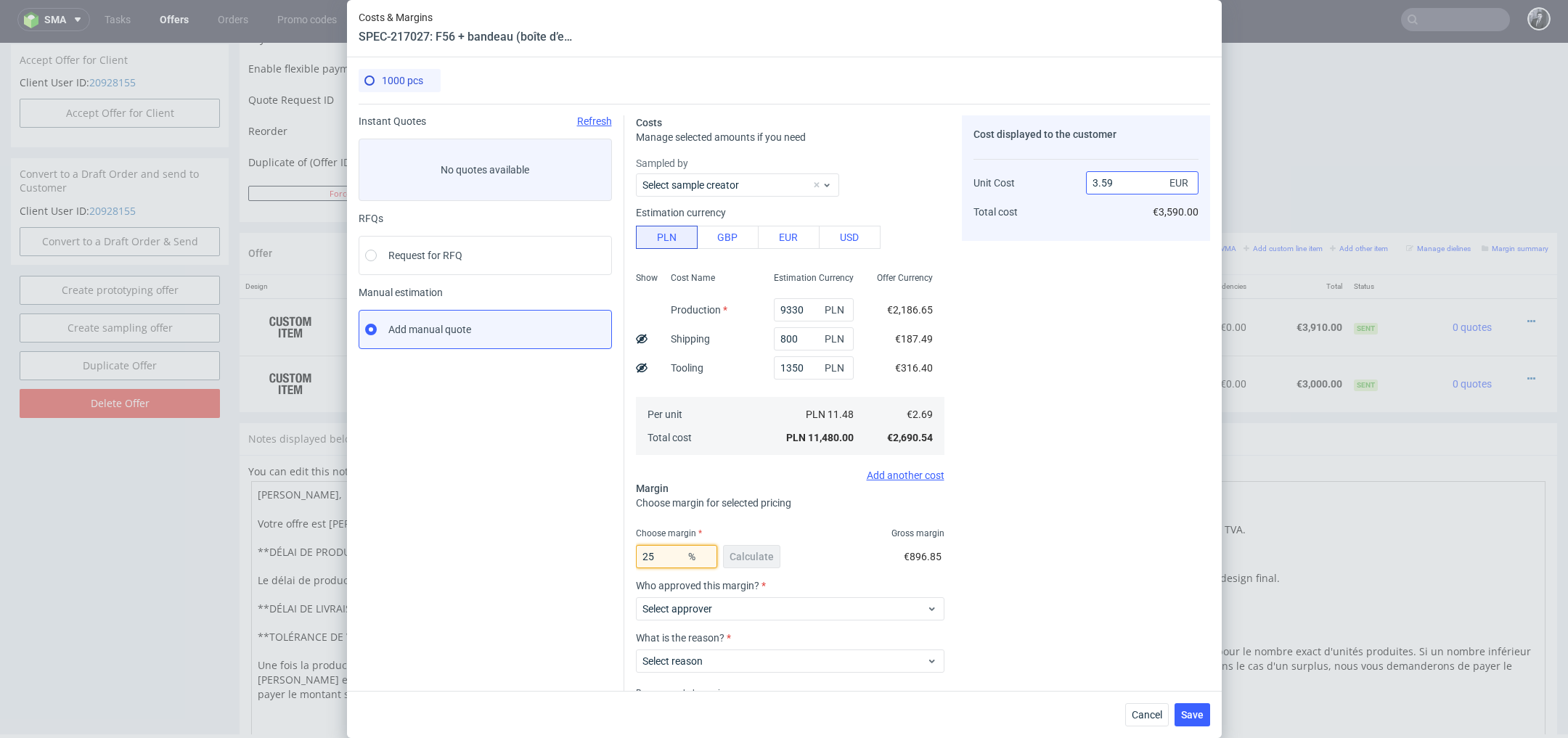
type input "25"
click at [1126, 178] on input "3.59" at bounding box center [1142, 183] width 113 height 23
type input "3.50"
type input "23.142857142857142"
type input "3.01"
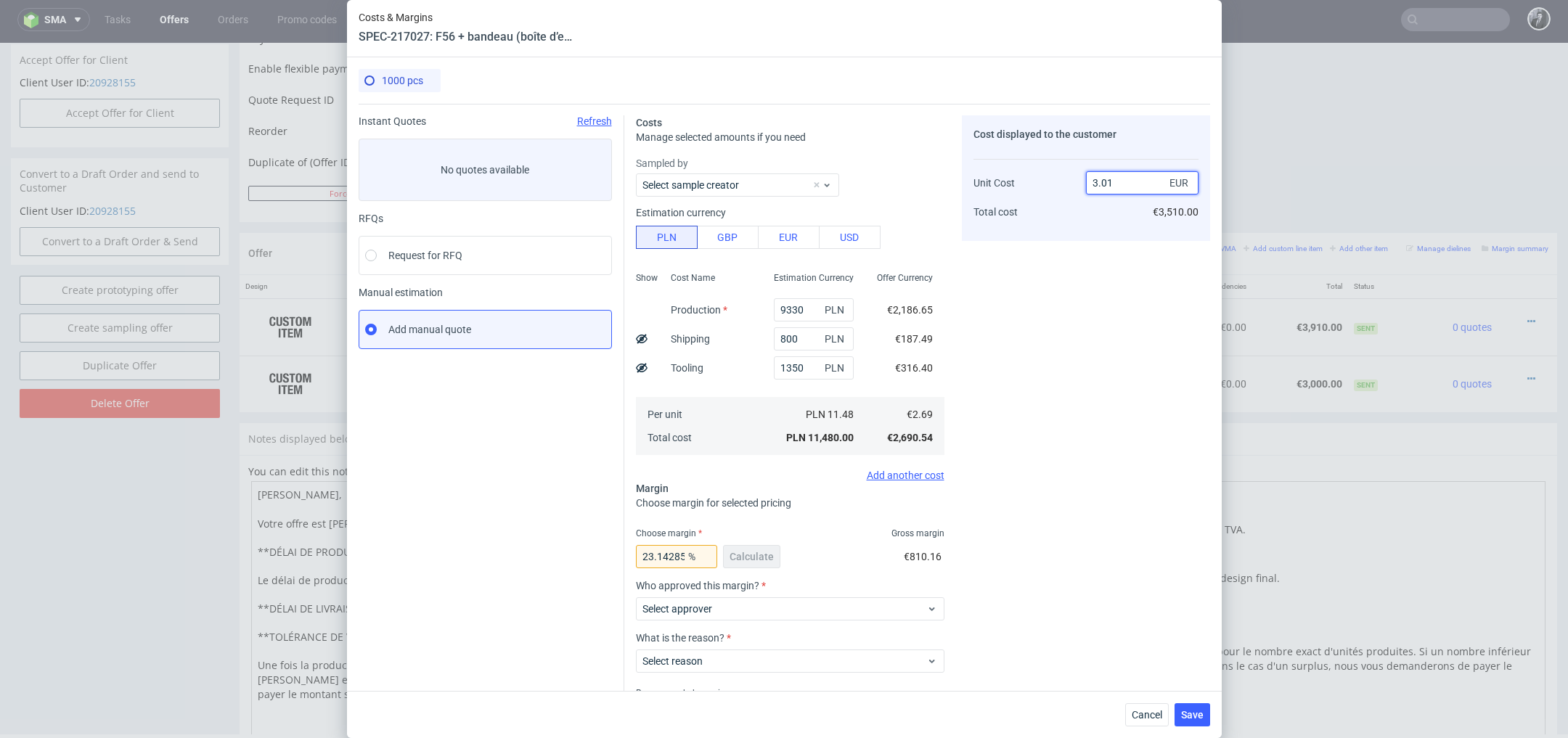
type input "10.333333333333334"
type input "3.0149"
type input "10.776476831735716"
type input "349.08"
type input "99.22922636103152"
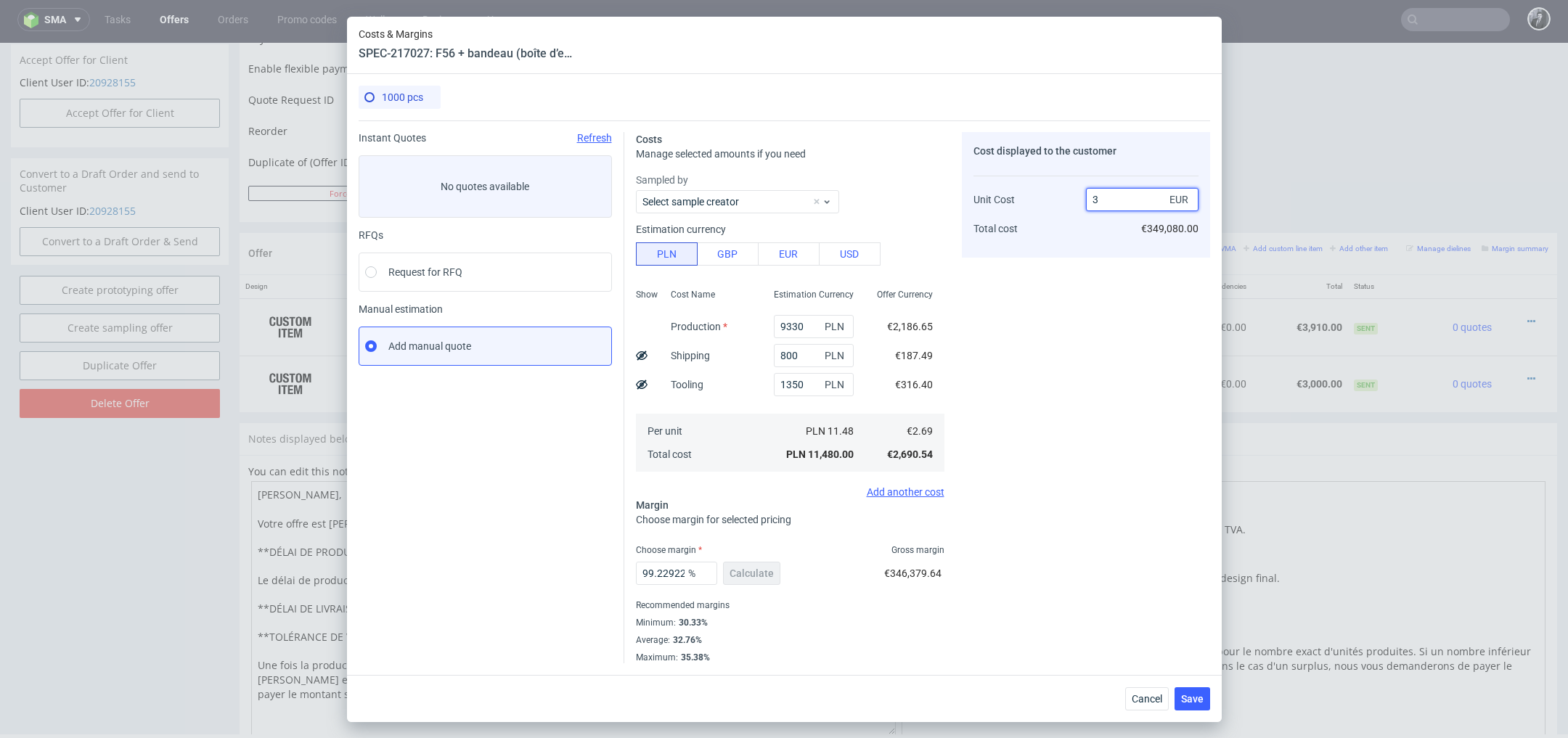
type input "3.01"
type input "10.333333333333334"
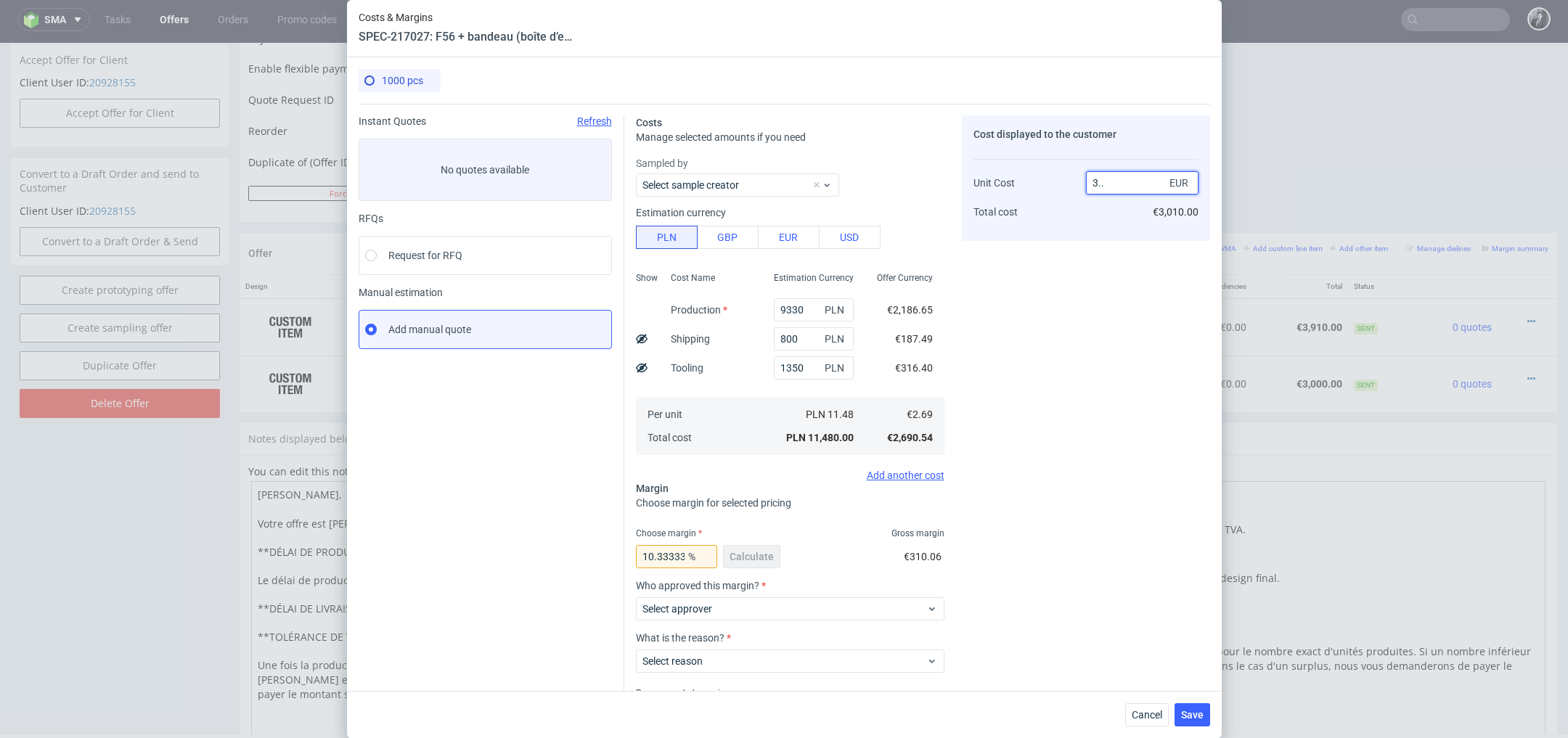
type input "2.7"
type input "NaN"
type input "2.41"
type input "-12.083333333333334"
type input "2.419"
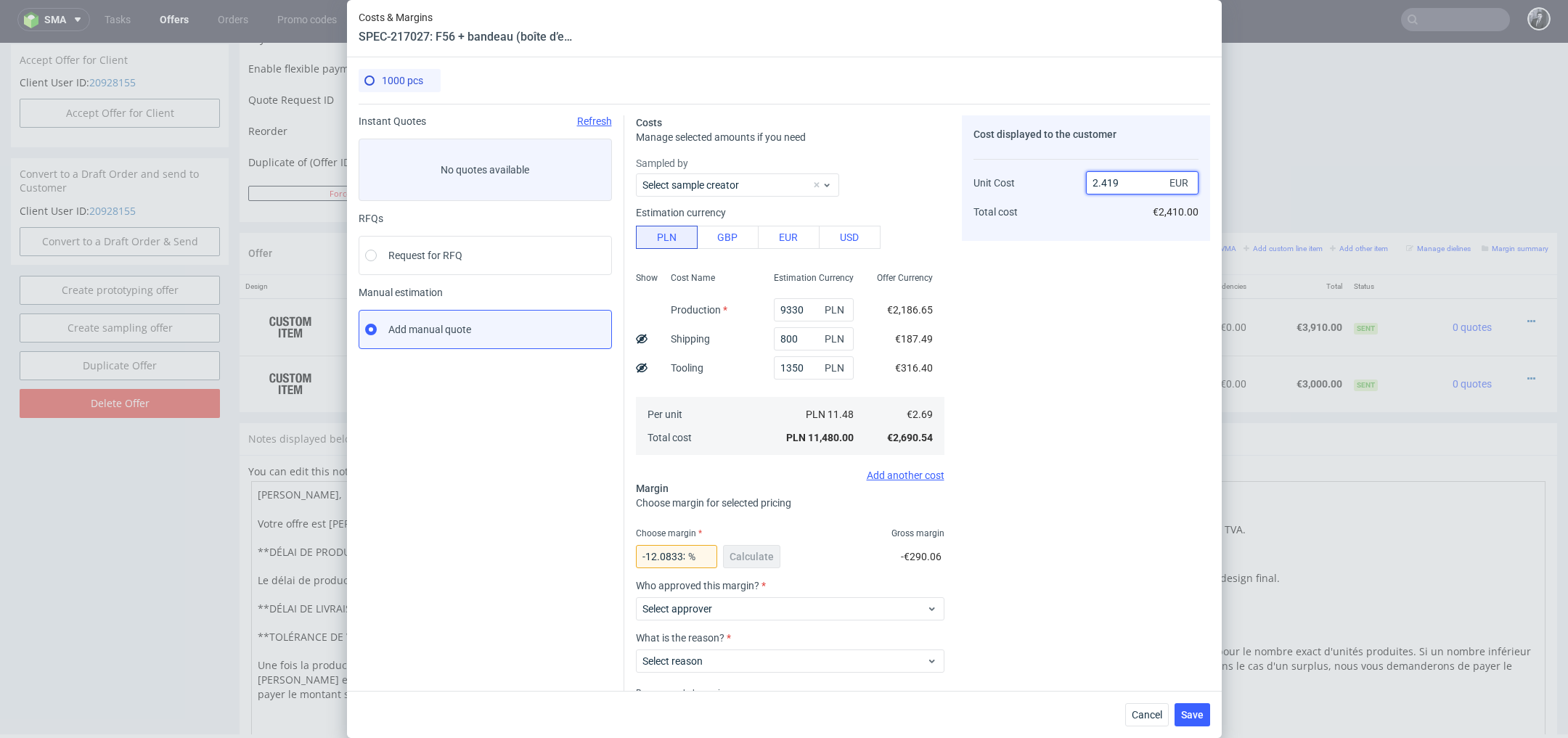
type input "-11.202976436544027"
type input "2"
type input "4."
type input "32.75"
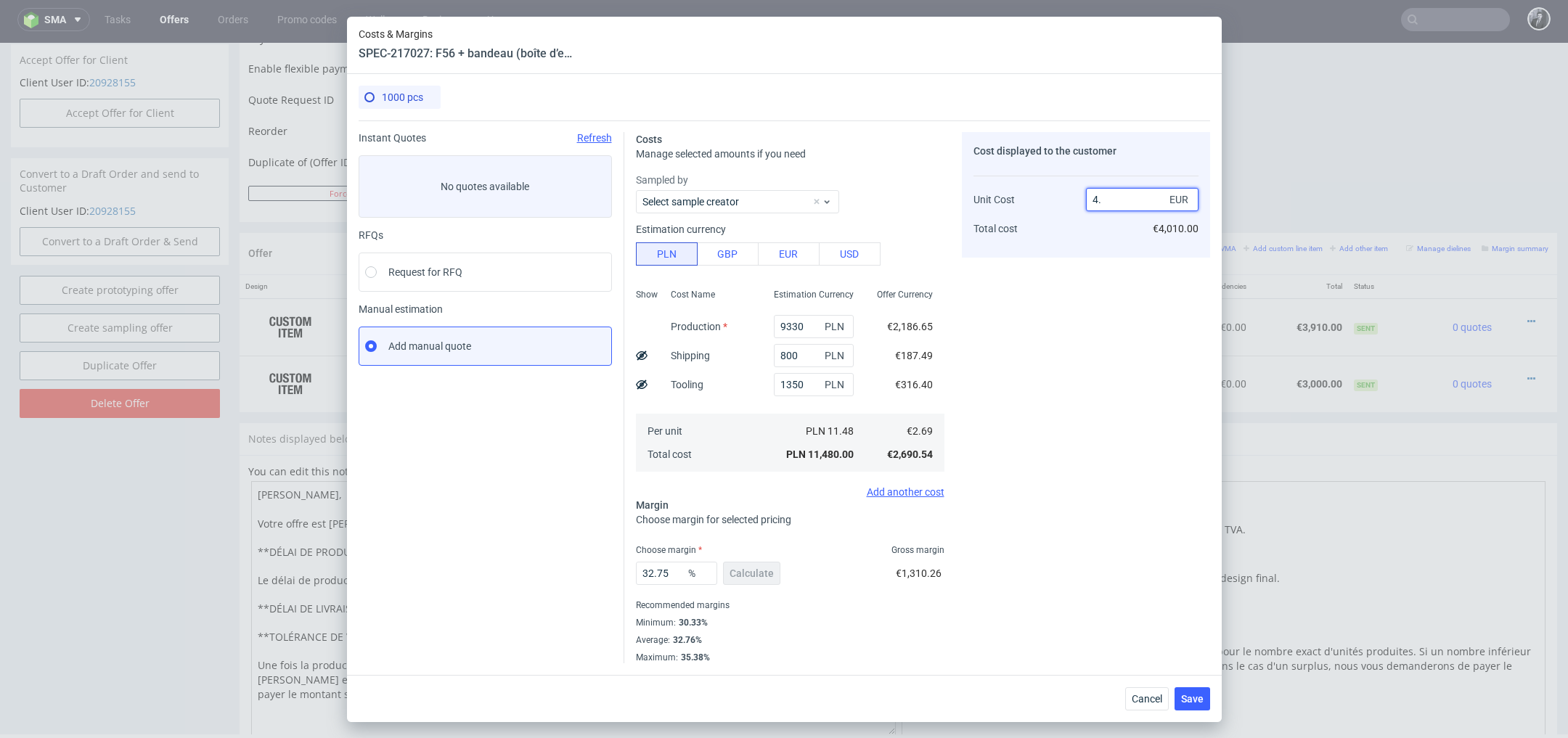
type input "4"
type input "3.48"
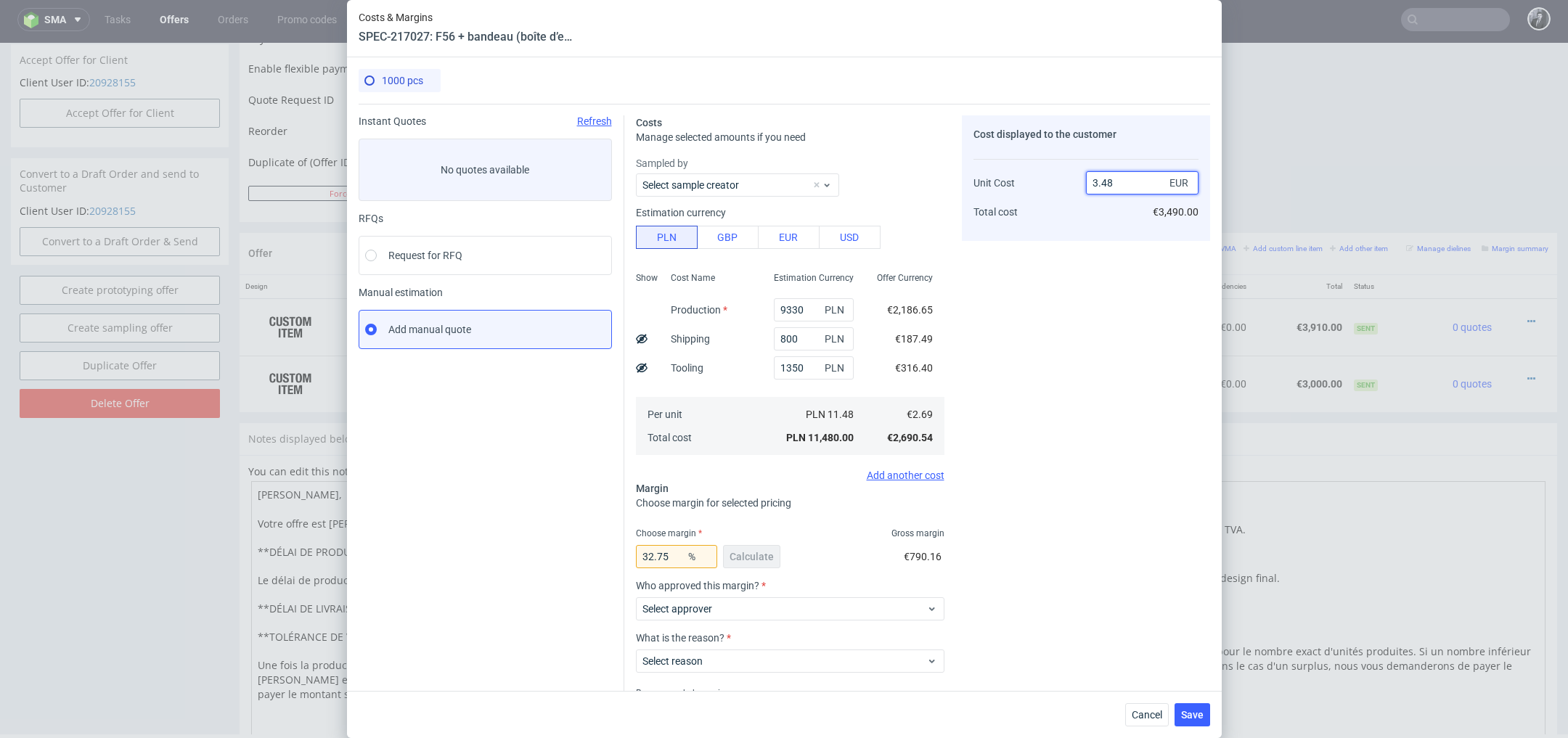
type input "22.701149425287355"
type input "3.49"
type input "22.922636103151863"
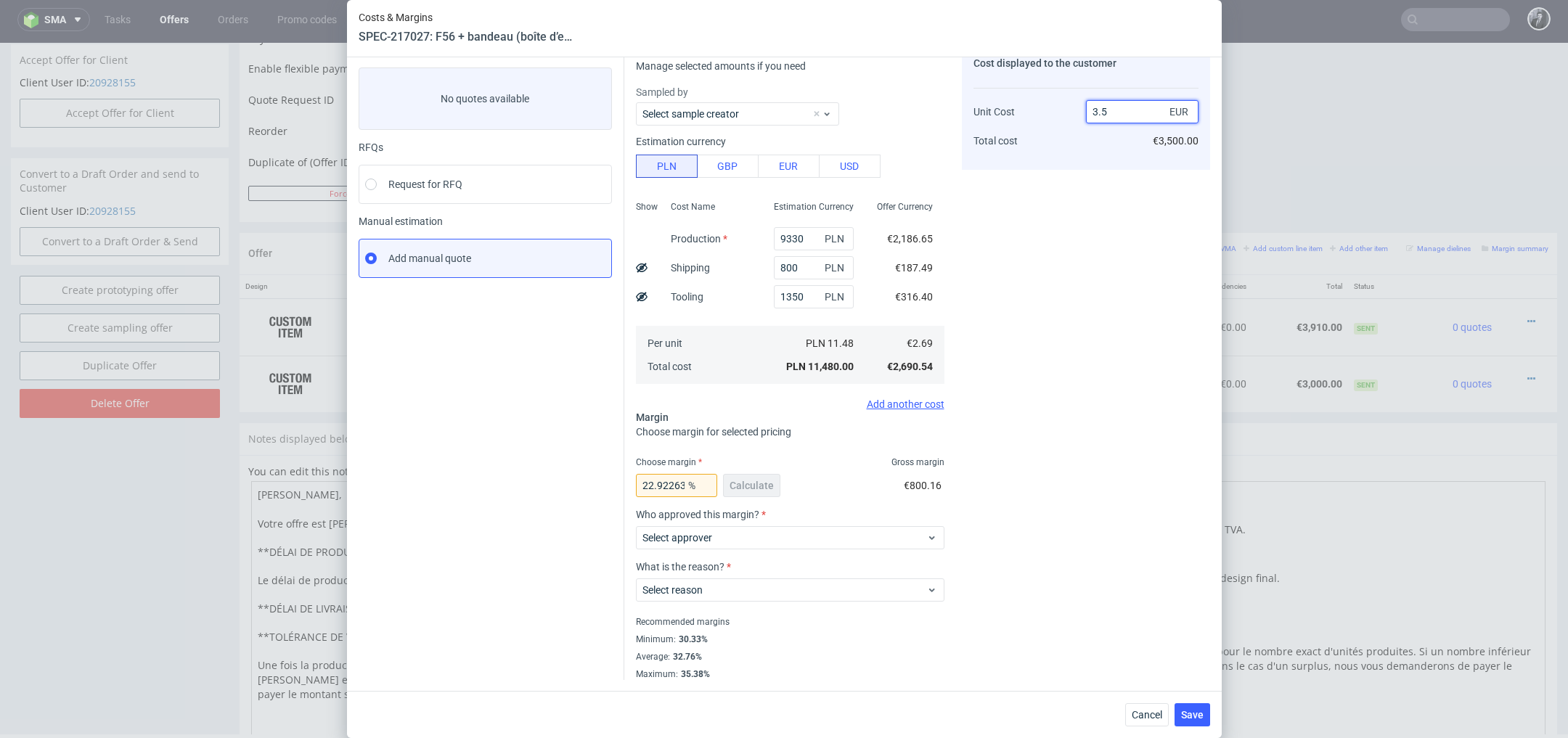
type input "3.5"
click at [833, 510] on label "Who approved this margin?" at bounding box center [790, 514] width 308 height 12
click at [833, 531] on span "Select approver" at bounding box center [784, 538] width 284 height 15
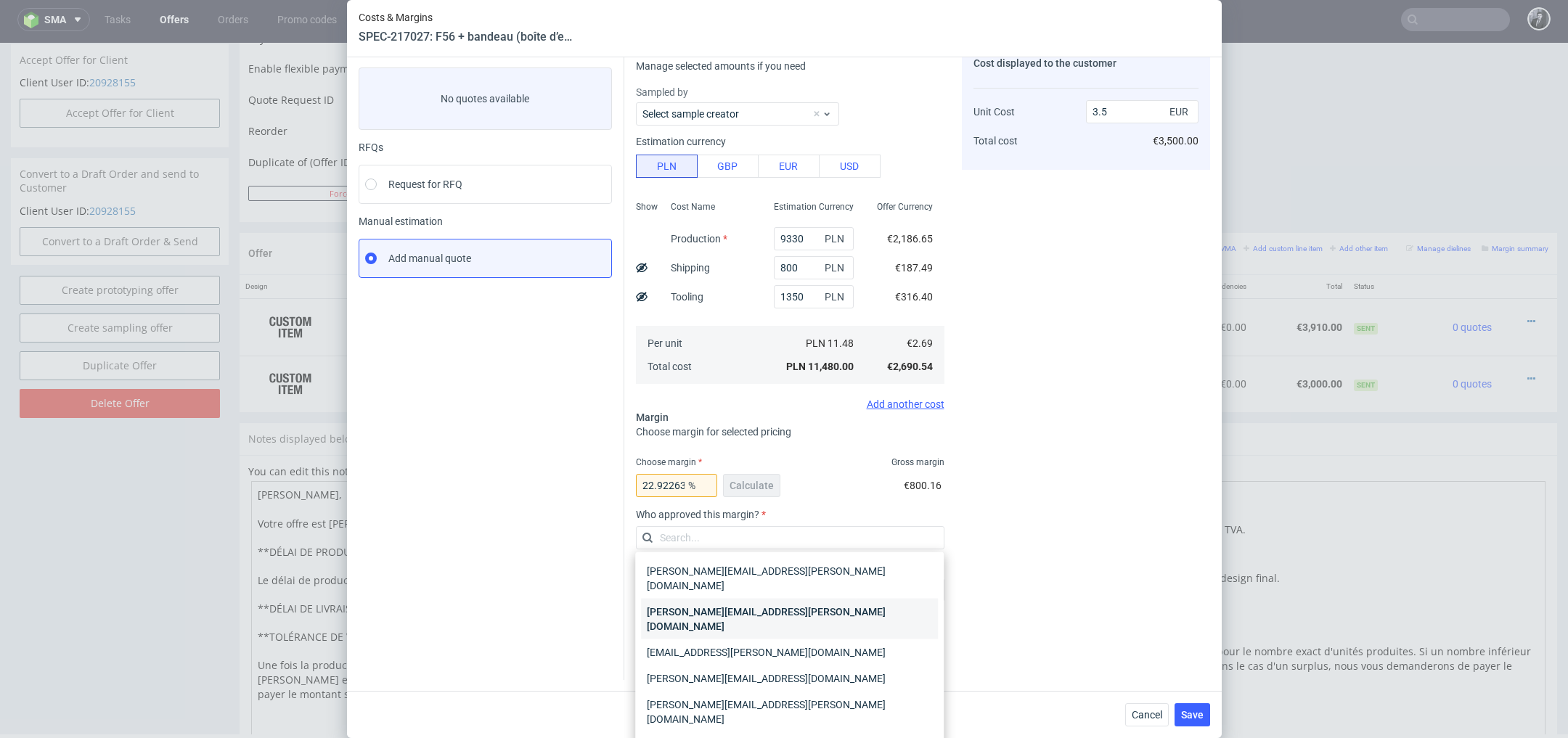
click at [815, 599] on div "[PERSON_NAME][EMAIL_ADDRESS][PERSON_NAME][DOMAIN_NAME]" at bounding box center [789, 619] width 297 height 40
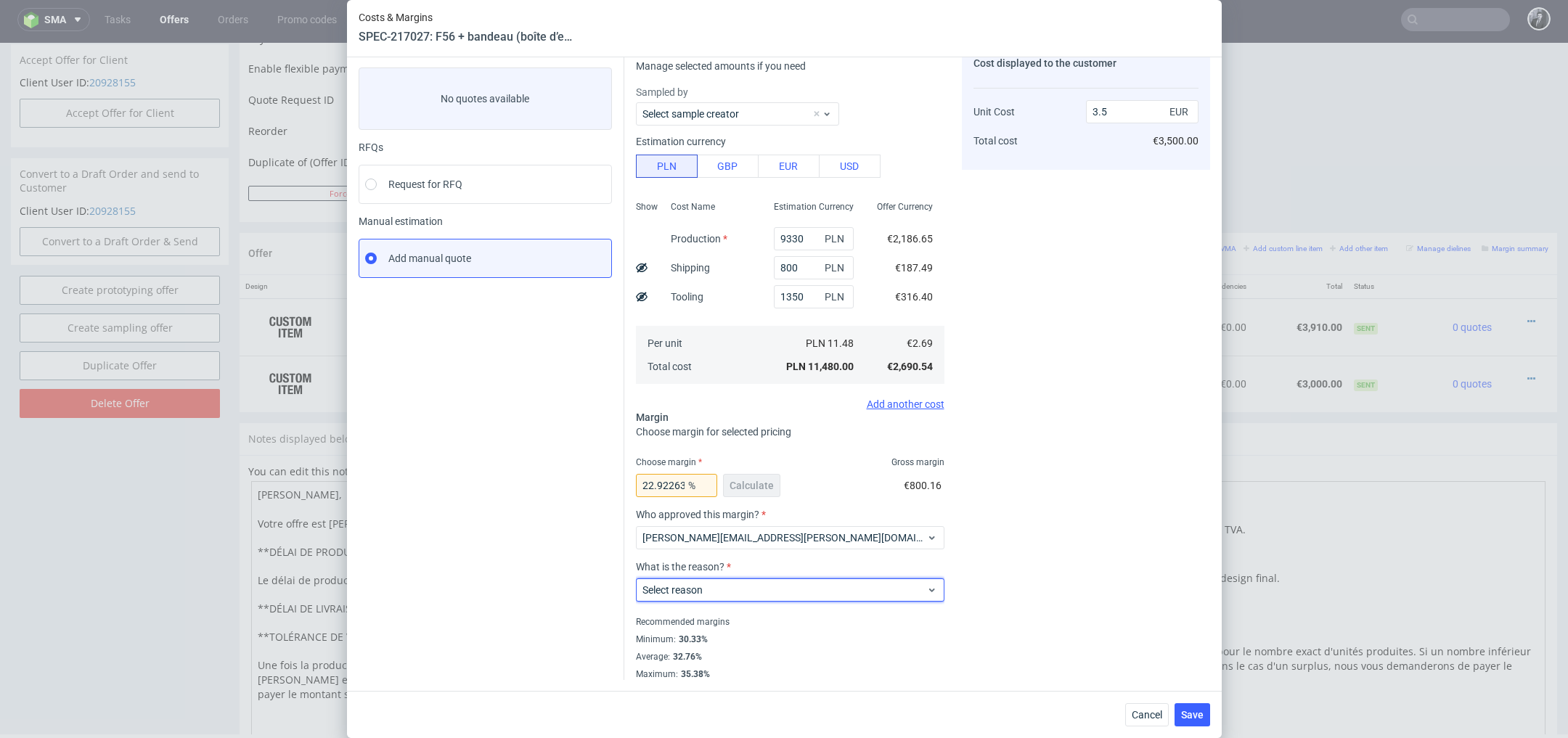
click at [815, 594] on span "Select reason" at bounding box center [784, 590] width 284 height 15
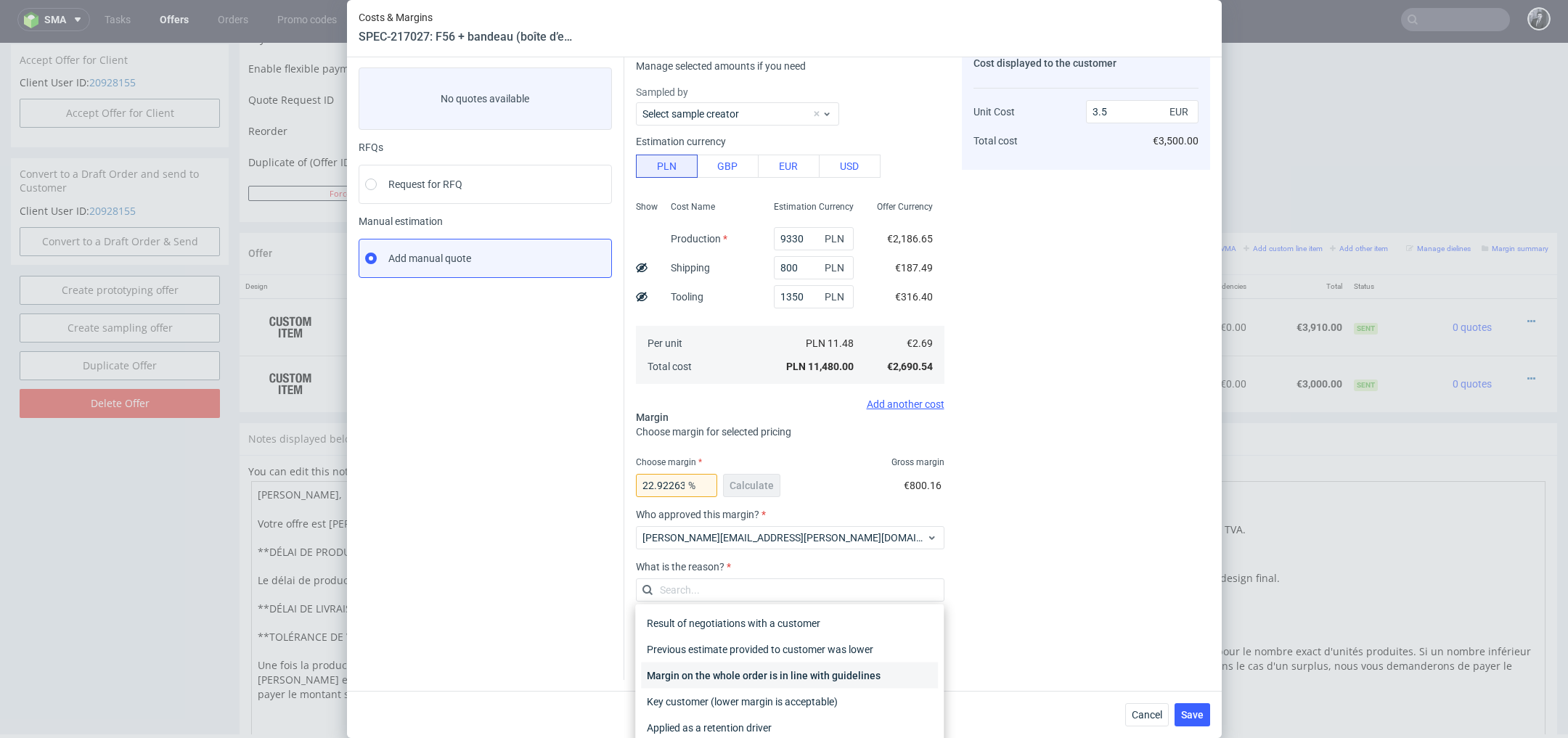
click at [819, 667] on div "Margin on the whole order is in line with guidelines" at bounding box center [789, 676] width 297 height 26
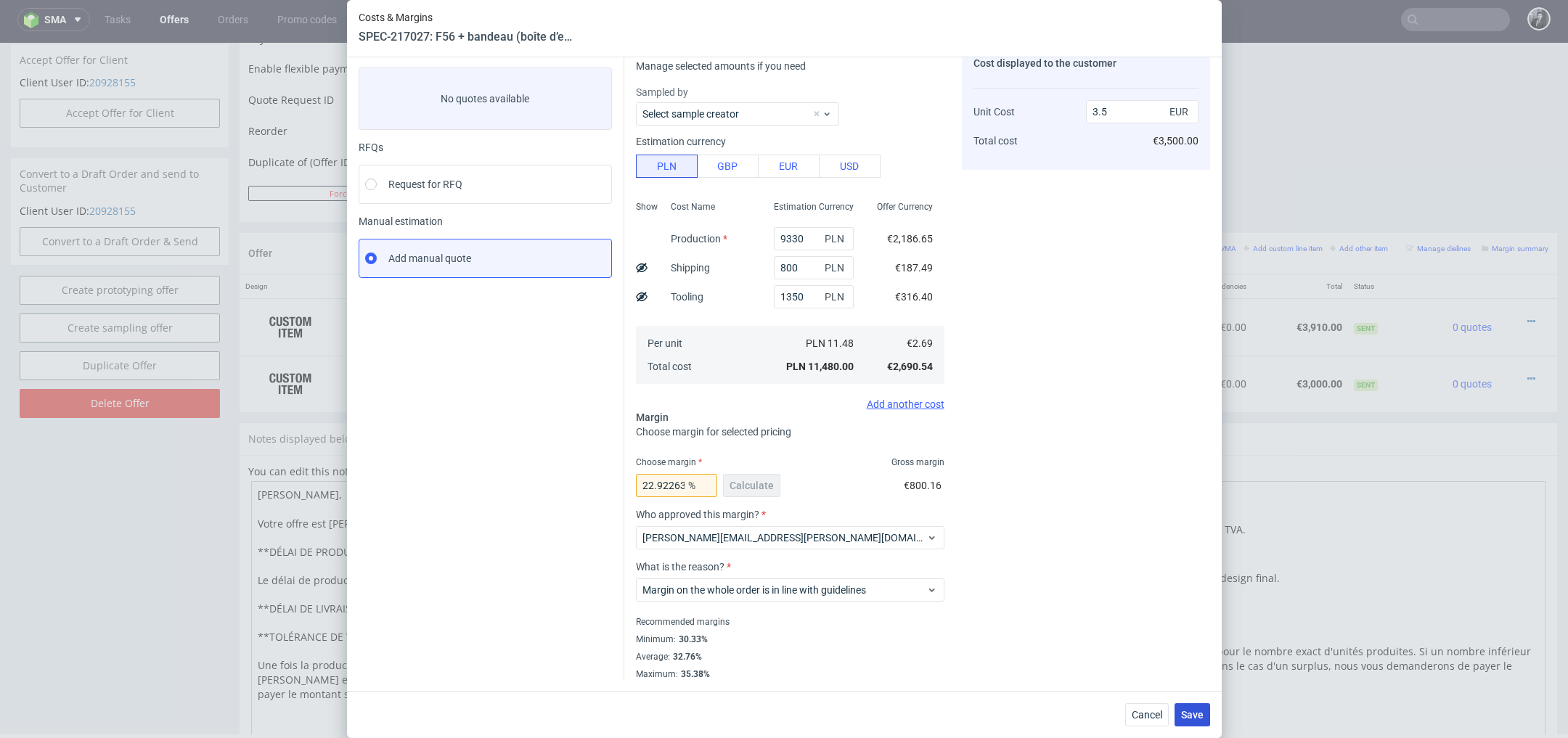
click at [1193, 705] on button "Save" at bounding box center [1192, 715] width 36 height 23
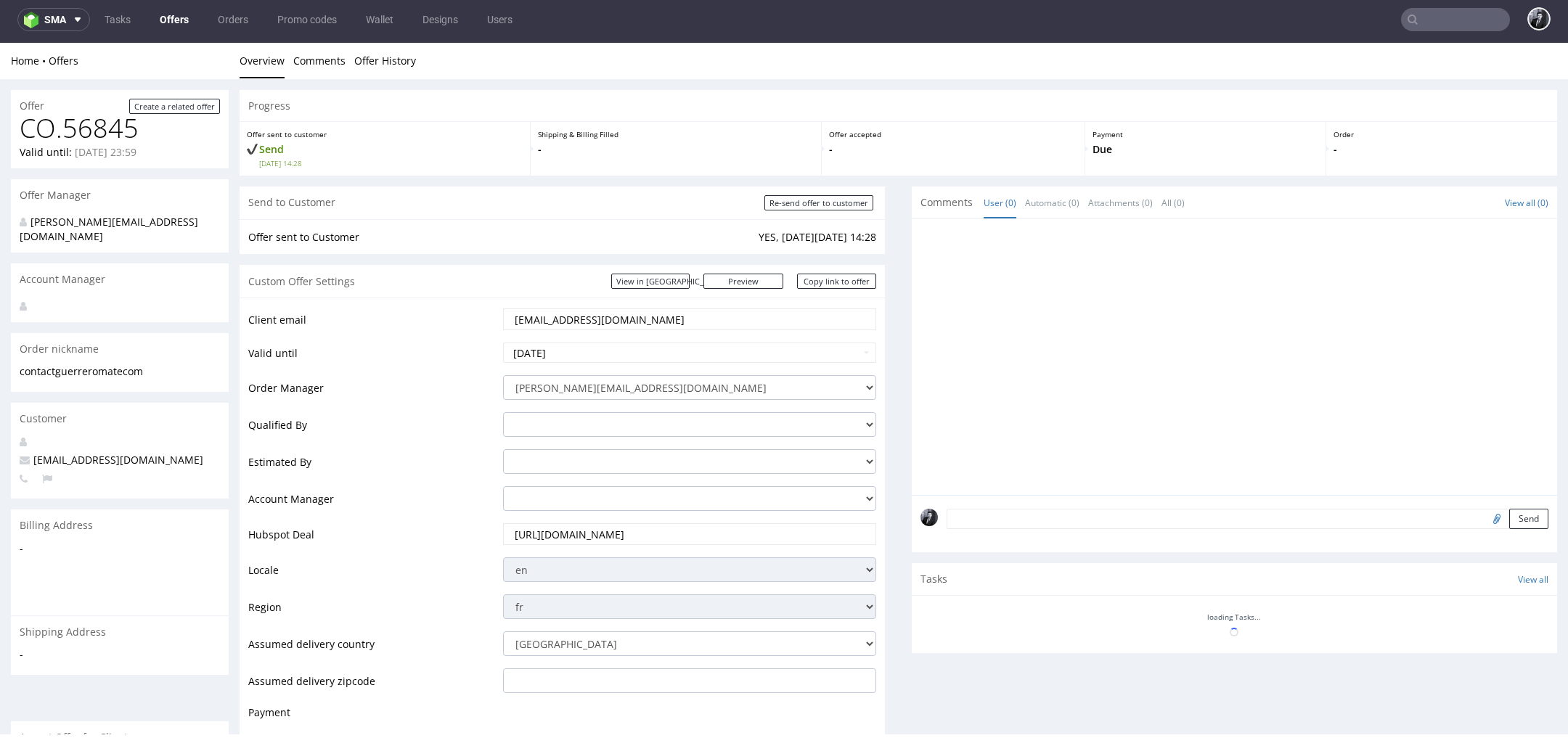
scroll to position [266, 0]
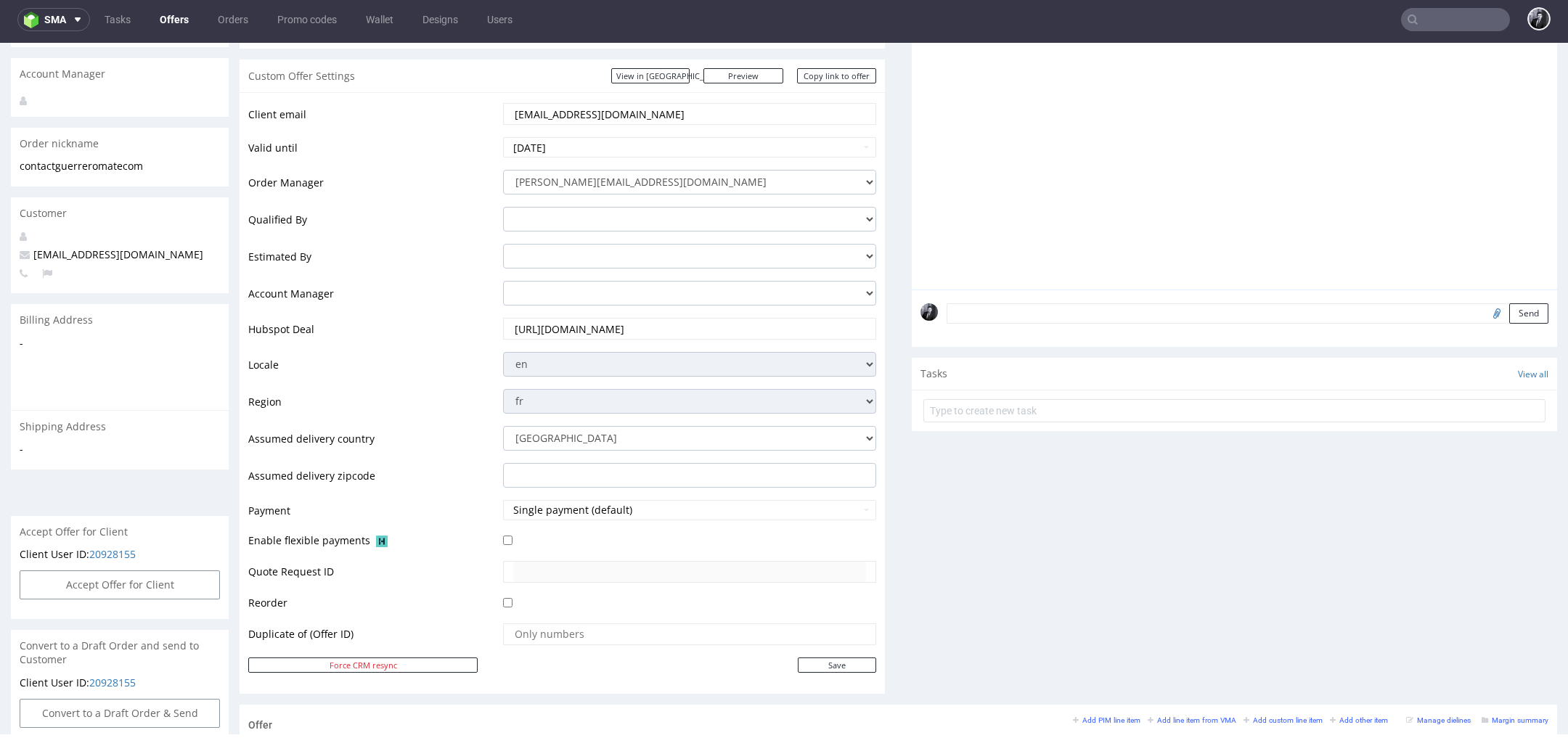
scroll to position [174, 0]
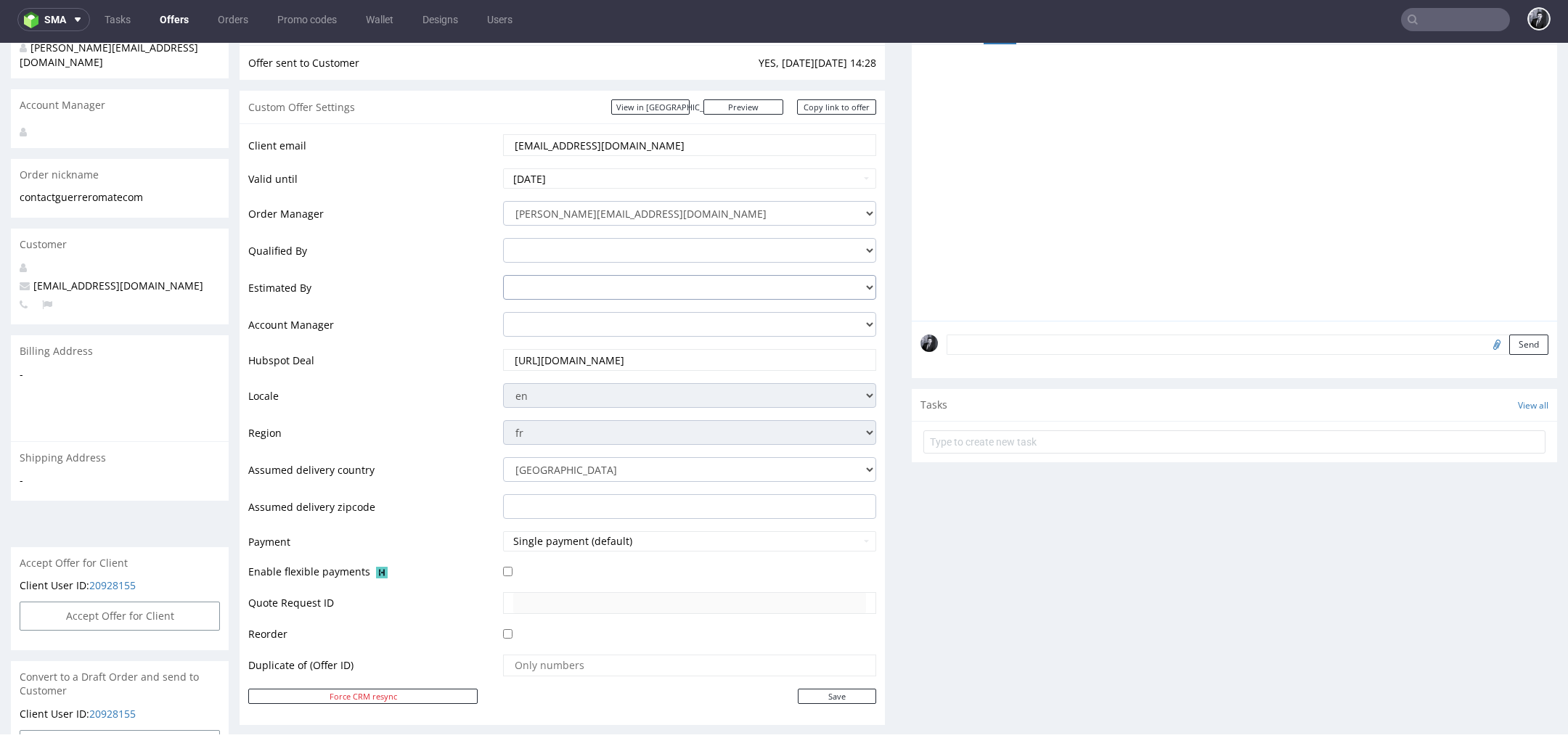
click at [712, 280] on select "[PERSON_NAME][EMAIL_ADDRESS][DOMAIN_NAME] [DOMAIN_NAME][EMAIL_ADDRESS][DOMAIN_N…" at bounding box center [690, 287] width 373 height 25
select select "15410290"
click at [503, 275] on select "[PERSON_NAME][EMAIL_ADDRESS][DOMAIN_NAME] [DOMAIN_NAME][EMAIL_ADDRESS][DOMAIN_N…" at bounding box center [690, 287] width 373 height 25
click at [912, 527] on div "Comments User (0) Automatic (0) Attachments (0) All (0) View all (0) Send Tasks…" at bounding box center [1234, 374] width 645 height 724
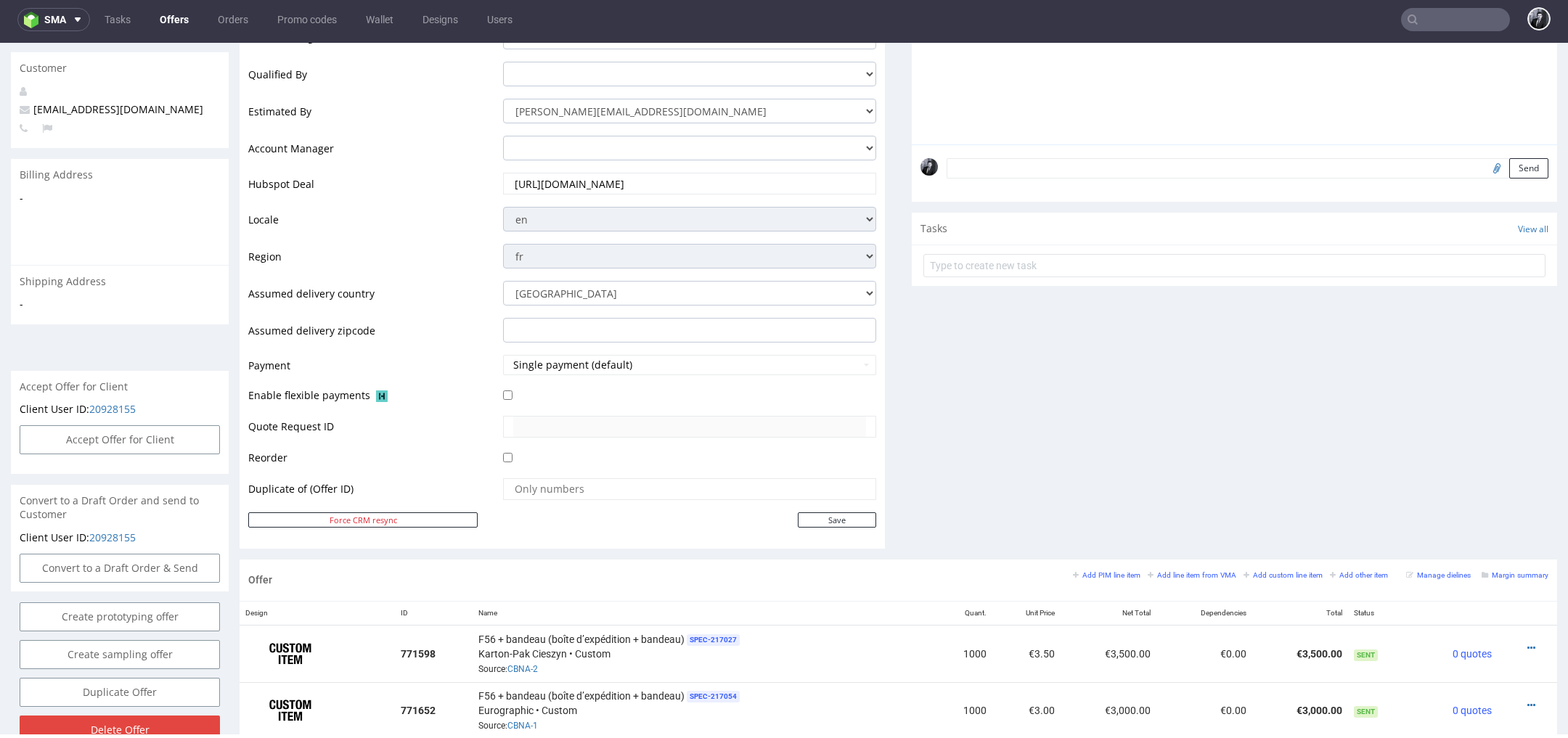
scroll to position [388, 0]
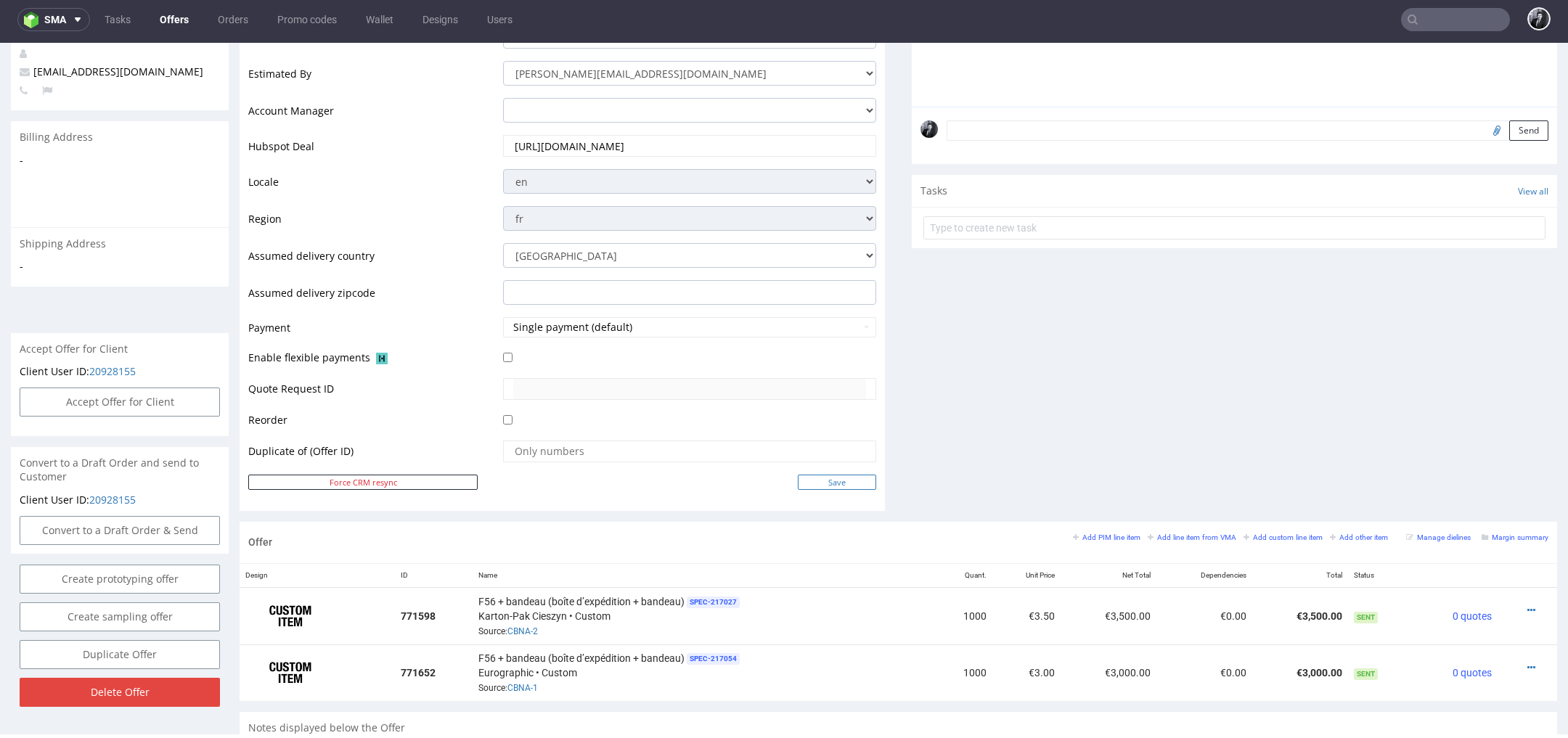
click at [844, 481] on input "Save" at bounding box center [836, 482] width 78 height 16
type input "In progress..."
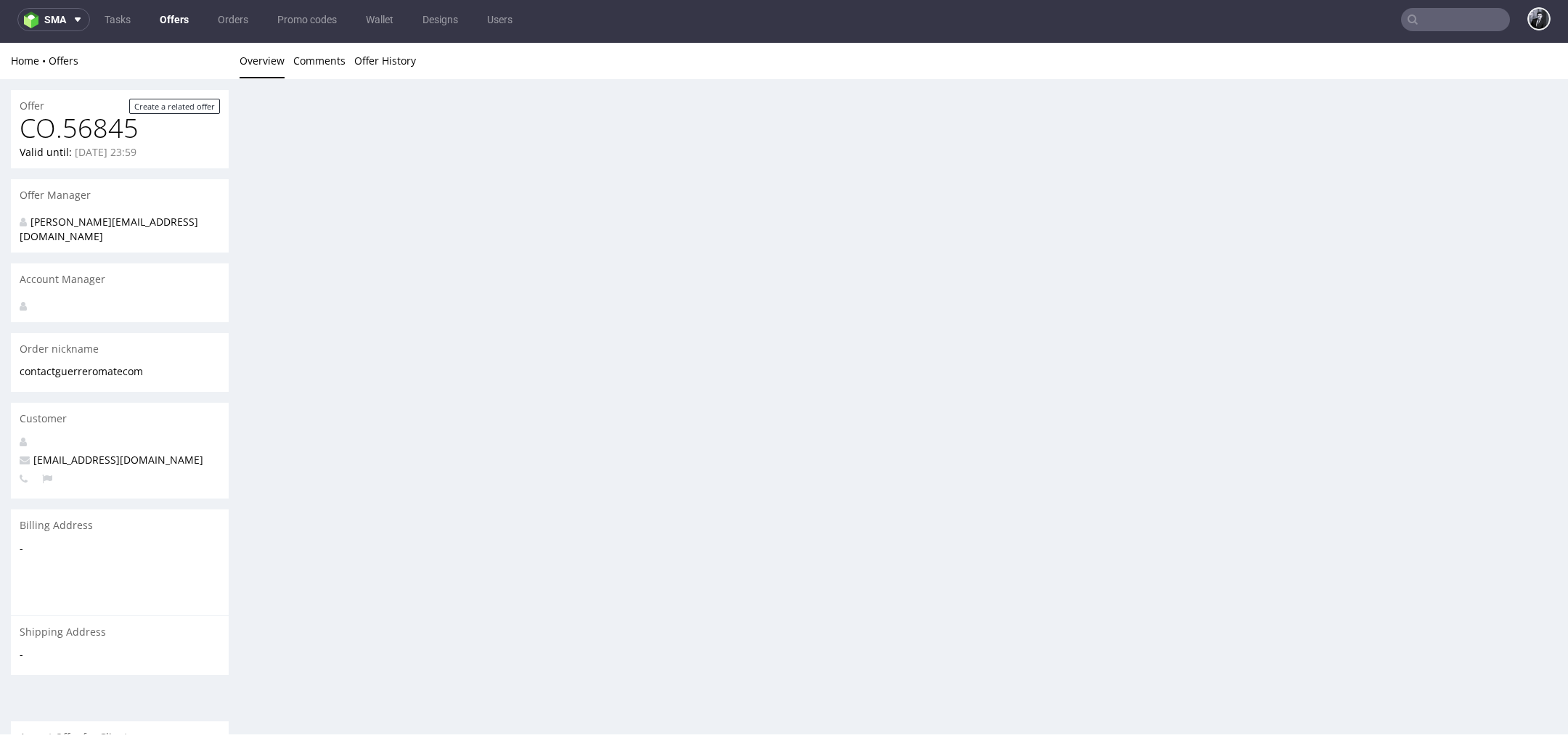
scroll to position [0, 0]
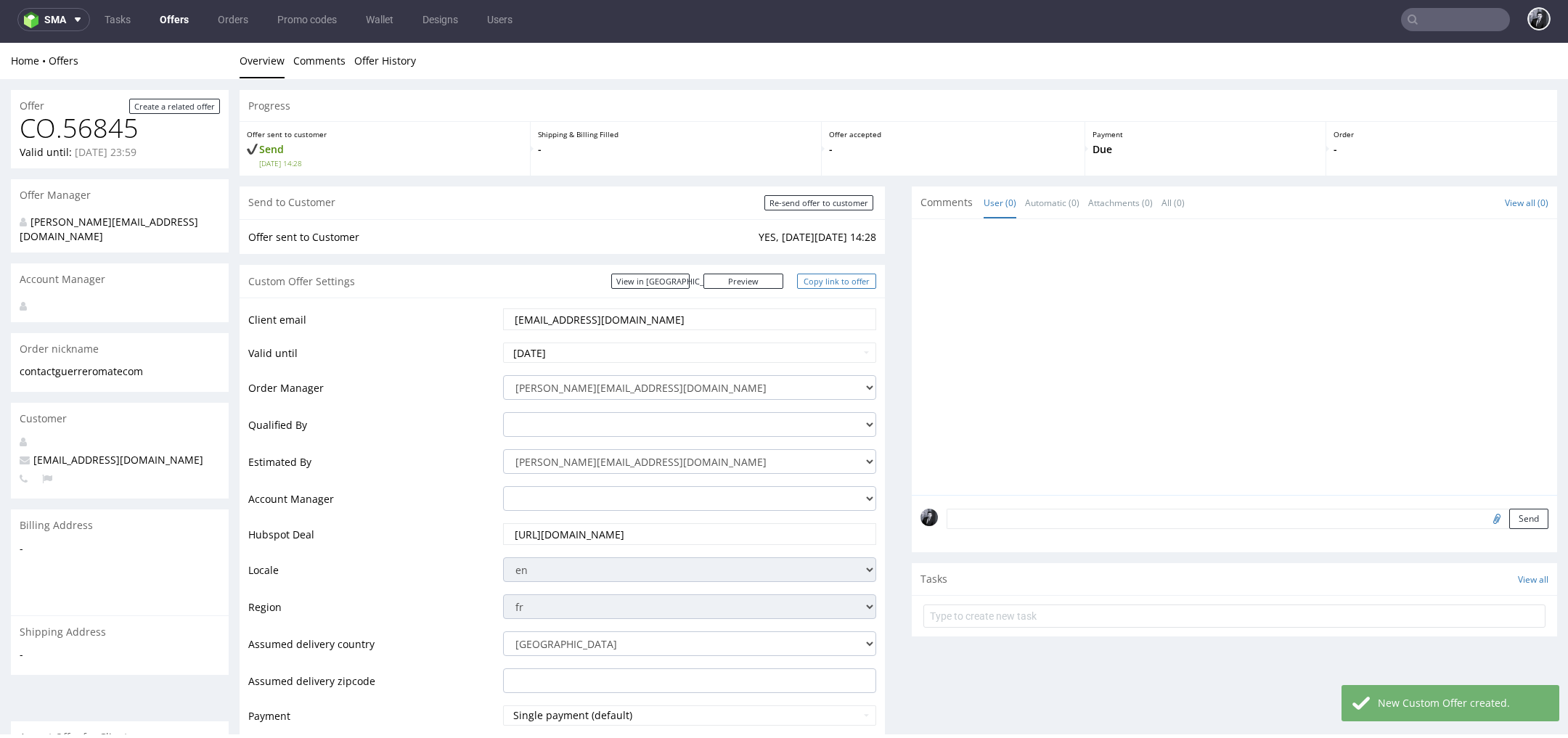
click at [826, 287] on link "Copy link to offer" at bounding box center [836, 281] width 80 height 16
click at [186, 20] on link "Offers" at bounding box center [174, 19] width 47 height 23
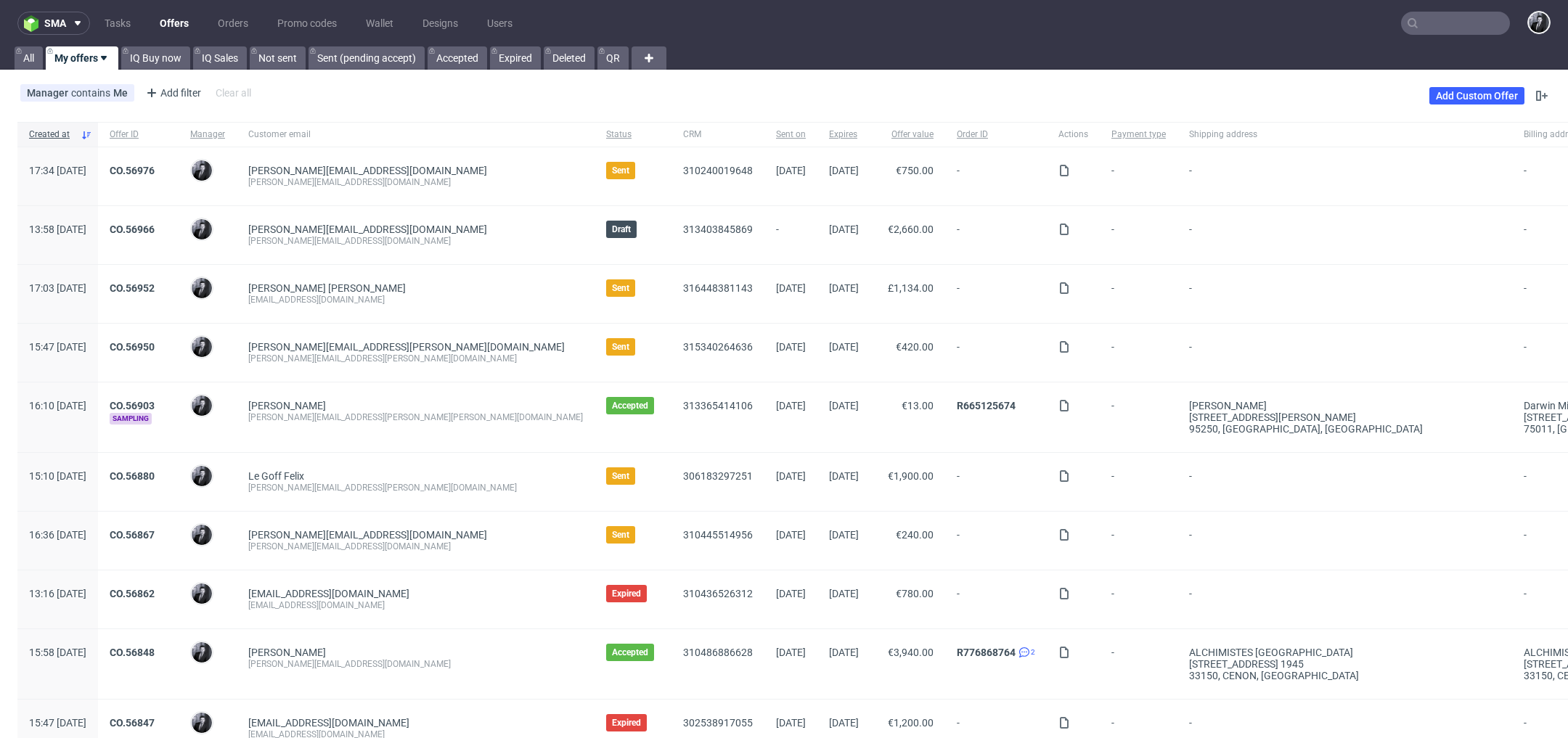
scroll to position [231, 0]
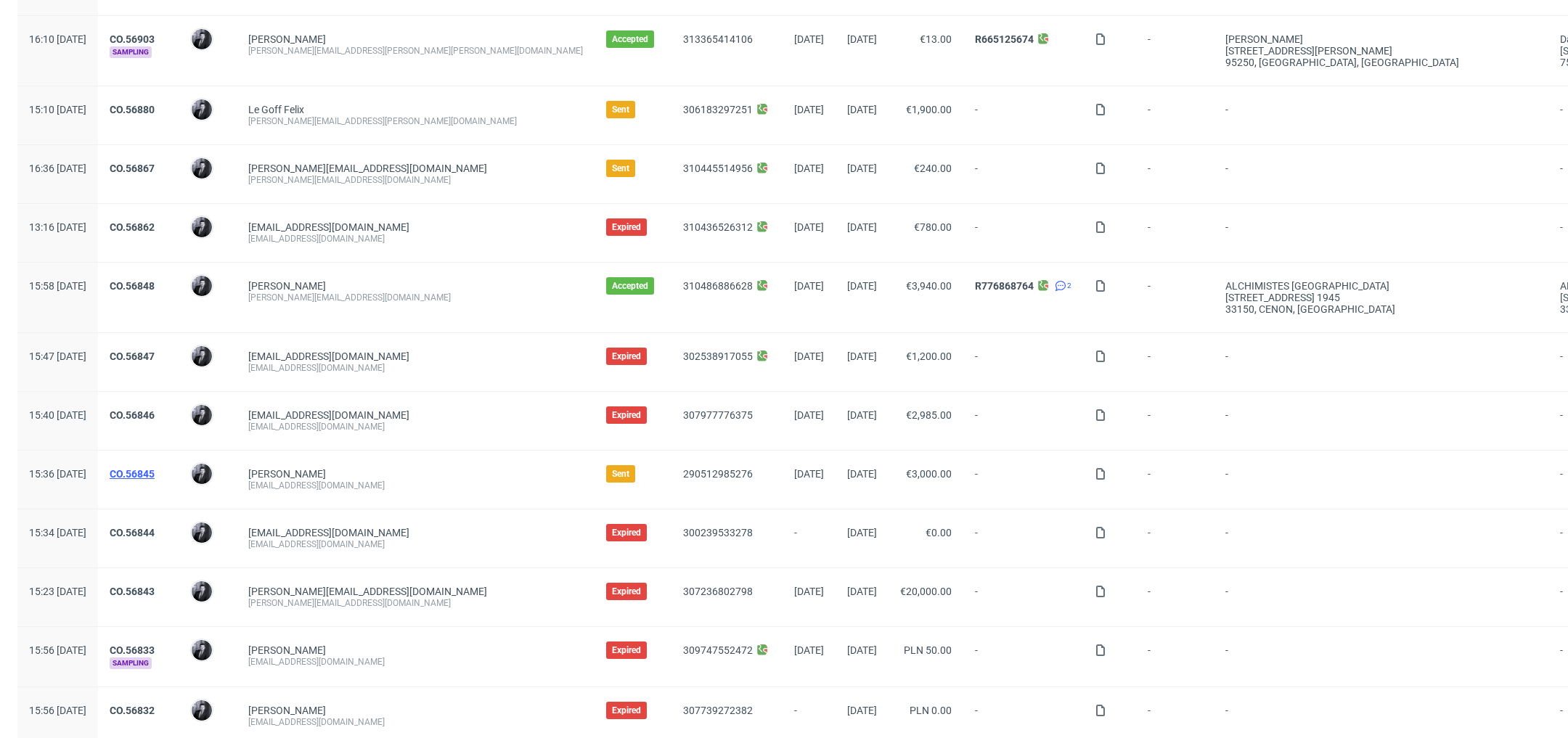
click at [155, 471] on link "CO.56845" at bounding box center [132, 474] width 45 height 12
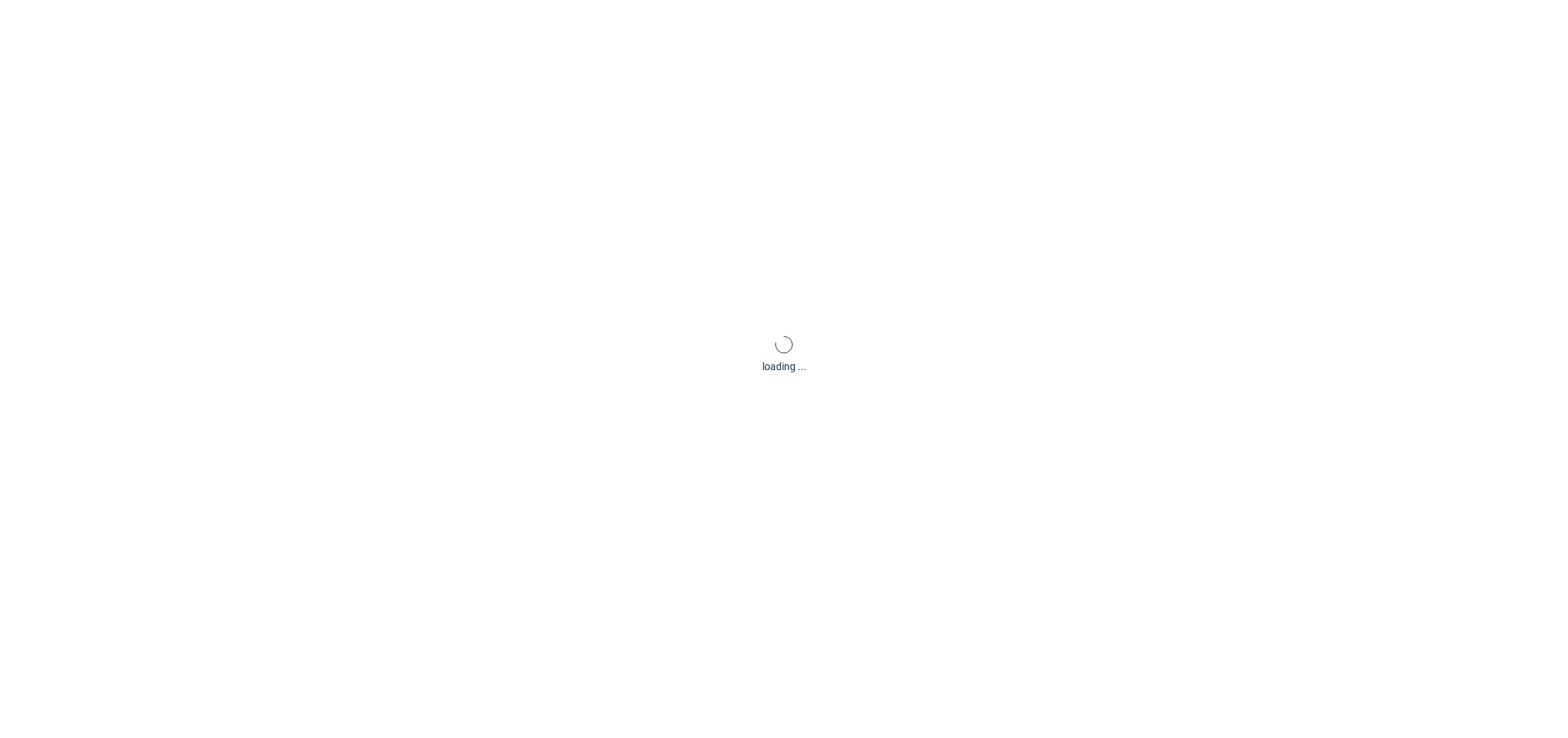
scroll to position [5, 0]
